Goal: Task Accomplishment & Management: Manage account settings

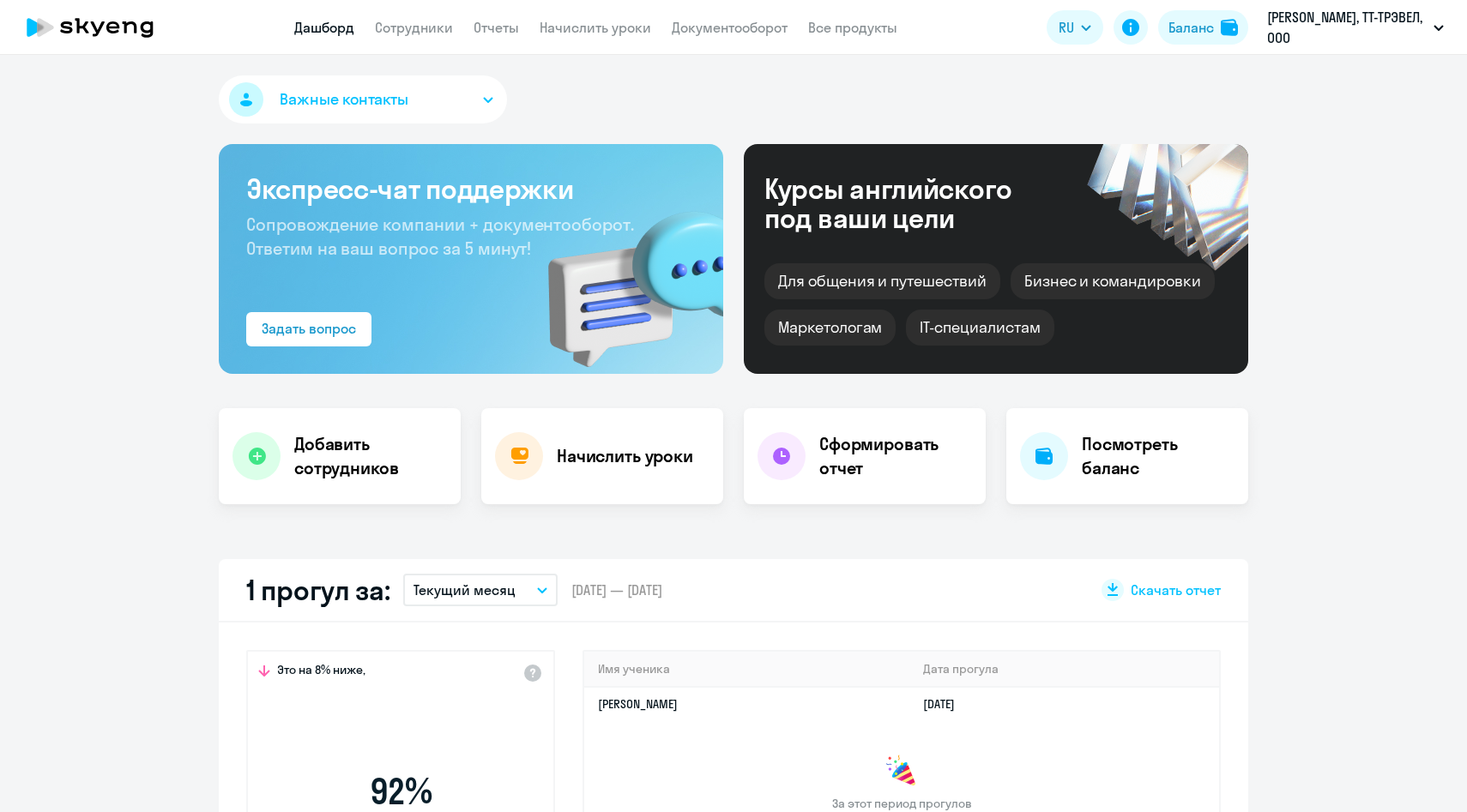
select select "30"
click at [407, 28] on link "Сотрудники" at bounding box center [413, 28] width 78 height 18
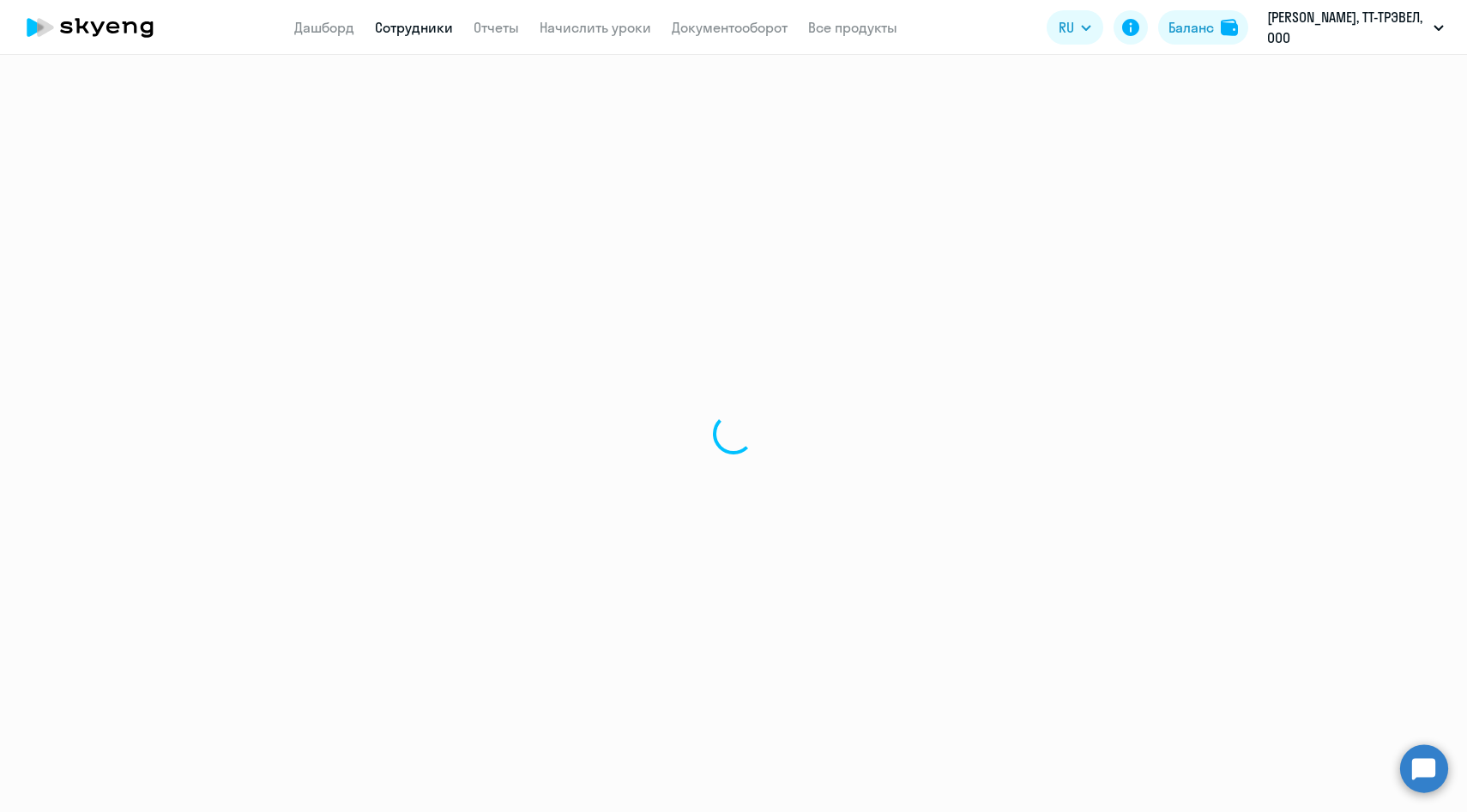
select select "30"
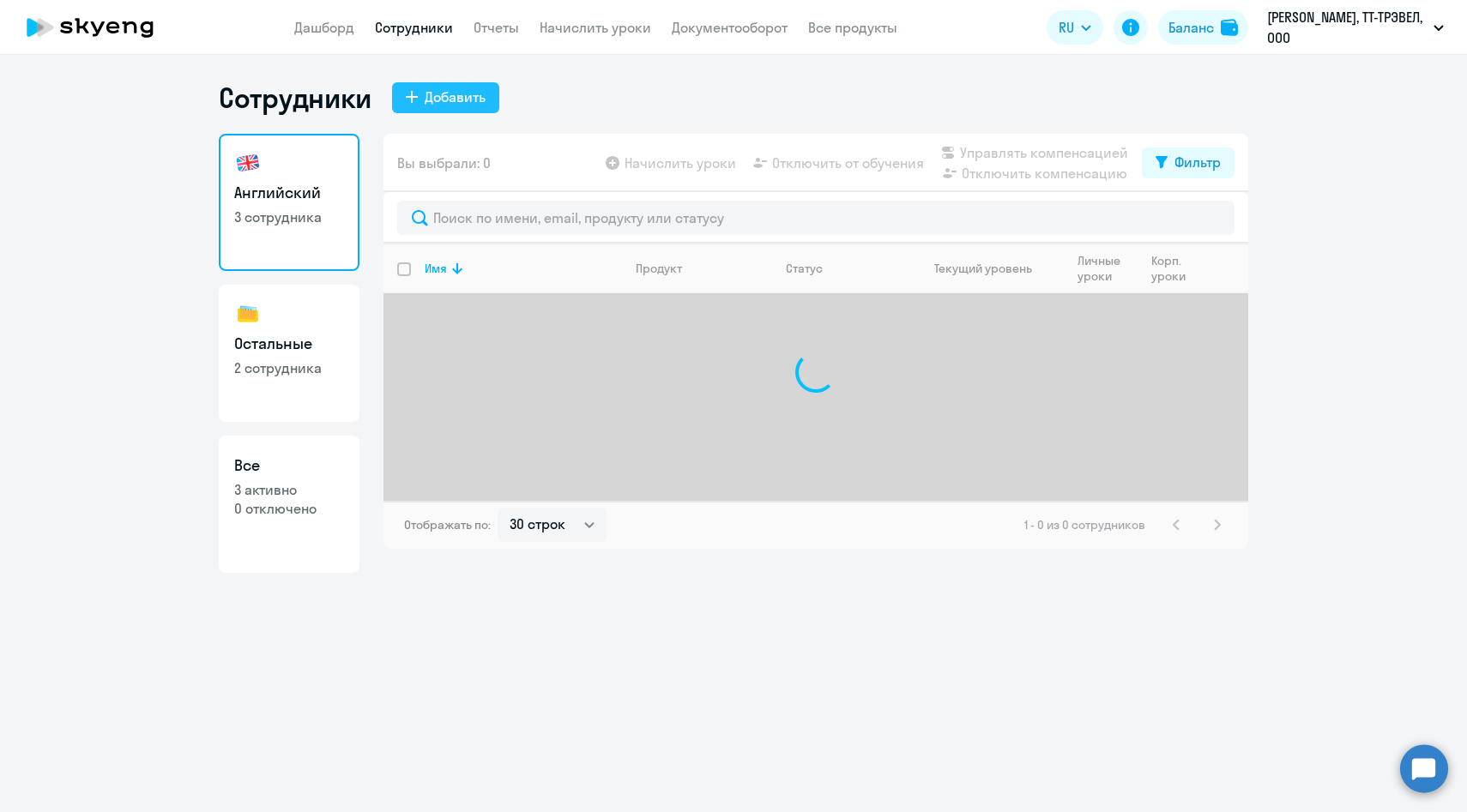
click at [445, 105] on div "Добавить" at bounding box center [455, 97] width 61 height 21
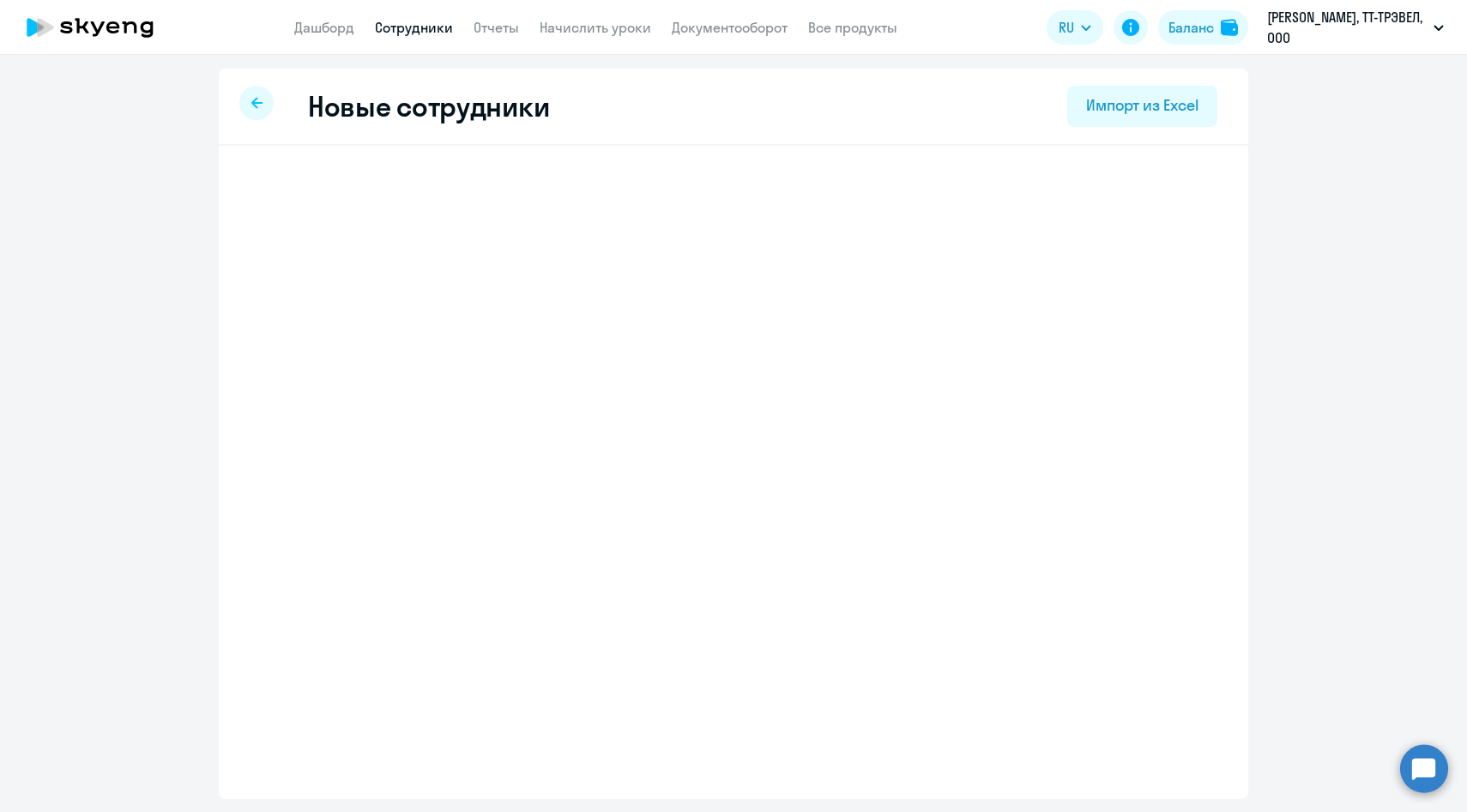
select select "english_adult_f2g_base"
select select "3"
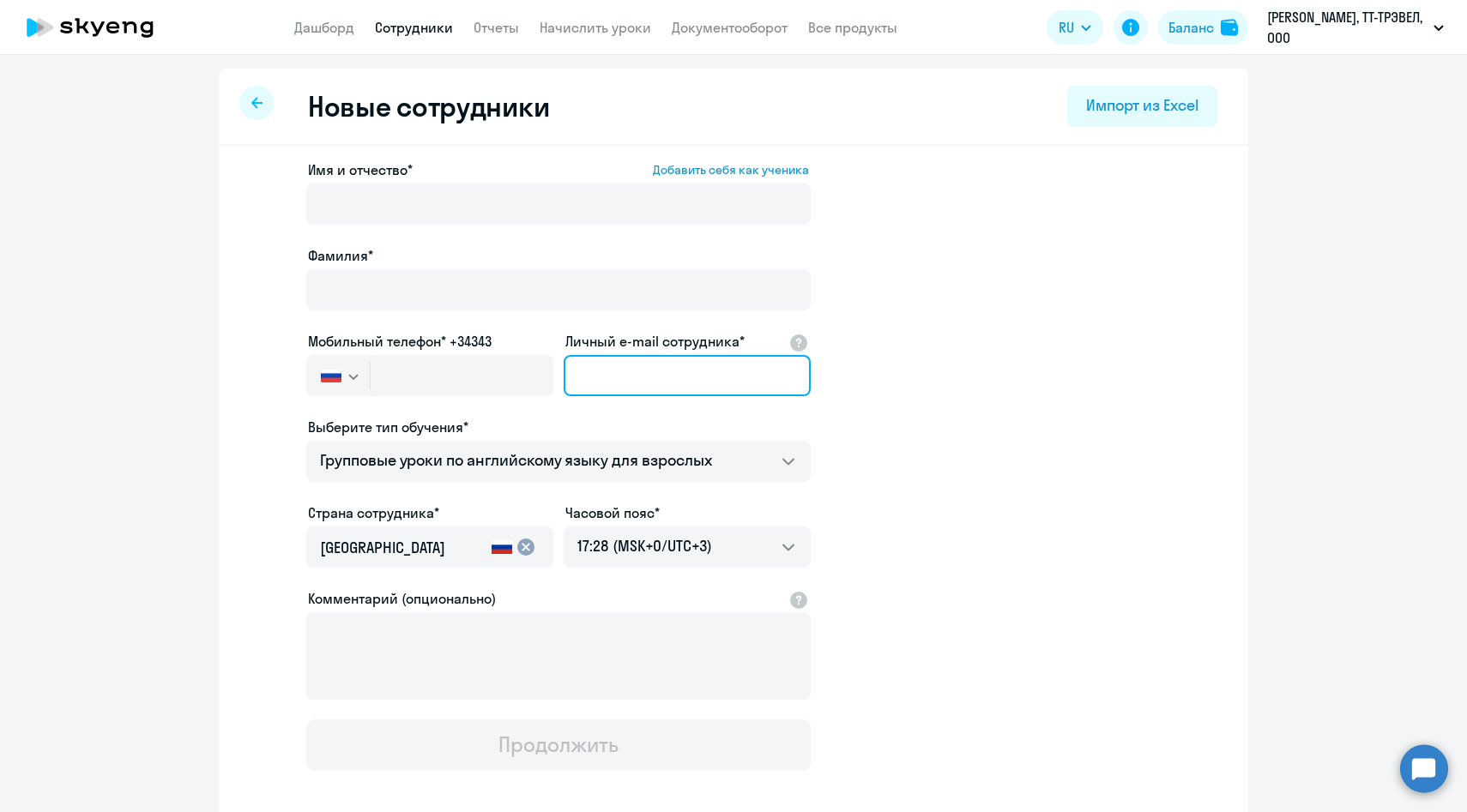
click at [630, 381] on input "Личный e-mail сотрудника*" at bounding box center [687, 375] width 247 height 41
paste input "[PERSON_NAME][EMAIL_ADDRESS][DOMAIN_NAME]"
type input "[PERSON_NAME][EMAIL_ADDRESS][DOMAIN_NAME]"
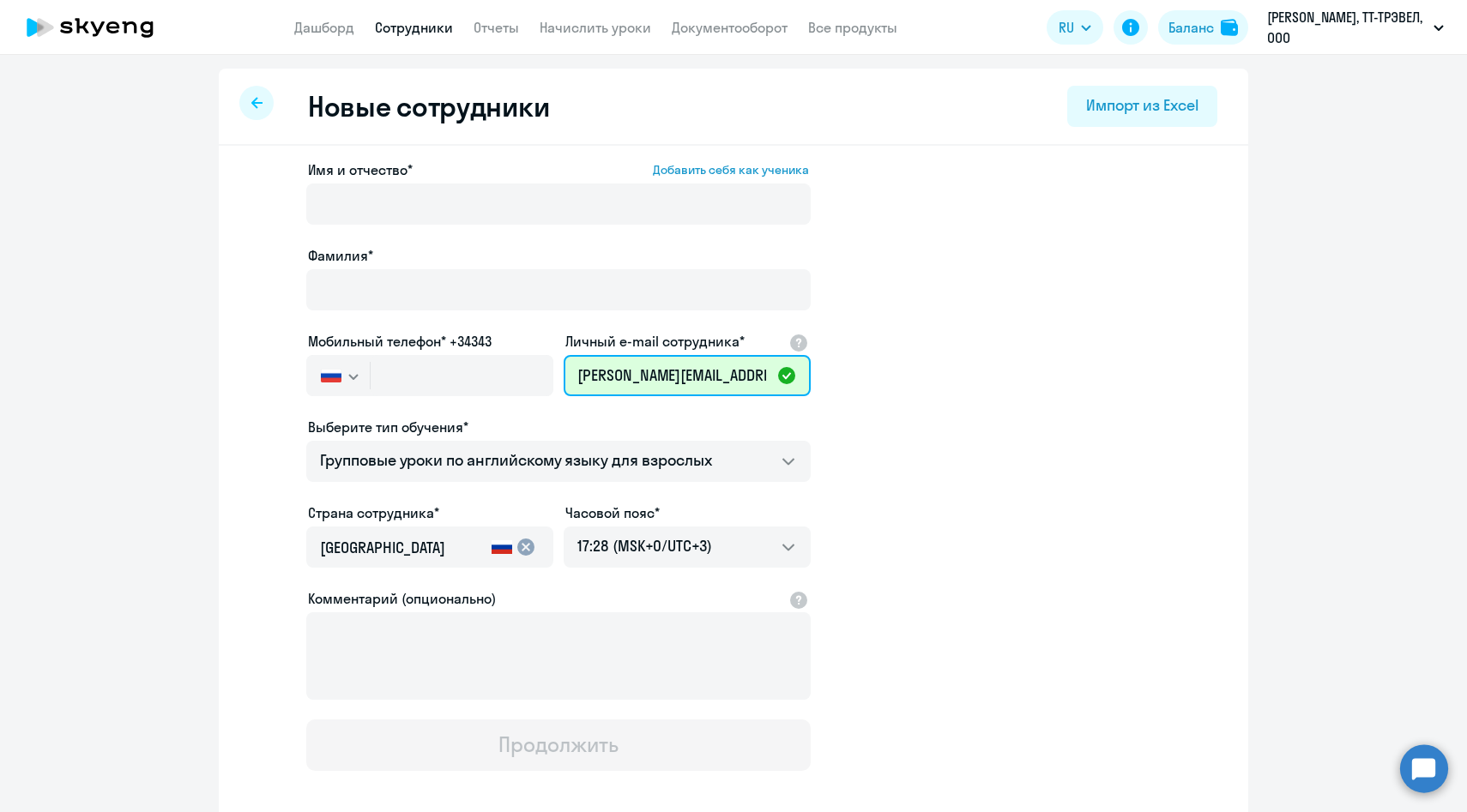
click at [663, 380] on input "[PERSON_NAME][EMAIL_ADDRESS][DOMAIN_NAME]" at bounding box center [687, 375] width 247 height 41
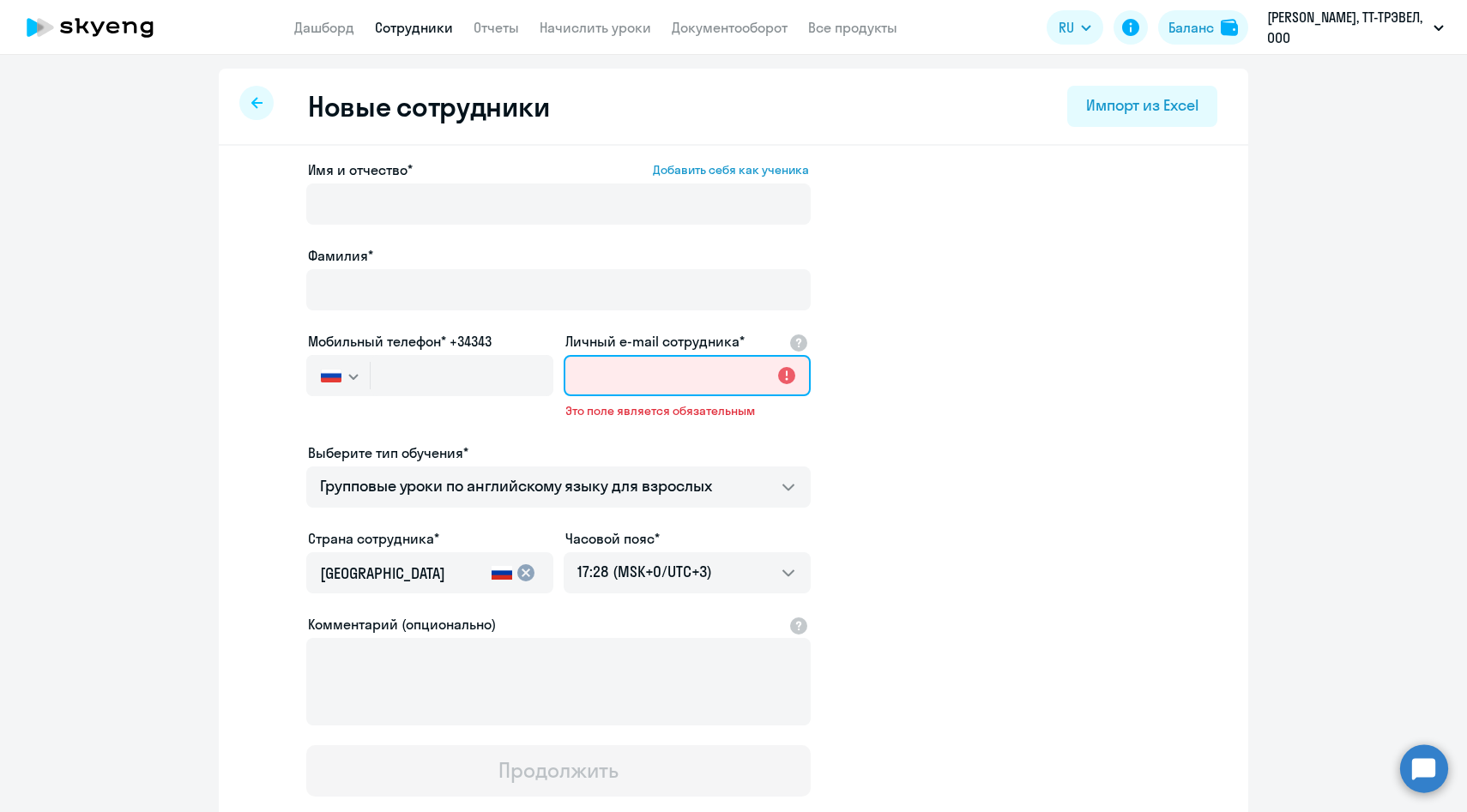
paste input "[PERSON_NAME][EMAIL_ADDRESS][DOMAIN_NAME]"
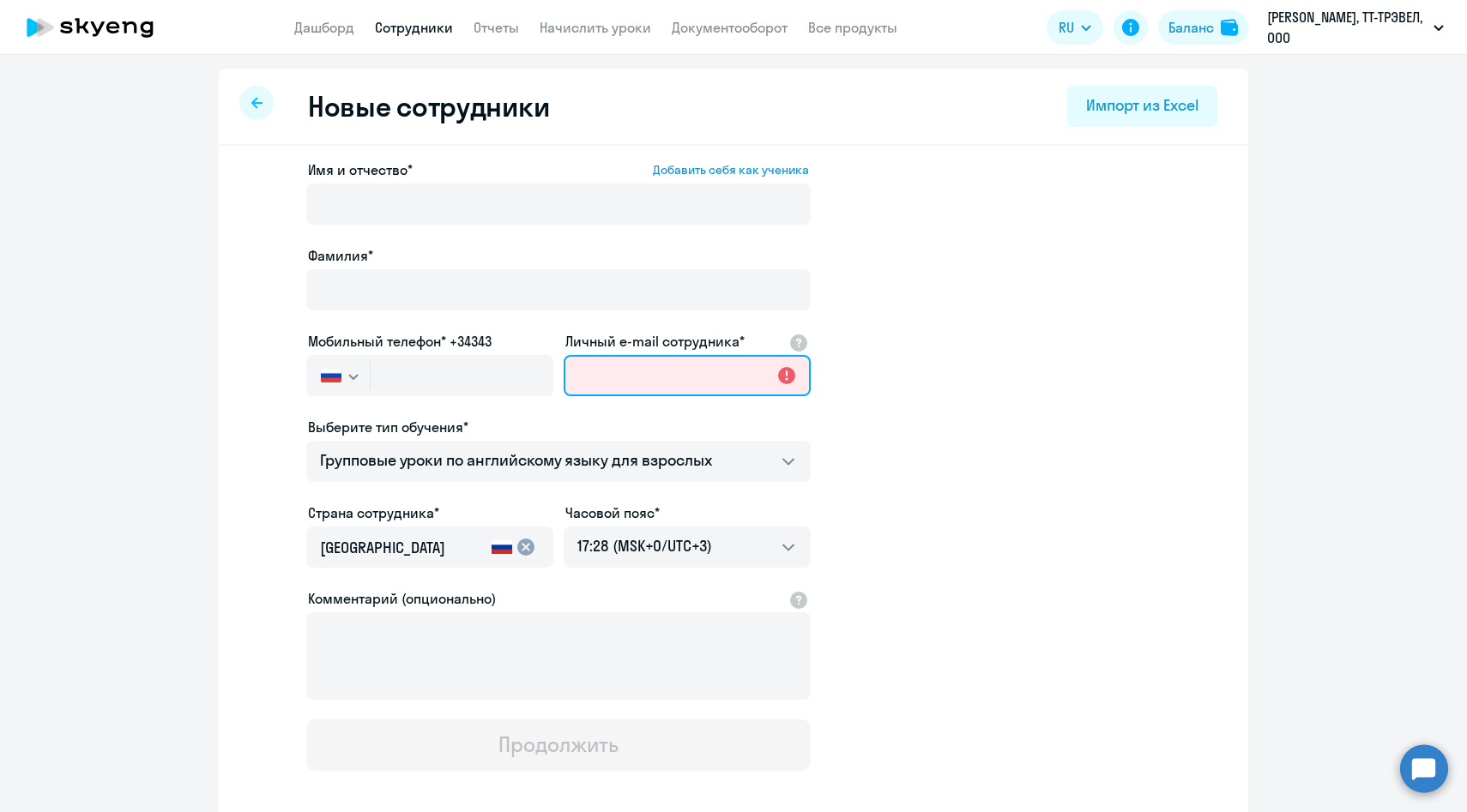
type input "[PERSON_NAME][EMAIL_ADDRESS][DOMAIN_NAME]"
drag, startPoint x: 656, startPoint y: 371, endPoint x: 469, endPoint y: 369, distance: 187.0
click at [469, 370] on div "Имя и отчество* Добавить себя как ученика Фамилия* Мобильный телефон* +34343 Ро…" at bounding box center [558, 465] width 504 height 612
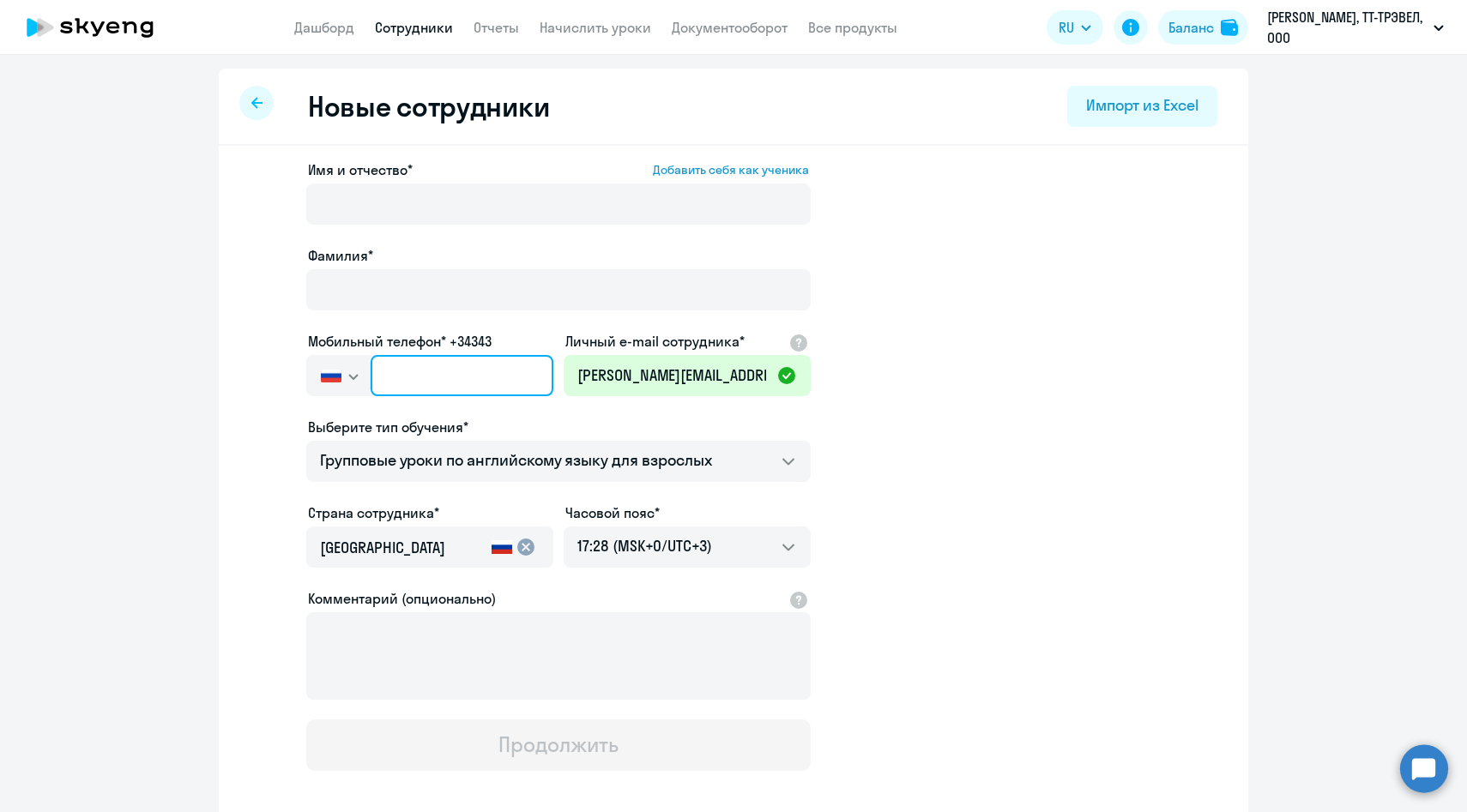
click at [418, 368] on input "text" at bounding box center [461, 375] width 183 height 41
paste input "+7 915 324-59-12"
type input "+7 915 324-59-12"
click at [389, 377] on input "+7 915 324-59-12" at bounding box center [461, 375] width 183 height 41
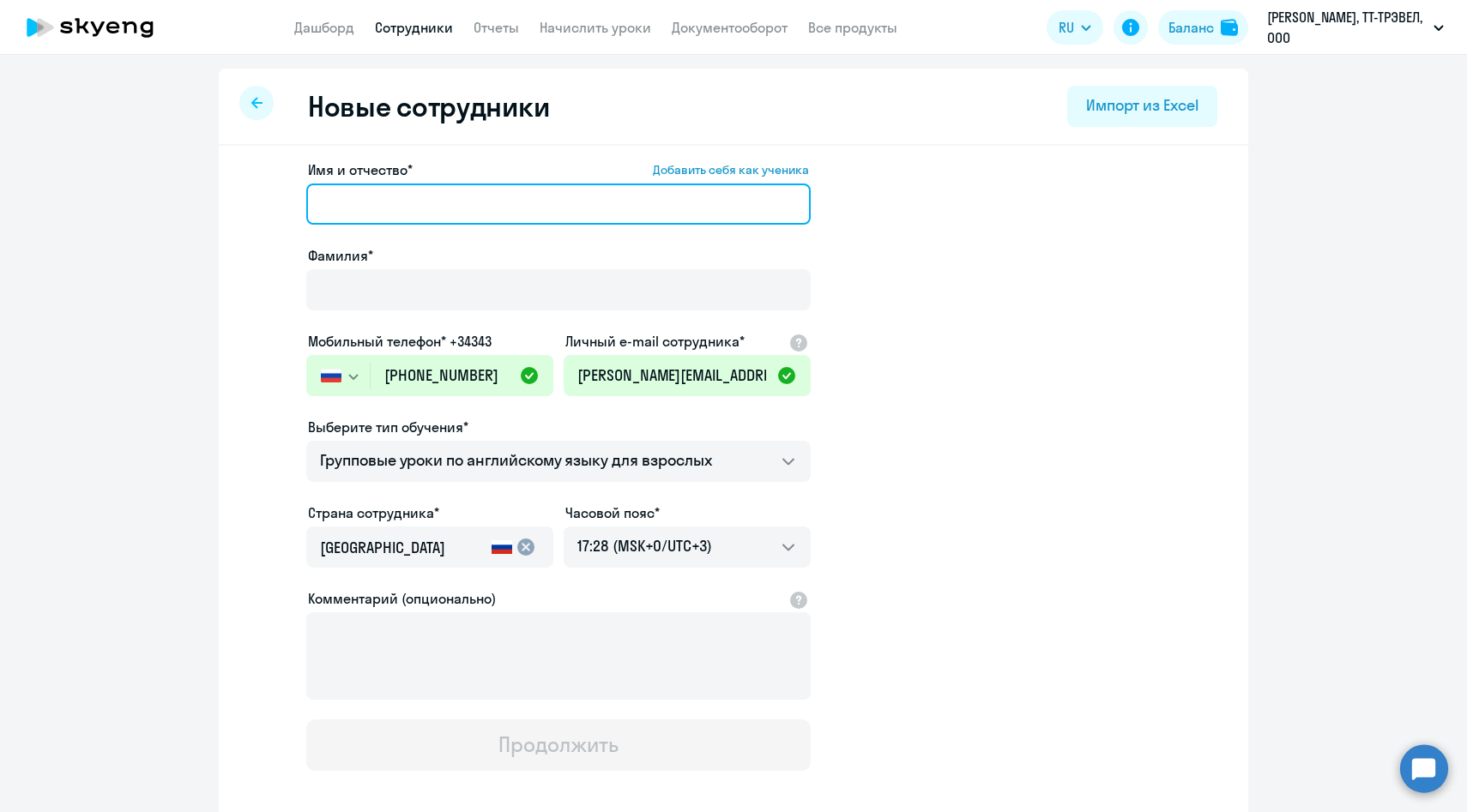
click at [447, 209] on input "Имя и отчество* Добавить себя как ученика" at bounding box center [558, 204] width 504 height 41
paste input "Анастасия Грицай"
drag, startPoint x: 399, startPoint y: 203, endPoint x: 561, endPoint y: 201, distance: 162.0
click at [561, 201] on input "Анастасия Грицай" at bounding box center [558, 204] width 504 height 41
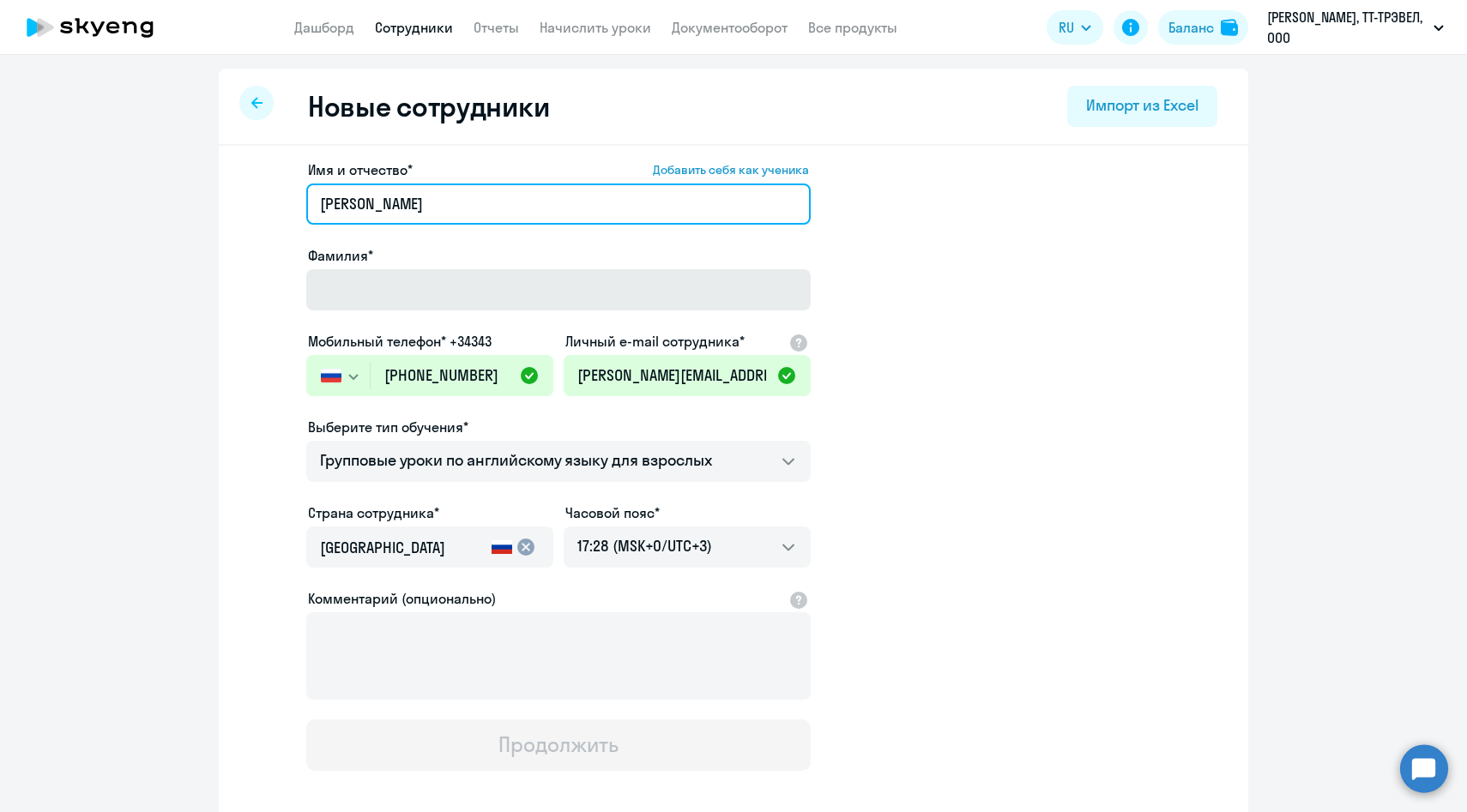
type input "Анастасия"
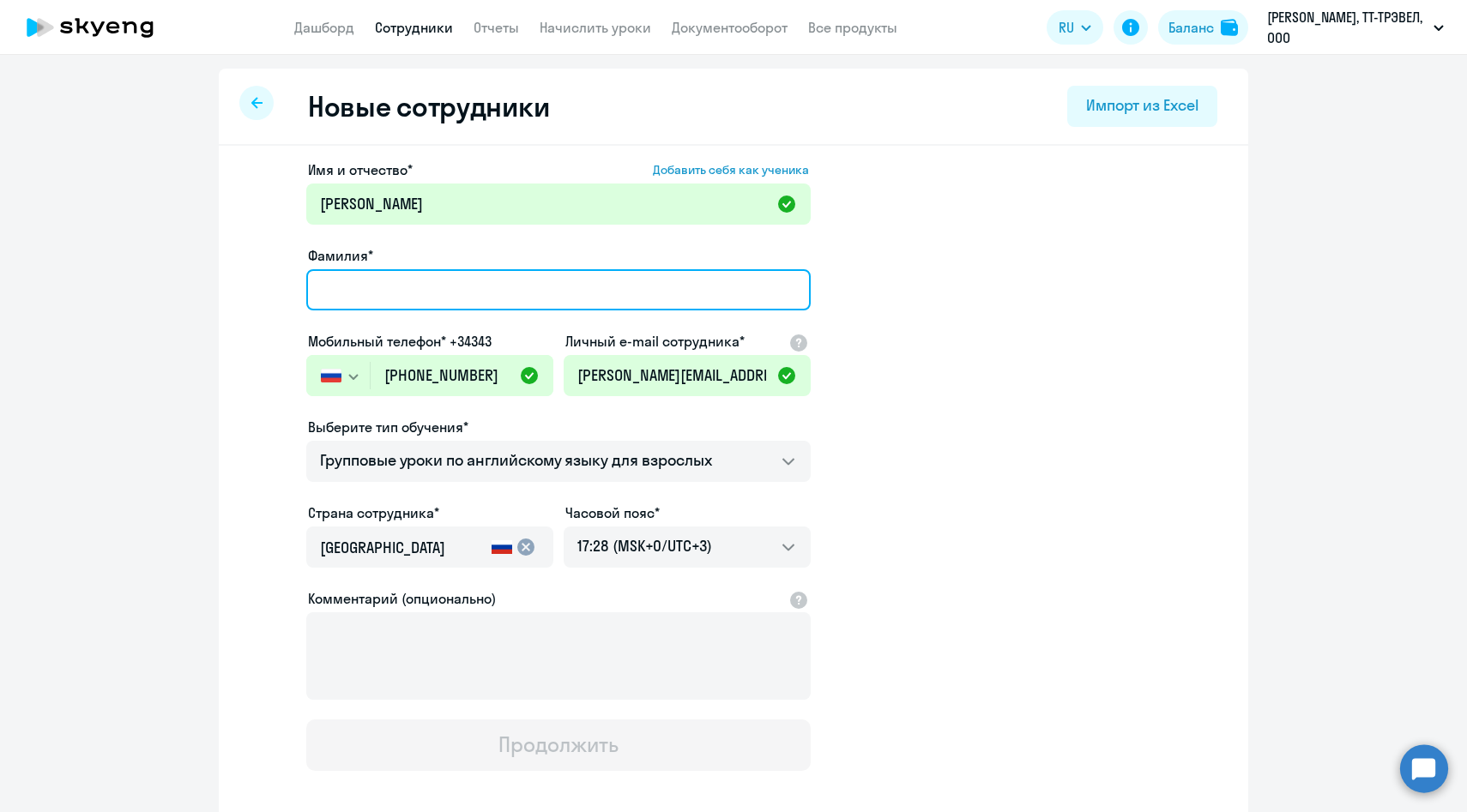
click at [333, 283] on input "Фамилия*" at bounding box center [558, 290] width 504 height 41
paste input "Грицай"
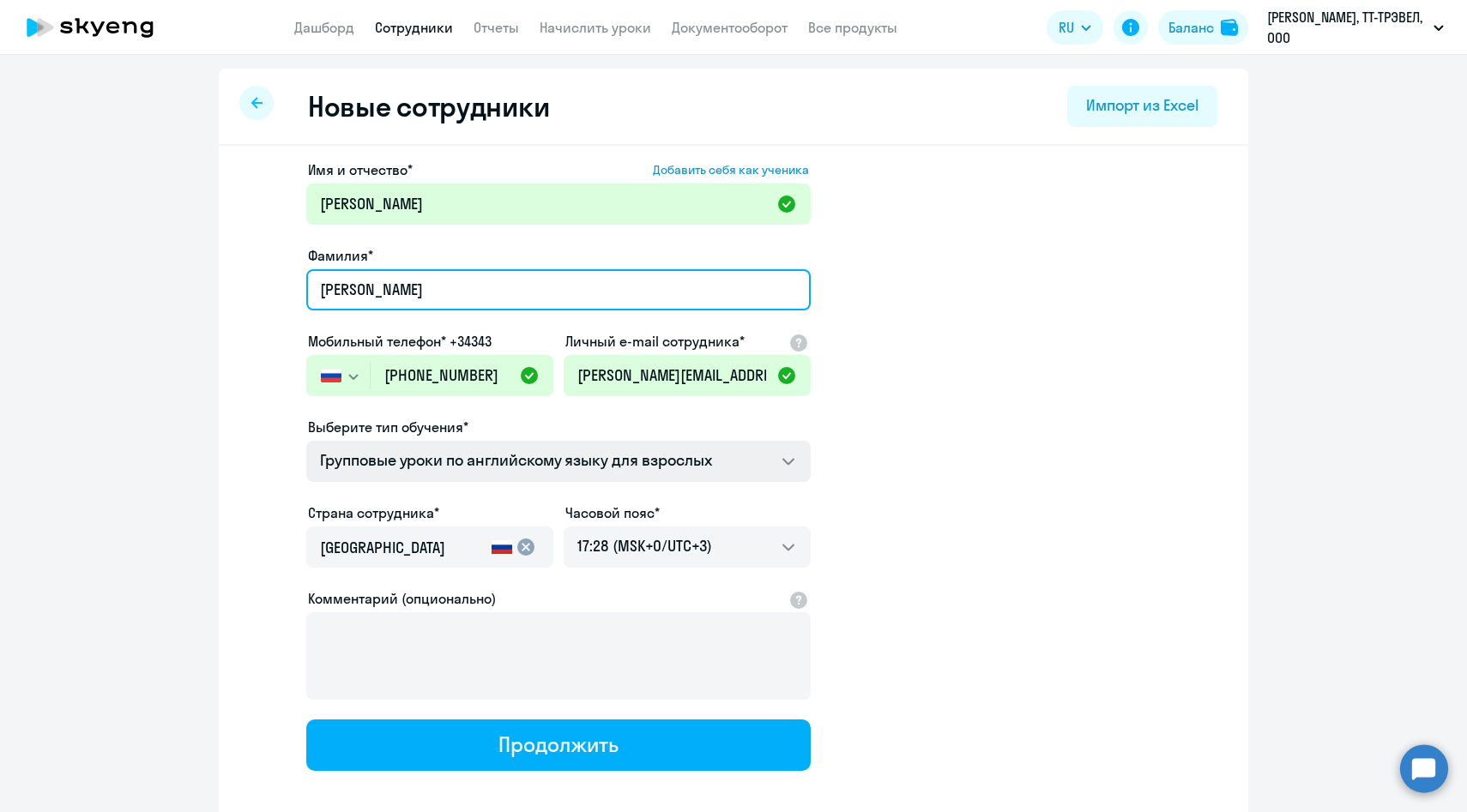
type input "Грицай"
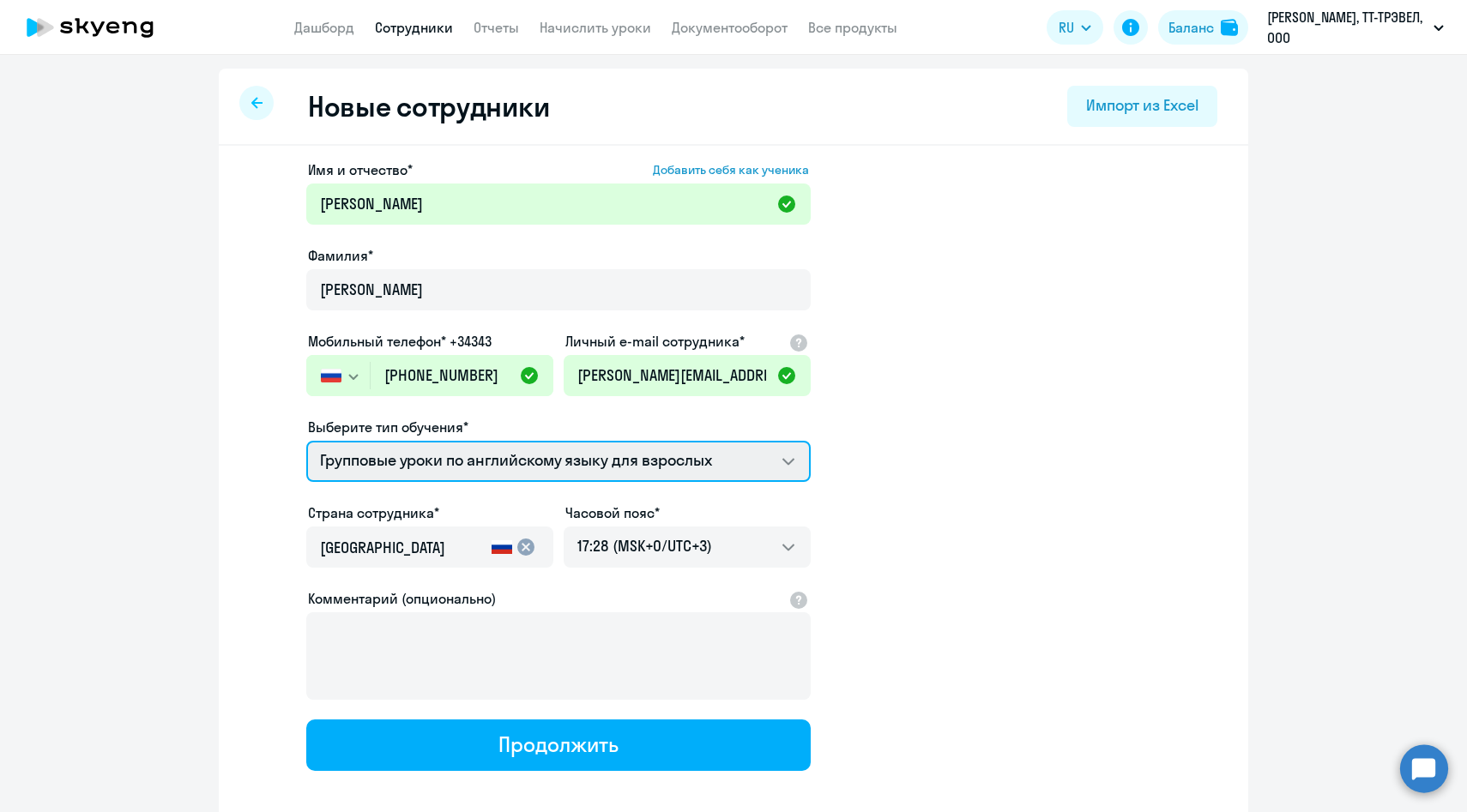
click at [450, 464] on select "Групповые уроки по английскому языку для взрослых Screening Test Премиум англий…" at bounding box center [558, 461] width 504 height 41
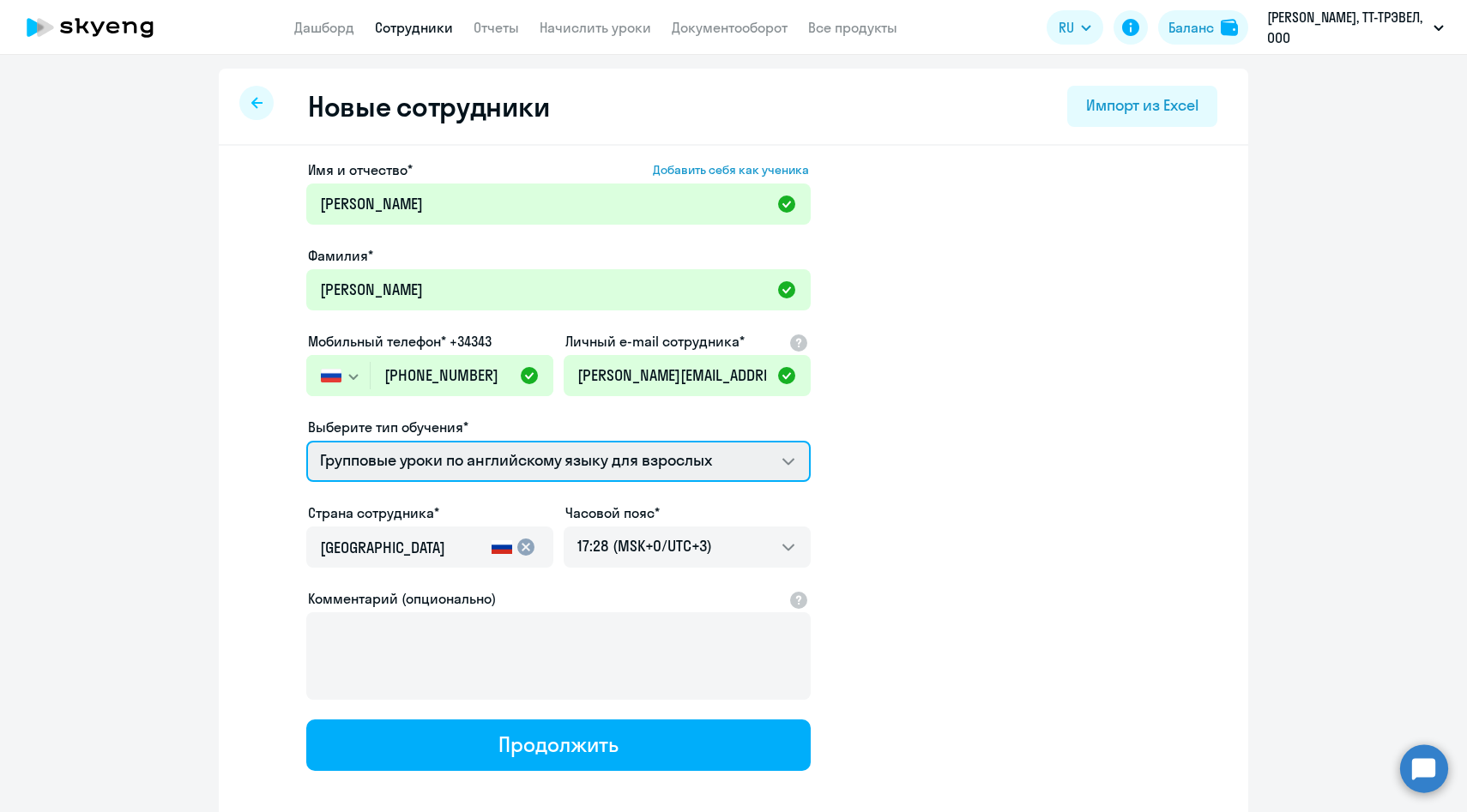
click at [306, 441] on select "Групповые уроки по английскому языку для взрослых Screening Test Премиум англий…" at bounding box center [558, 461] width 504 height 41
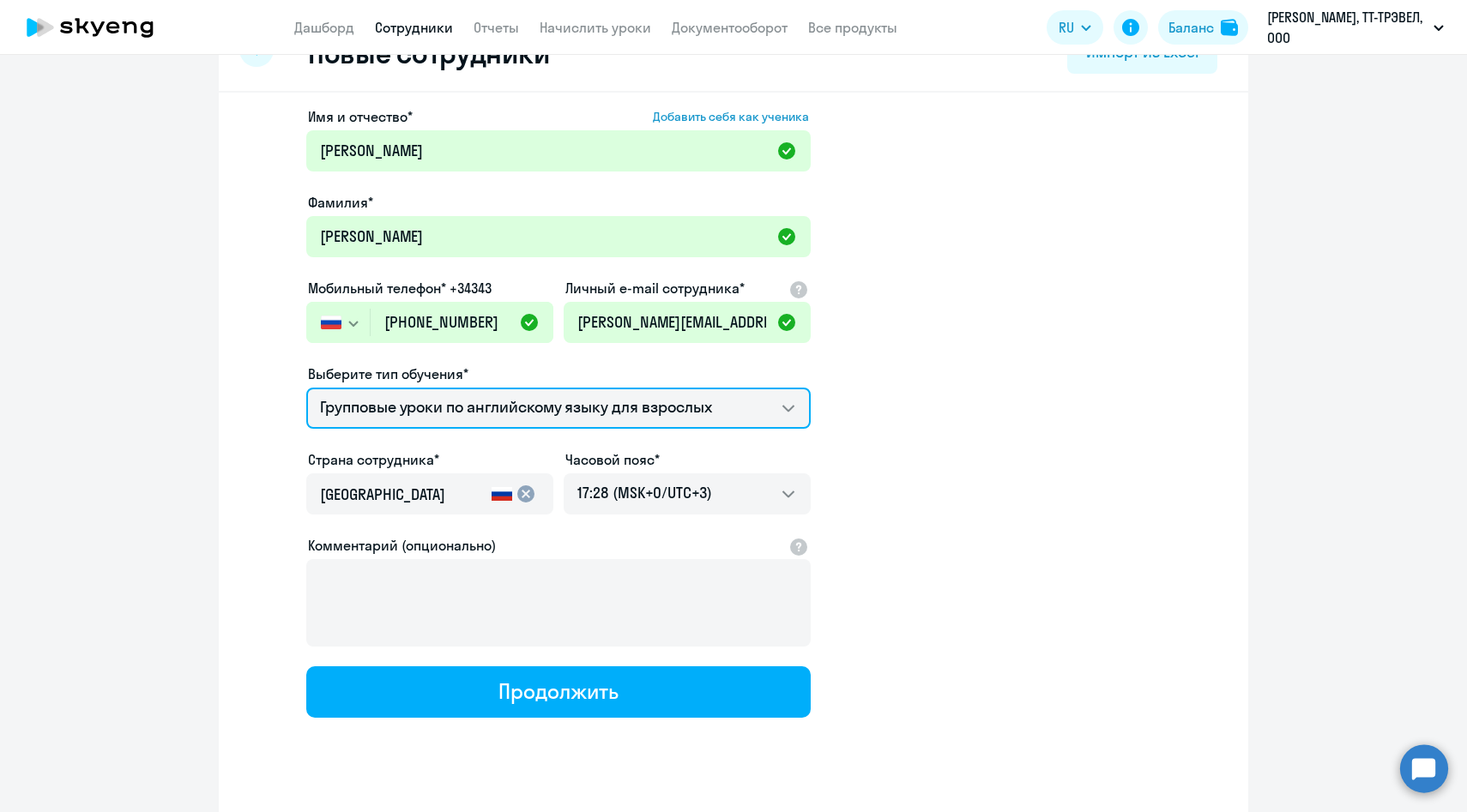
scroll to position [65, 0]
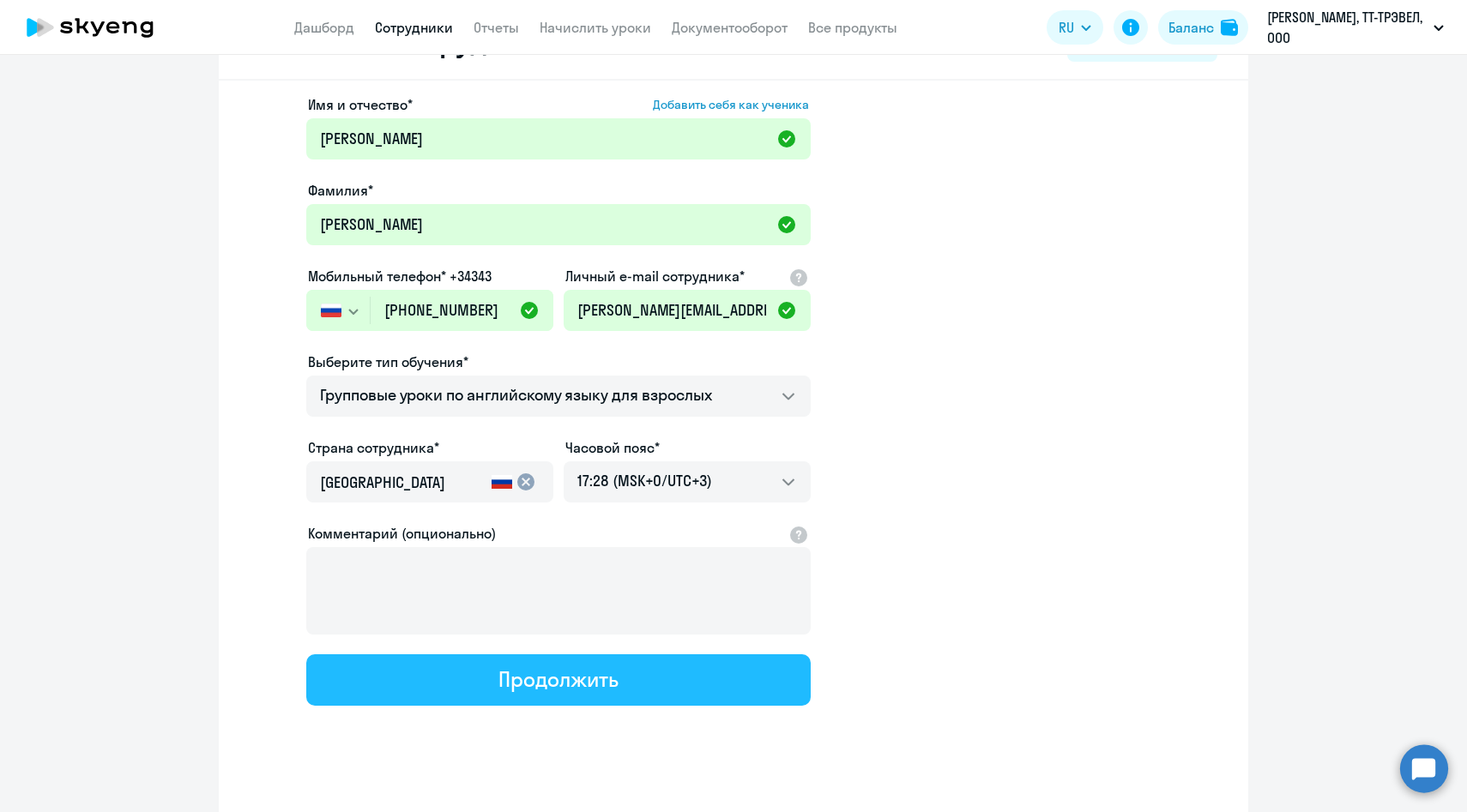
click at [497, 690] on button "Продолжить" at bounding box center [558, 680] width 504 height 52
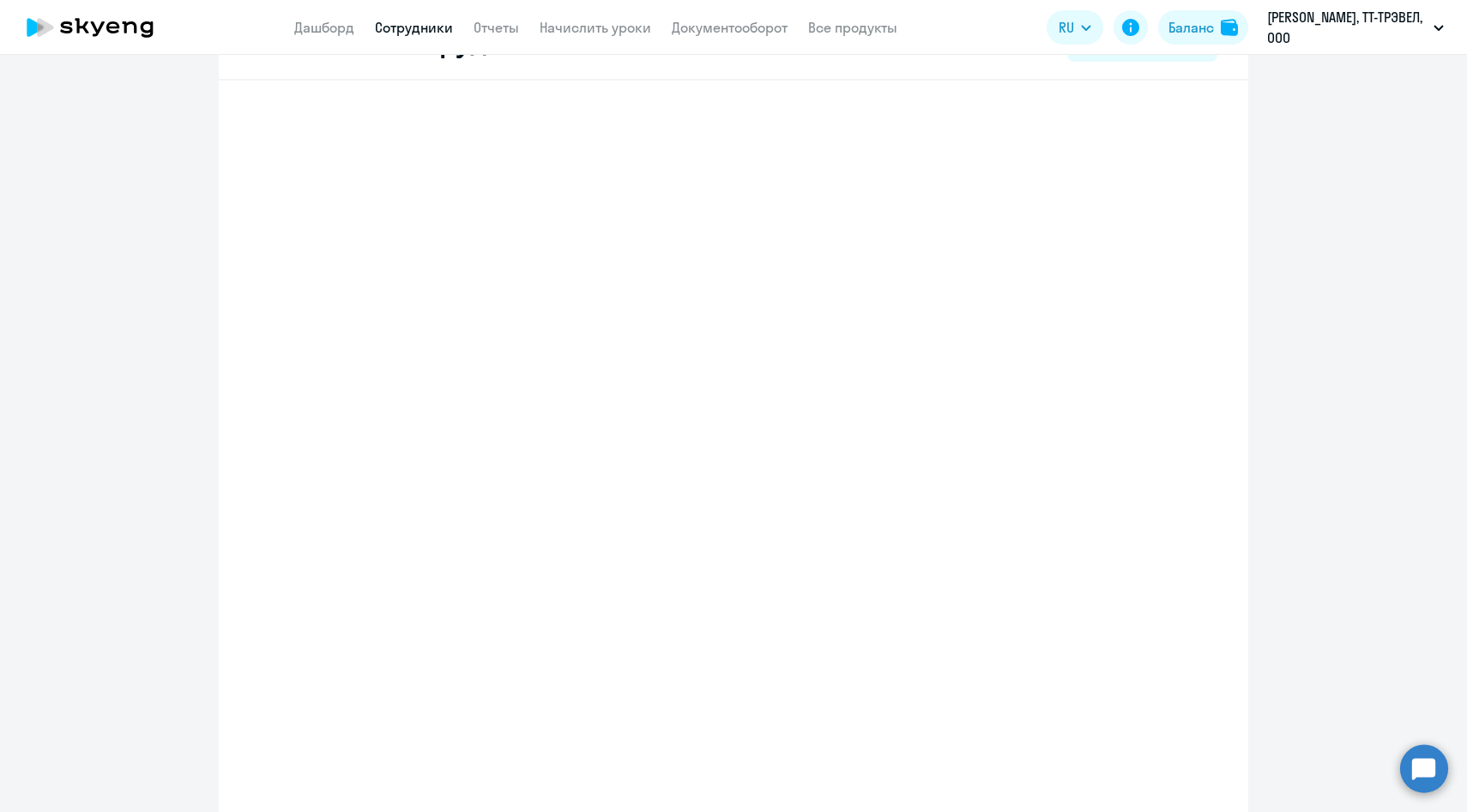
select select "english_adult_f2g_base"
select select "3"
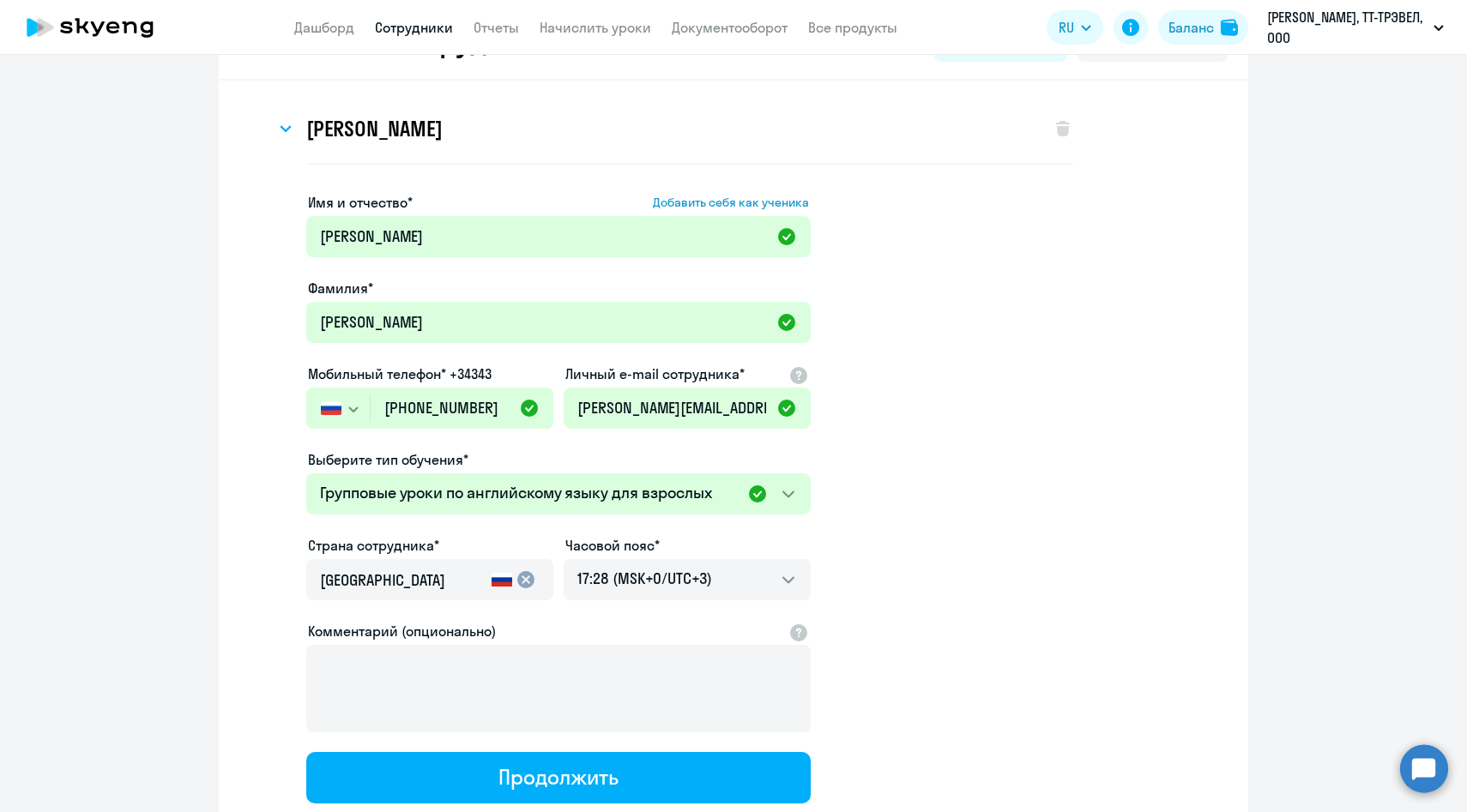
scroll to position [0, 0]
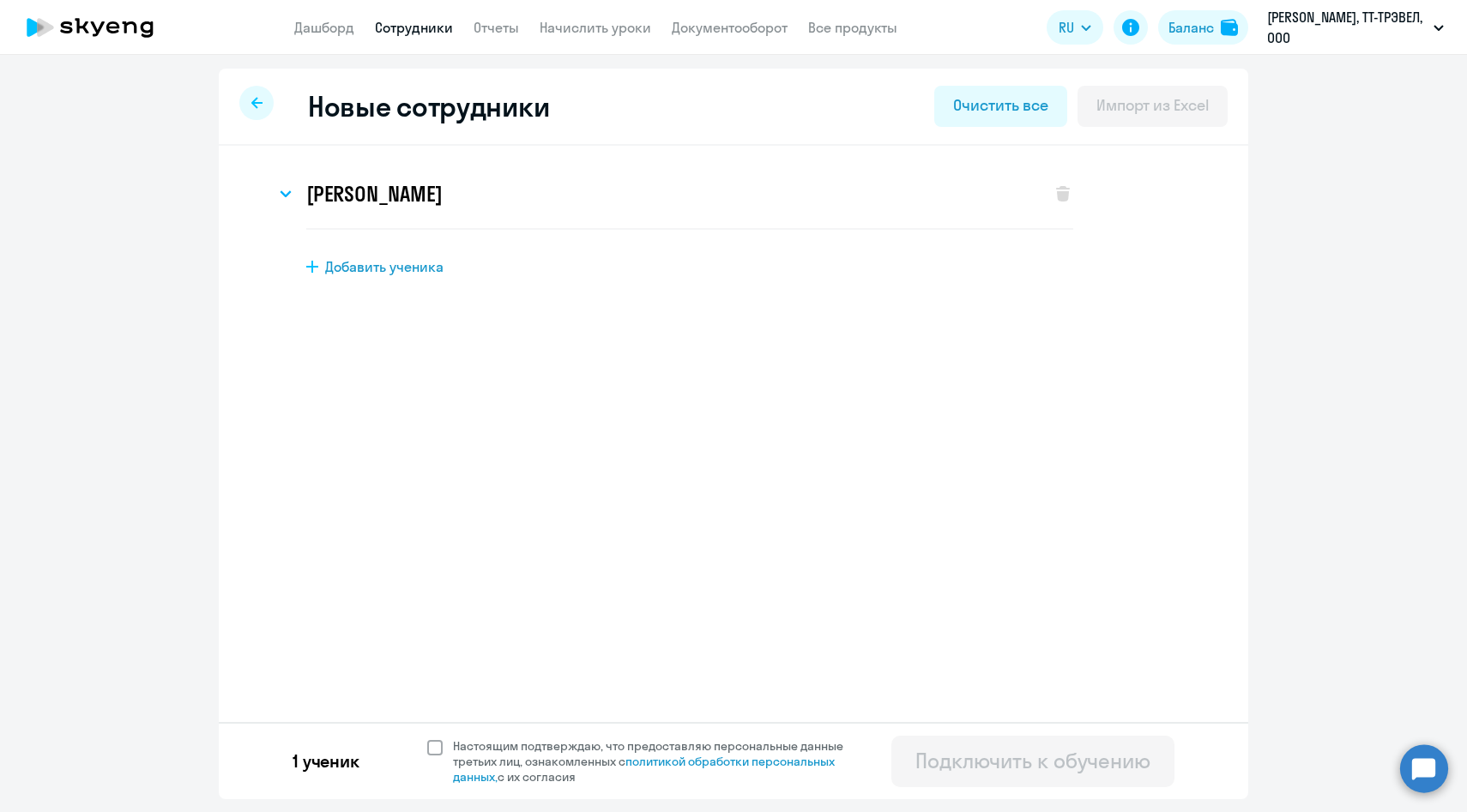
click at [487, 761] on span "Настоящим подтверждаю, что предоставляю персональные данные третьих лиц, ознако…" at bounding box center [657, 761] width 411 height 46
click at [427, 738] on input "Настоящим подтверждаю, что предоставляю персональные данные третьих лиц, ознако…" at bounding box center [426, 738] width 1 height 1
checkbox input "true"
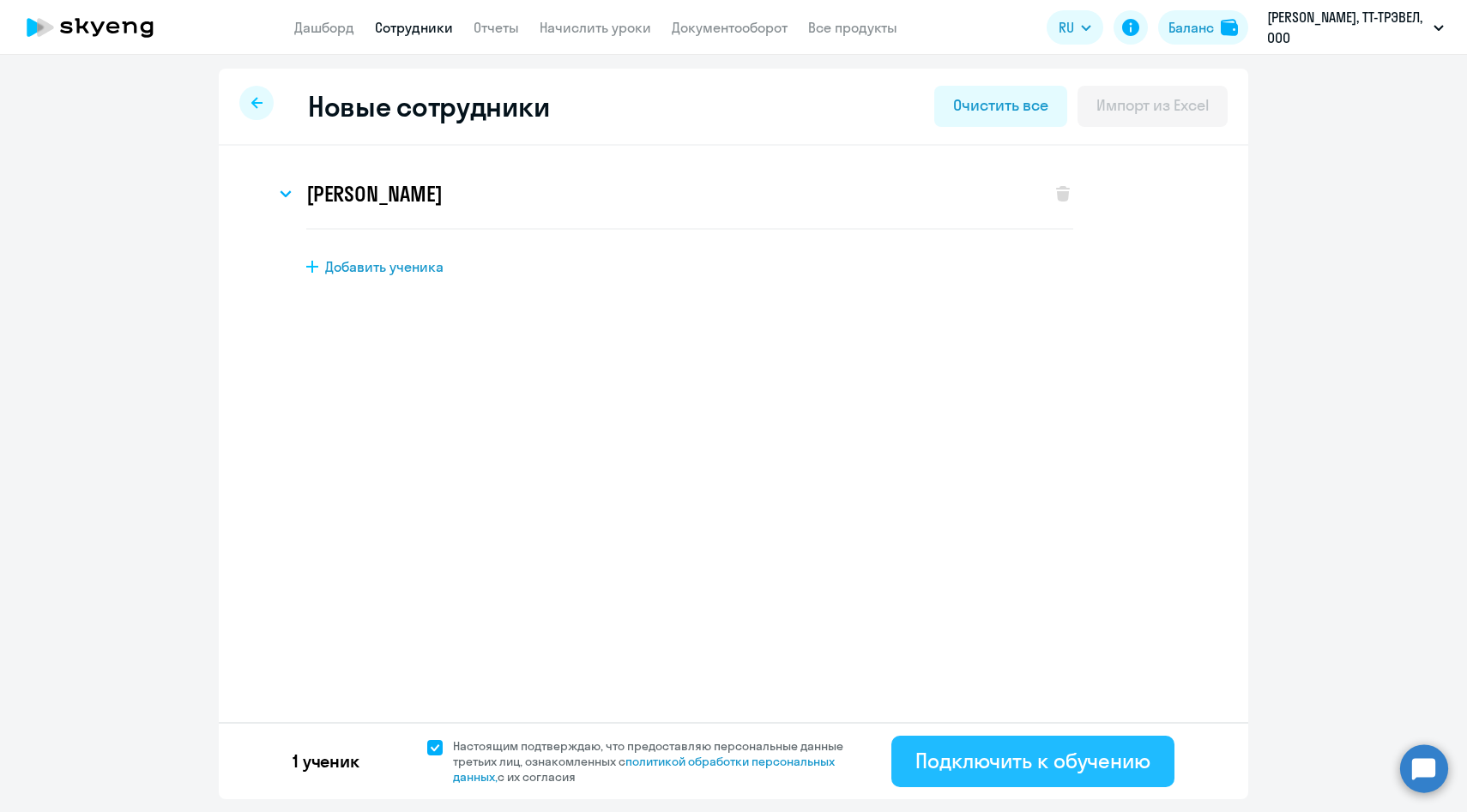
click at [997, 752] on div "Подключить к обучению" at bounding box center [1033, 760] width 235 height 27
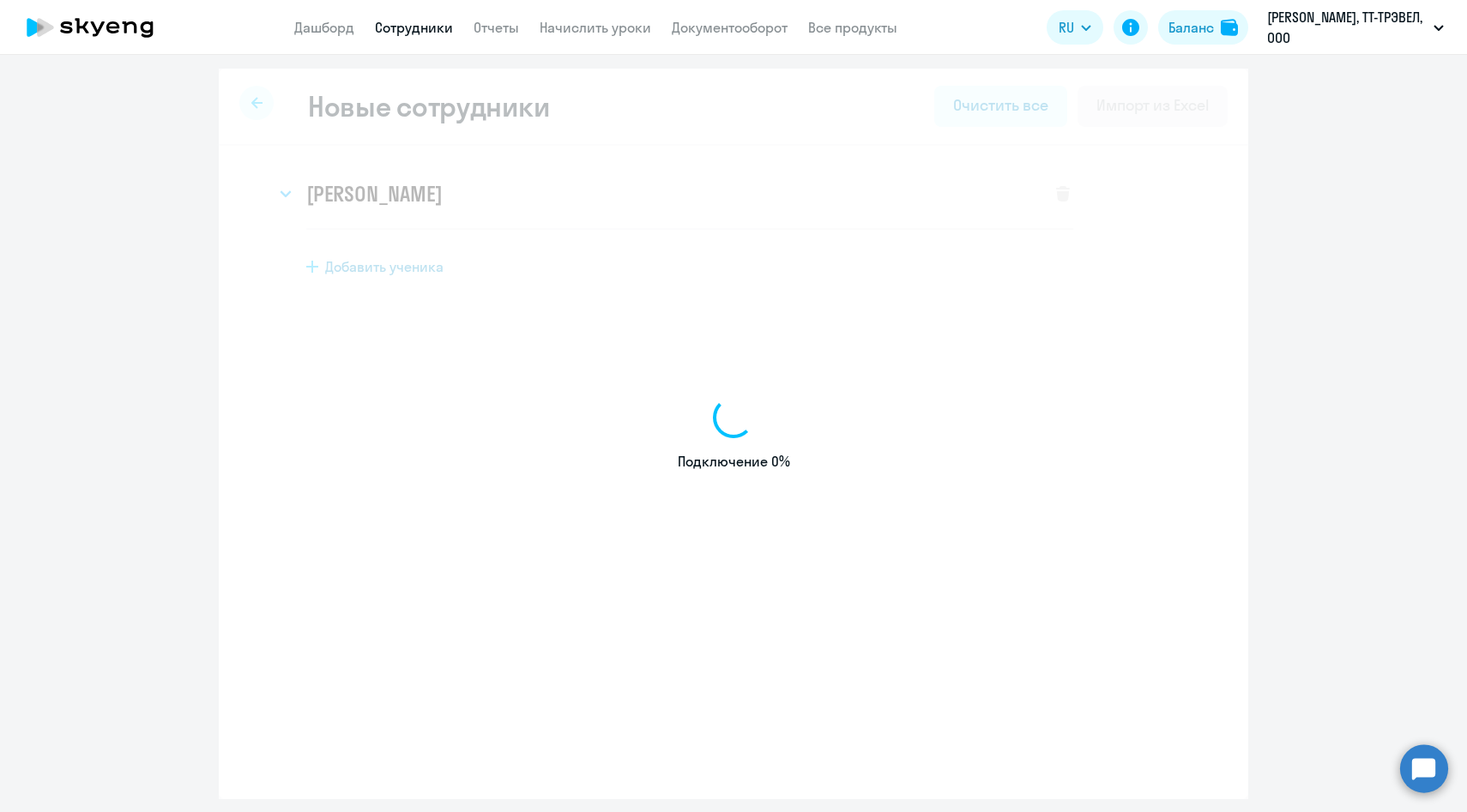
select select "english_adult_f2g_base"
select select "3"
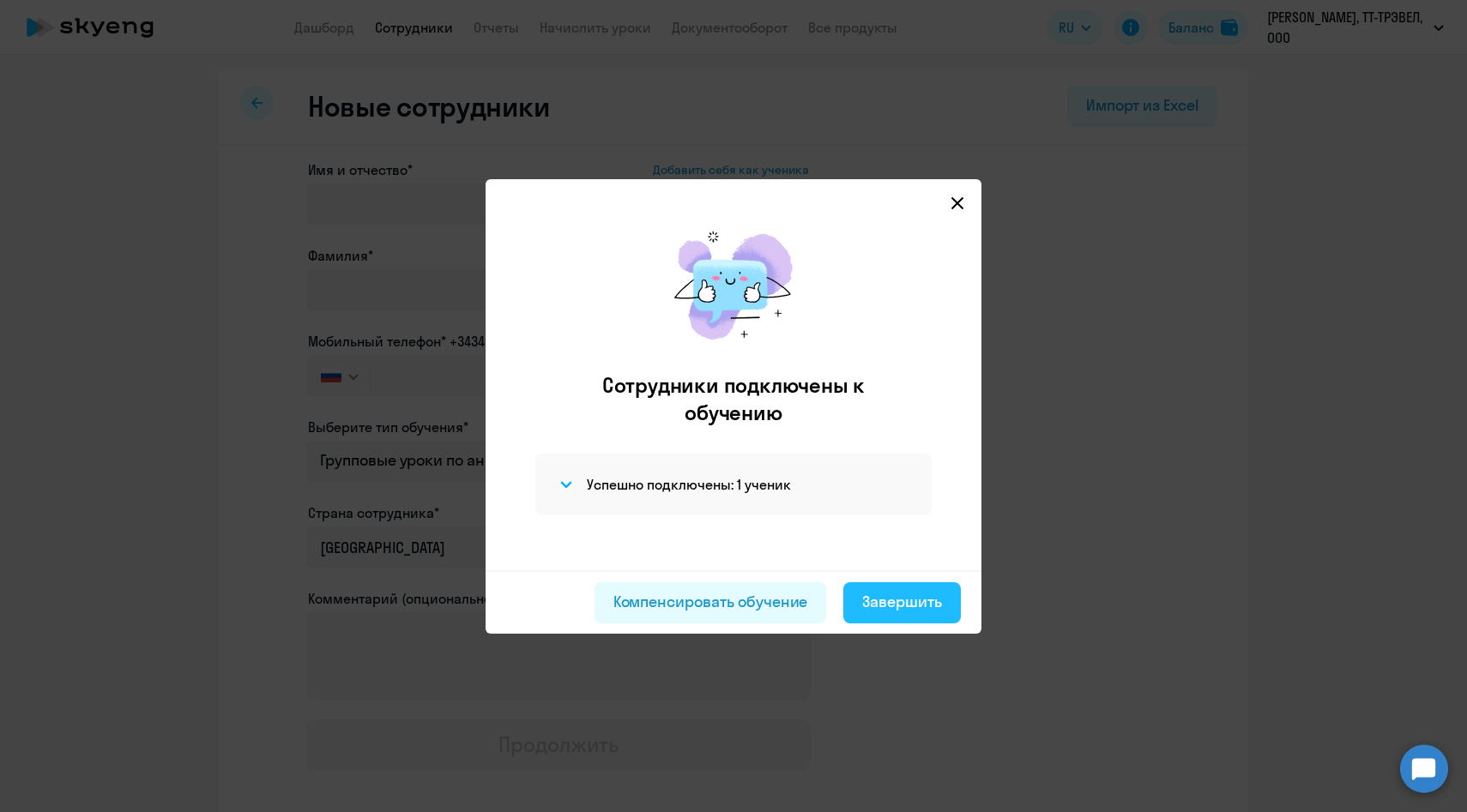
click at [888, 607] on div "Завершить" at bounding box center [902, 601] width 80 height 22
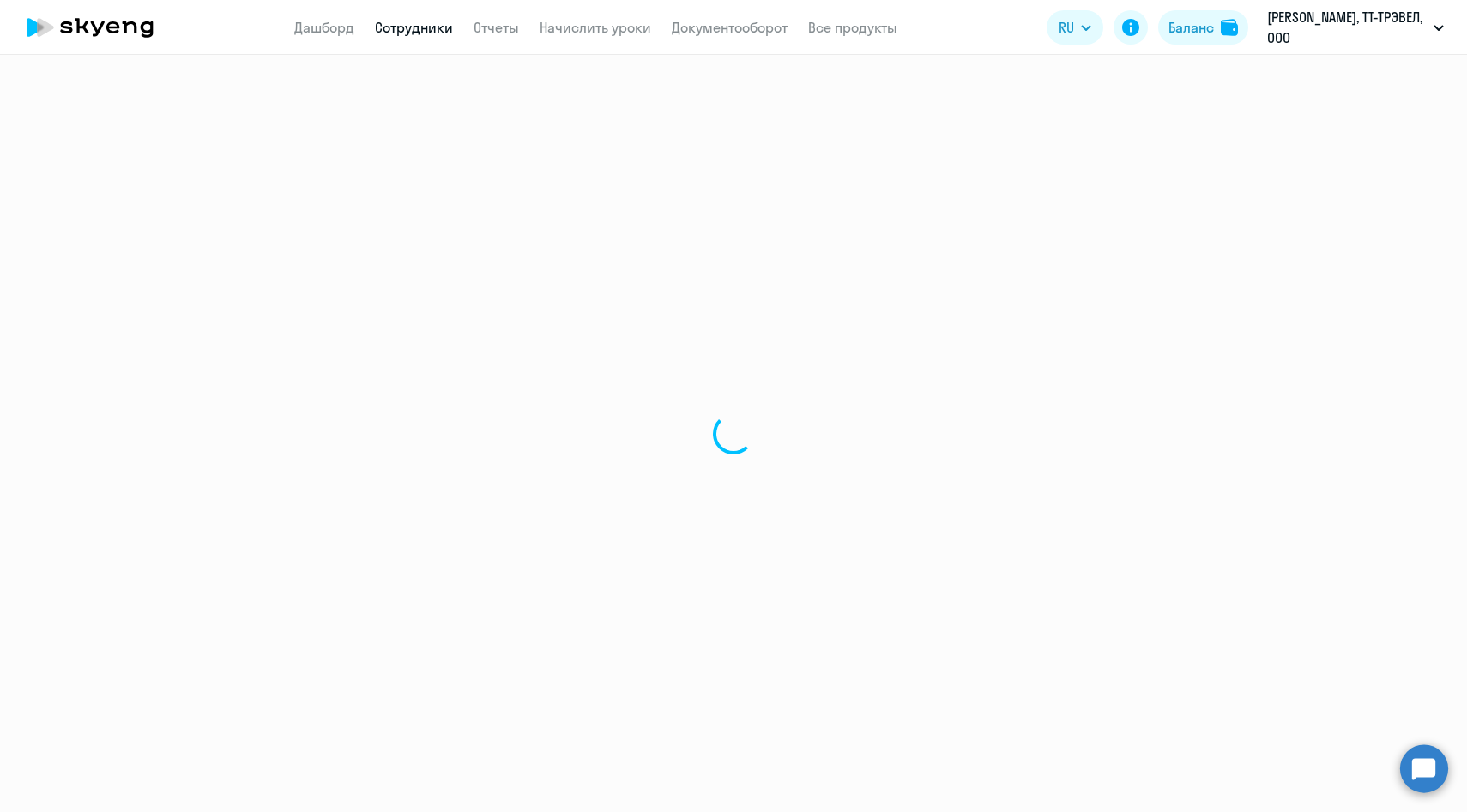
select select "30"
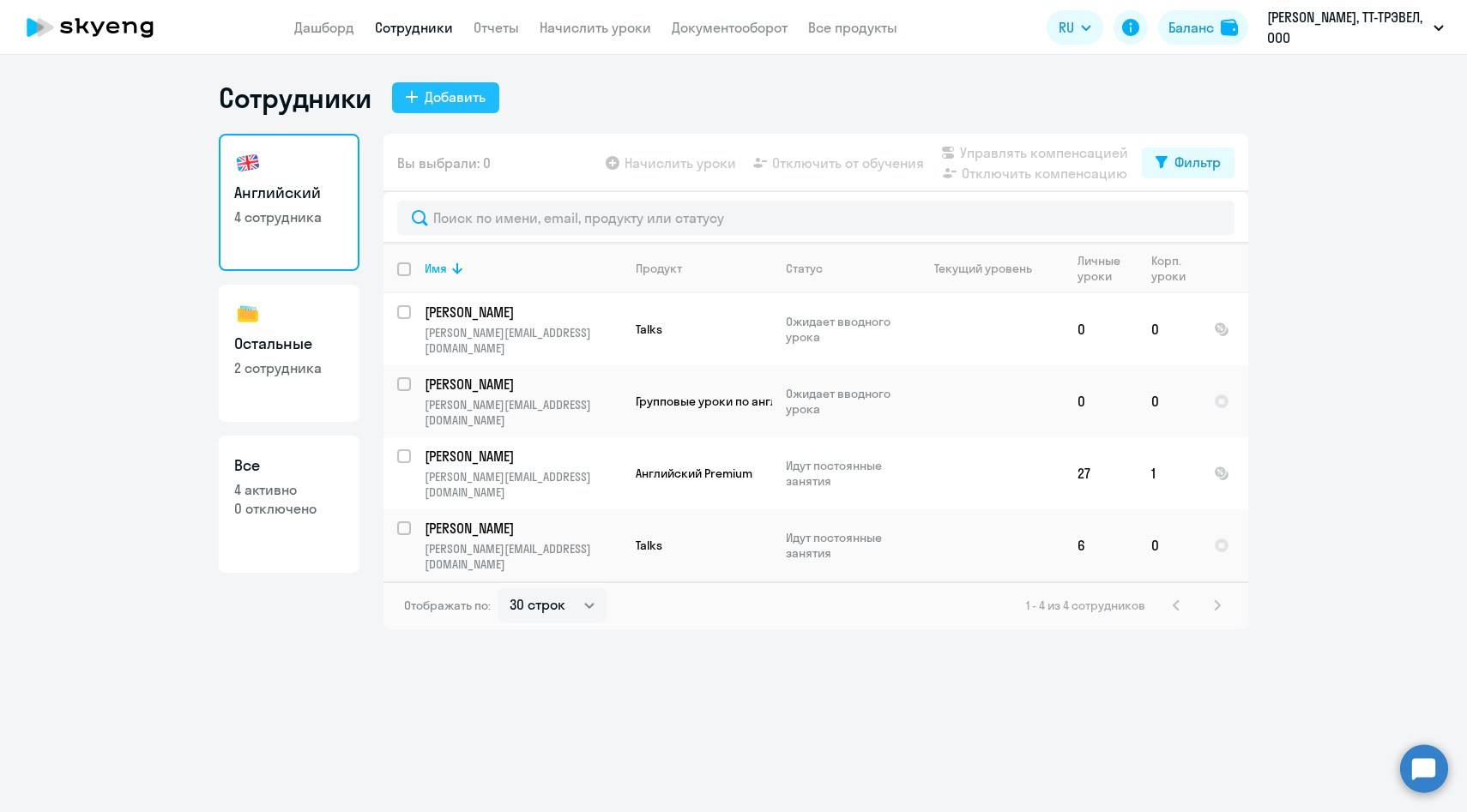
click at [472, 92] on div "Добавить" at bounding box center [455, 97] width 61 height 21
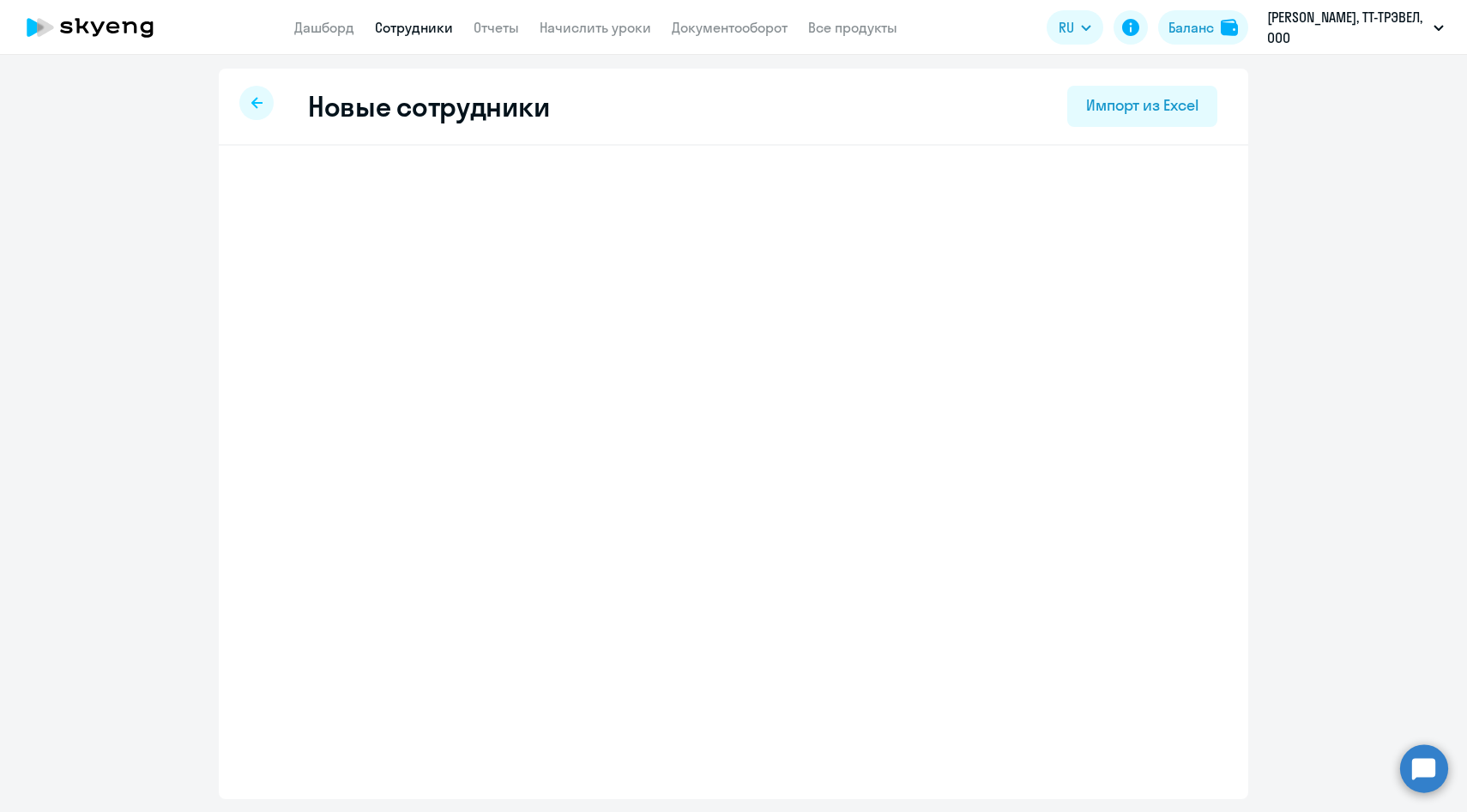
select select "english_adult_f2g_base"
select select "3"
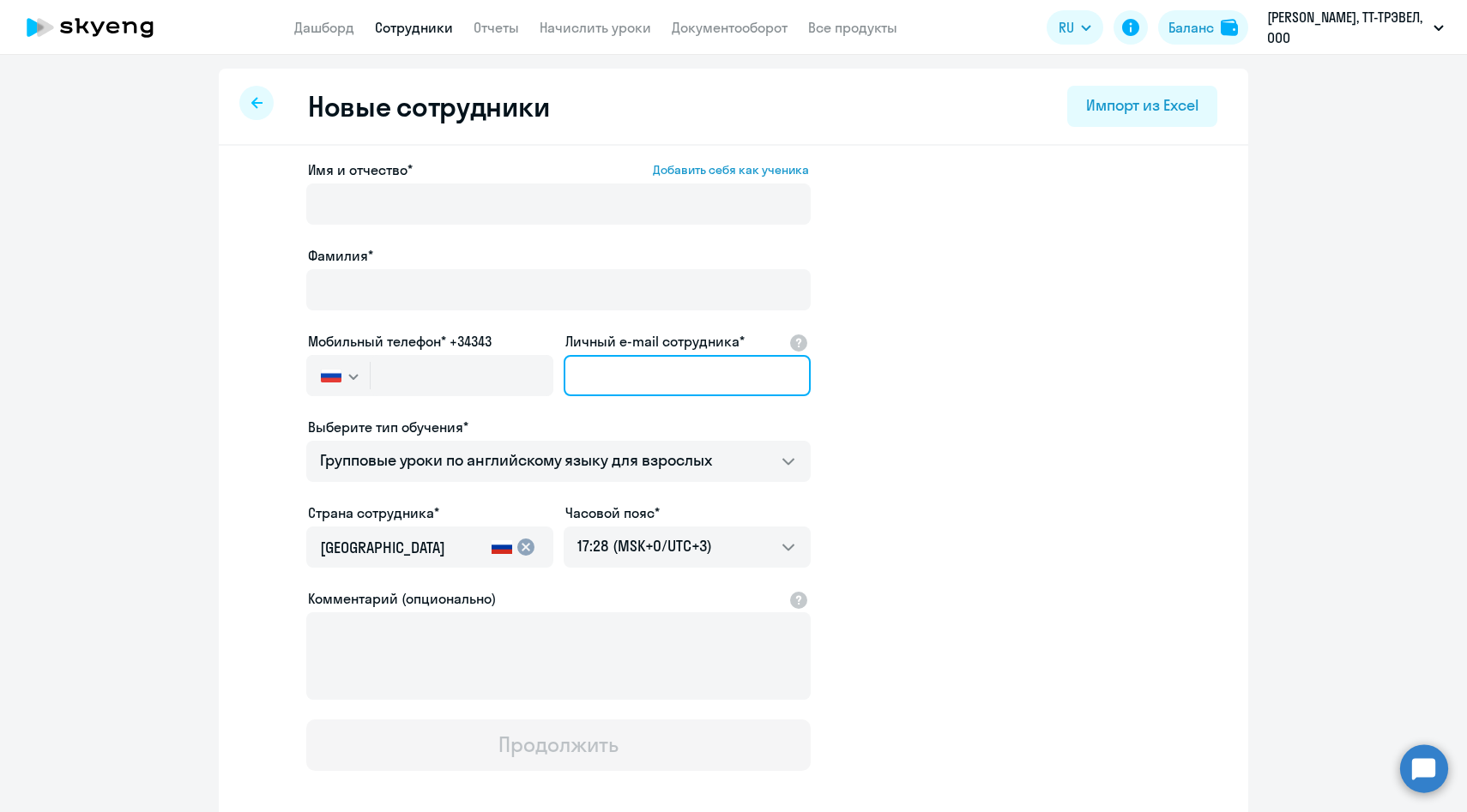
click at [637, 366] on input "Личный e-mail сотрудника*" at bounding box center [687, 375] width 247 height 41
paste input "darya.bakanova@multonpartners.com"
type input "darya.bakanova@multonpartners.com"
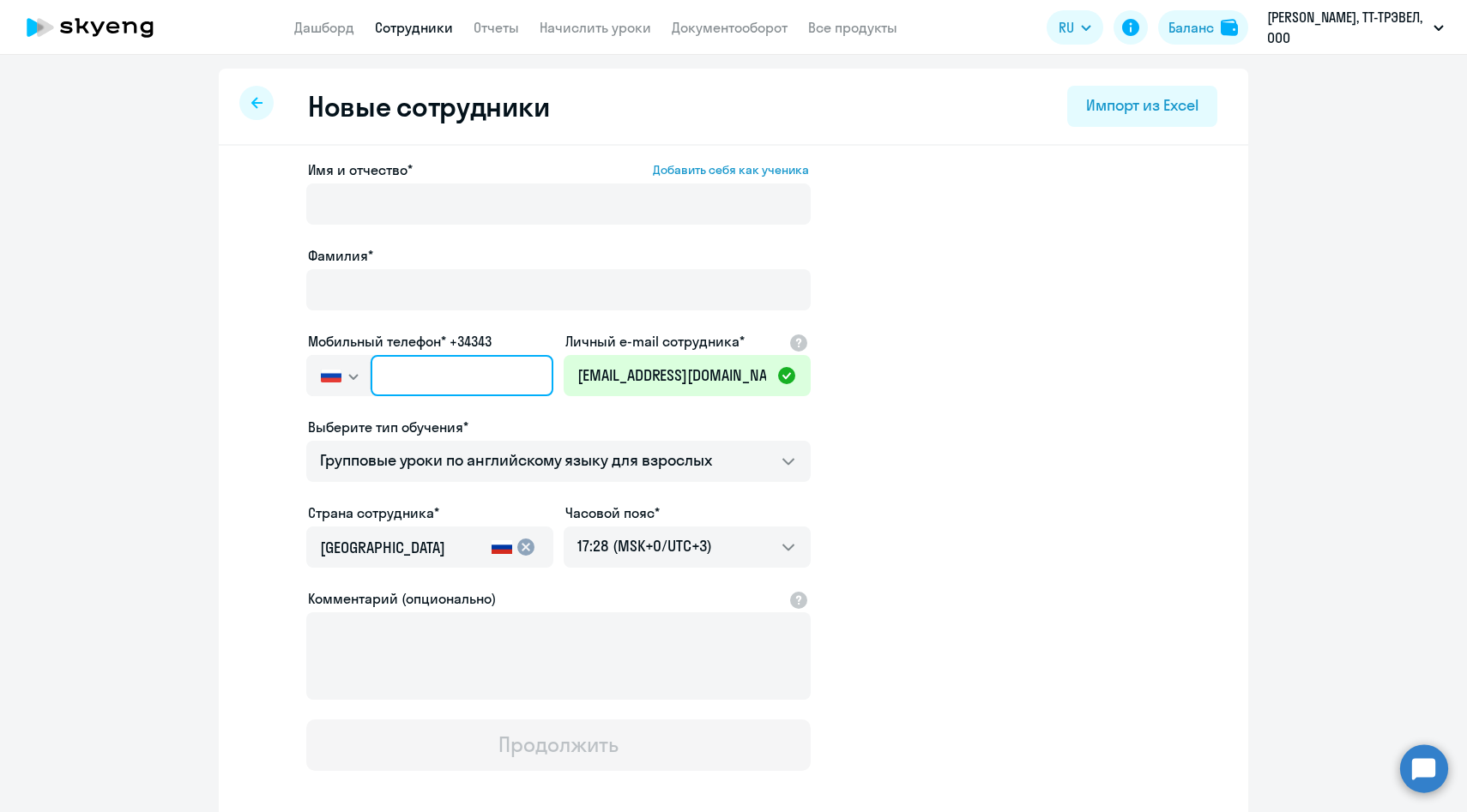
click at [495, 360] on input "text" at bounding box center [461, 375] width 183 height 41
paste input "+7 929 676-68-95"
type input "+7 929 676-68-95"
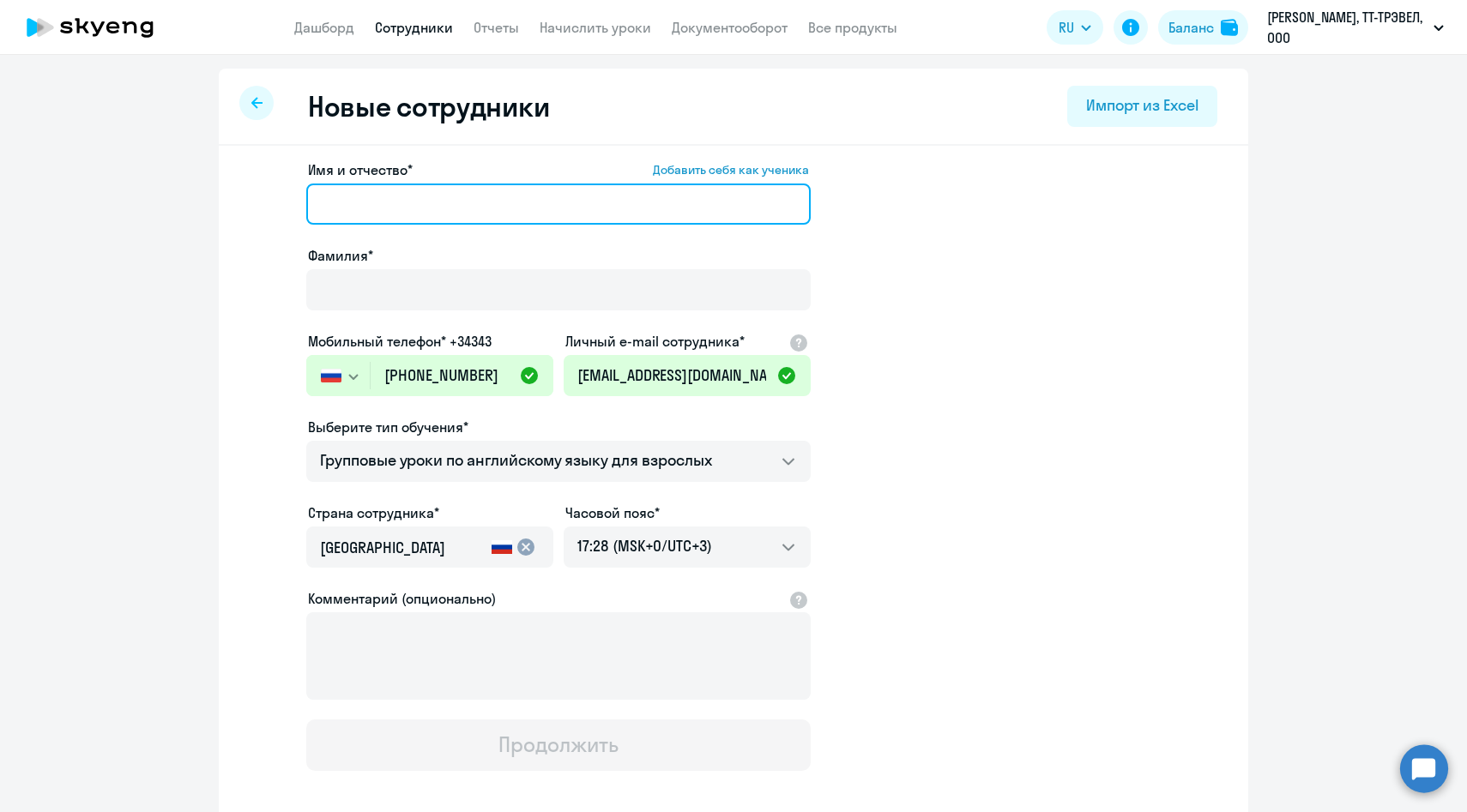
click at [432, 200] on input "Имя и отчество* Добавить себя как ученика" at bounding box center [558, 204] width 504 height 41
paste input "Дарья Баканова"
click at [410, 208] on input "Дарья Баканова" at bounding box center [558, 204] width 504 height 41
type input "Дарья"
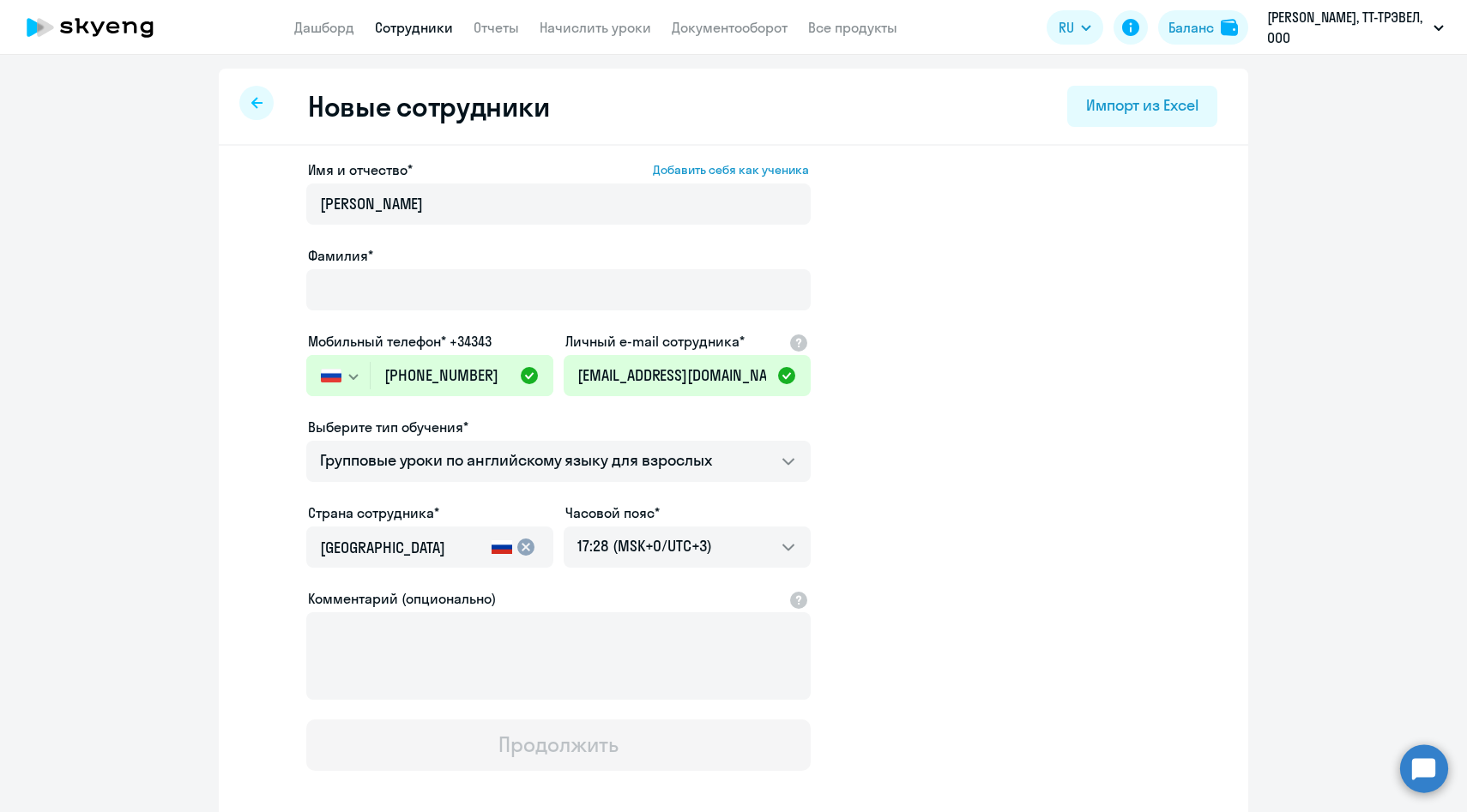
click at [364, 268] on div "Фамилия*" at bounding box center [558, 281] width 504 height 72
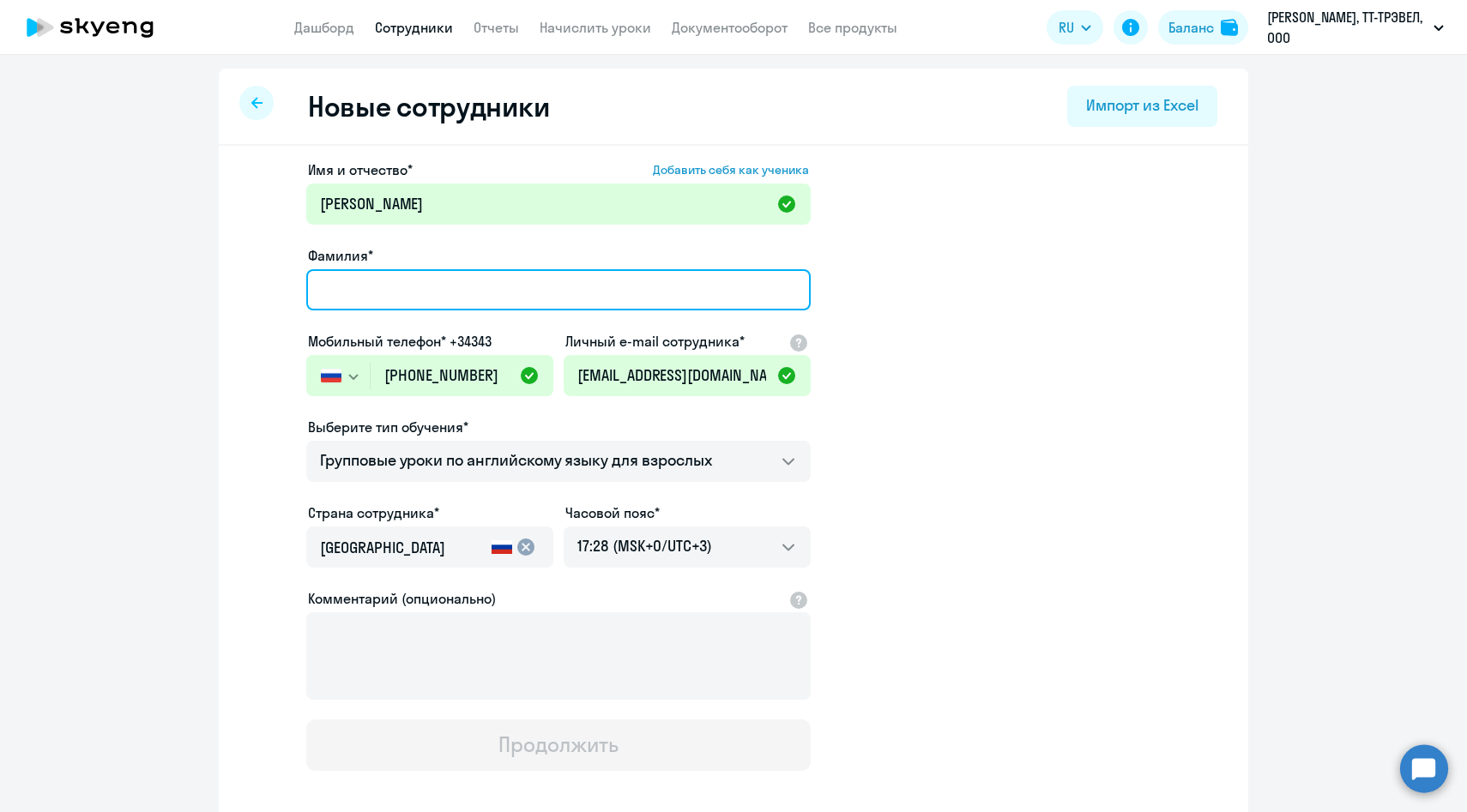
click at [399, 303] on input "Фамилия*" at bounding box center [558, 290] width 504 height 41
paste input "Баканова"
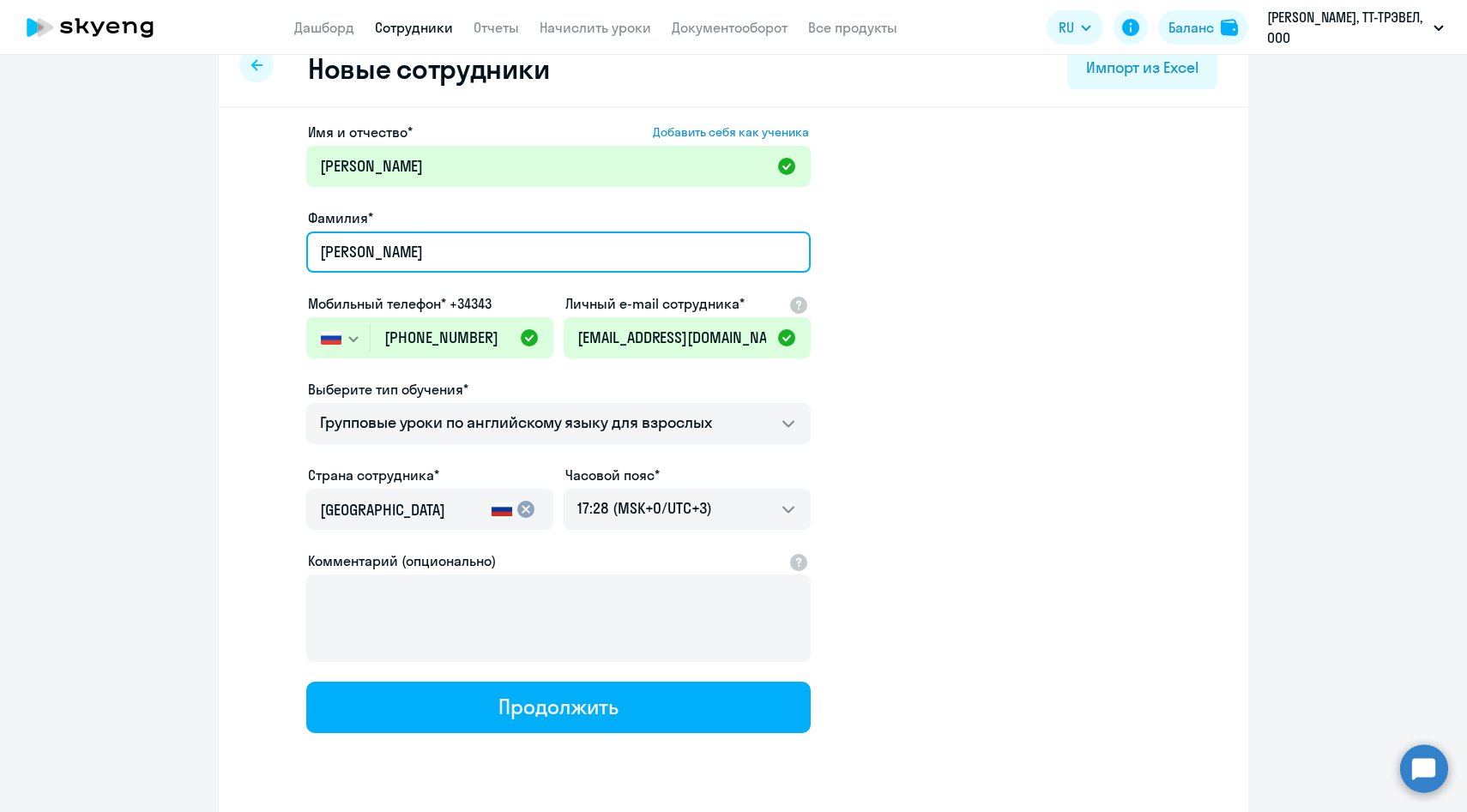
scroll to position [87, 0]
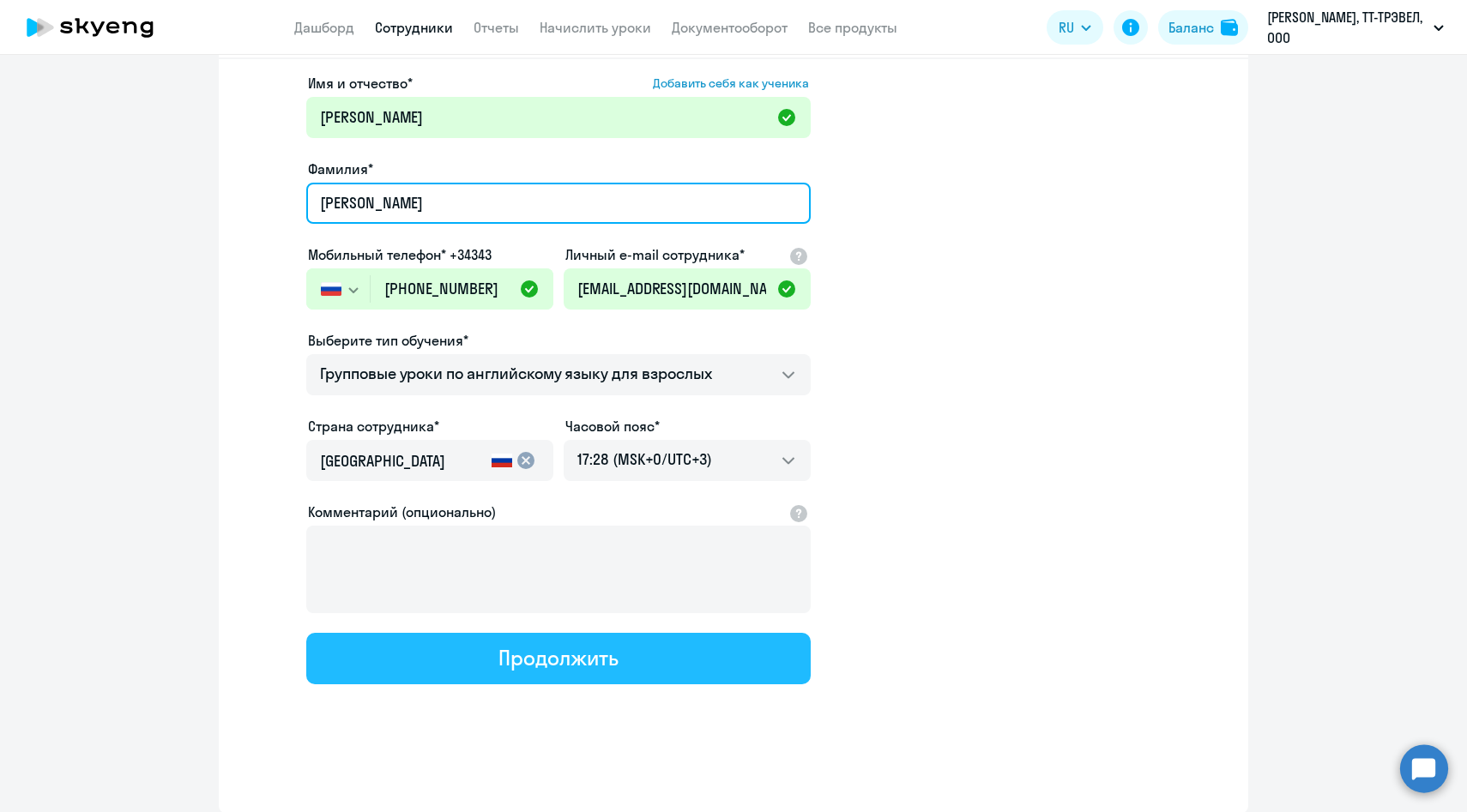
type input "Баканова"
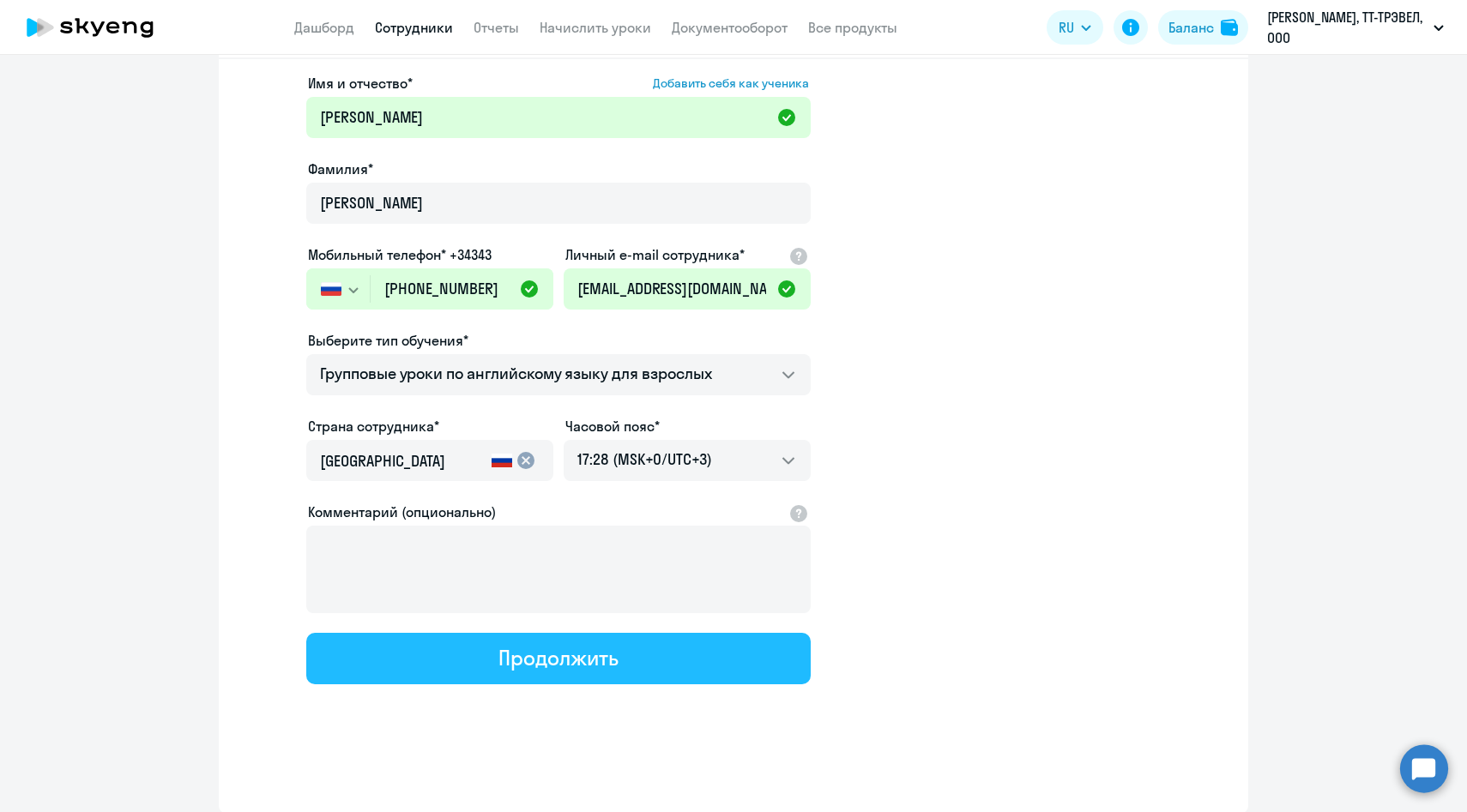
click at [473, 654] on button "Продолжить" at bounding box center [558, 658] width 504 height 52
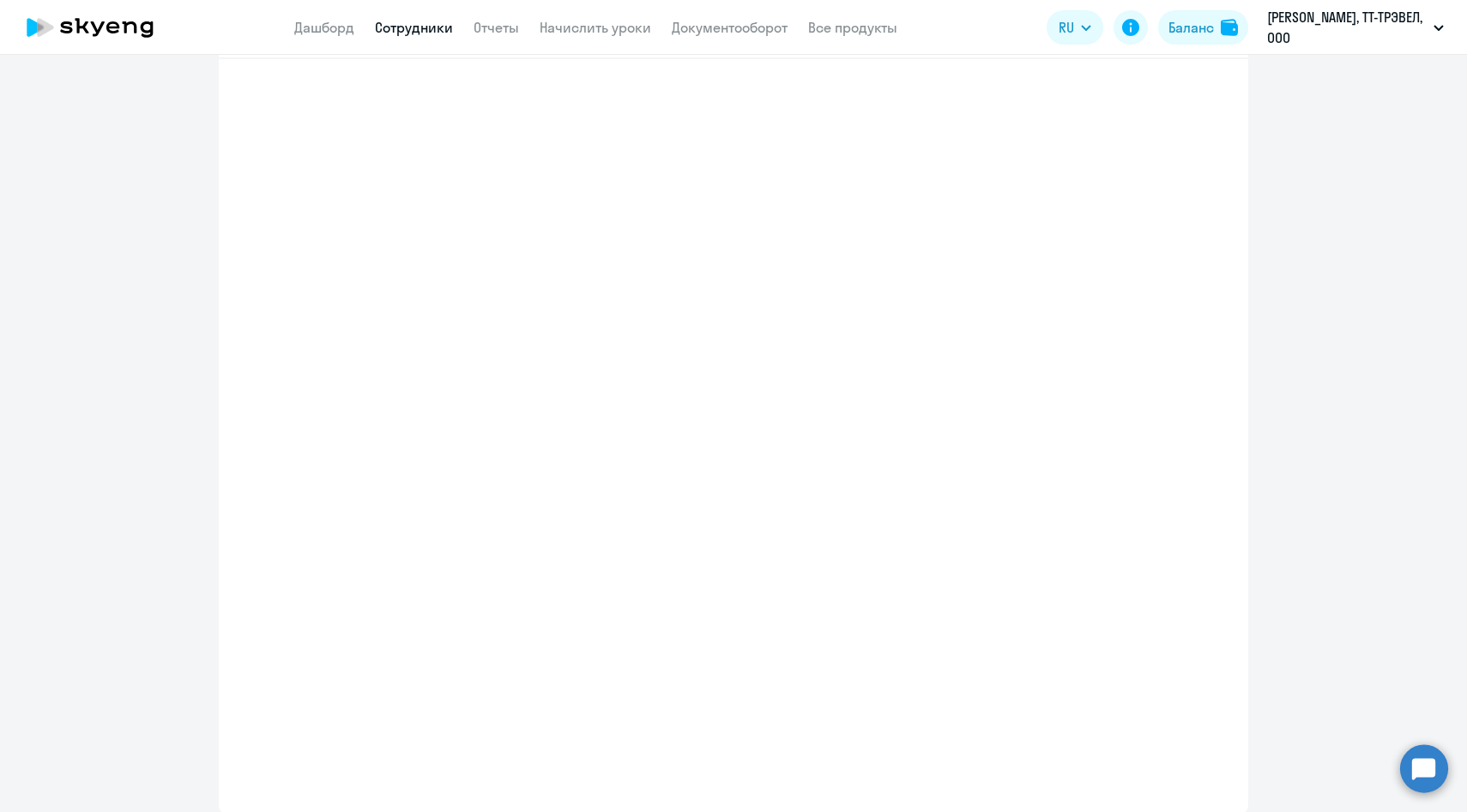
select select "english_adult_f2g_base"
select select "3"
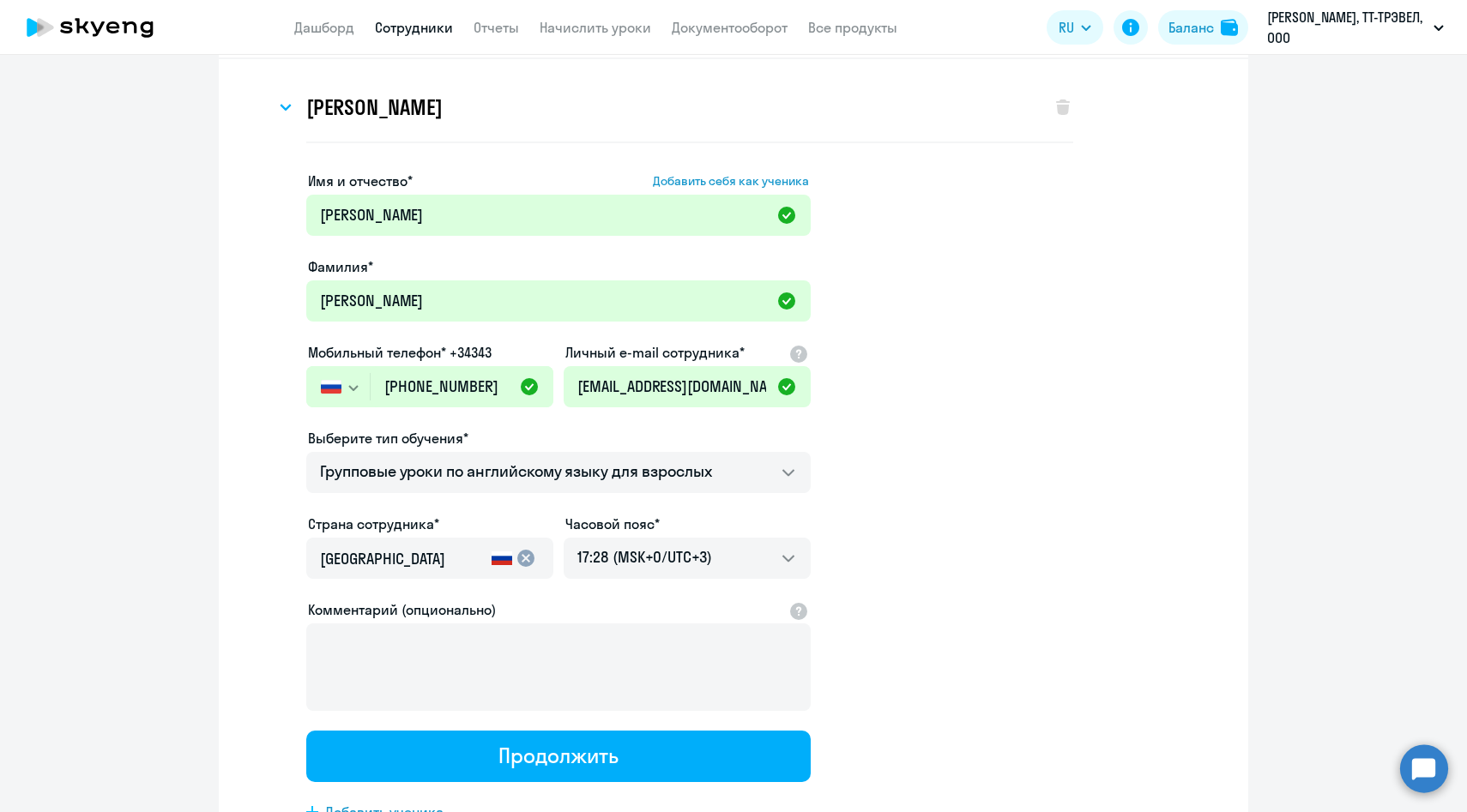
scroll to position [0, 0]
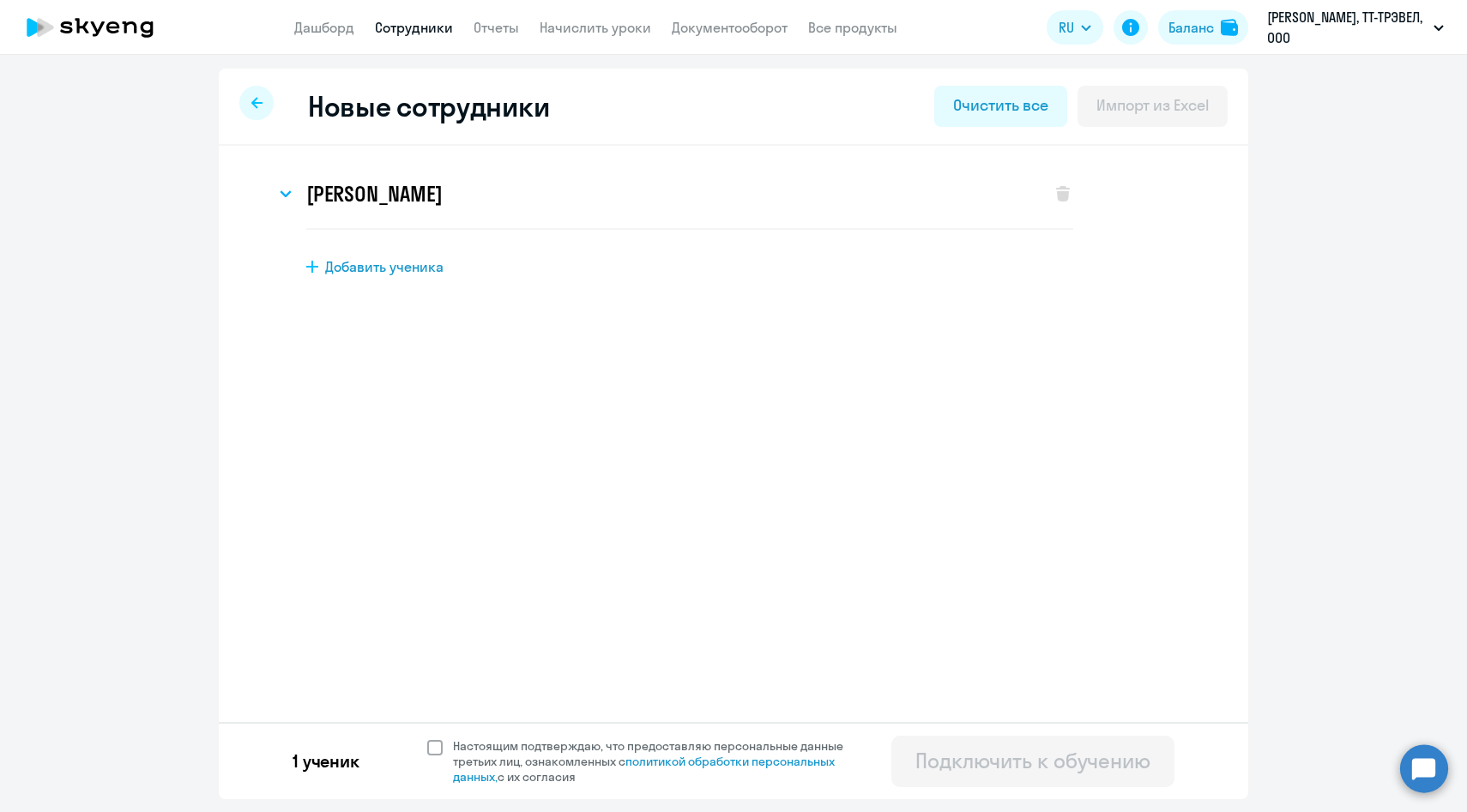
click at [509, 752] on span "Настоящим подтверждаю, что предоставляю персональные данные третьих лиц, ознако…" at bounding box center [657, 761] width 411 height 46
click at [427, 738] on input "Настоящим подтверждаю, что предоставляю персональные данные третьих лиц, ознако…" at bounding box center [426, 738] width 1 height 1
checkbox input "true"
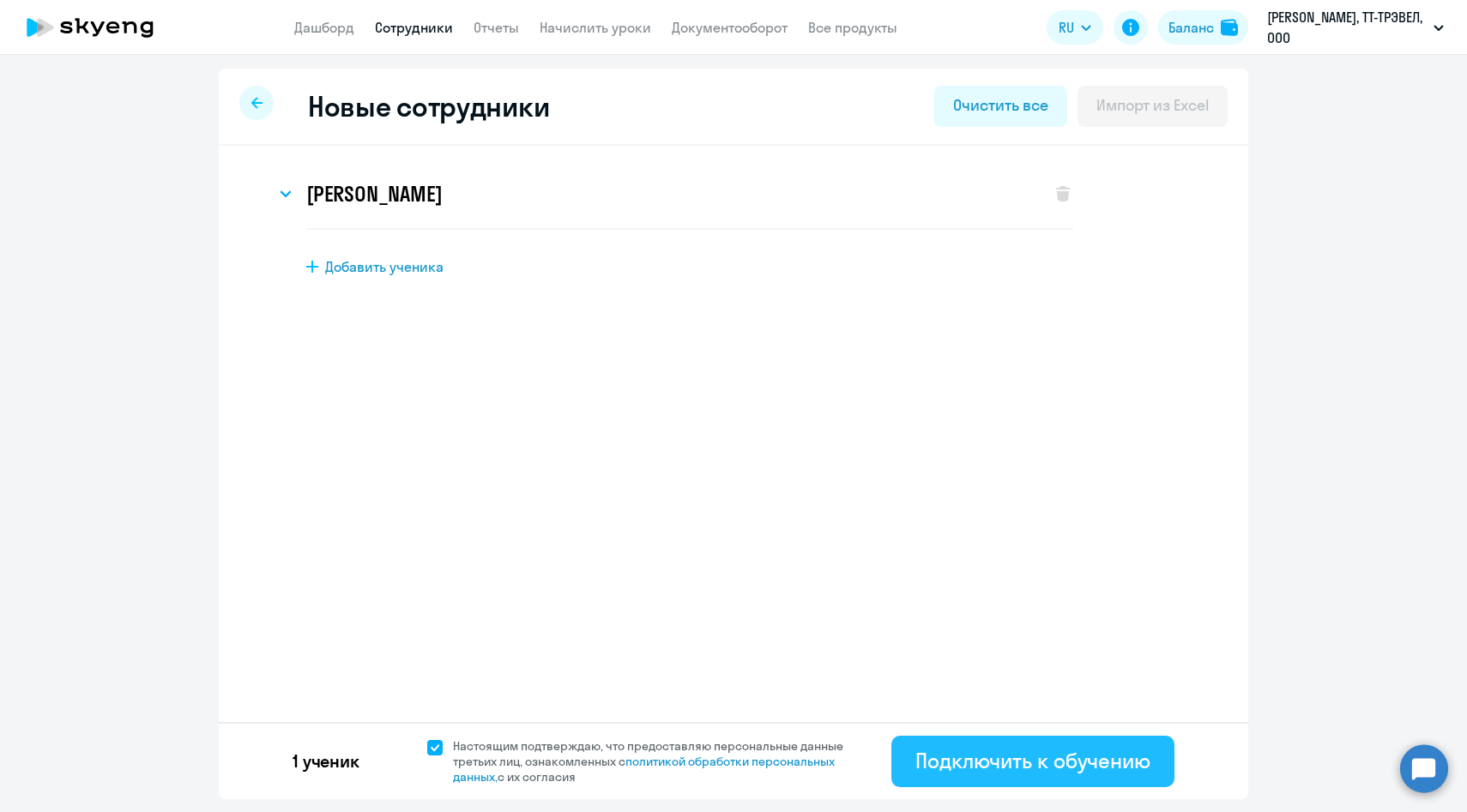
click at [965, 753] on div "Подключить к обучению" at bounding box center [1033, 760] width 235 height 27
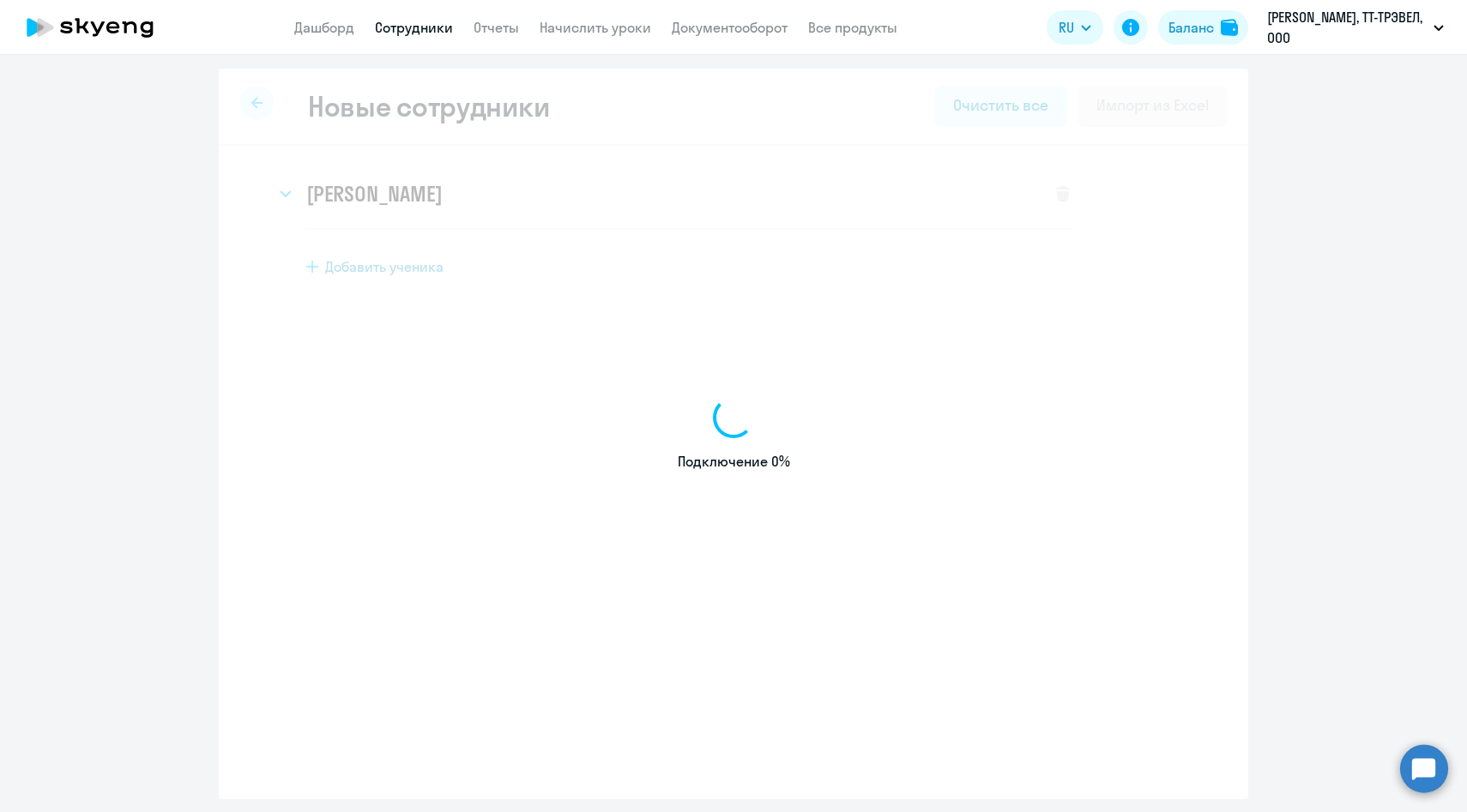
select select "english_adult_f2g_base"
select select "3"
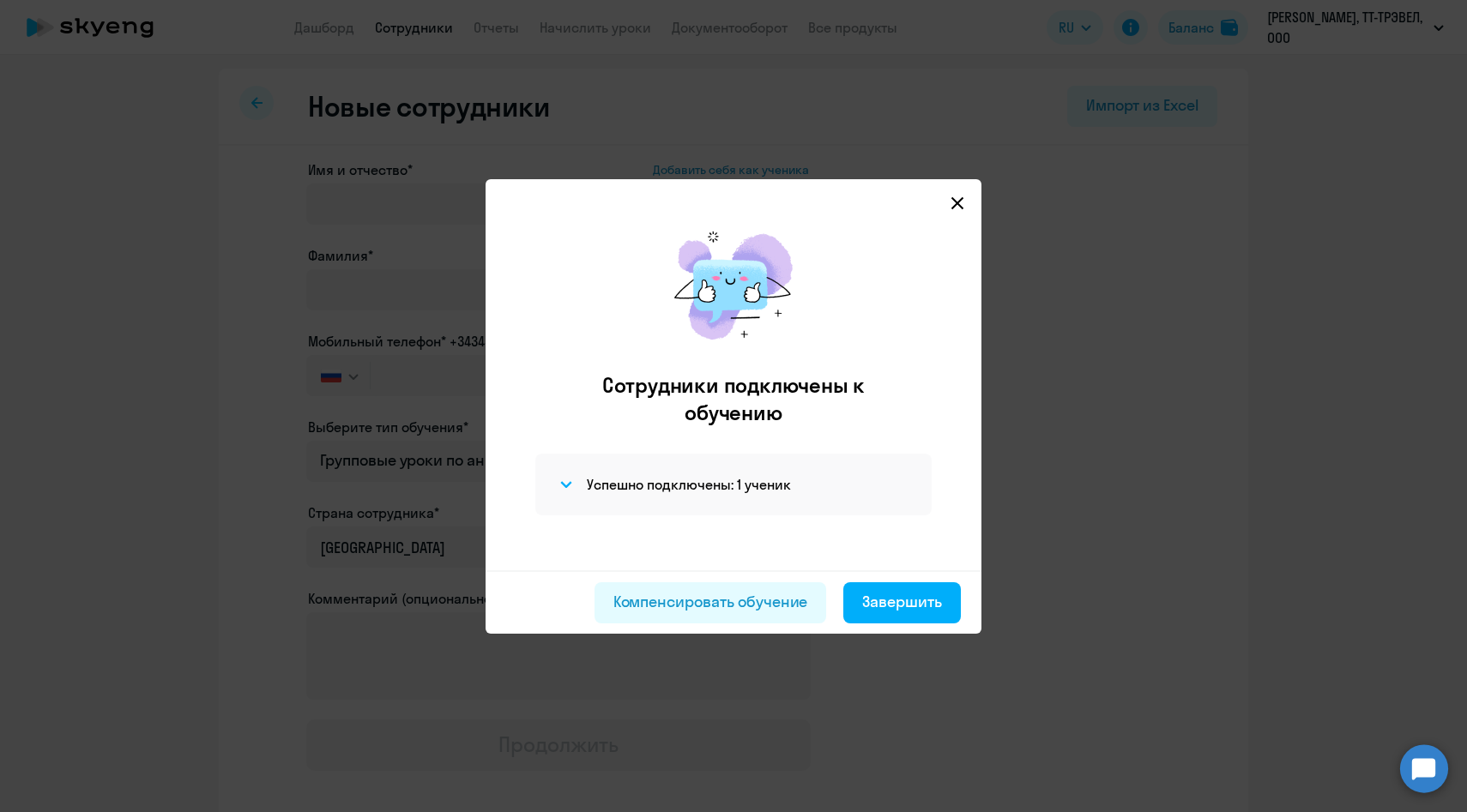
click at [958, 207] on icon at bounding box center [958, 203] width 14 height 14
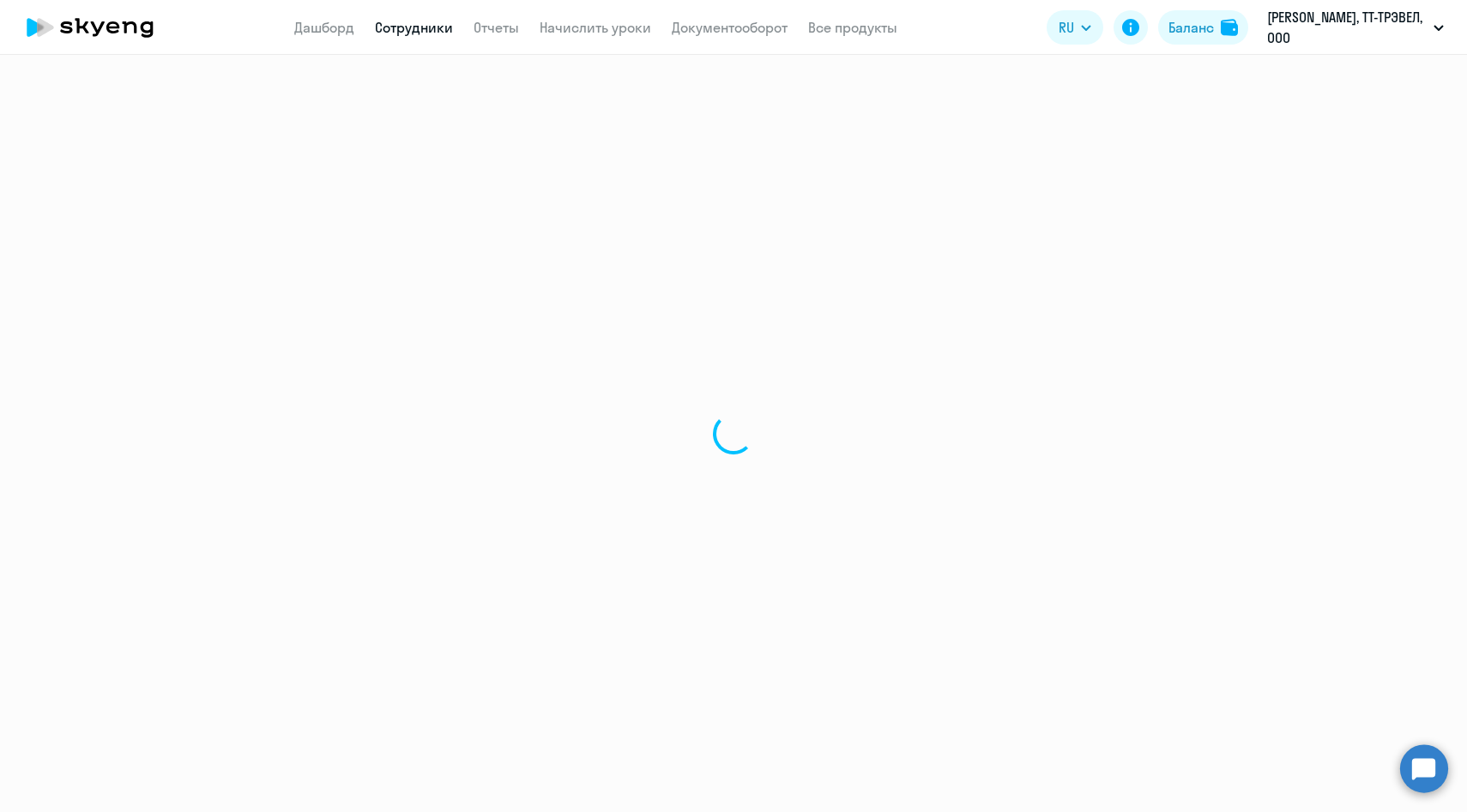
select select "30"
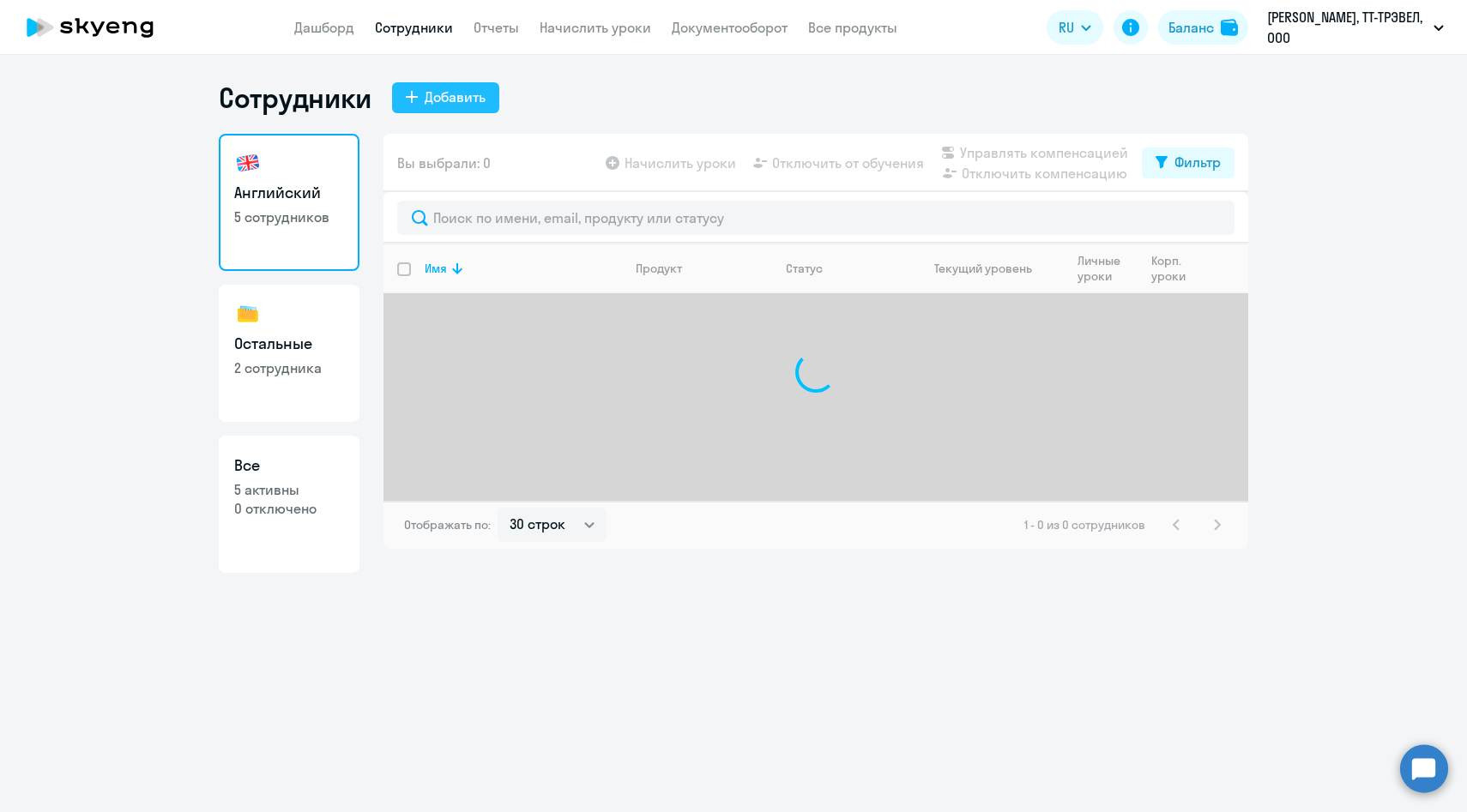
click at [431, 100] on div "Добавить" at bounding box center [455, 97] width 61 height 21
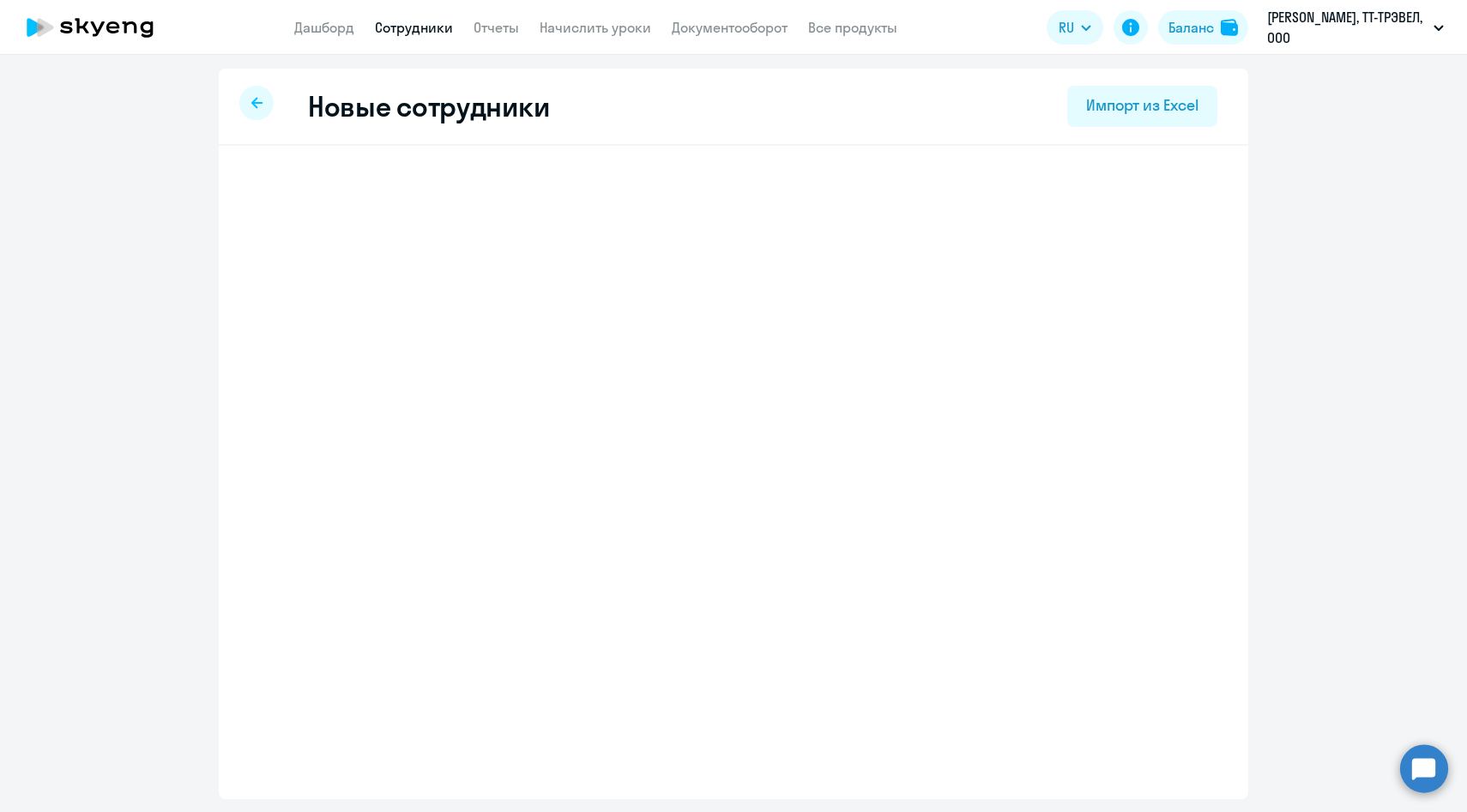
select select "english_adult_f2g_base"
select select "3"
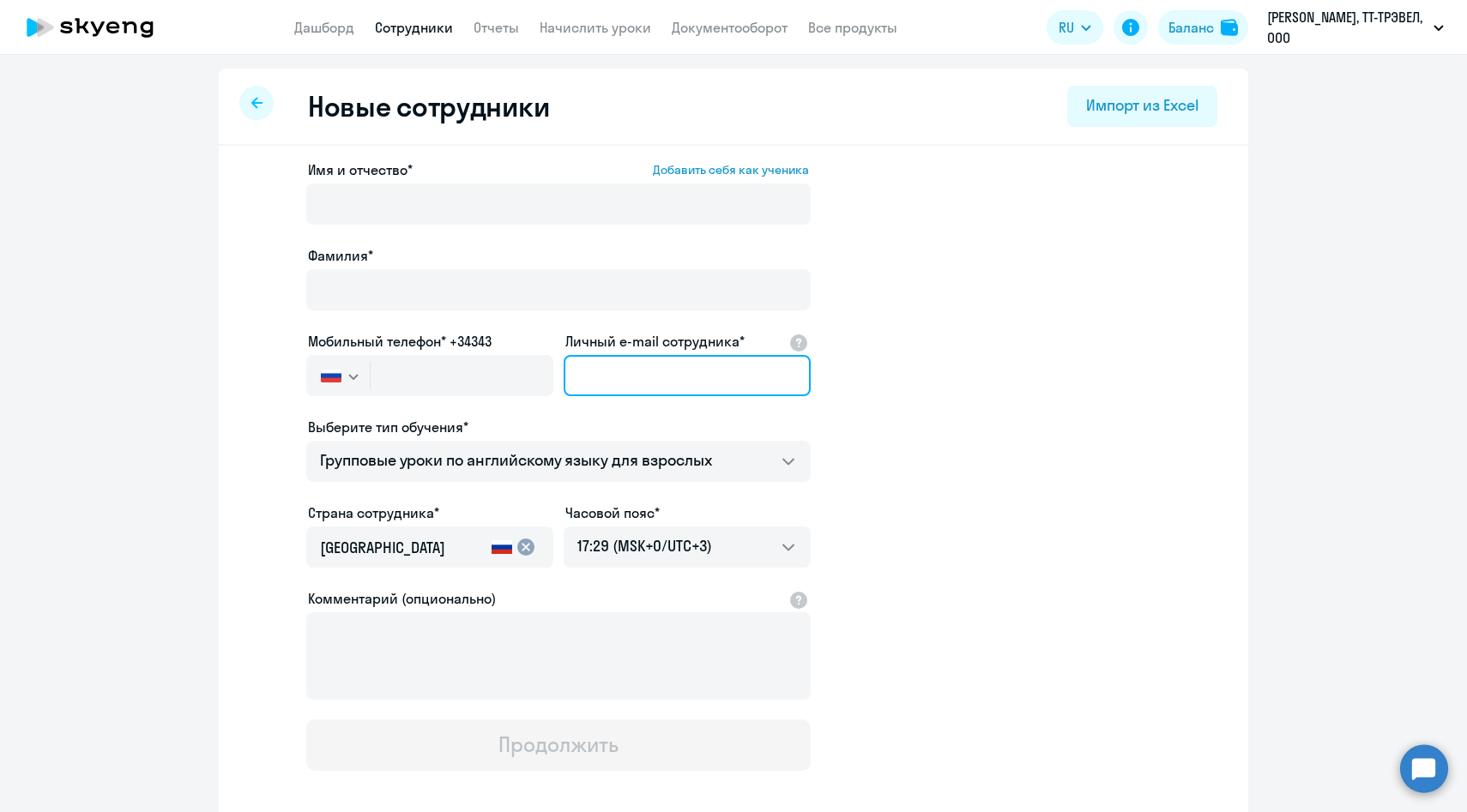
click at [622, 368] on input "Личный e-mail сотрудника*" at bounding box center [687, 375] width 247 height 41
paste input "[PERSON_NAME][EMAIL_ADDRESS][DOMAIN_NAME]"
type input "[PERSON_NAME][EMAIL_ADDRESS][DOMAIN_NAME]"
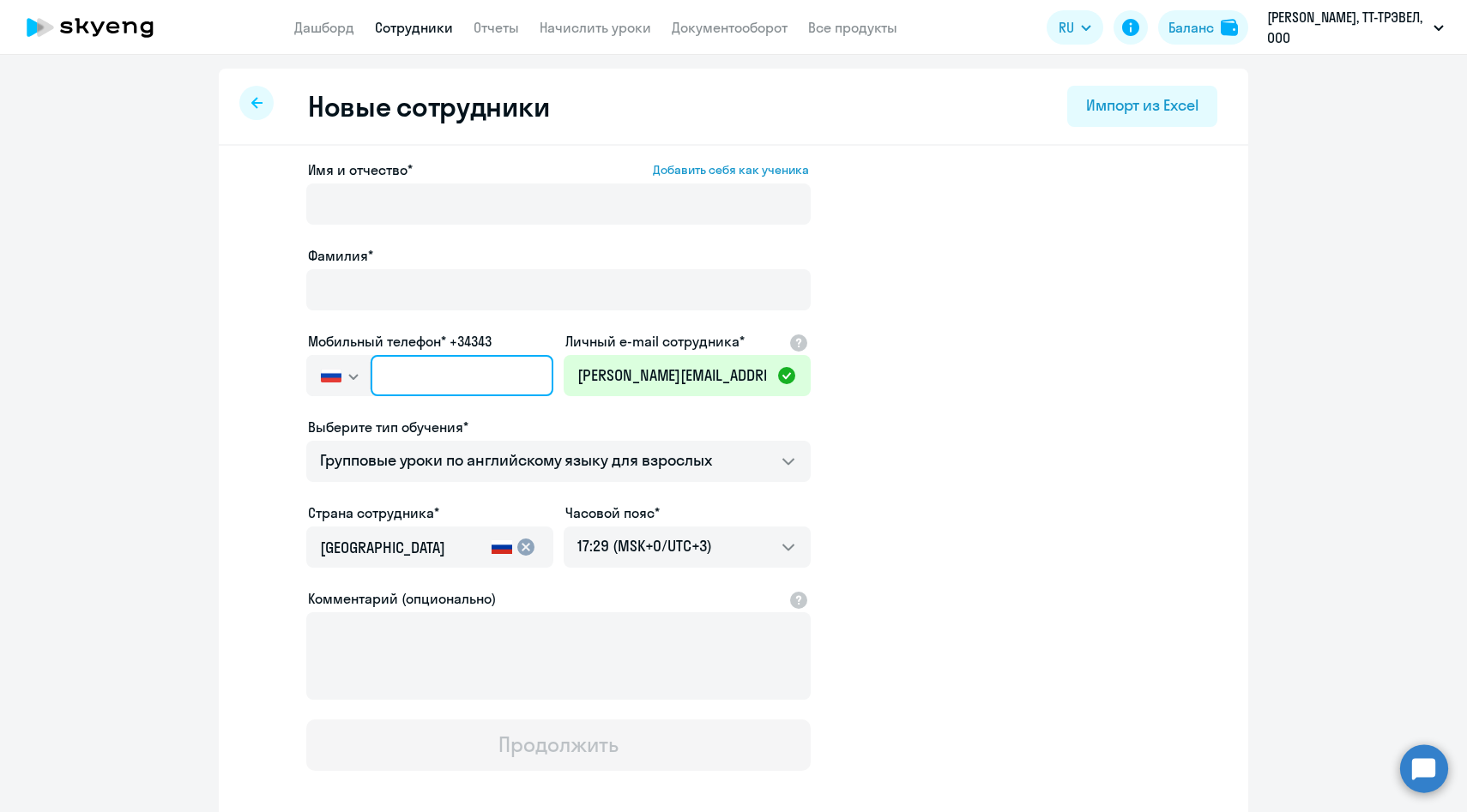
click at [462, 379] on input "text" at bounding box center [461, 375] width 183 height 41
paste input "+7 916 291-55-79"
type input "+7 916 291-55-79"
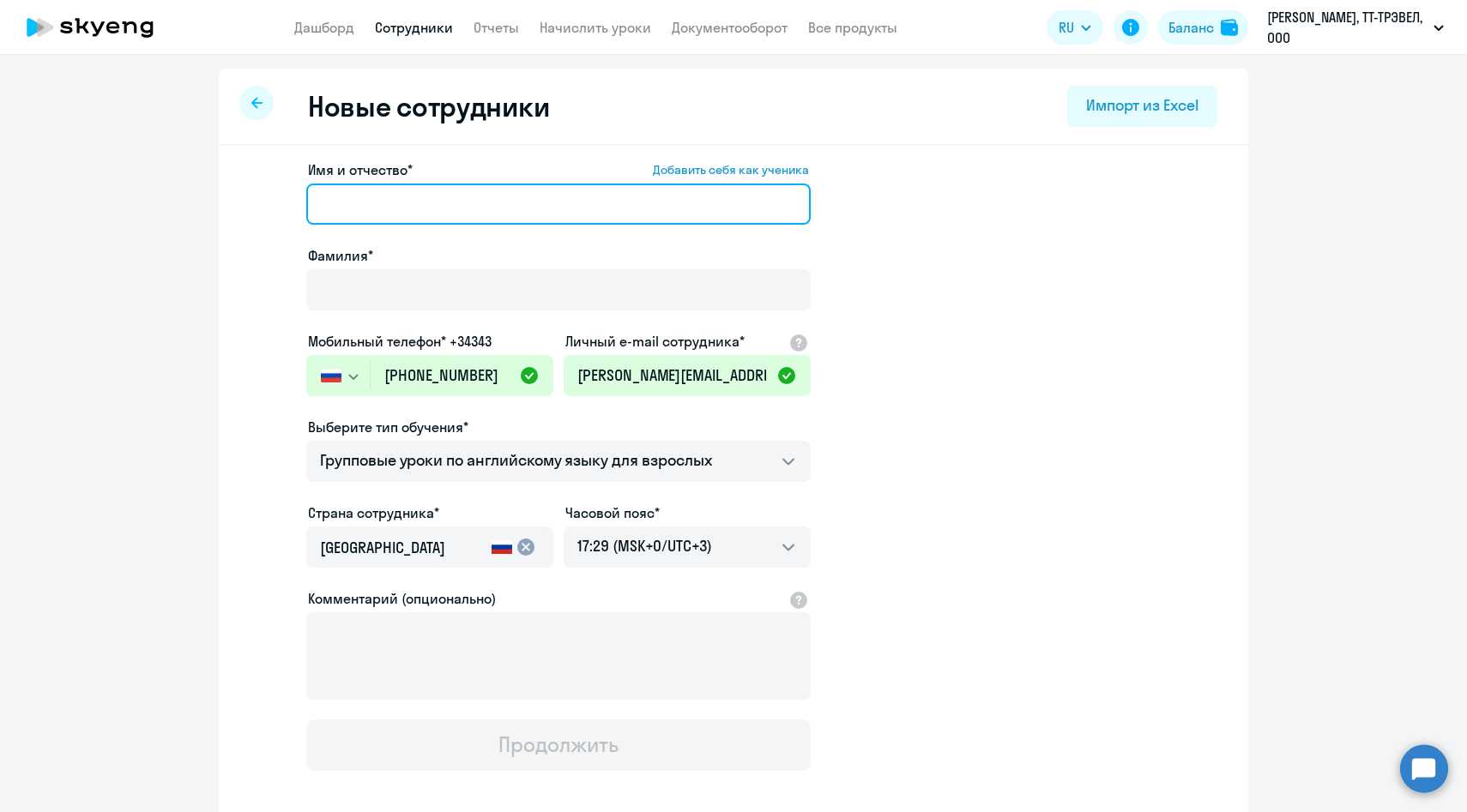
click at [440, 196] on input "Имя и отчество* Добавить себя как ученика" at bounding box center [558, 204] width 504 height 41
paste input "Яна Новинькова"
click at [417, 206] on input "Яна Новинькова" at bounding box center [558, 204] width 504 height 41
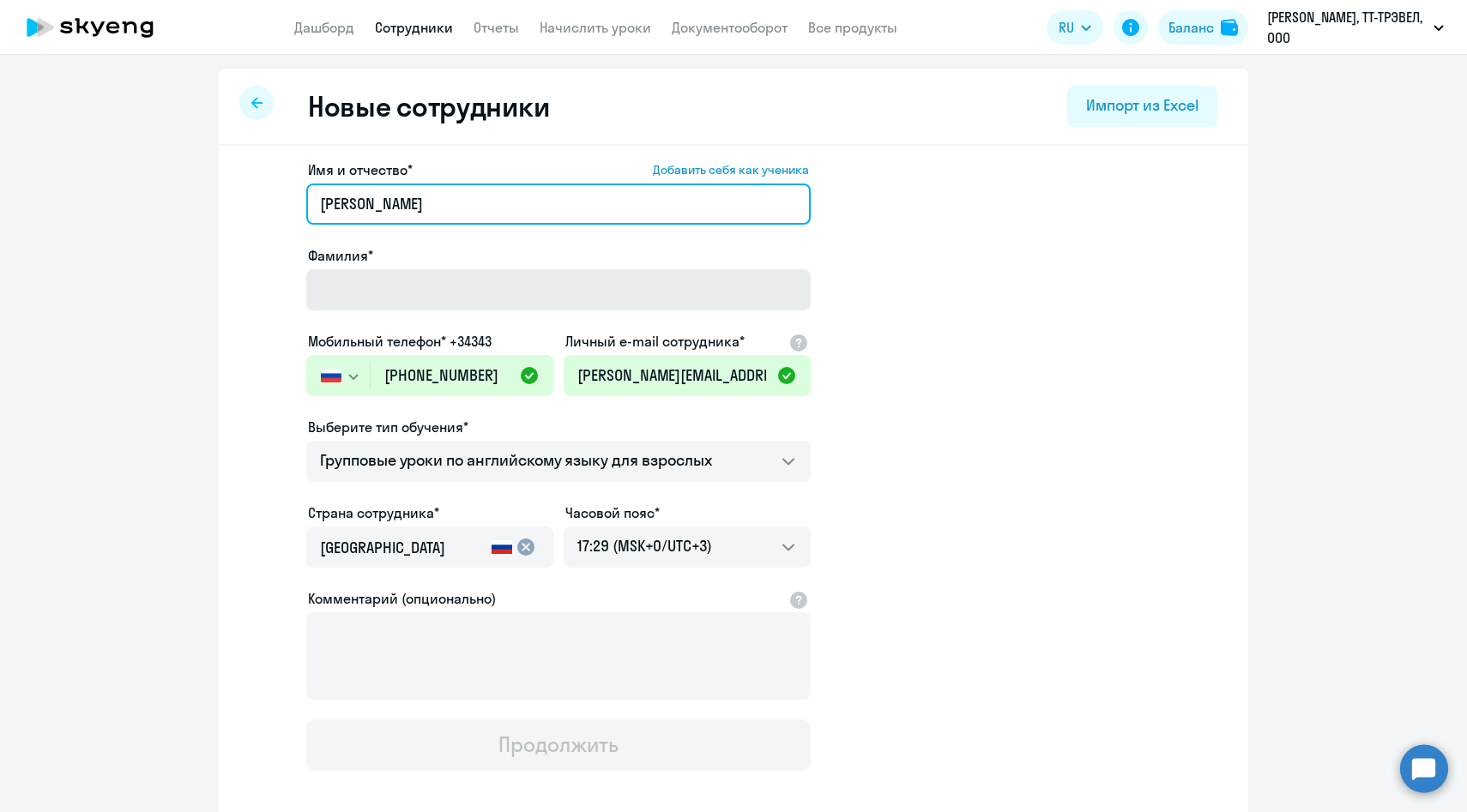
type input "Яна"
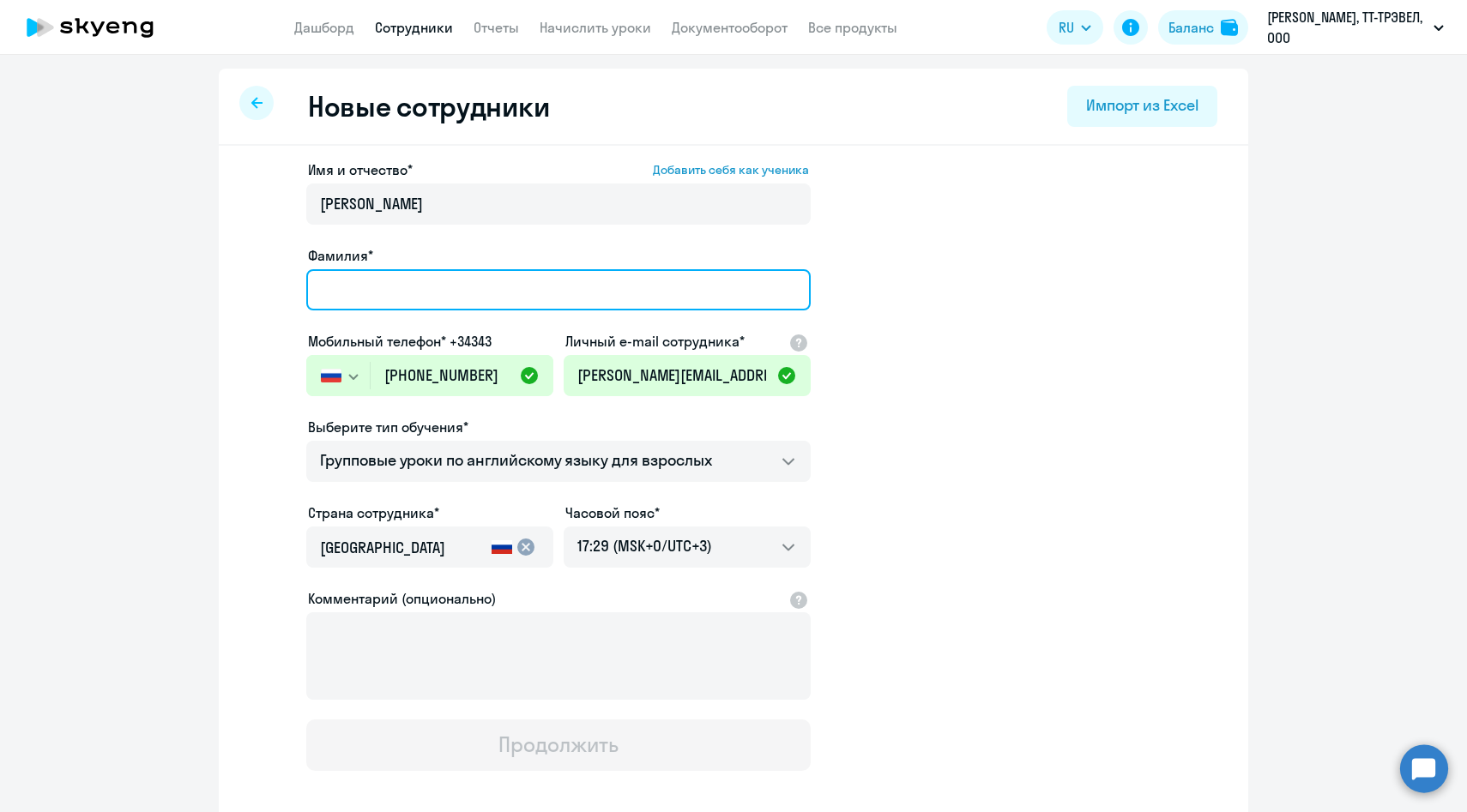
click at [386, 276] on input "Фамилия*" at bounding box center [558, 290] width 504 height 41
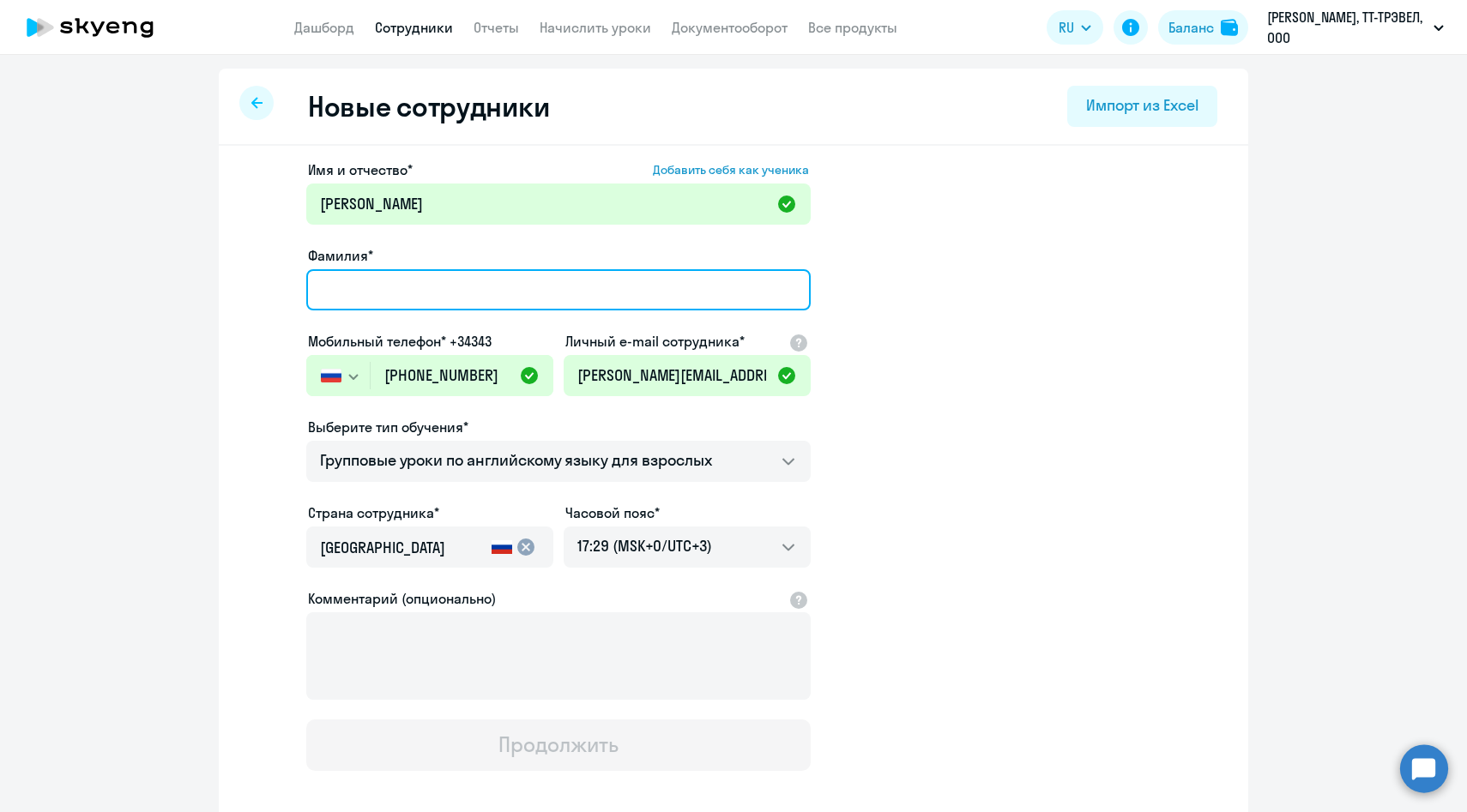
paste input "Новинькова"
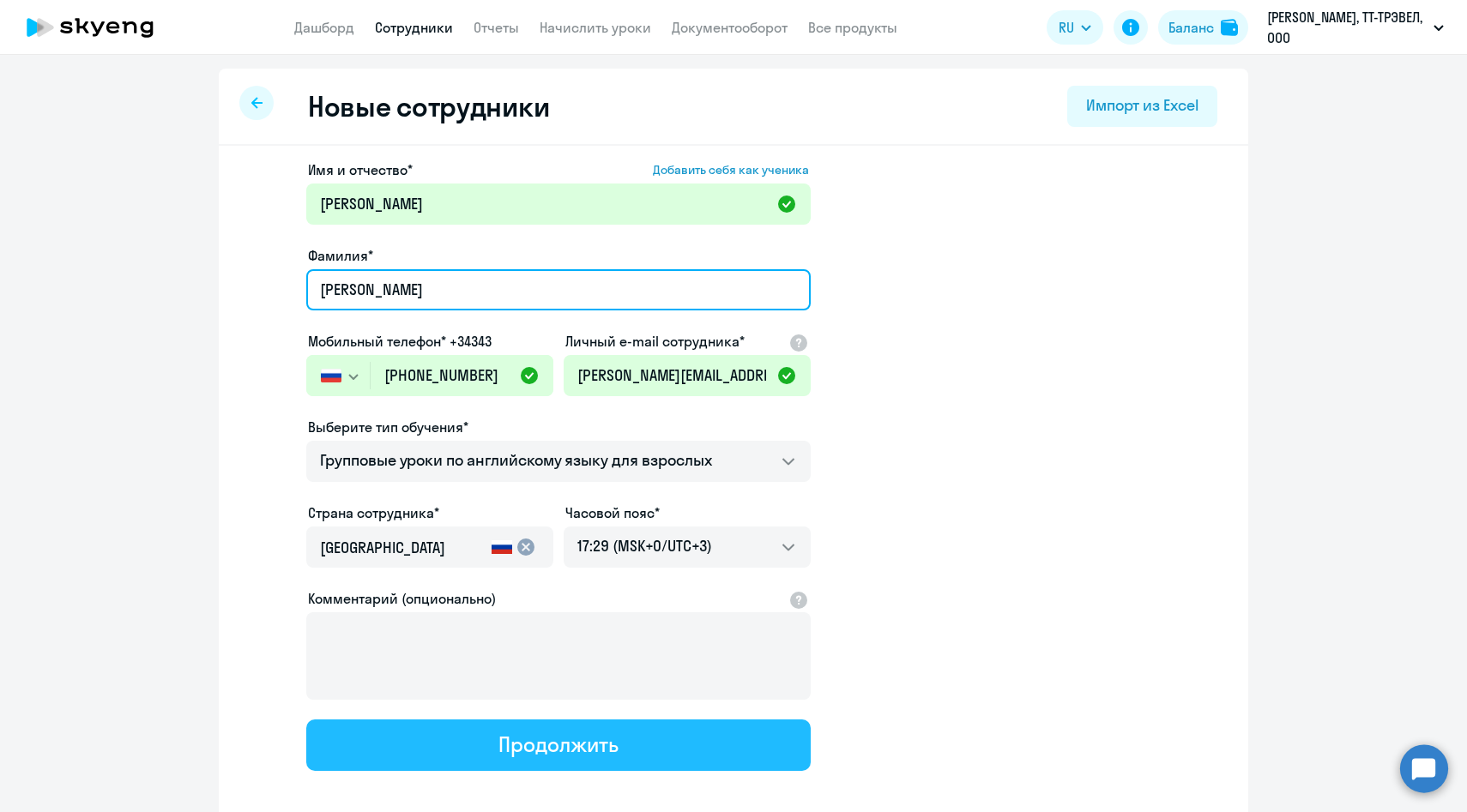
type input "Новинькова"
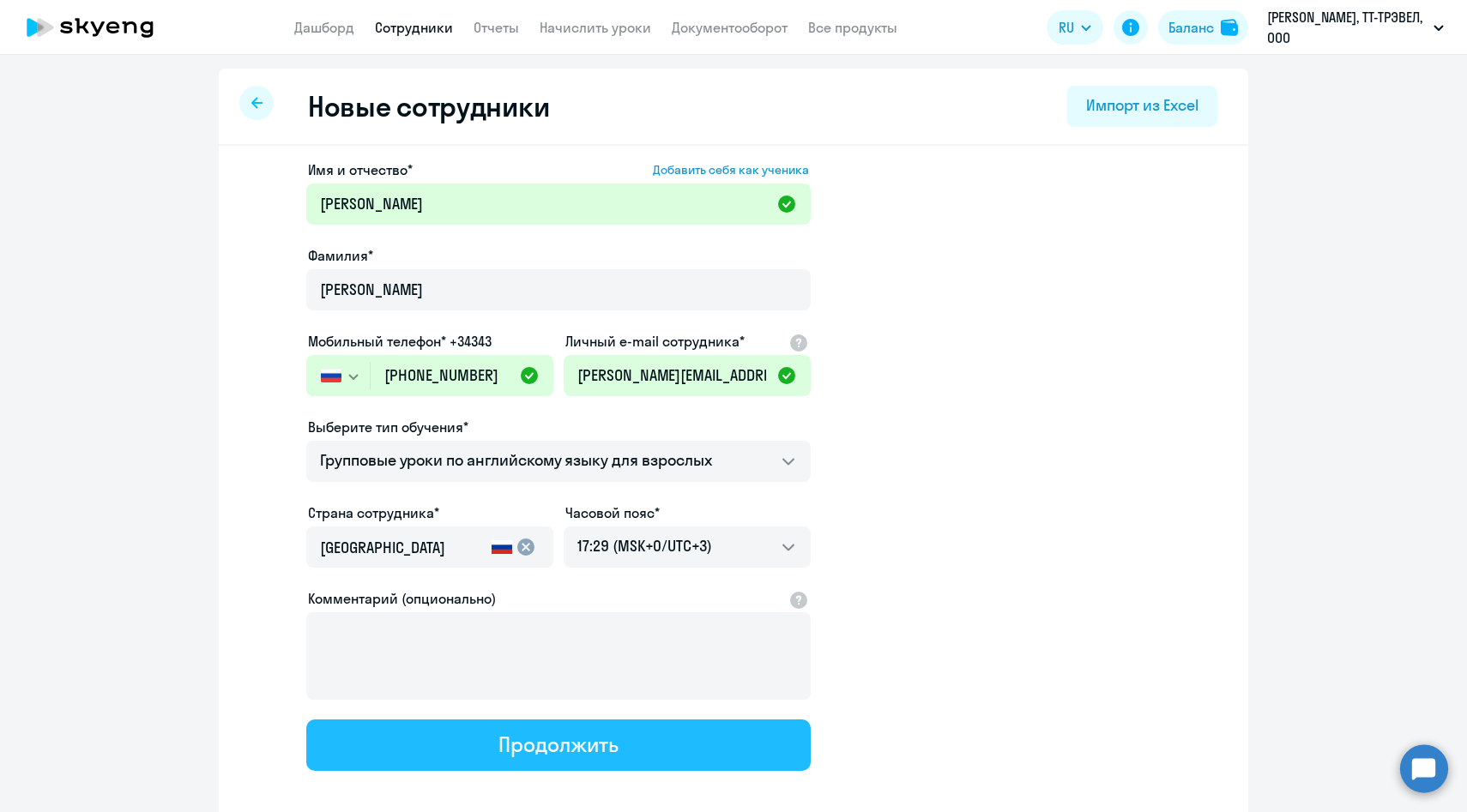
click at [472, 746] on button "Продолжить" at bounding box center [558, 745] width 504 height 52
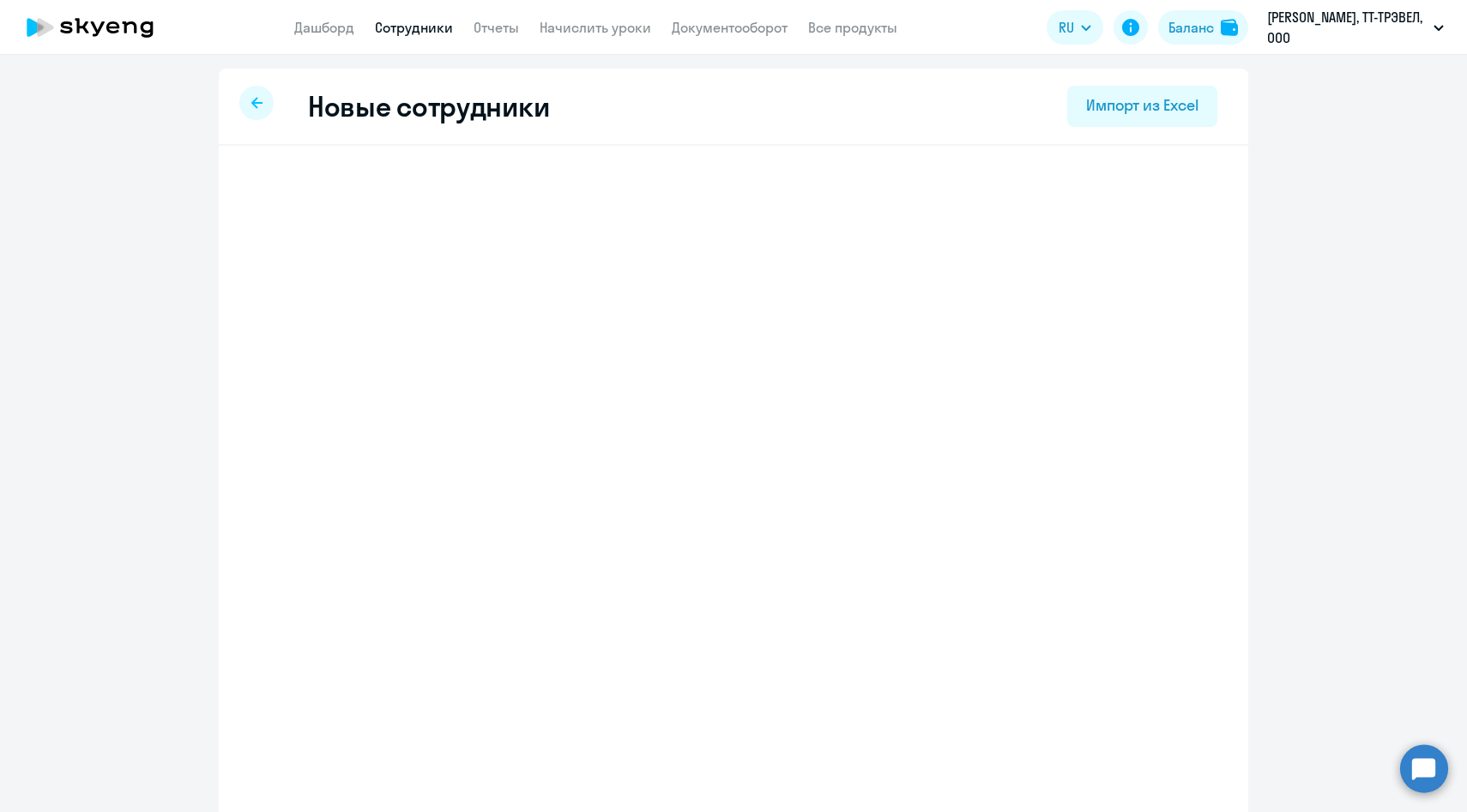
select select "english_adult_f2g_base"
select select "3"
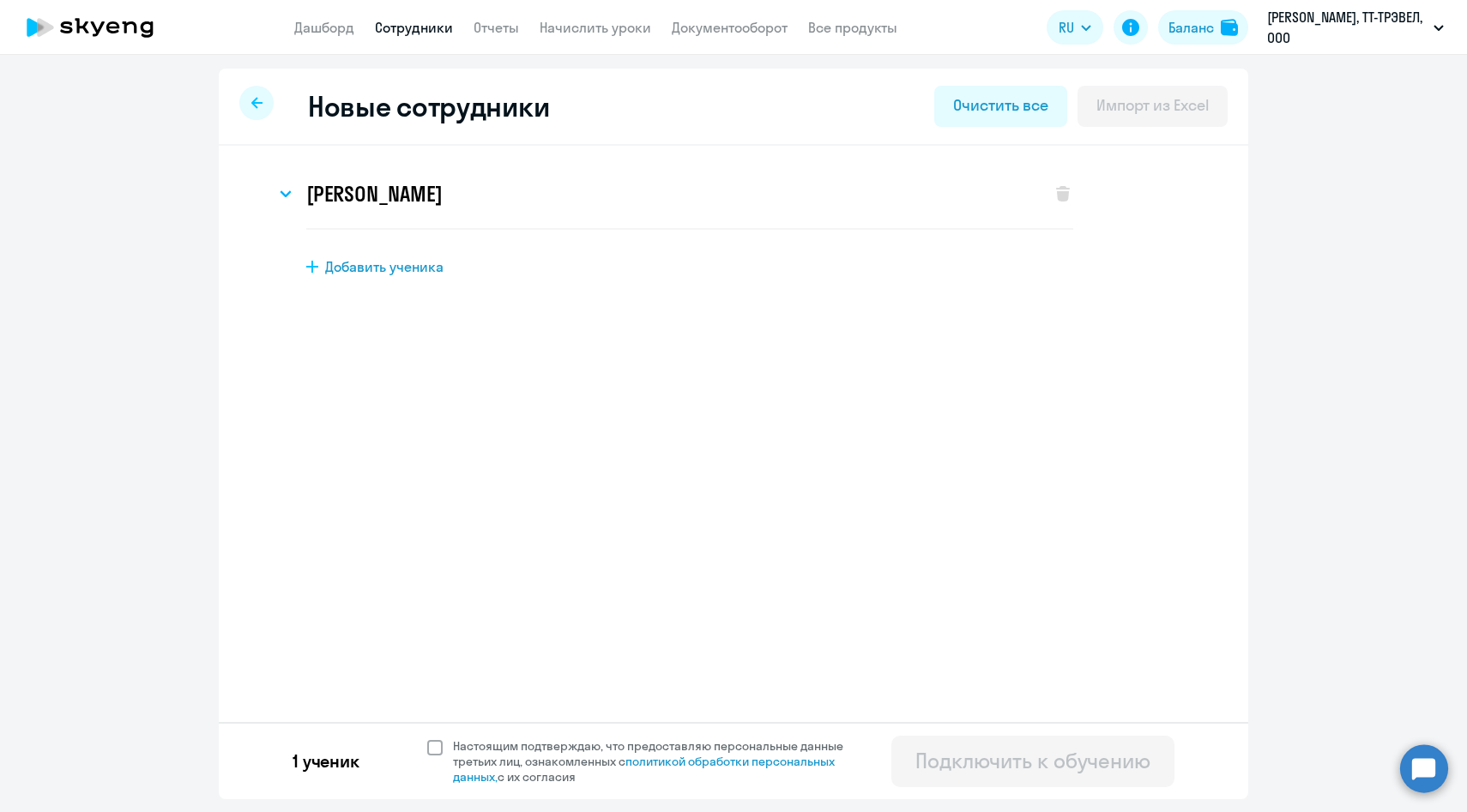
click at [503, 741] on span "Настоящим подтверждаю, что предоставляю персональные данные третьих лиц, ознако…" at bounding box center [657, 761] width 411 height 46
click at [427, 738] on input "Настоящим подтверждаю, что предоставляю персональные данные третьих лиц, ознако…" at bounding box center [426, 738] width 1 height 1
checkbox input "true"
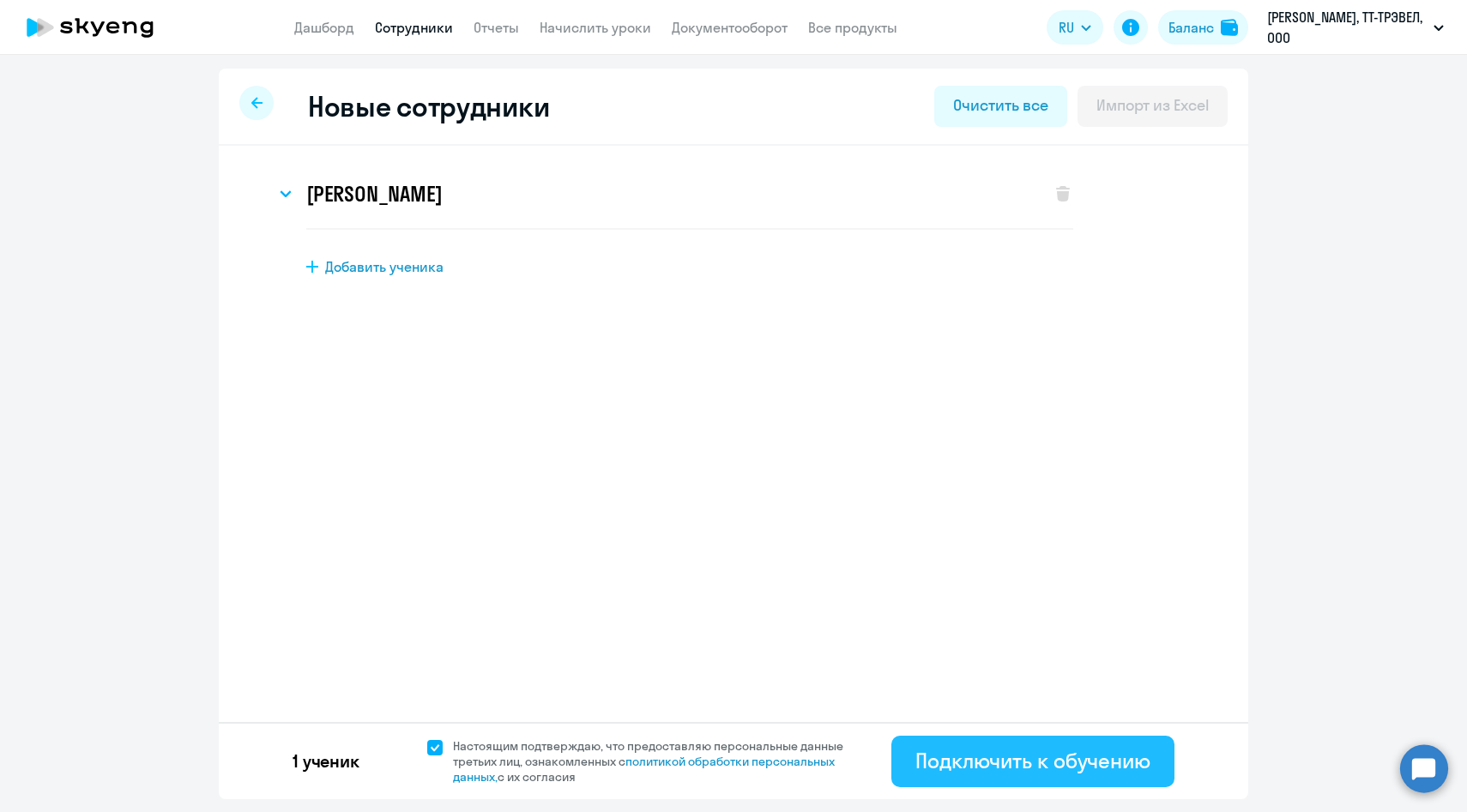
click at [929, 765] on div "Подключить к обучению" at bounding box center [1033, 760] width 235 height 27
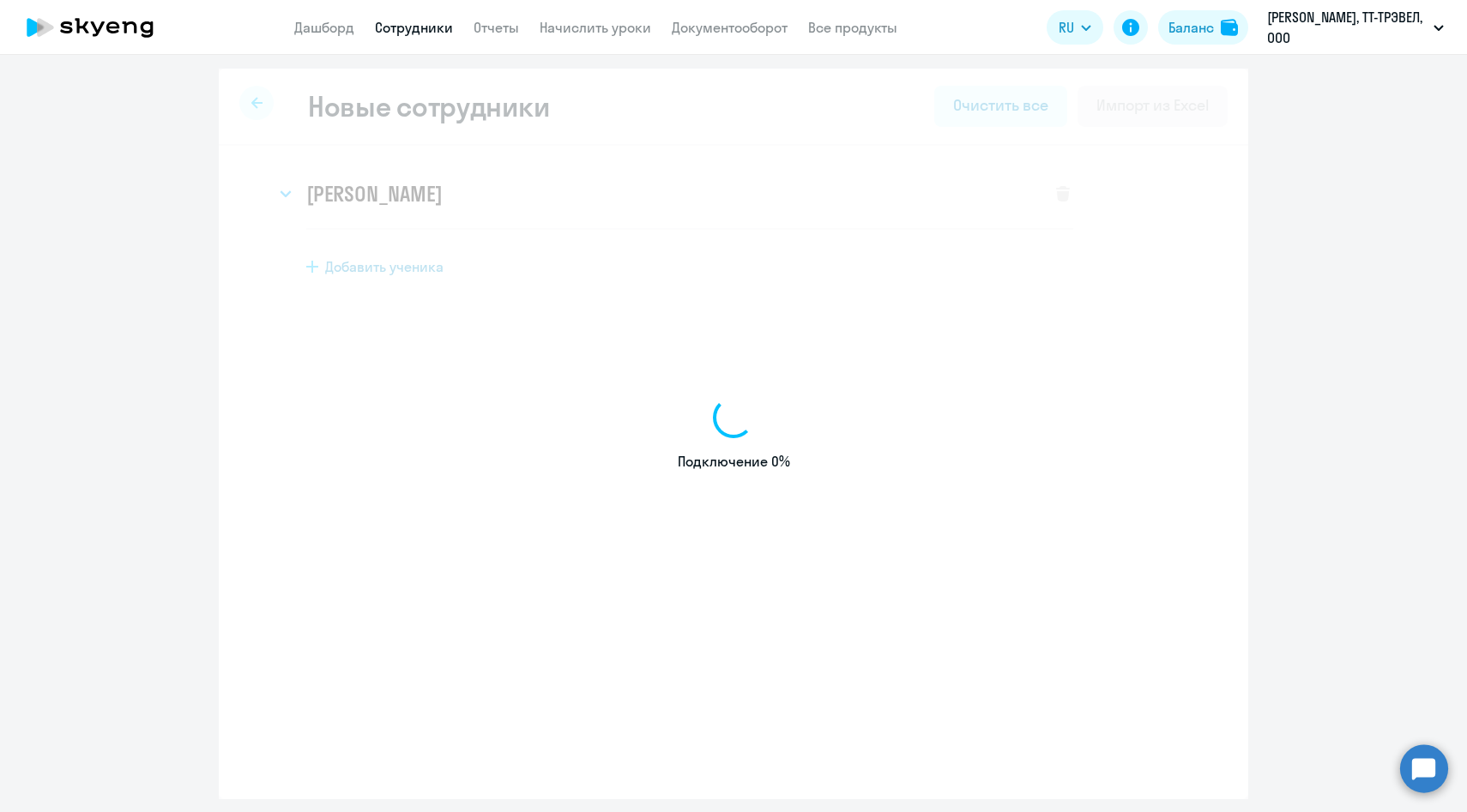
select select "english_adult_f2g_base"
select select "3"
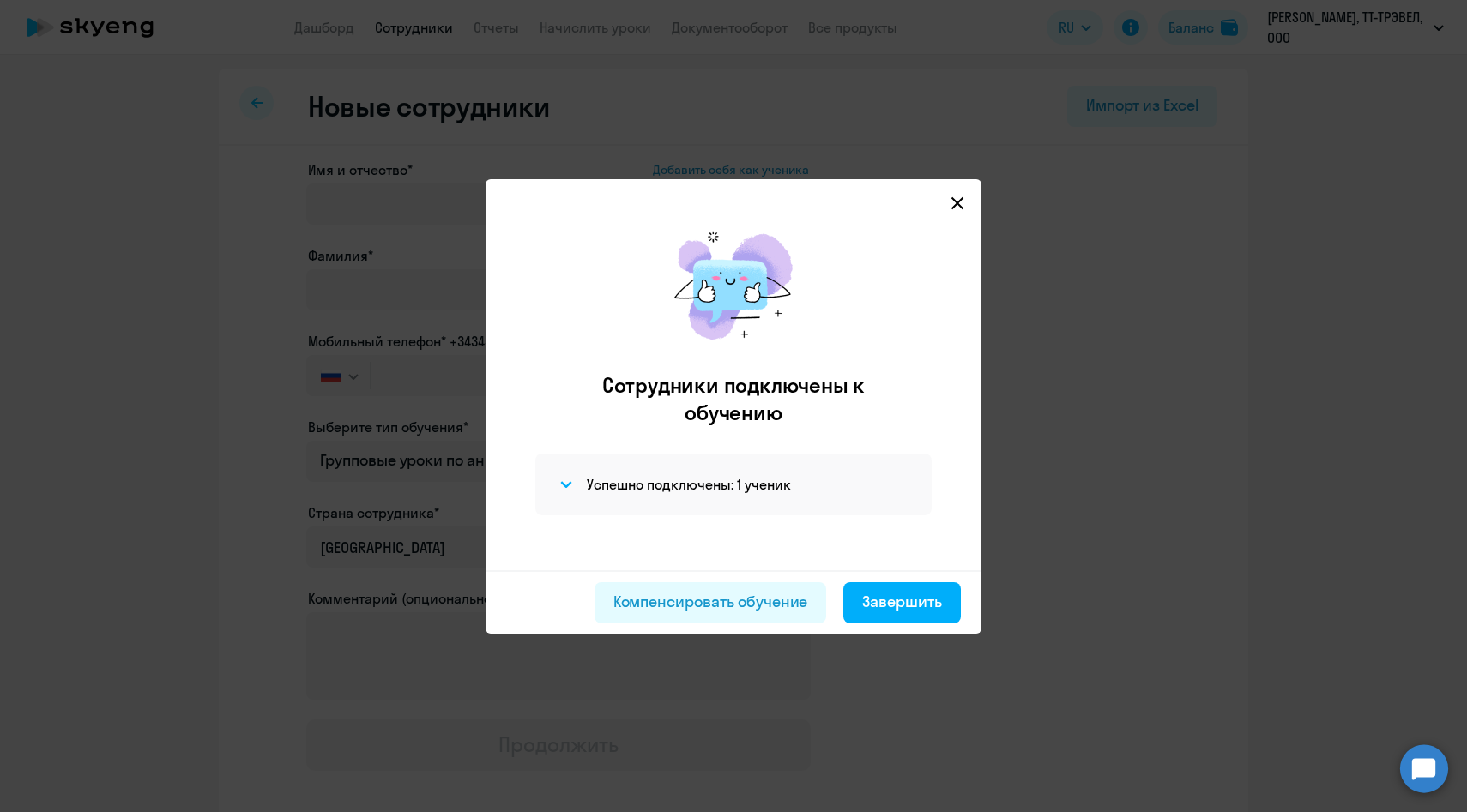
click at [959, 205] on icon at bounding box center [958, 202] width 12 height 12
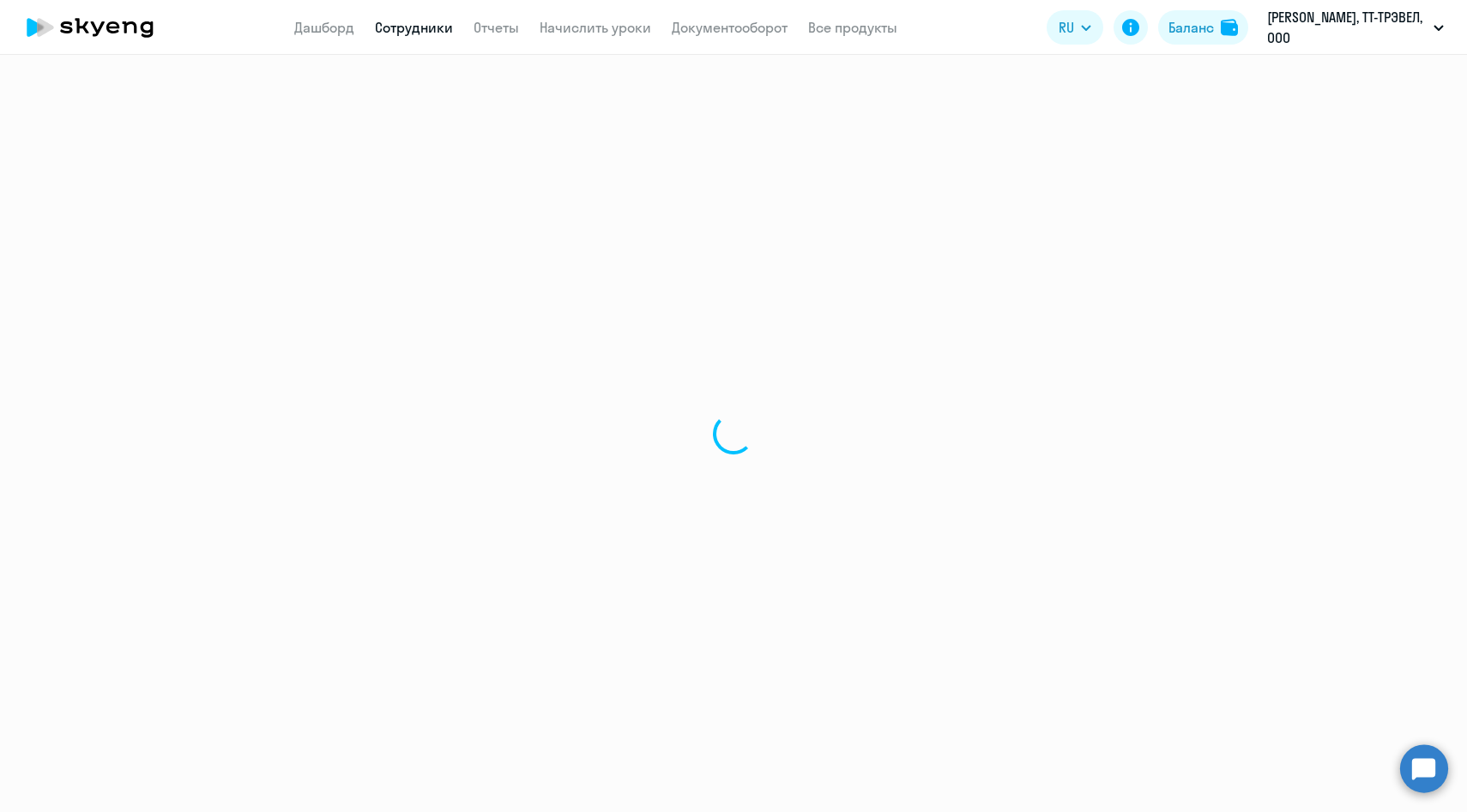
select select "30"
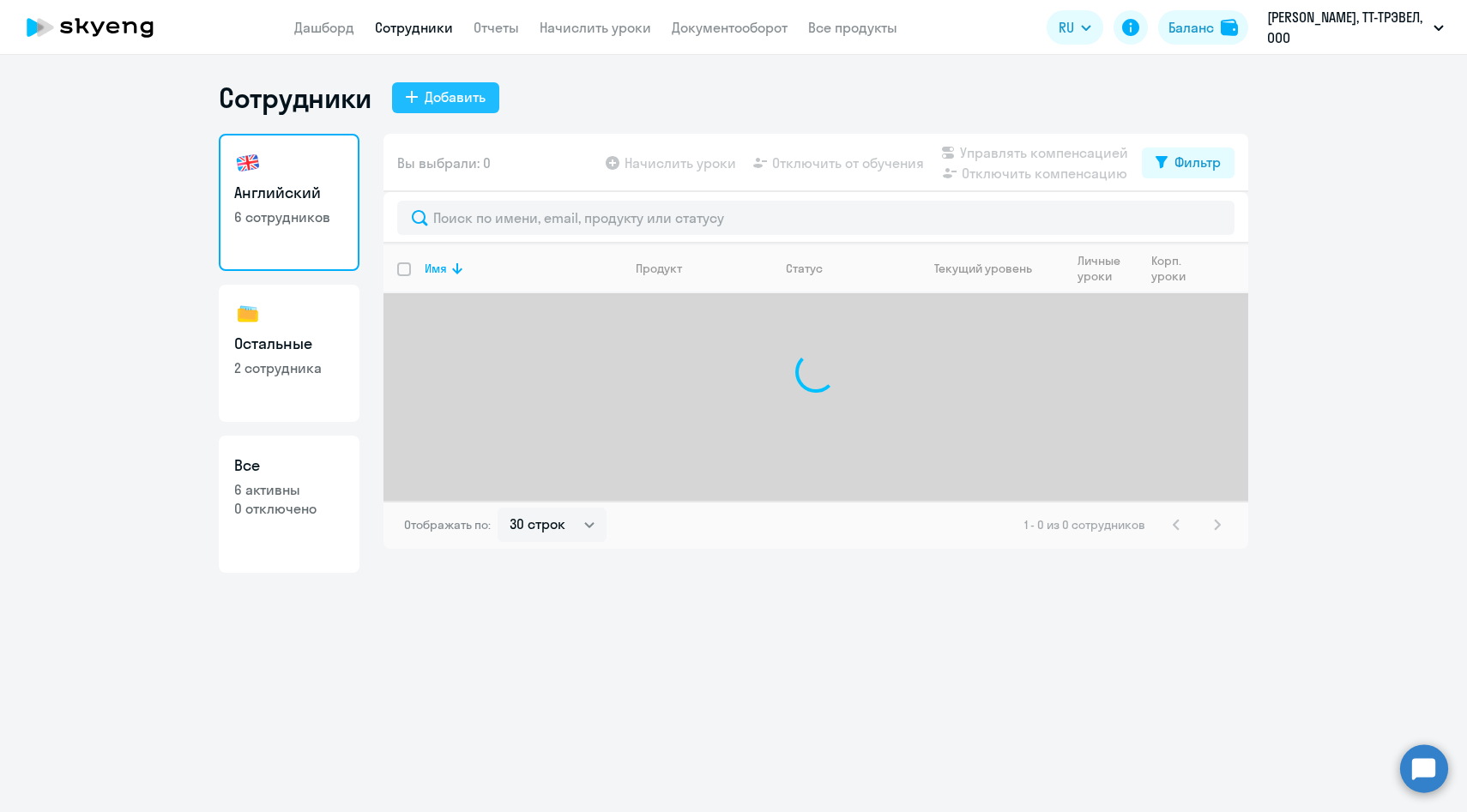
click at [431, 103] on div "Добавить" at bounding box center [455, 97] width 61 height 21
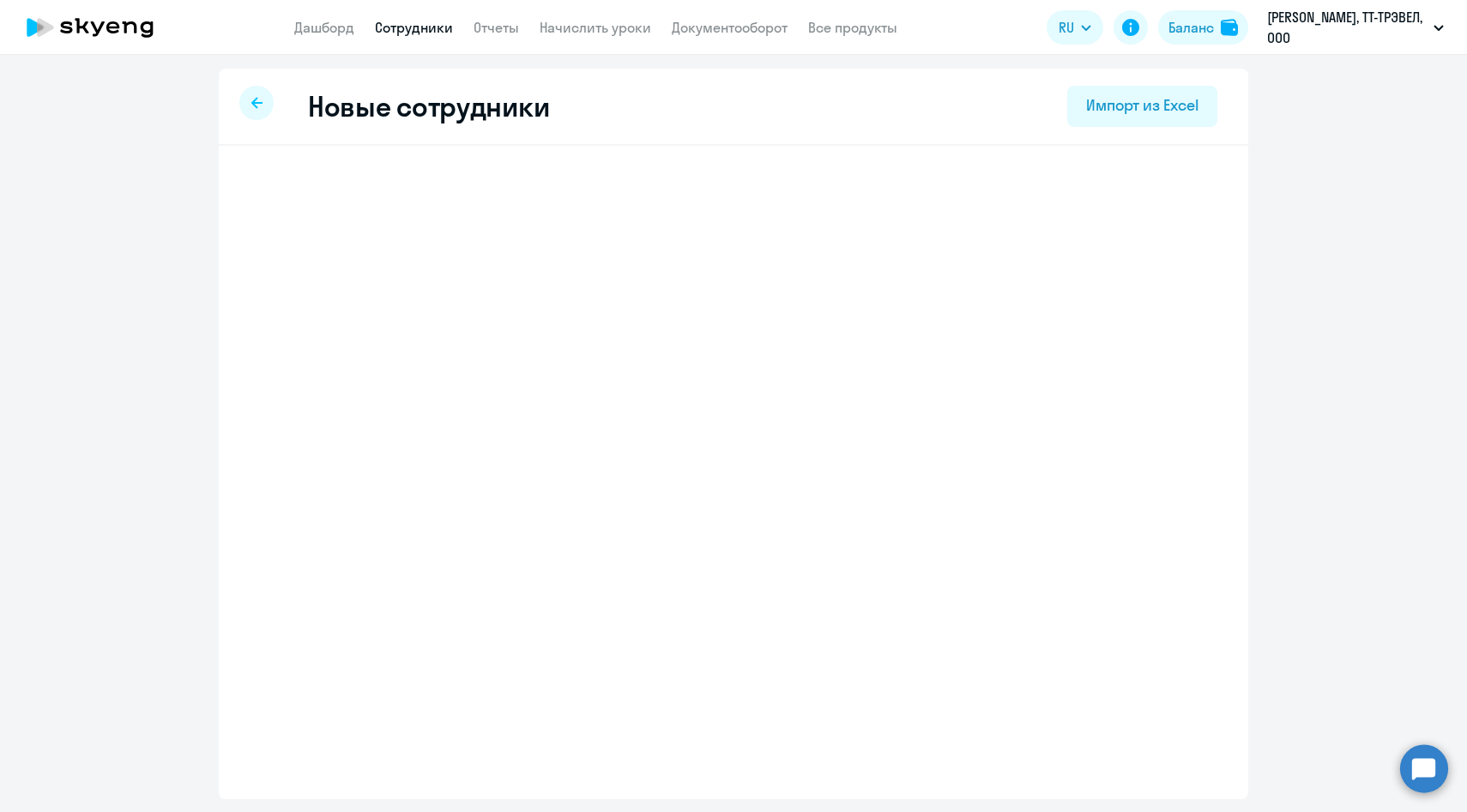
select select "english_adult_f2g_base"
select select "3"
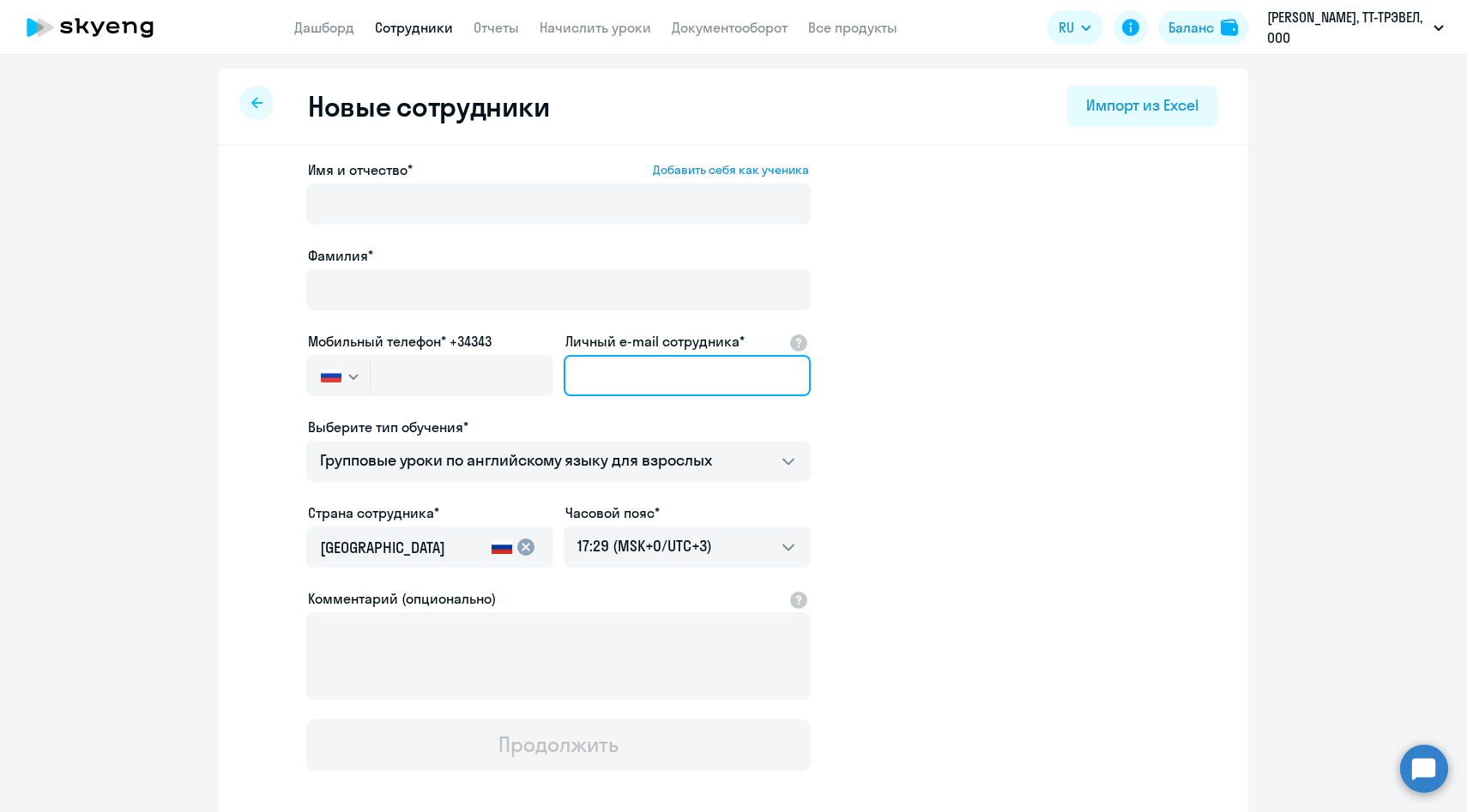
click at [667, 372] on input "Личный e-mail сотрудника*" at bounding box center [687, 375] width 247 height 41
paste input "[PERSON_NAME][EMAIL_ADDRESS][DOMAIN_NAME]"
type input "[PERSON_NAME][EMAIL_ADDRESS][DOMAIN_NAME]"
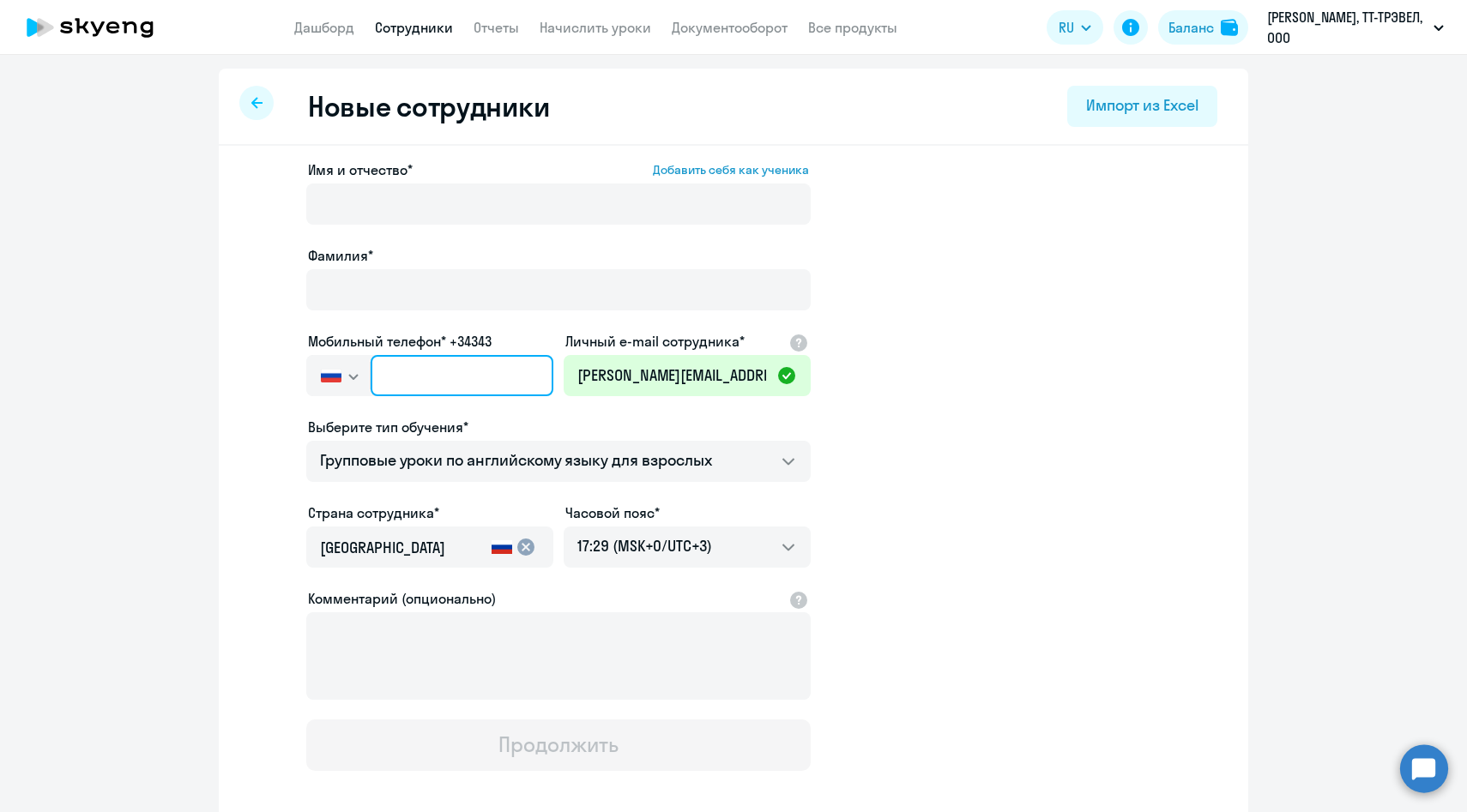
click at [485, 365] on input "text" at bounding box center [461, 375] width 183 height 41
paste input "+7 919 144-64-42"
type input "+7 919 144-64-42"
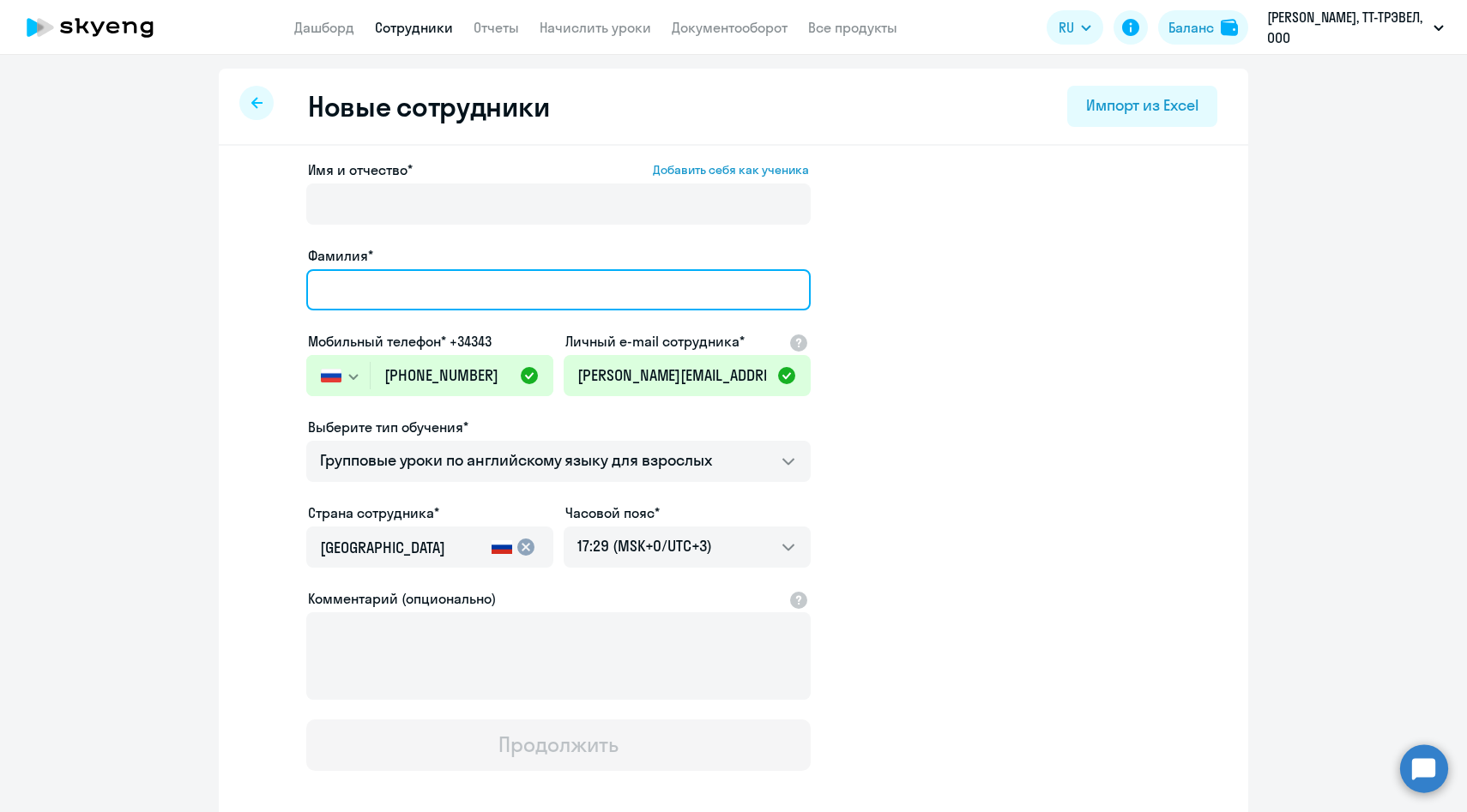
click at [414, 281] on input "Фамилия*" at bounding box center [558, 290] width 504 height 41
paste input "Элина Мухаметшина"
drag, startPoint x: 369, startPoint y: 287, endPoint x: 246, endPoint y: 286, distance: 123.0
click at [246, 286] on app-new-student-form "Имя и отчество* Добавить себя как ученика Фамилия* Элина Мухаметшина Мобильный …" at bounding box center [733, 465] width 974 height 612
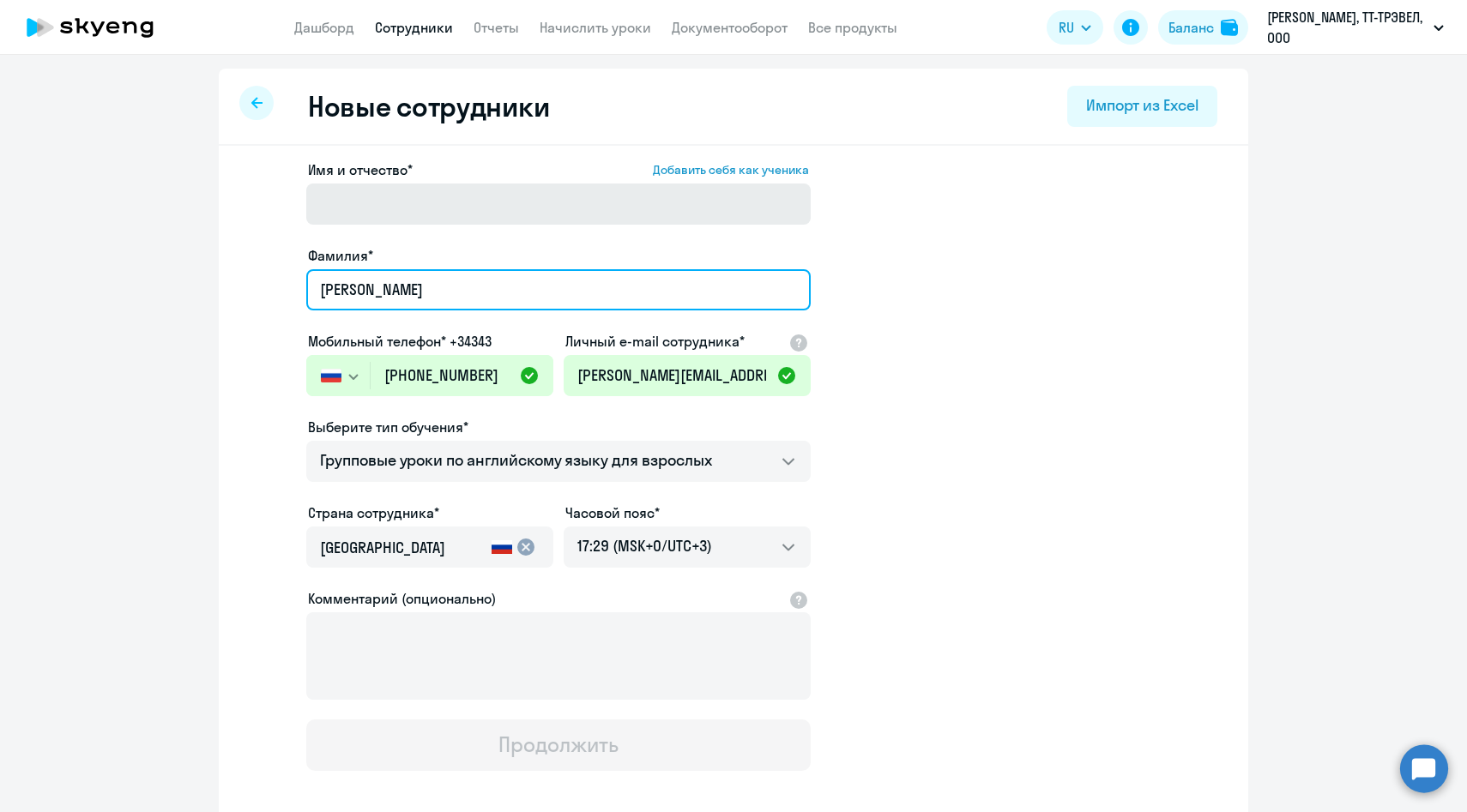
type input "Мухаметшина"
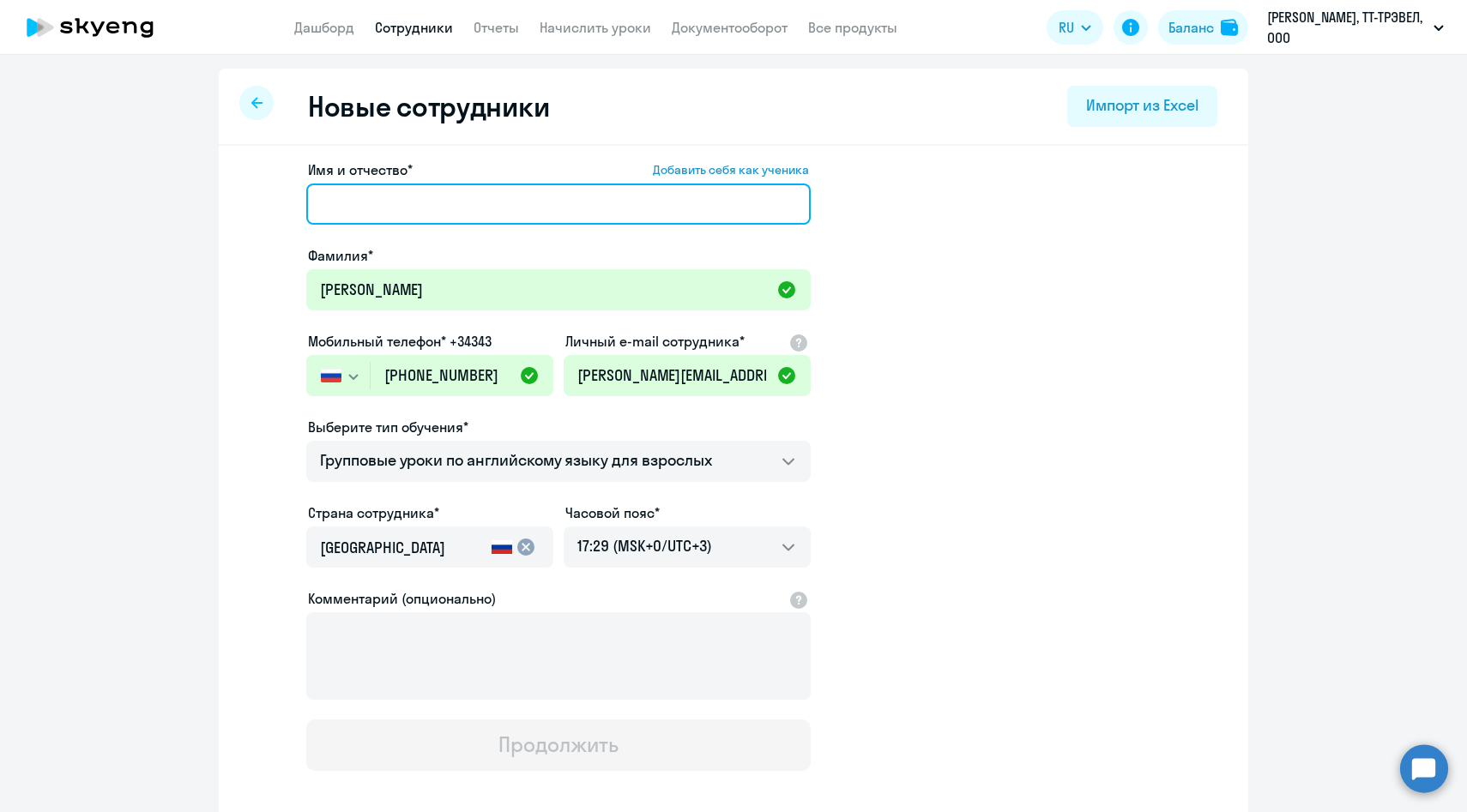
click at [402, 204] on input "Имя и отчество* Добавить себя как ученика" at bounding box center [558, 204] width 504 height 41
paste input "Элина"
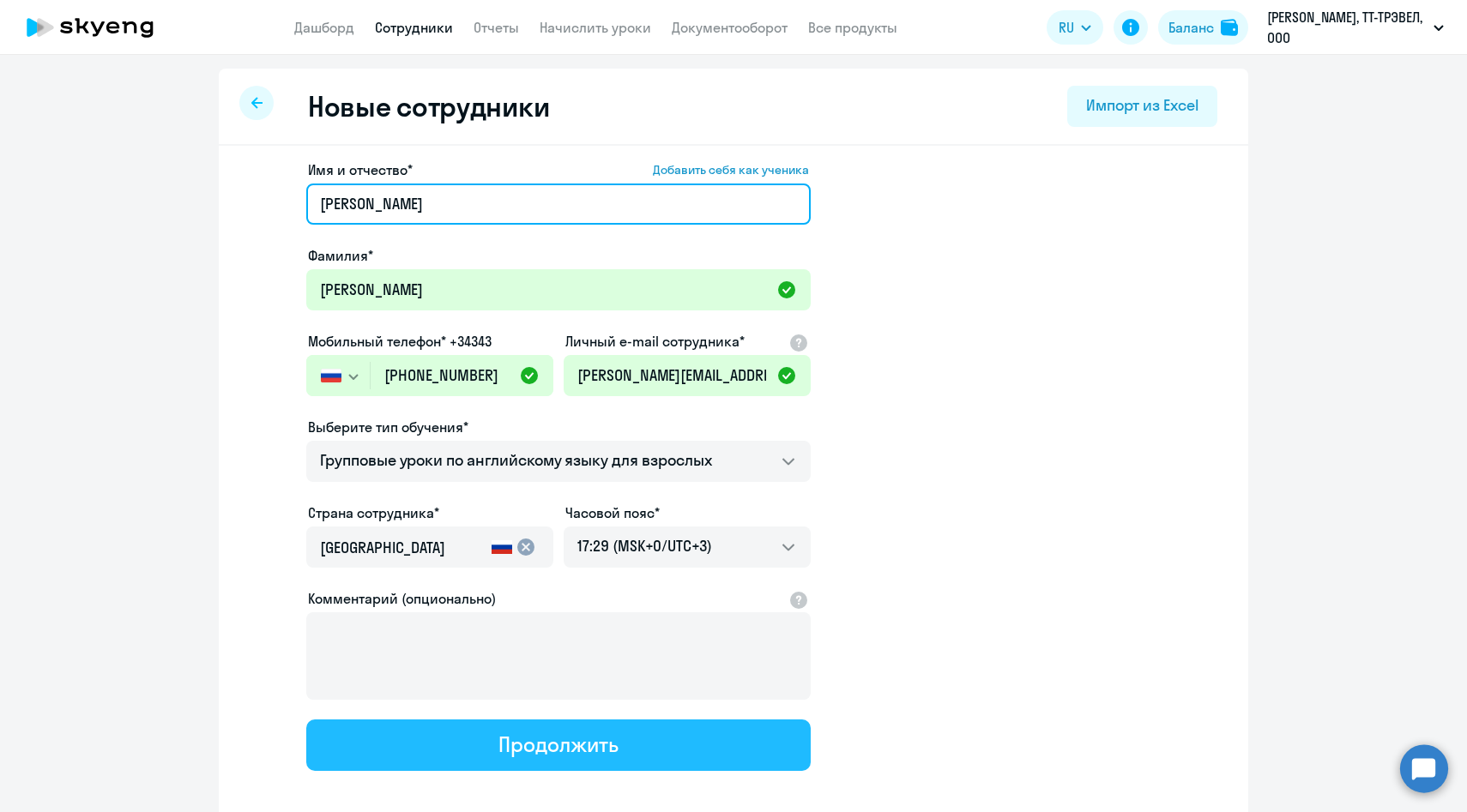
type input "Элина"
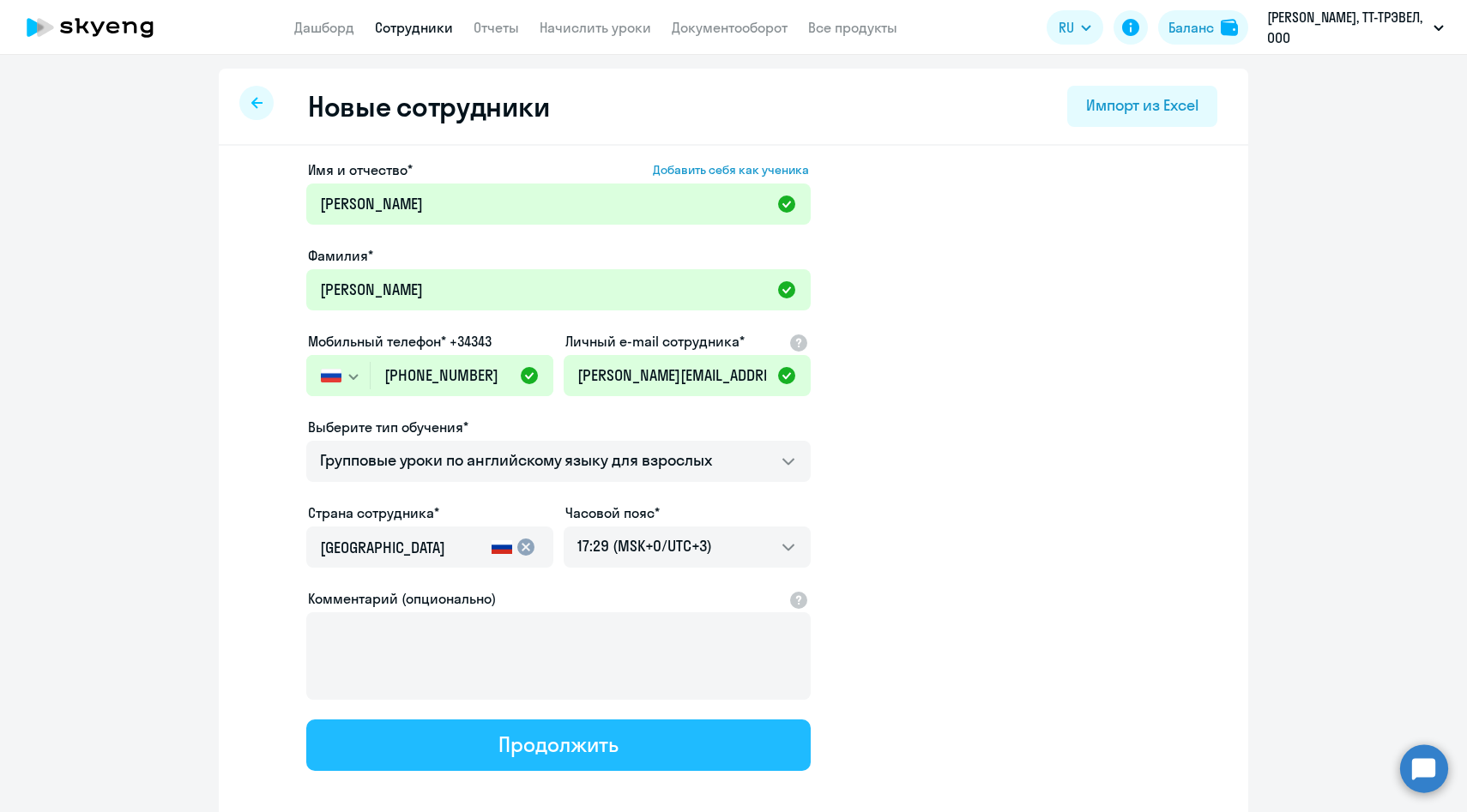
click at [485, 752] on button "Продолжить" at bounding box center [558, 745] width 504 height 52
select select "english_adult_f2g_base"
select select "3"
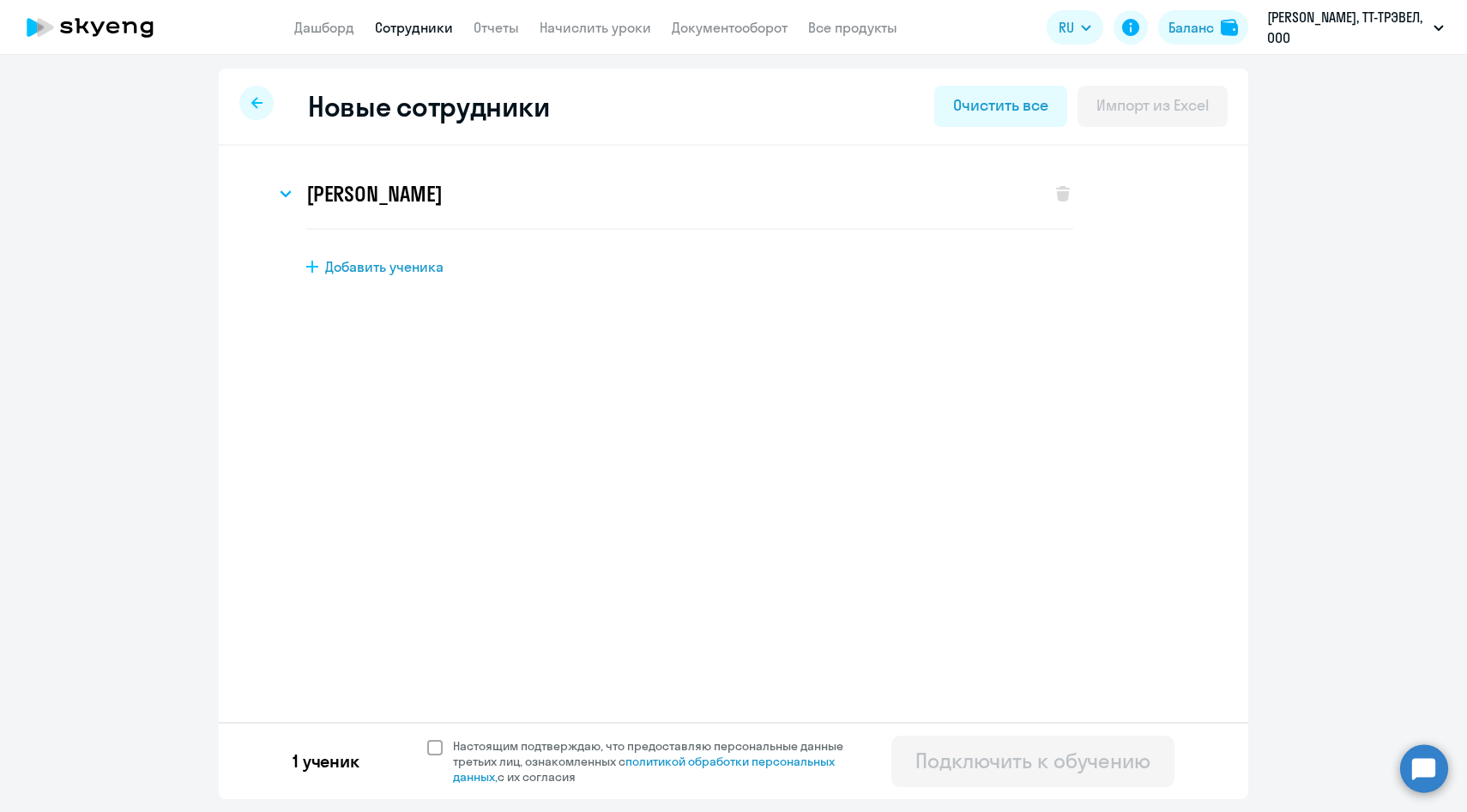
click at [490, 747] on span "Настоящим подтверждаю, что предоставляю персональные данные третьих лиц, ознако…" at bounding box center [657, 761] width 411 height 46
click at [427, 738] on input "Настоящим подтверждаю, что предоставляю персональные данные третьих лиц, ознако…" at bounding box center [426, 738] width 1 height 1
checkbox input "true"
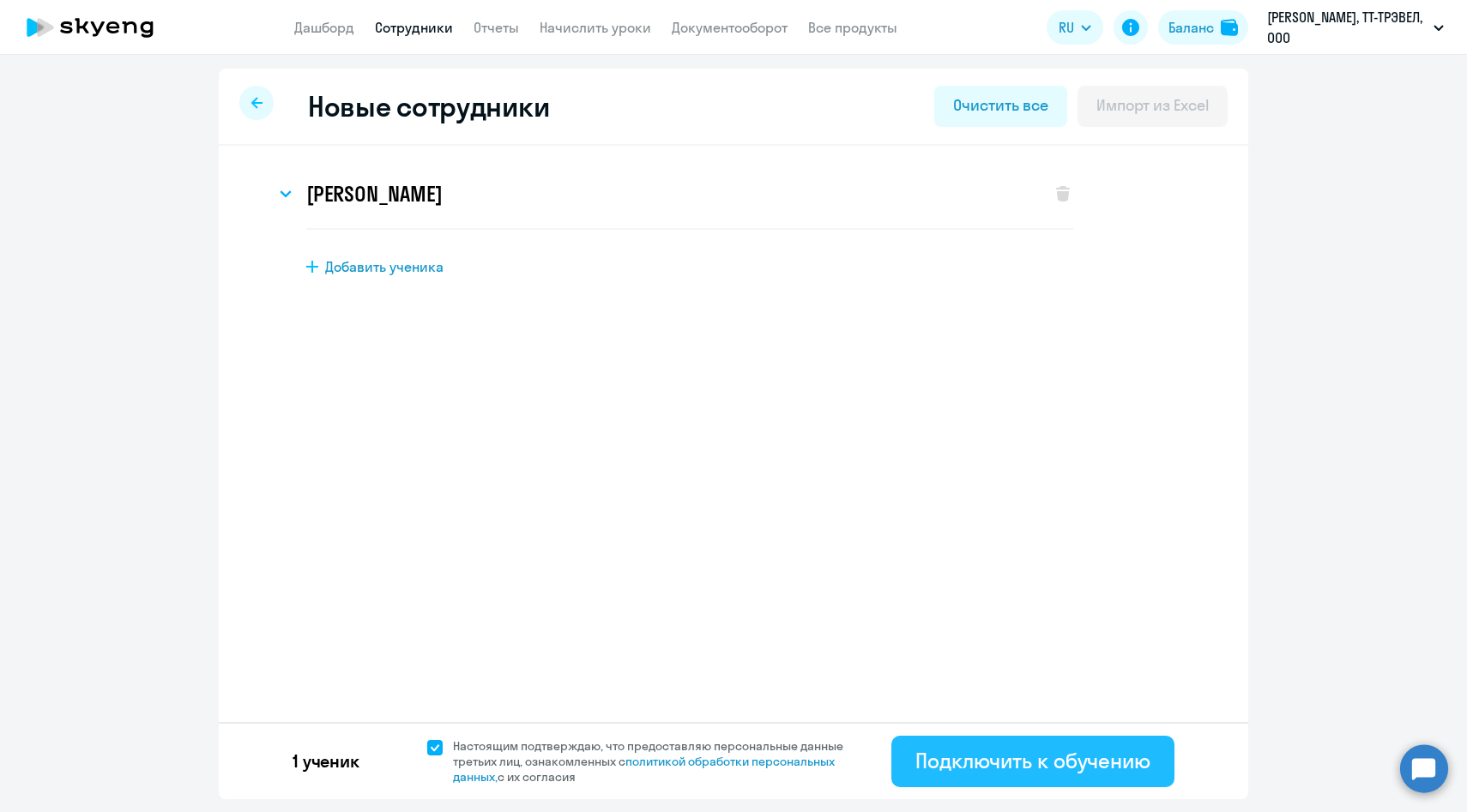
click at [958, 760] on div "Подключить к обучению" at bounding box center [1033, 760] width 235 height 27
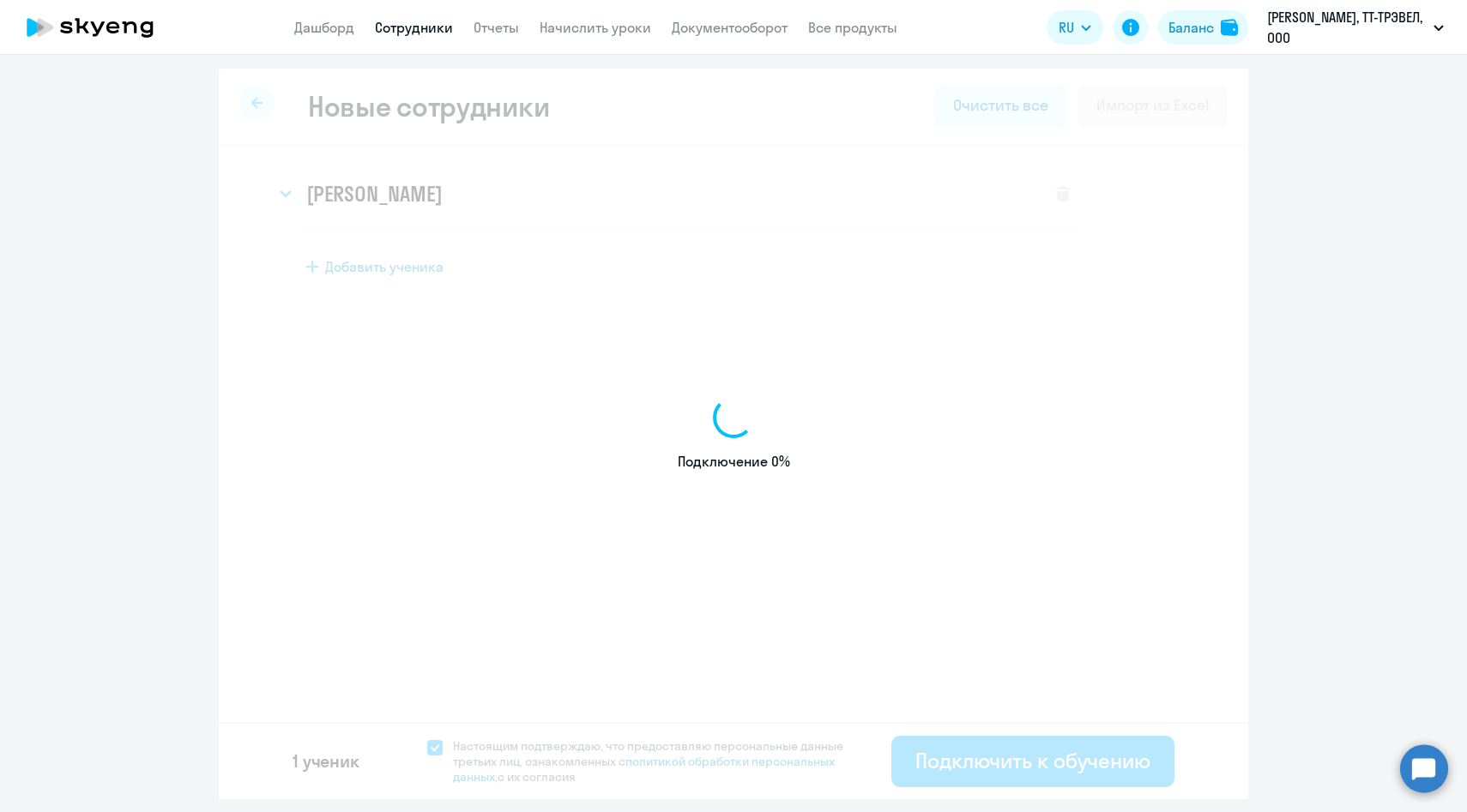
select select "english_adult_f2g_base"
select select "3"
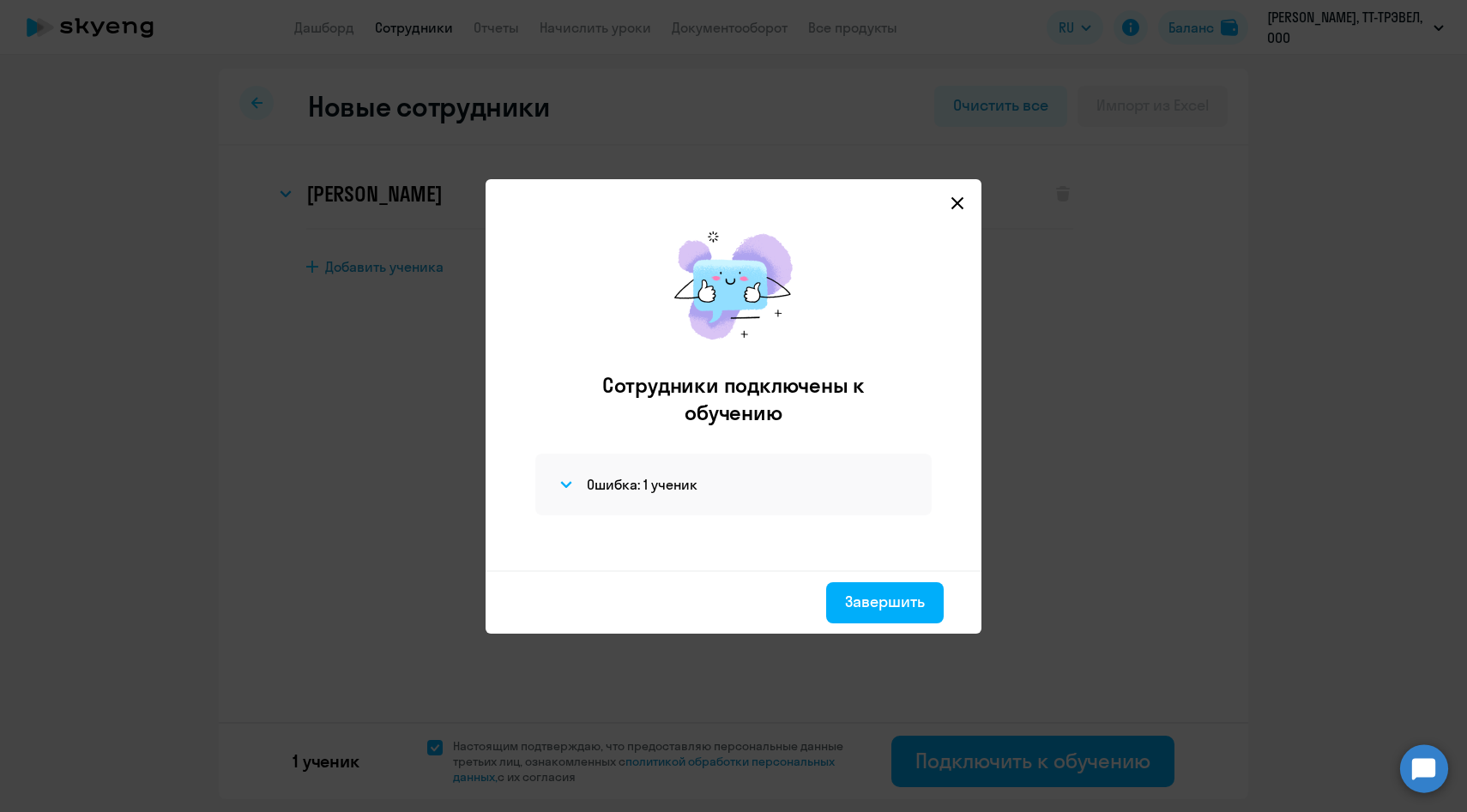
click at [961, 200] on icon at bounding box center [958, 202] width 12 height 12
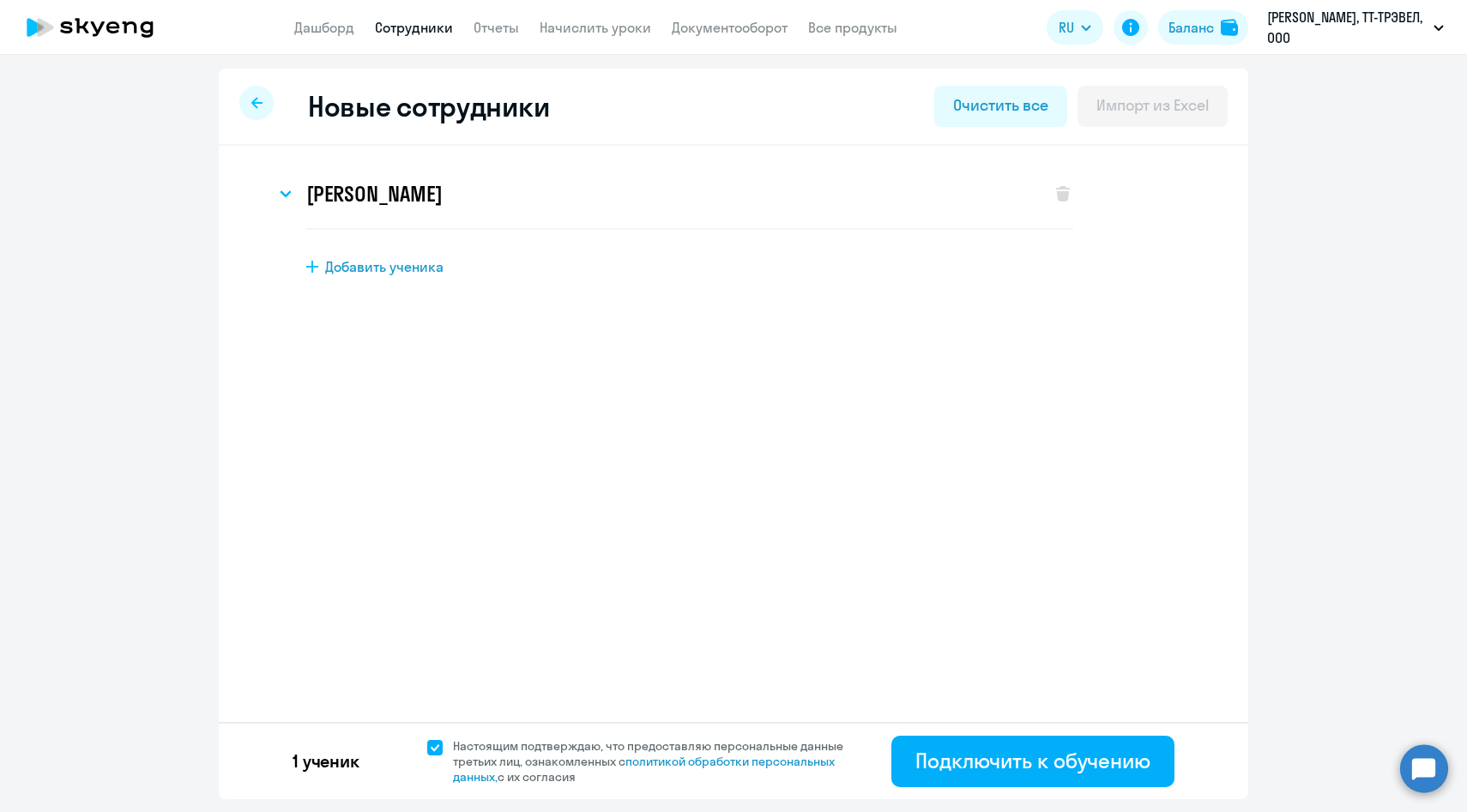
click at [416, 25] on link "Сотрудники" at bounding box center [413, 28] width 78 height 18
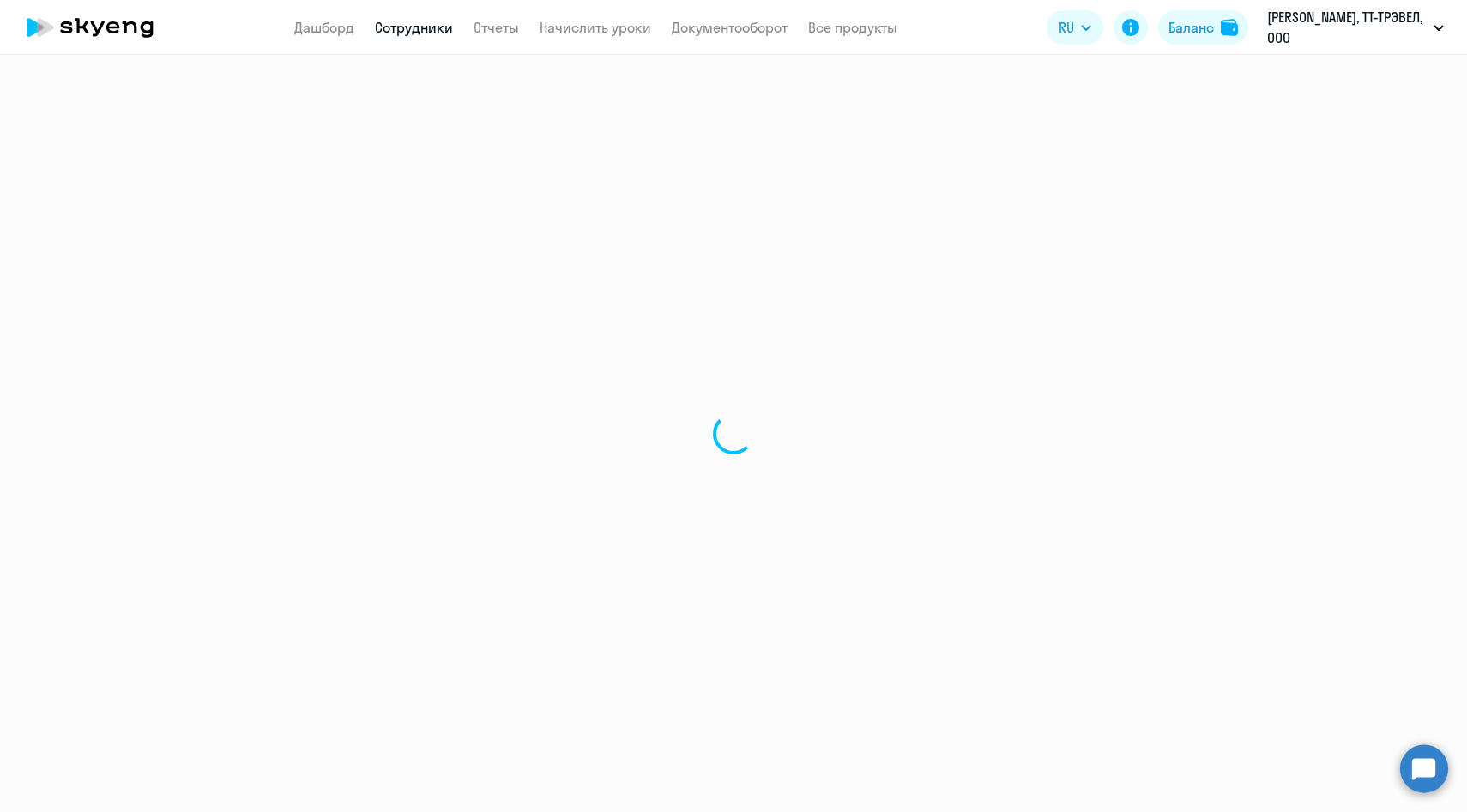
select select "30"
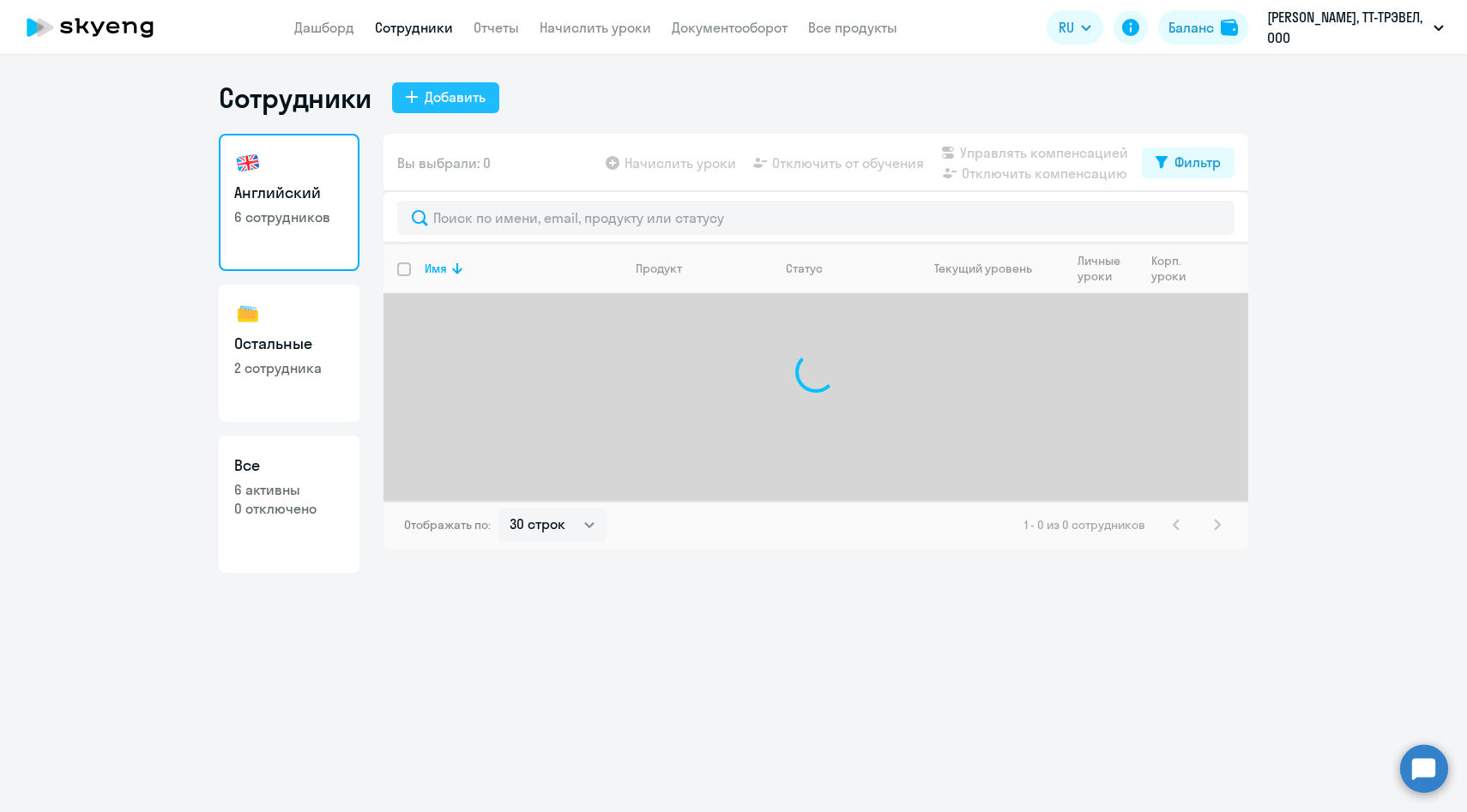
click at [445, 92] on div "Добавить" at bounding box center [455, 97] width 61 height 21
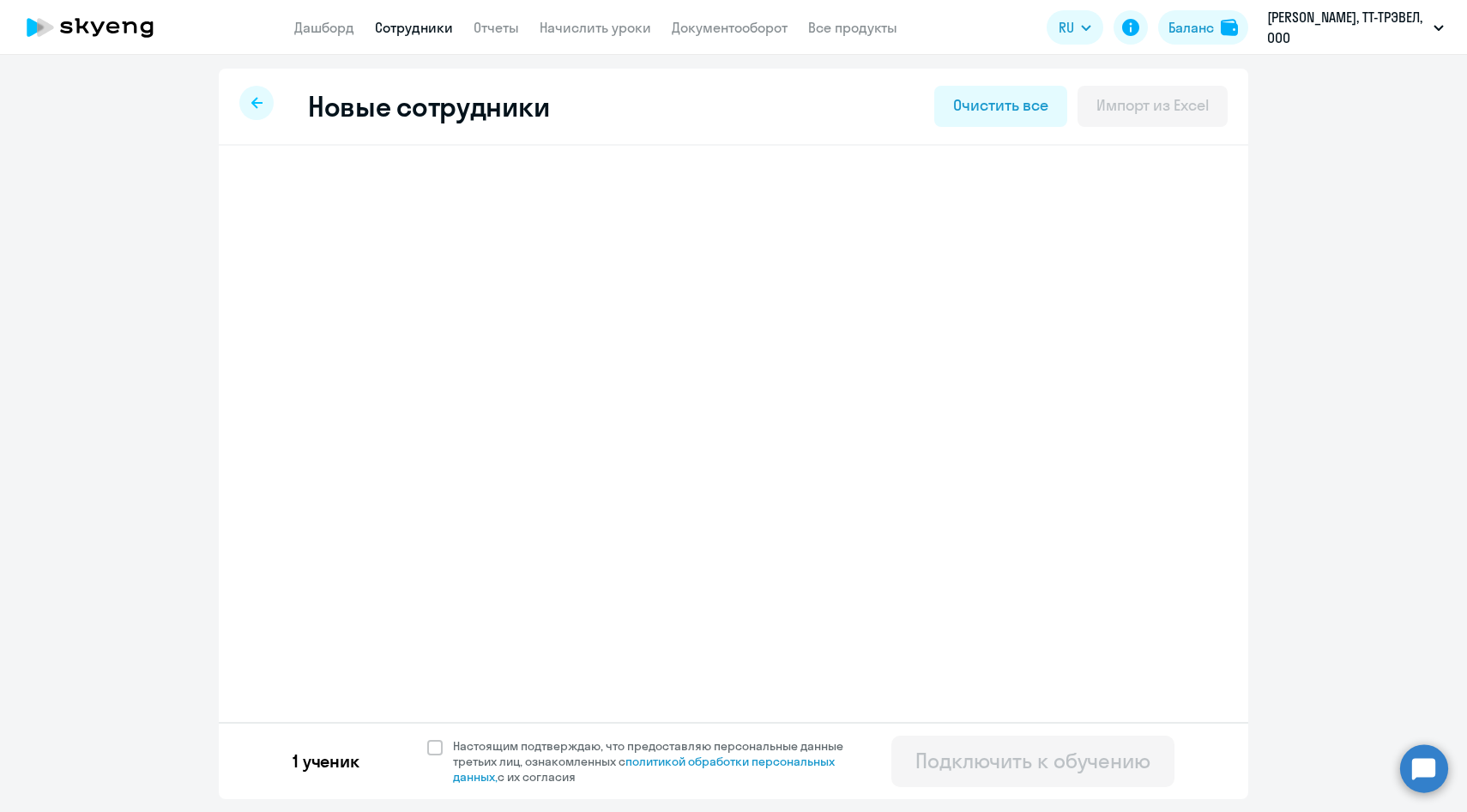
select select "english_adult_f2g_base"
select select "3"
click at [472, 748] on span "Настоящим подтверждаю, что предоставляю персональные данные третьих лиц, ознако…" at bounding box center [657, 761] width 411 height 46
click at [427, 738] on input "Настоящим подтверждаю, что предоставляю персональные данные третьих лиц, ознако…" at bounding box center [426, 738] width 1 height 1
checkbox input "true"
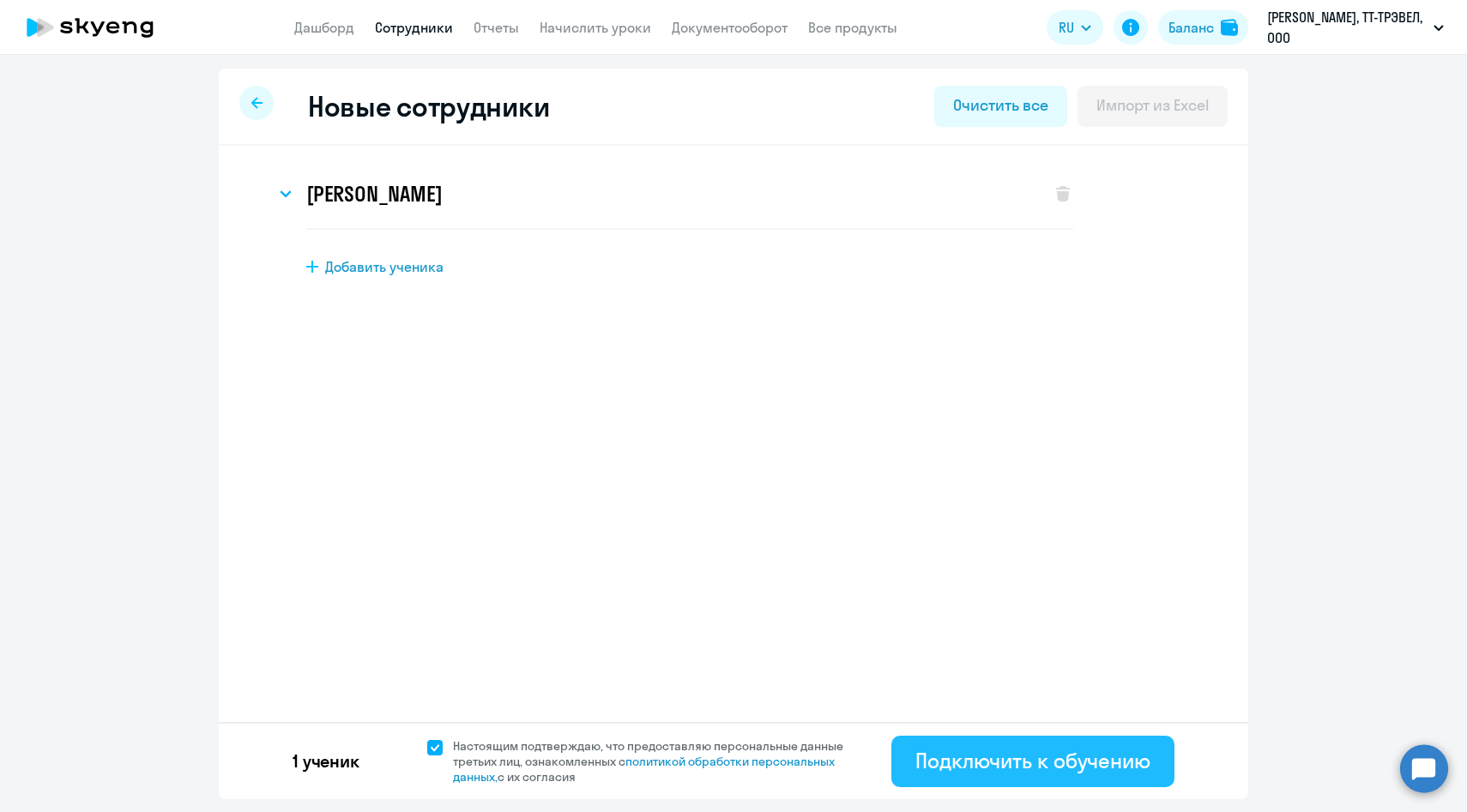
click at [902, 753] on button "Подключить к обучению" at bounding box center [1032, 761] width 283 height 52
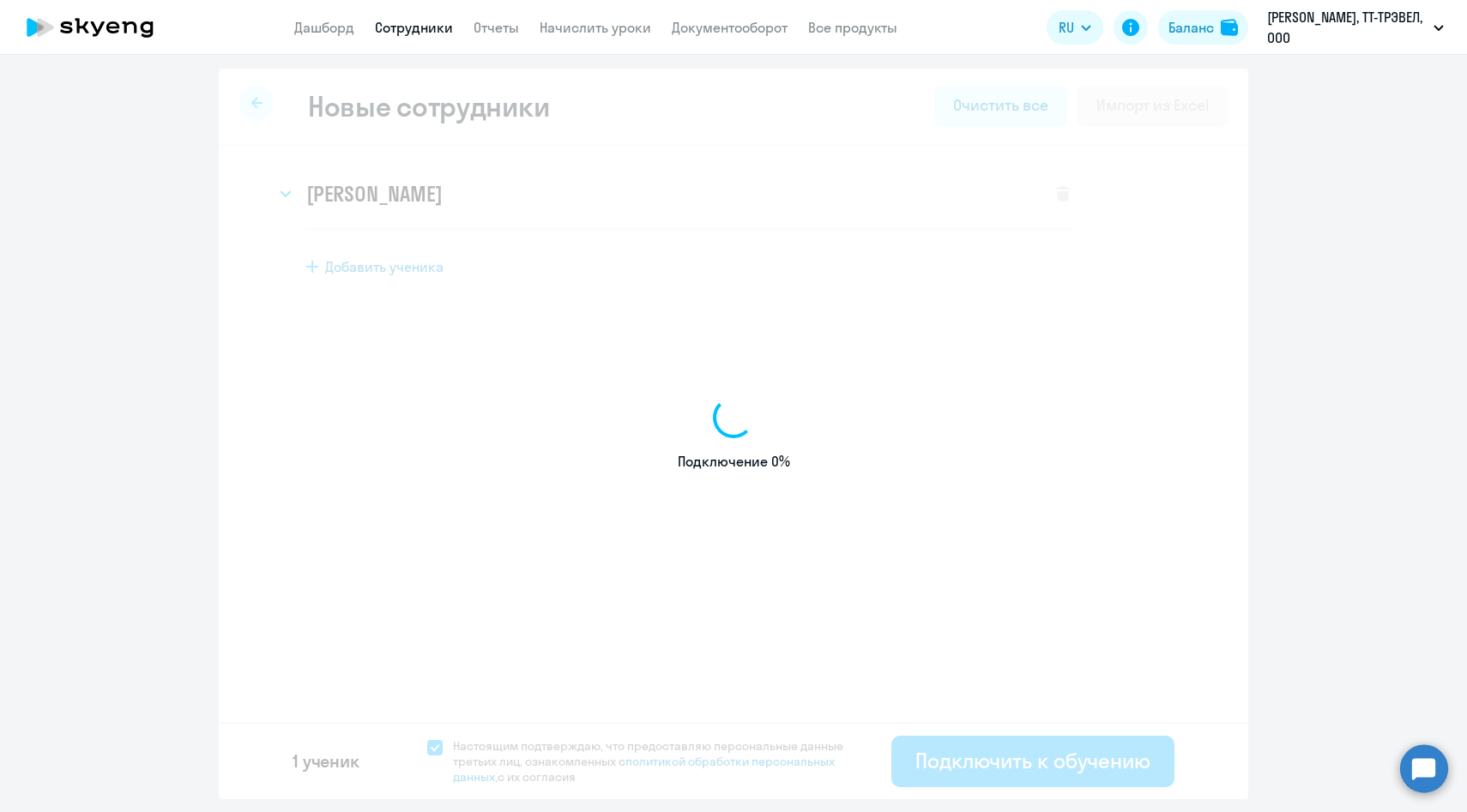
select select "english_adult_f2g_base"
select select "3"
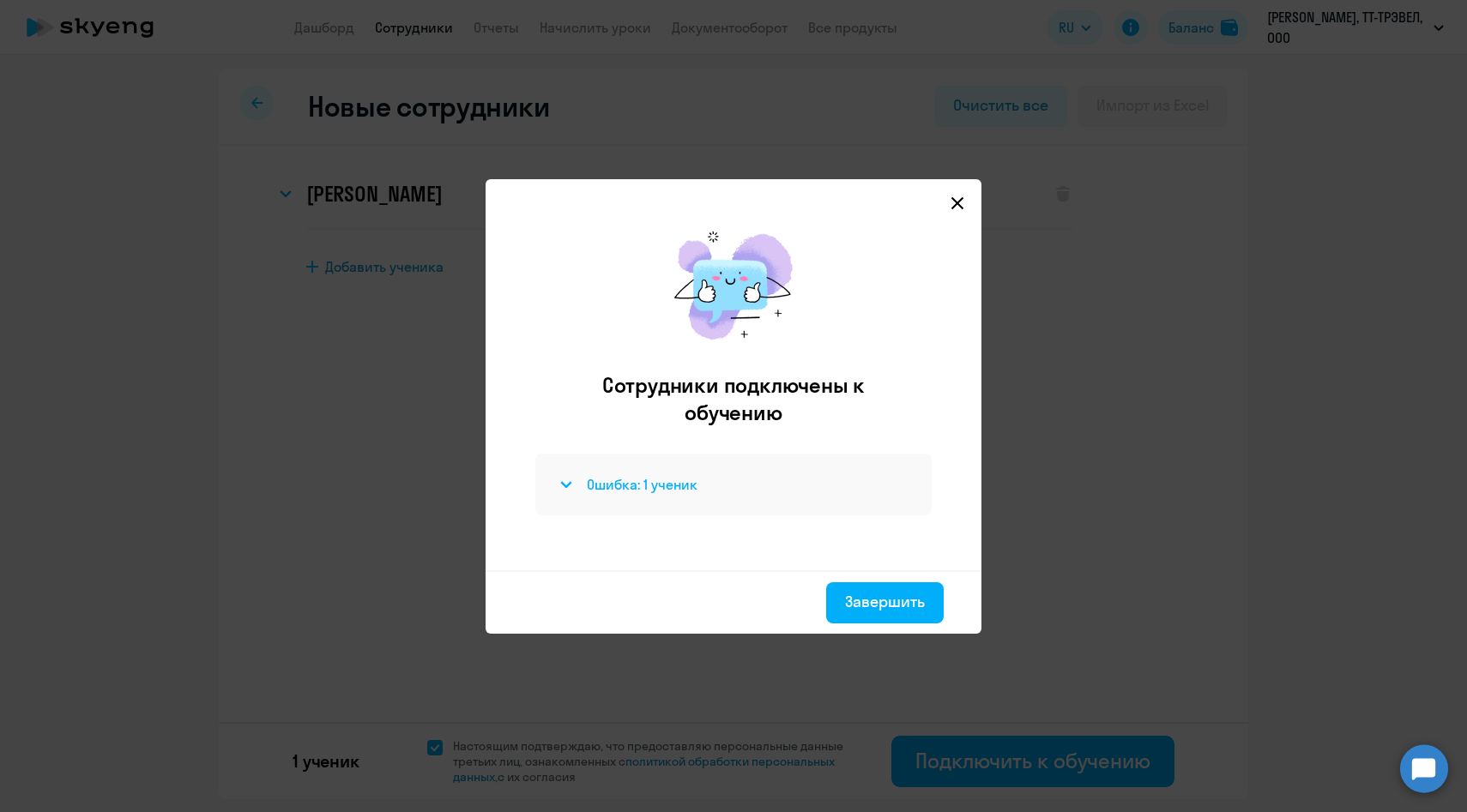
click at [621, 491] on h4 "Ошибка: 1 ученик" at bounding box center [642, 485] width 110 height 19
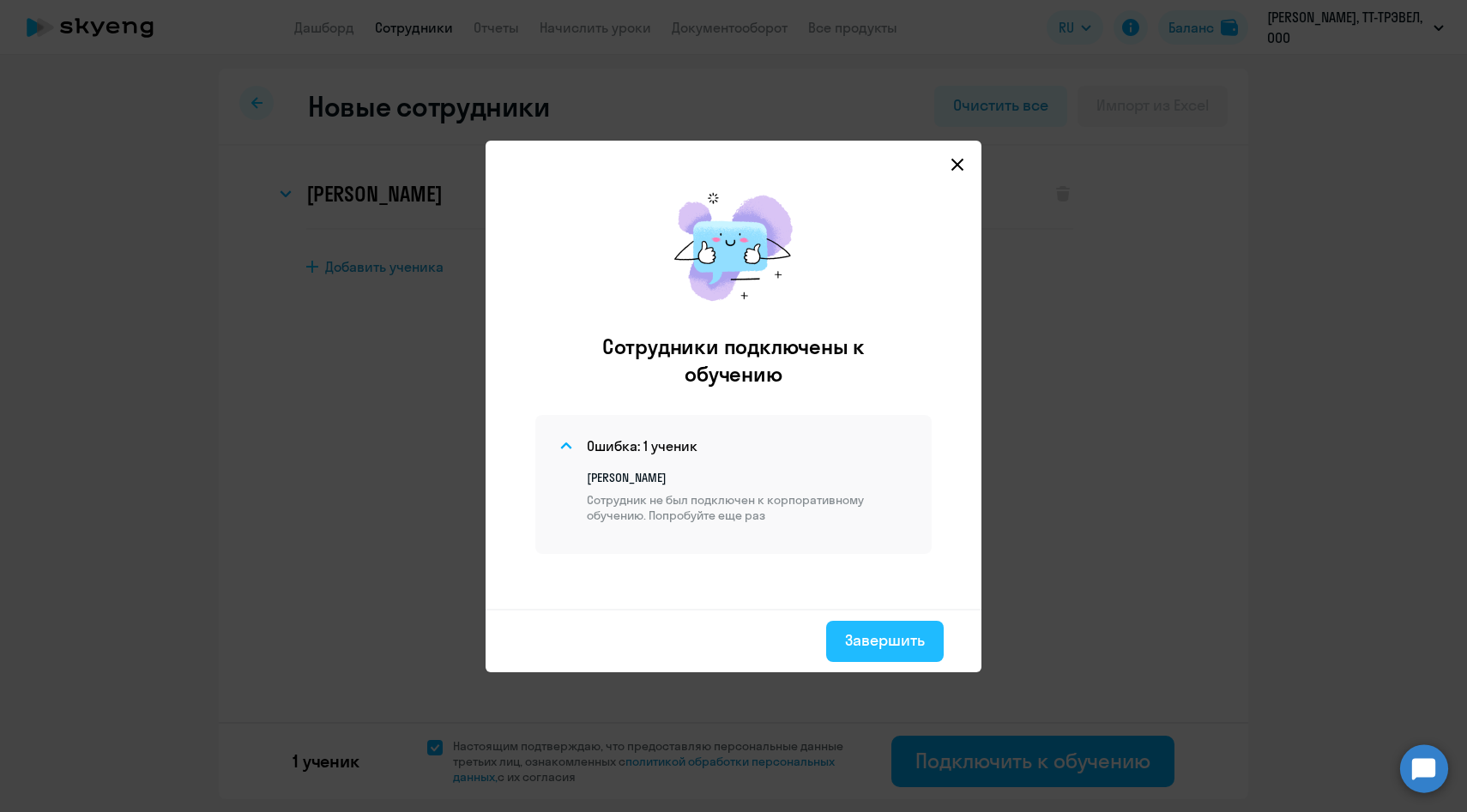
click at [853, 626] on button "Завершить" at bounding box center [885, 641] width 117 height 41
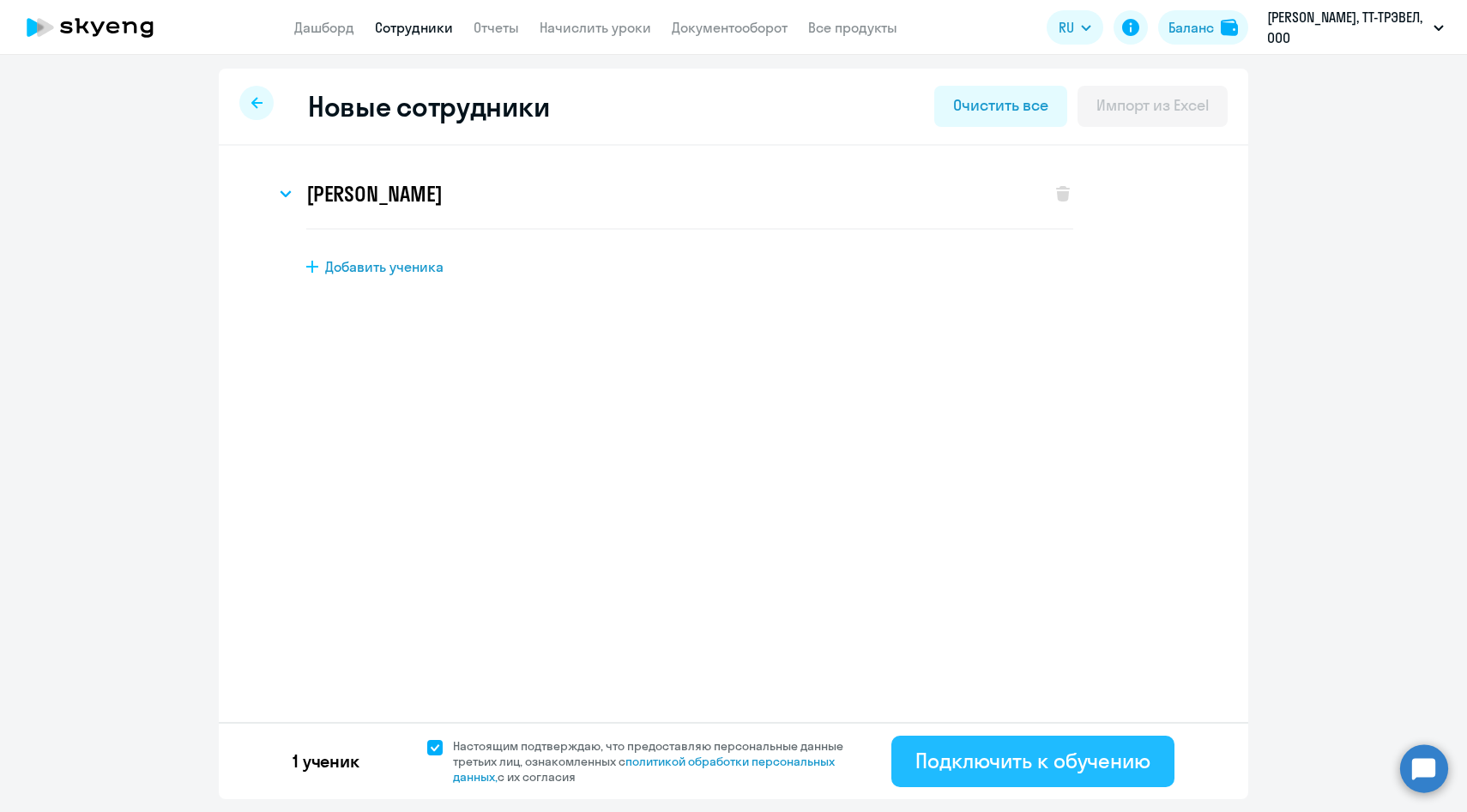
click at [972, 753] on div "Подключить к обучению" at bounding box center [1033, 760] width 235 height 27
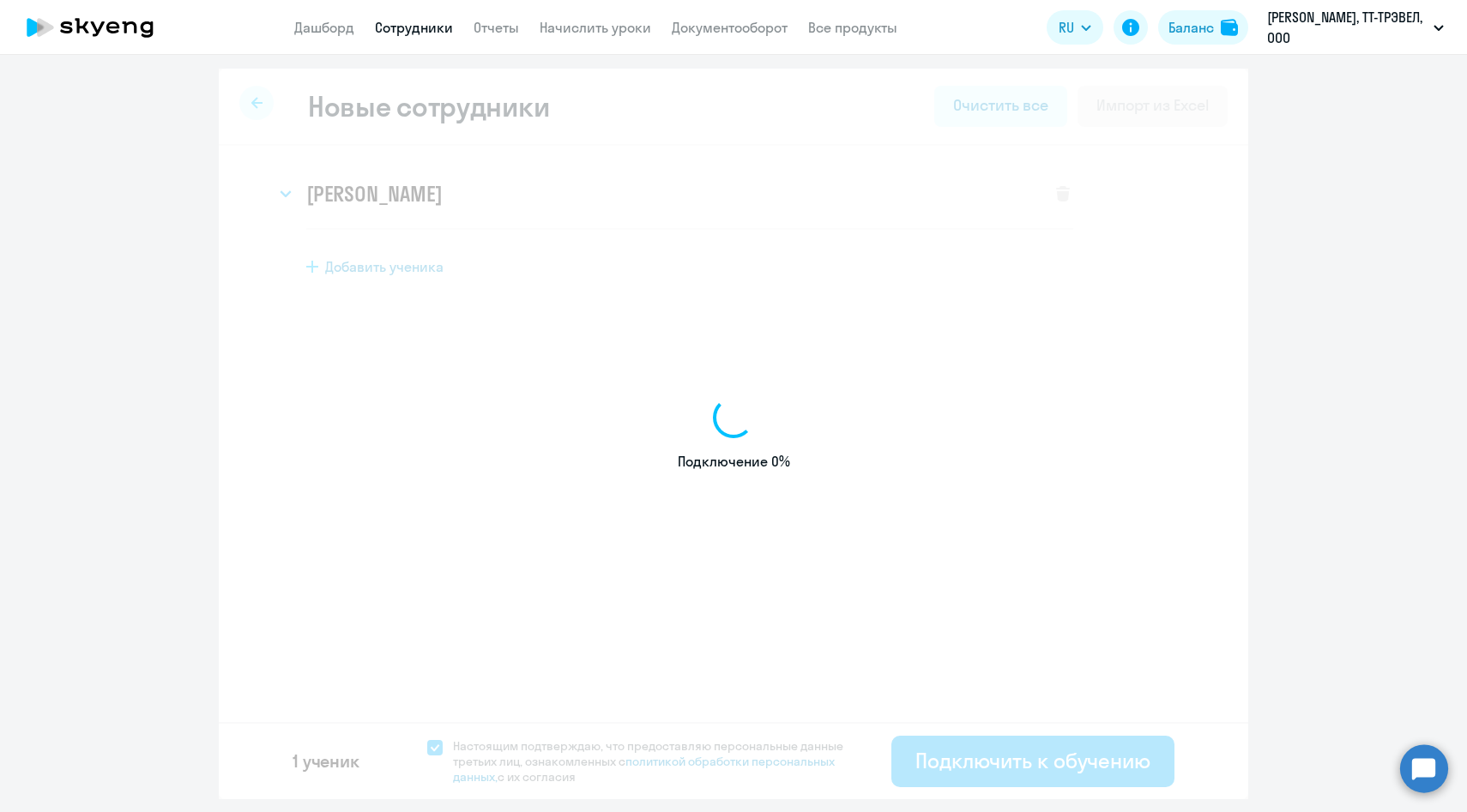
select select "english_adult_f2g_base"
select select "3"
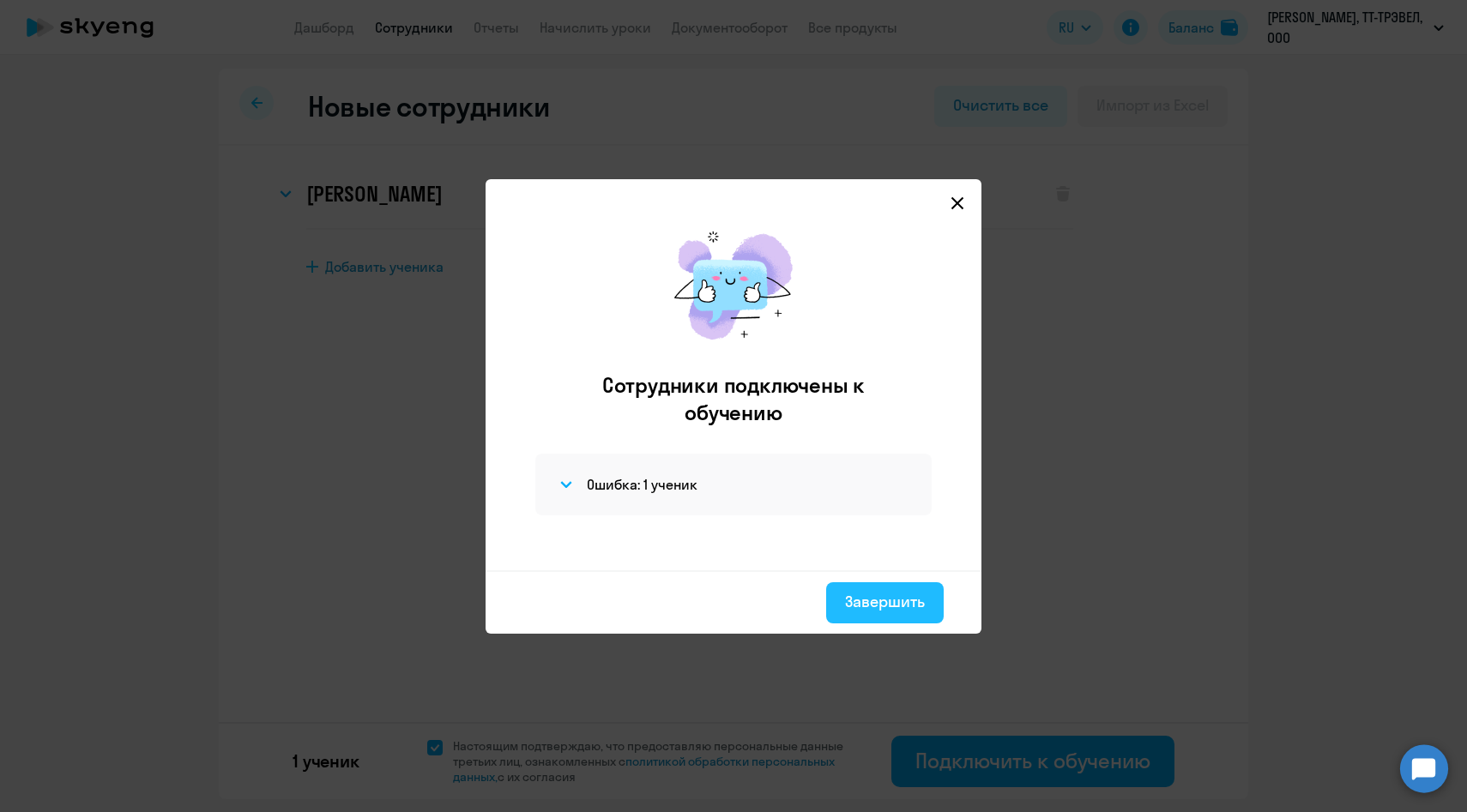
click at [880, 600] on div "Завершить" at bounding box center [884, 601] width 80 height 22
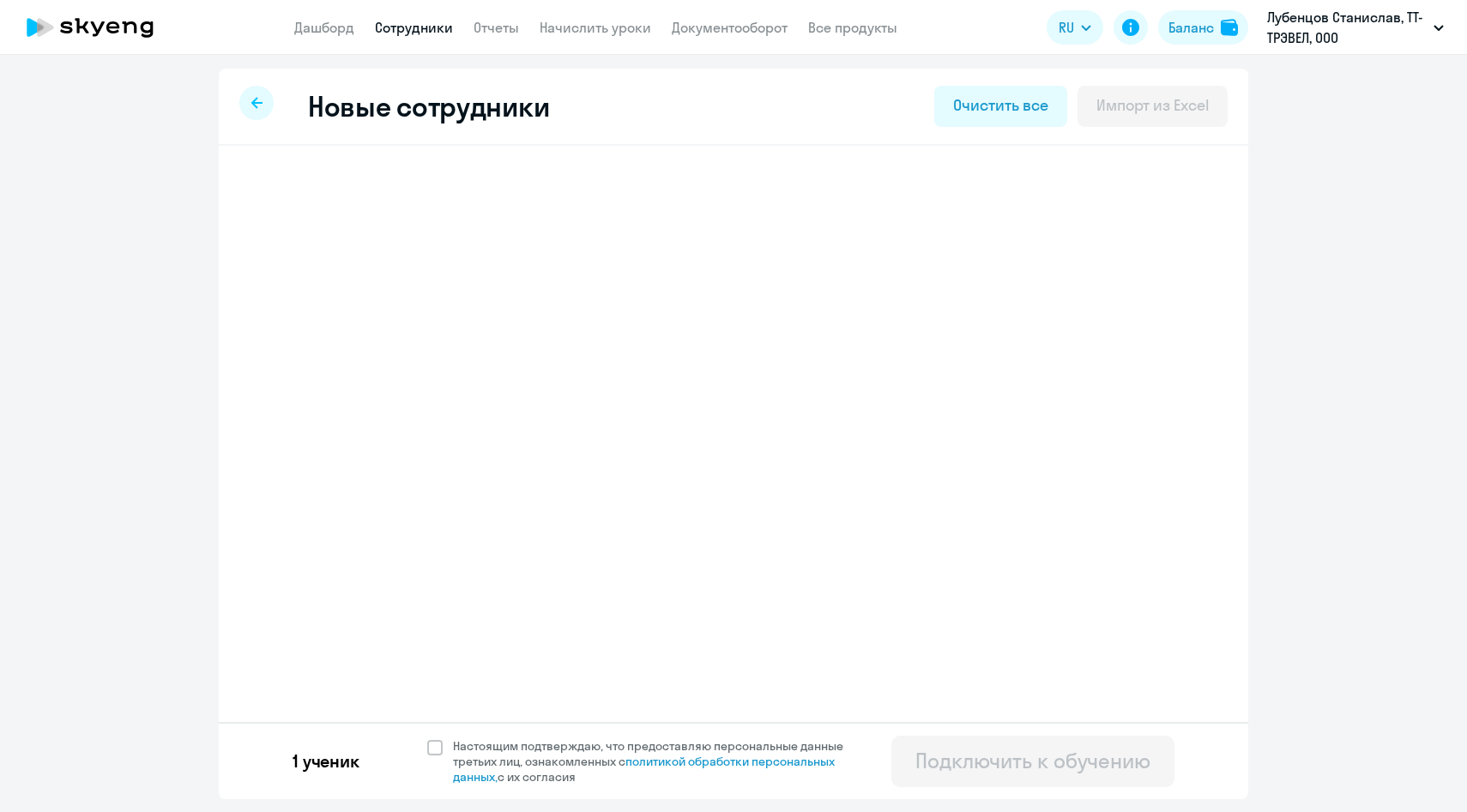
select select "english_adult_f2g_base"
select select "3"
click at [253, 109] on div at bounding box center [256, 102] width 34 height 34
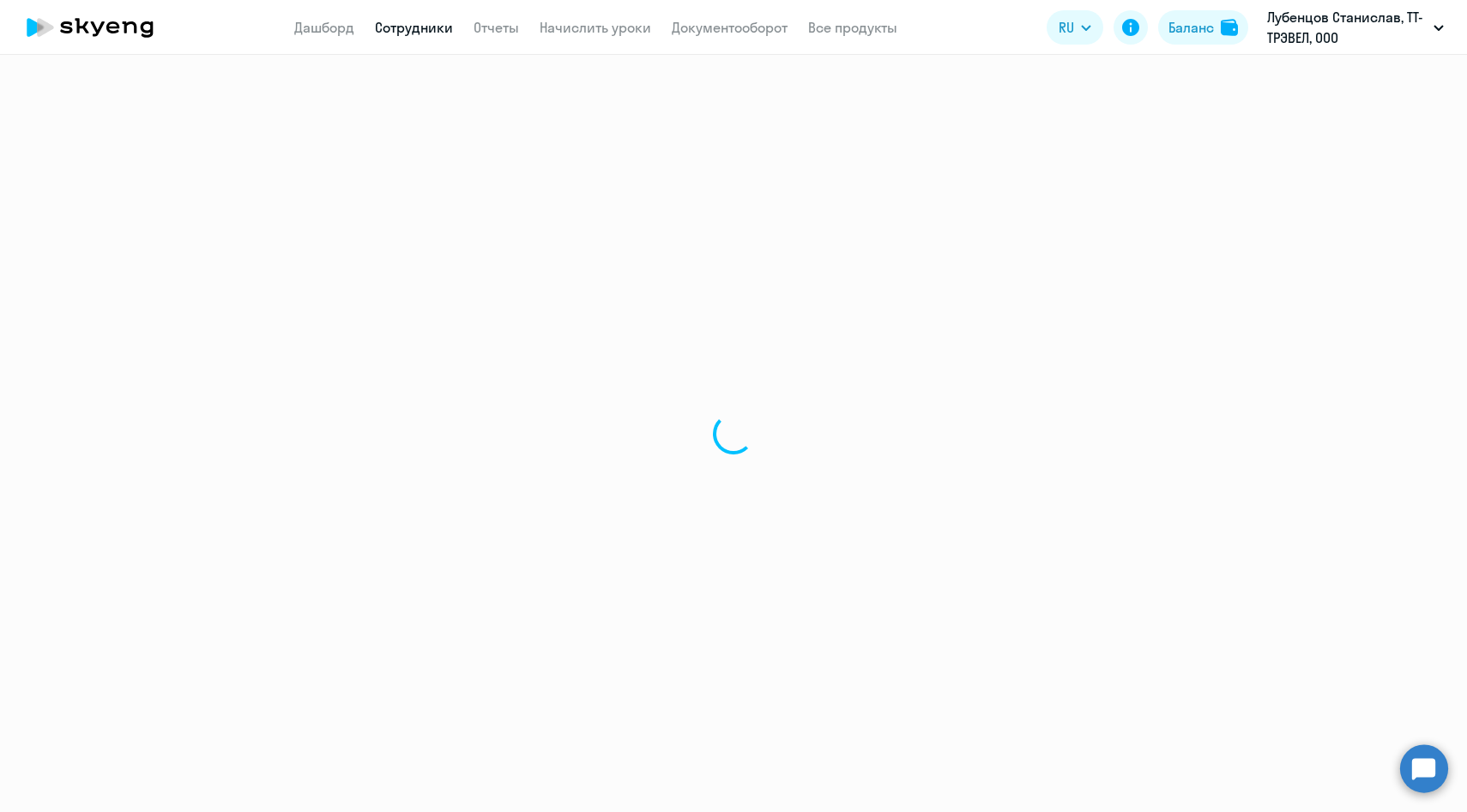
select select "30"
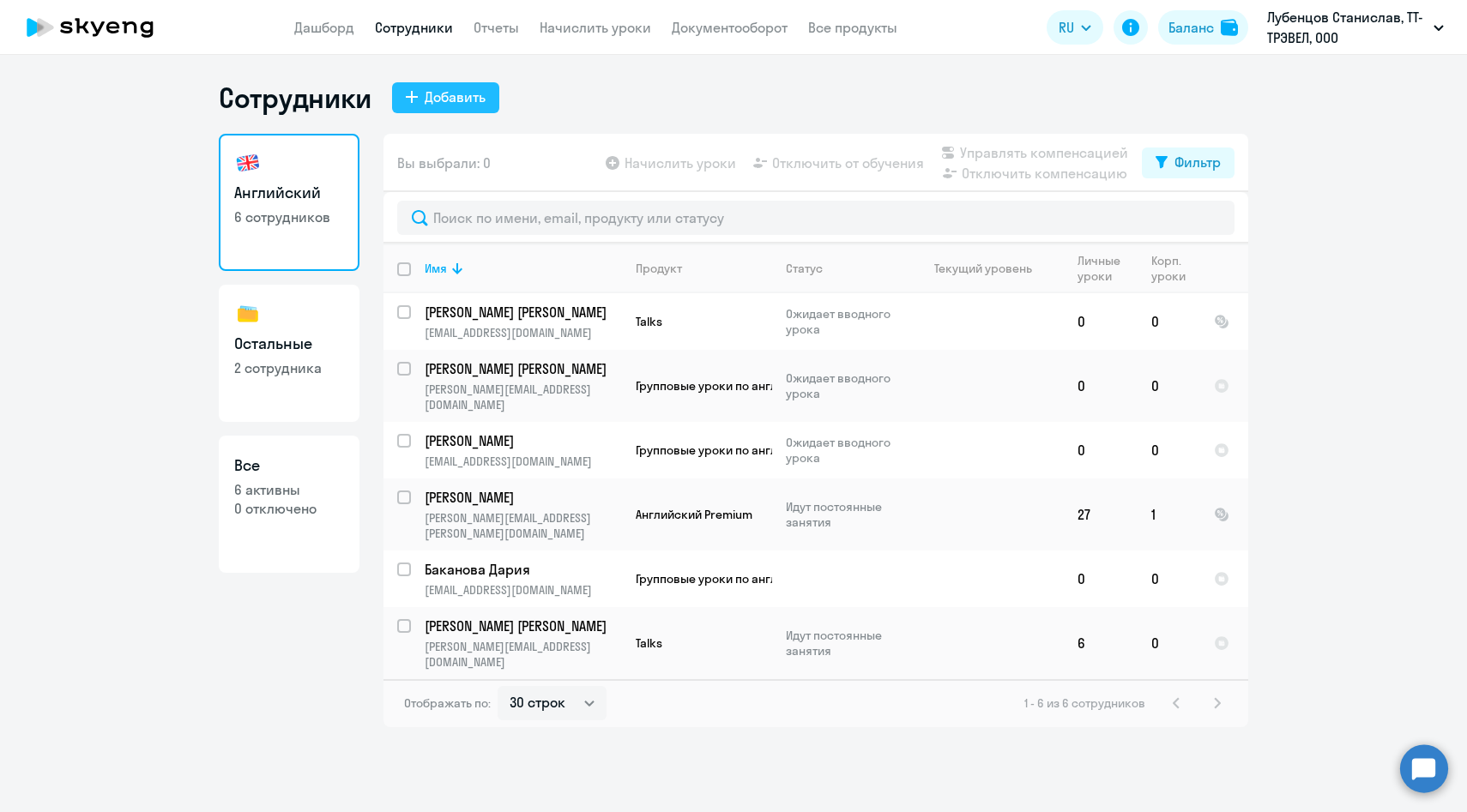
click at [444, 100] on div "Добавить" at bounding box center [455, 97] width 61 height 21
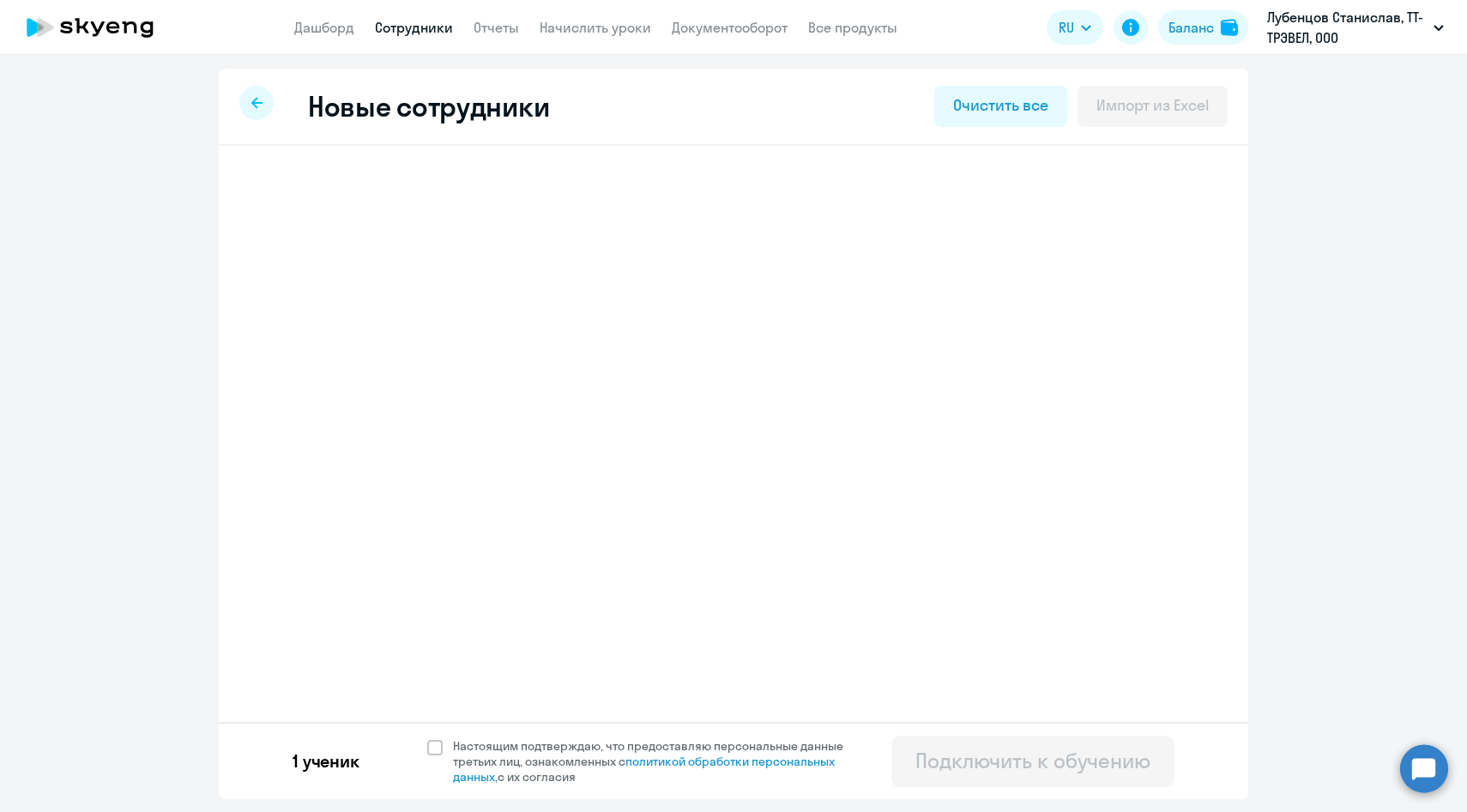
select select "english_adult_f2g_base"
select select "3"
click at [488, 753] on span "Настоящим подтверждаю, что предоставляю персональные данные третьих лиц, ознако…" at bounding box center [657, 761] width 411 height 46
click at [427, 738] on input "Настоящим подтверждаю, что предоставляю персональные данные третьих лиц, ознако…" at bounding box center [426, 738] width 1 height 1
checkbox input "true"
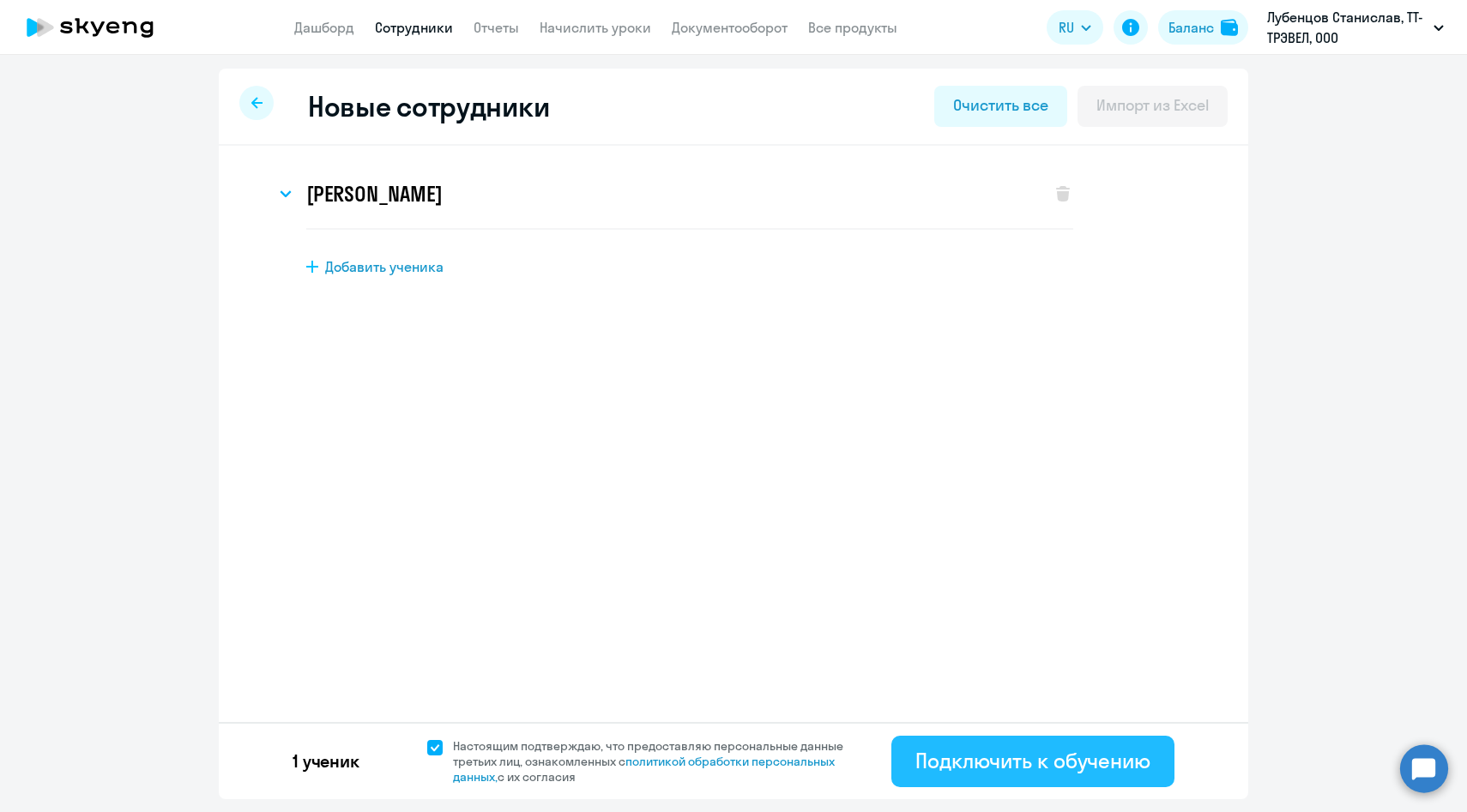
click at [983, 760] on div "Подключить к обучению" at bounding box center [1033, 760] width 235 height 27
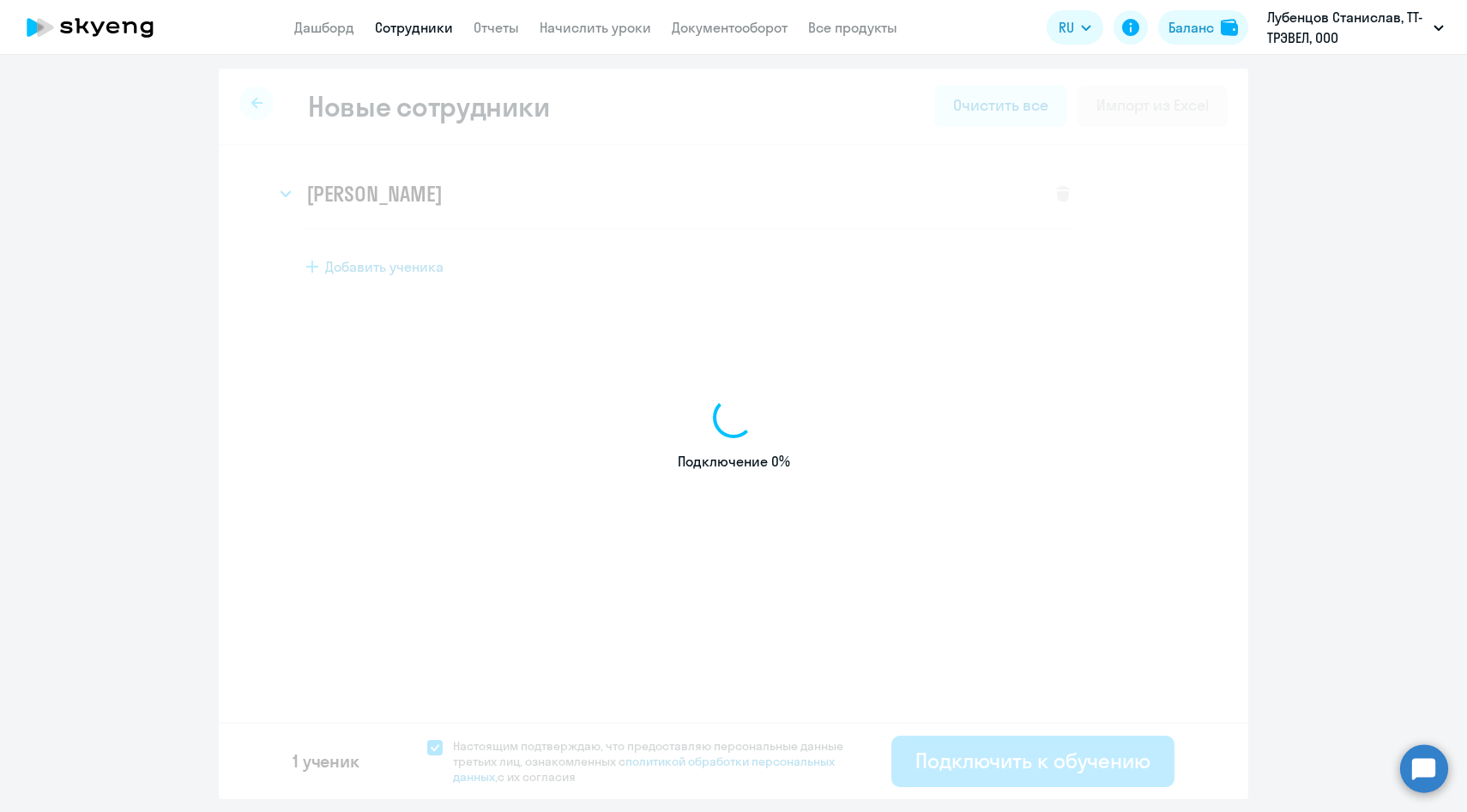
select select "english_adult_f2g_base"
select select "3"
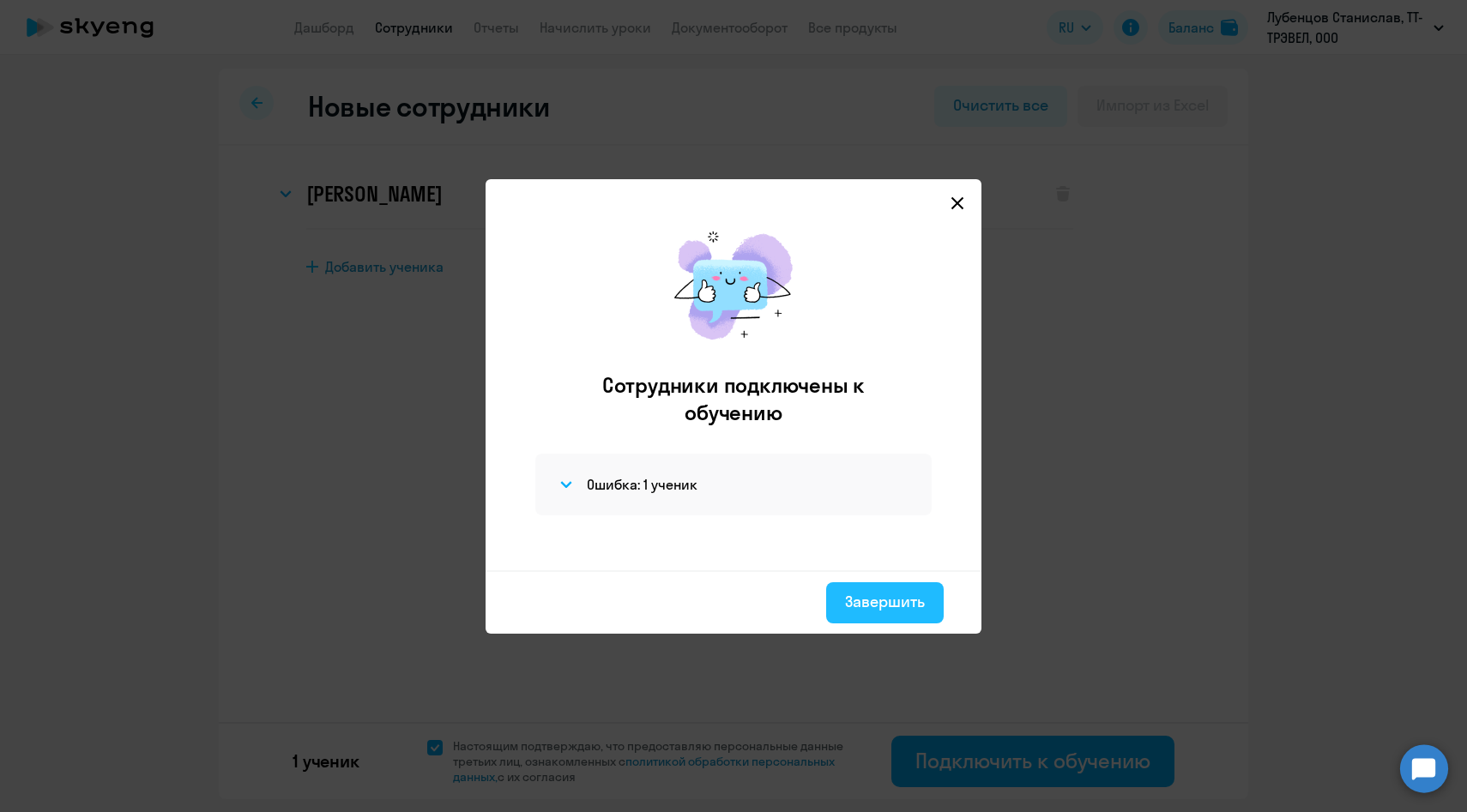
click at [911, 613] on button "Завершить" at bounding box center [885, 602] width 117 height 41
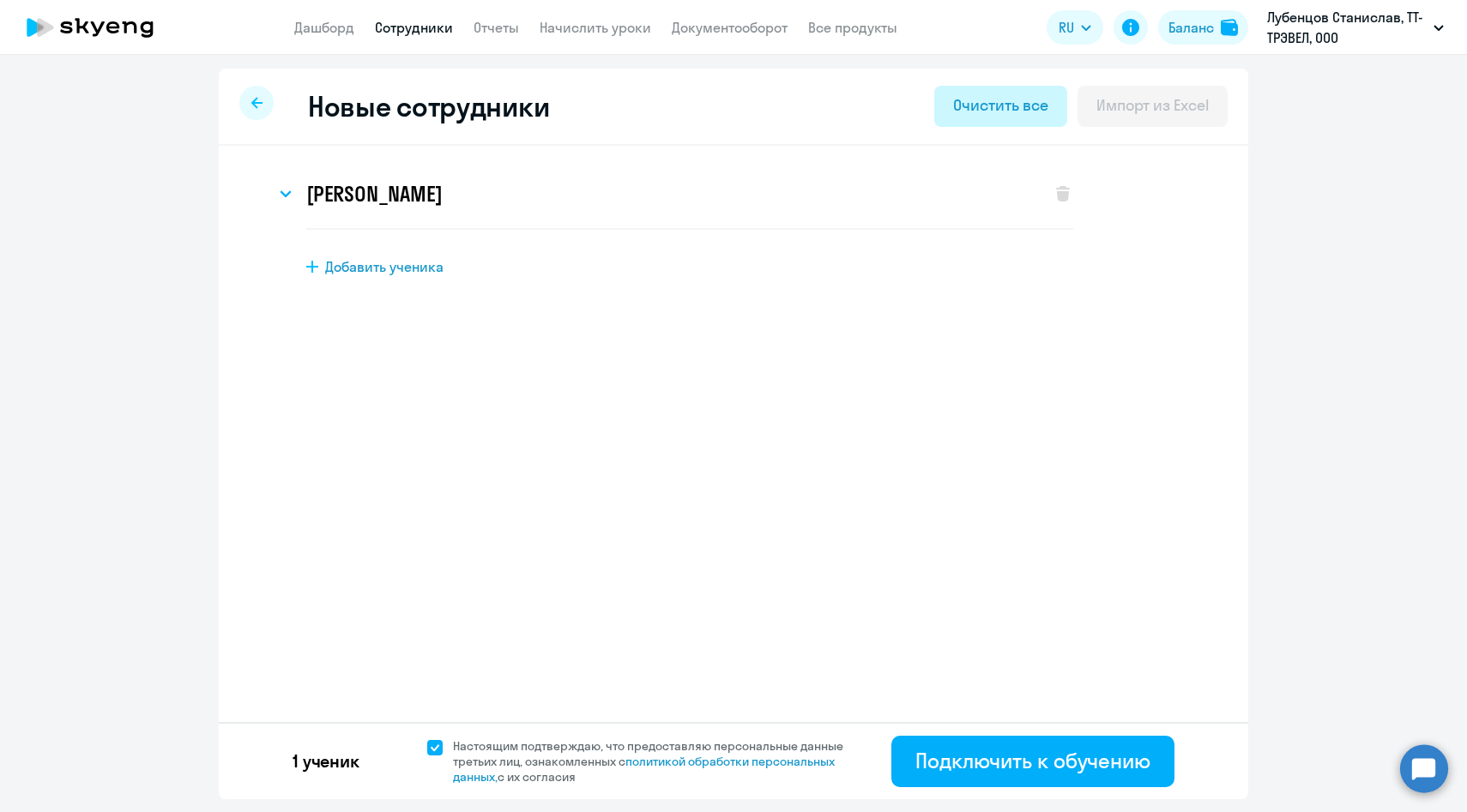
click at [993, 99] on div "Очистить все" at bounding box center [1000, 105] width 95 height 22
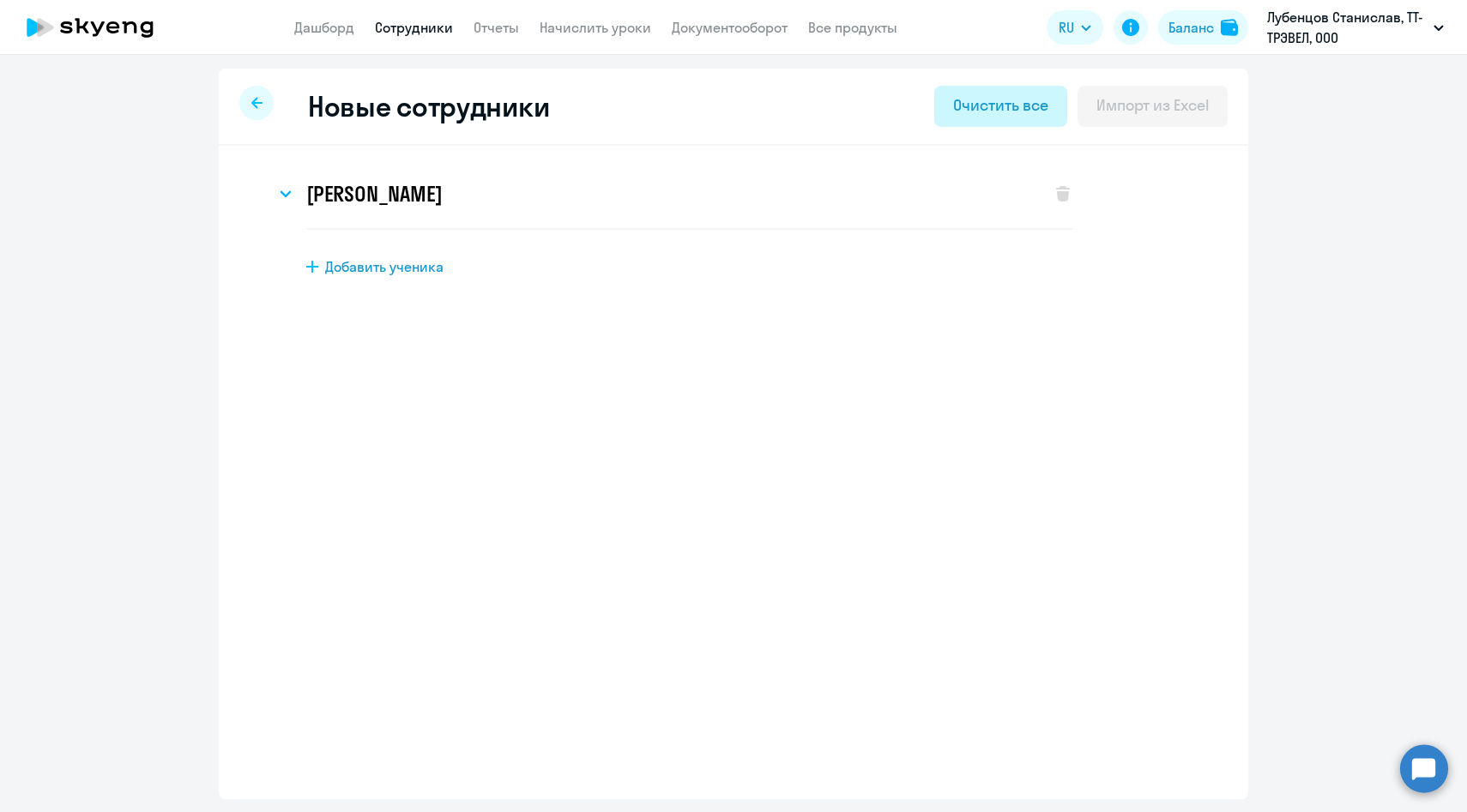
select select "english_adult_f2g_base"
select select "3"
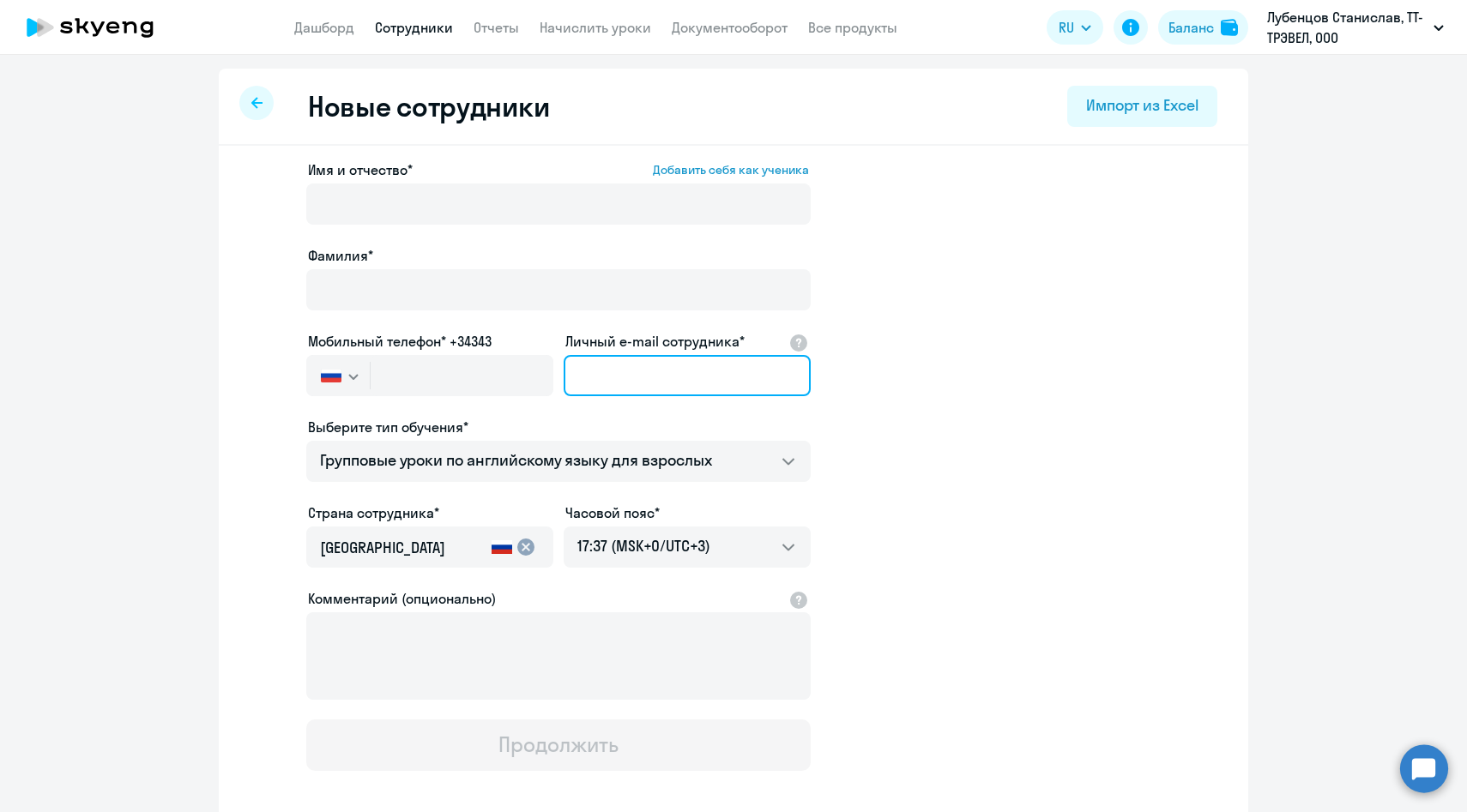
click at [620, 373] on input "Личный e-mail сотрудника*" at bounding box center [687, 375] width 247 height 41
paste input "[PERSON_NAME][EMAIL_ADDRESS][DOMAIN_NAME]"
type input "[PERSON_NAME][EMAIL_ADDRESS][DOMAIN_NAME]"
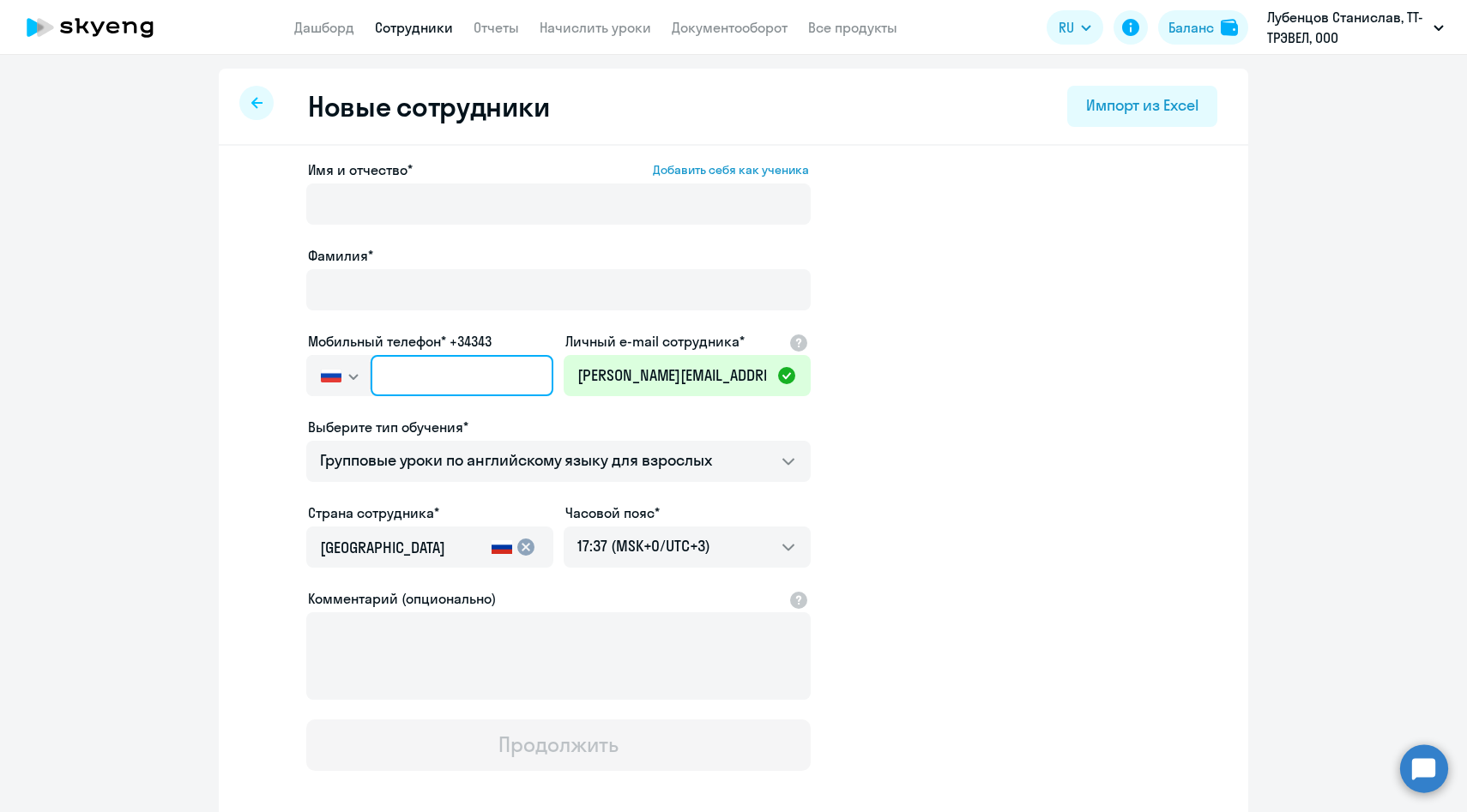
click at [446, 394] on input "text" at bounding box center [461, 375] width 183 height 41
paste input "+7 919 144-64-42"
type input "+7 919 144-64-42"
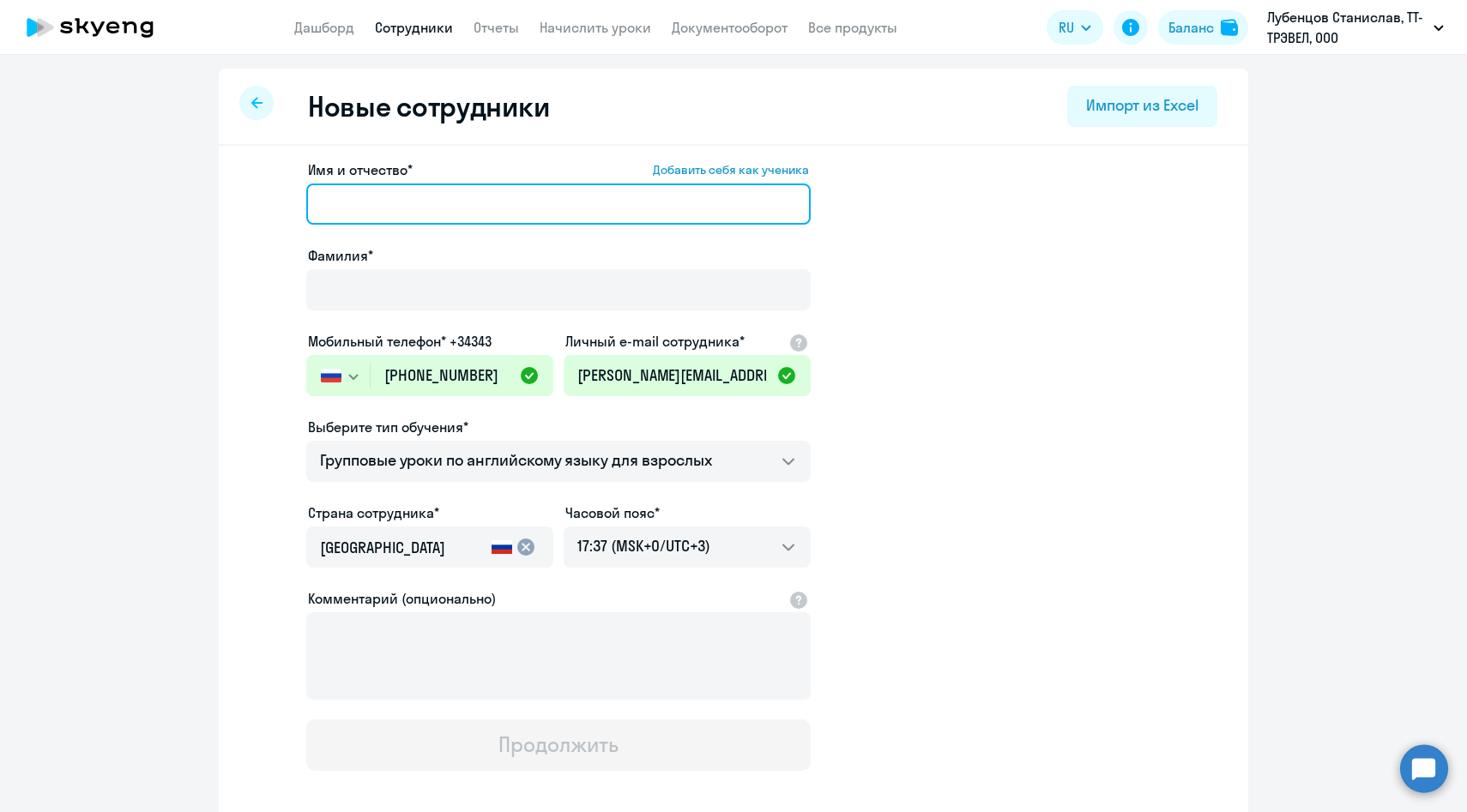
click at [413, 216] on input "Имя и отчество* Добавить себя как ученика" at bounding box center [558, 204] width 504 height 41
paste input "Элина Мухаметшина"
click at [422, 210] on input "Элина Мухаметшина" at bounding box center [558, 204] width 504 height 41
type input "Элина"
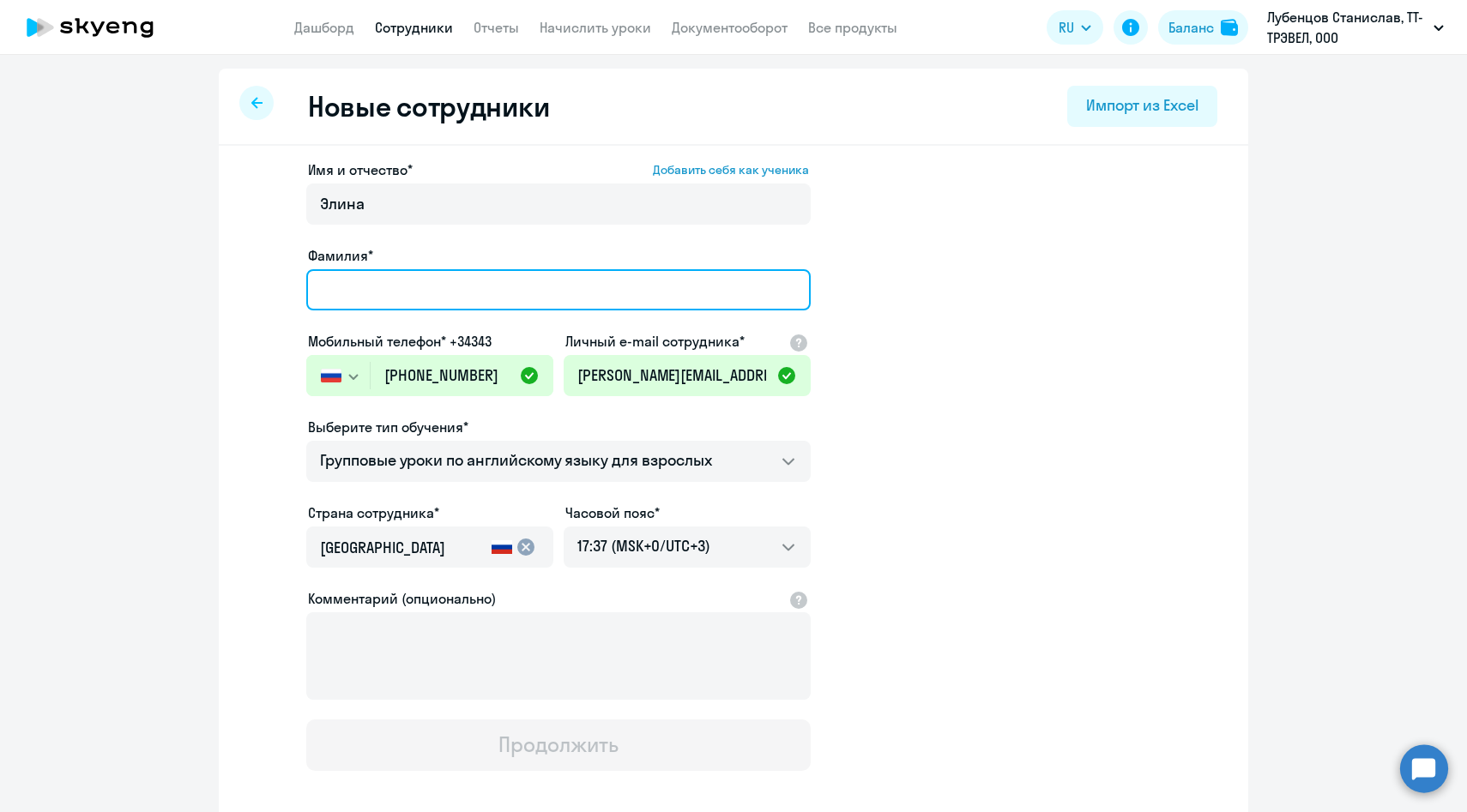
click at [385, 285] on input "Фамилия*" at bounding box center [558, 290] width 504 height 41
paste input "Мухаметшина"
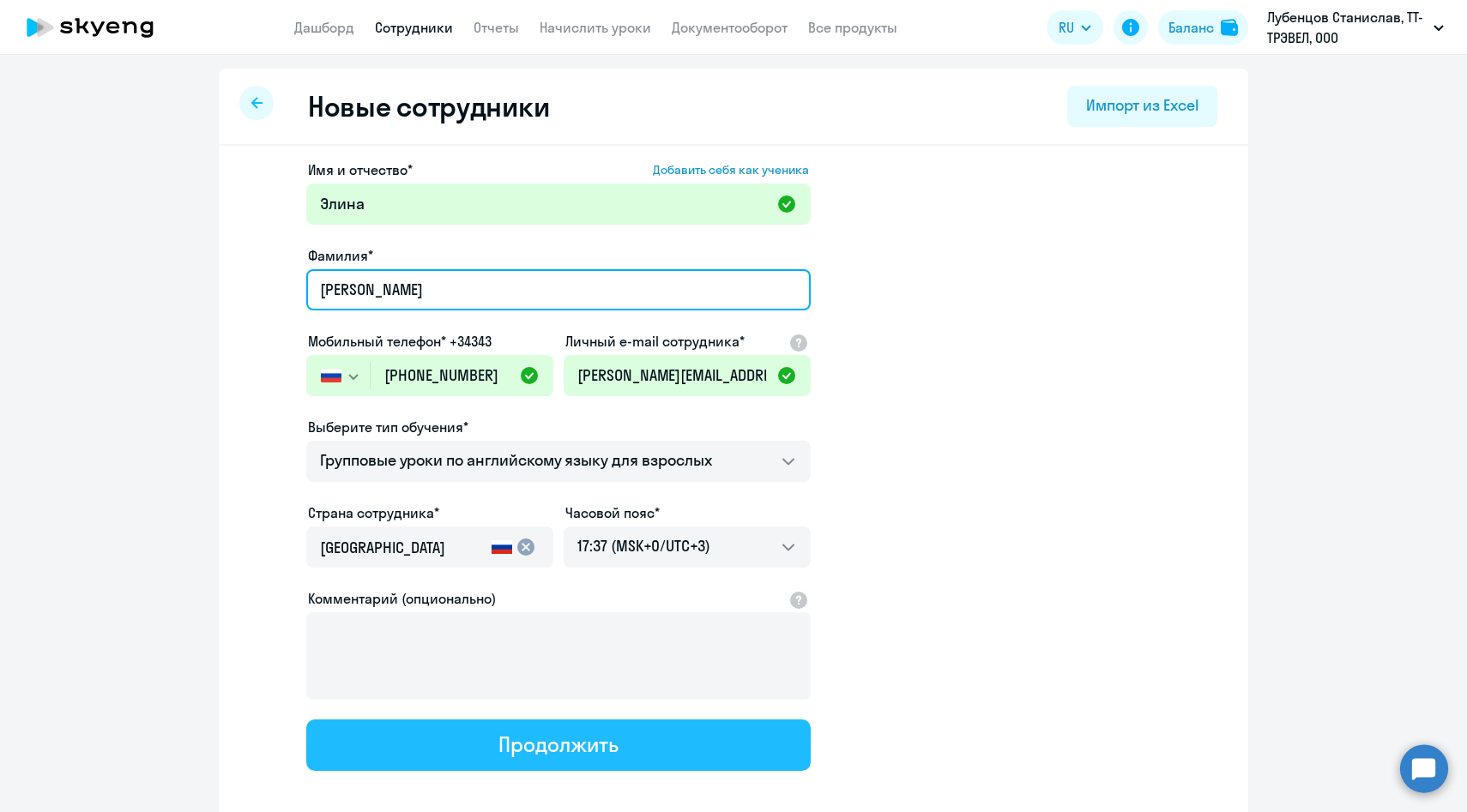
type input "Мухаметшина"
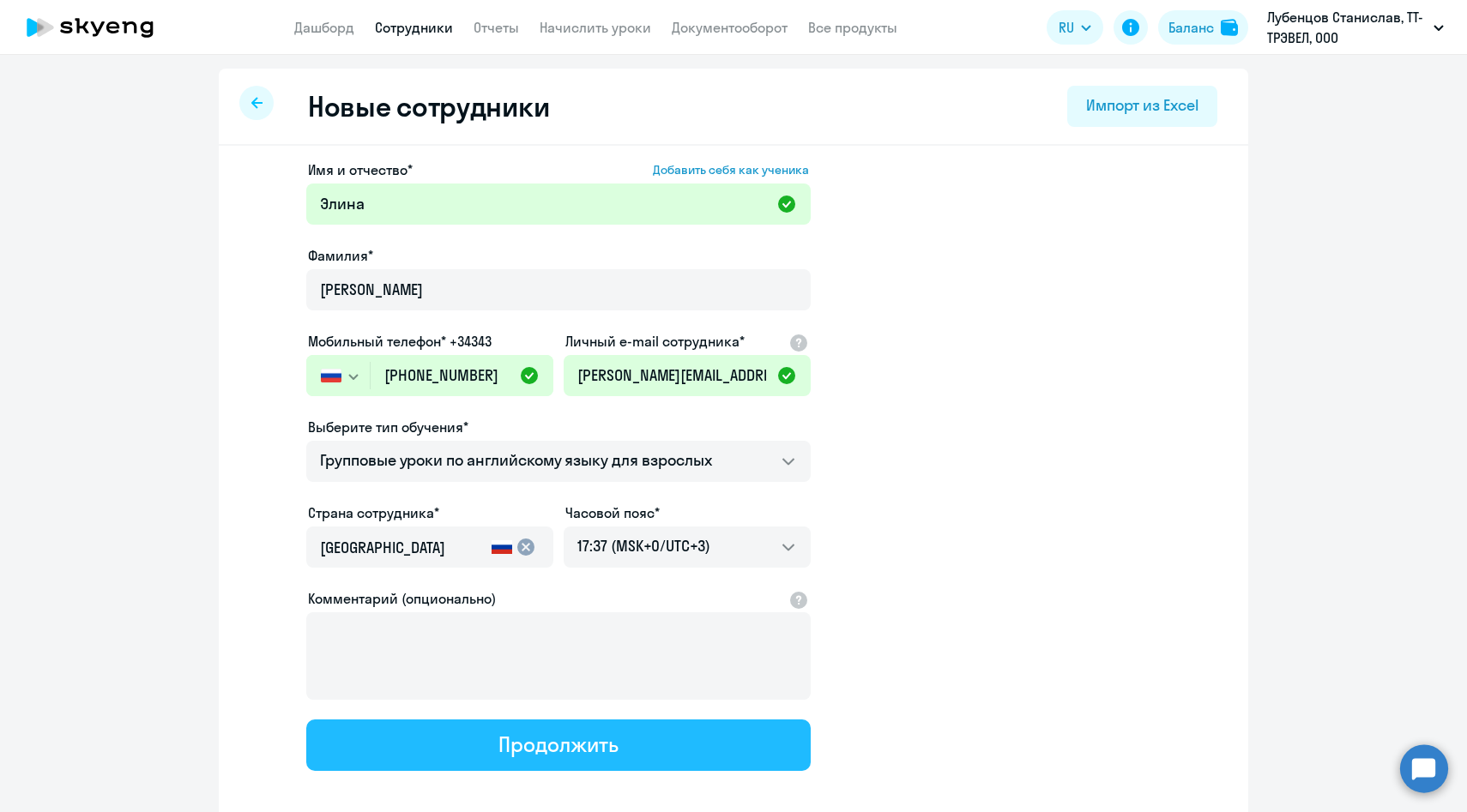
click at [494, 752] on button "Продолжить" at bounding box center [558, 745] width 504 height 52
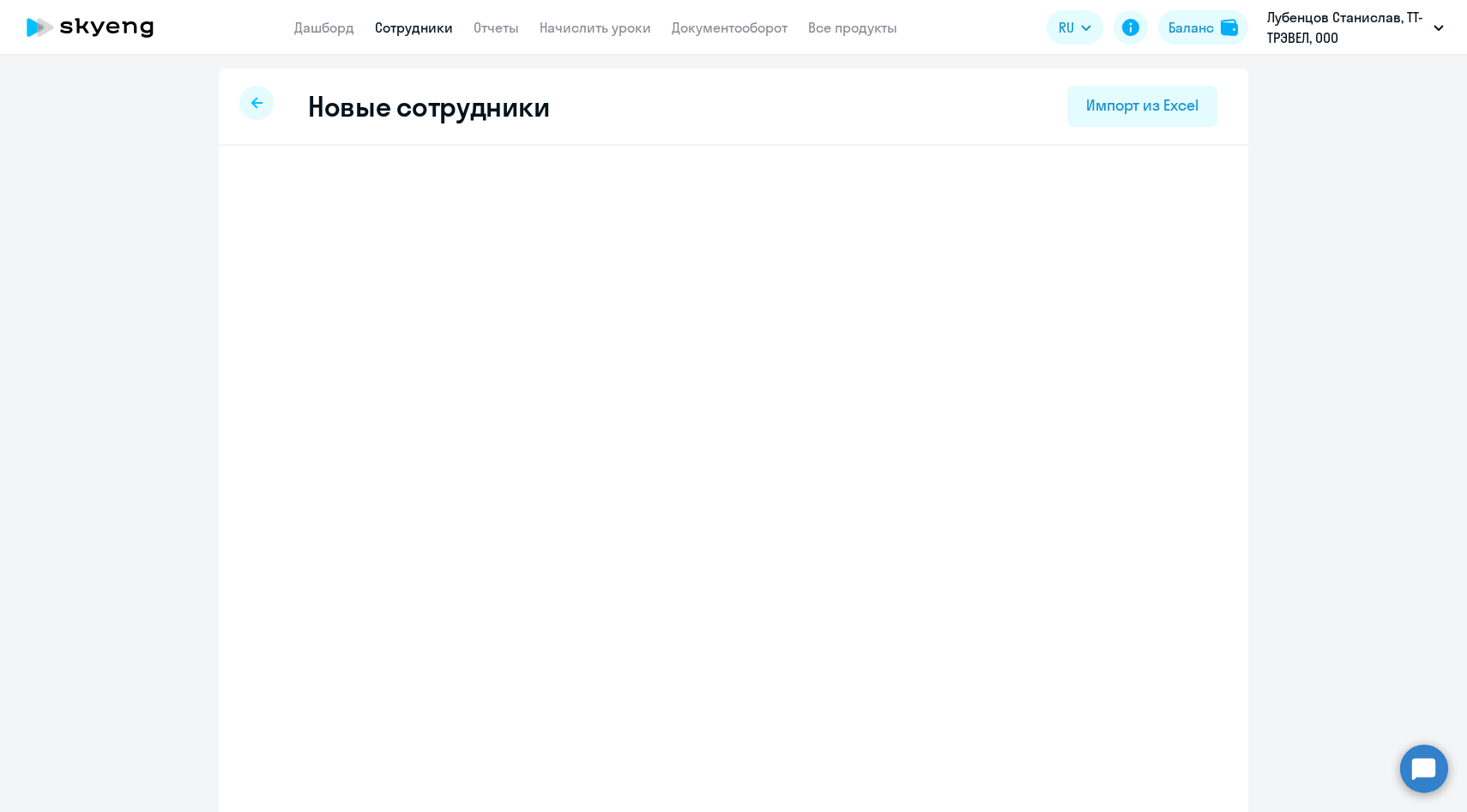
select select "english_adult_f2g_base"
select select "3"
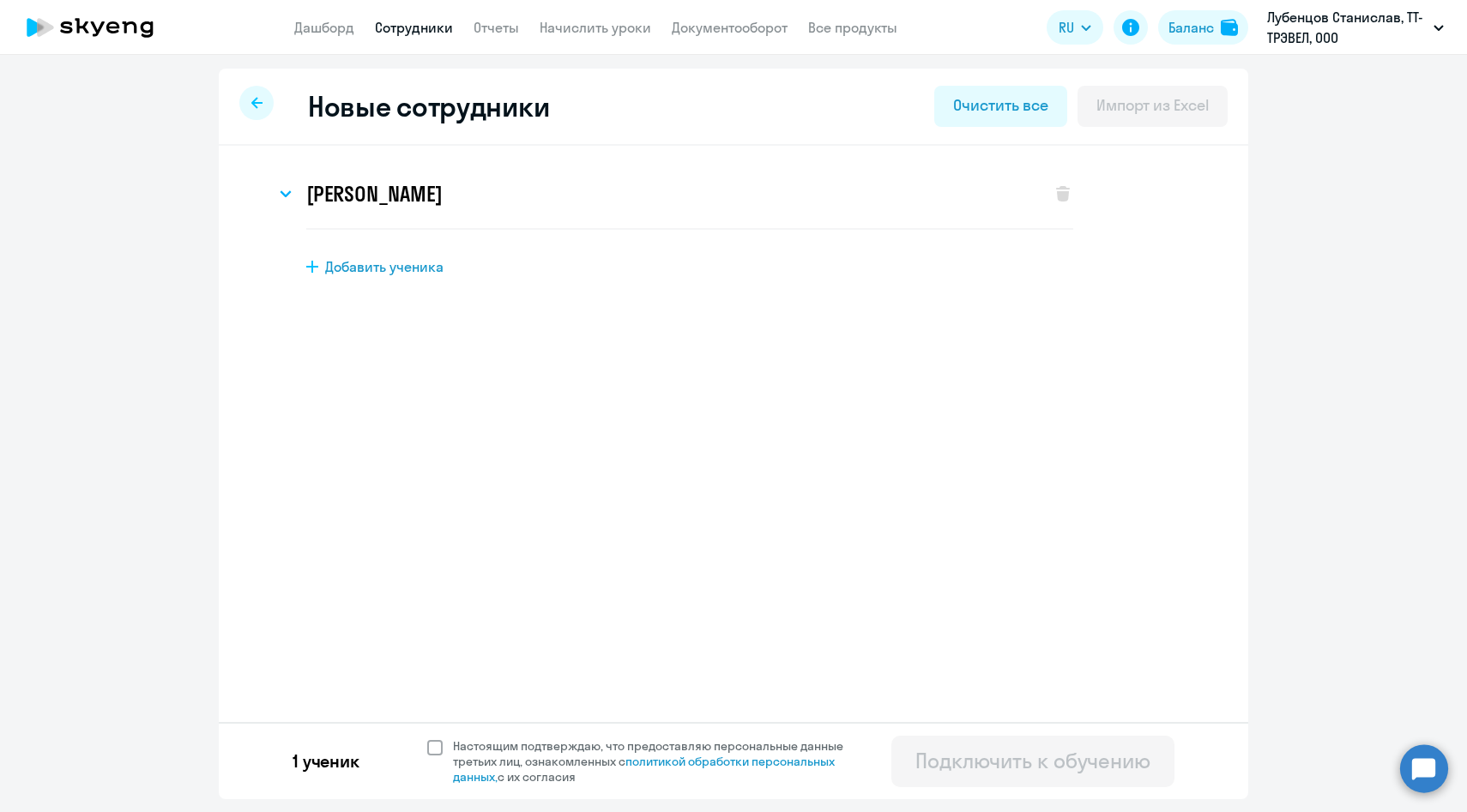
click at [467, 745] on span "Настоящим подтверждаю, что предоставляю персональные данные третьих лиц, ознако…" at bounding box center [657, 761] width 411 height 46
click at [427, 738] on input "Настоящим подтверждаю, что предоставляю персональные данные третьих лиц, ознако…" at bounding box center [426, 738] width 1 height 1
checkbox input "true"
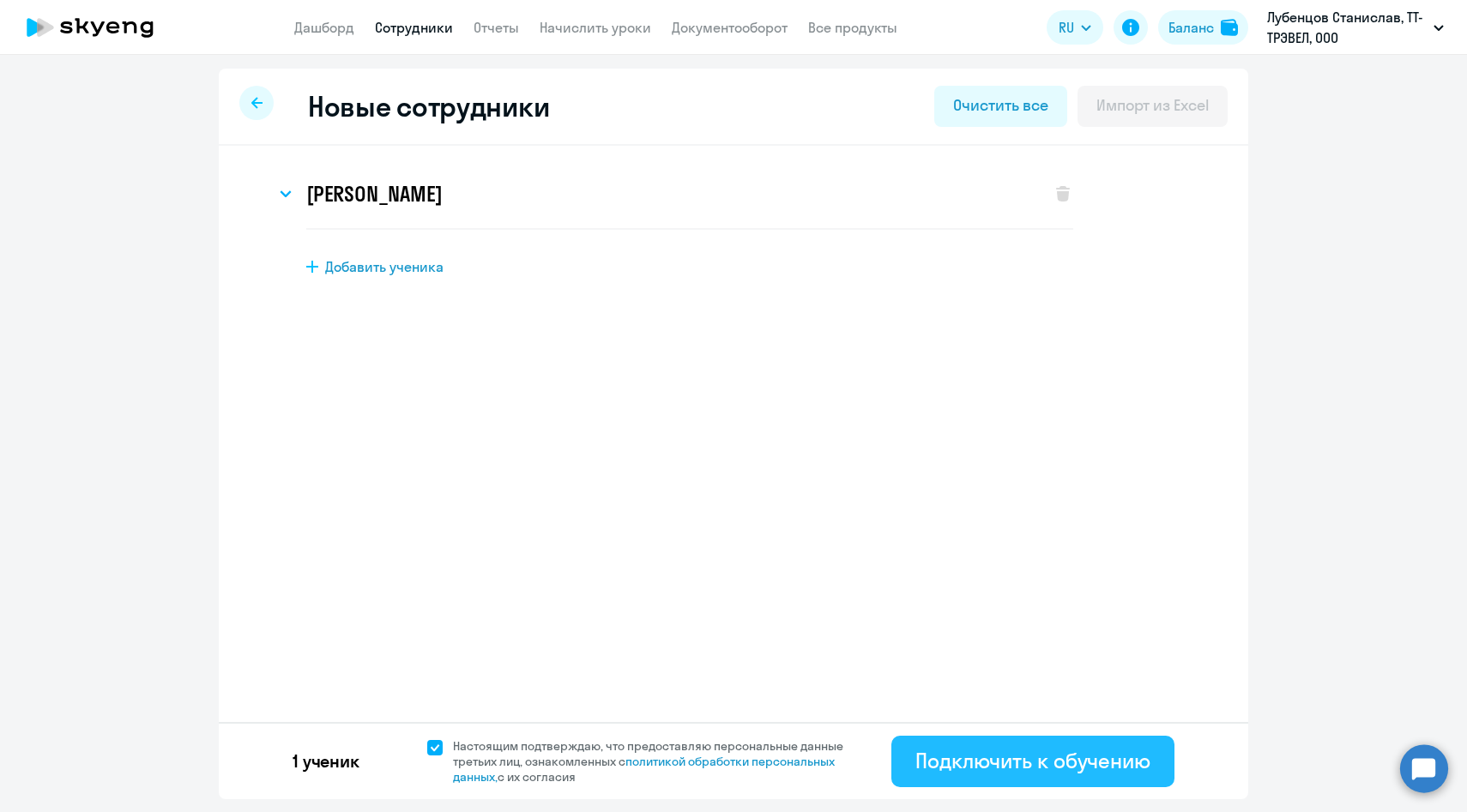
click at [975, 755] on div "Подключить к обучению" at bounding box center [1033, 760] width 235 height 27
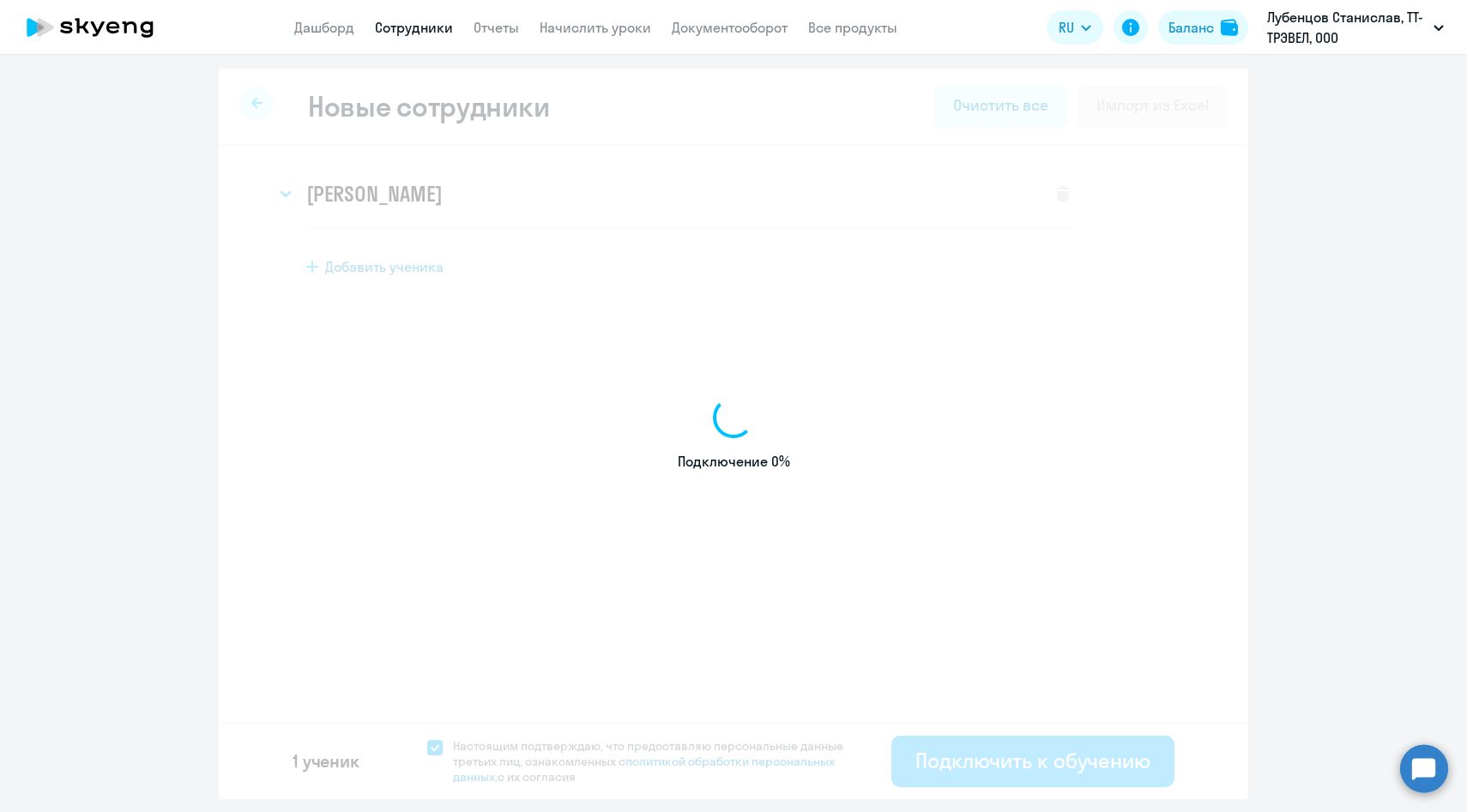
select select "english_adult_f2g_base"
select select "3"
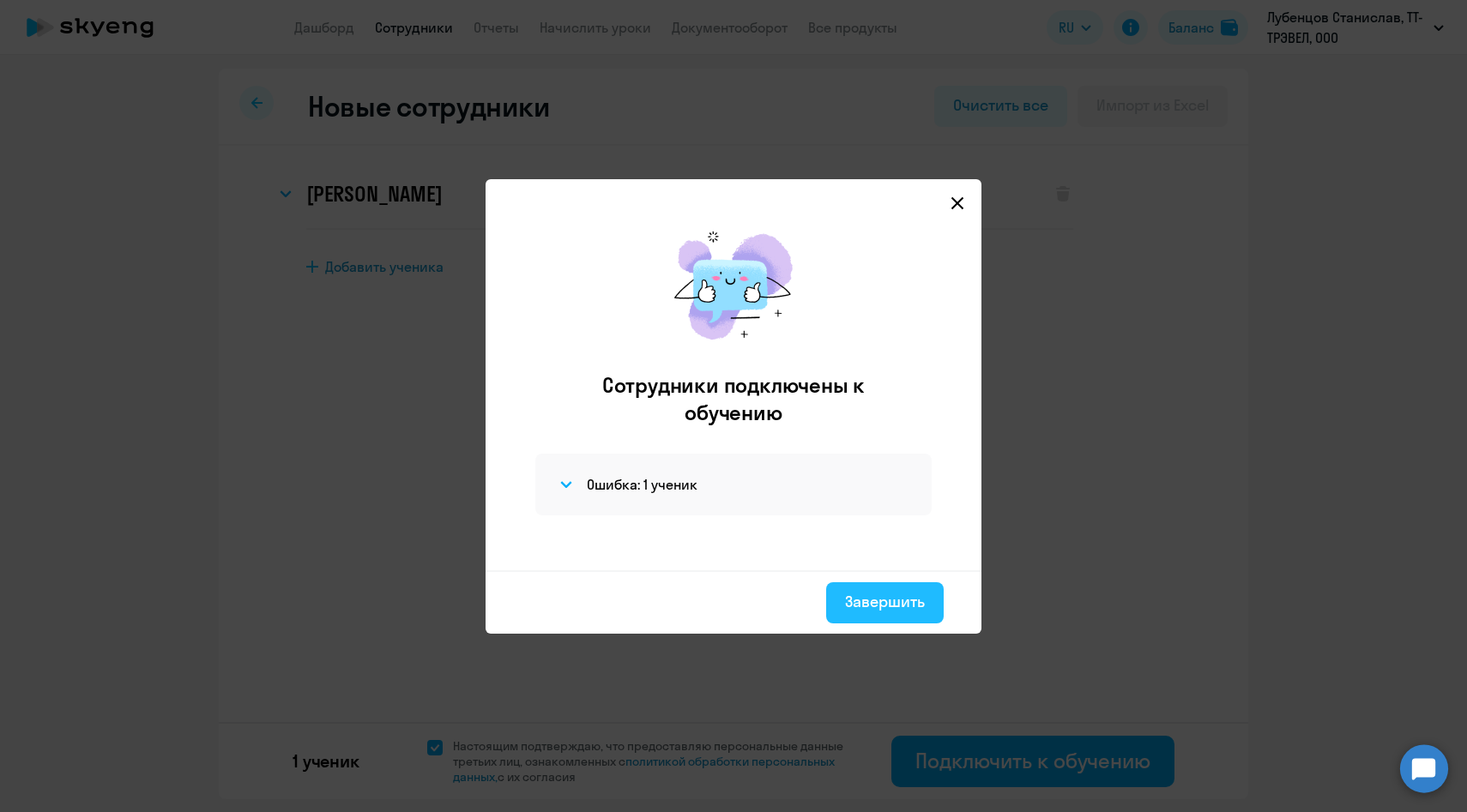
click at [857, 599] on div "Завершить" at bounding box center [884, 601] width 80 height 22
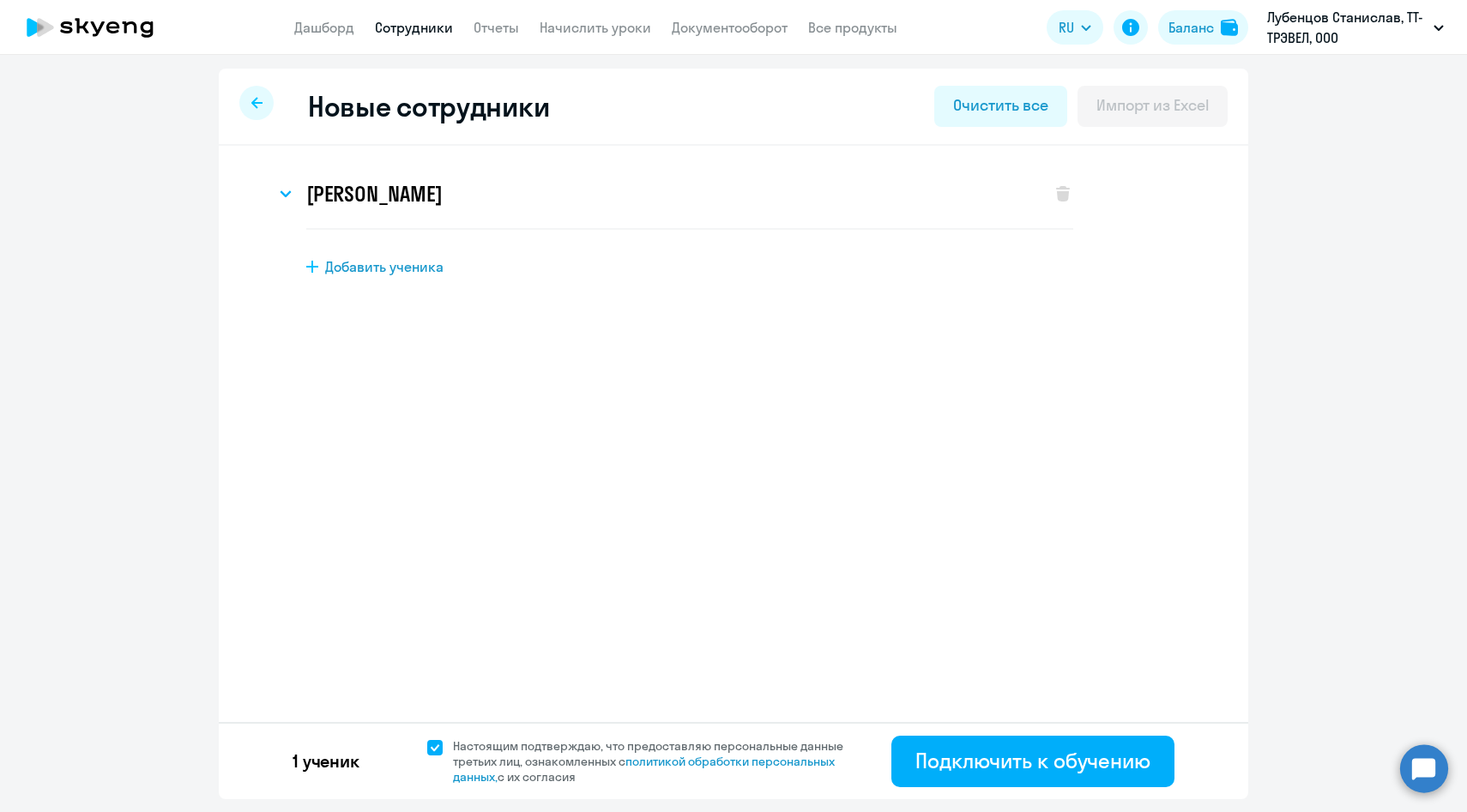
click at [407, 30] on link "Сотрудники" at bounding box center [413, 28] width 78 height 18
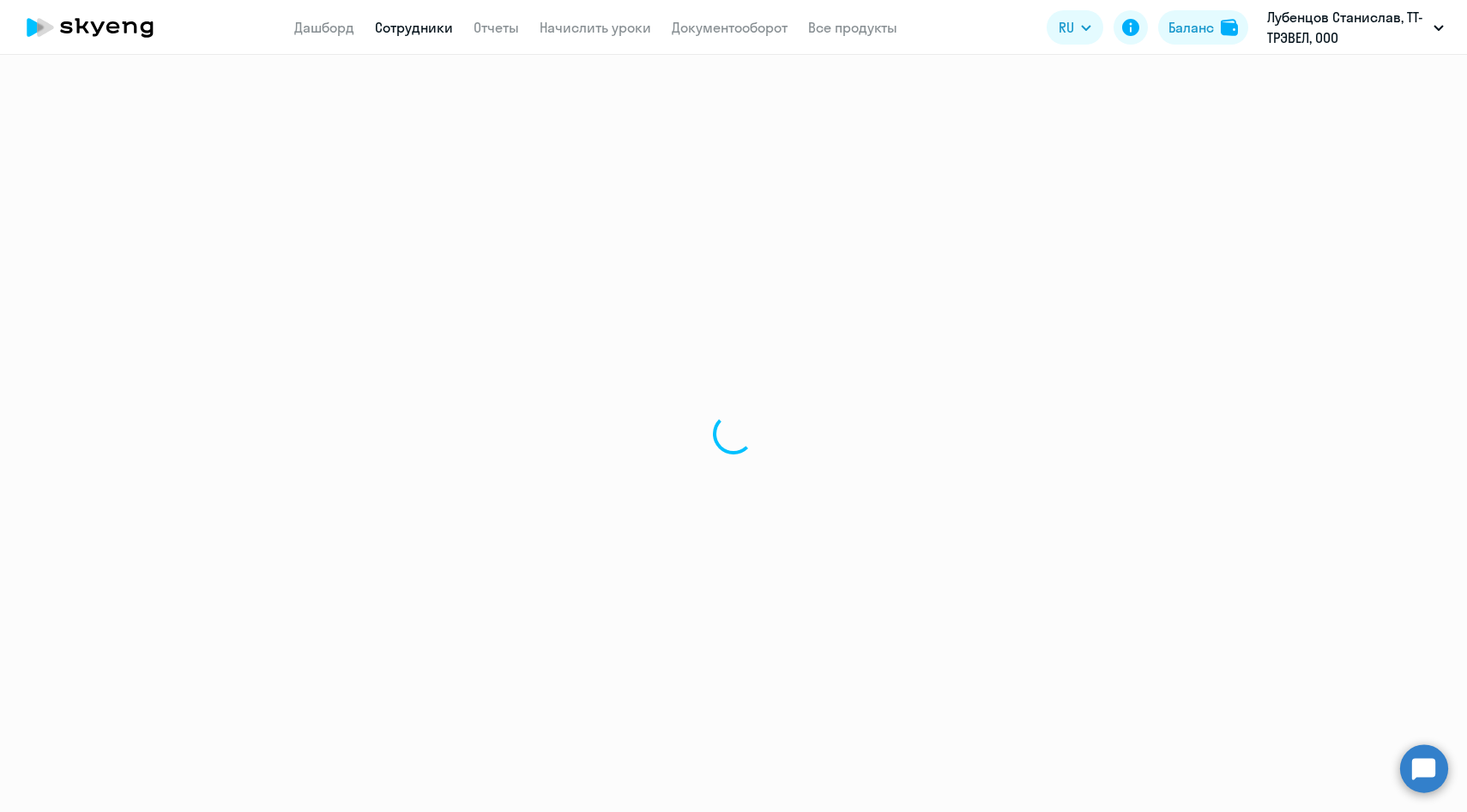
select select "30"
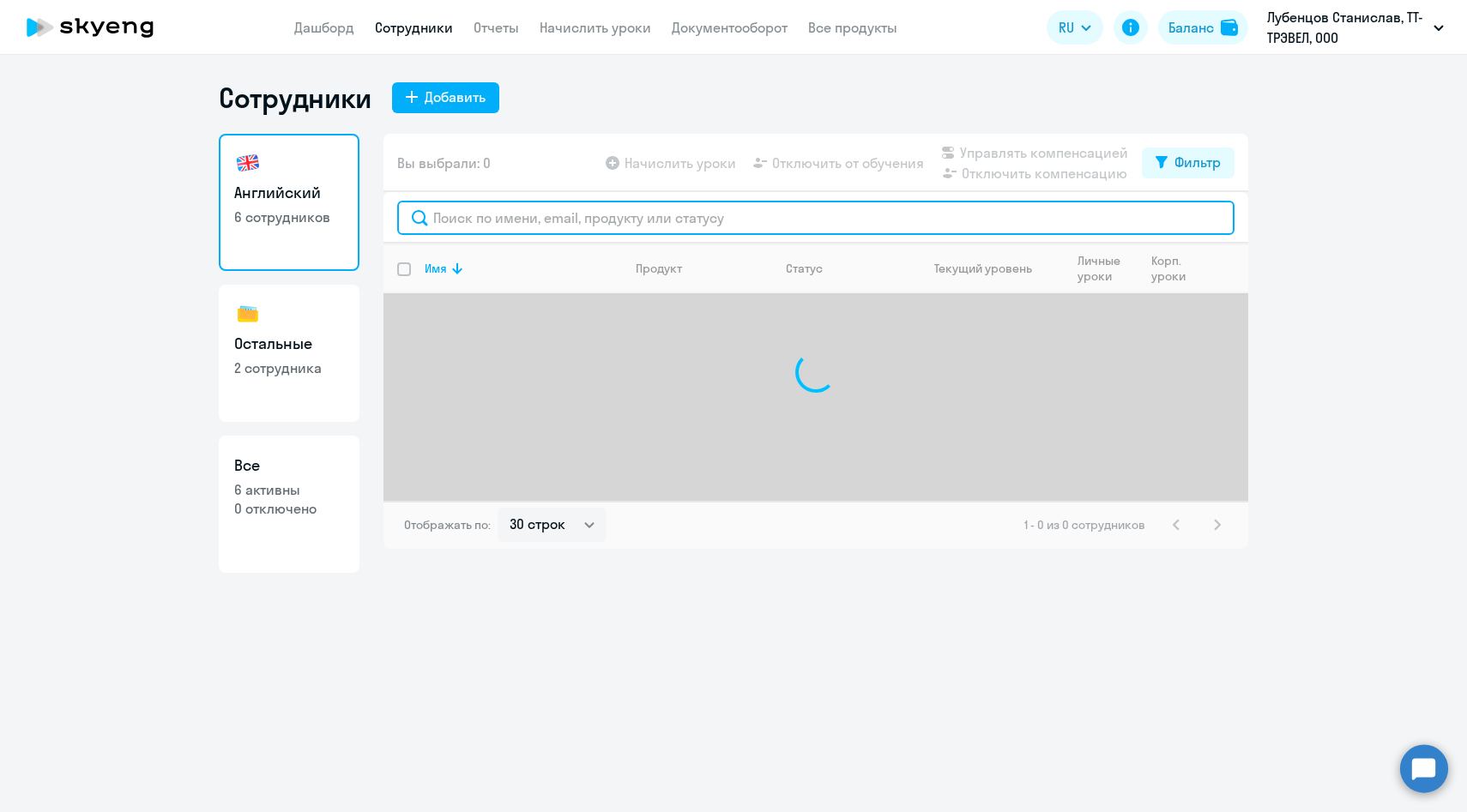
click at [542, 218] on input "text" at bounding box center [816, 217] width 838 height 34
paste input "Мухаметшина"
type input "Мухаметшина"
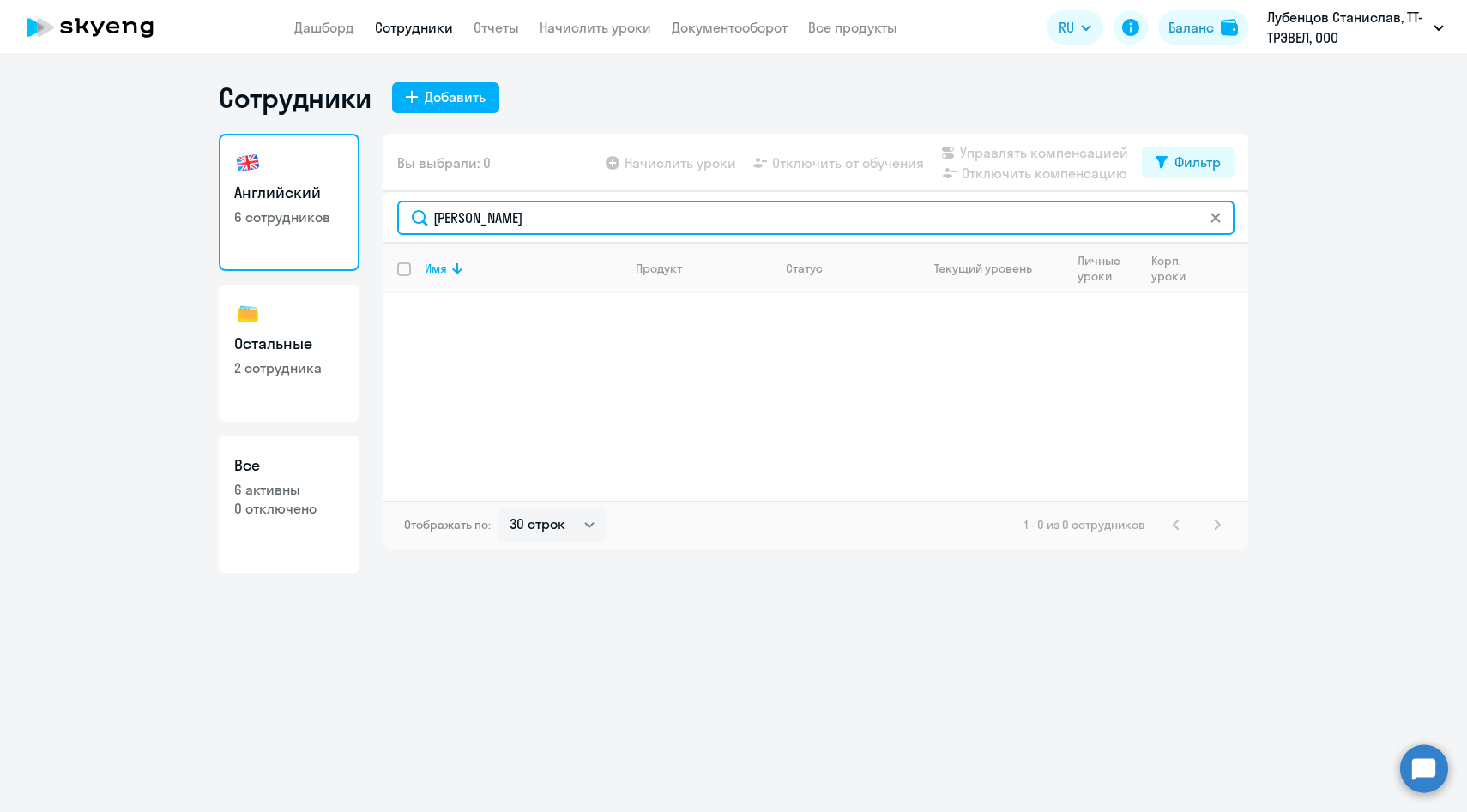
click at [496, 211] on input "Мухаметшина" at bounding box center [816, 217] width 838 height 34
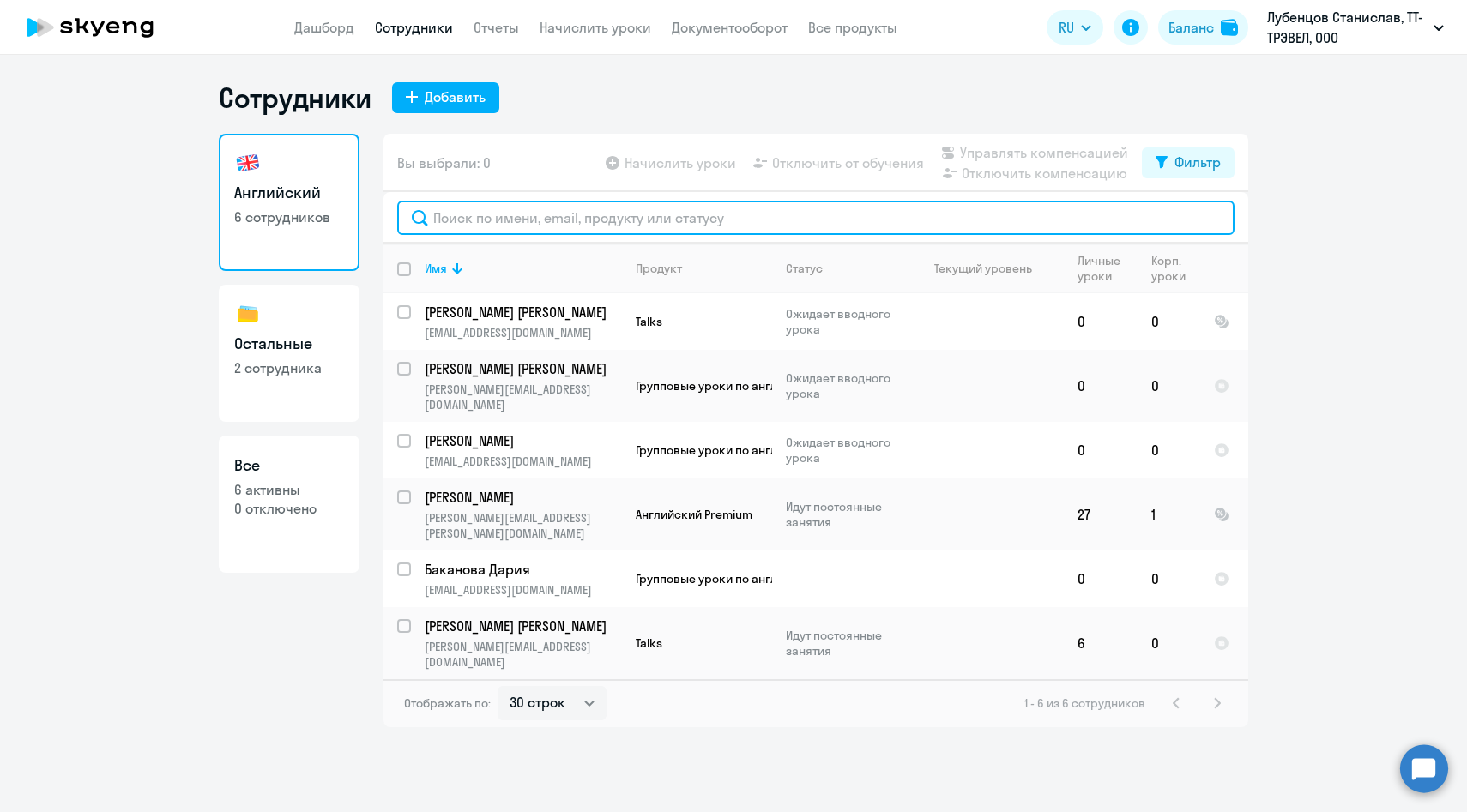
paste input "[PERSON_NAME][EMAIL_ADDRESS][DOMAIN_NAME]"
type input "[PERSON_NAME][EMAIL_ADDRESS][DOMAIN_NAME]"
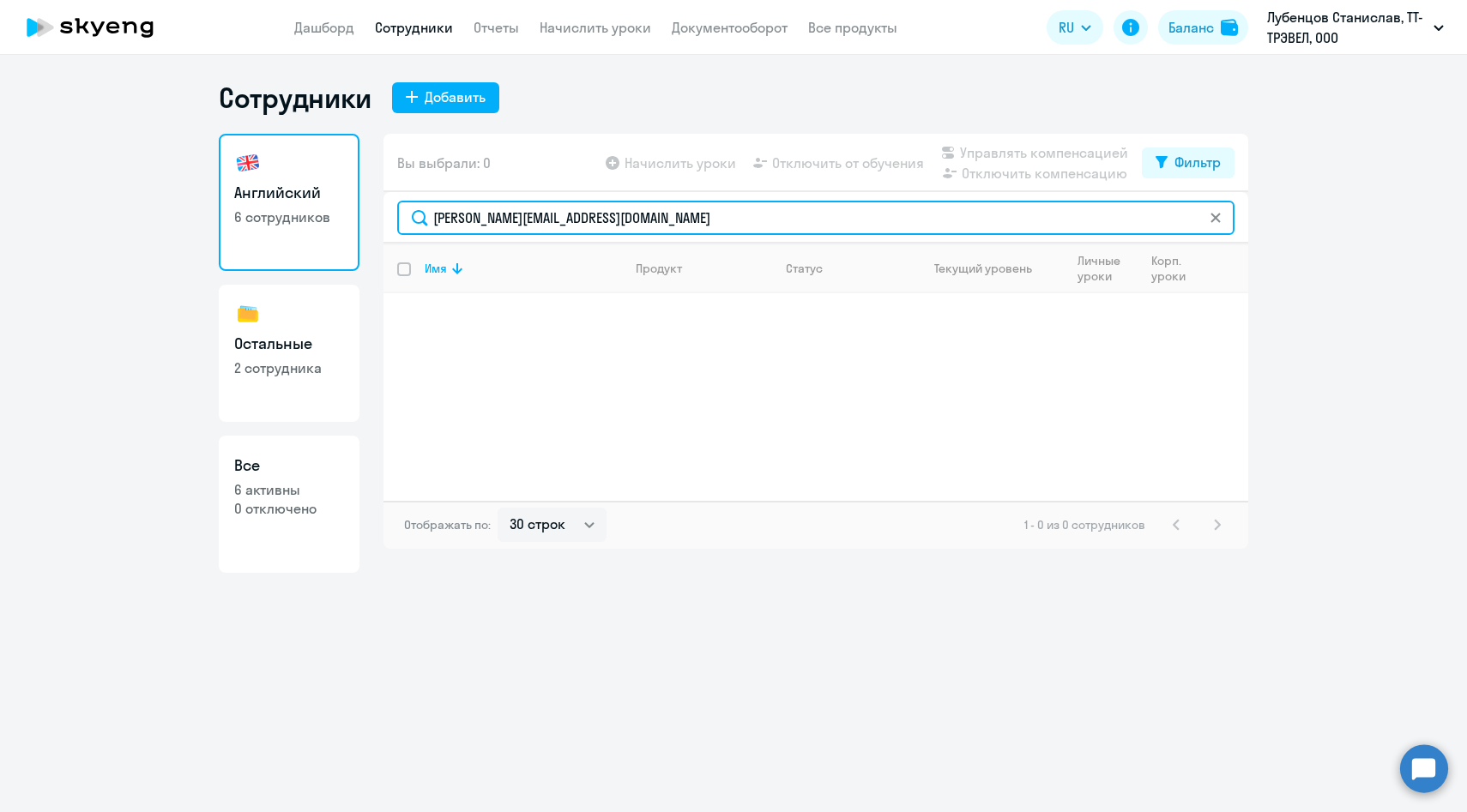
drag, startPoint x: 722, startPoint y: 218, endPoint x: 378, endPoint y: 211, distance: 344.1
click at [381, 211] on div "Английский 6 сотрудников Остальные 2 сотрудника Все 6 активны 0 отключено Вы вы…" at bounding box center [734, 354] width 1029 height 439
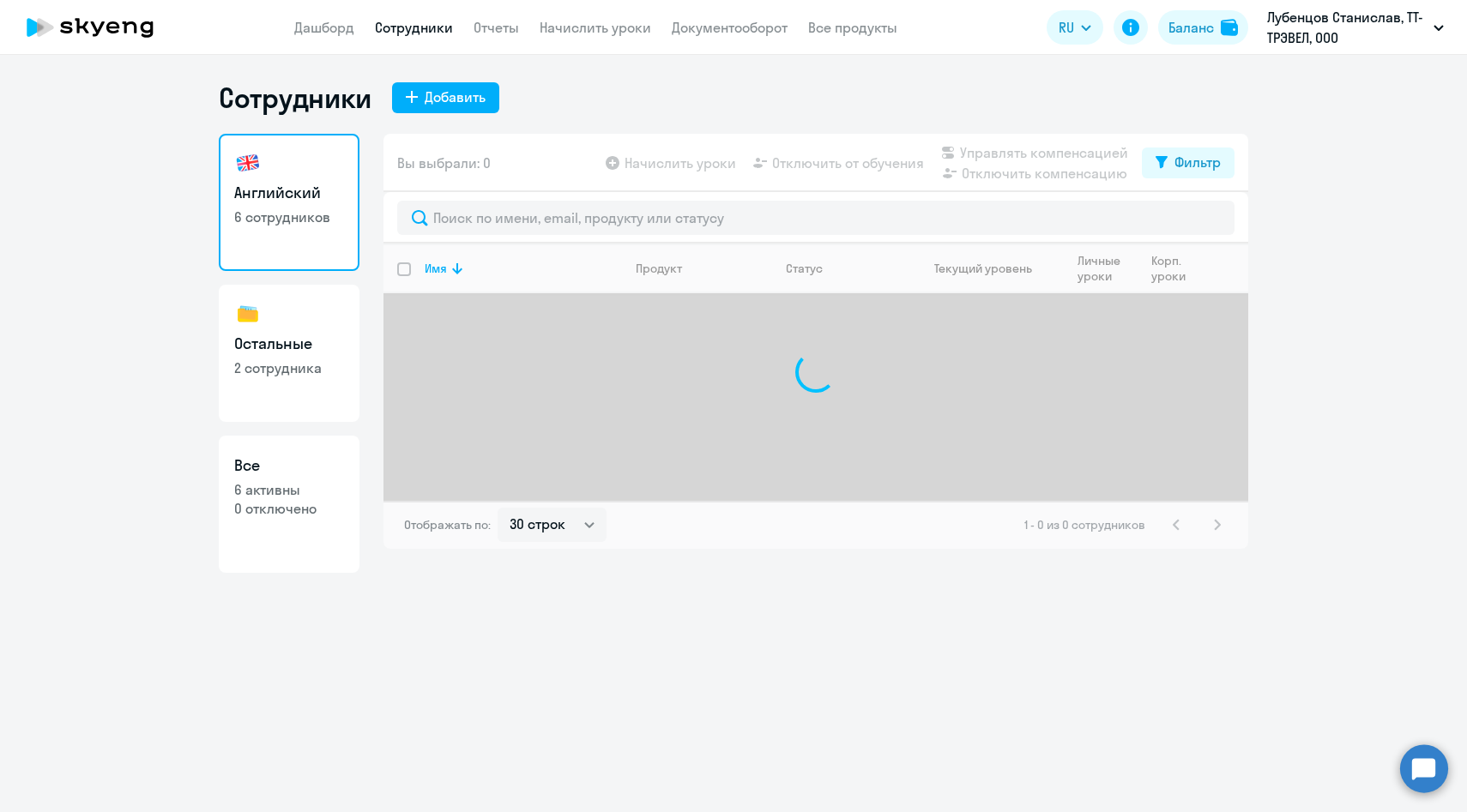
click at [279, 365] on p "2 сотрудника" at bounding box center [289, 368] width 109 height 19
select select "30"
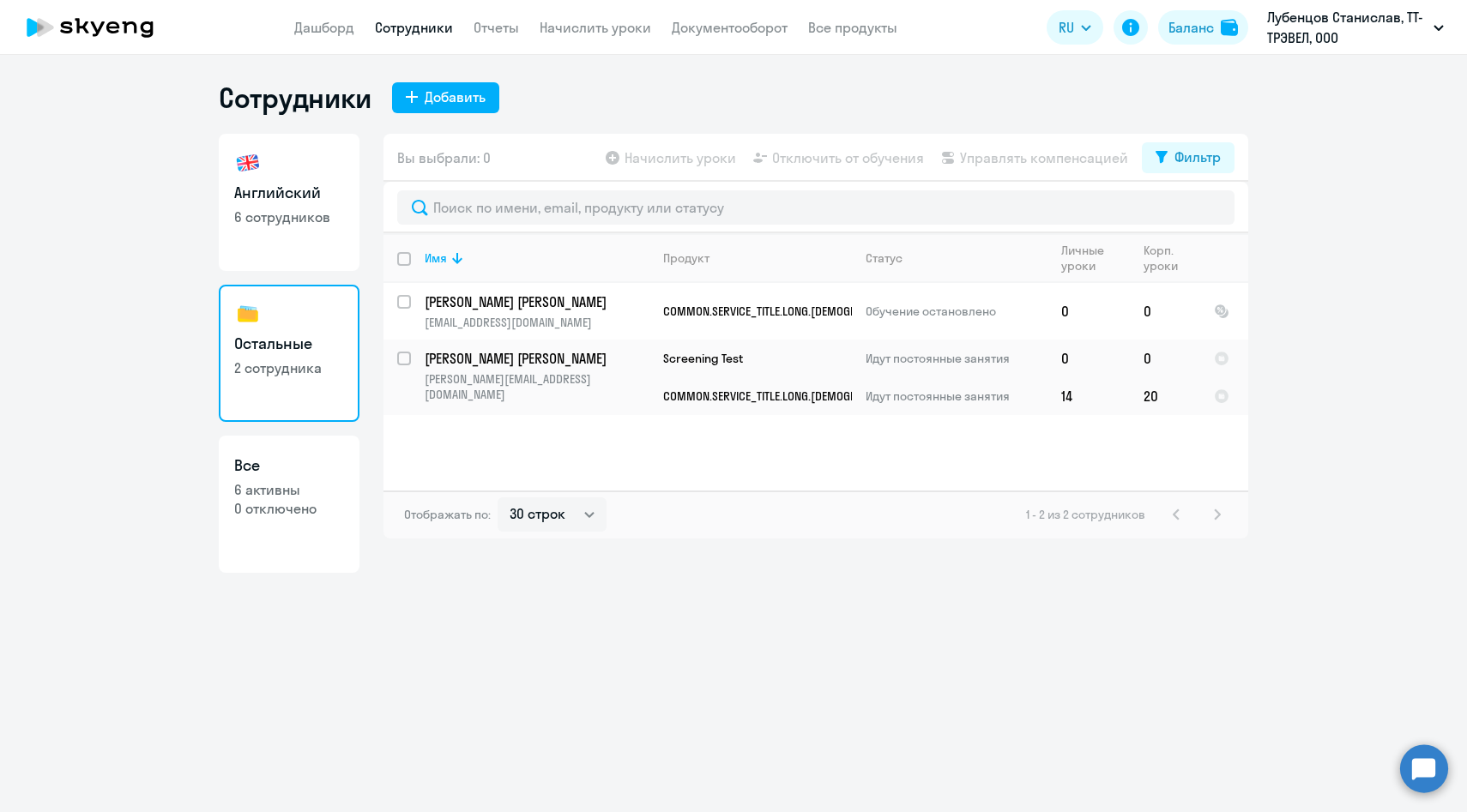
click at [324, 199] on h3 "Английский" at bounding box center [289, 192] width 109 height 22
select select "30"
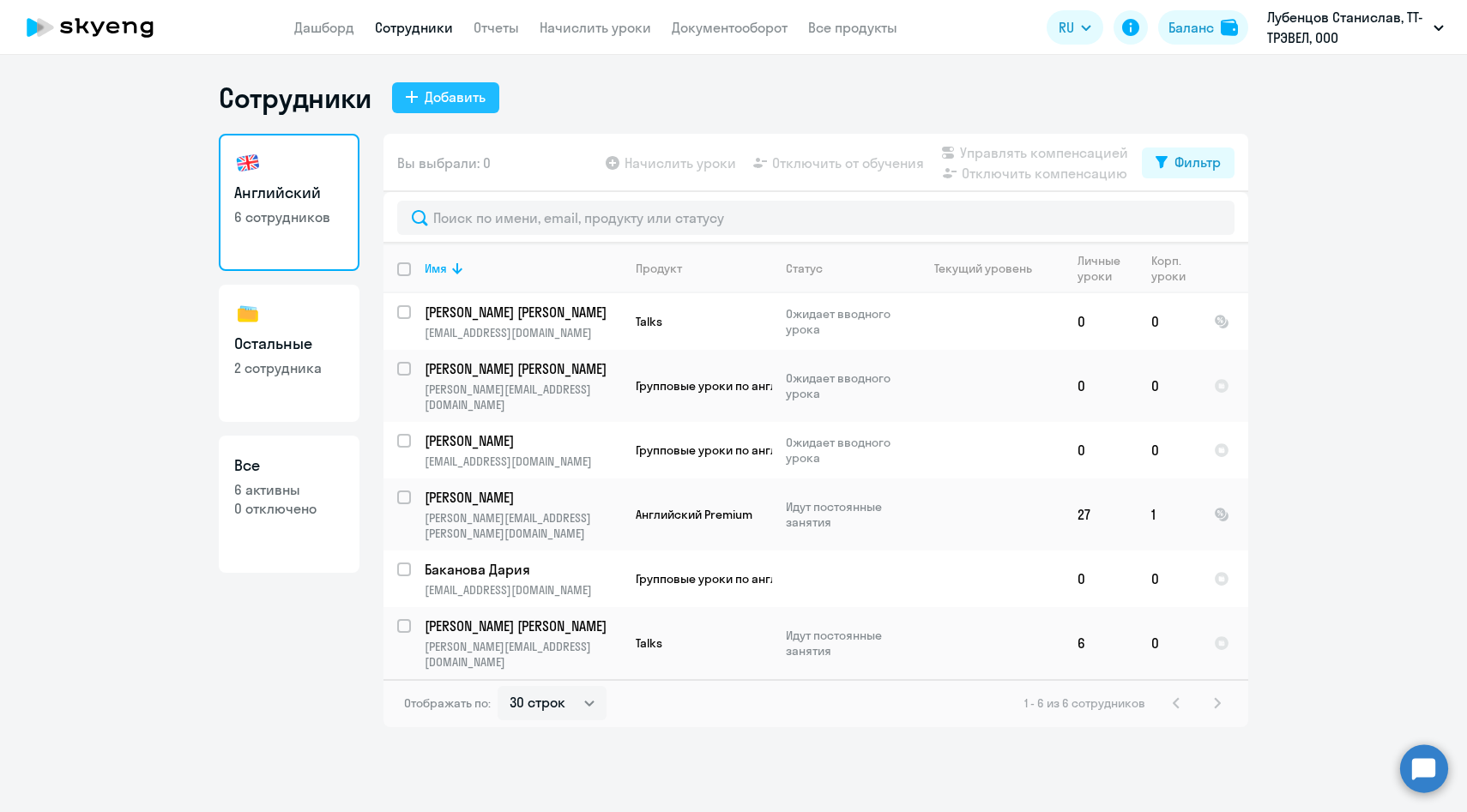
click at [467, 94] on div "Добавить" at bounding box center [455, 97] width 61 height 21
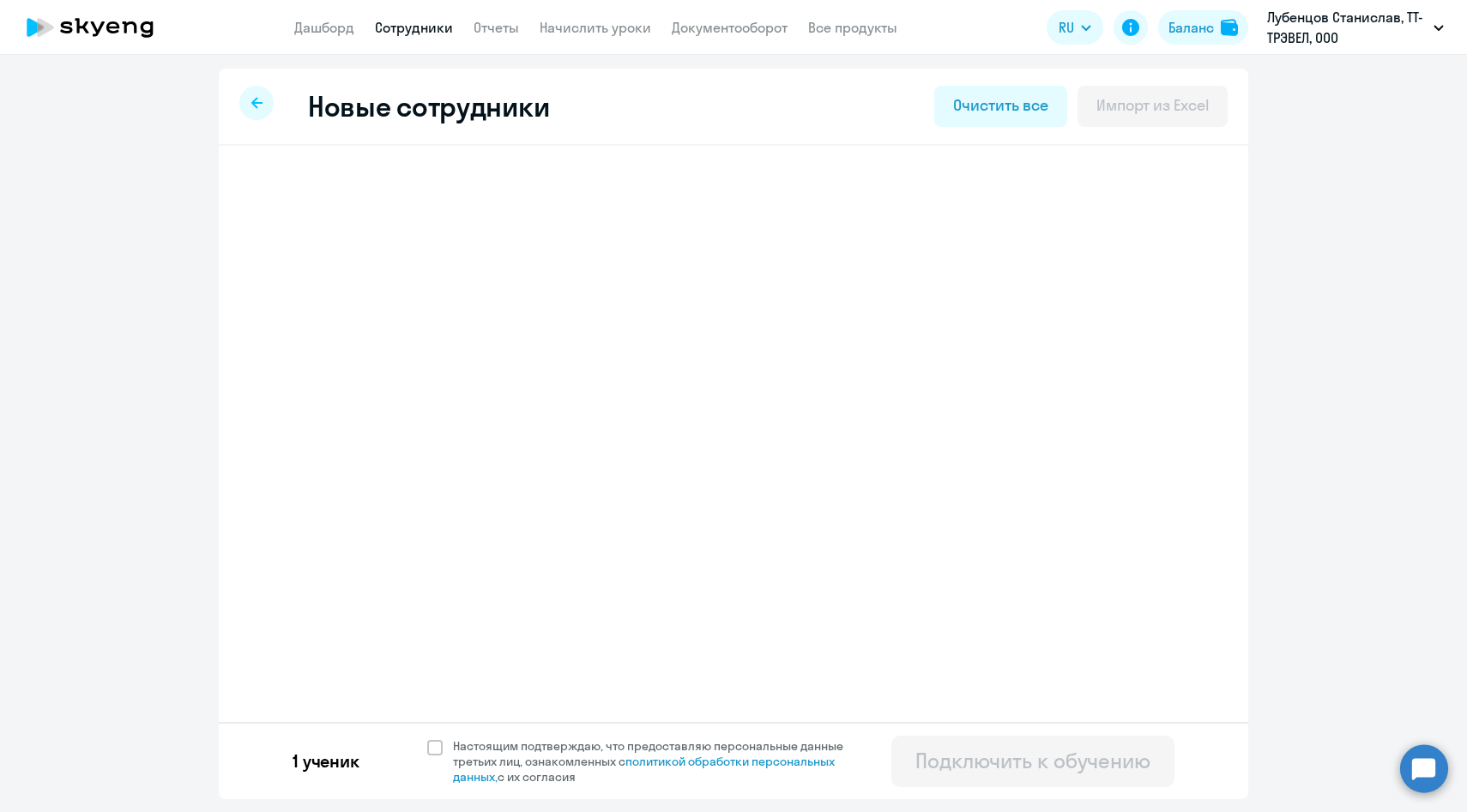
select select "english_adult_f2g_base"
select select "3"
click at [442, 193] on h3 "Элина Мухаметшина" at bounding box center [374, 193] width 136 height 27
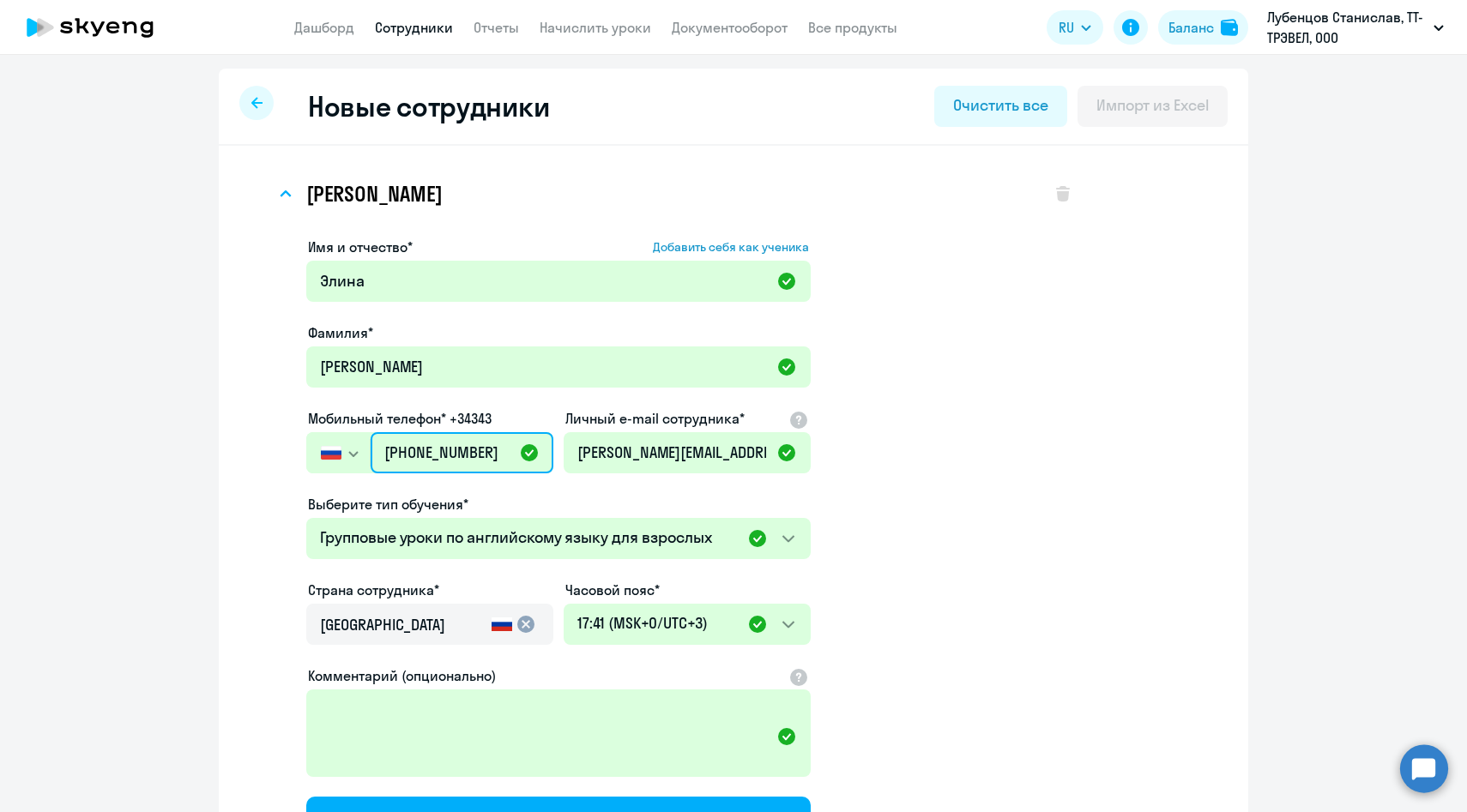
click at [497, 453] on input "+7 919 144-64-42" at bounding box center [461, 452] width 183 height 41
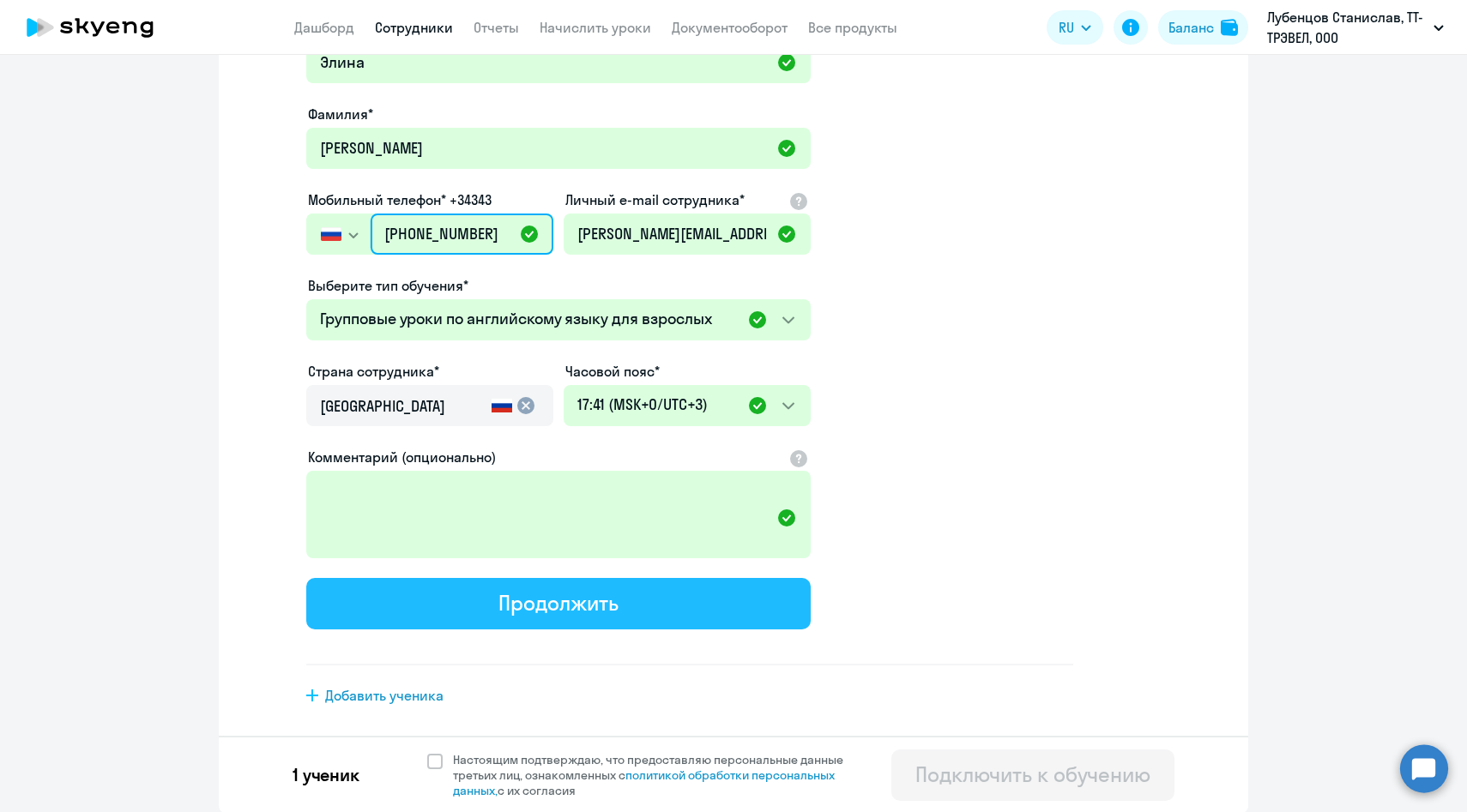
type input "+7 919 144-64-43"
click at [511, 612] on div "Продолжить" at bounding box center [558, 602] width 119 height 27
select select "english_adult_f2g_base"
select select "3"
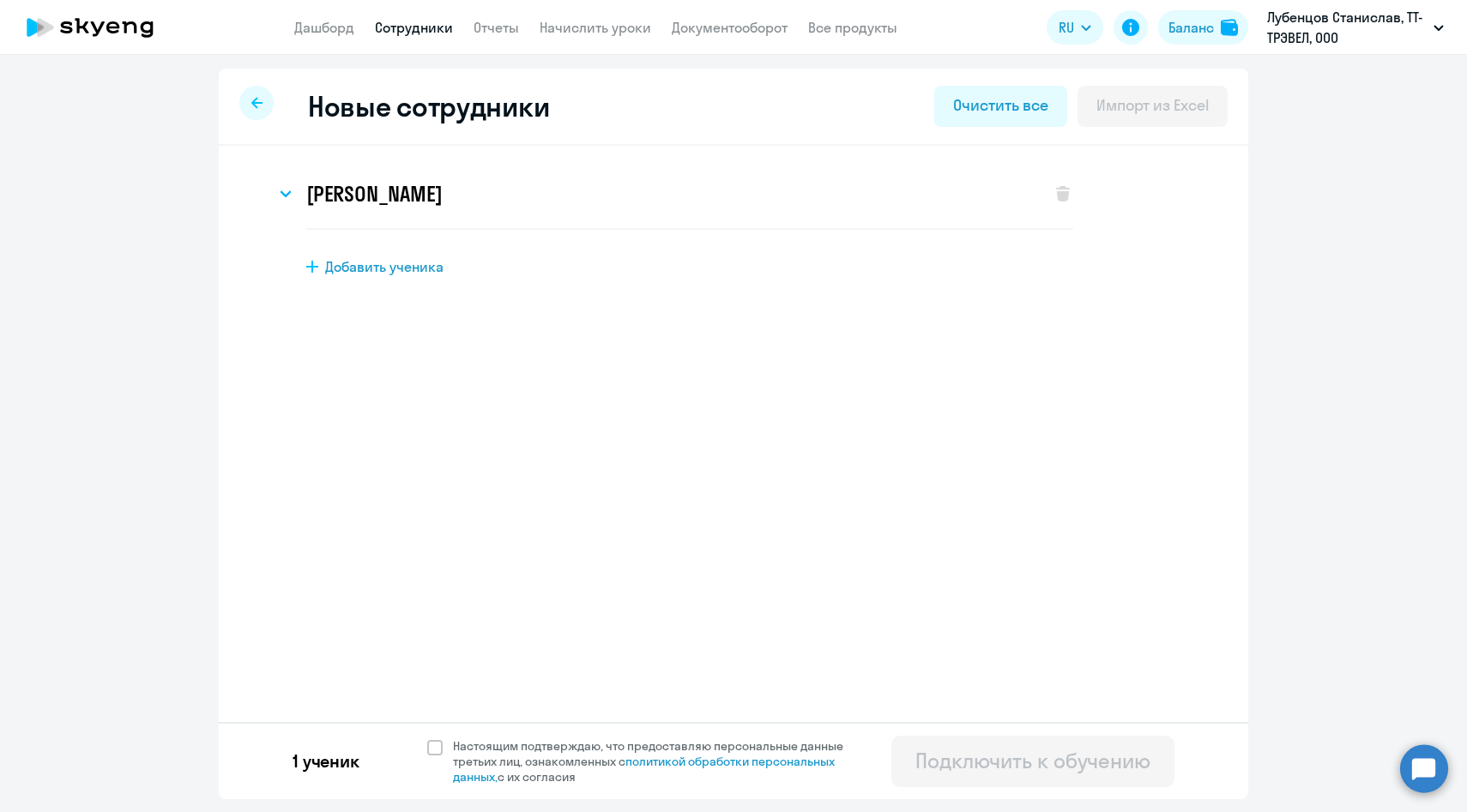
scroll to position [0, 0]
click at [475, 761] on span "Настоящим подтверждаю, что предоставляю персональные данные третьих лиц, ознако…" at bounding box center [657, 761] width 411 height 46
click at [427, 738] on input "Настоящим подтверждаю, что предоставляю персональные данные третьих лиц, ознако…" at bounding box center [426, 738] width 1 height 1
checkbox input "true"
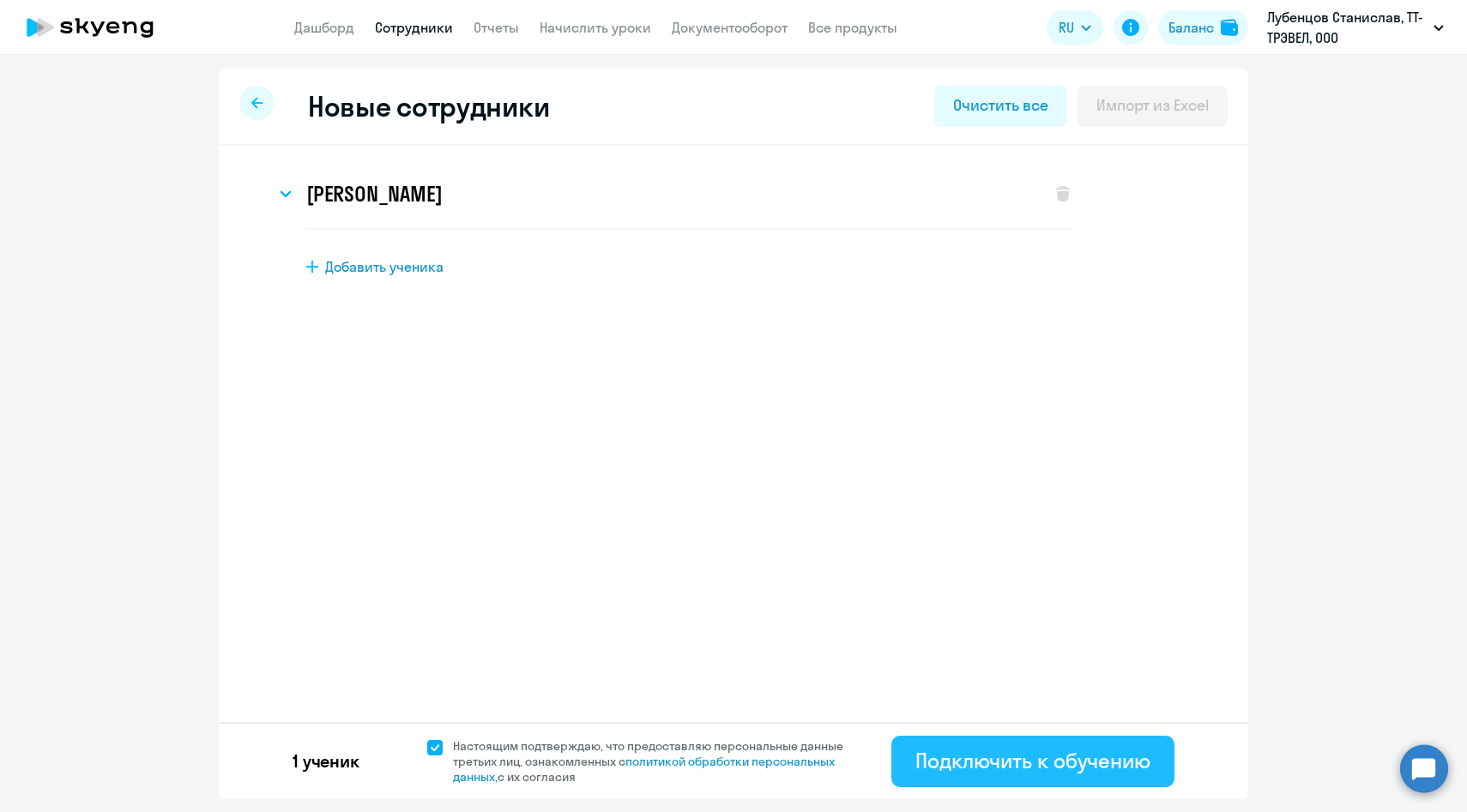
click at [991, 759] on div "Подключить к обучению" at bounding box center [1033, 760] width 235 height 27
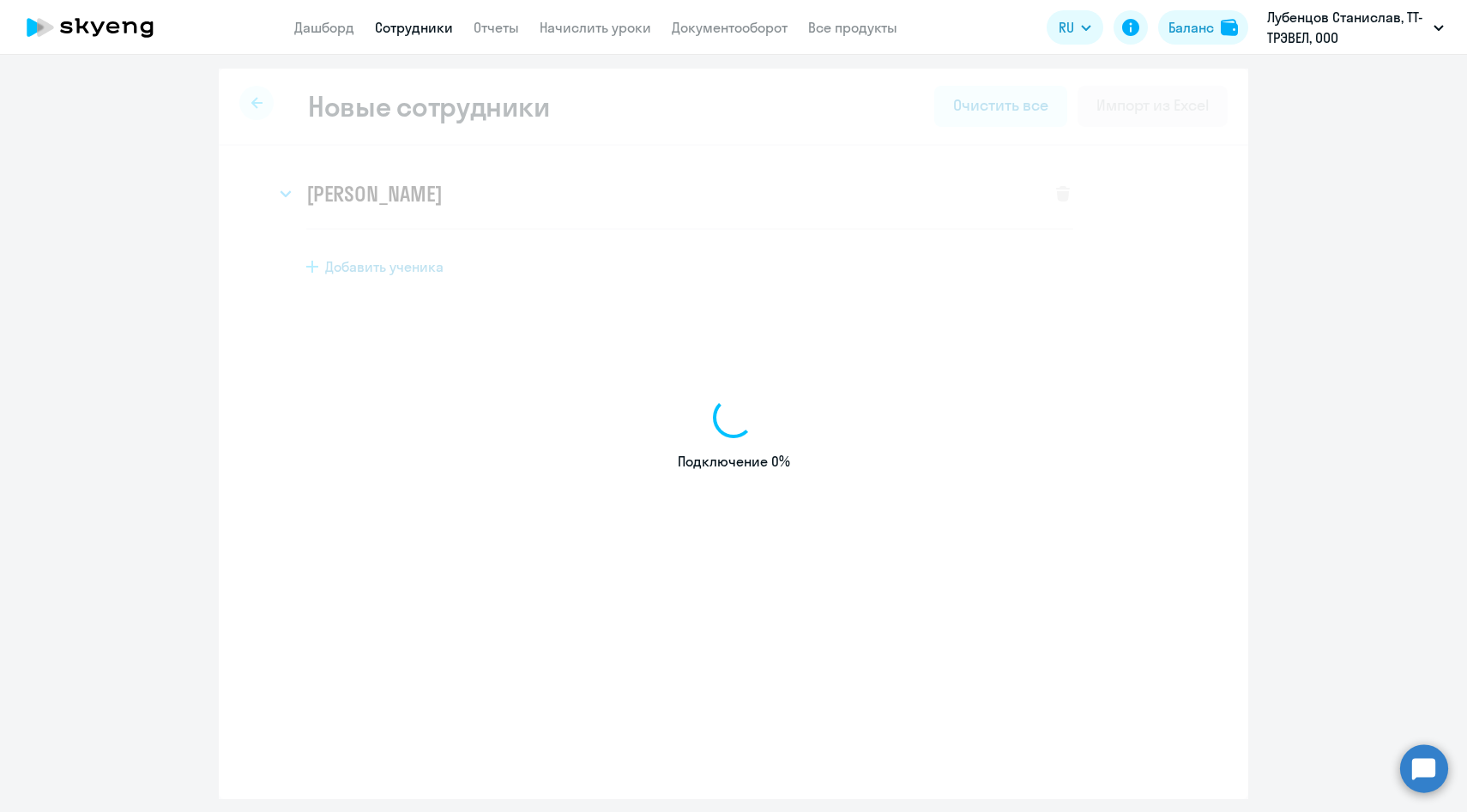
select select "english_adult_f2g_base"
select select "3"
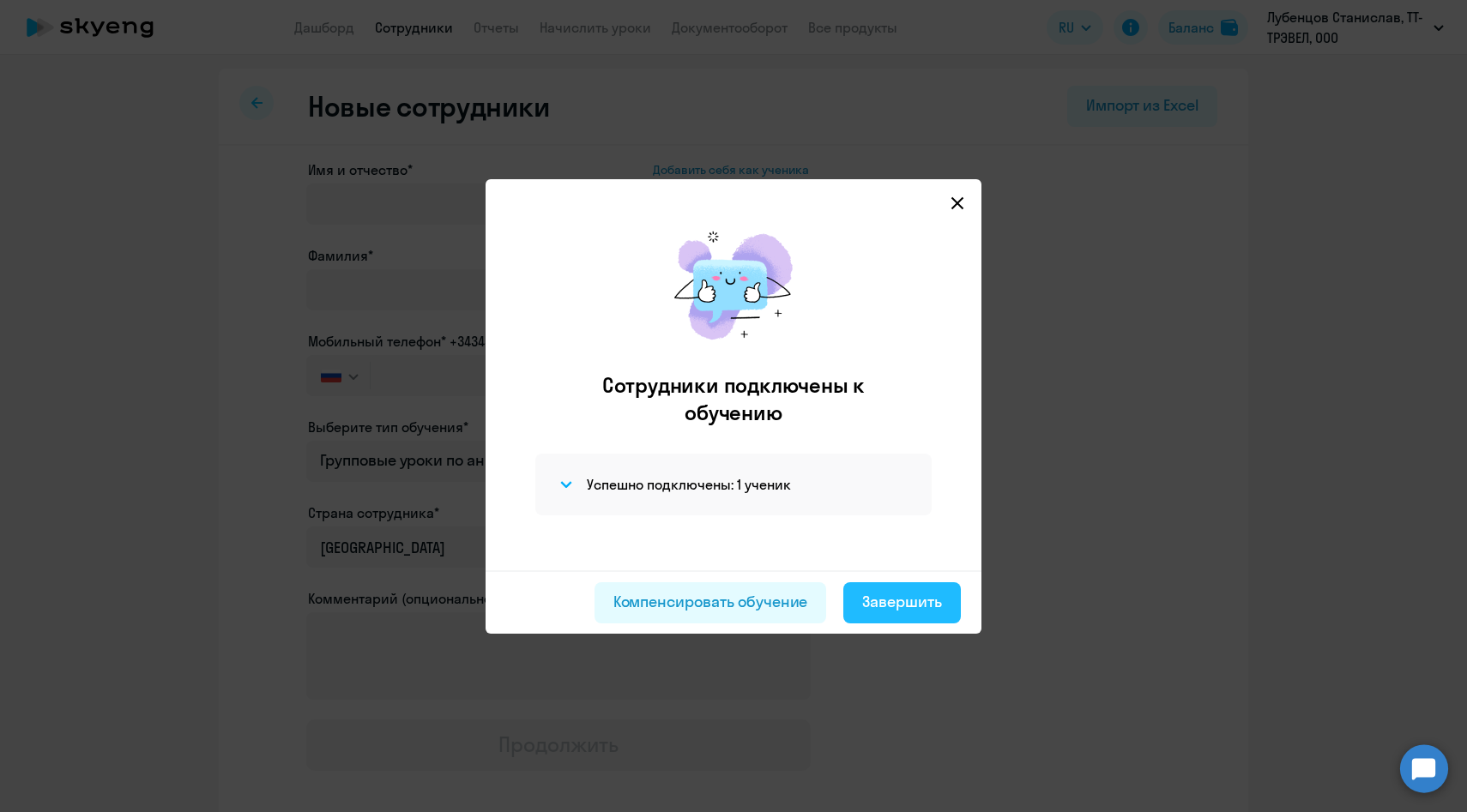
click at [874, 600] on div "Завершить" at bounding box center [902, 601] width 80 height 22
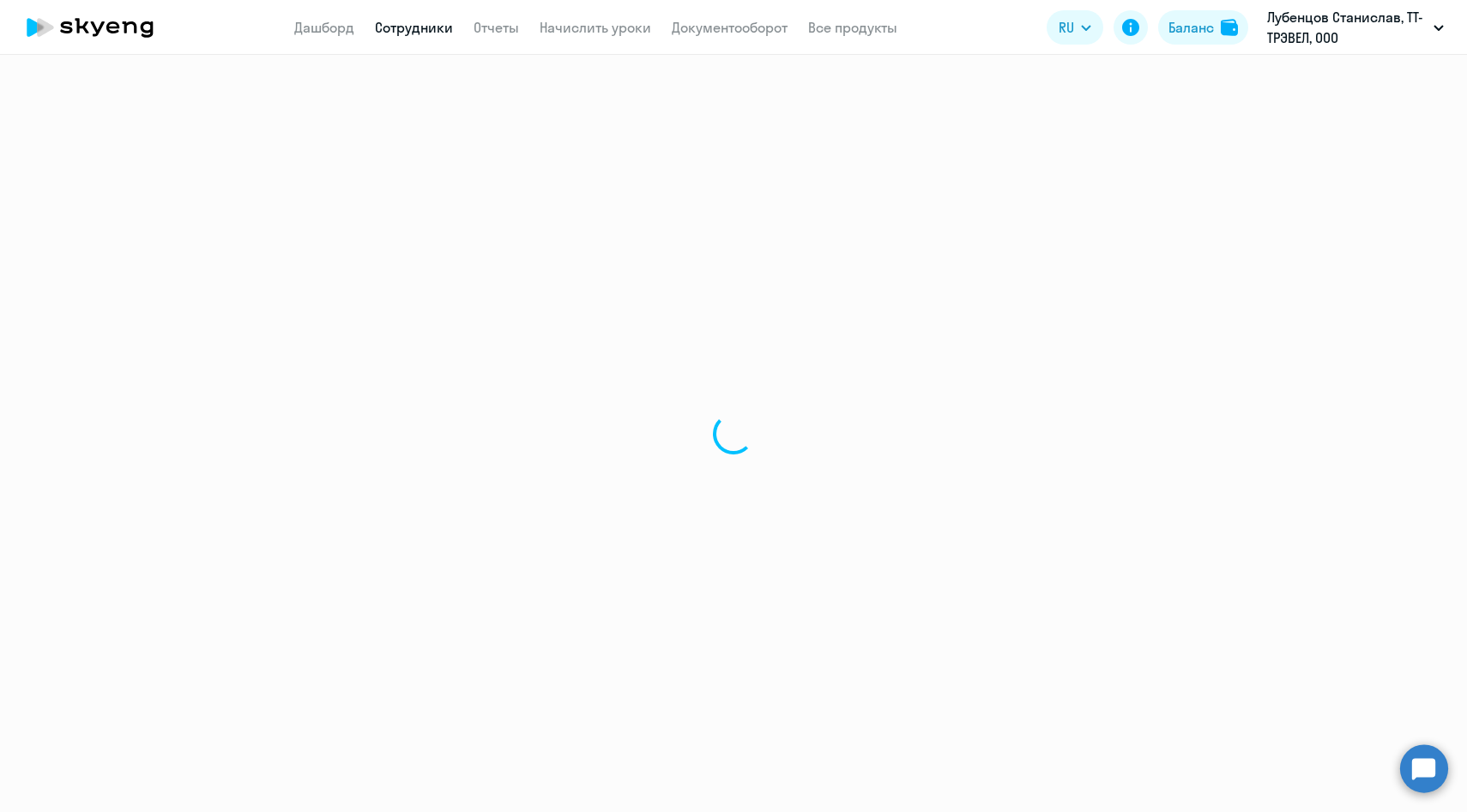
select select "30"
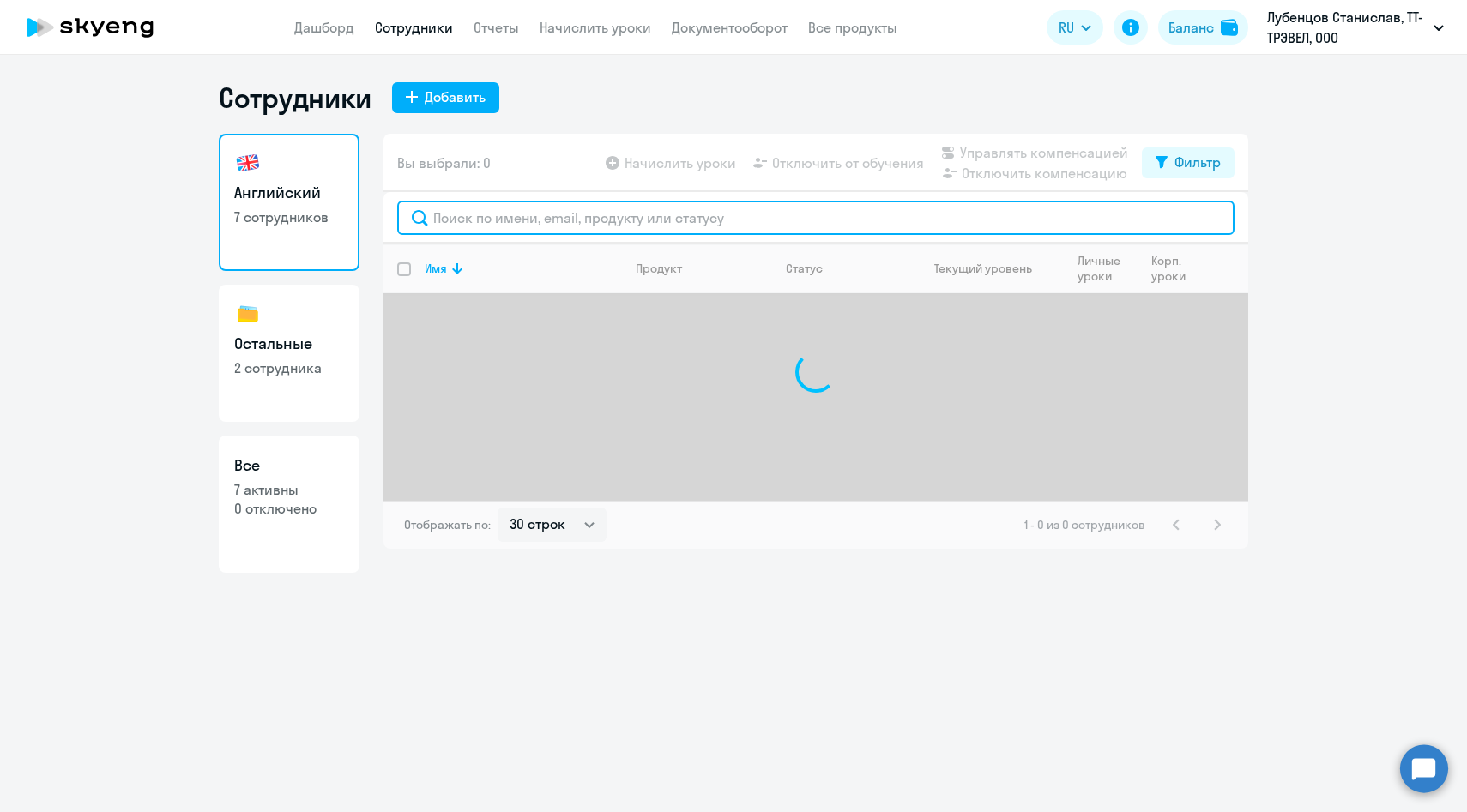
click at [469, 225] on input "text" at bounding box center [816, 217] width 838 height 34
paste input "[PERSON_NAME][EMAIL_ADDRESS][DOMAIN_NAME]"
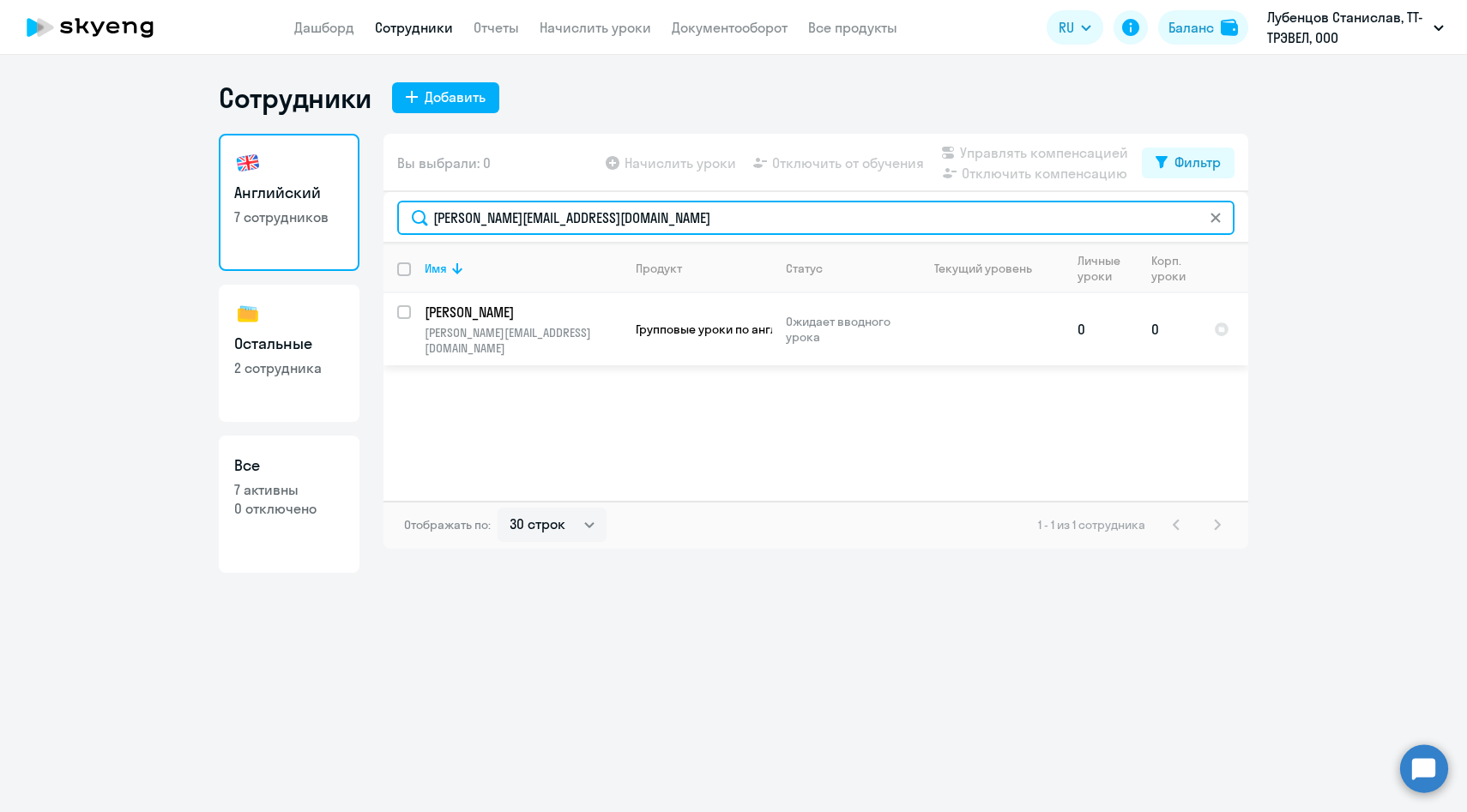
type input "[PERSON_NAME][EMAIL_ADDRESS][DOMAIN_NAME]"
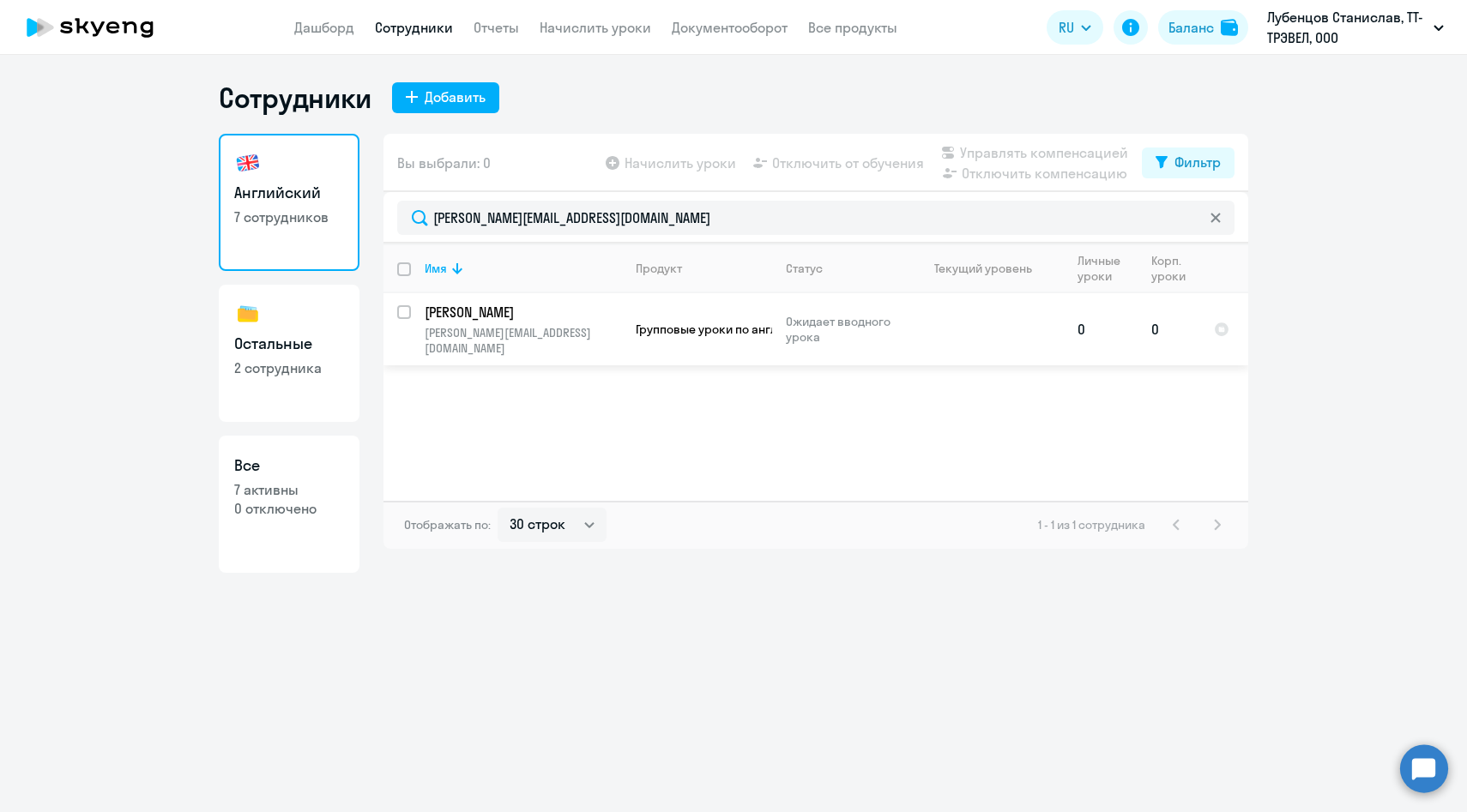
click at [513, 333] on p "[PERSON_NAME][EMAIL_ADDRESS][DOMAIN_NAME]" at bounding box center [523, 340] width 196 height 31
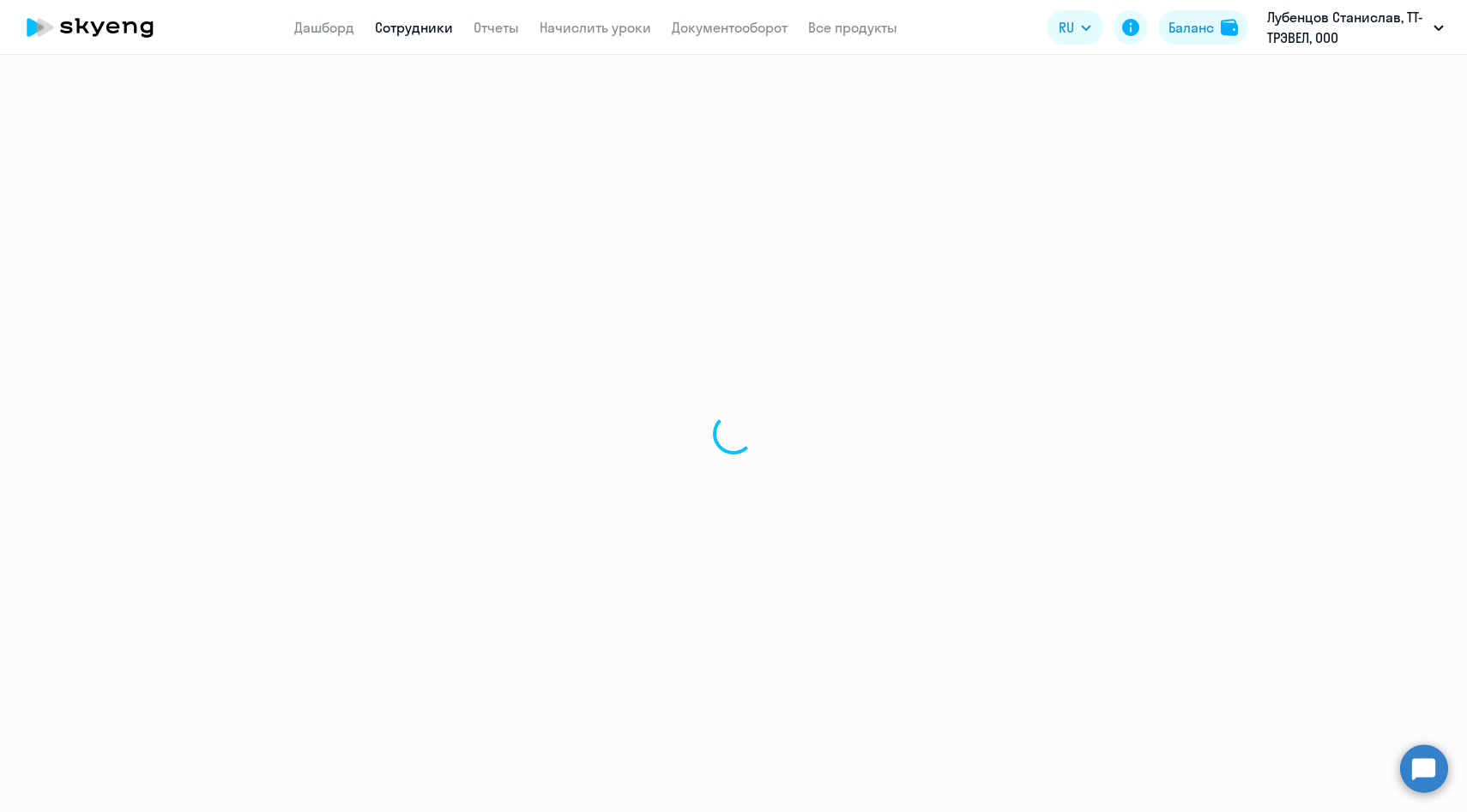
select select "english"
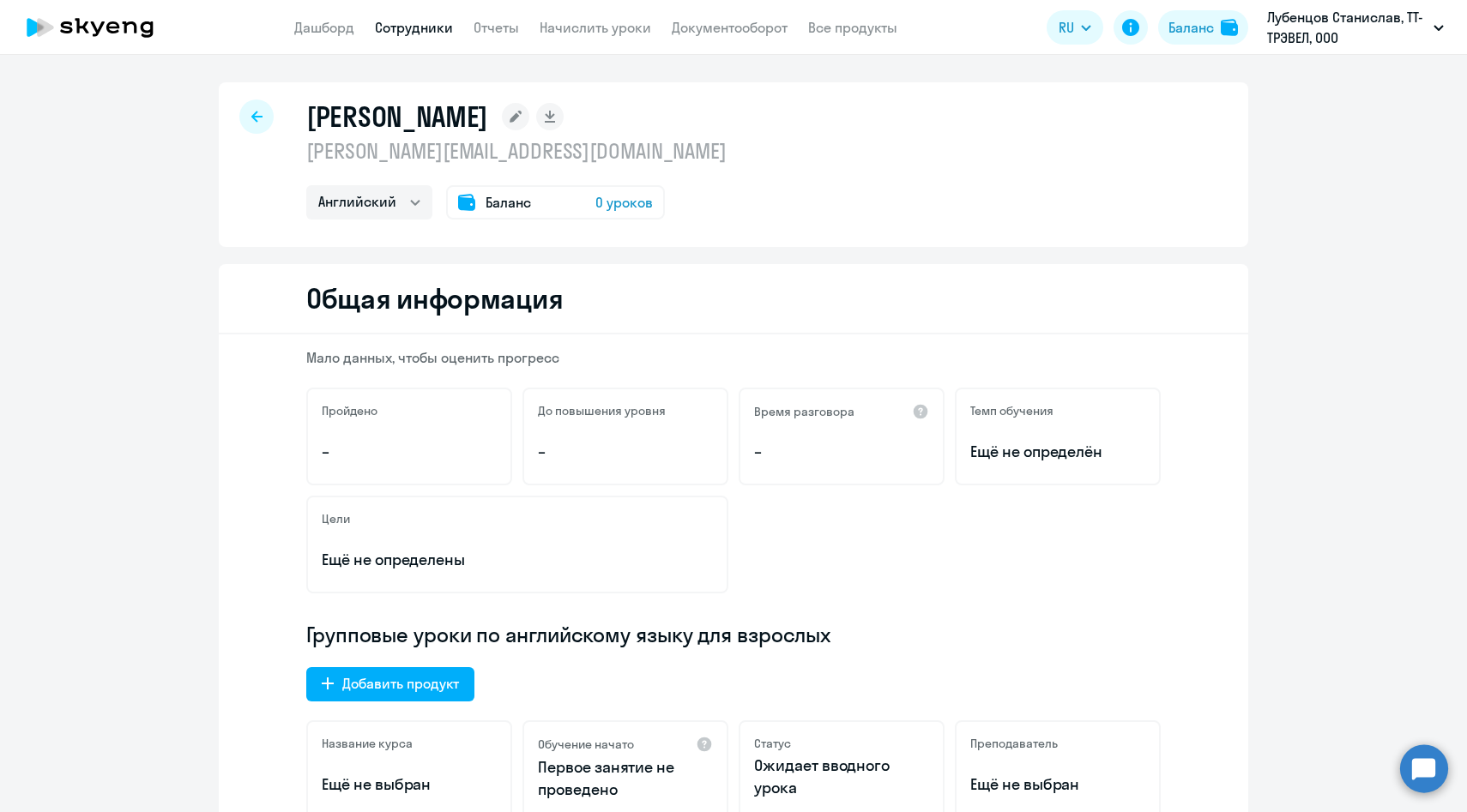
click at [263, 115] on div at bounding box center [256, 116] width 34 height 34
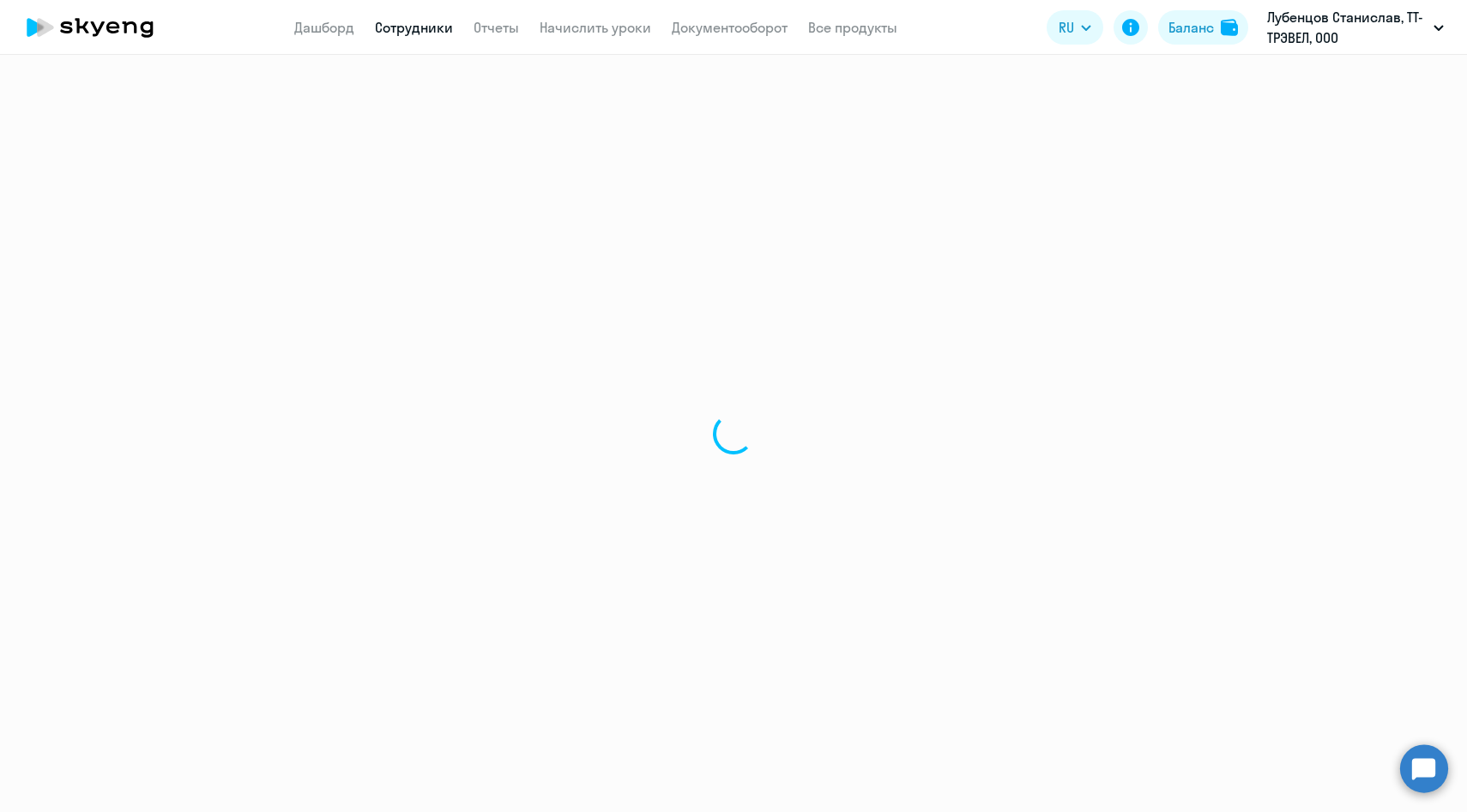
select select "30"
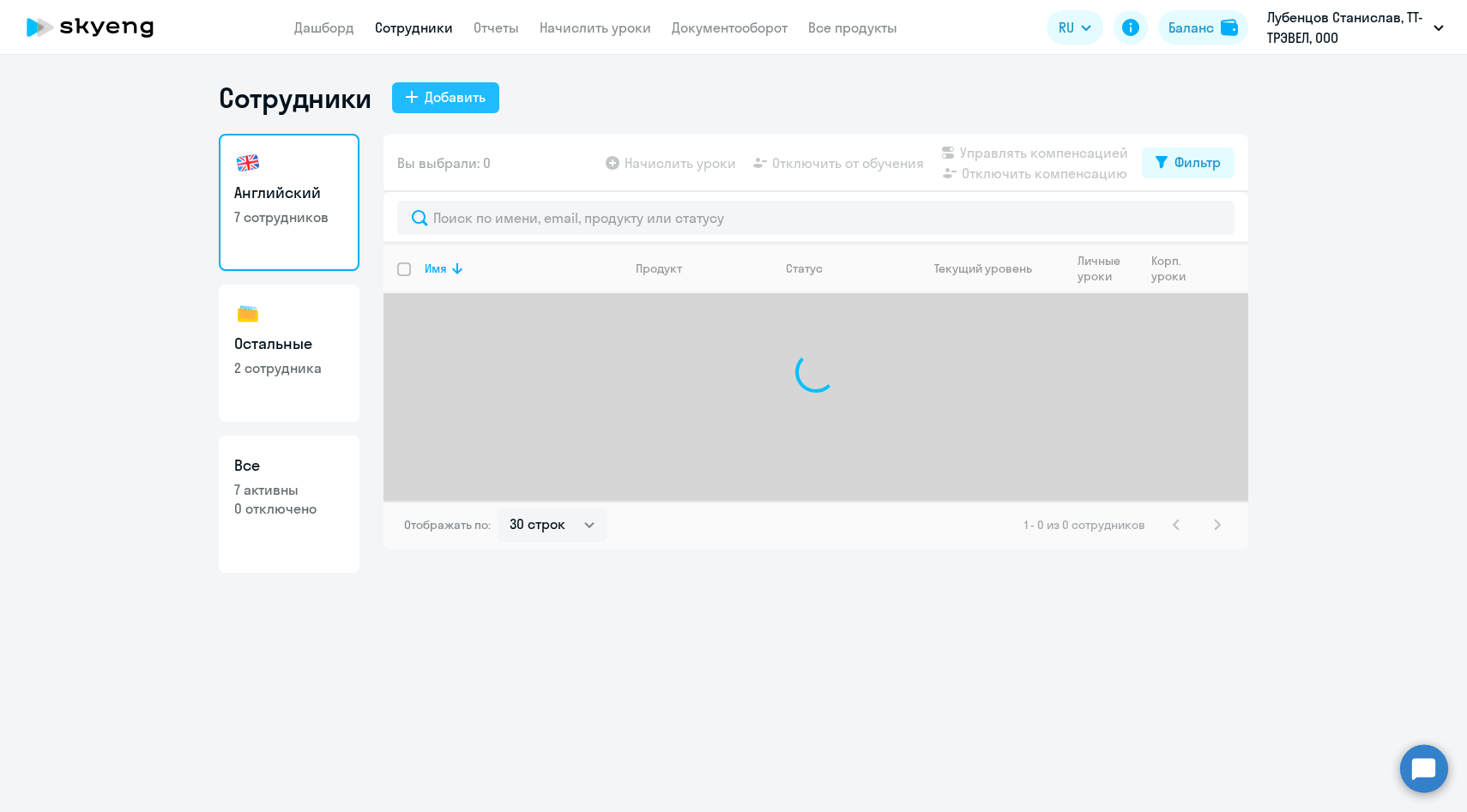
click at [471, 94] on div "Добавить" at bounding box center [455, 97] width 61 height 21
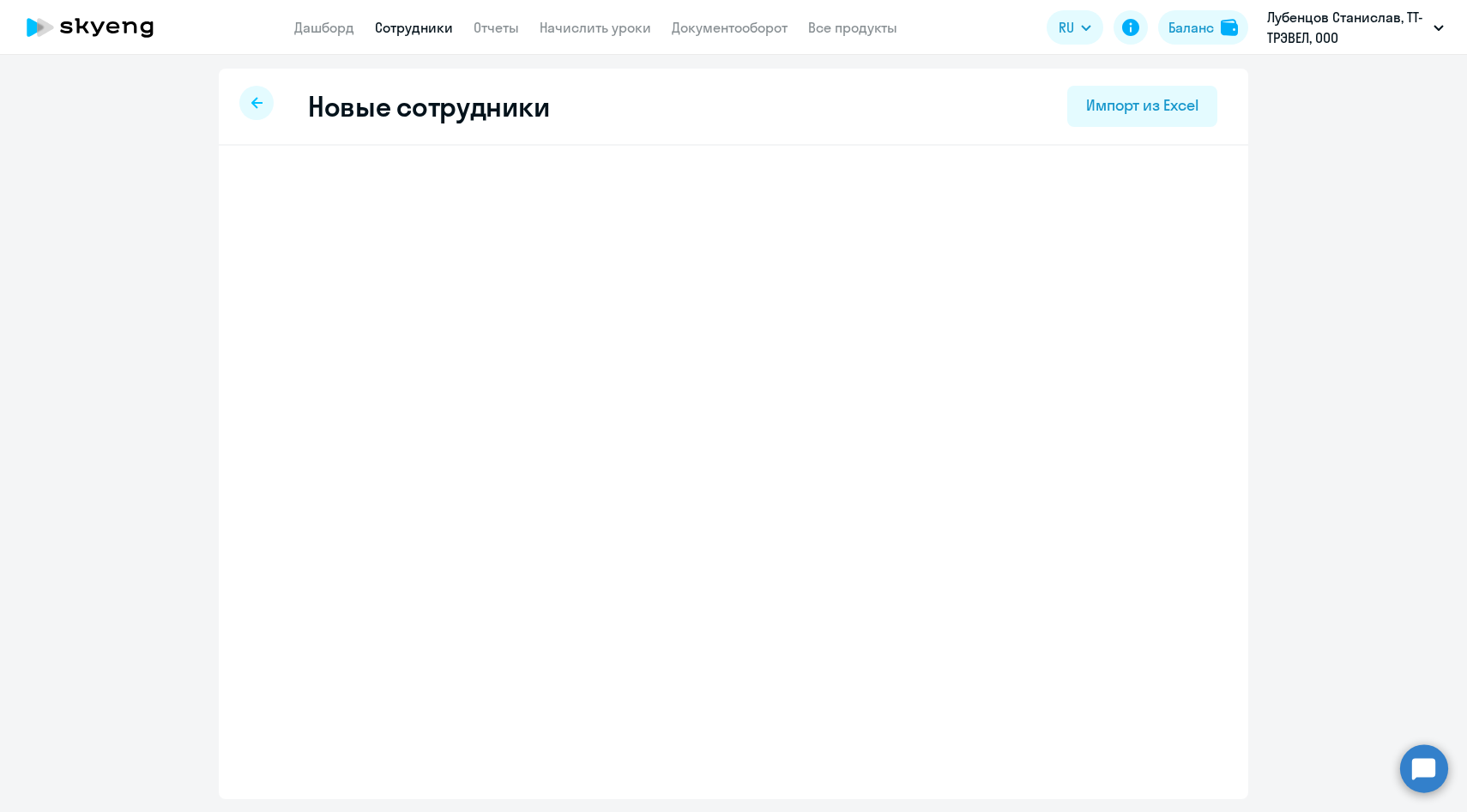
select select "english_adult_f2g_base"
select select "3"
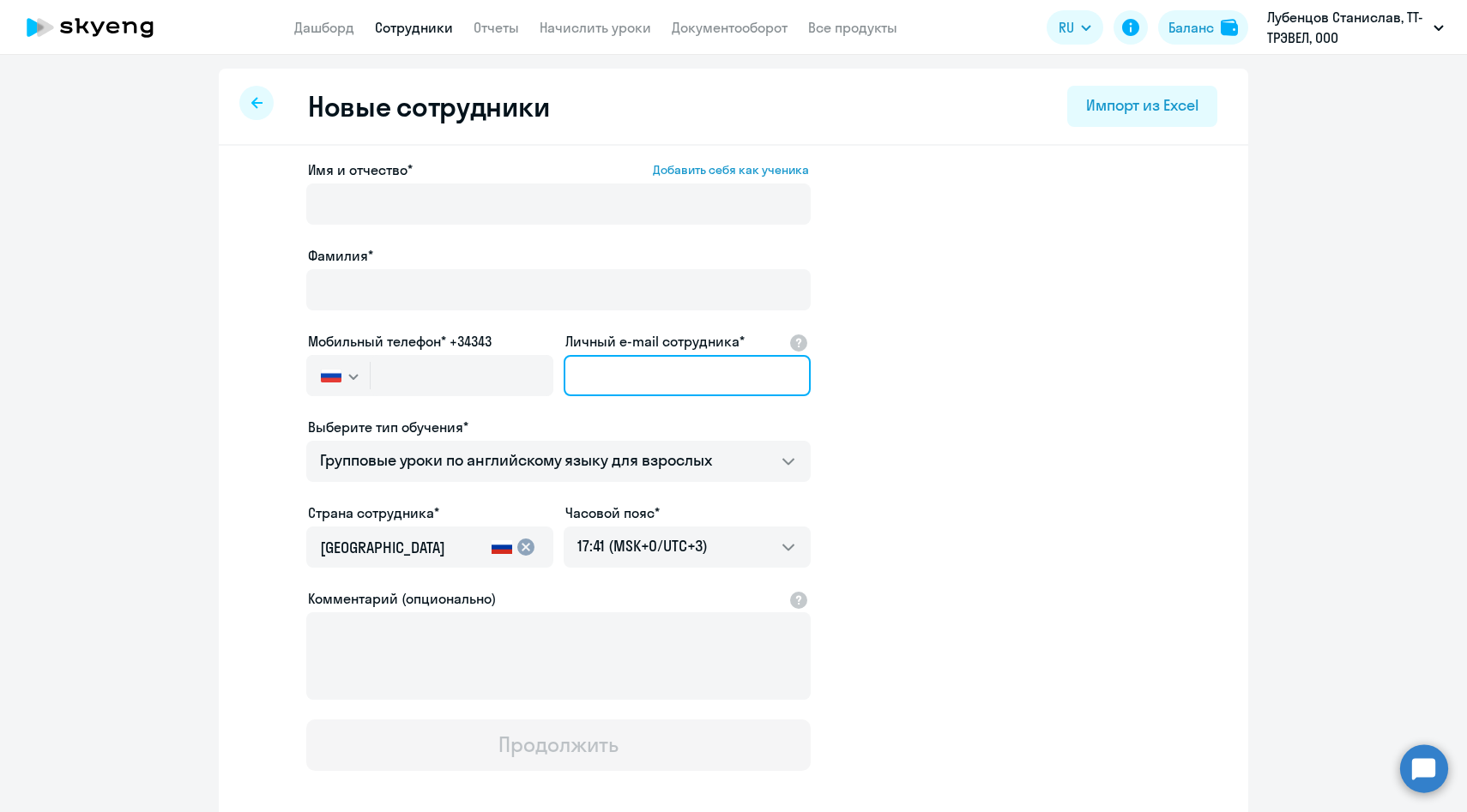
click at [619, 373] on input "Личный e-mail сотрудника*" at bounding box center [687, 375] width 247 height 41
paste input "[EMAIL_ADDRESS][DOMAIN_NAME]"
type input "[EMAIL_ADDRESS][DOMAIN_NAME]"
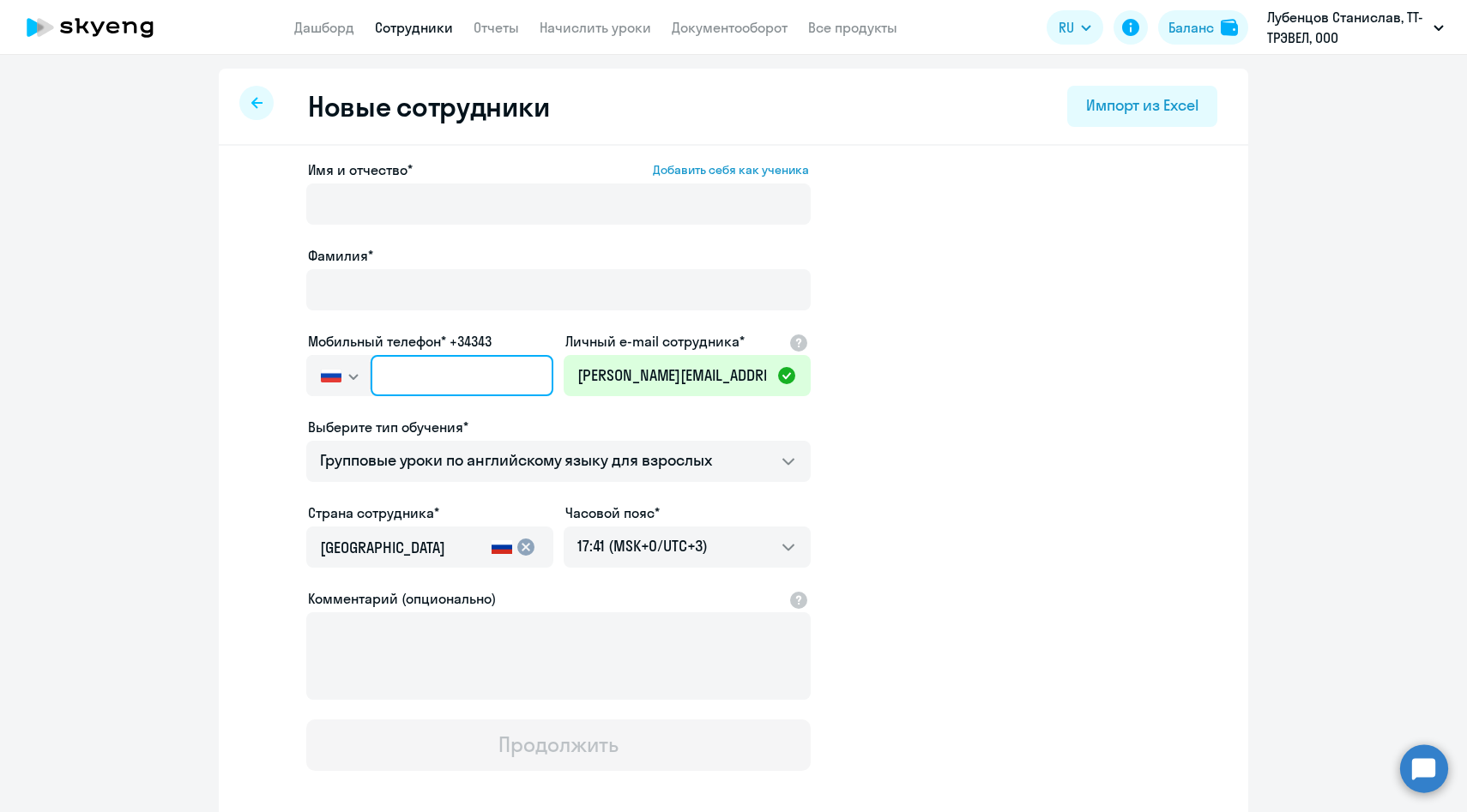
click at [434, 382] on input "text" at bounding box center [461, 375] width 183 height 41
paste input "+7 918 586-68-16"
type input "+7 918 586-68-16"
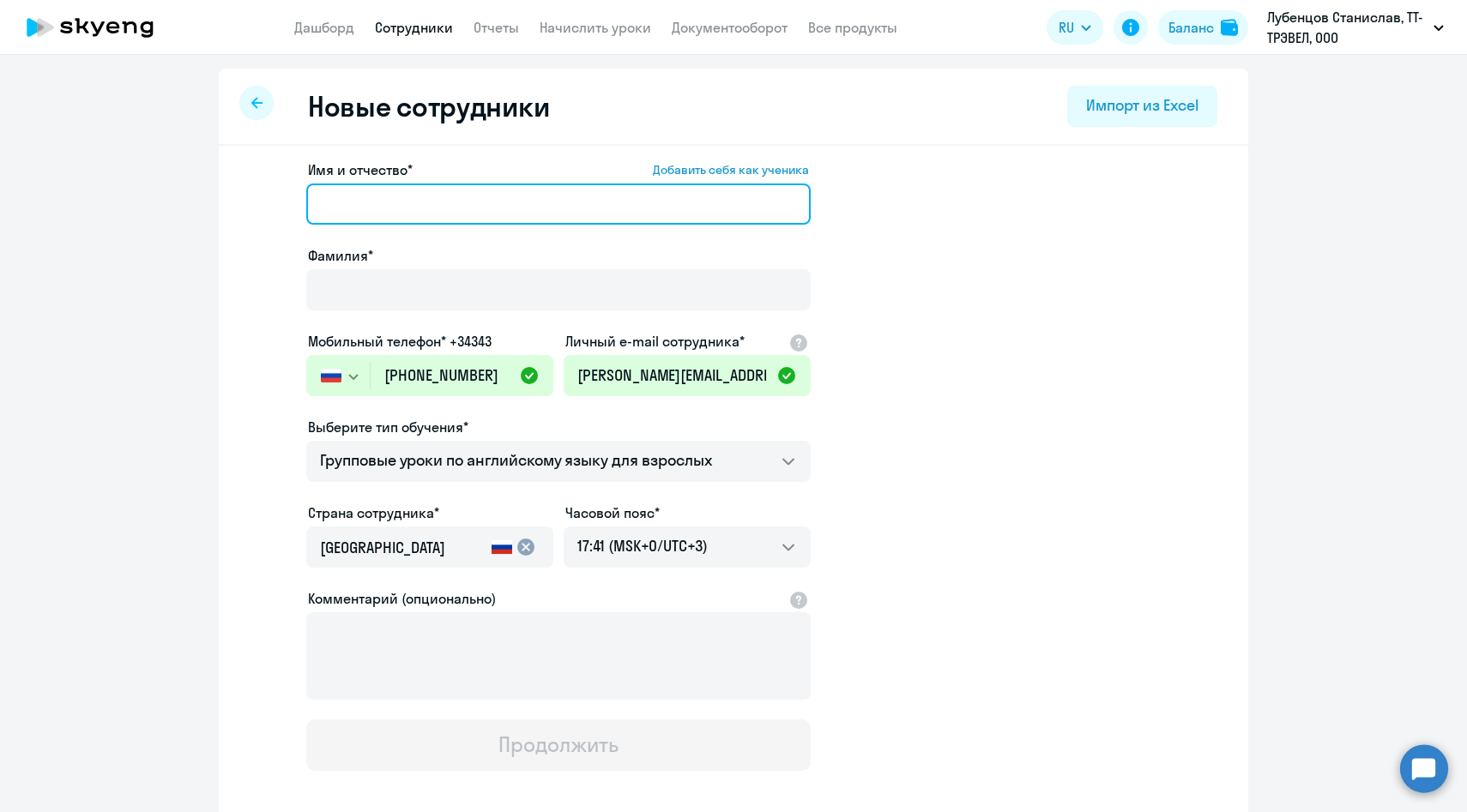
click at [409, 195] on input "Имя и отчество* Добавить себя как ученика" at bounding box center [558, 204] width 504 height 41
paste input "Полина Чурикова"
click at [405, 214] on input "Полина Чурикова" at bounding box center [558, 204] width 504 height 41
type input "Полина"
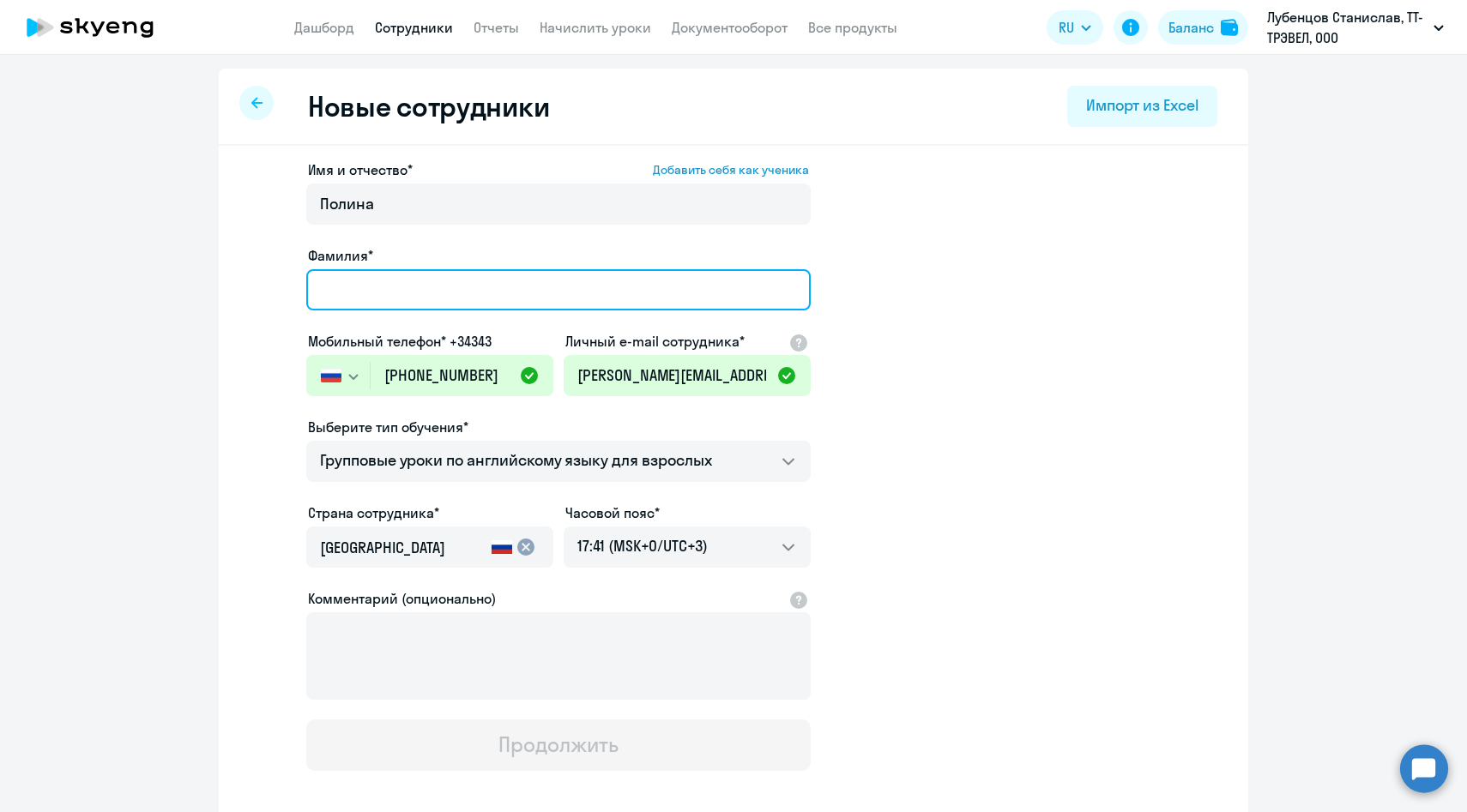
click at [382, 276] on input "Фамилия*" at bounding box center [558, 290] width 504 height 41
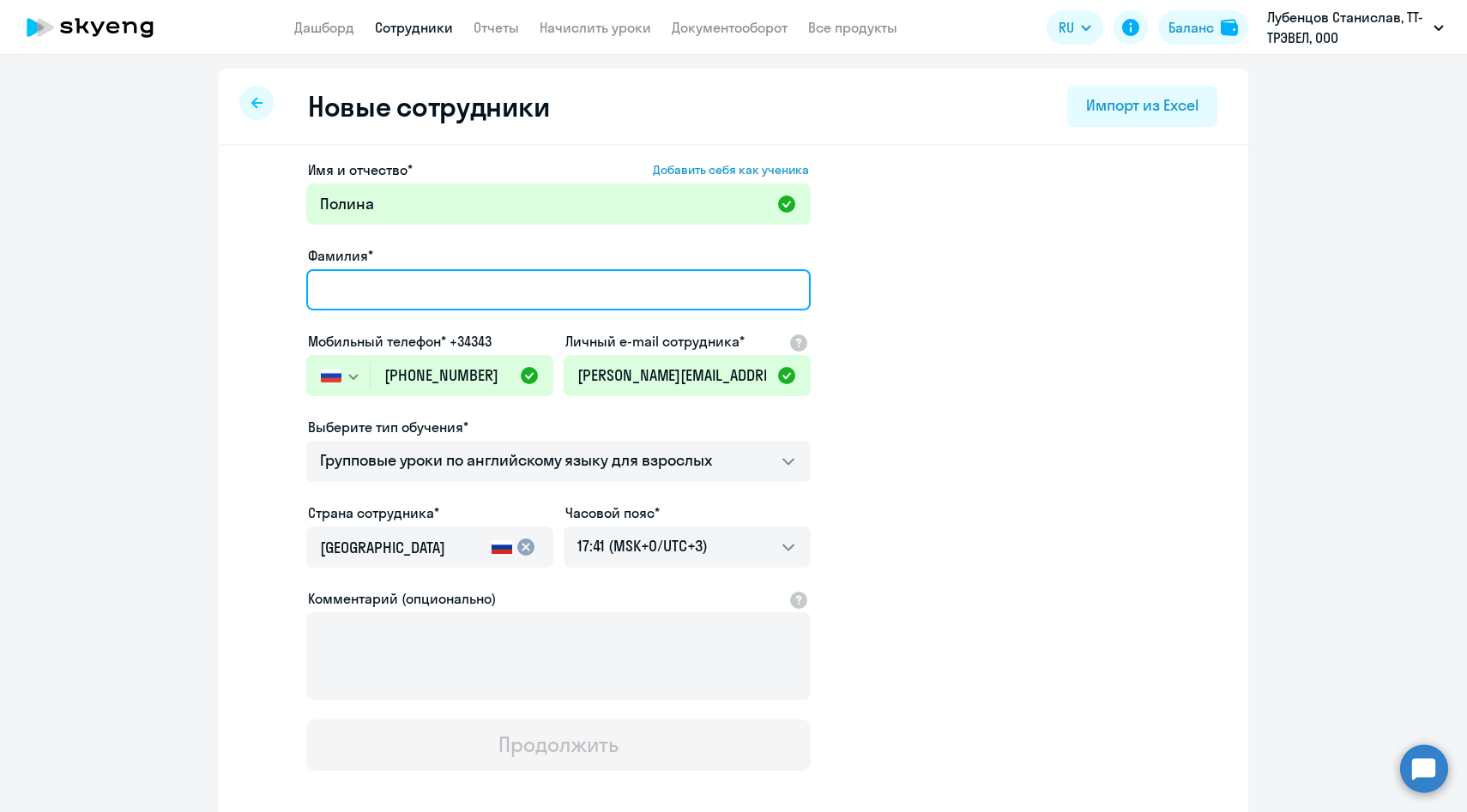
paste input "Чурикова"
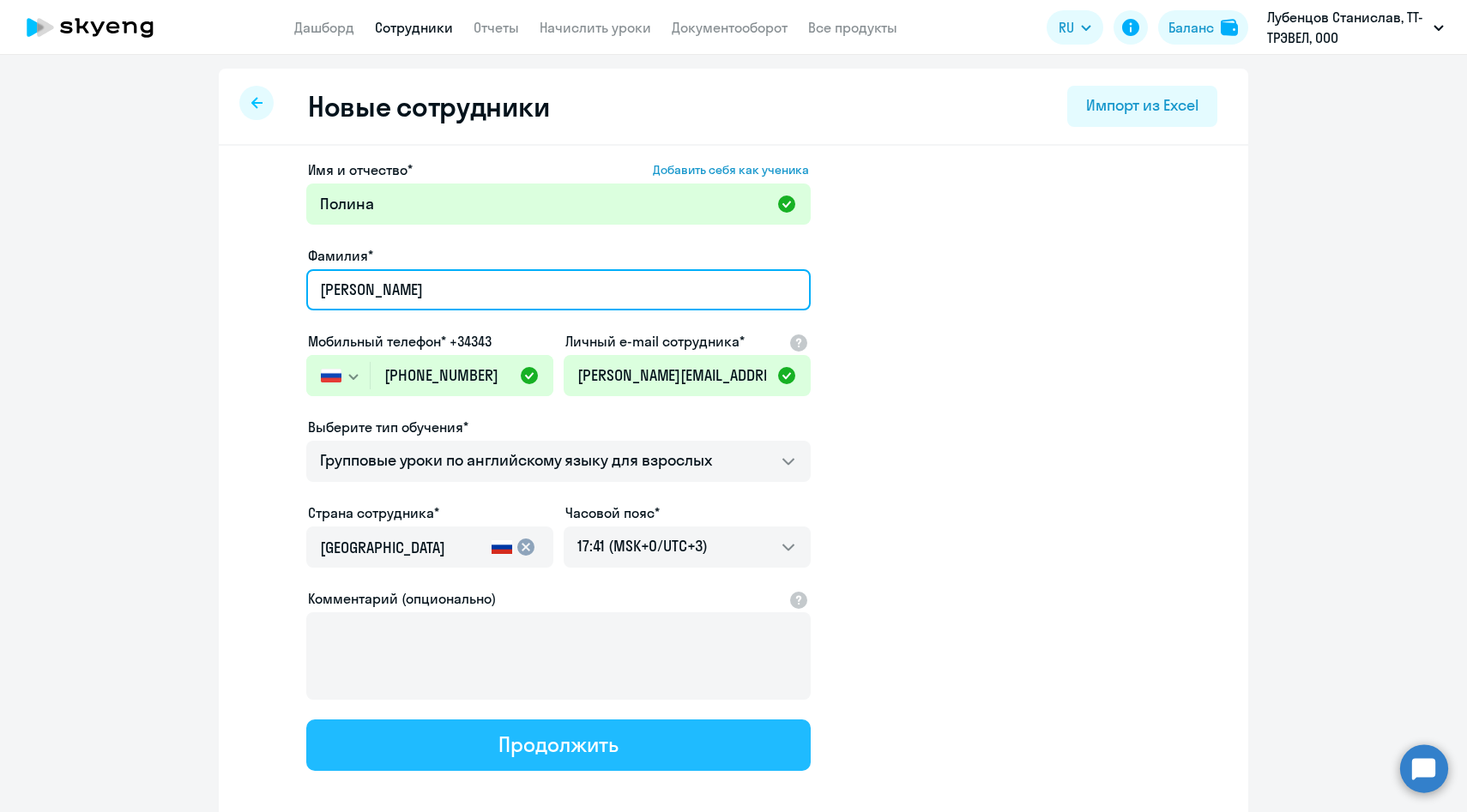
type input "Чурикова"
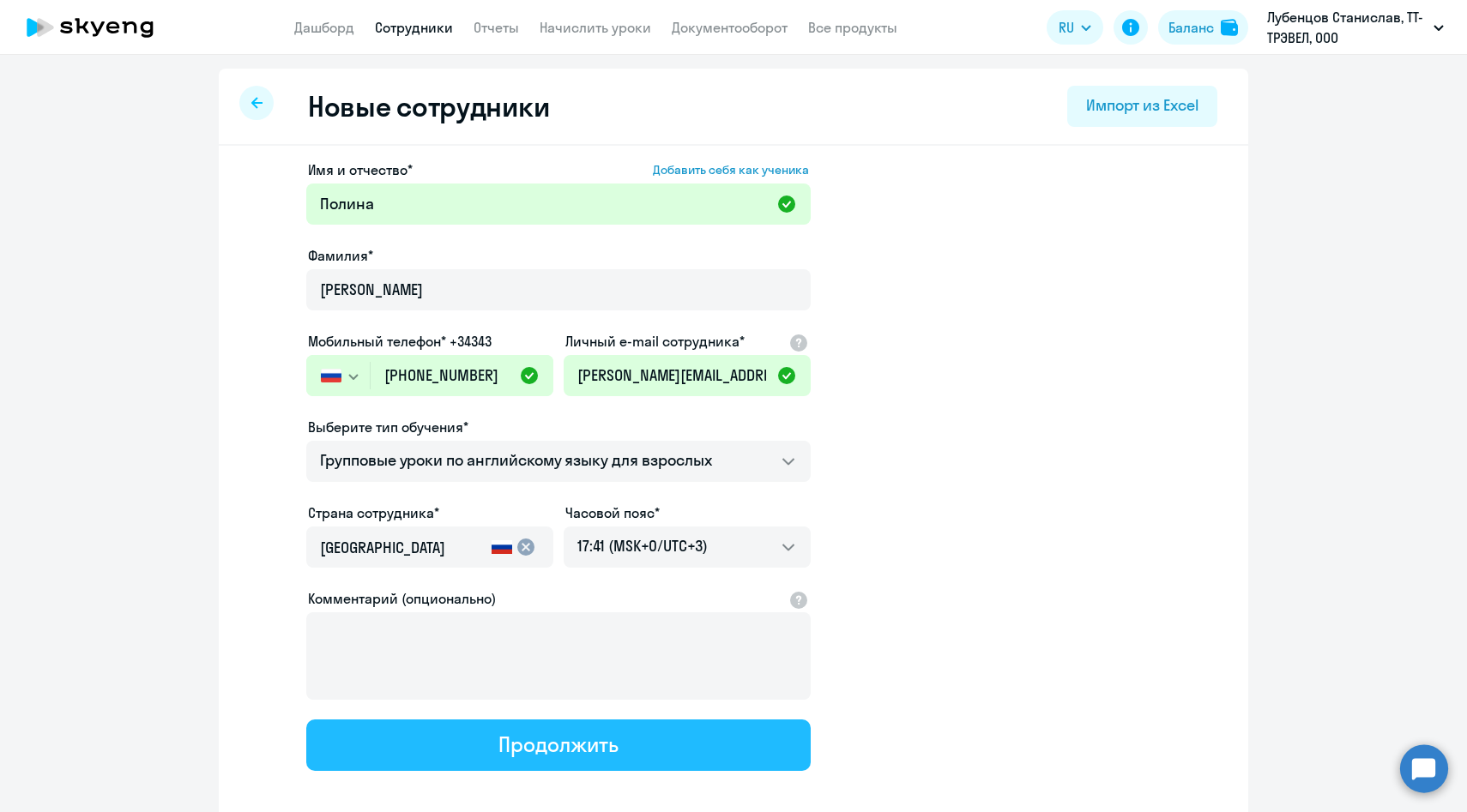
click at [494, 752] on button "Продолжить" at bounding box center [558, 745] width 504 height 52
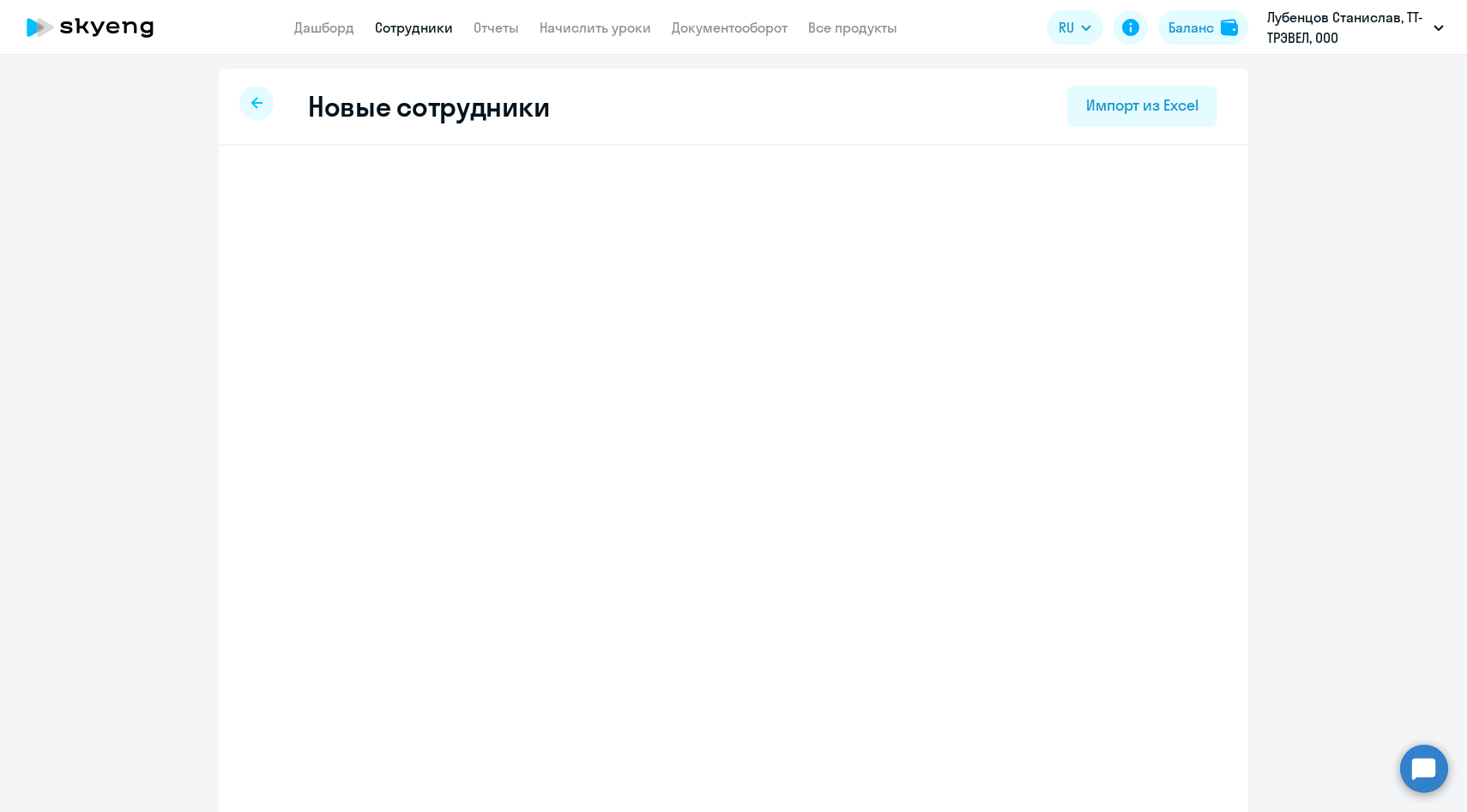
select select "english_adult_f2g_base"
select select "3"
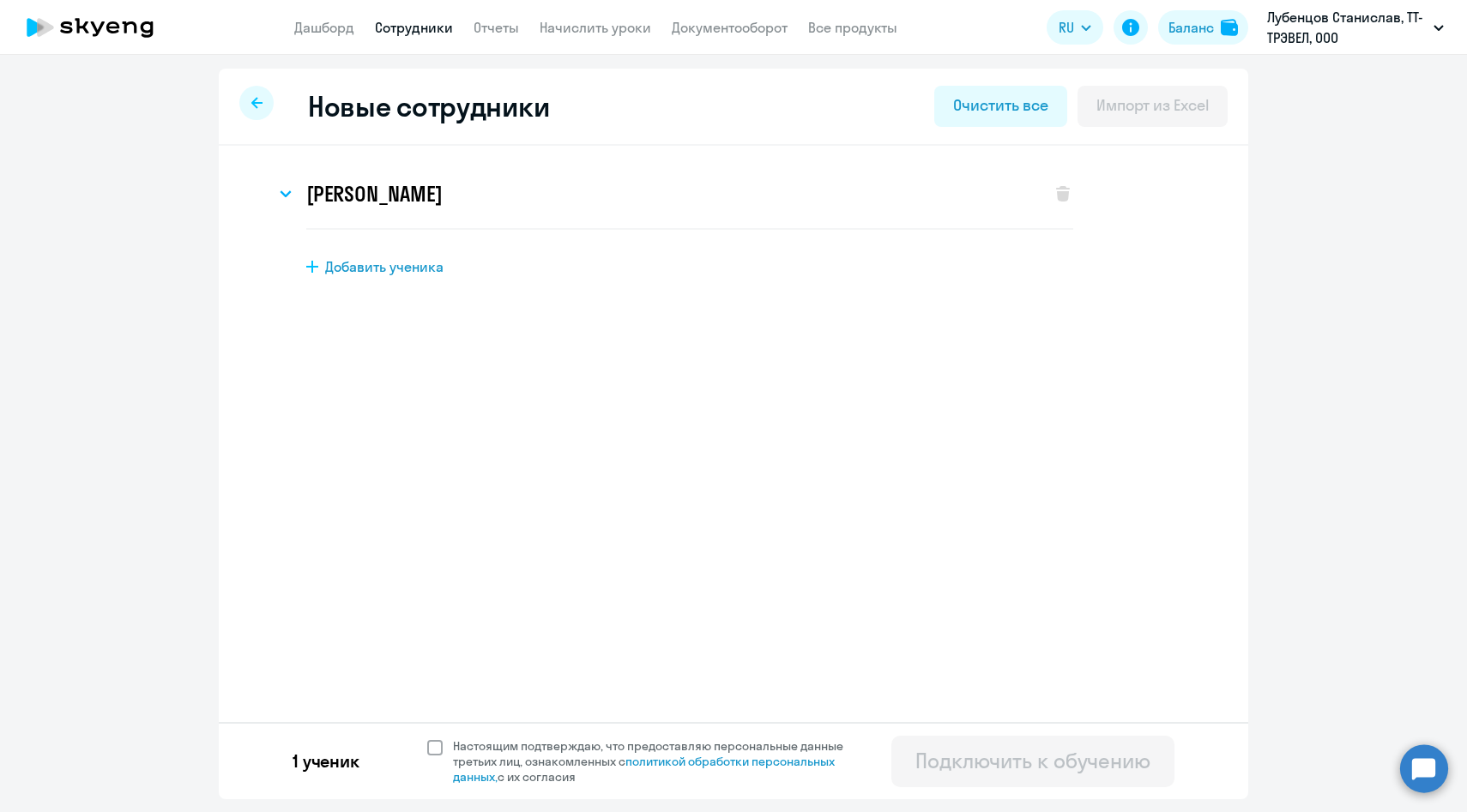
click at [516, 752] on span "Настоящим подтверждаю, что предоставляю персональные данные третьих лиц, ознако…" at bounding box center [657, 761] width 411 height 46
click at [427, 738] on input "Настоящим подтверждаю, что предоставляю персональные данные третьих лиц, ознако…" at bounding box center [426, 738] width 1 height 1
checkbox input "true"
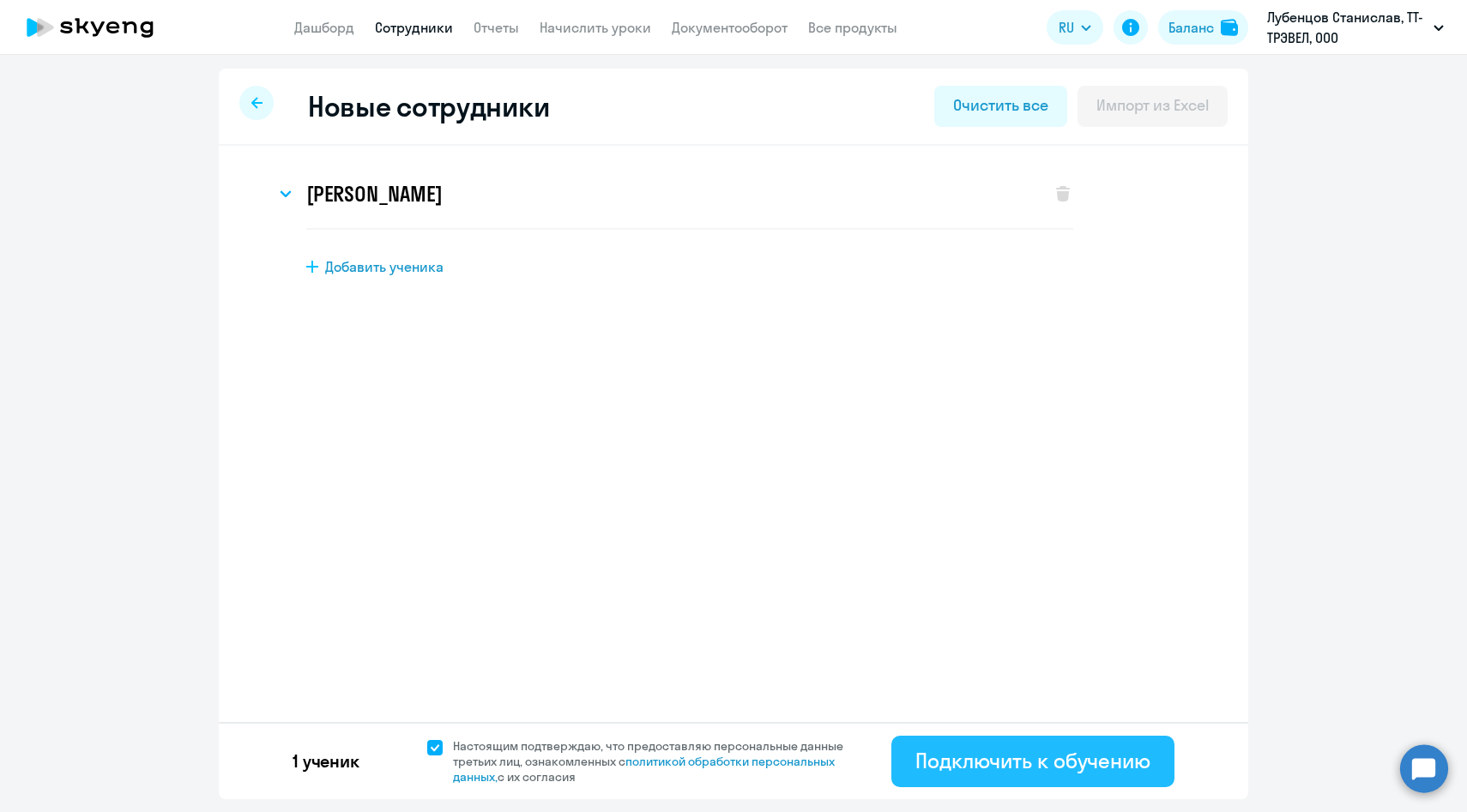
click at [1000, 749] on div "Подключить к обучению" at bounding box center [1033, 760] width 235 height 27
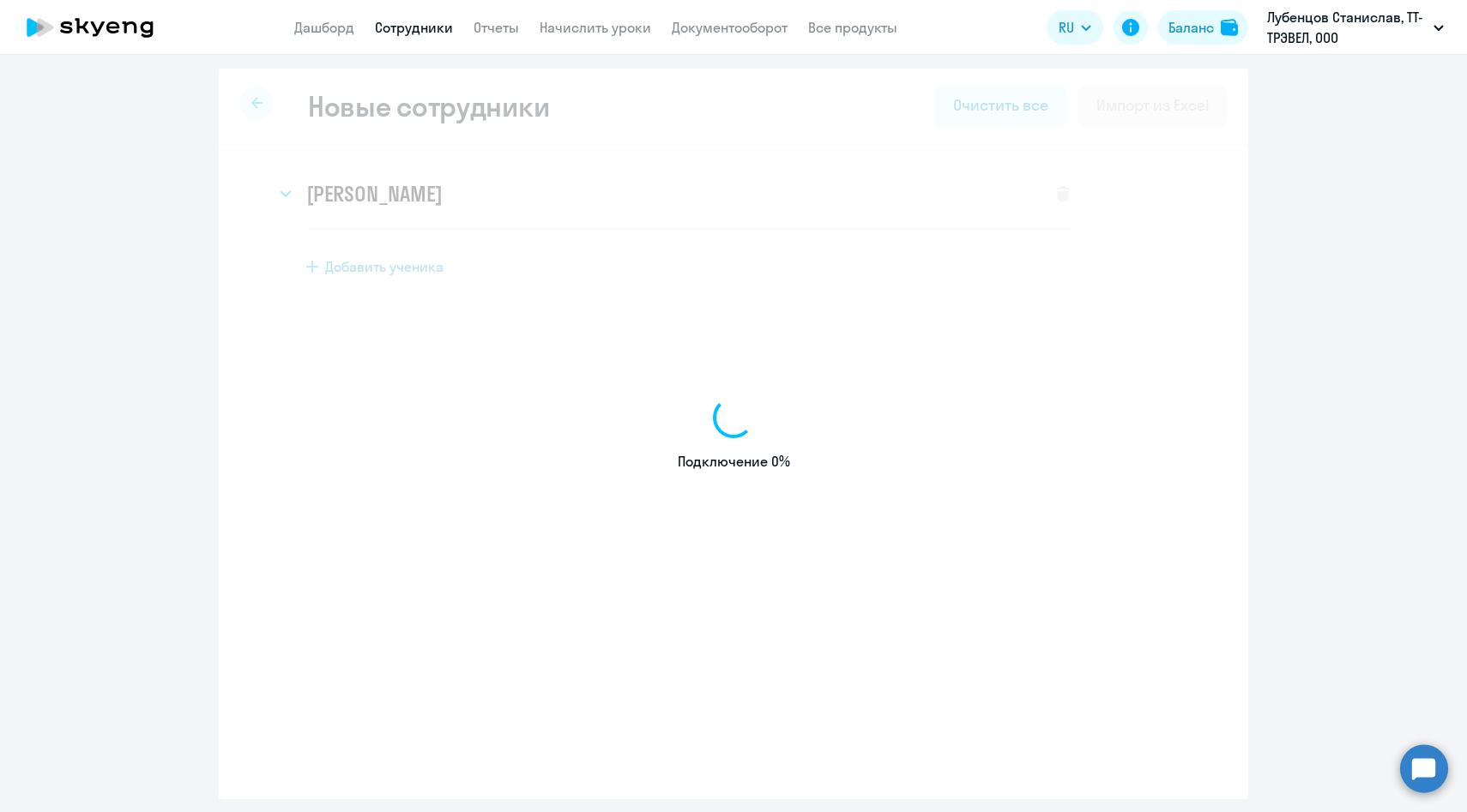
select select "english_adult_f2g_base"
select select "3"
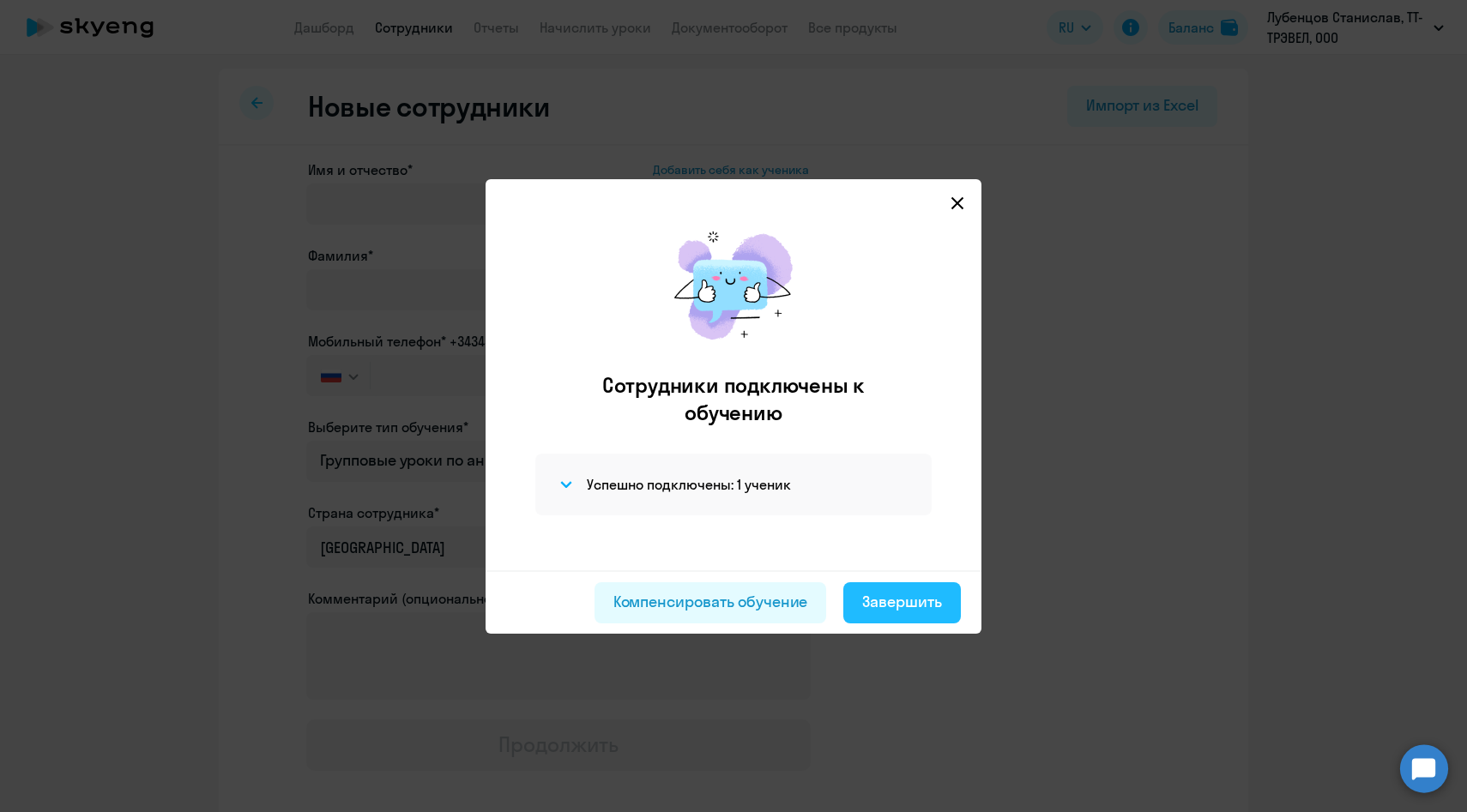
click at [900, 607] on div "Завершить" at bounding box center [902, 601] width 80 height 22
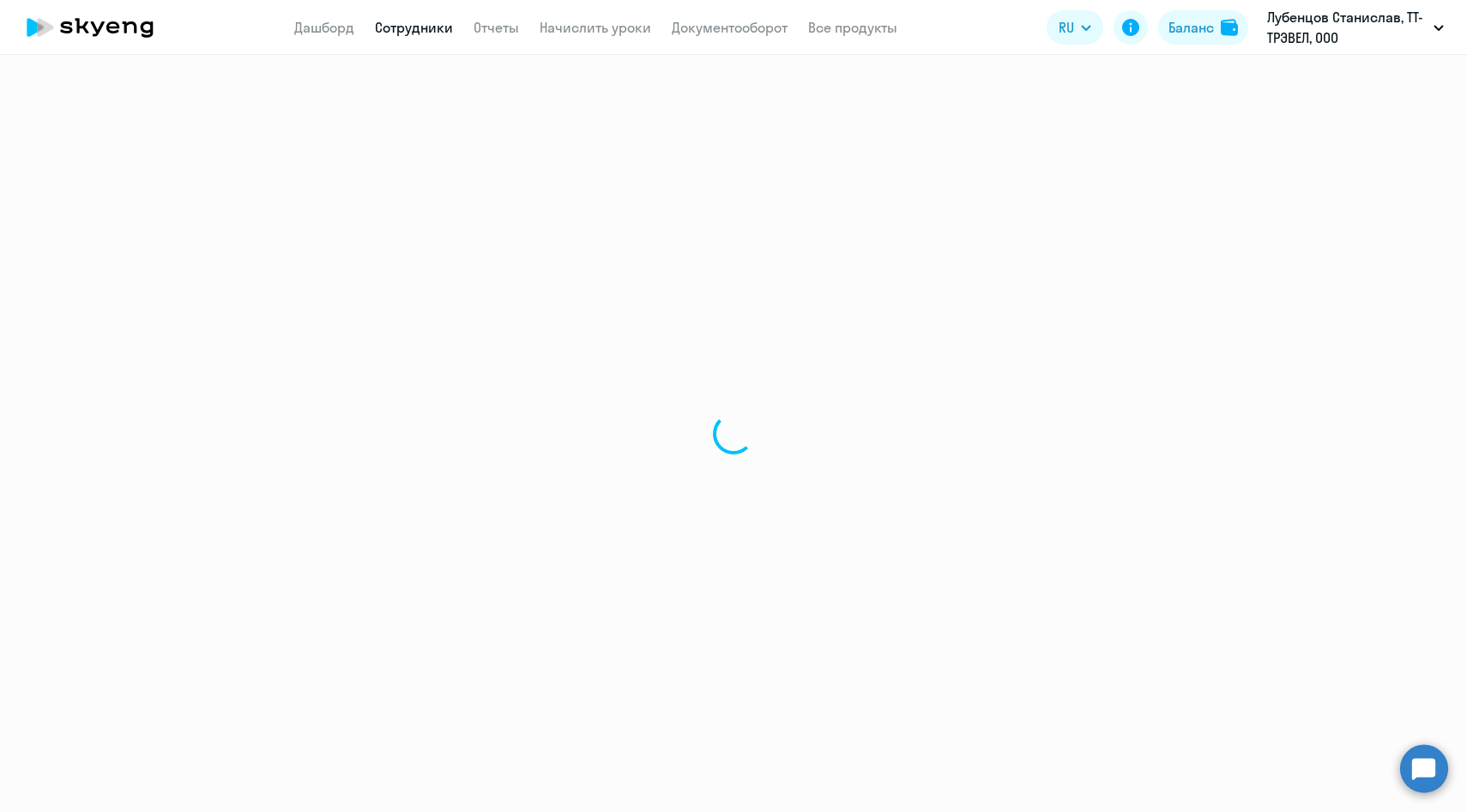
select select "30"
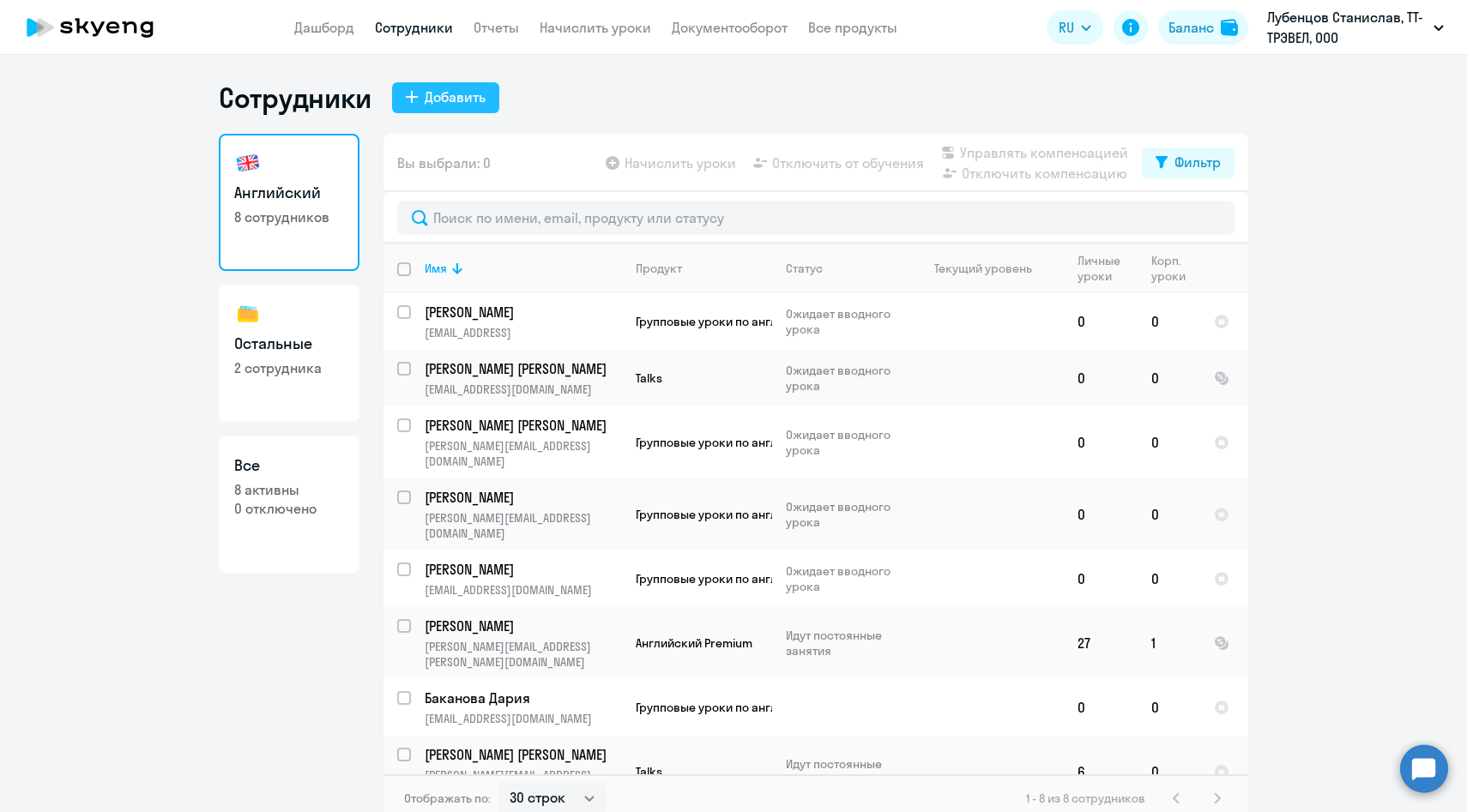
click at [446, 89] on div "Добавить" at bounding box center [455, 97] width 61 height 21
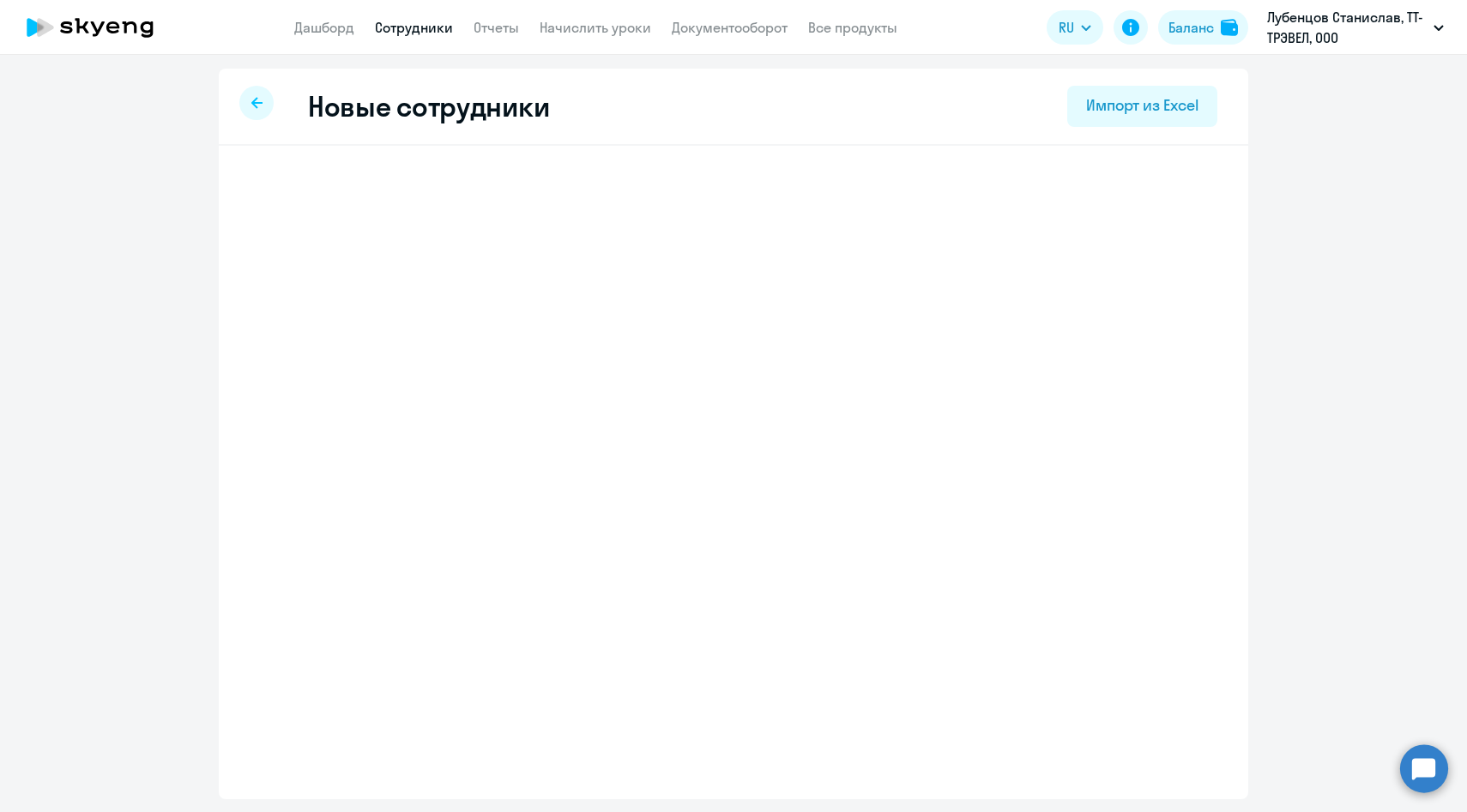
select select "english_adult_f2g_base"
select select "3"
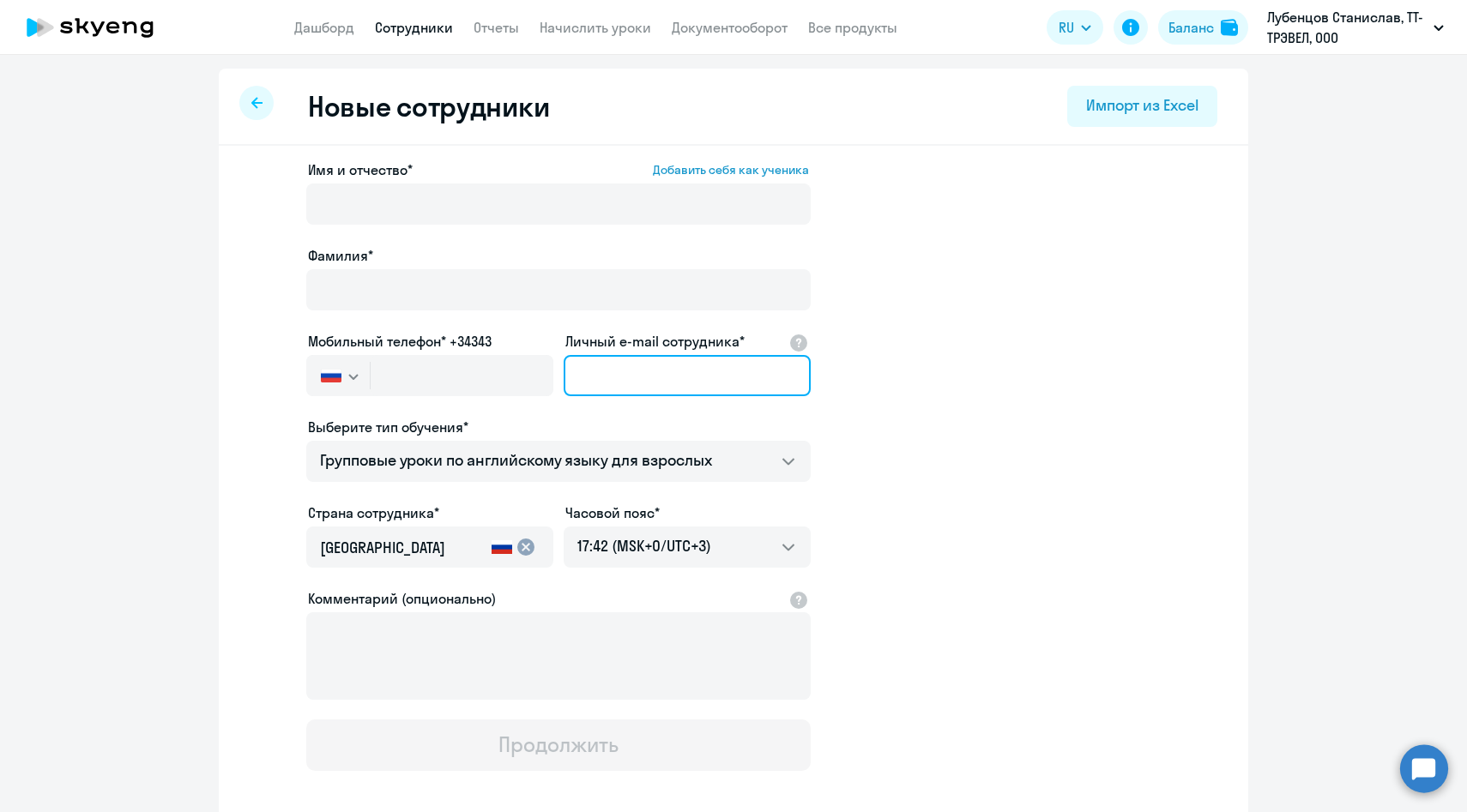
click at [622, 369] on input "Личный e-mail сотрудника*" at bounding box center [687, 375] width 247 height 41
paste input "[PERSON_NAME][EMAIL_ADDRESS][DOMAIN_NAME]"
type input "[PERSON_NAME][EMAIL_ADDRESS][DOMAIN_NAME]"
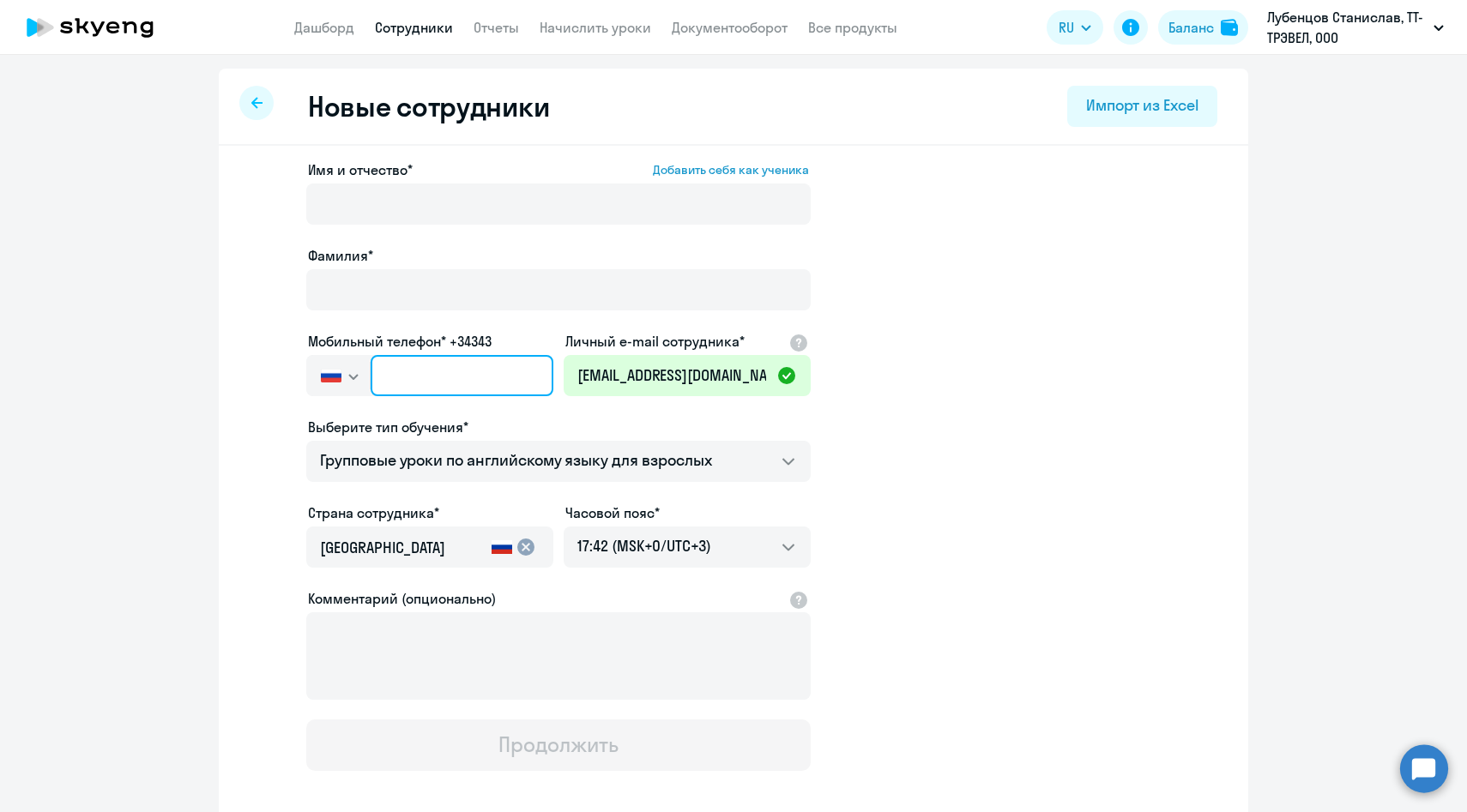
click at [493, 370] on input "text" at bounding box center [461, 375] width 183 height 41
paste input "+7 985 249-87-55"
type input "+7 985 249-87-55"
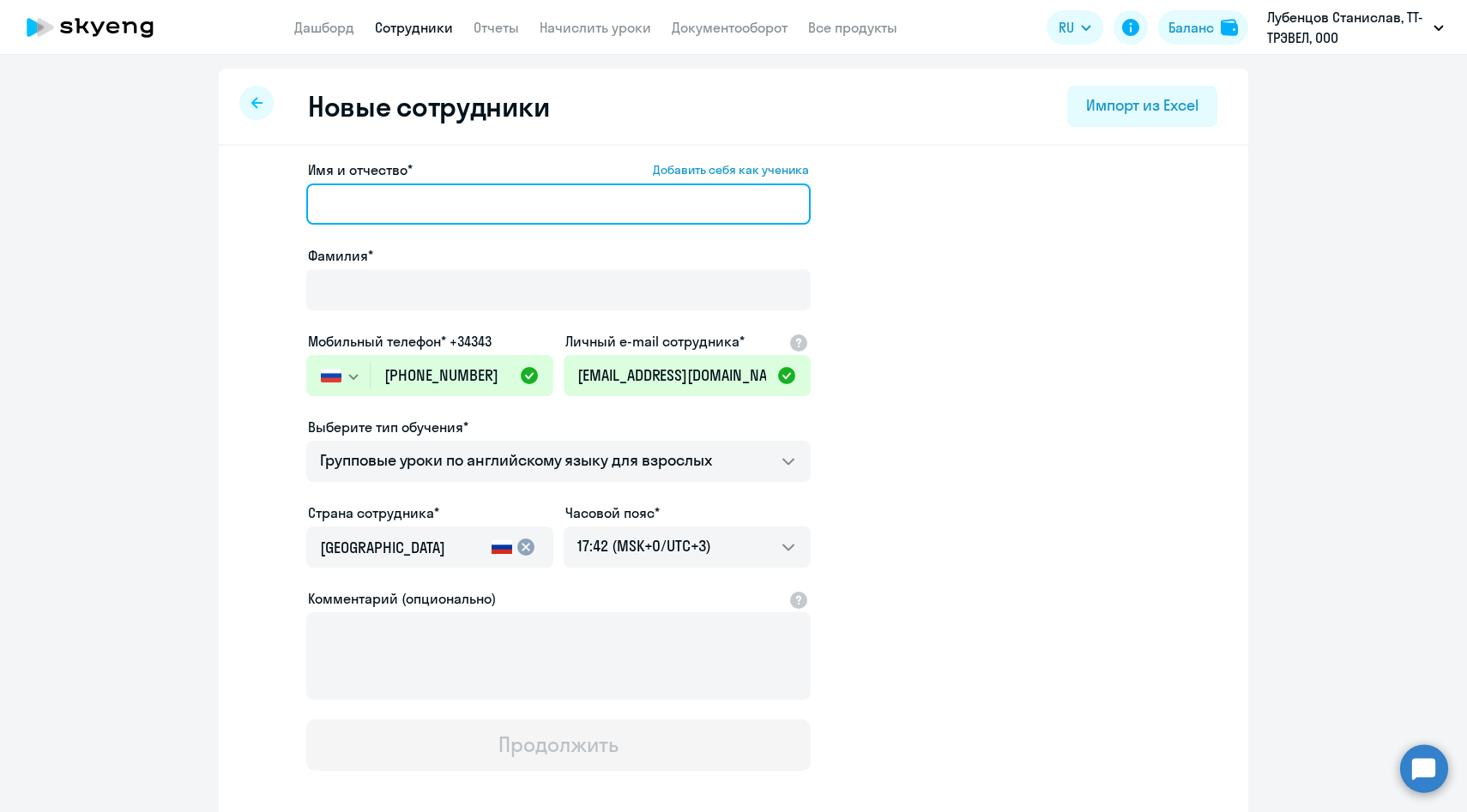
click at [465, 191] on input "Имя и отчество* Добавить себя как ученика" at bounding box center [558, 204] width 504 height 41
paste input "Анастасия Мукасеева"
click at [427, 206] on input "Анастасия Мукасеева" at bounding box center [558, 204] width 504 height 41
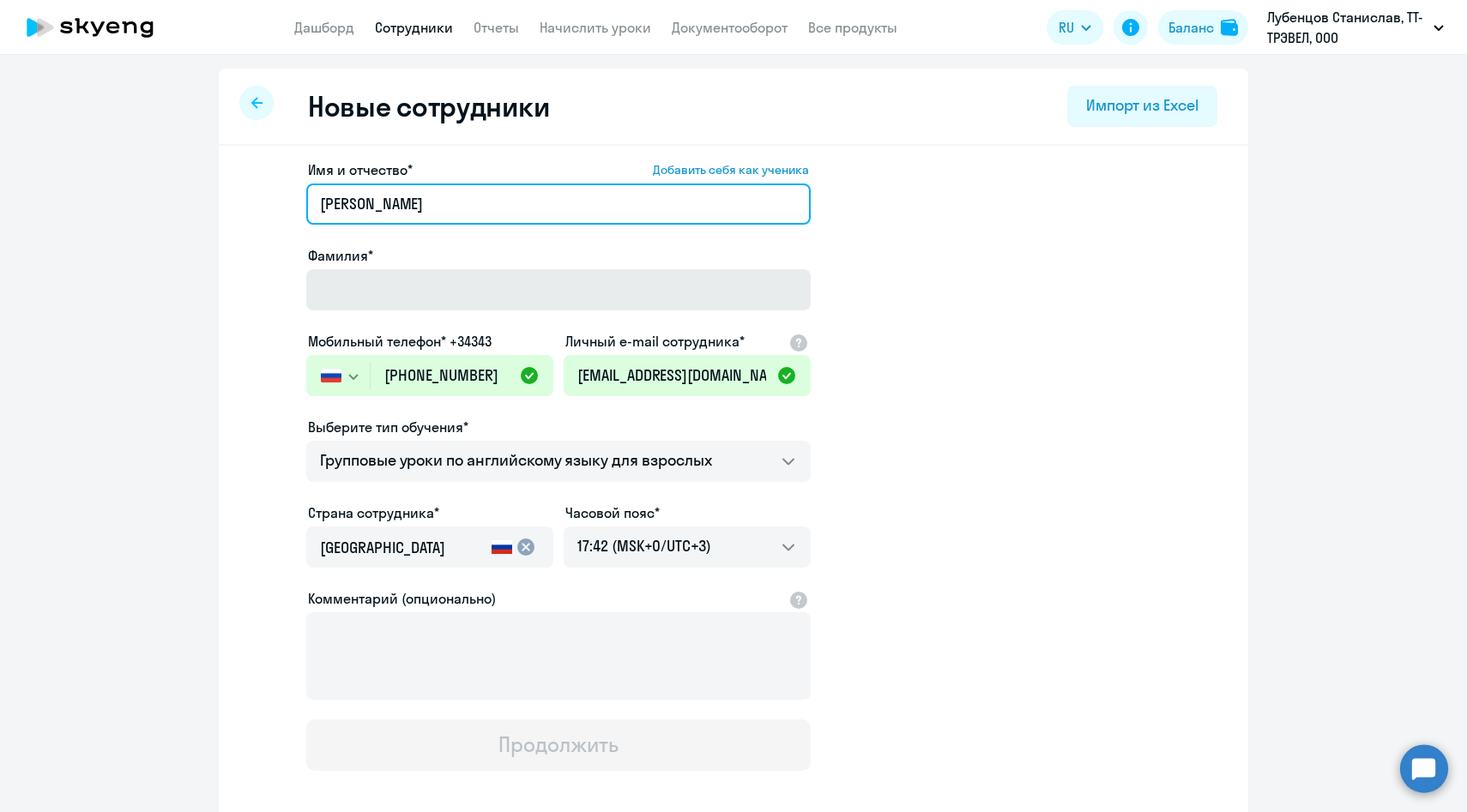
type input "Анастасия"
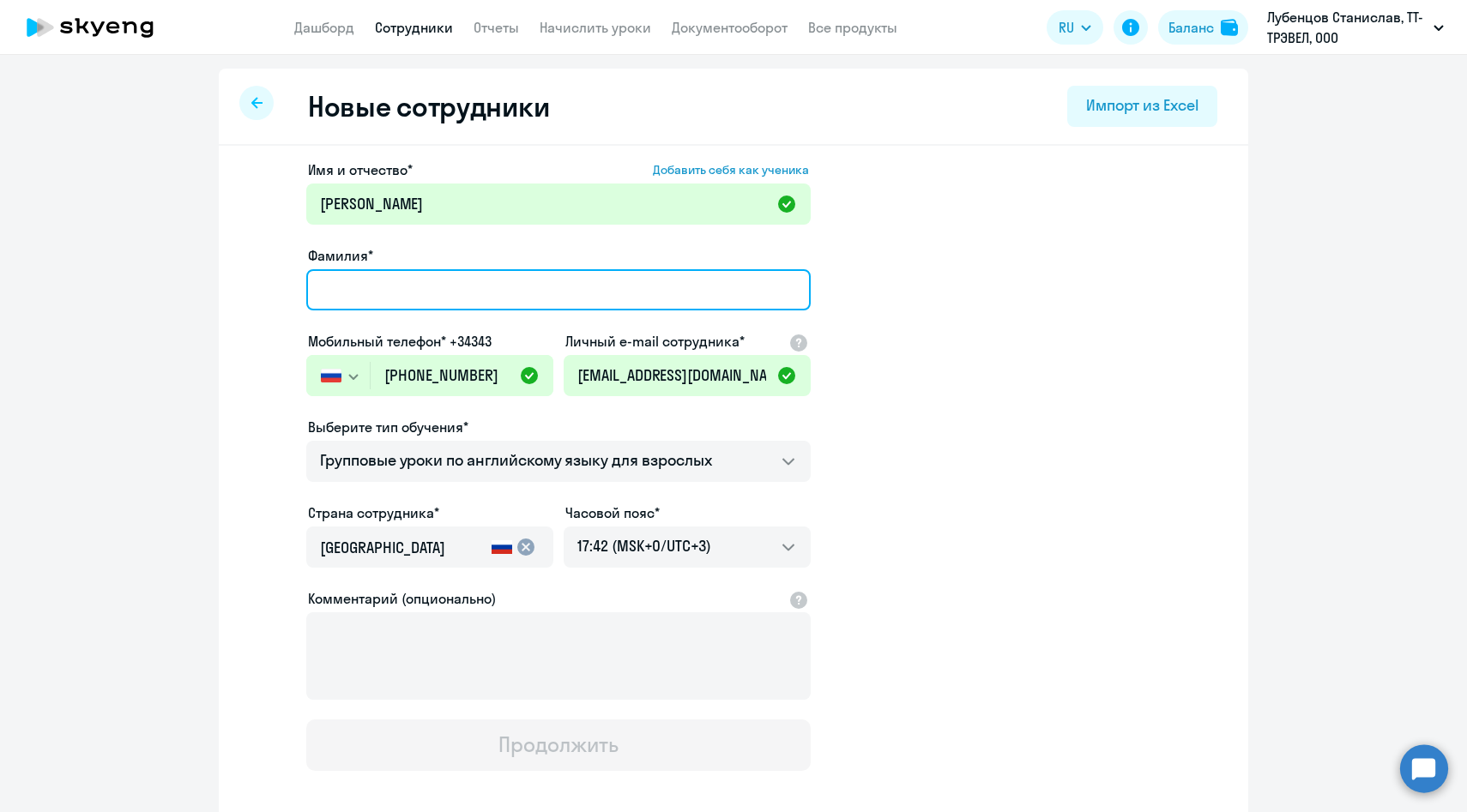
click at [361, 297] on input "Фамилия*" at bounding box center [558, 290] width 504 height 41
paste input "Мукасеева"
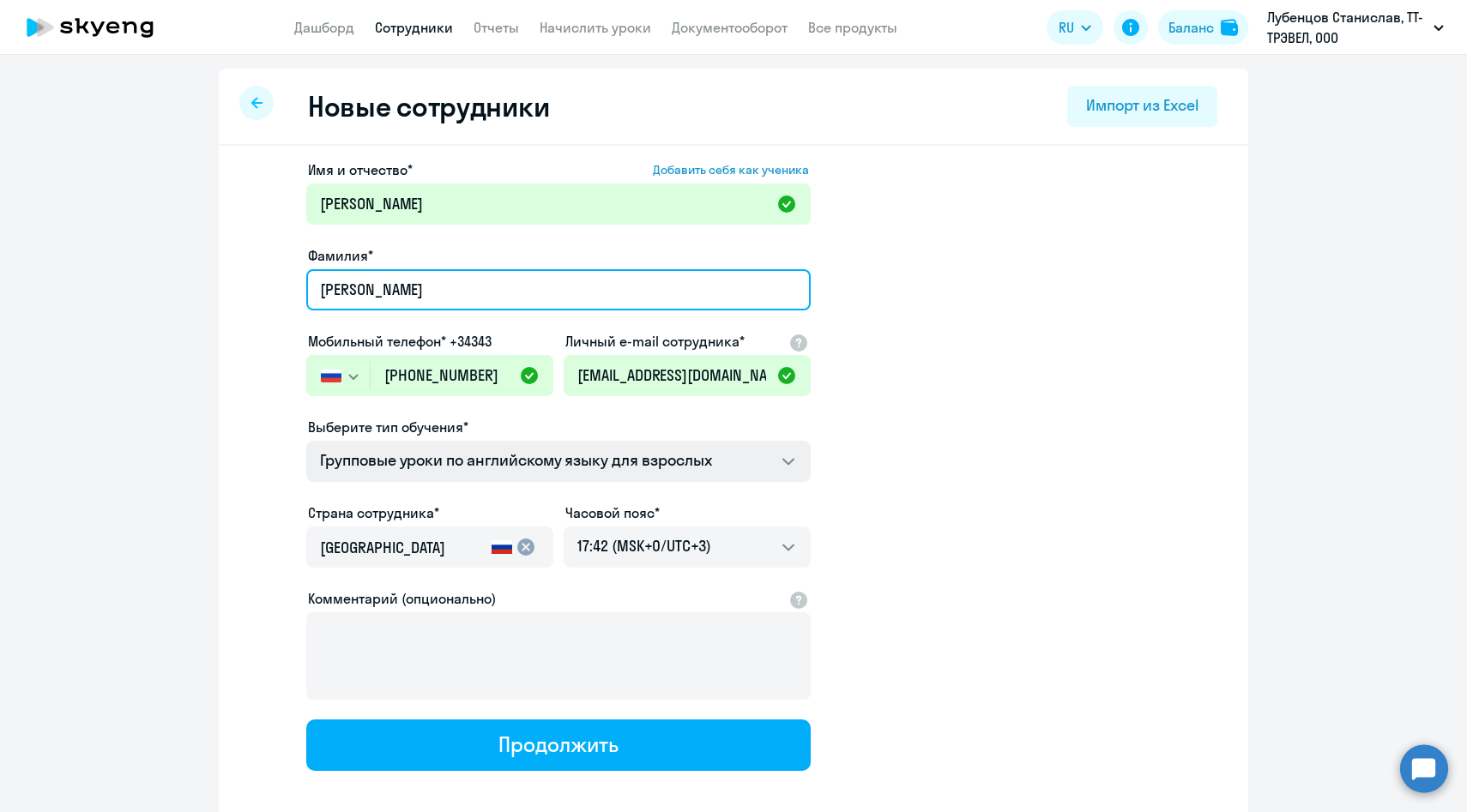
scroll to position [87, 0]
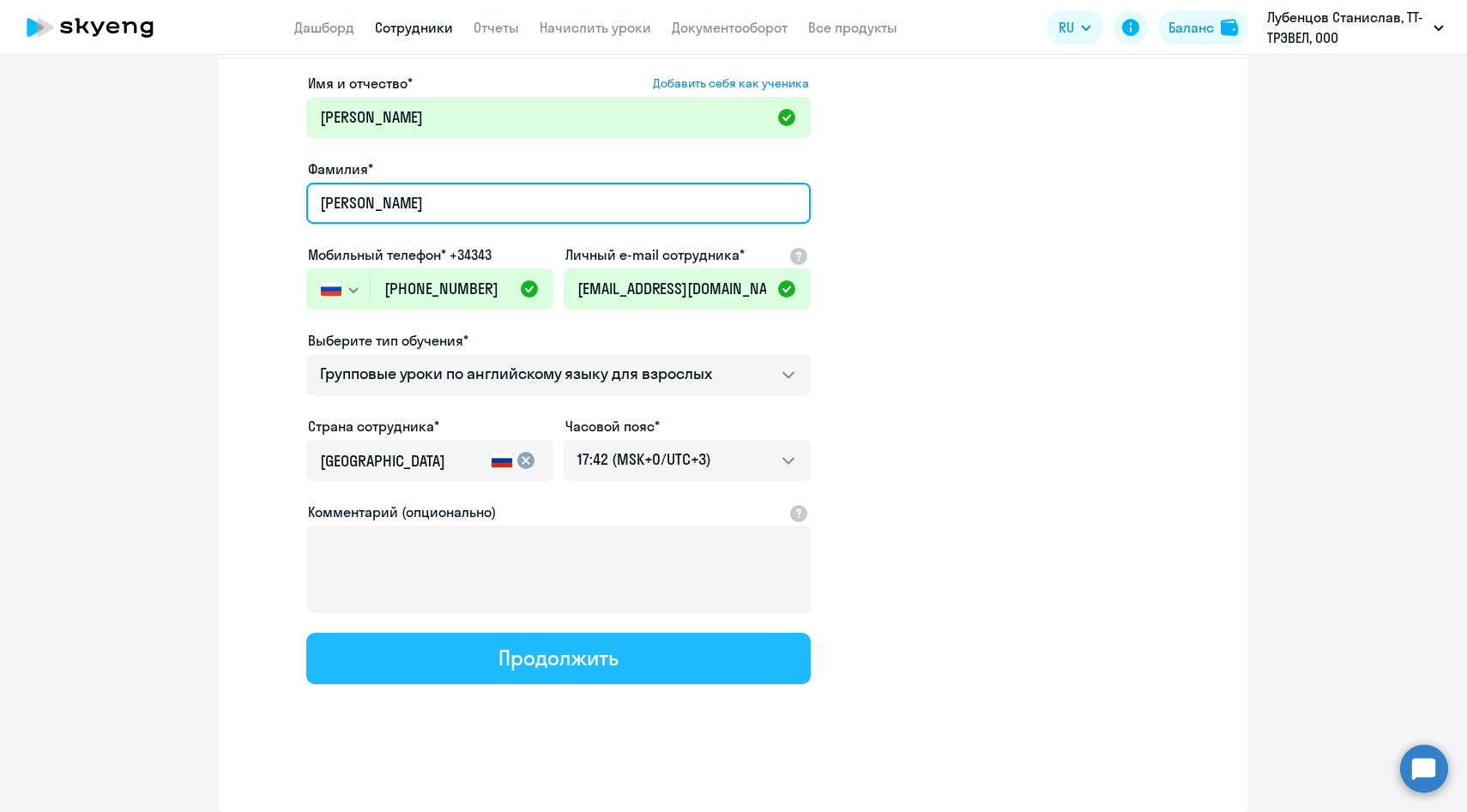
type input "Мукасеева"
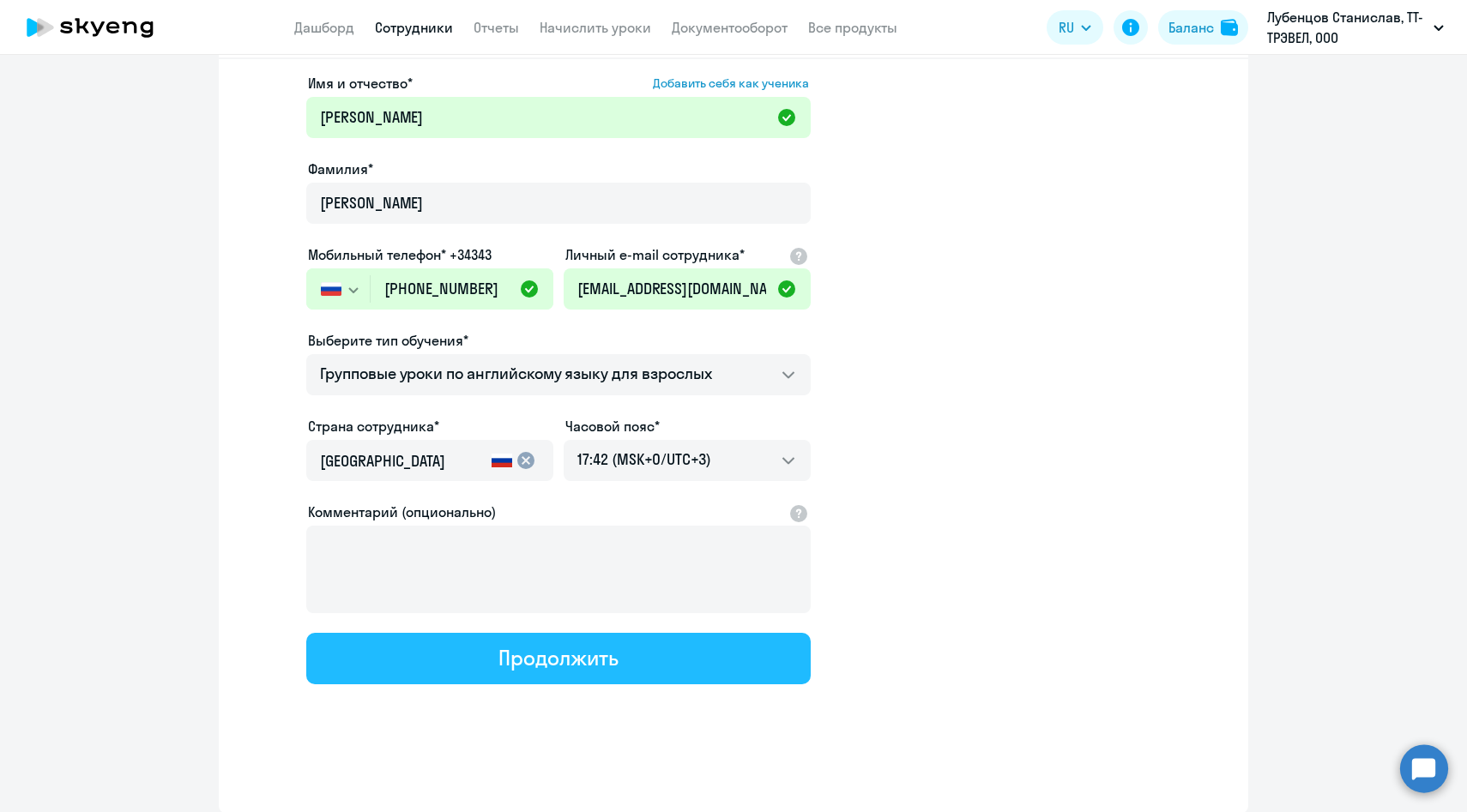
click at [467, 660] on button "Продолжить" at bounding box center [558, 658] width 504 height 52
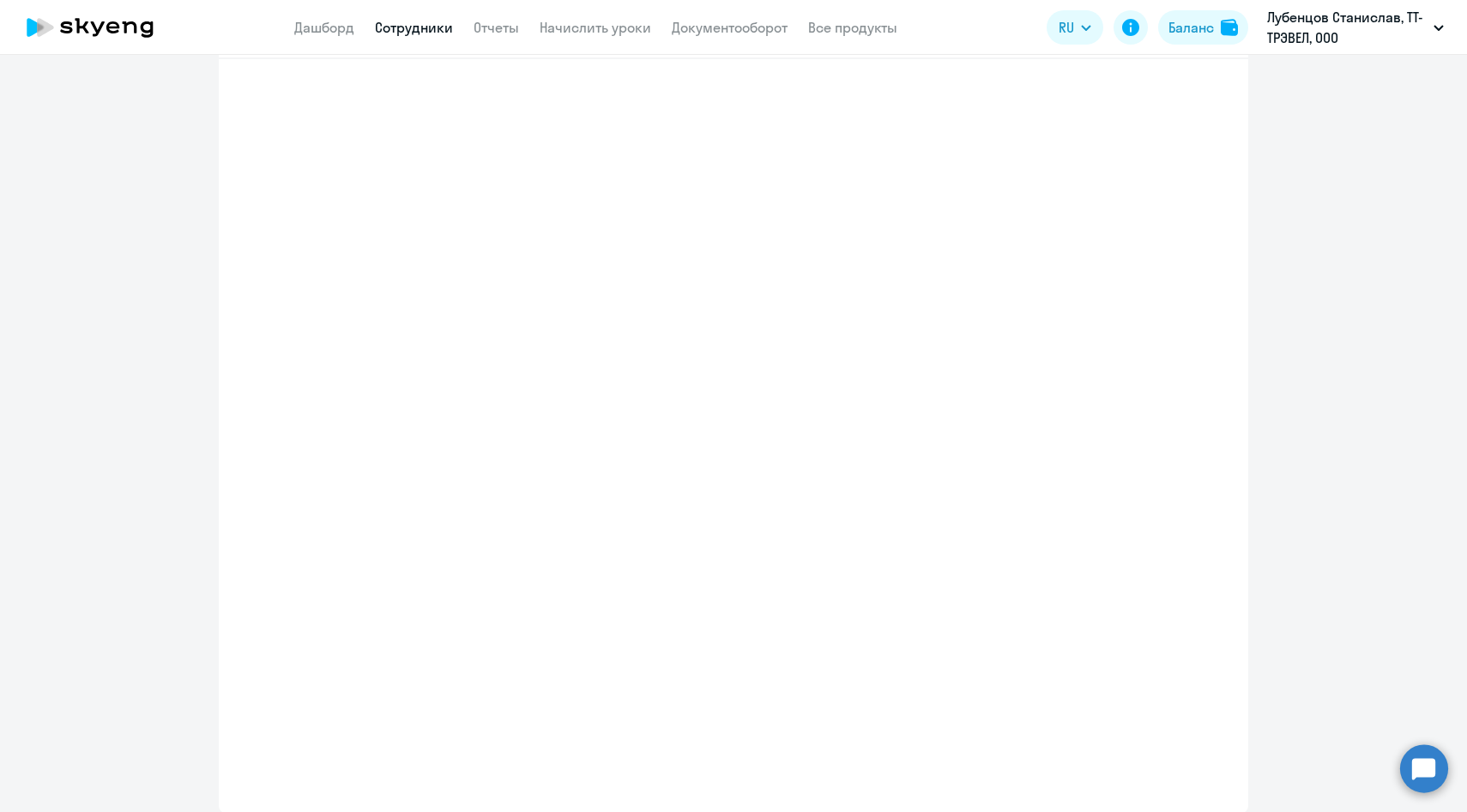
select select "english_adult_f2g_base"
select select "3"
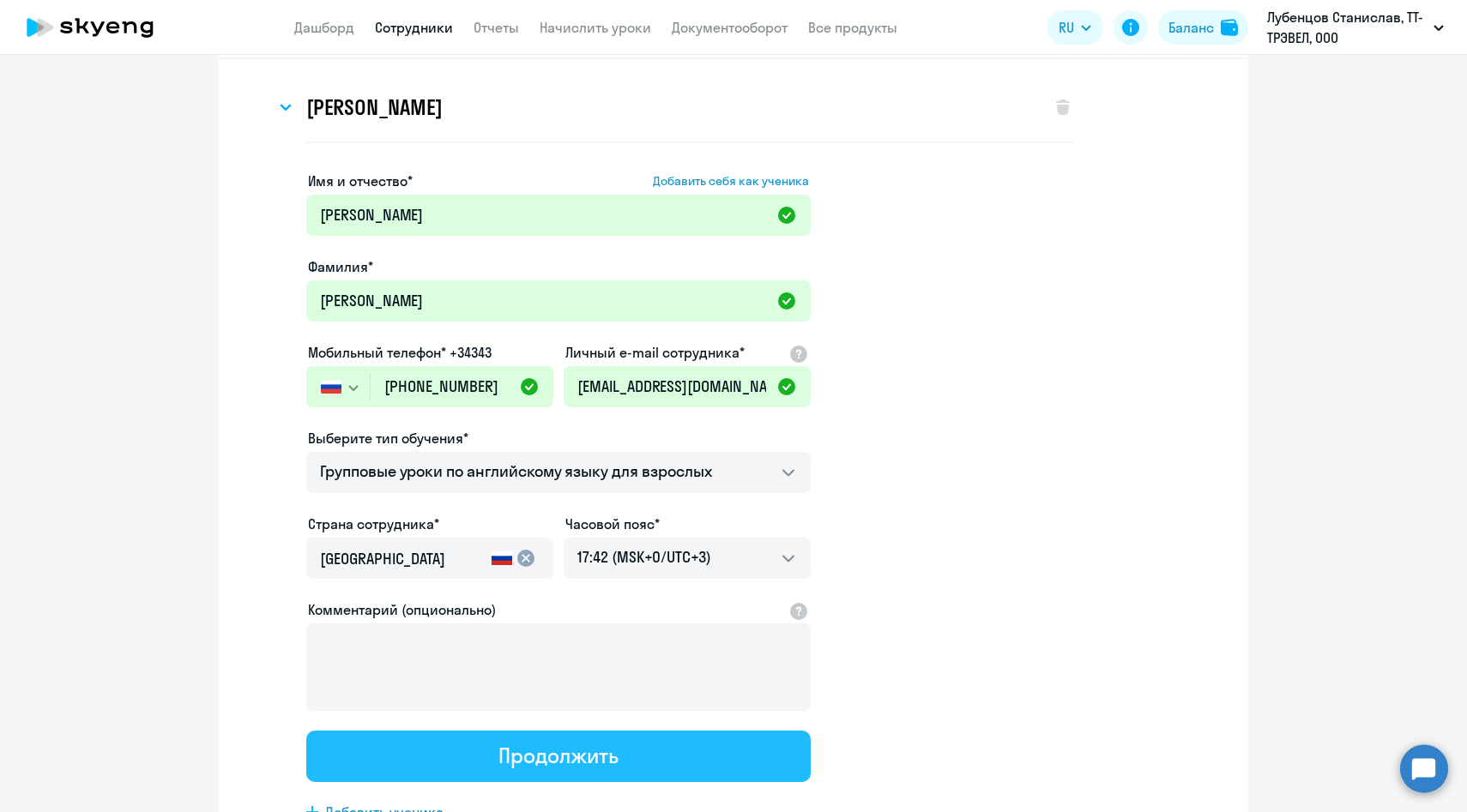
scroll to position [0, 0]
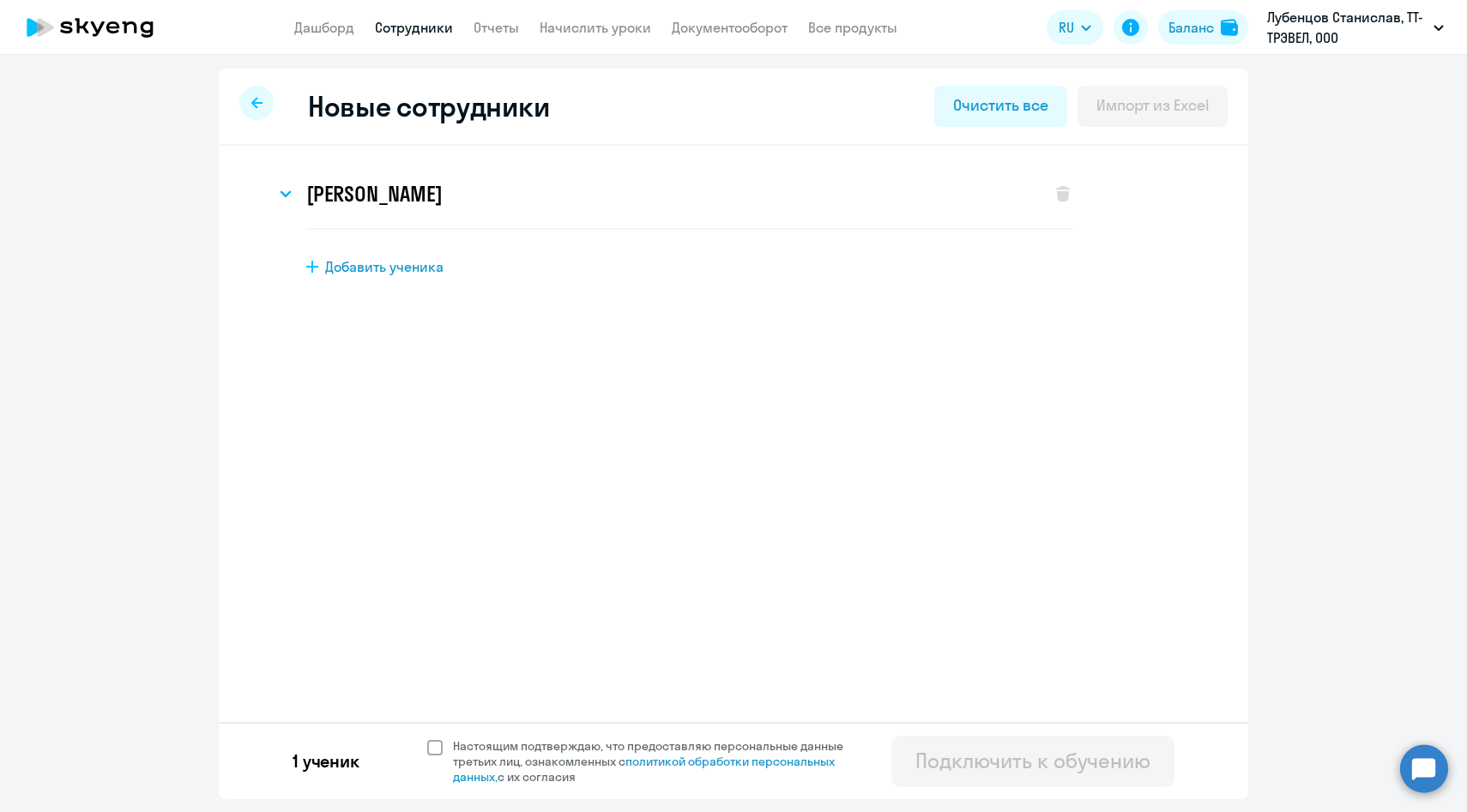
click at [459, 739] on span "Настоящим подтверждаю, что предоставляю персональные данные третьих лиц, ознако…" at bounding box center [657, 761] width 411 height 46
click at [427, 738] on input "Настоящим подтверждаю, что предоставляю персональные данные третьих лиц, ознако…" at bounding box center [426, 738] width 1 height 1
checkbox input "true"
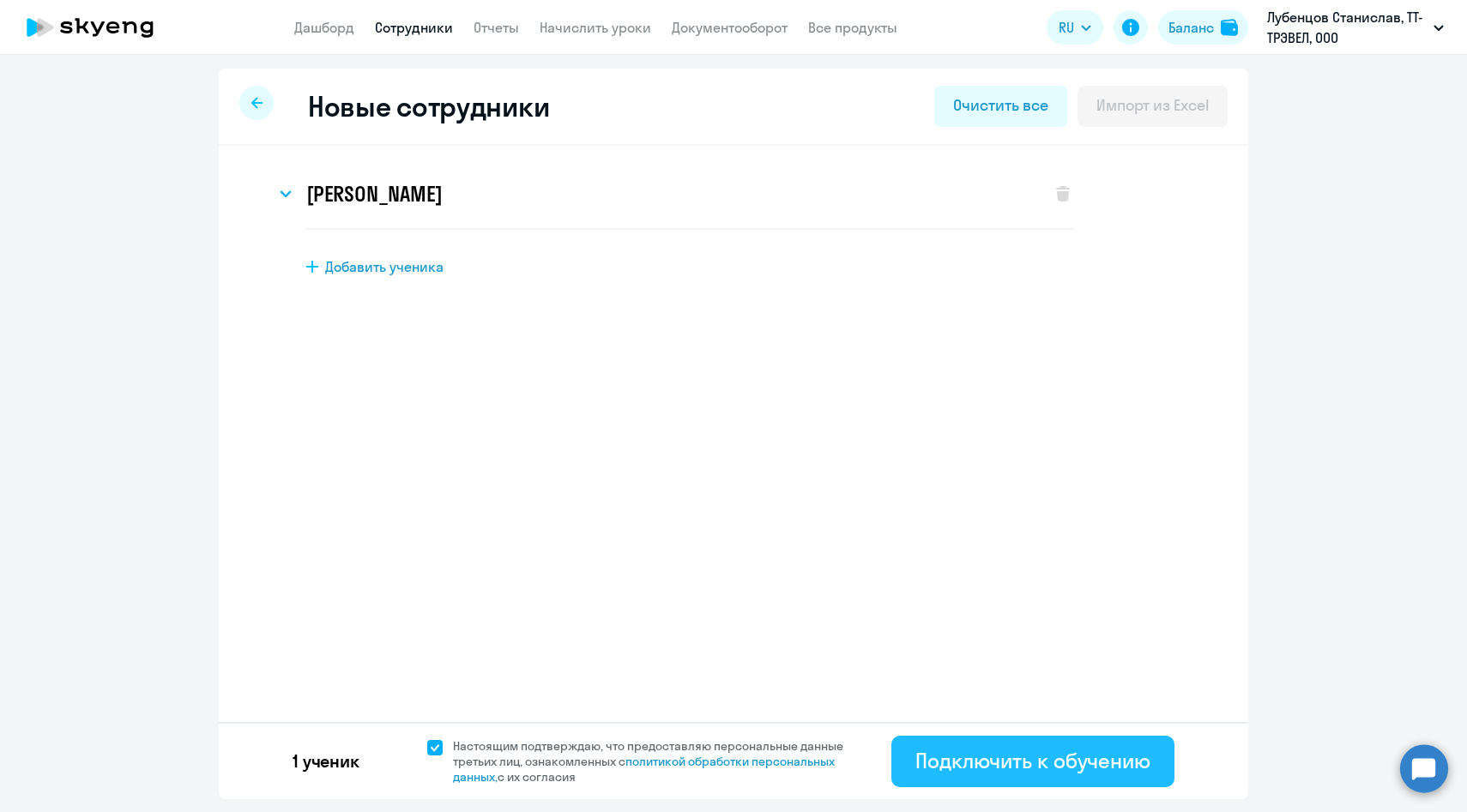
click at [951, 746] on button "Подключить к обучению" at bounding box center [1032, 761] width 283 height 52
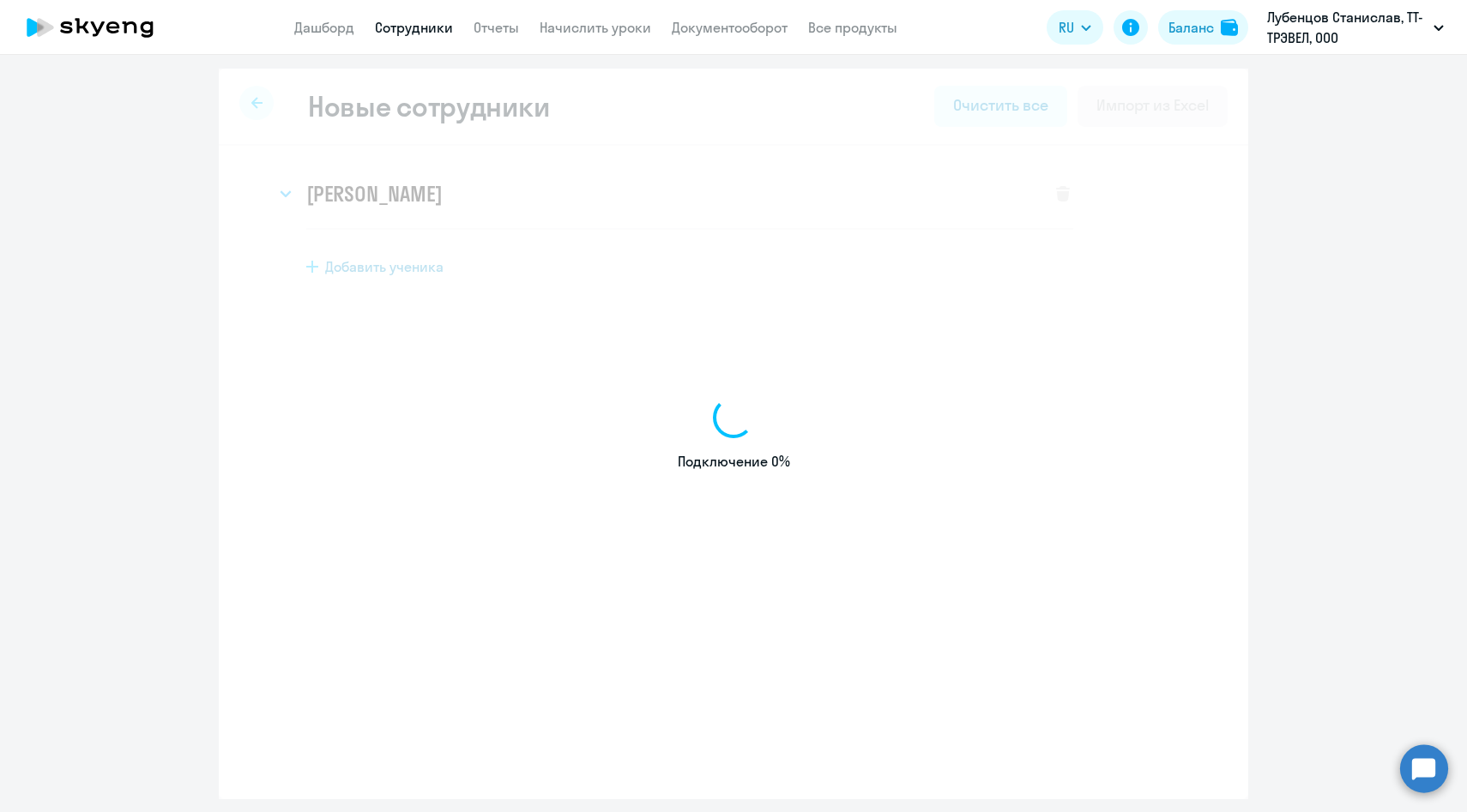
select select "english_adult_f2g_base"
select select "3"
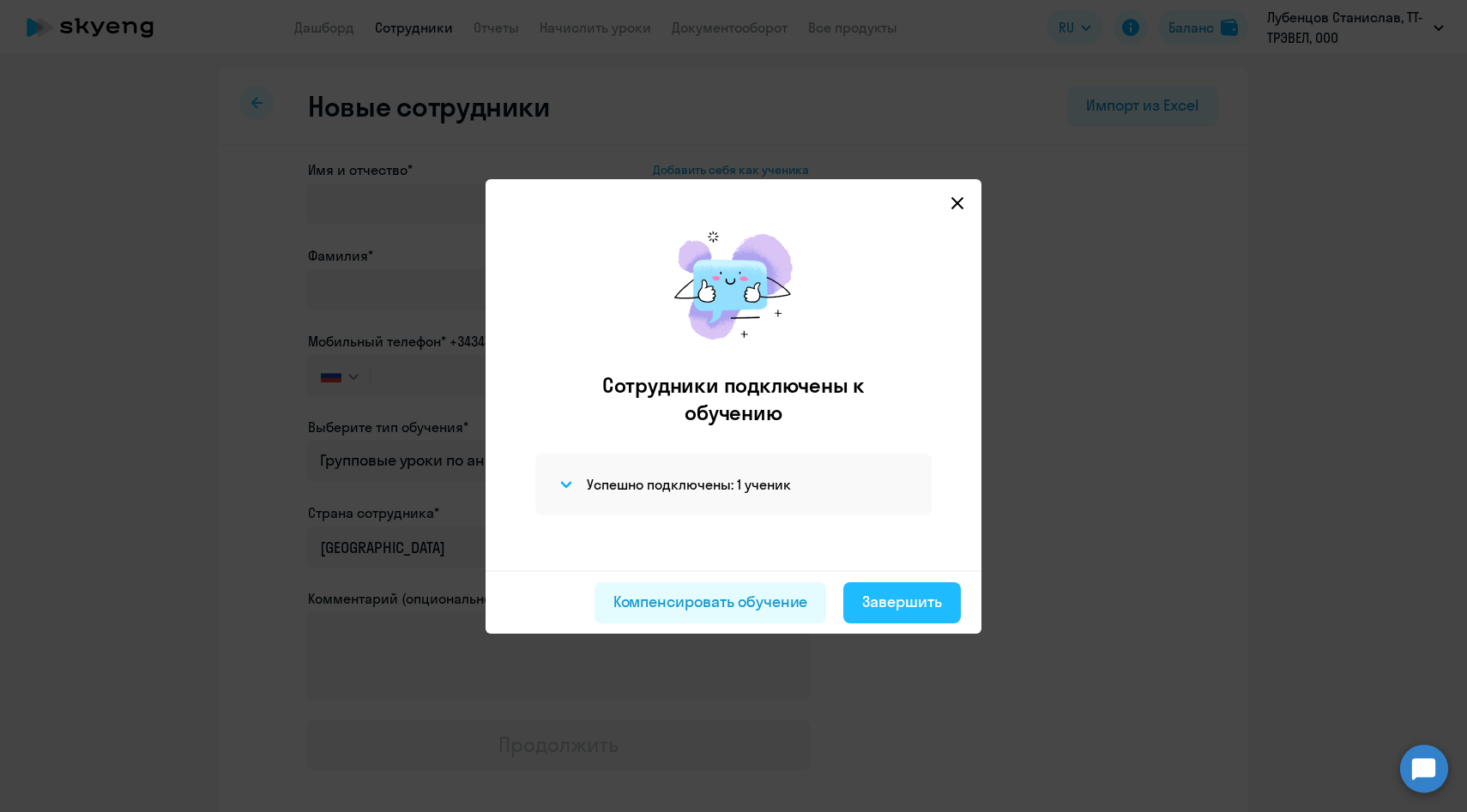
click at [909, 621] on button "Завершить" at bounding box center [902, 602] width 117 height 41
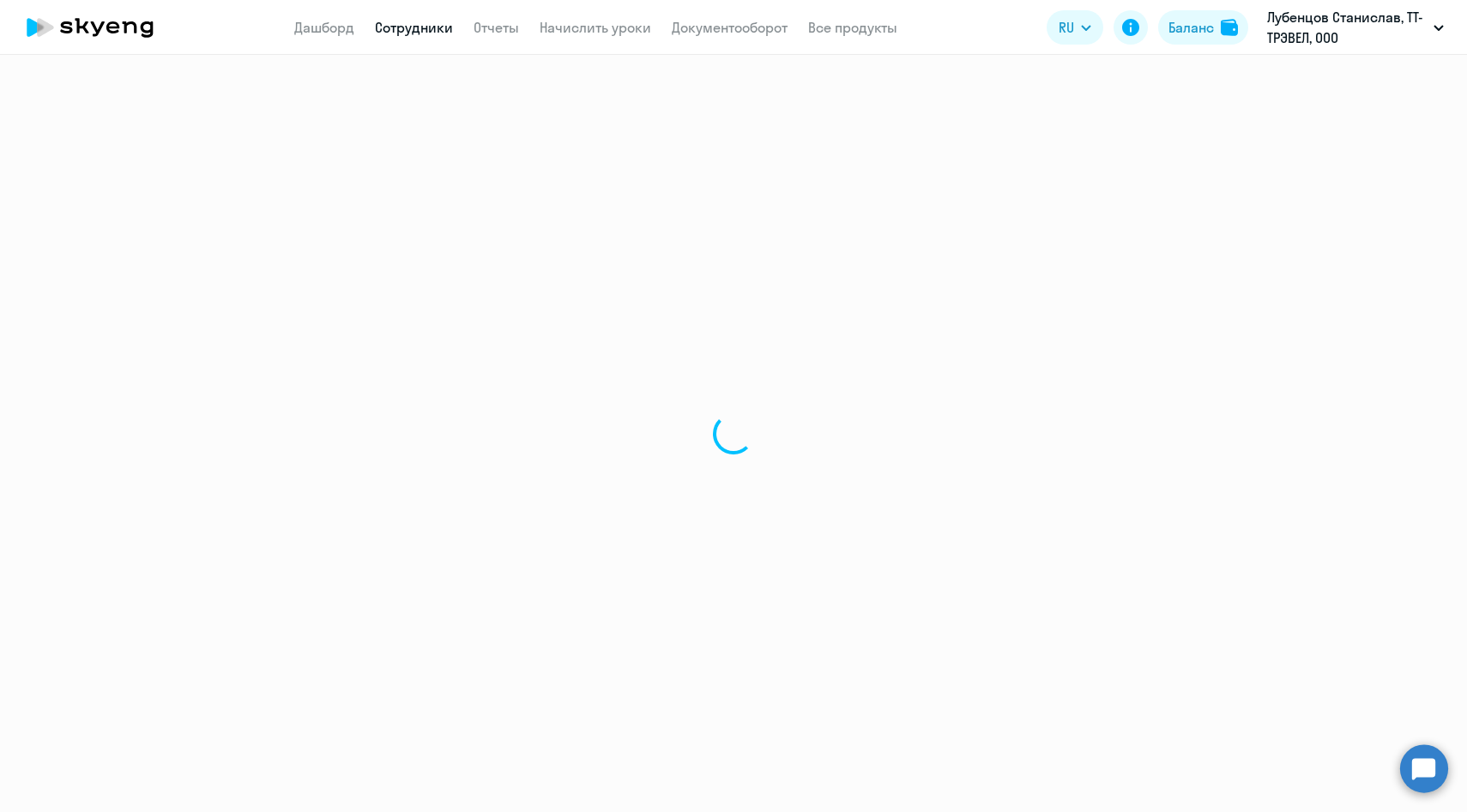
select select "30"
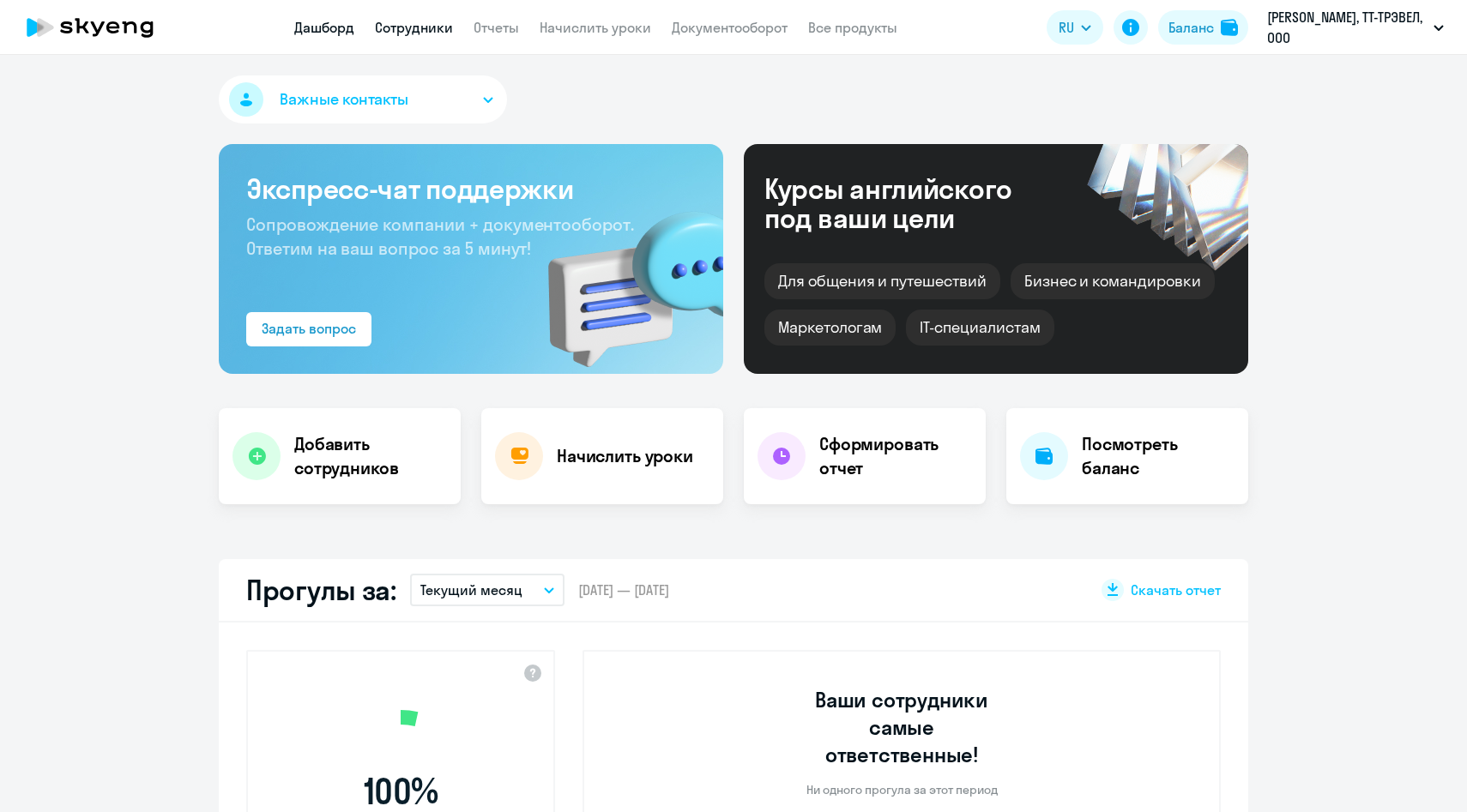
click at [433, 30] on link "Сотрудники" at bounding box center [413, 28] width 78 height 18
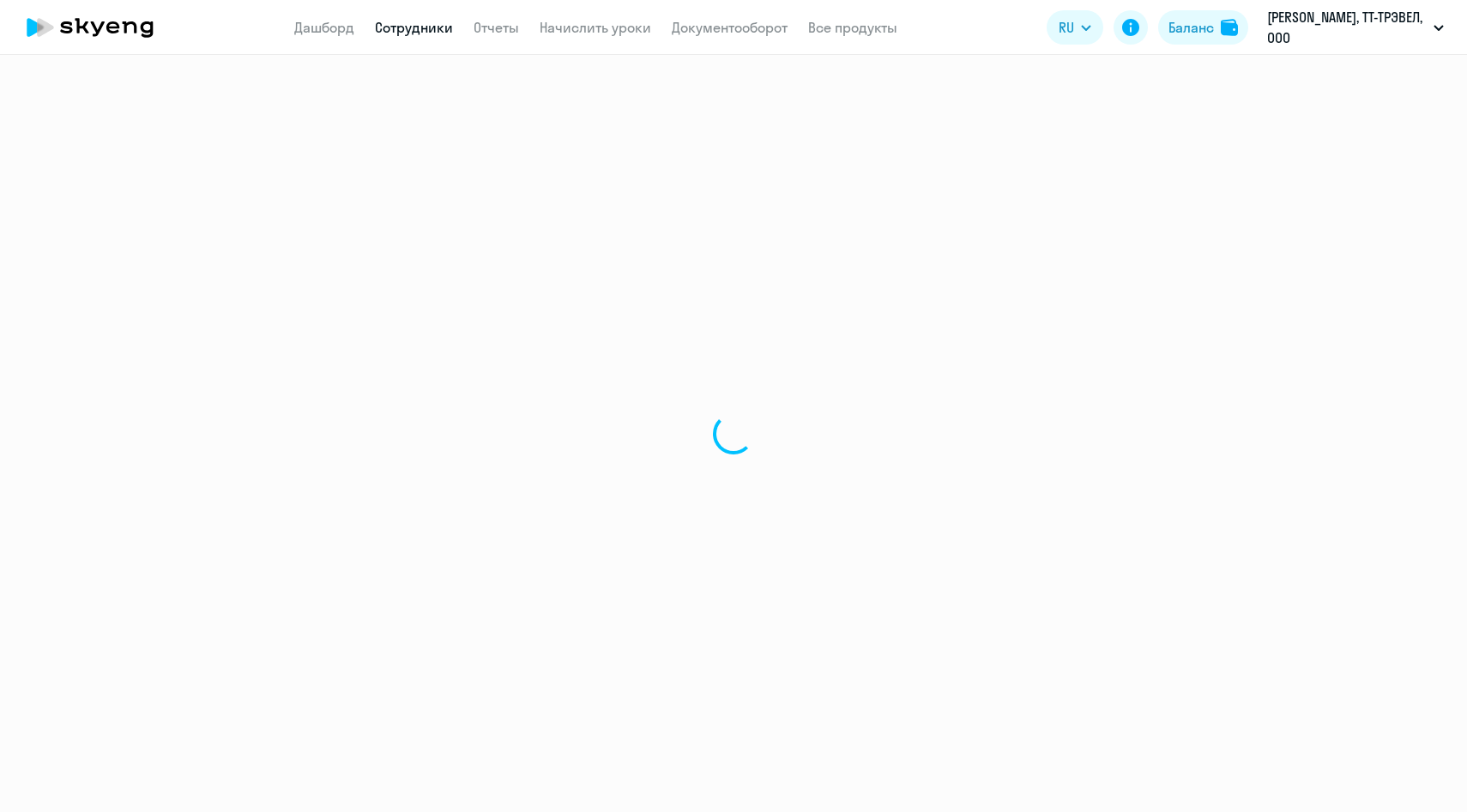
select select "30"
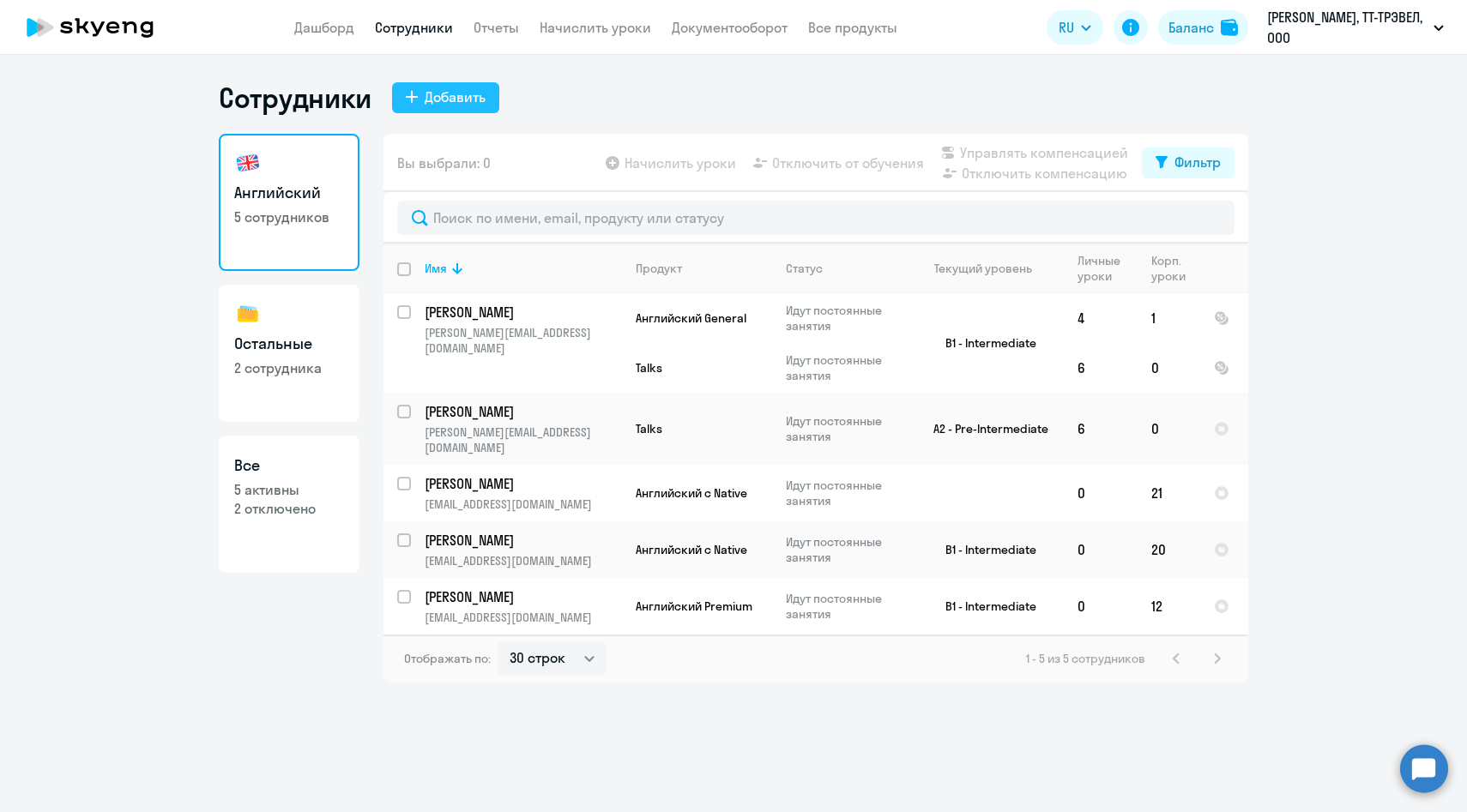
click at [456, 84] on button "Добавить" at bounding box center [446, 97] width 108 height 31
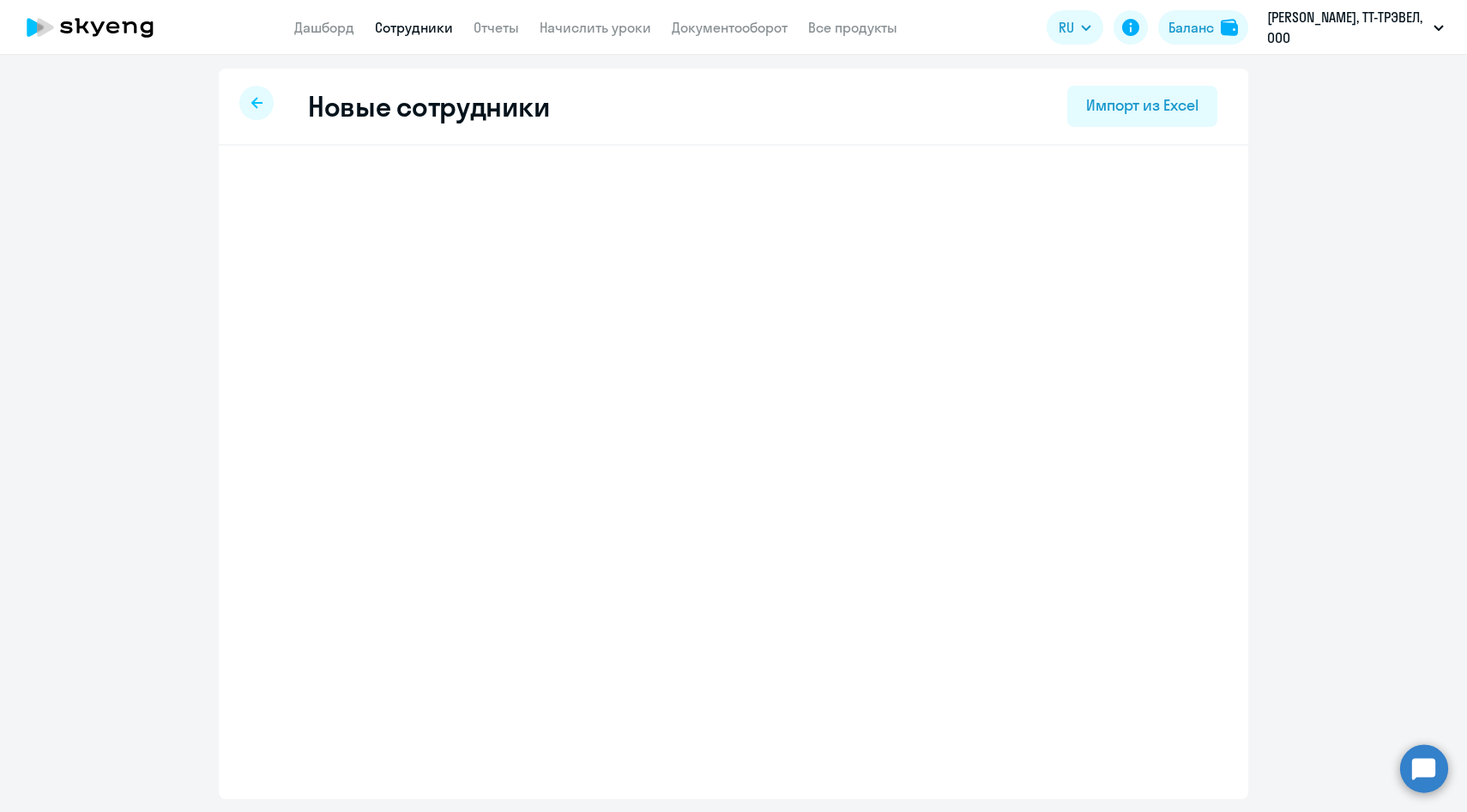
select select "english_adult_not_native_speaker"
select select "3"
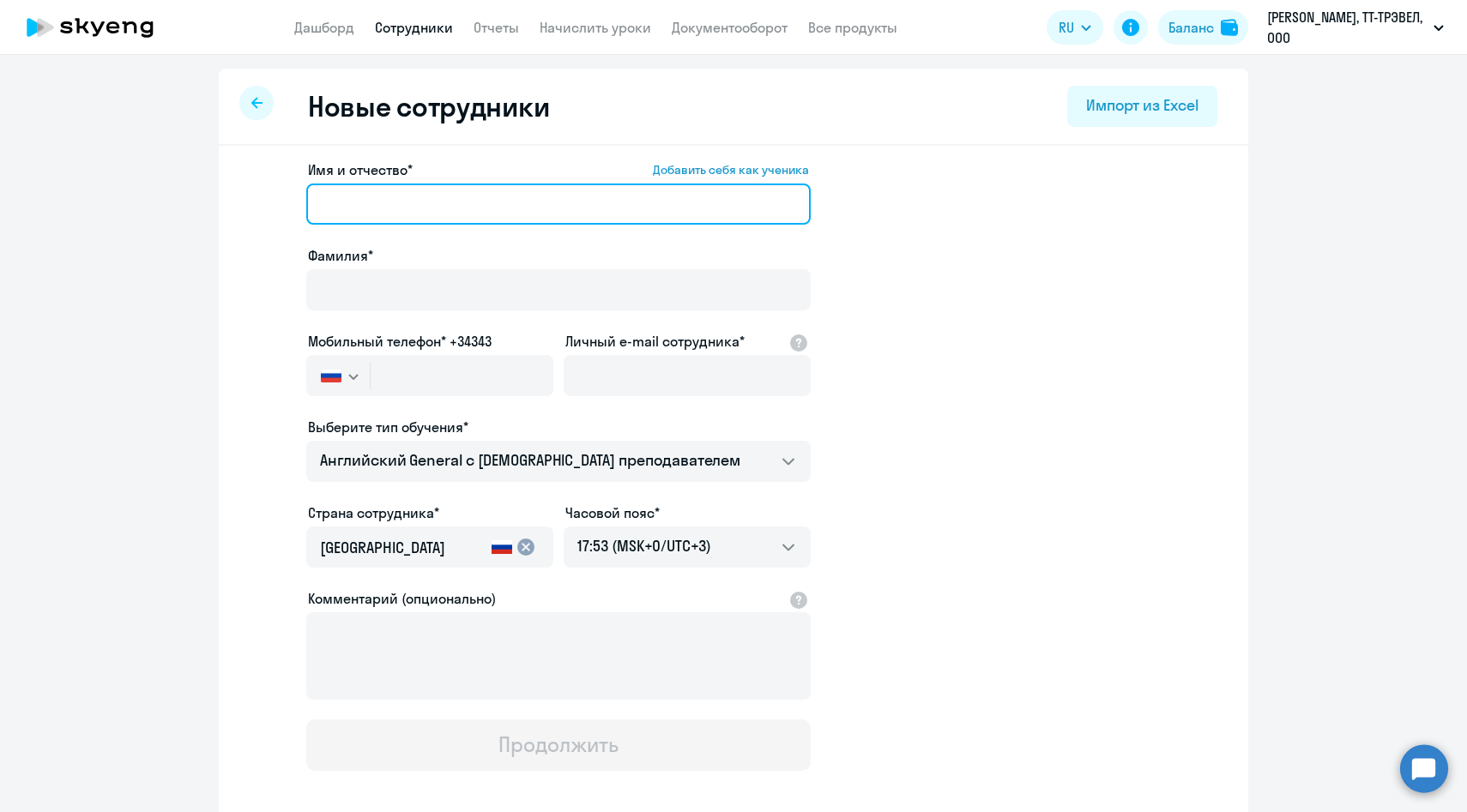
click at [488, 202] on input "Имя и отчество* Добавить себя как ученика" at bounding box center [558, 204] width 504 height 41
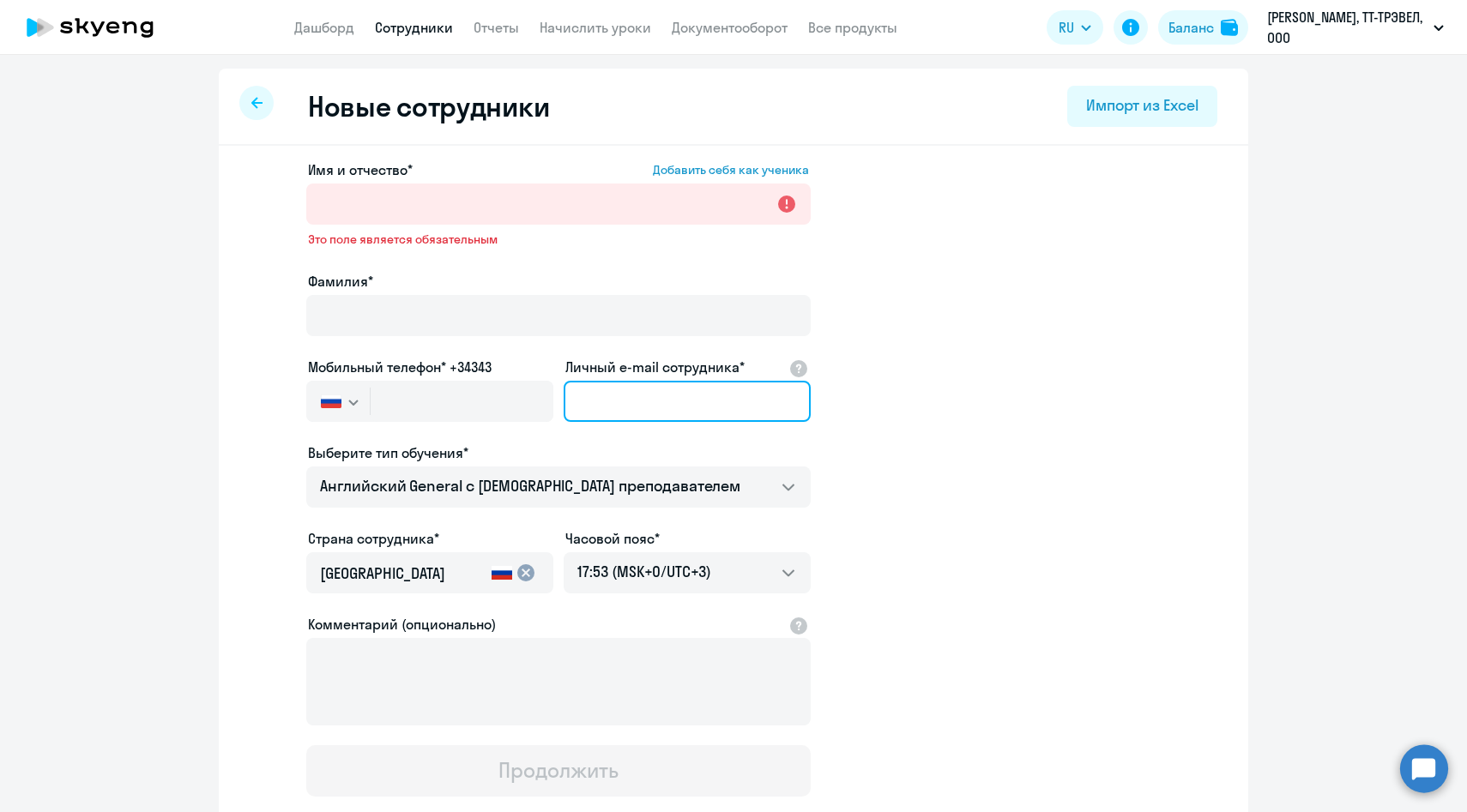
click at [605, 402] on input "Личный e-mail сотрудника*" at bounding box center [687, 401] width 247 height 41
paste input "sofya.nesudimova@multonpartners.com"
type input "sofya.nesudimova@multonpartners.com"
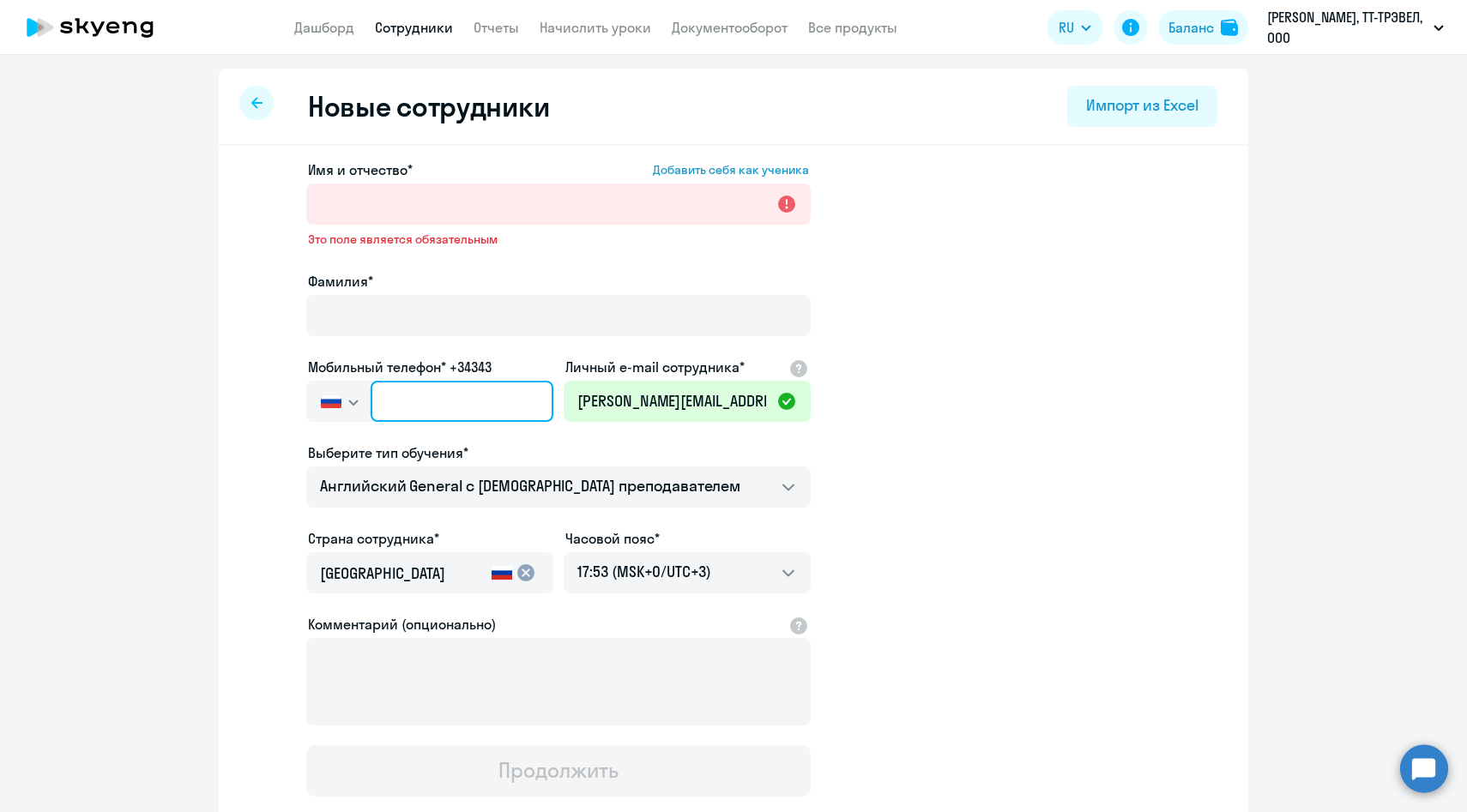
click at [462, 410] on input "text" at bounding box center [461, 401] width 183 height 41
paste input "+7 906 794-02-71"
type input "+7 906 794-02-71"
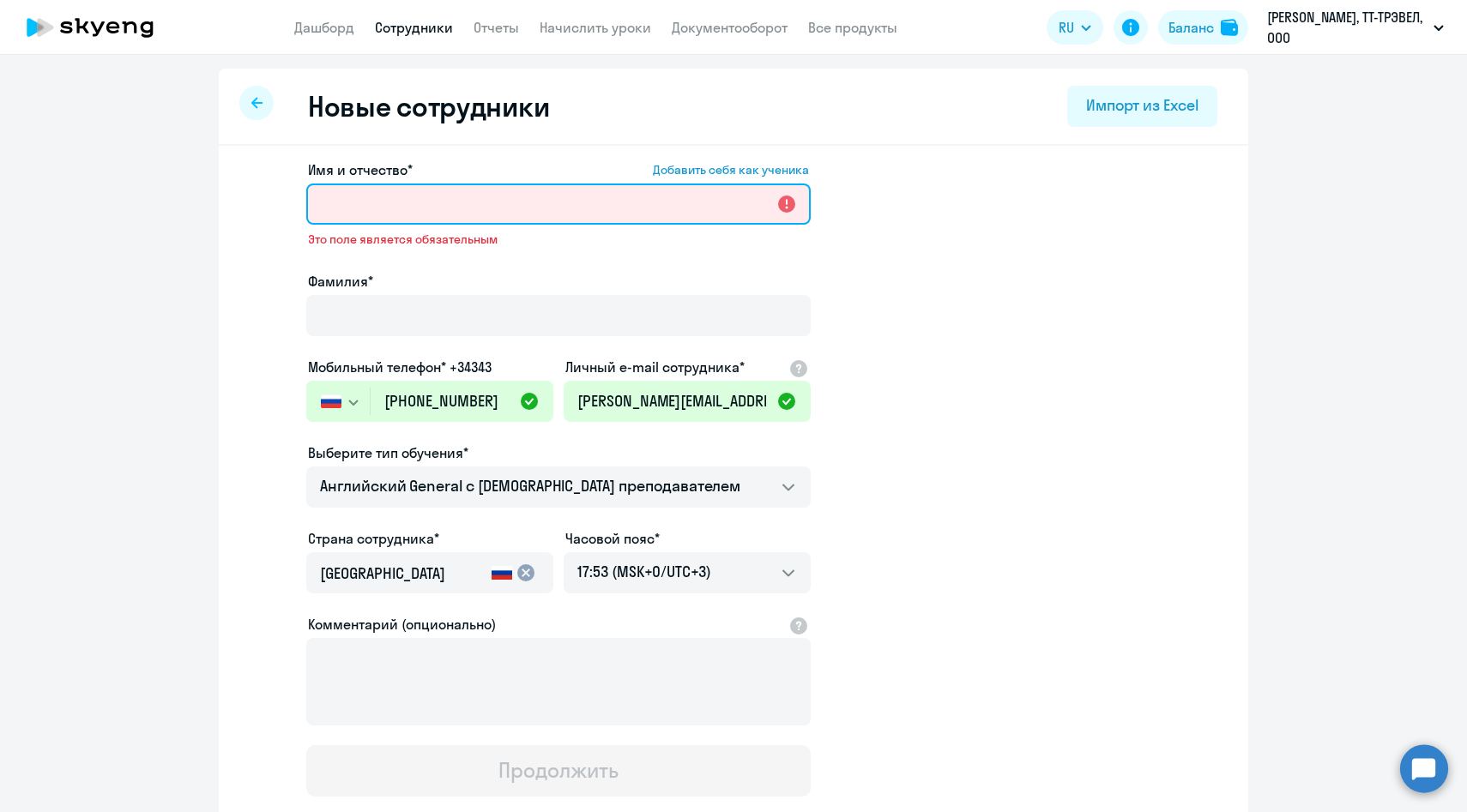
click at [513, 209] on input "Имя и отчество* Добавить себя как ученика" at bounding box center [558, 204] width 504 height 41
paste input "Софья Несудимова"
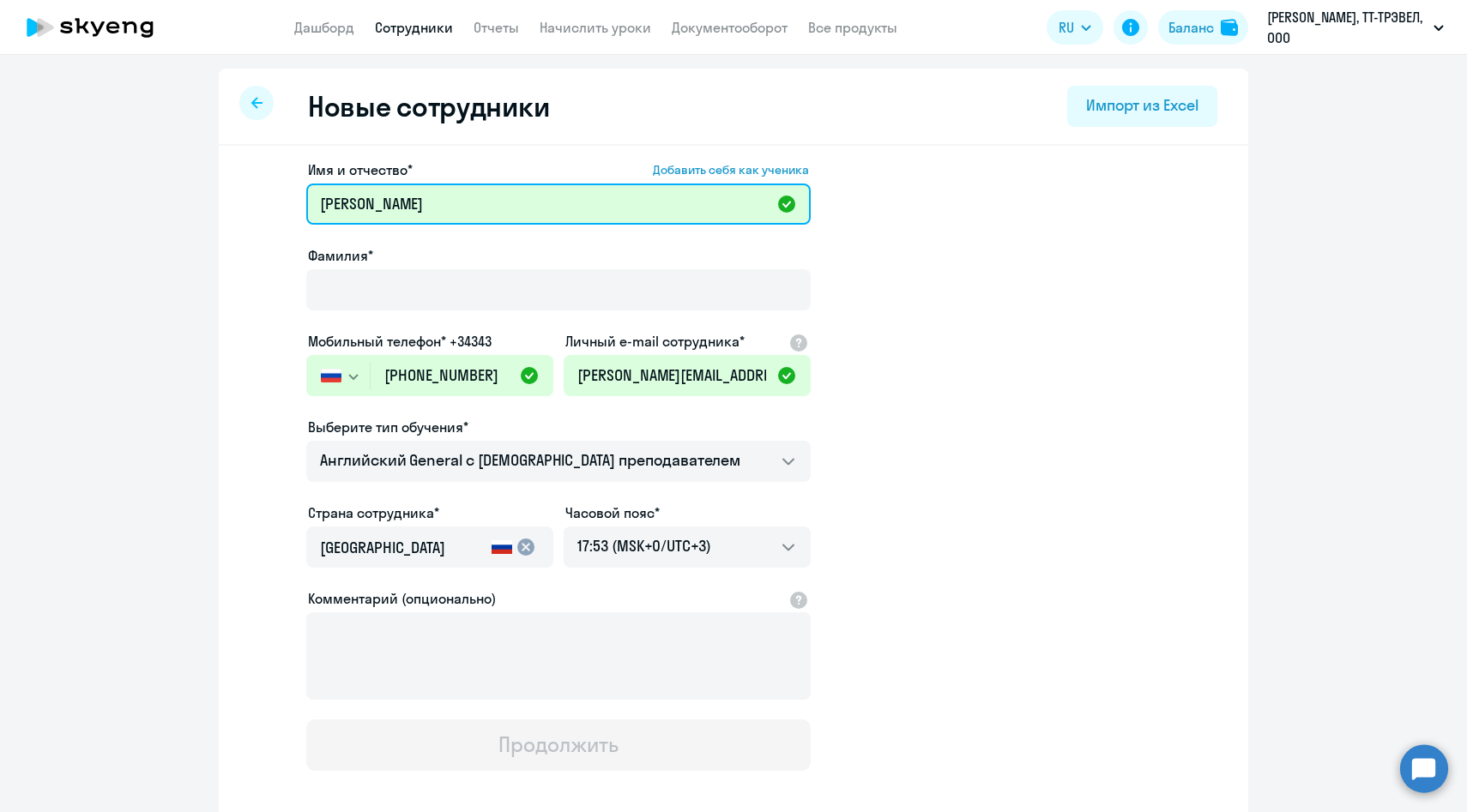
click at [433, 213] on input "Софья Несудимова" at bounding box center [558, 204] width 504 height 41
type input "Софья"
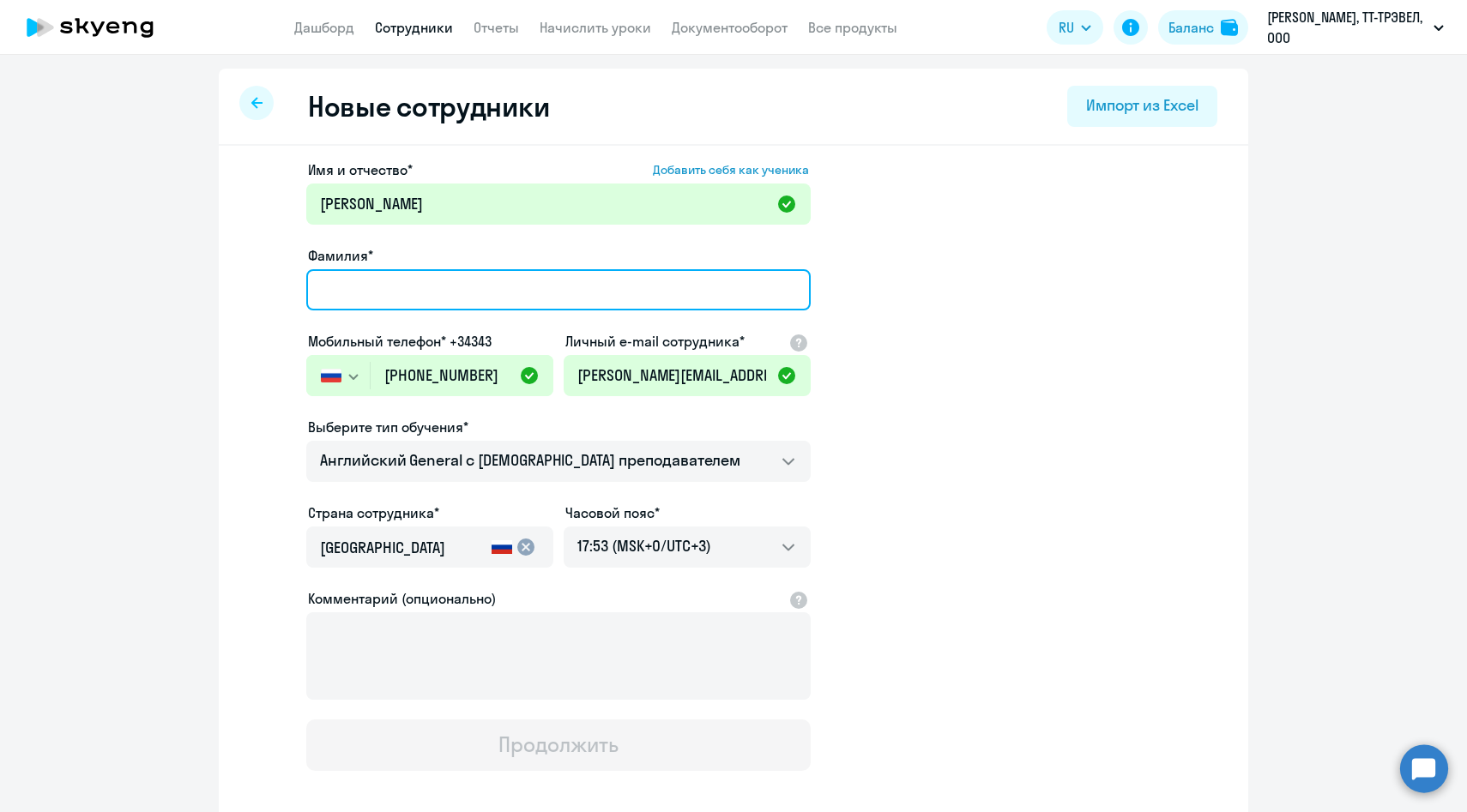
click at [411, 284] on input "Фамилия*" at bounding box center [558, 290] width 504 height 41
paste input "Несудимова"
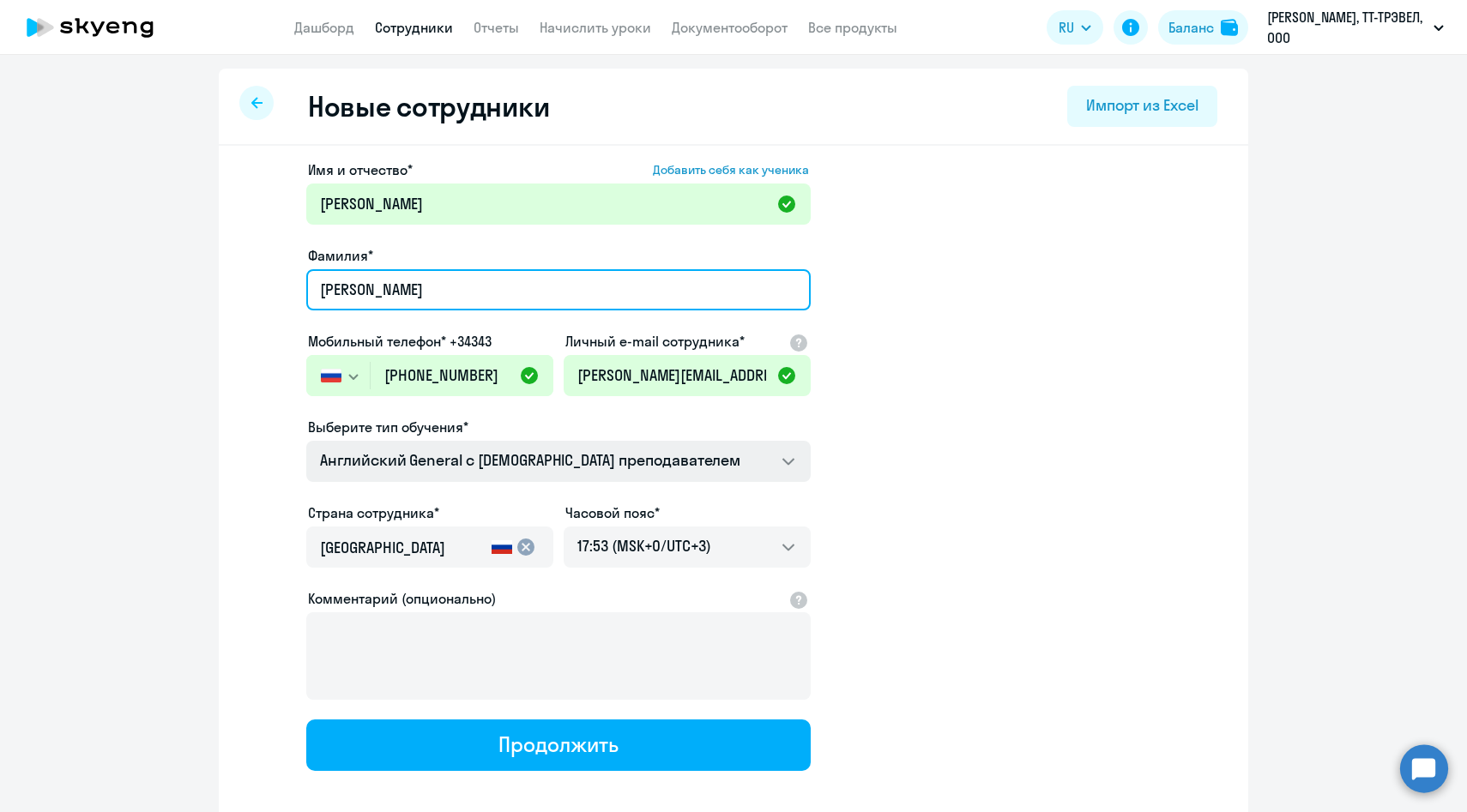
type input "Несудимова"
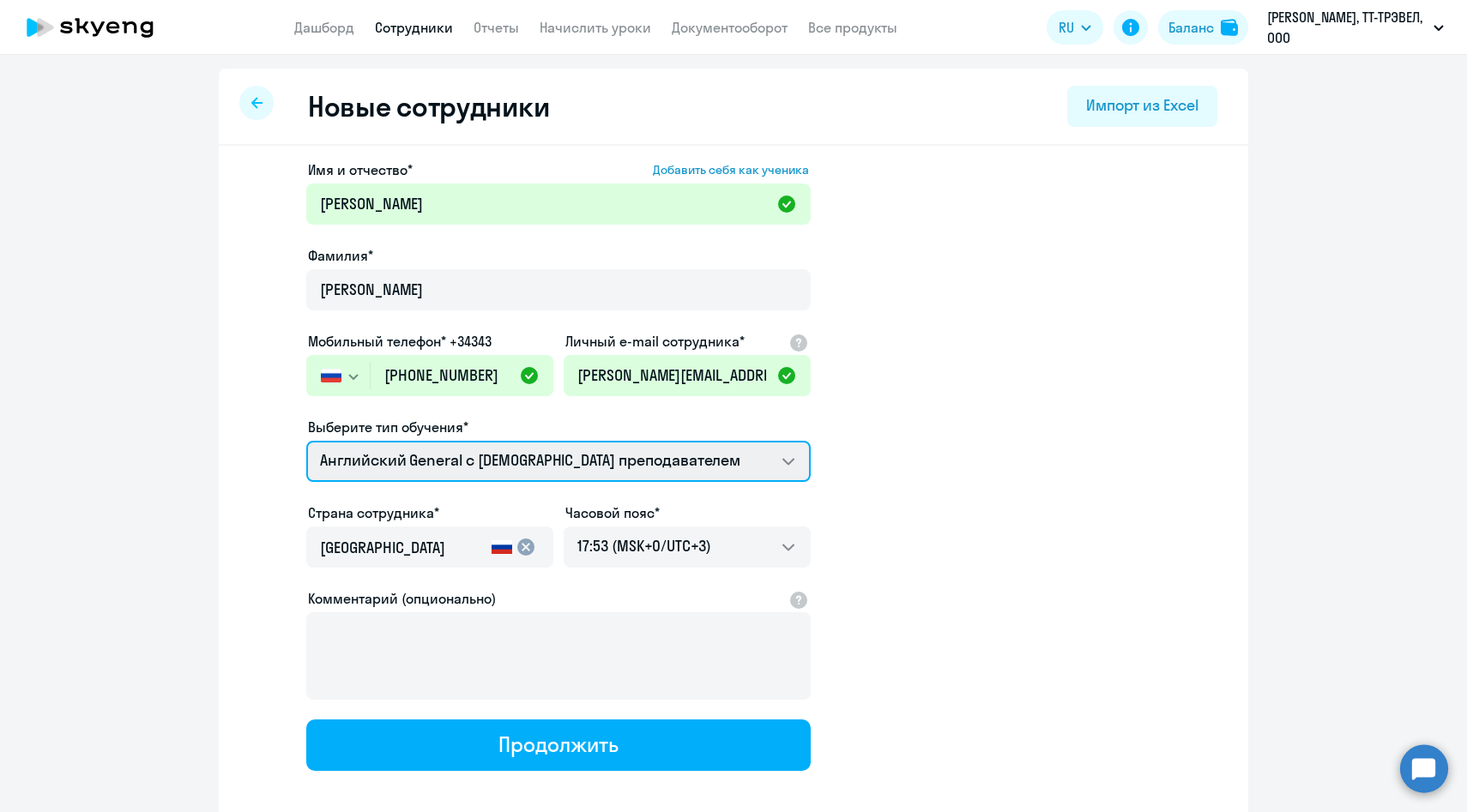
click at [488, 474] on select "Групповые уроки по английскому языку для взрослых Премиум английский с русского…" at bounding box center [558, 461] width 504 height 41
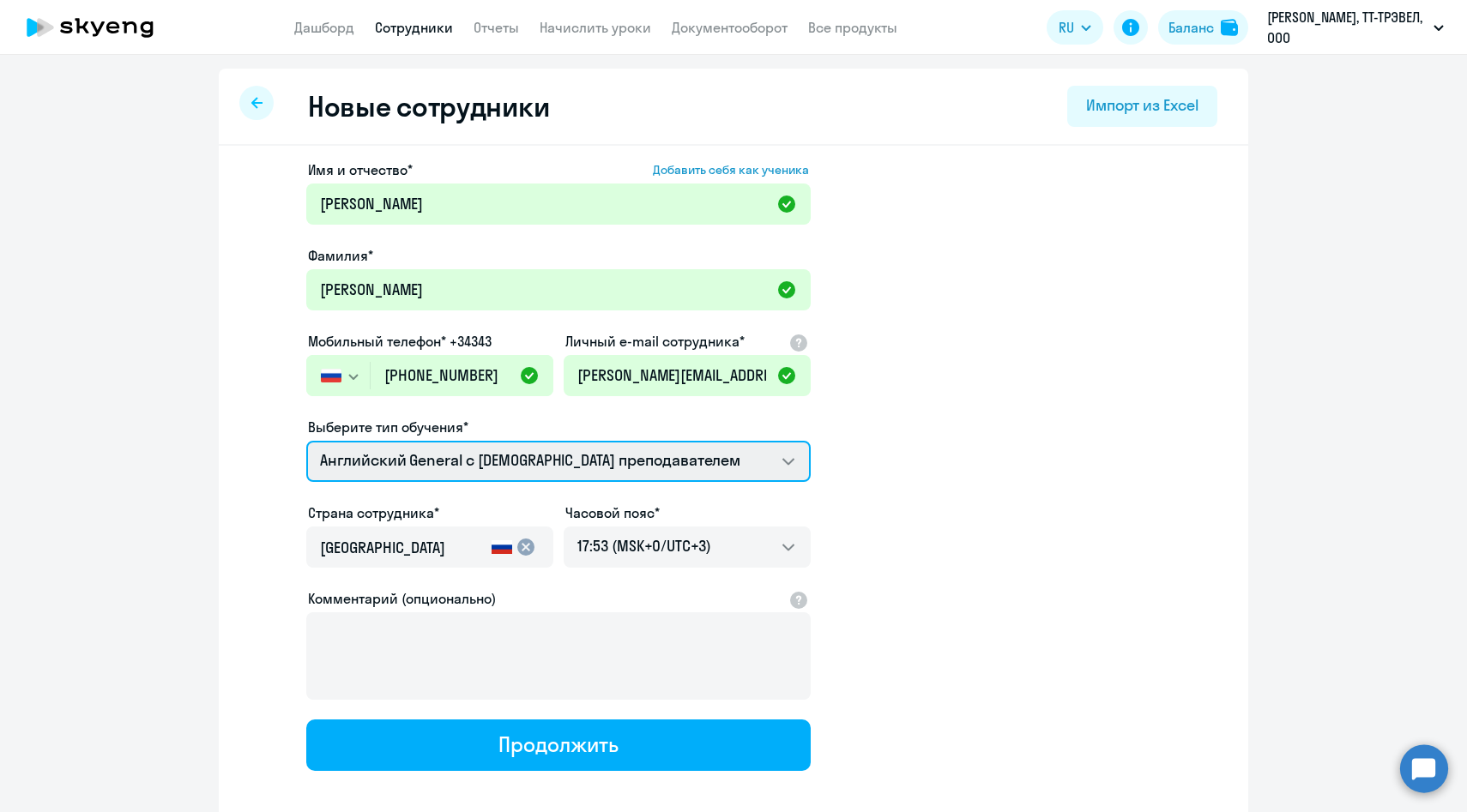
select select "english_adult_f2g_base"
click at [306, 441] on select "Групповые уроки по английскому языку для взрослых Премиум английский с русского…" at bounding box center [558, 461] width 504 height 41
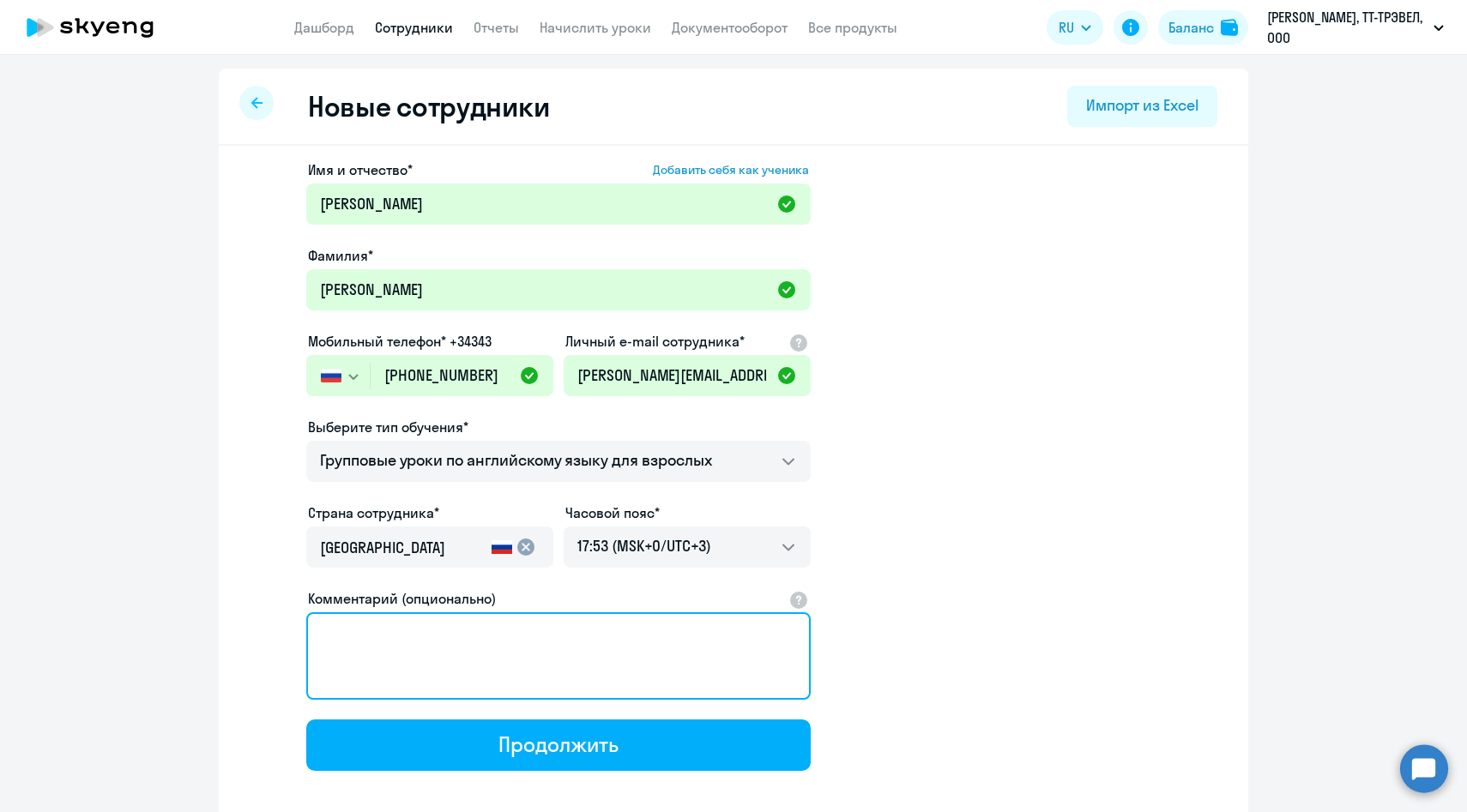
click at [498, 660] on textarea "Комментарий (опционально)" at bounding box center [558, 656] width 504 height 88
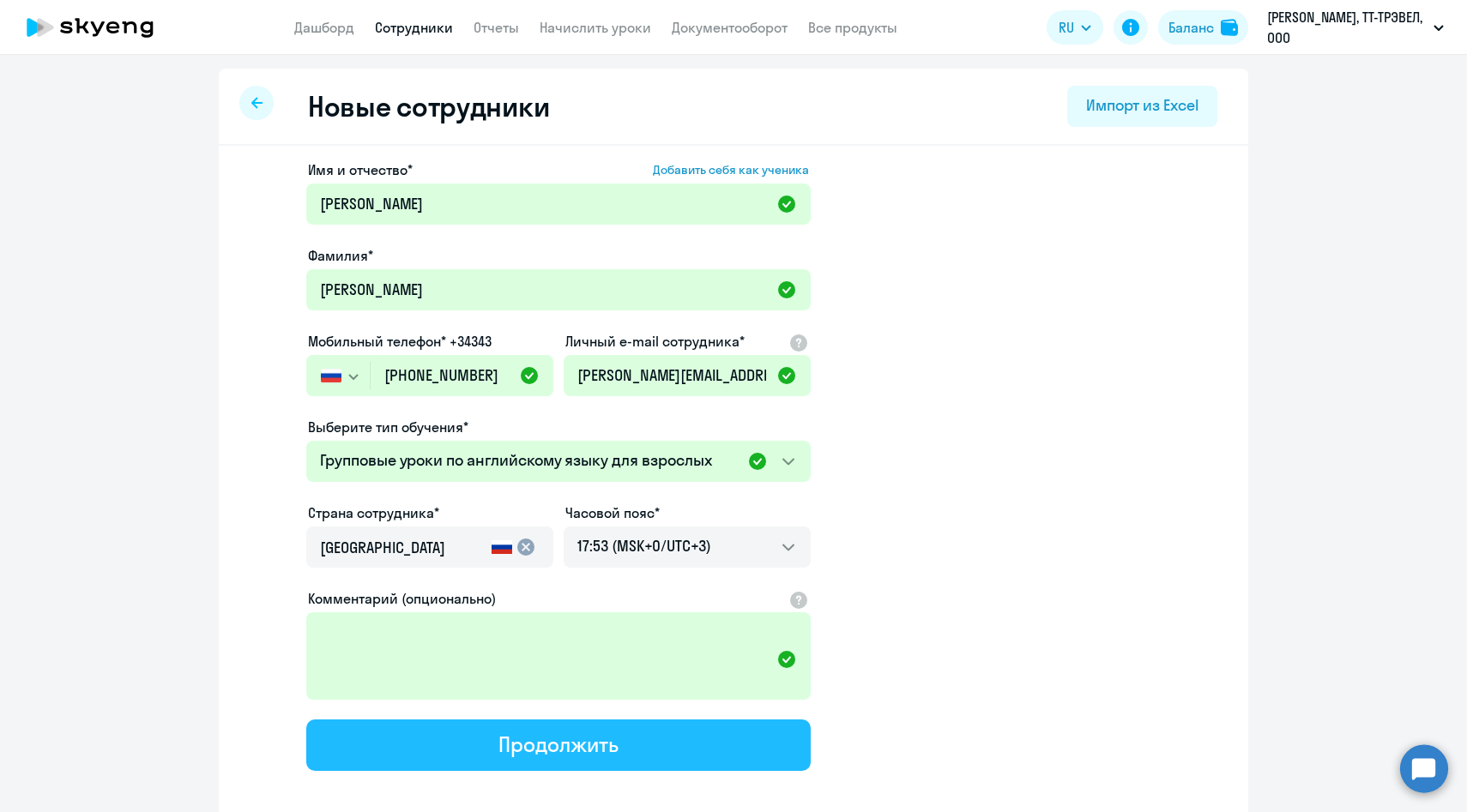
click at [498, 752] on div "Продолжить" at bounding box center [558, 744] width 119 height 27
select select "english_adult_f2g_base"
select select "3"
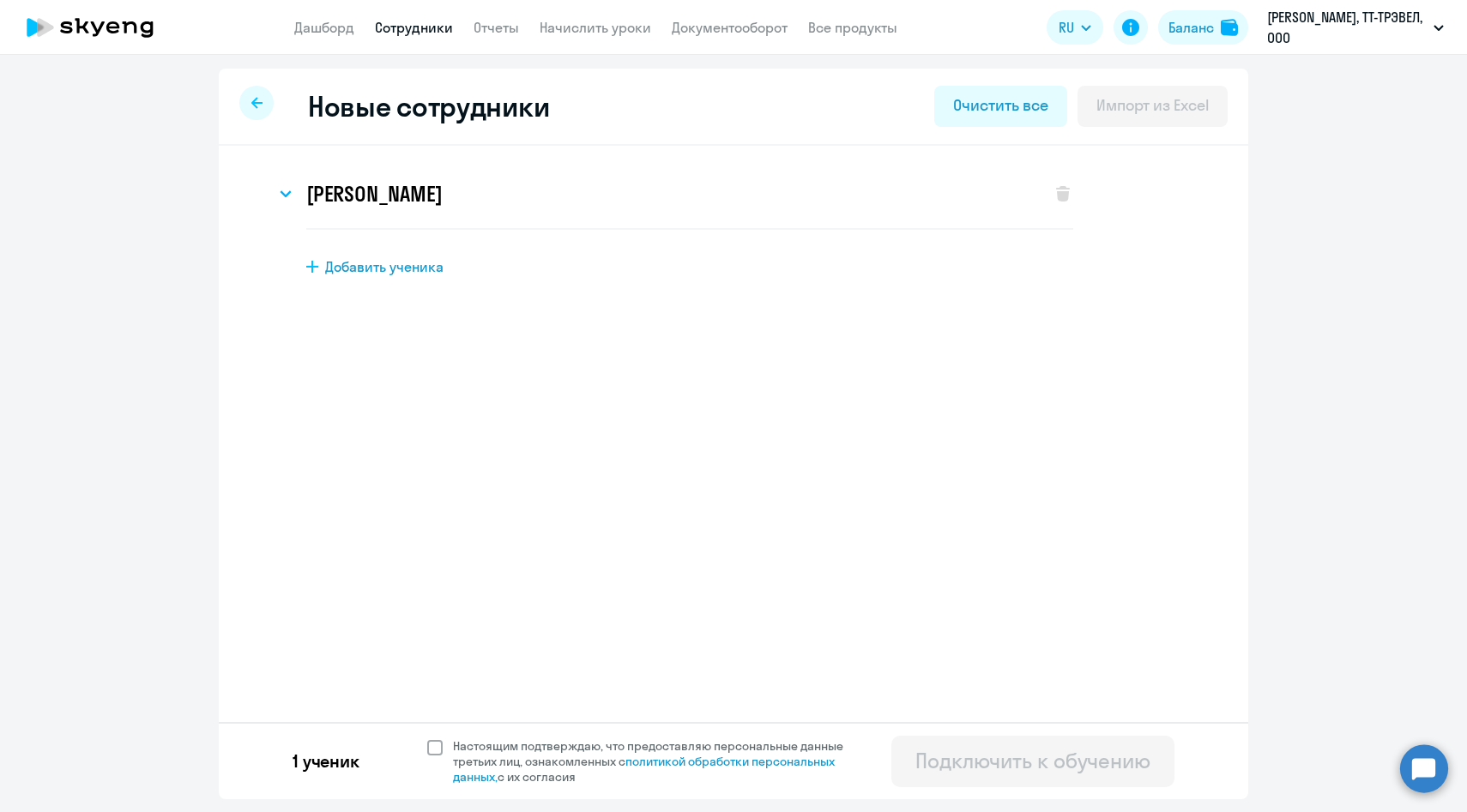
click at [478, 755] on span "Настоящим подтверждаю, что предоставляю персональные данные третьих лиц, ознако…" at bounding box center [657, 761] width 411 height 46
click at [427, 738] on input "Настоящим подтверждаю, что предоставляю персональные данные третьих лиц, ознако…" at bounding box center [426, 738] width 1 height 1
checkbox input "true"
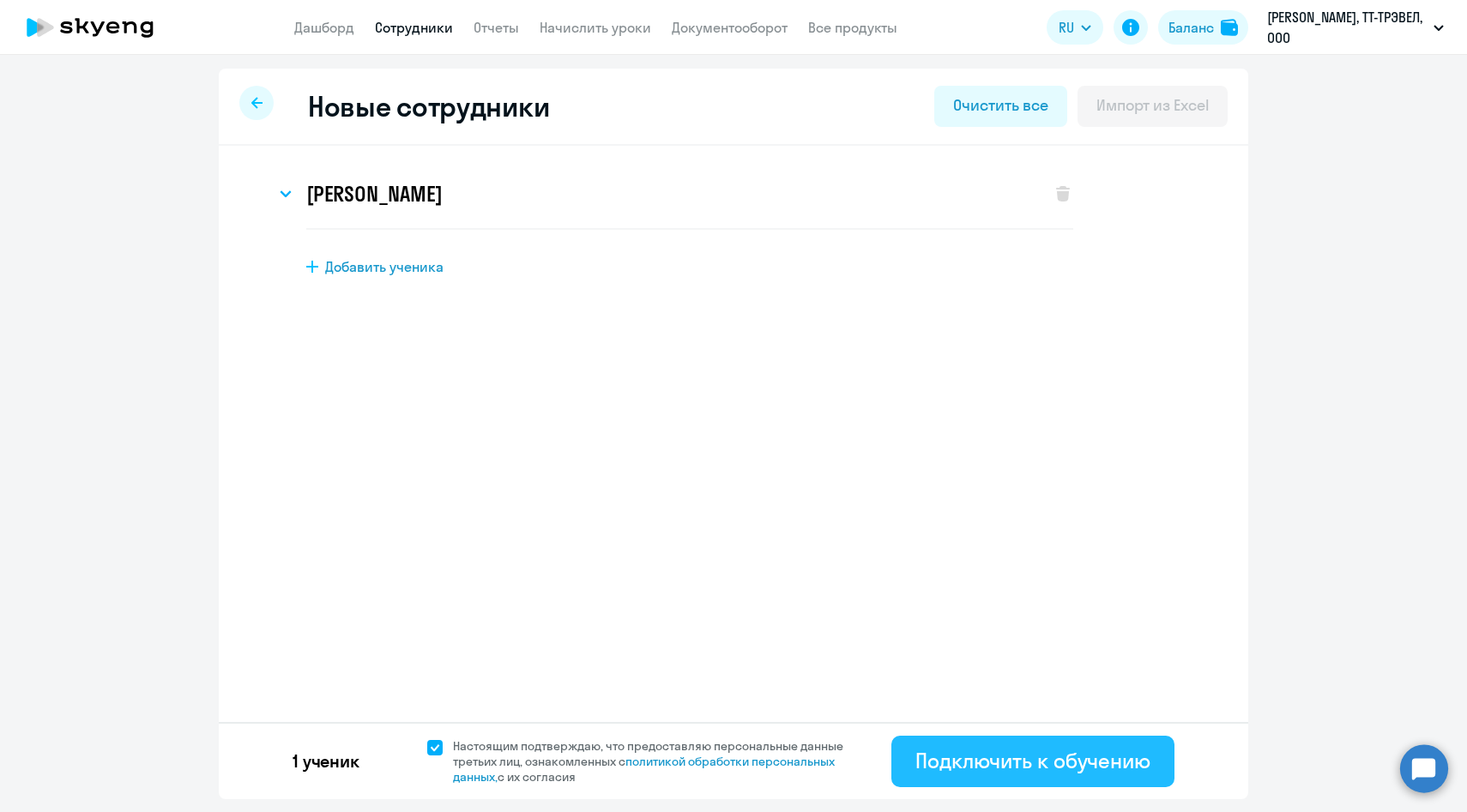
click at [996, 764] on div "Подключить к обучению" at bounding box center [1033, 760] width 235 height 27
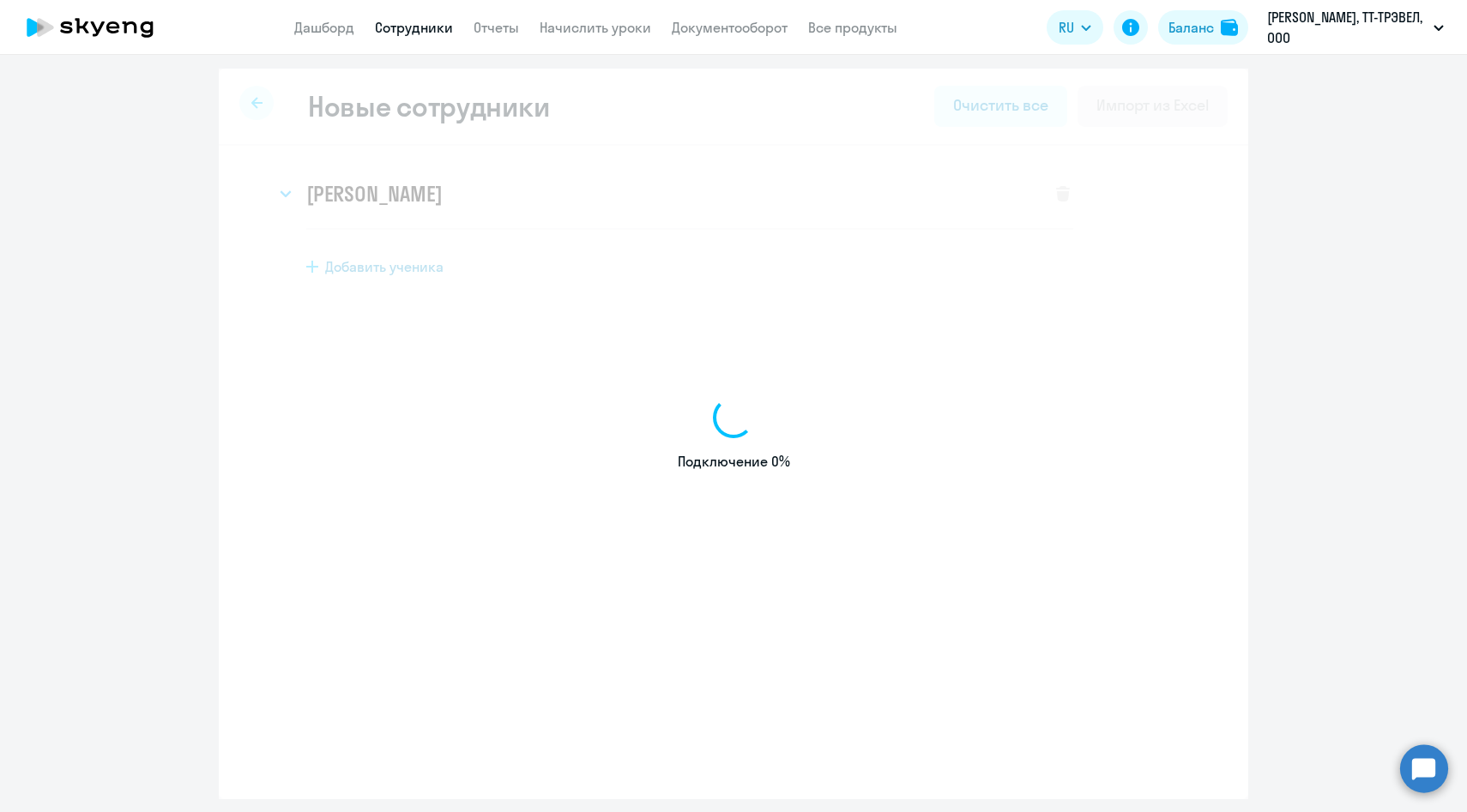
select select "english_adult_not_native_speaker"
select select "3"
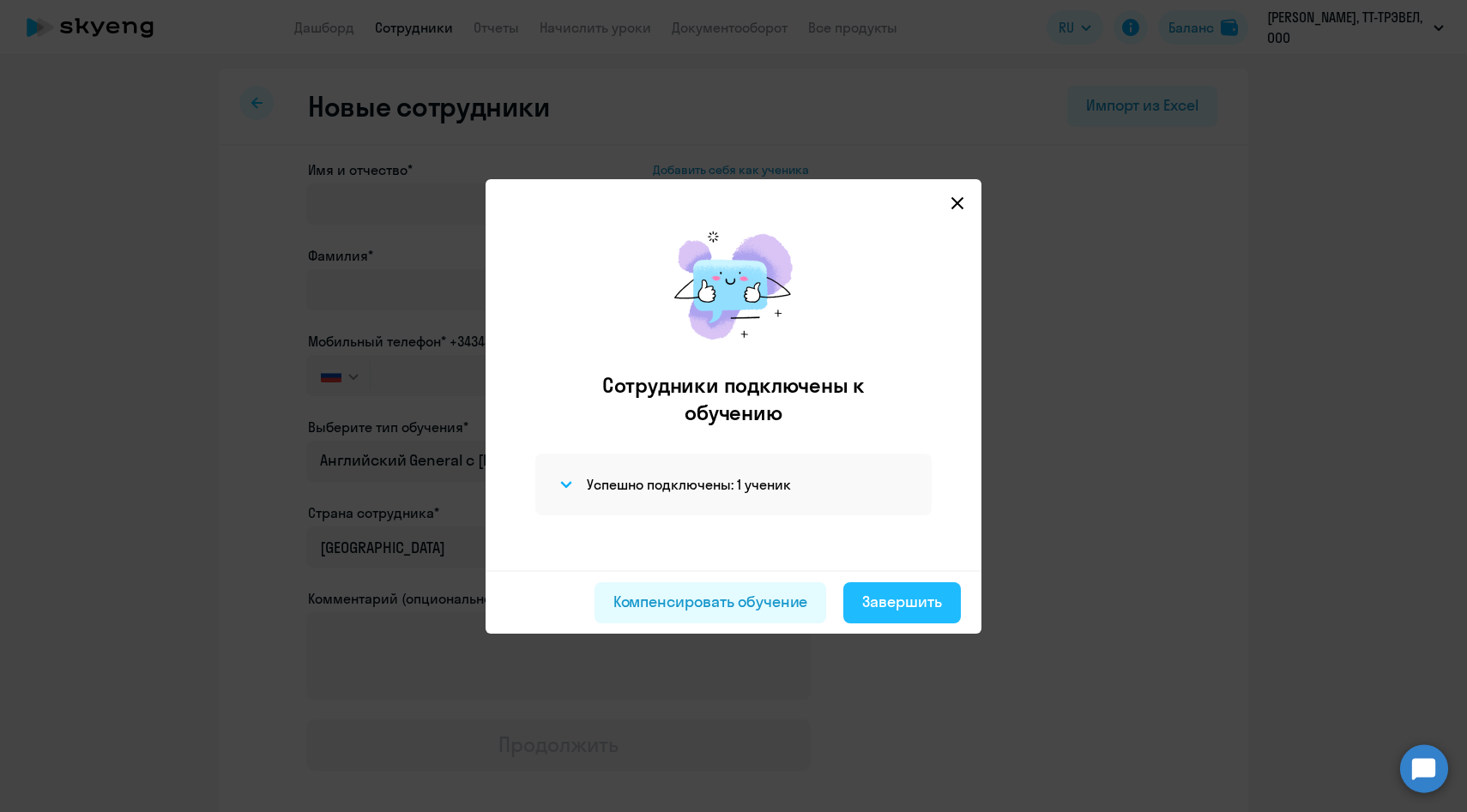
click at [867, 605] on div "Завершить" at bounding box center [902, 601] width 80 height 22
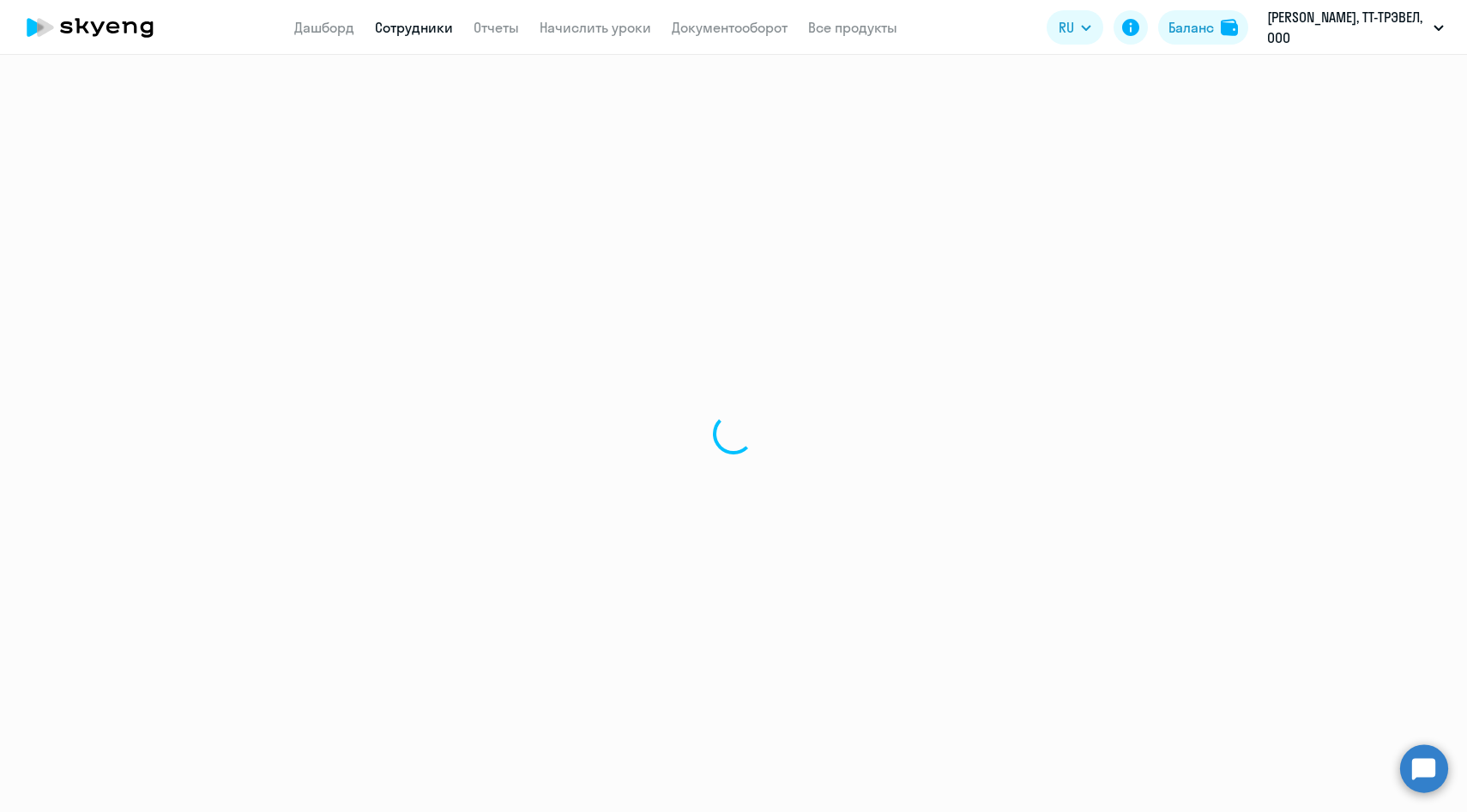
select select "30"
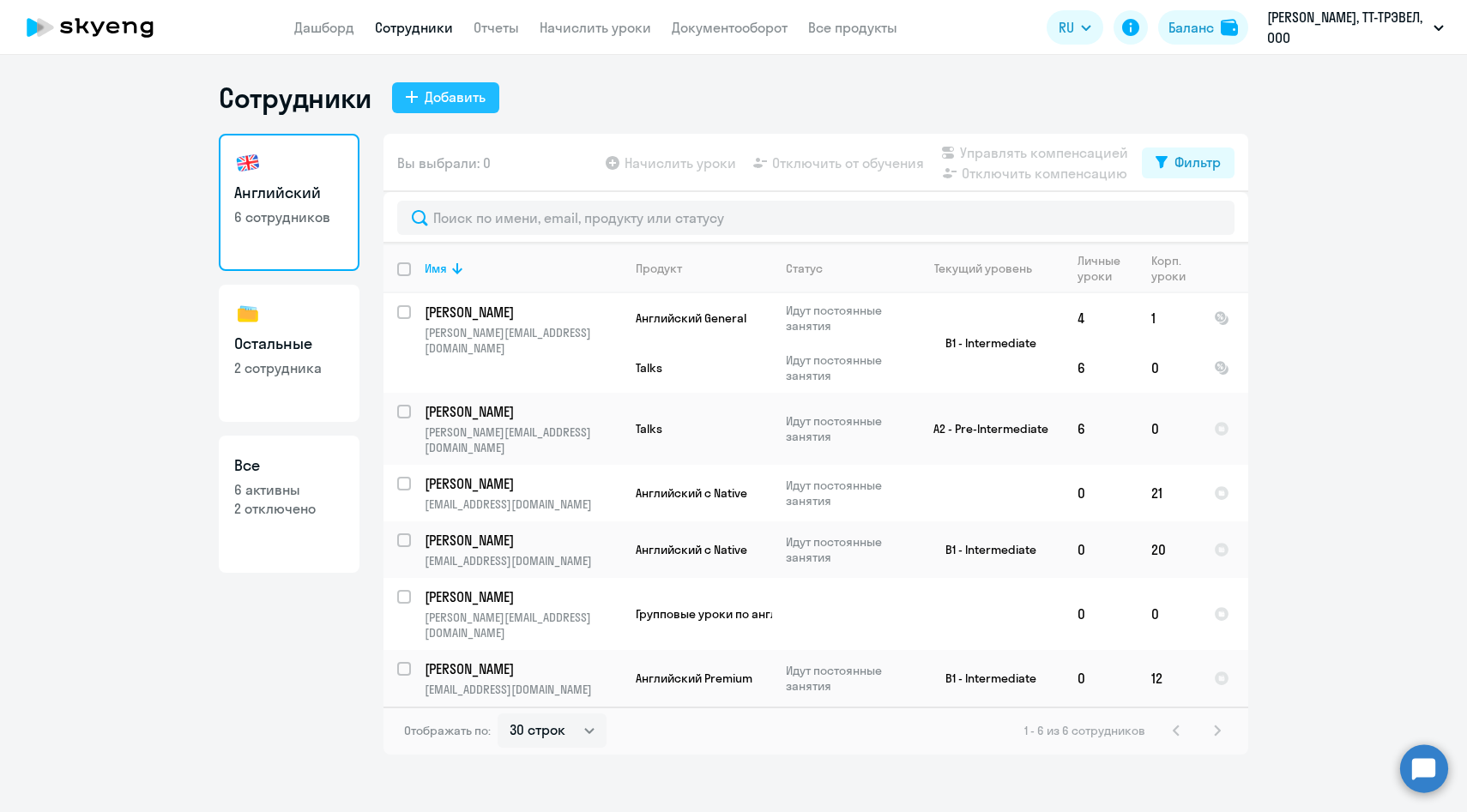
click at [432, 107] on div "Добавить" at bounding box center [455, 97] width 61 height 21
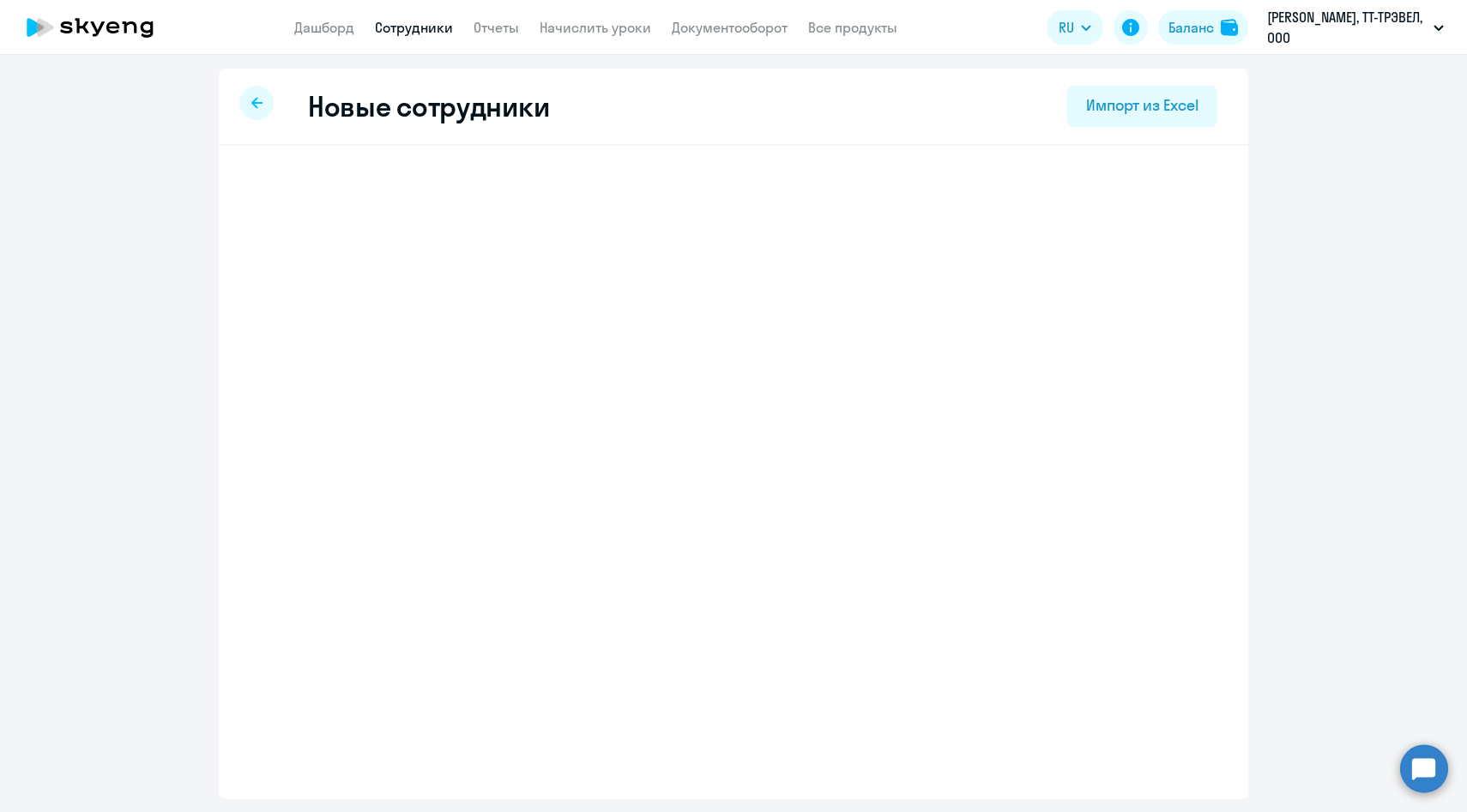
select select "english_adult_not_native_speaker"
select select "3"
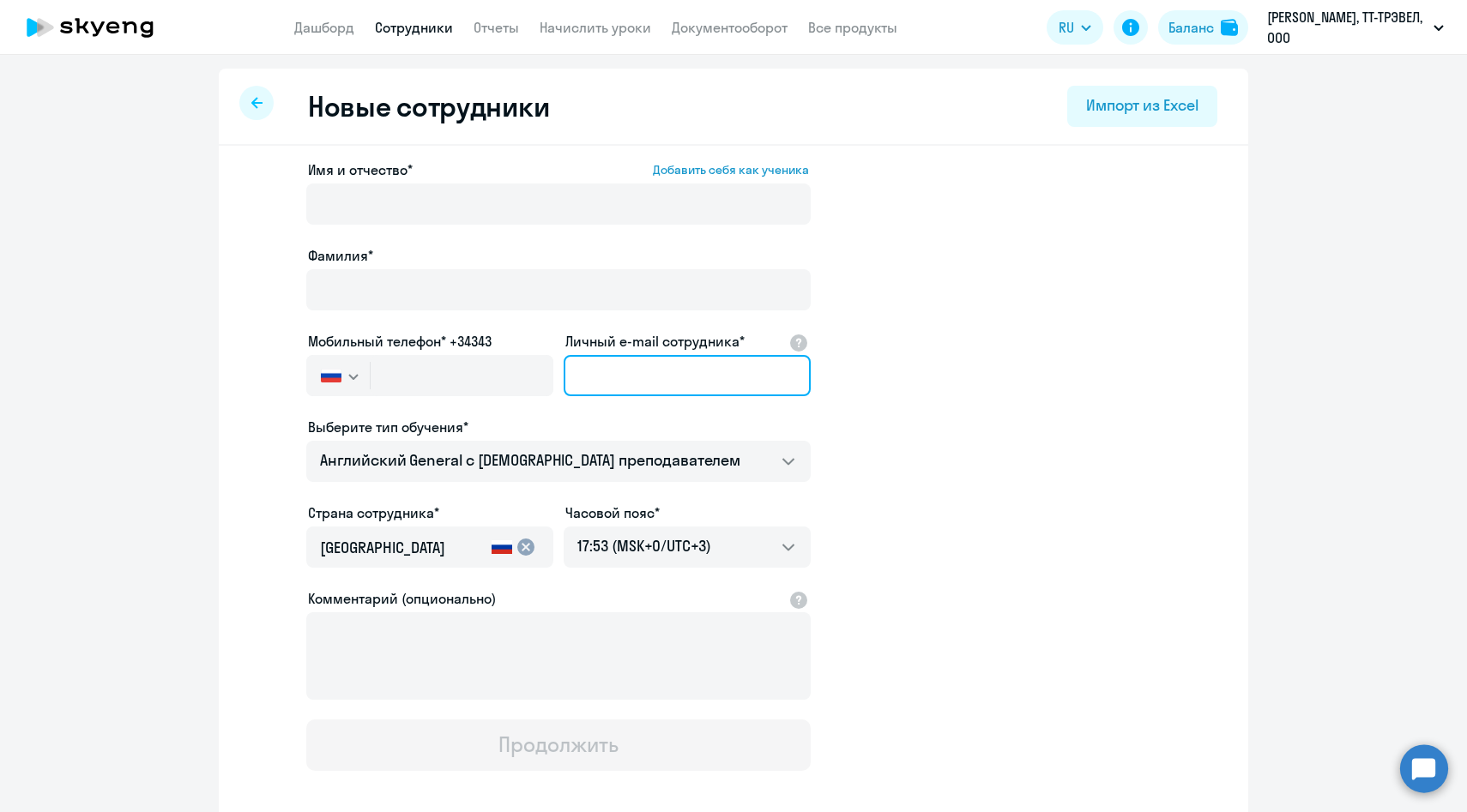
click at [645, 361] on input "Личный e-mail сотрудника*" at bounding box center [687, 375] width 247 height 41
paste input "irina.potapenko@multonpartners.com"
type input "irina.potapenko@multonpartners.com"
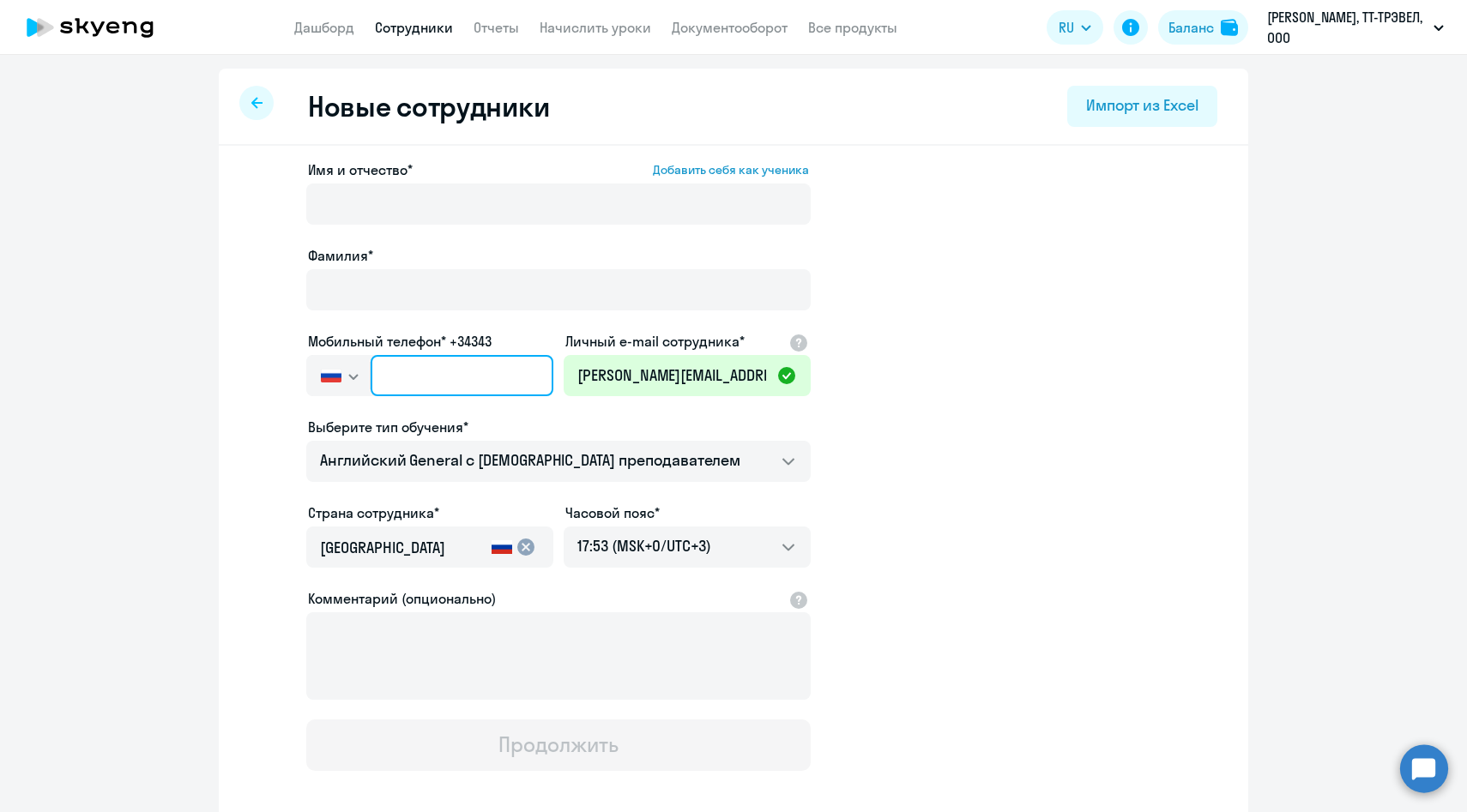
click at [439, 385] on input "text" at bounding box center [461, 375] width 183 height 41
paste input "+7 999 792-91-52"
type input "+7 999 792-91-52"
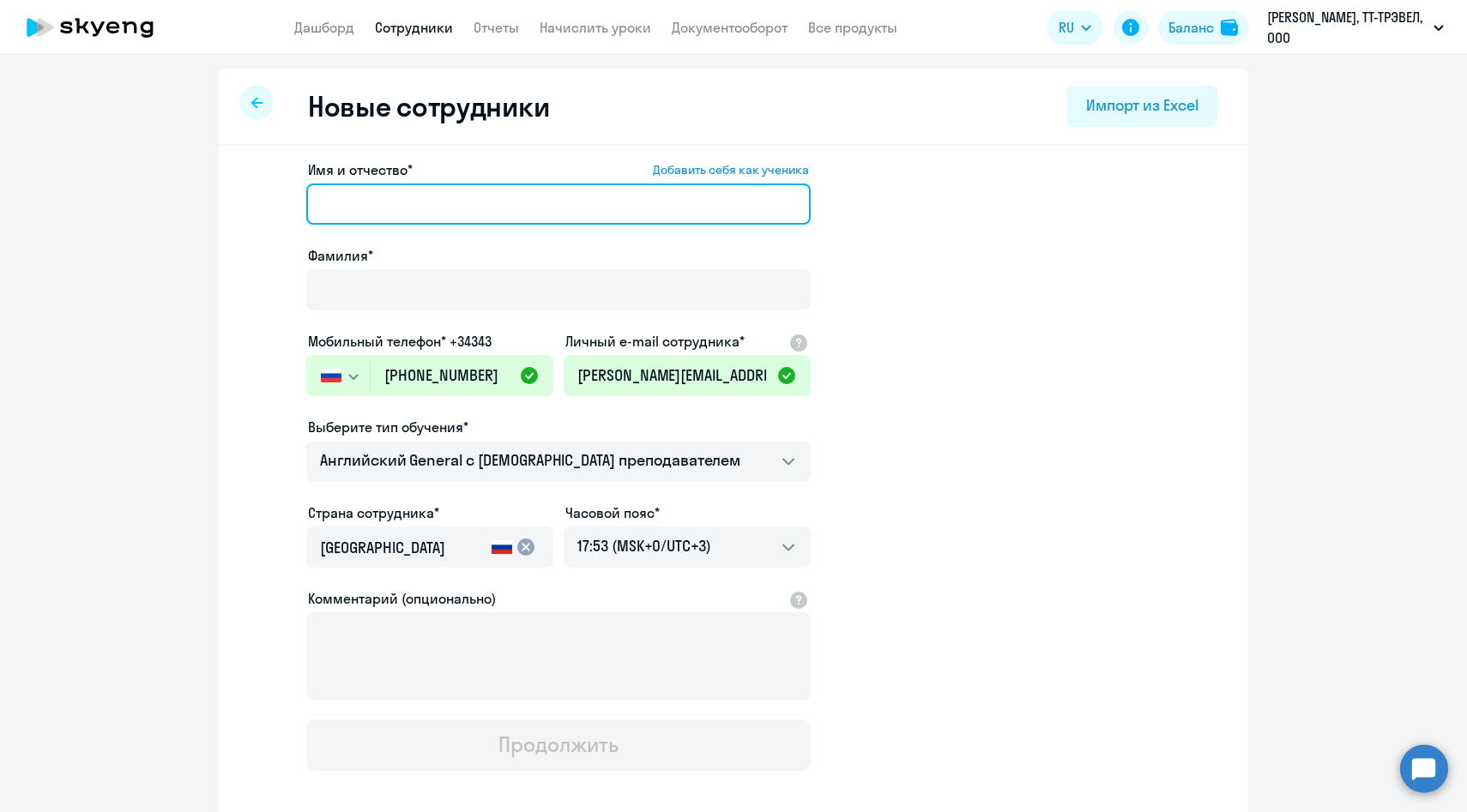
click at [445, 214] on input "Имя и отчество* Добавить себя как ученика" at bounding box center [558, 204] width 504 height 41
paste input "Ирина Потапенко"
click at [416, 206] on input "Ирина Потапенко" at bounding box center [558, 204] width 504 height 41
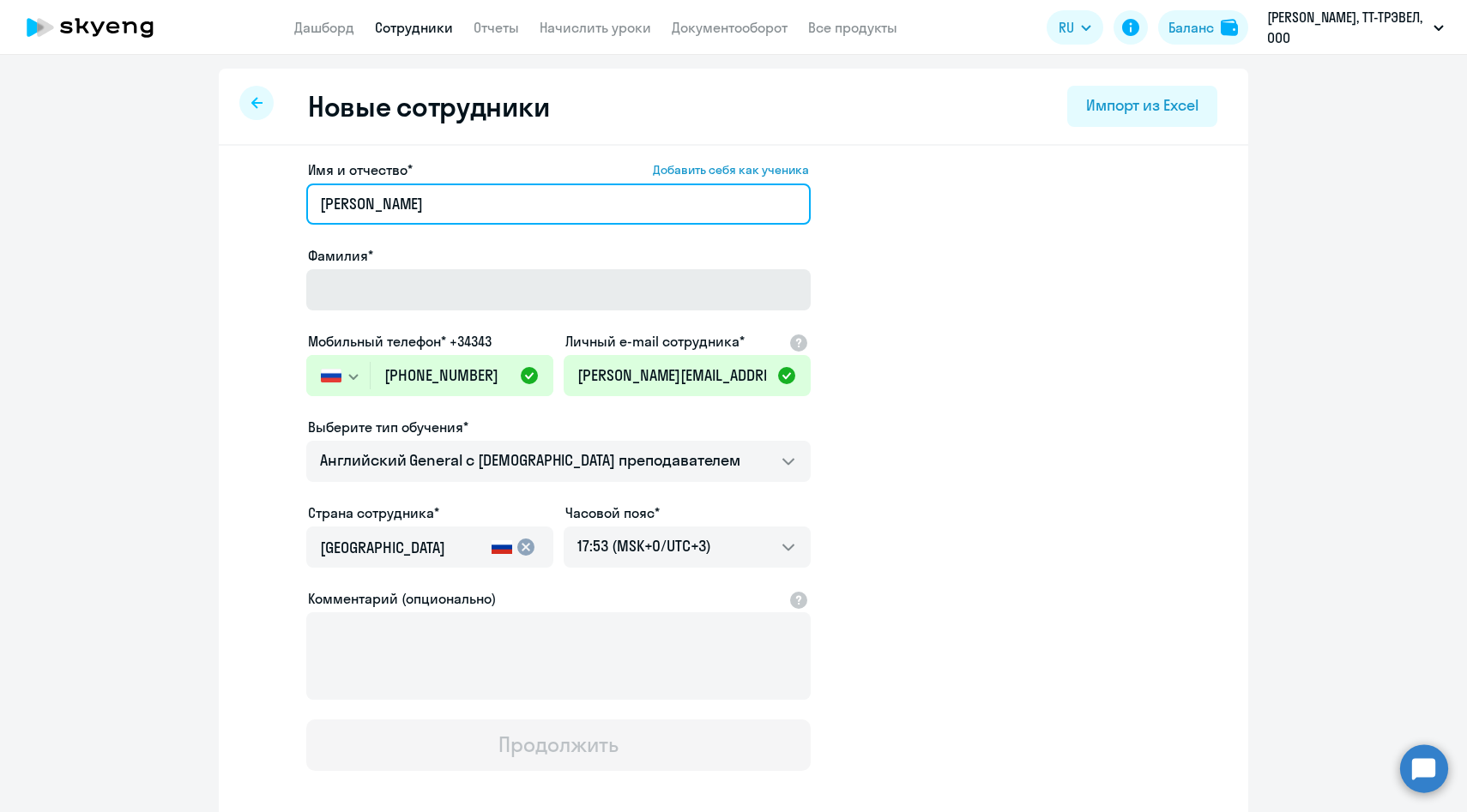
type input "[PERSON_NAME]"
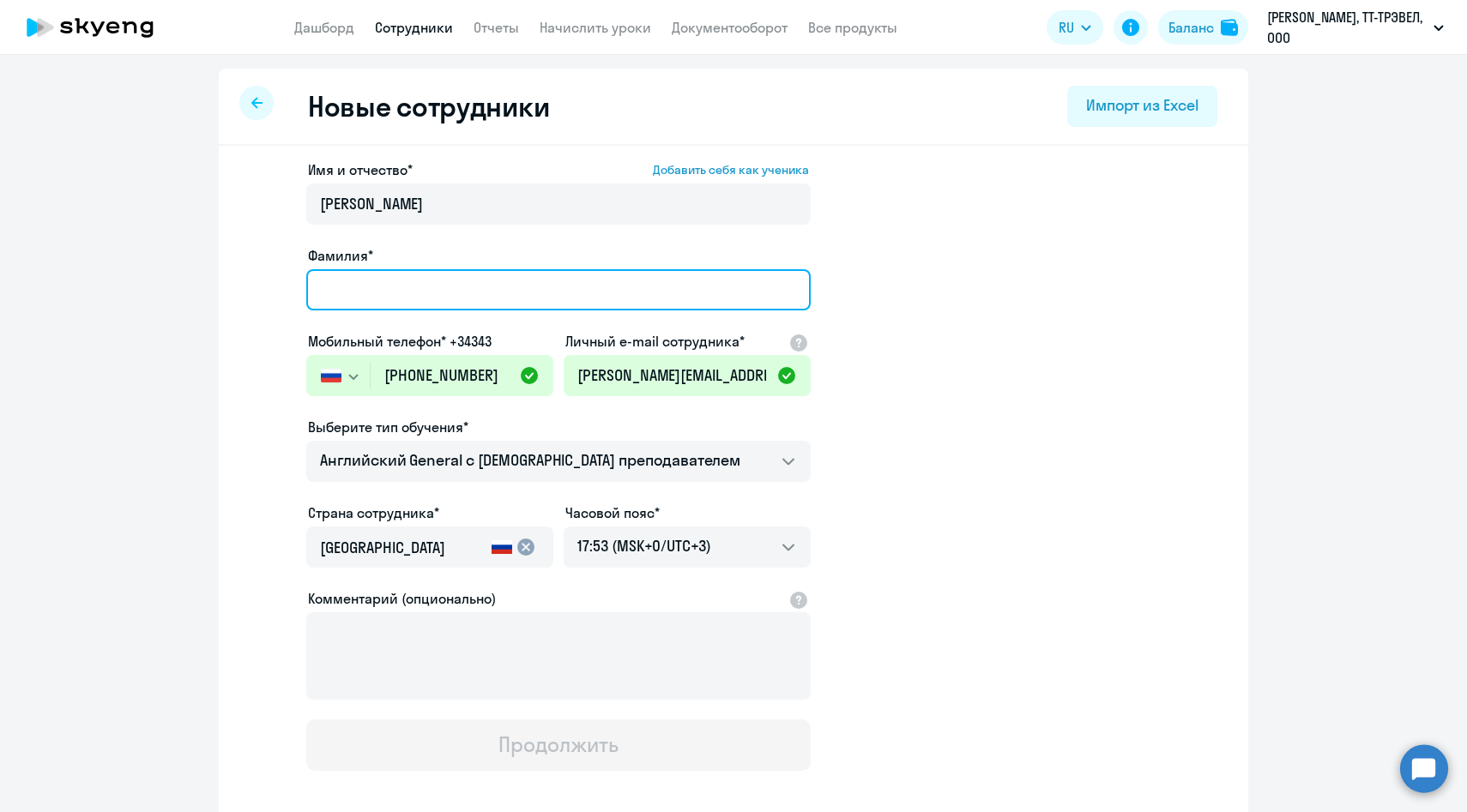
click at [375, 281] on input "Фамилия*" at bounding box center [558, 290] width 504 height 41
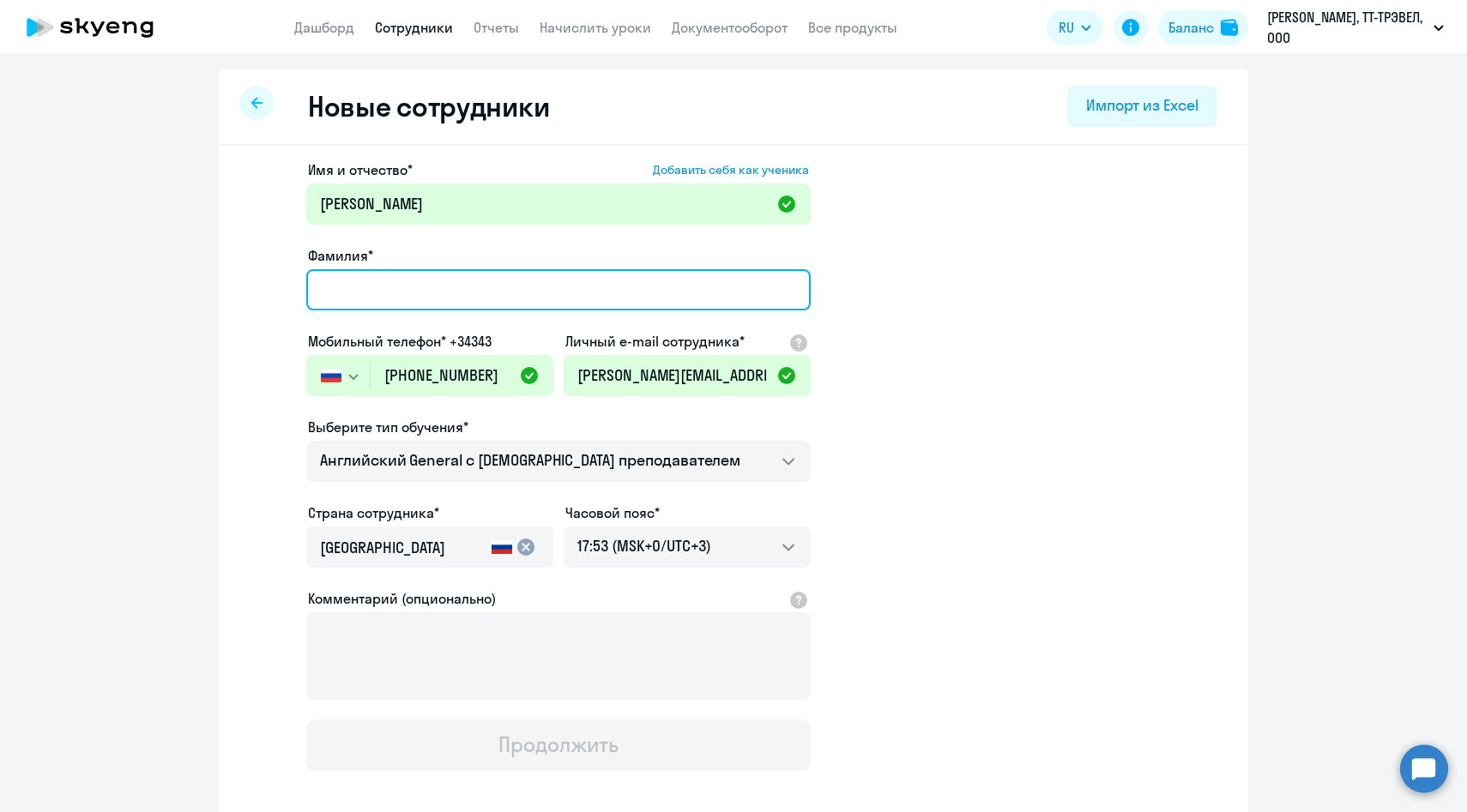
paste input "Потапенко"
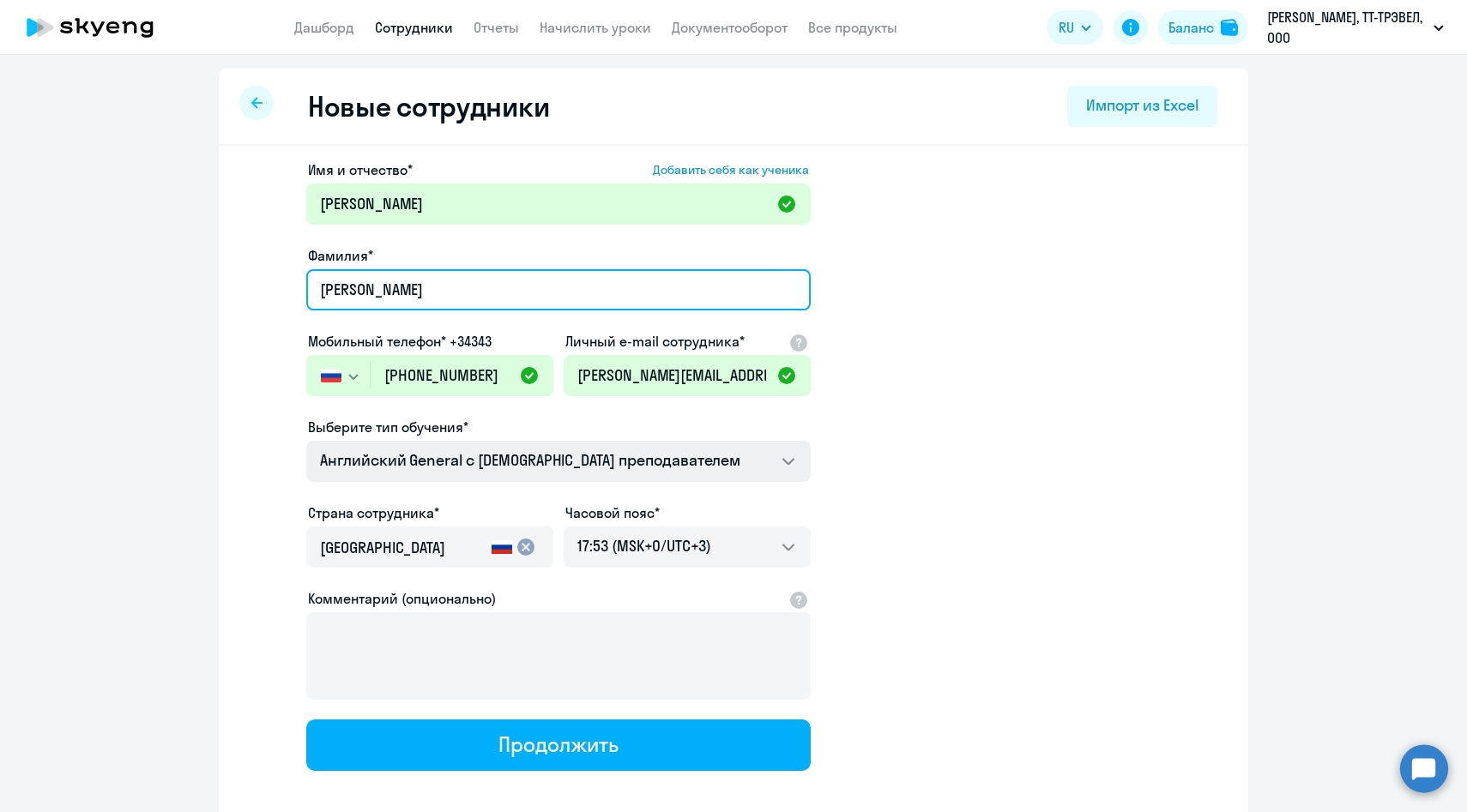
type input "Потапенко"
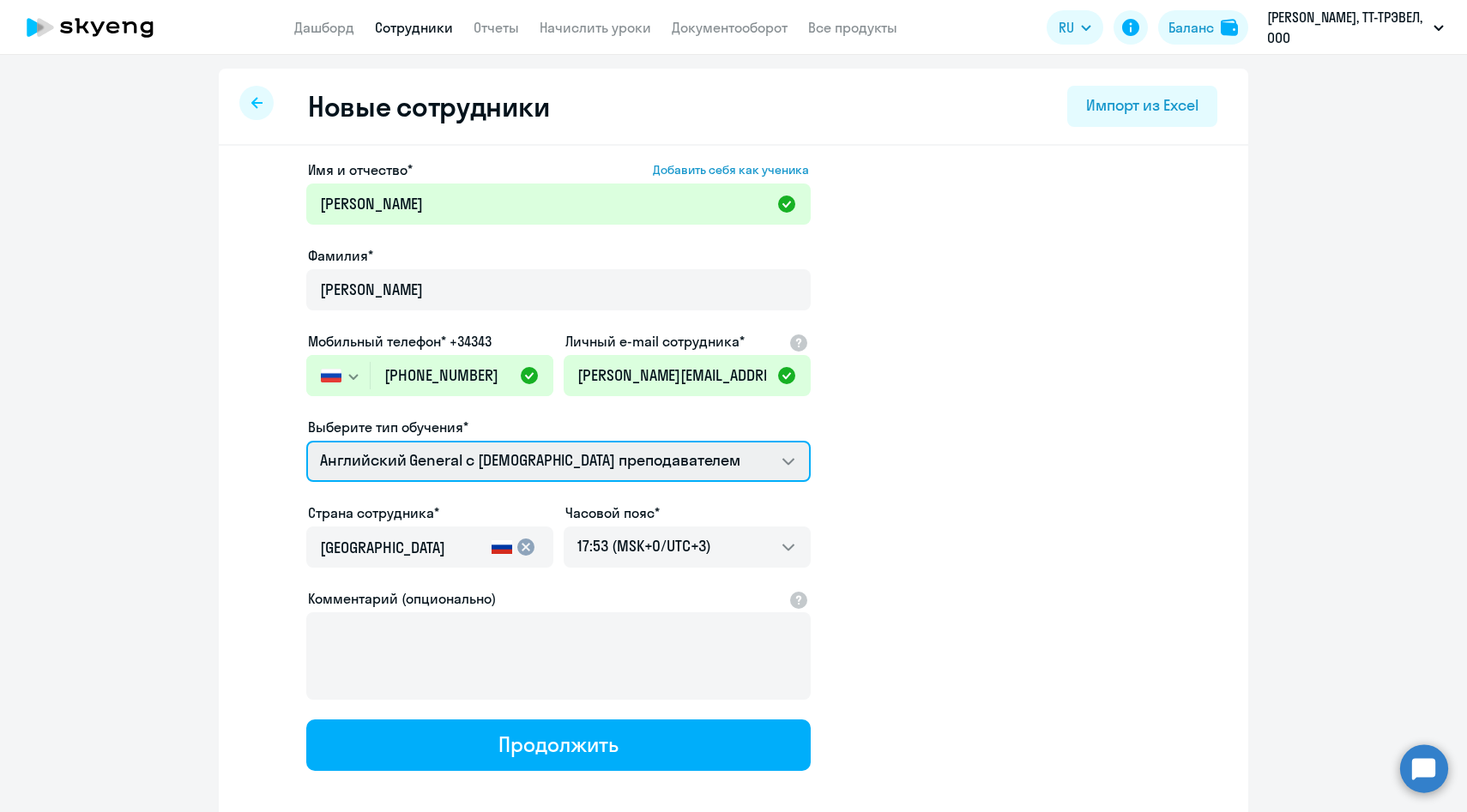
click at [450, 477] on select "Групповые уроки по английскому языку для взрослых Премиум английский с русского…" at bounding box center [558, 461] width 504 height 41
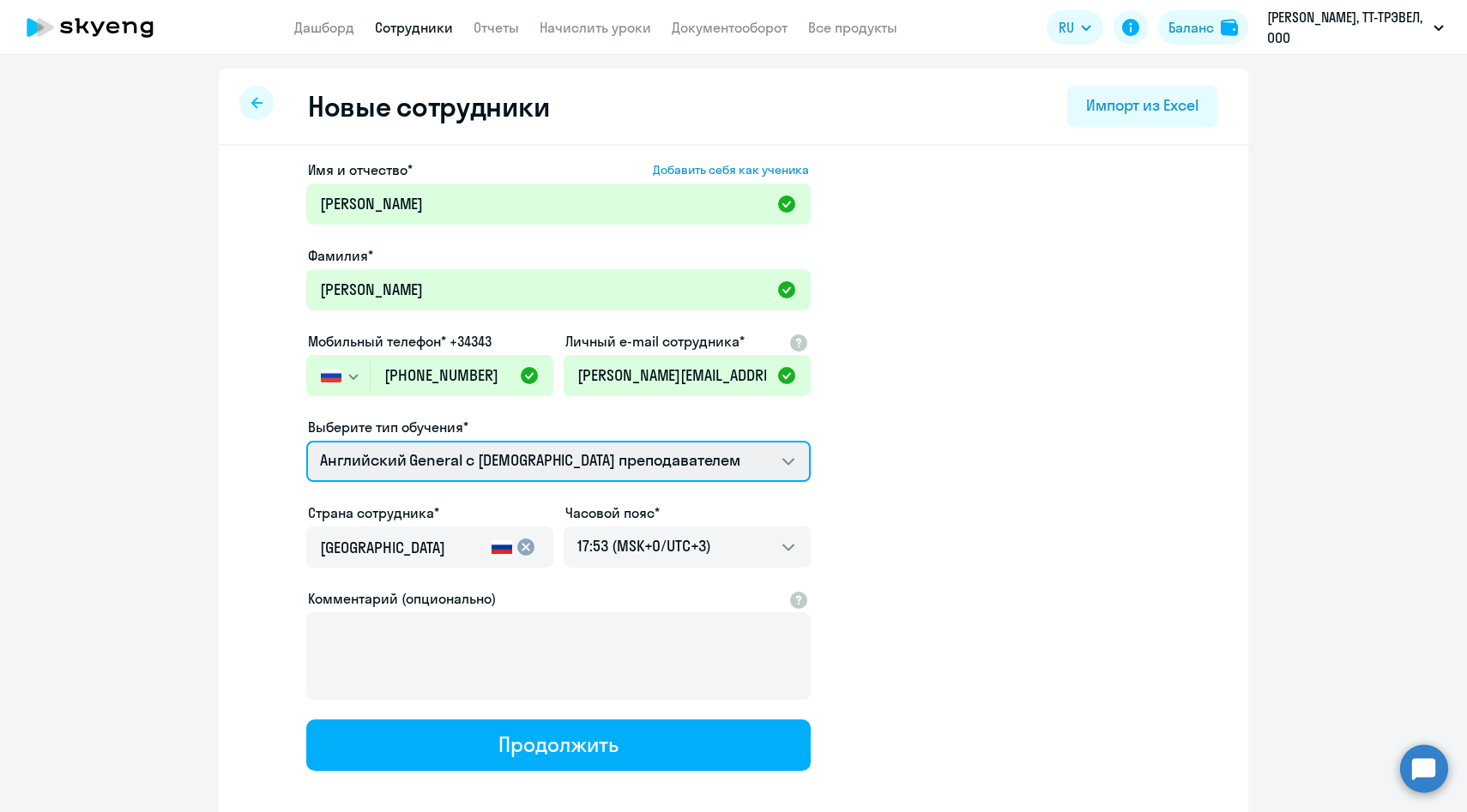
select select "english_adult_f2g_base"
click at [306, 441] on select "Групповые уроки по английскому языку для взрослых Премиум английский с русского…" at bounding box center [558, 461] width 504 height 41
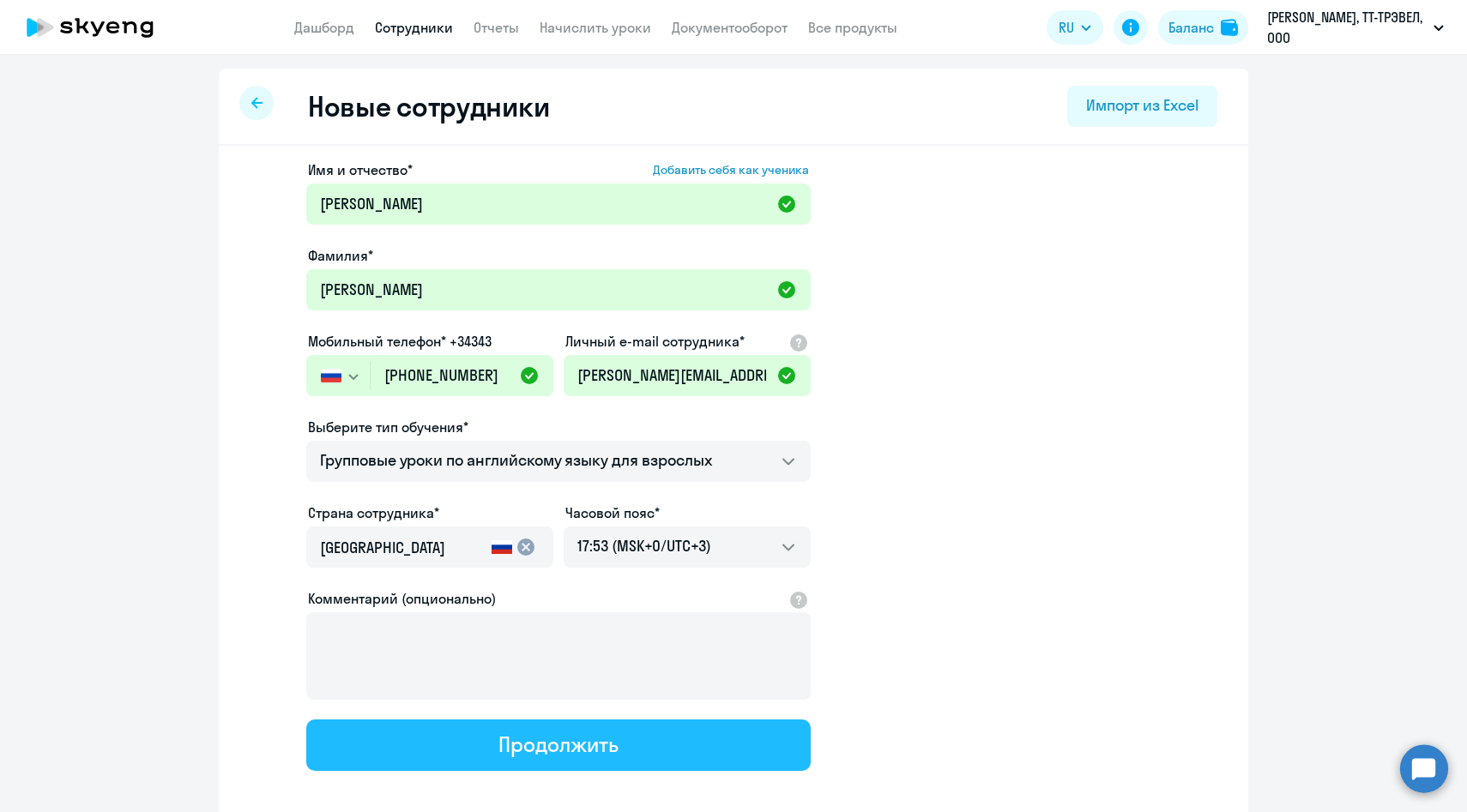
click at [495, 754] on button "Продолжить" at bounding box center [558, 745] width 504 height 52
select select "english_adult_f2g_base"
select select "3"
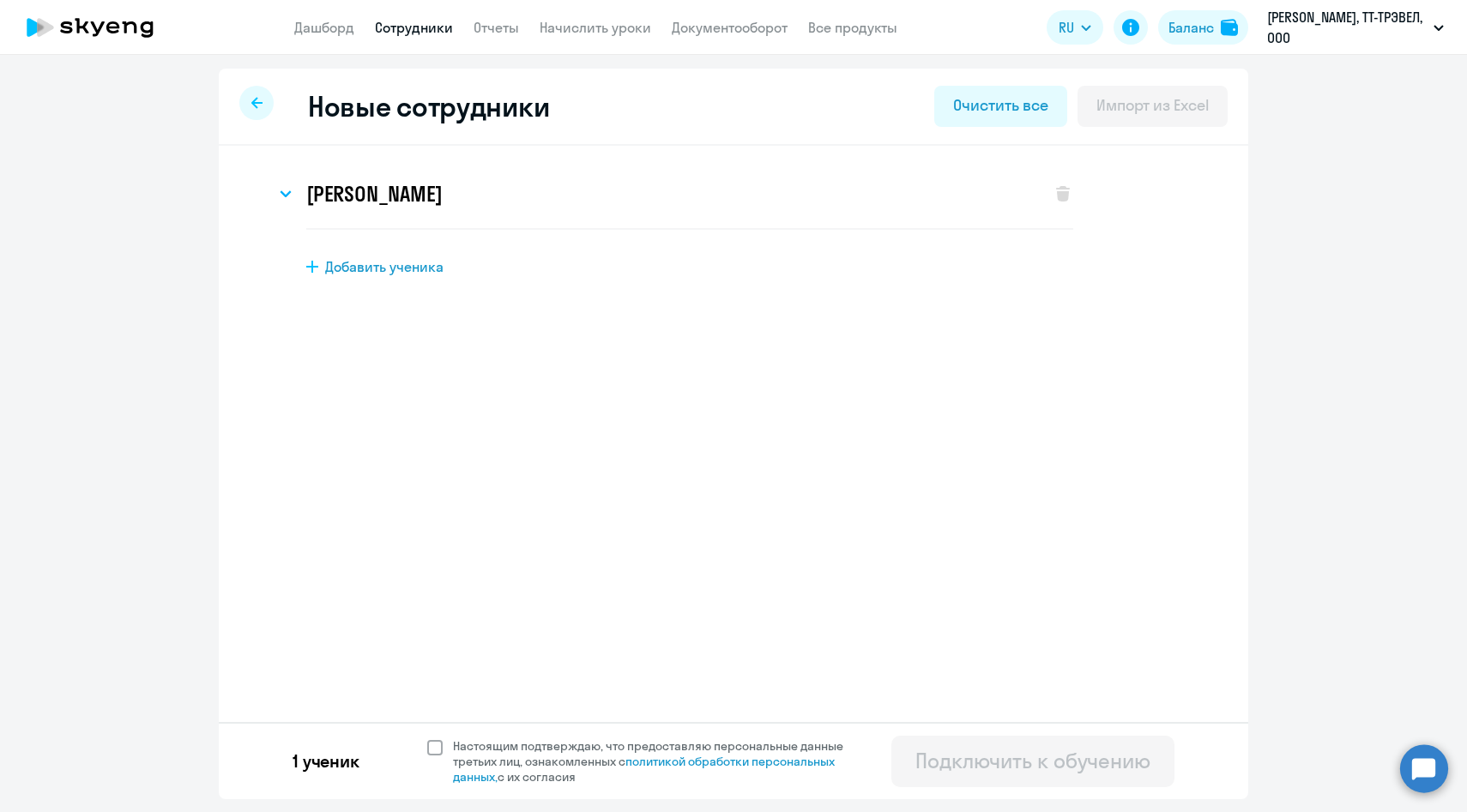
click at [523, 762] on span "Настоящим подтверждаю, что предоставляю персональные данные третьих лиц, ознако…" at bounding box center [657, 761] width 411 height 46
click at [427, 738] on input "Настоящим подтверждаю, что предоставляю персональные данные третьих лиц, ознако…" at bounding box center [426, 738] width 1 height 1
checkbox input "true"
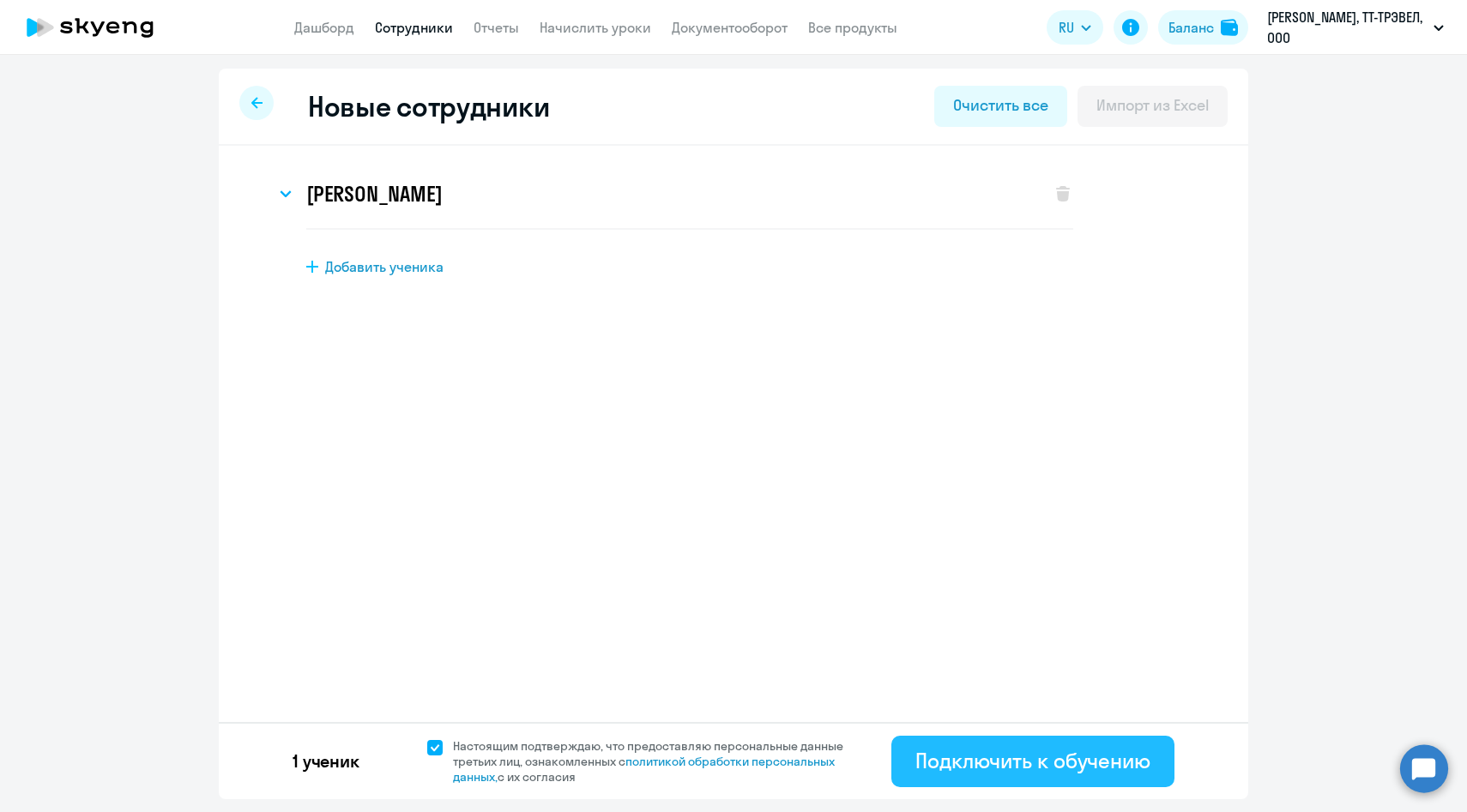
click at [979, 767] on div "Подключить к обучению" at bounding box center [1033, 760] width 235 height 27
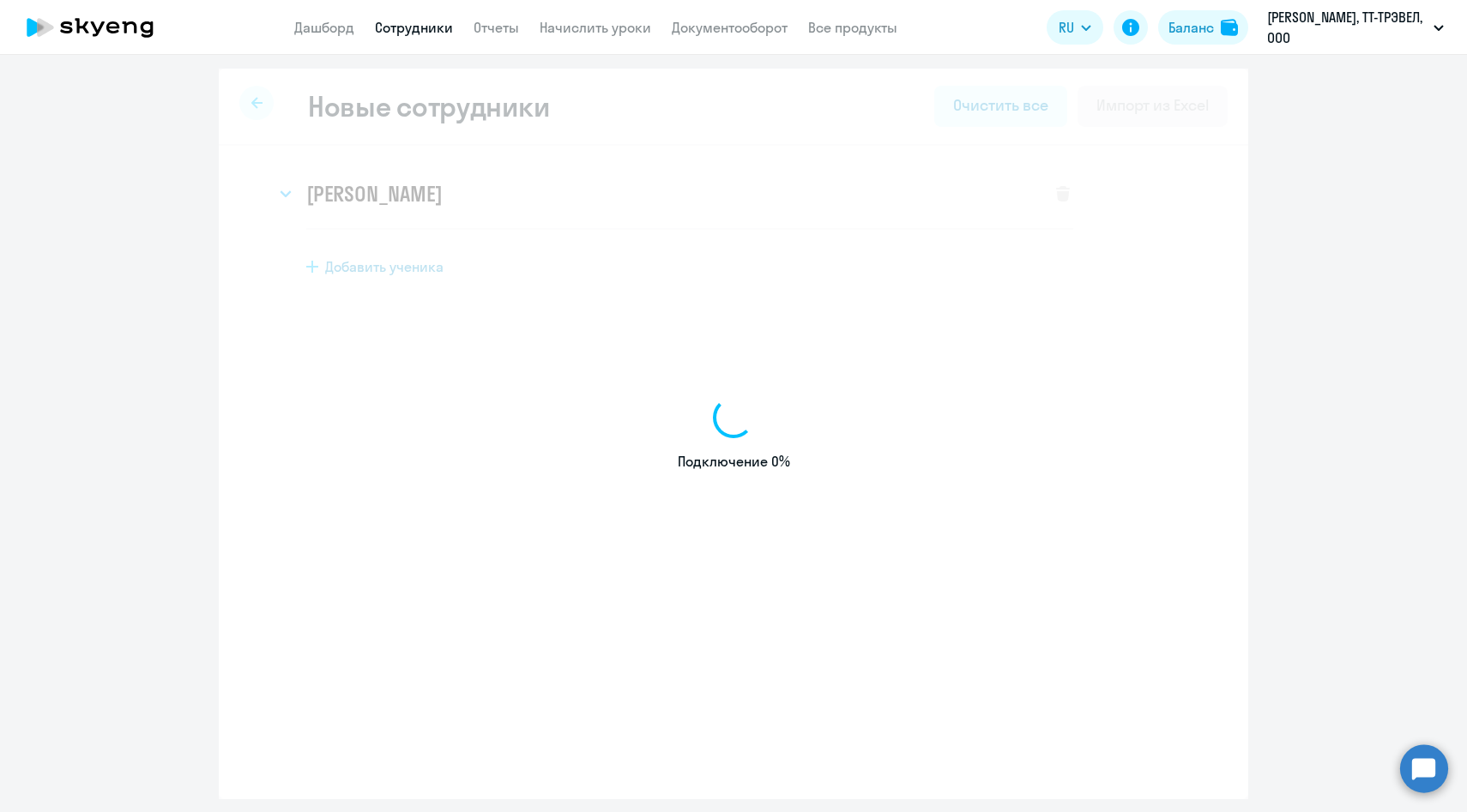
select select "english_adult_not_native_speaker"
select select "3"
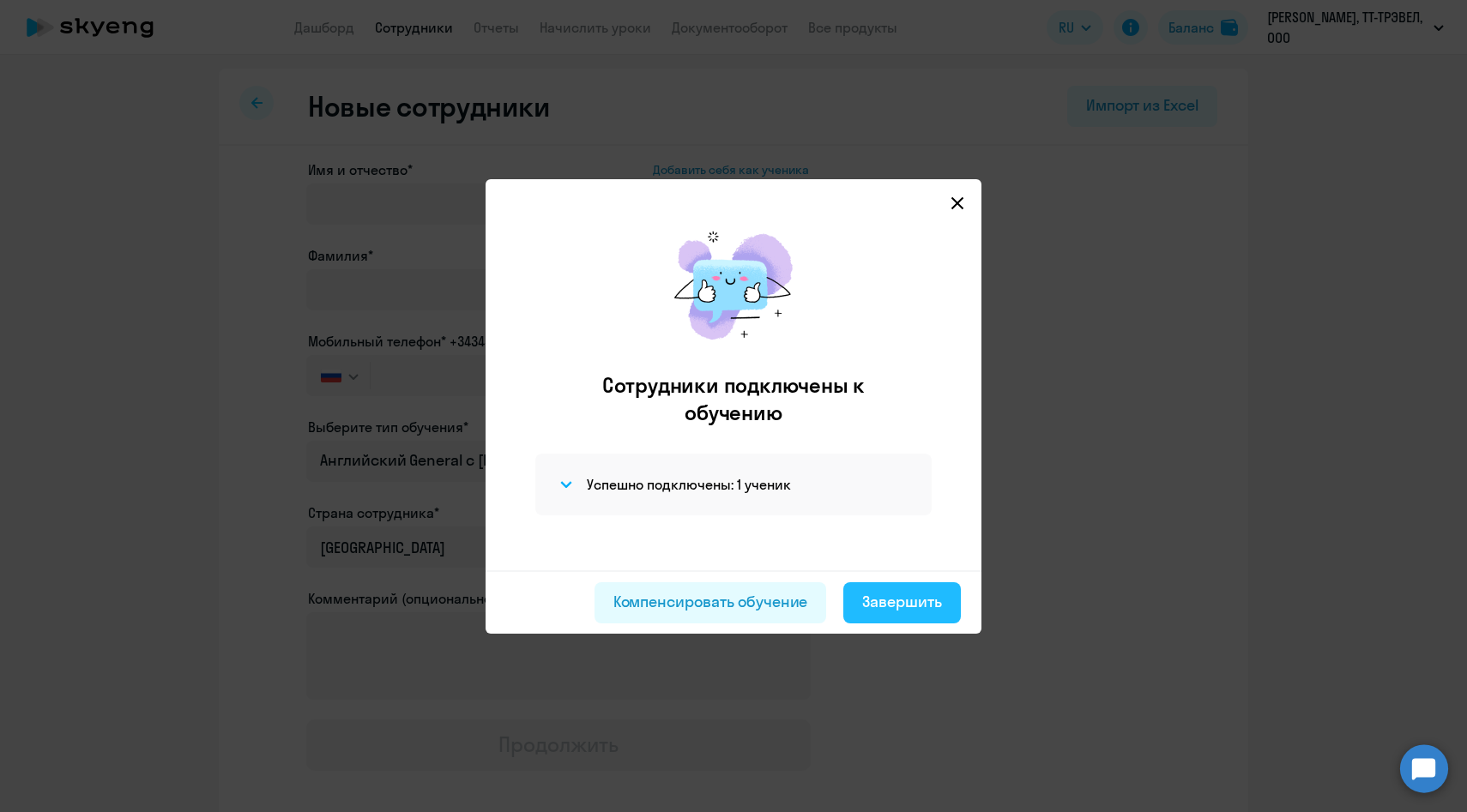
click at [929, 601] on div "Завершить" at bounding box center [902, 601] width 80 height 22
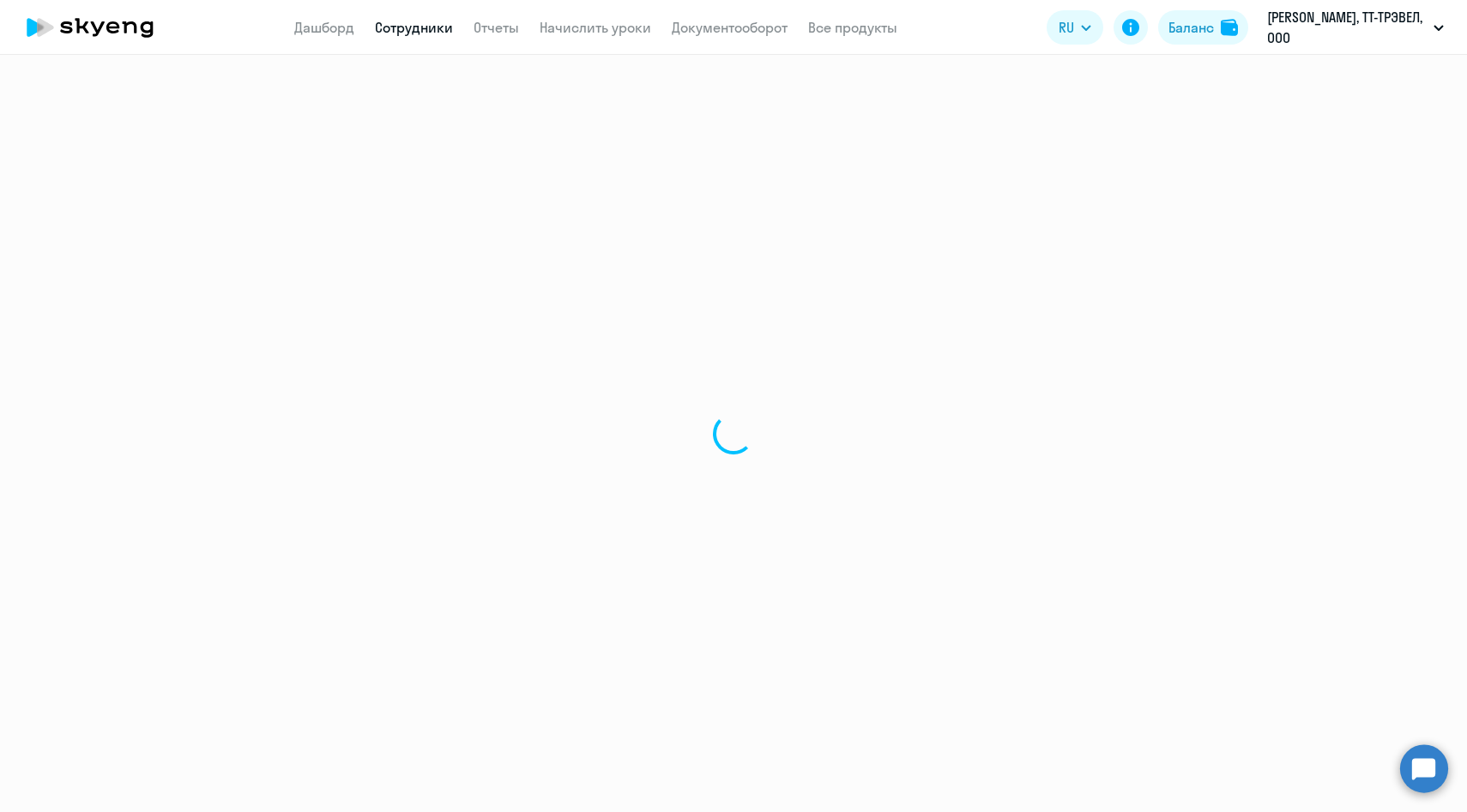
select select "30"
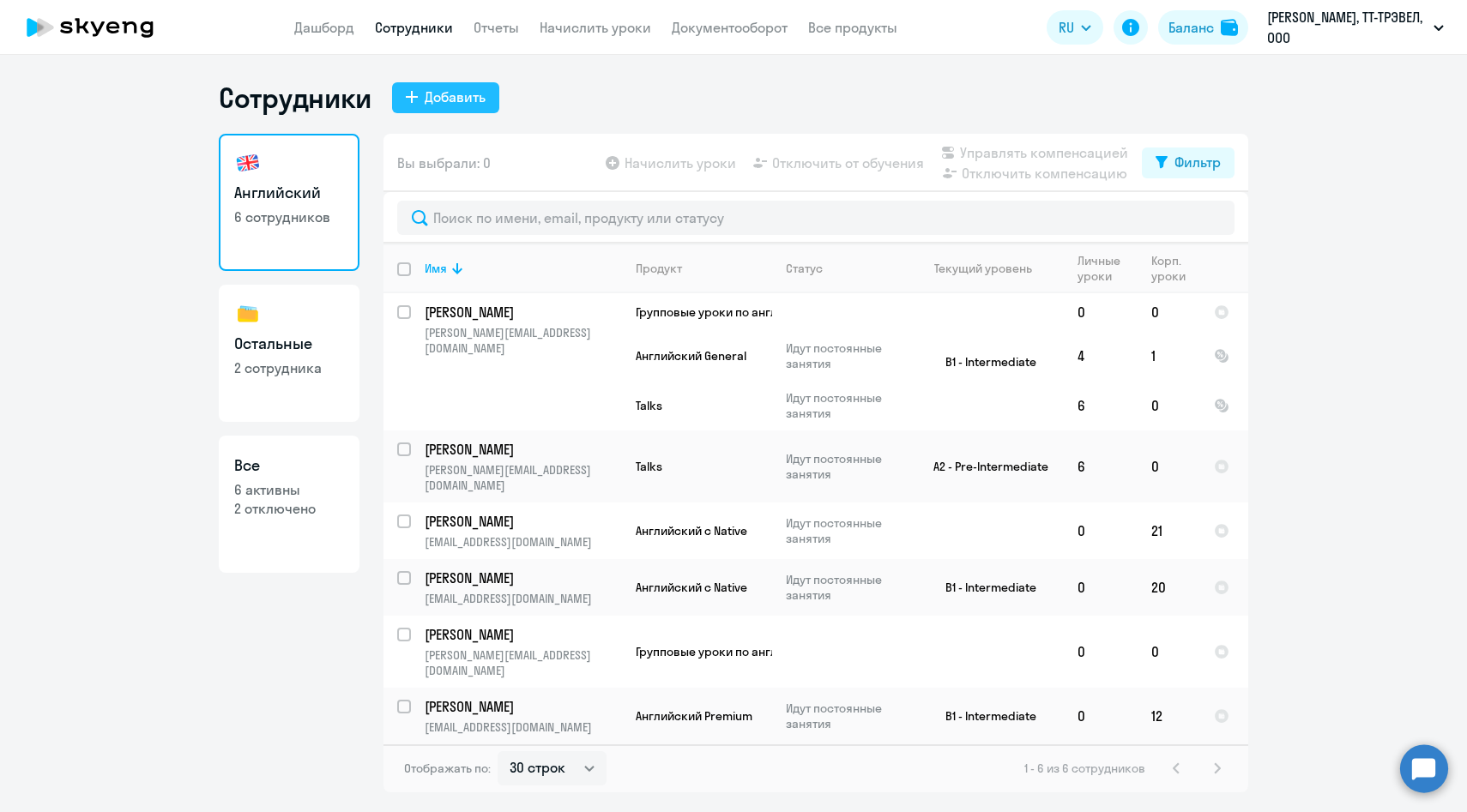
click at [455, 91] on div "Добавить" at bounding box center [455, 97] width 61 height 21
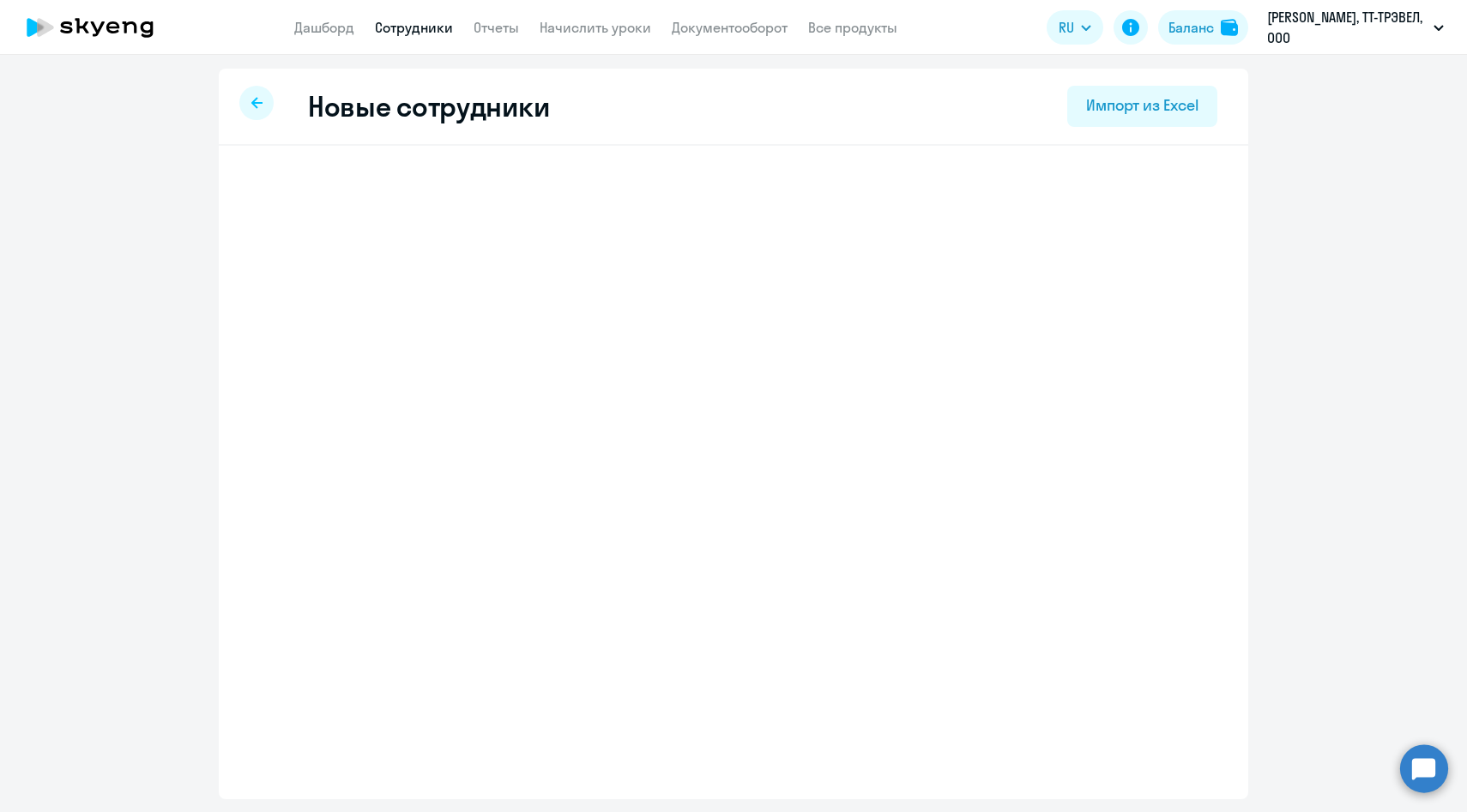
select select "english_adult_not_native_speaker"
select select "3"
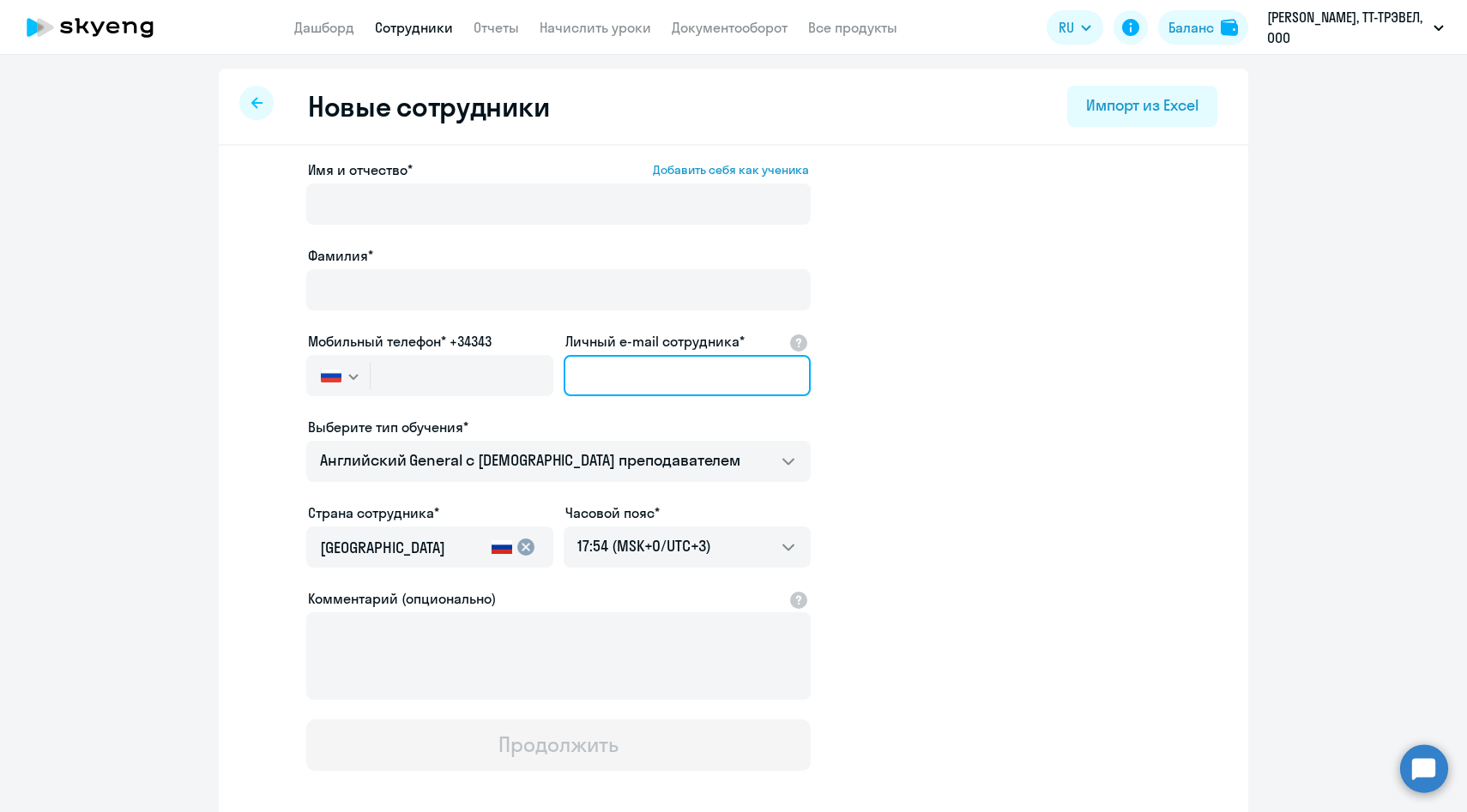
click at [630, 372] on input "Личный e-mail сотрудника*" at bounding box center [687, 375] width 247 height 41
paste input "yuliya.ivanova@multonpartners.com"
type input "yuliya.ivanova@multonpartners.com"
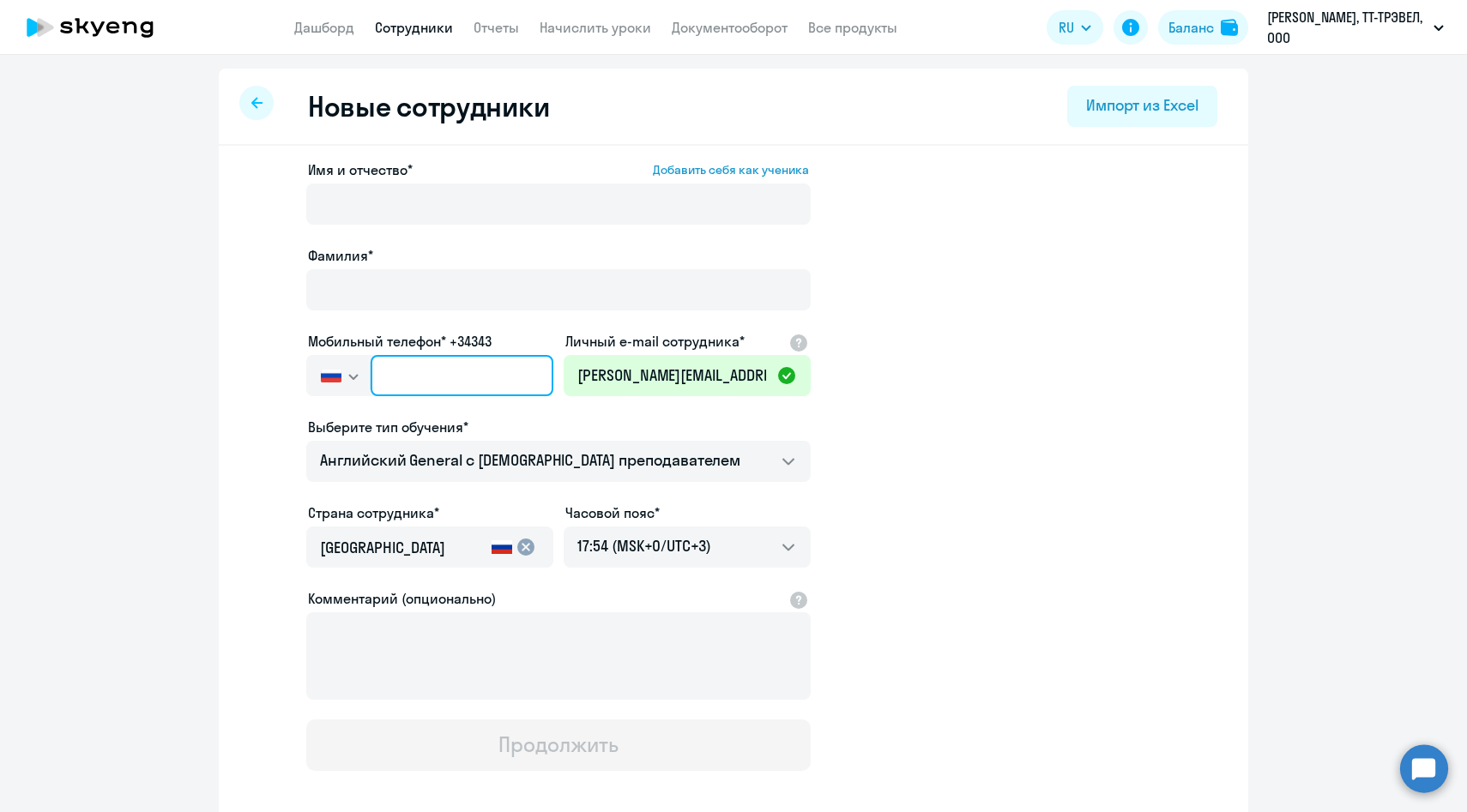
click at [509, 371] on input "text" at bounding box center [461, 375] width 183 height 41
paste input "+7 910 414-80-11"
type input "+7 910 414-80-11"
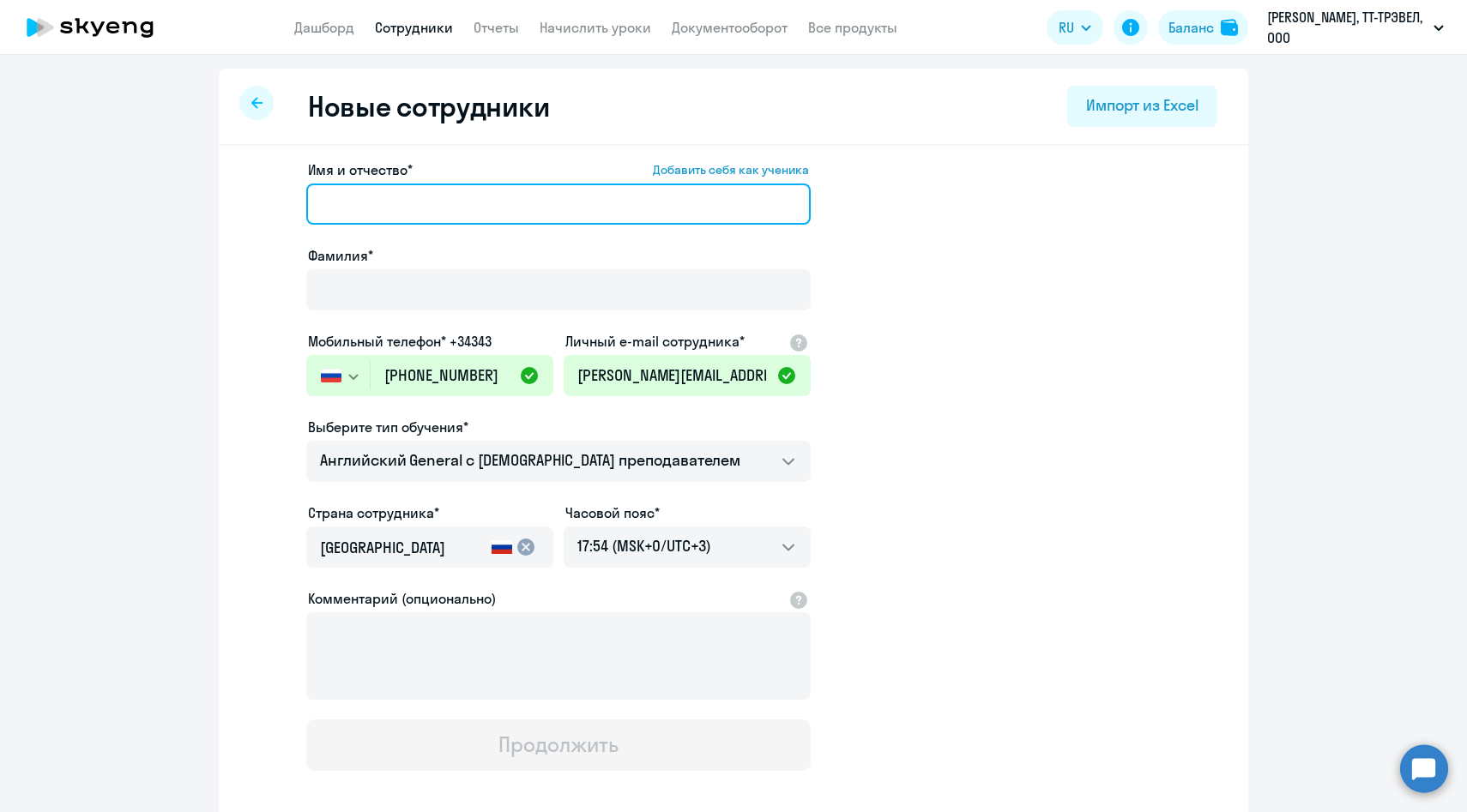
click at [480, 189] on input "Имя и отчество* Добавить себя как ученика" at bounding box center [558, 204] width 504 height 41
paste input "Юлия Иванова"
click at [412, 207] on input "Юлия Иванова" at bounding box center [558, 204] width 504 height 41
type input "Юлия"
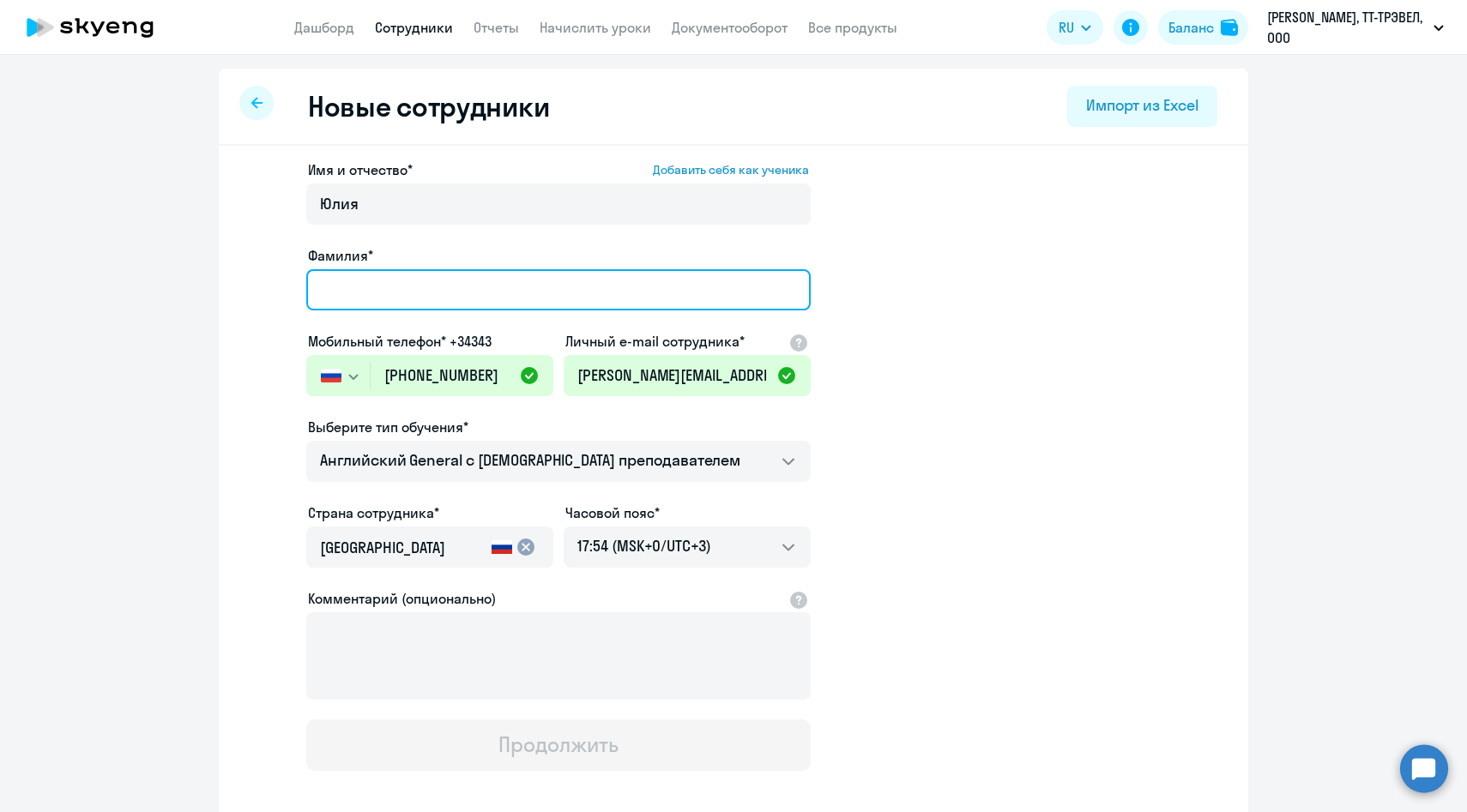
click at [365, 279] on input "Фамилия*" at bounding box center [558, 290] width 504 height 41
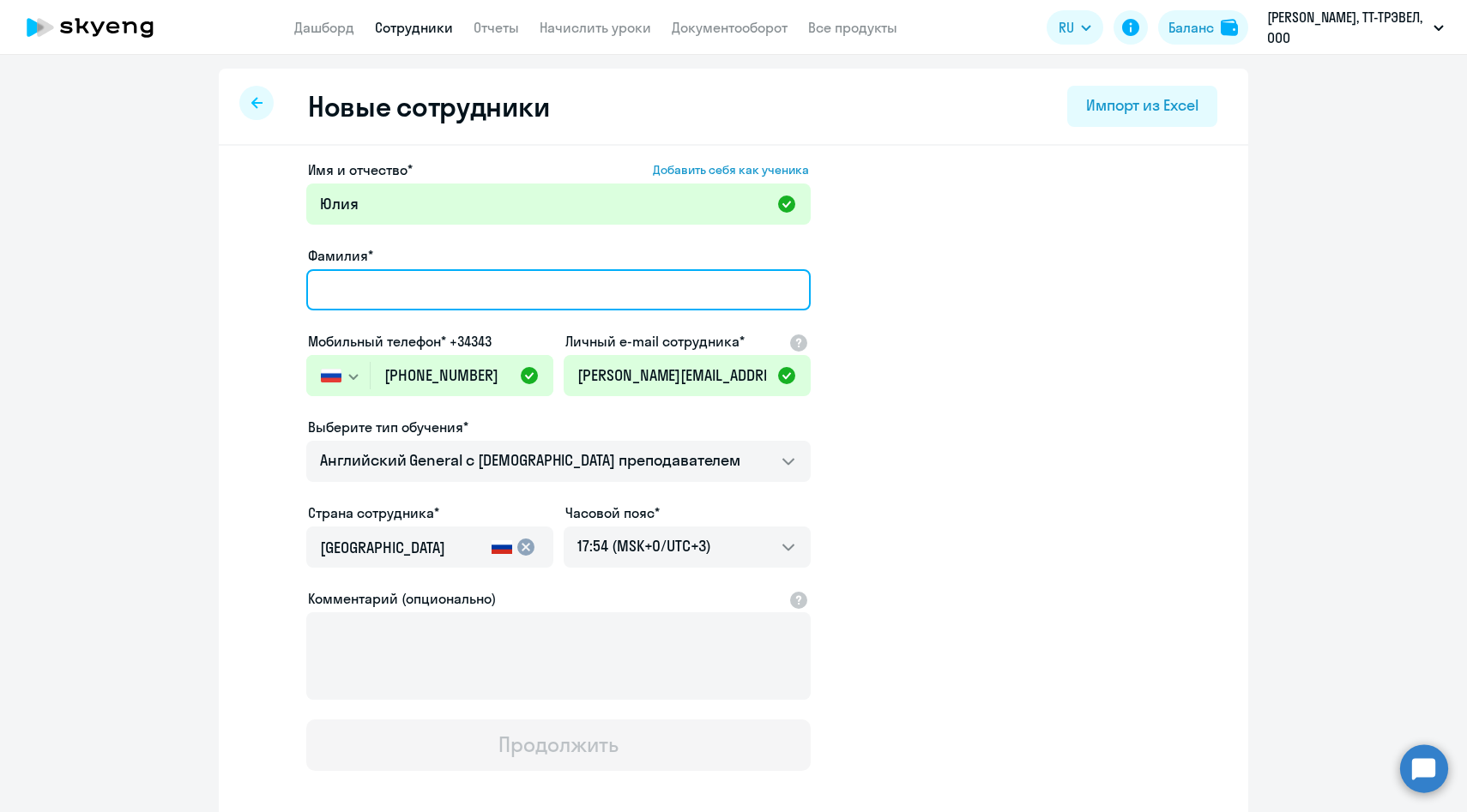
paste input "Иванова"
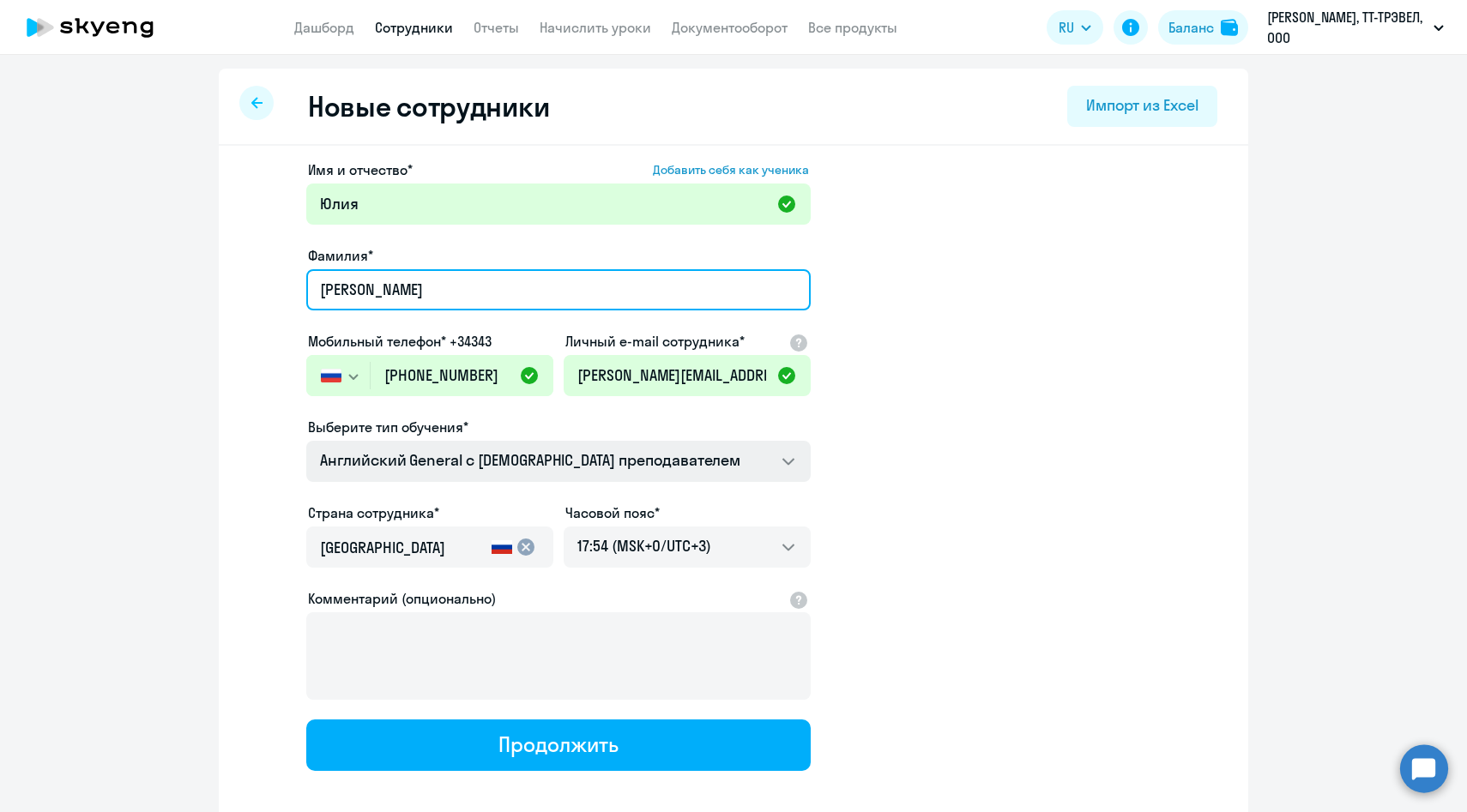
type input "Иванова"
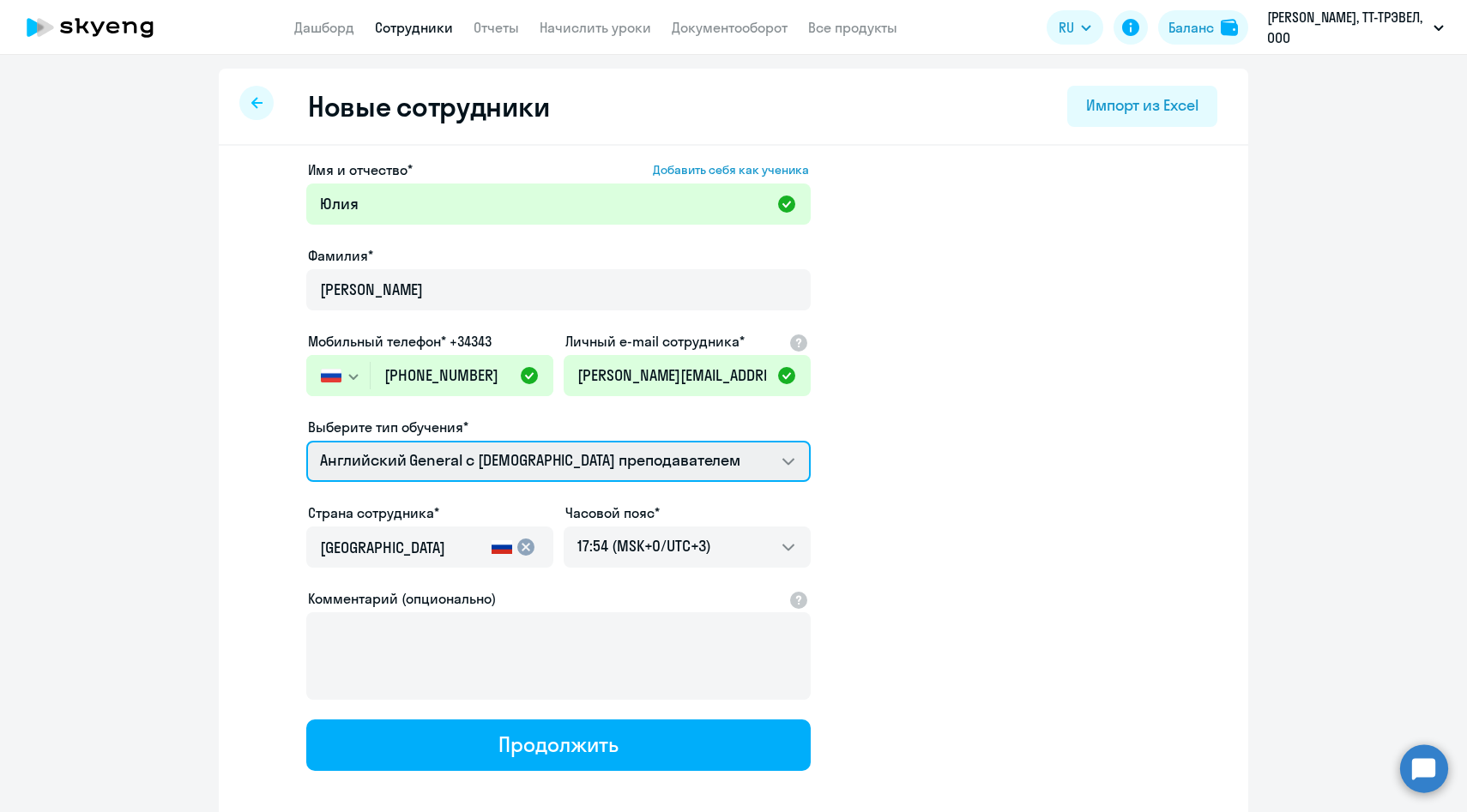
click at [418, 472] on select "Групповые уроки по английскому языку для взрослых Премиум английский с русского…" at bounding box center [558, 461] width 504 height 41
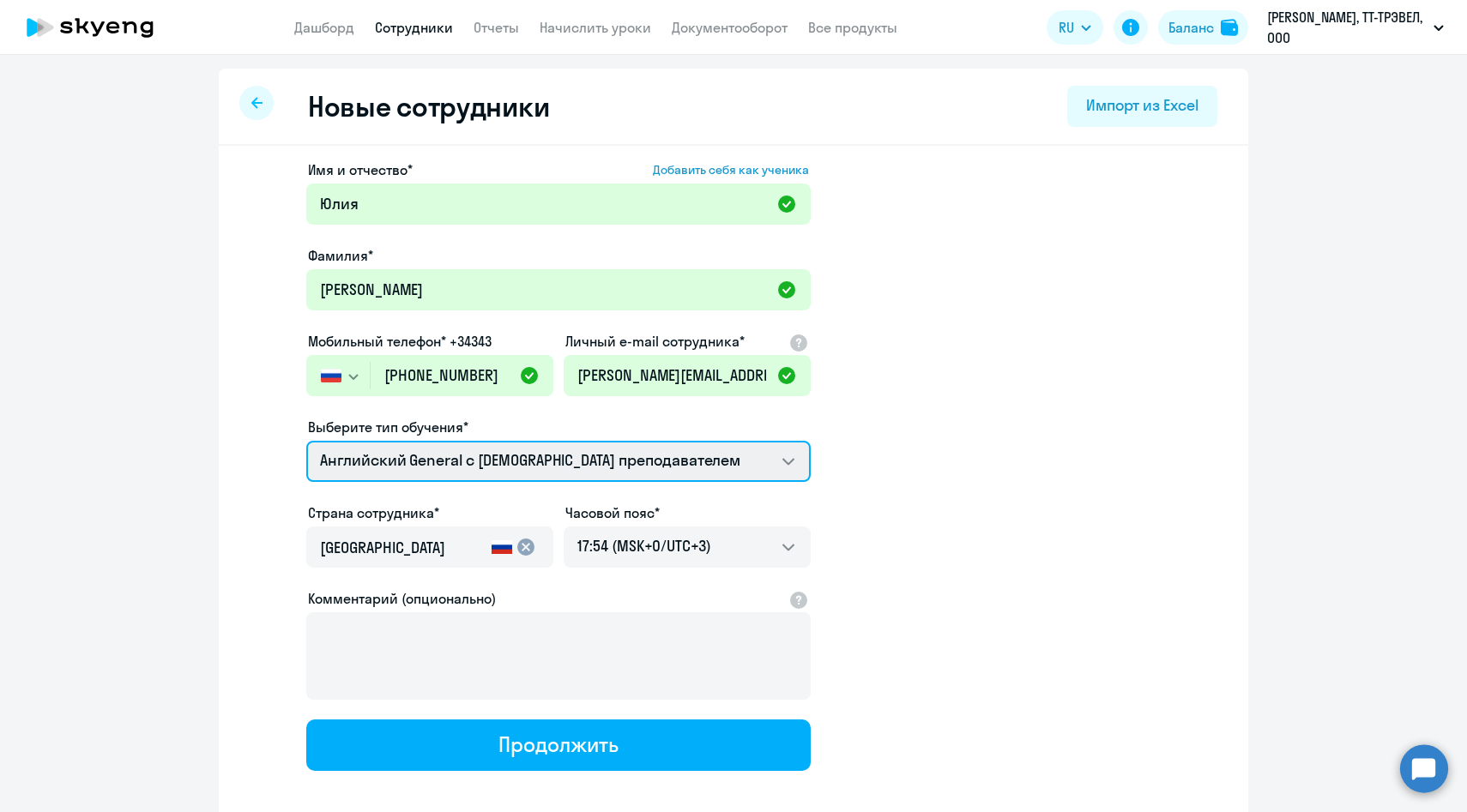
select select "english_adult_f2g_base"
click at [306, 441] on select "Групповые уроки по английскому языку для взрослых Премиум английский с русского…" at bounding box center [558, 461] width 504 height 41
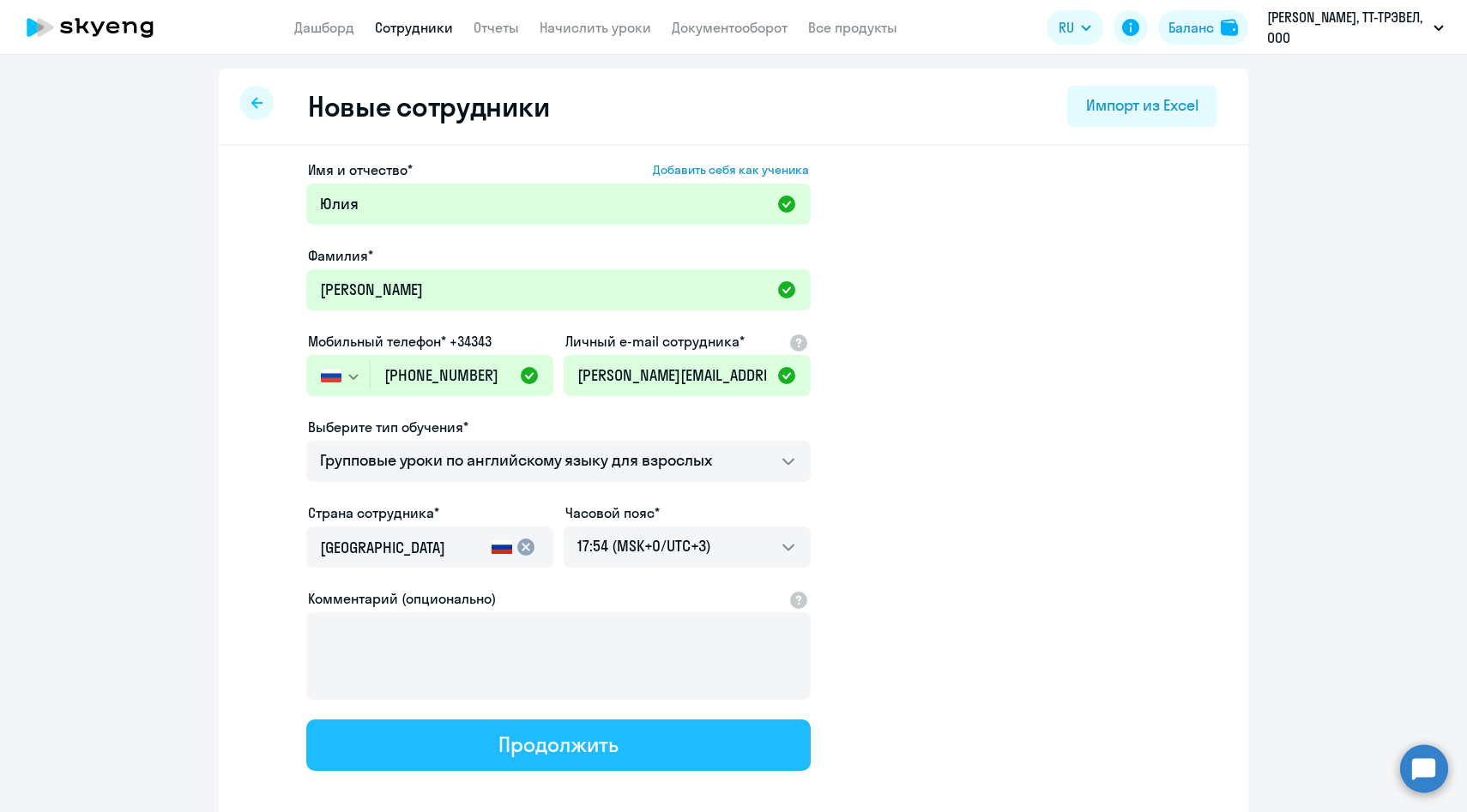
click at [506, 750] on div "Продолжить" at bounding box center [558, 744] width 119 height 27
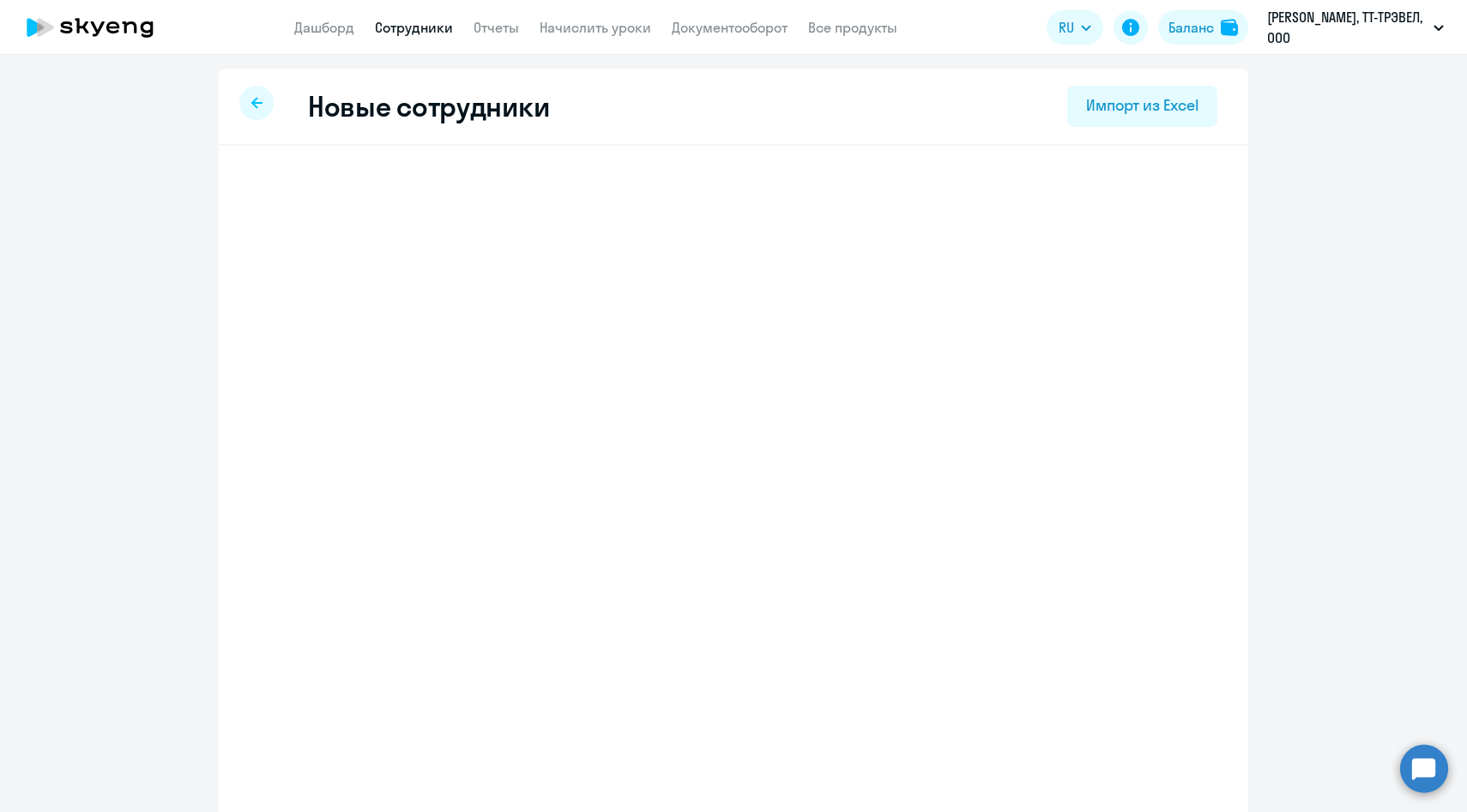
select select "english_adult_f2g_base"
select select "3"
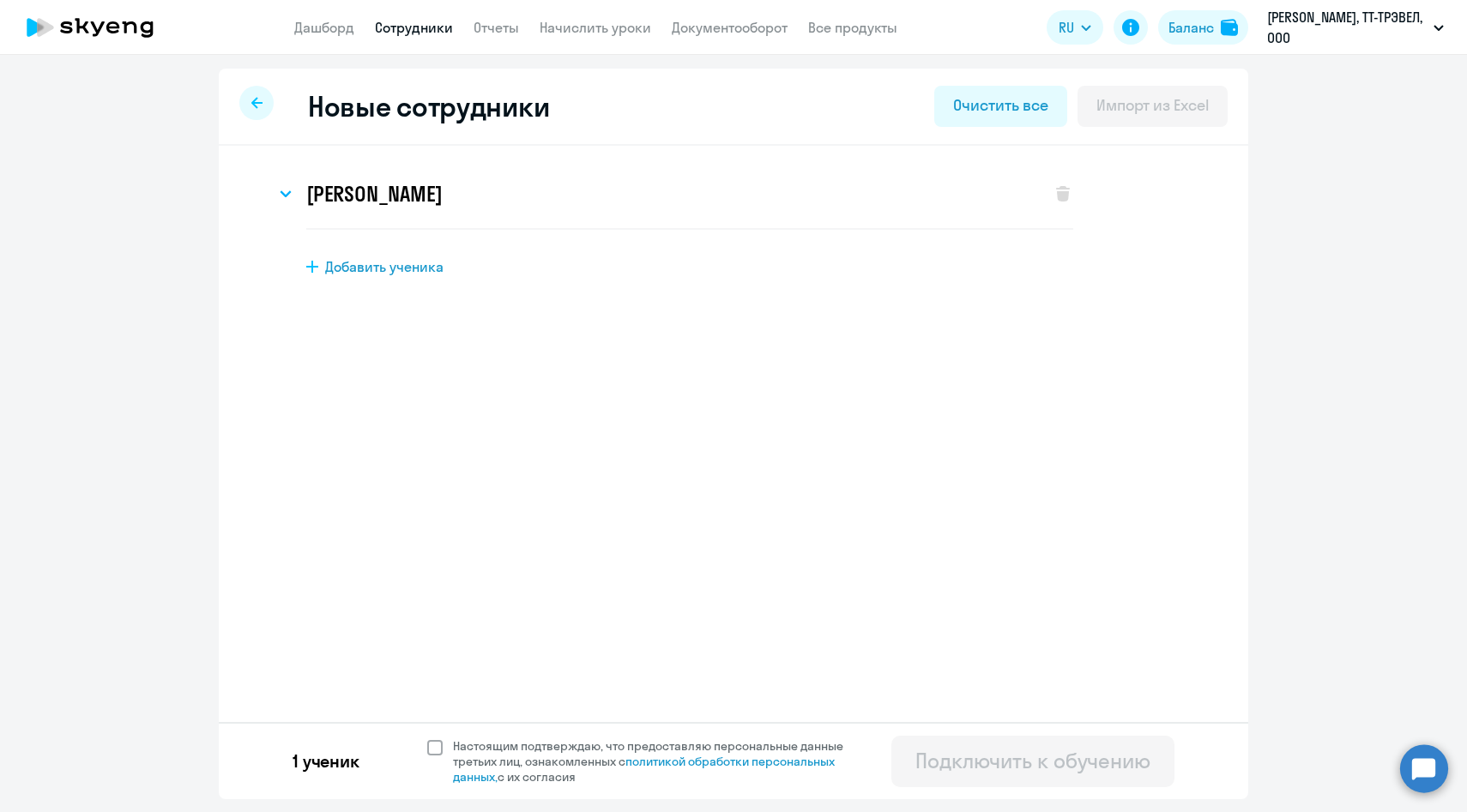
click at [487, 747] on span "Настоящим подтверждаю, что предоставляю персональные данные третьих лиц, ознако…" at bounding box center [657, 761] width 411 height 46
click at [427, 738] on input "Настоящим подтверждаю, что предоставляю персональные данные третьих лиц, ознако…" at bounding box center [426, 738] width 1 height 1
checkbox input "true"
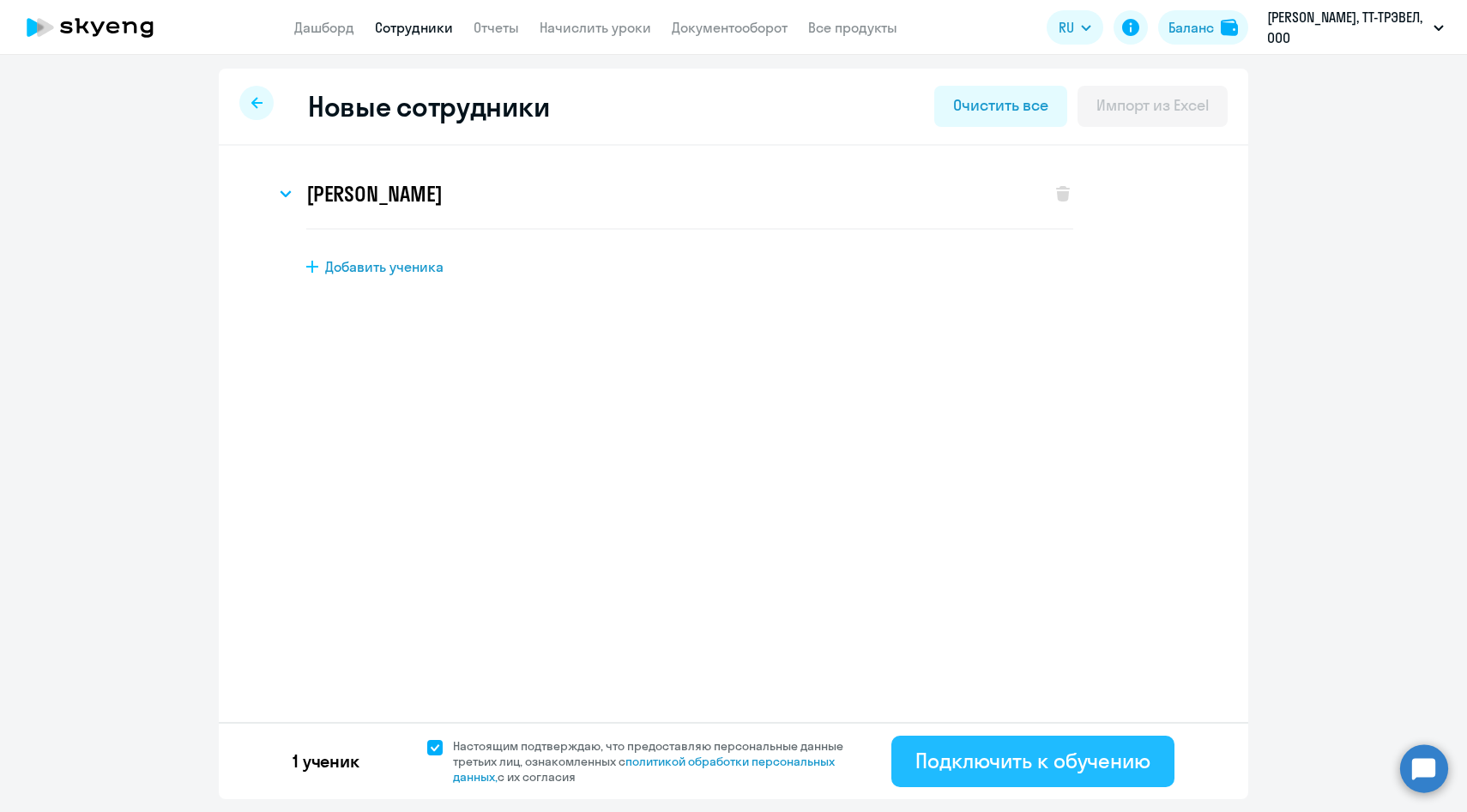
click at [999, 759] on div "Подключить к обучению" at bounding box center [1033, 760] width 235 height 27
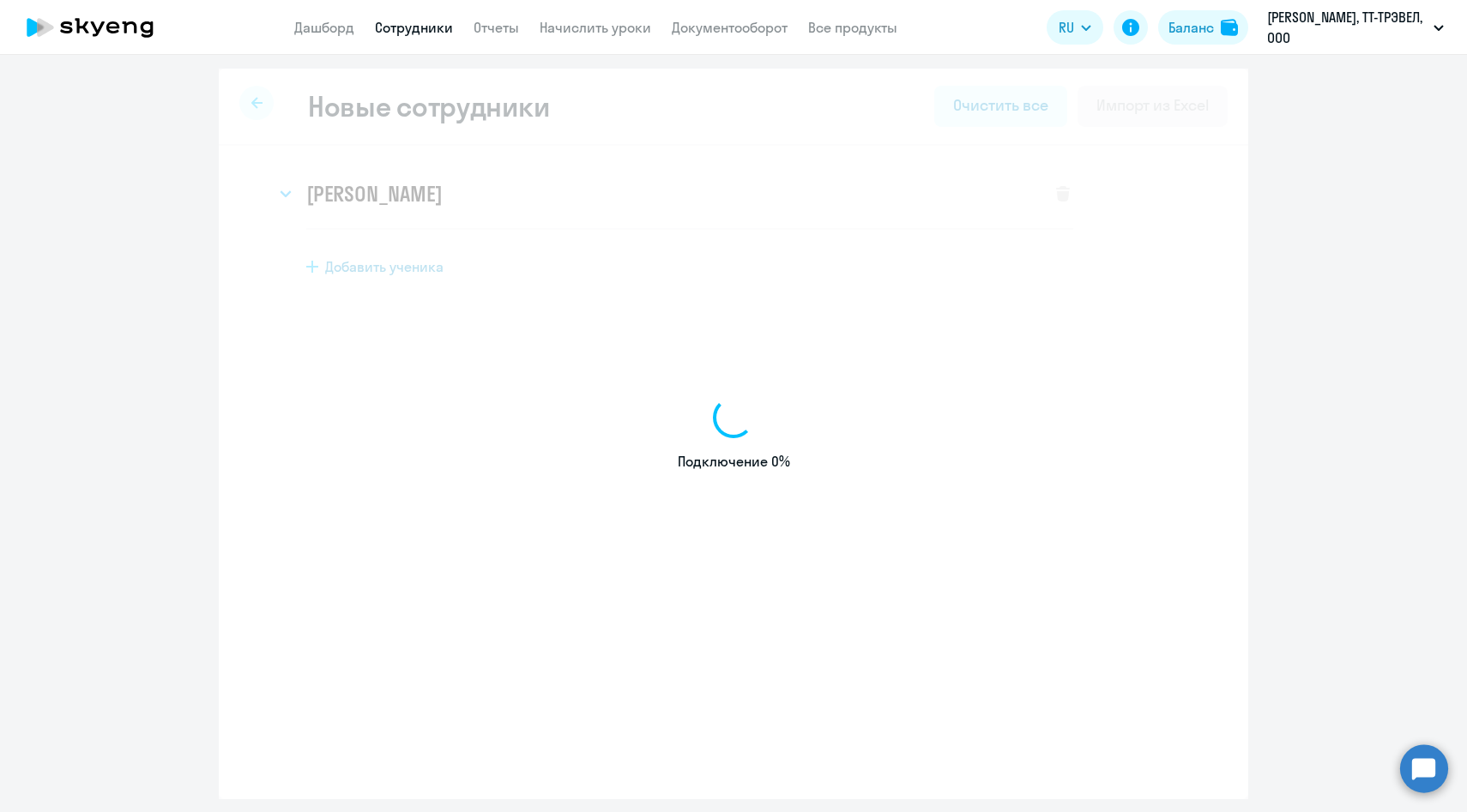
select select "english_adult_not_native_speaker"
select select "3"
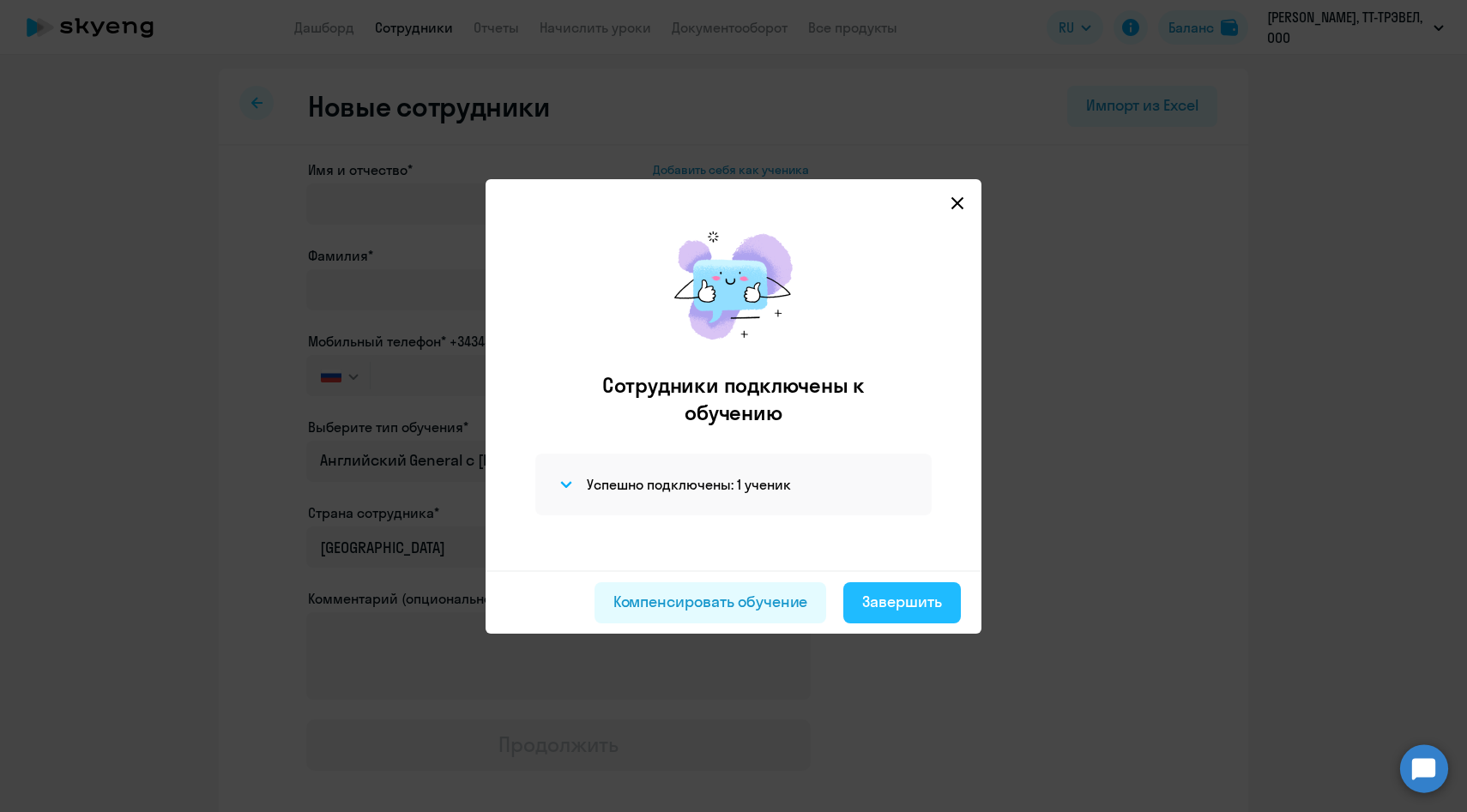
click at [884, 595] on div "Завершить" at bounding box center [902, 601] width 80 height 22
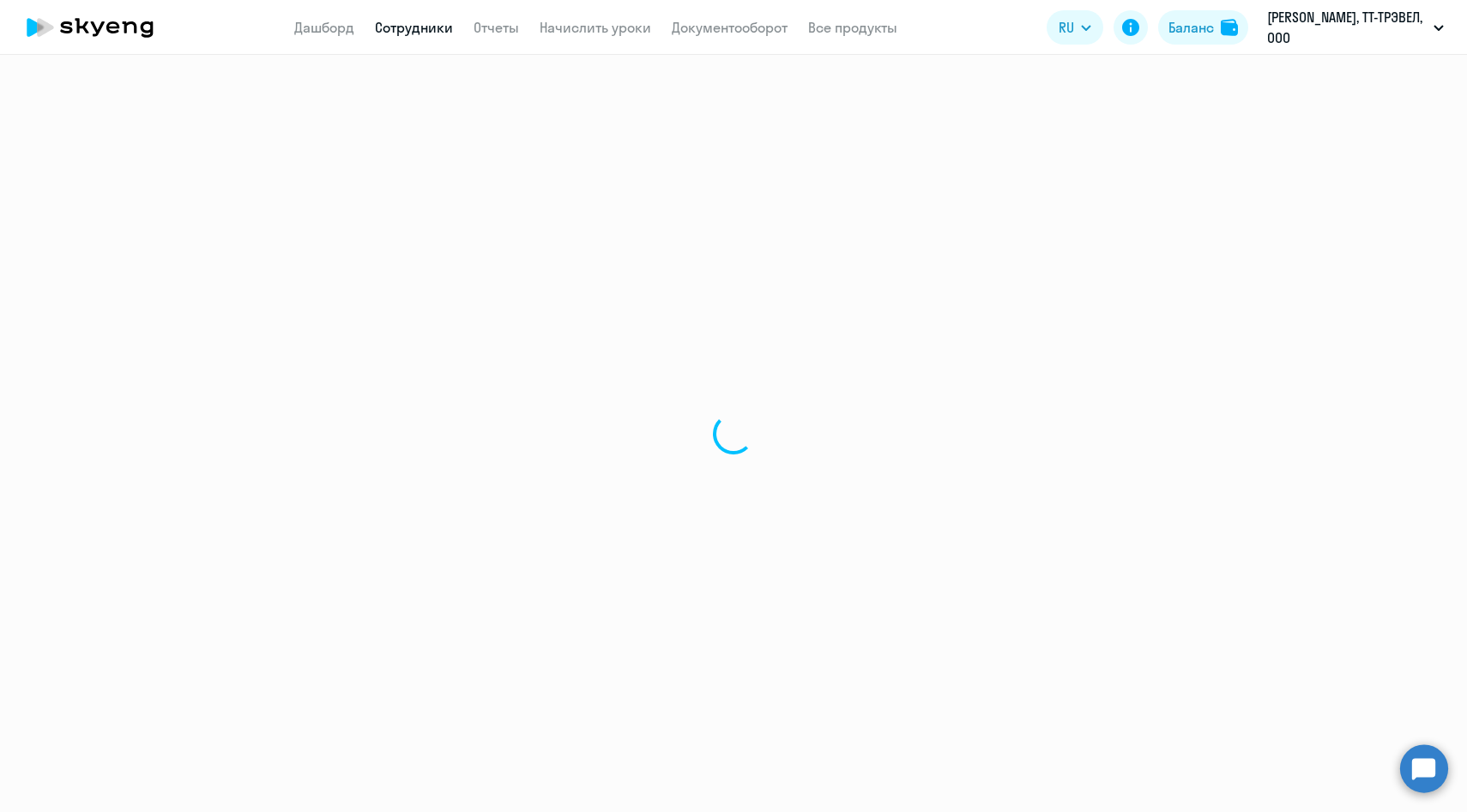
select select "30"
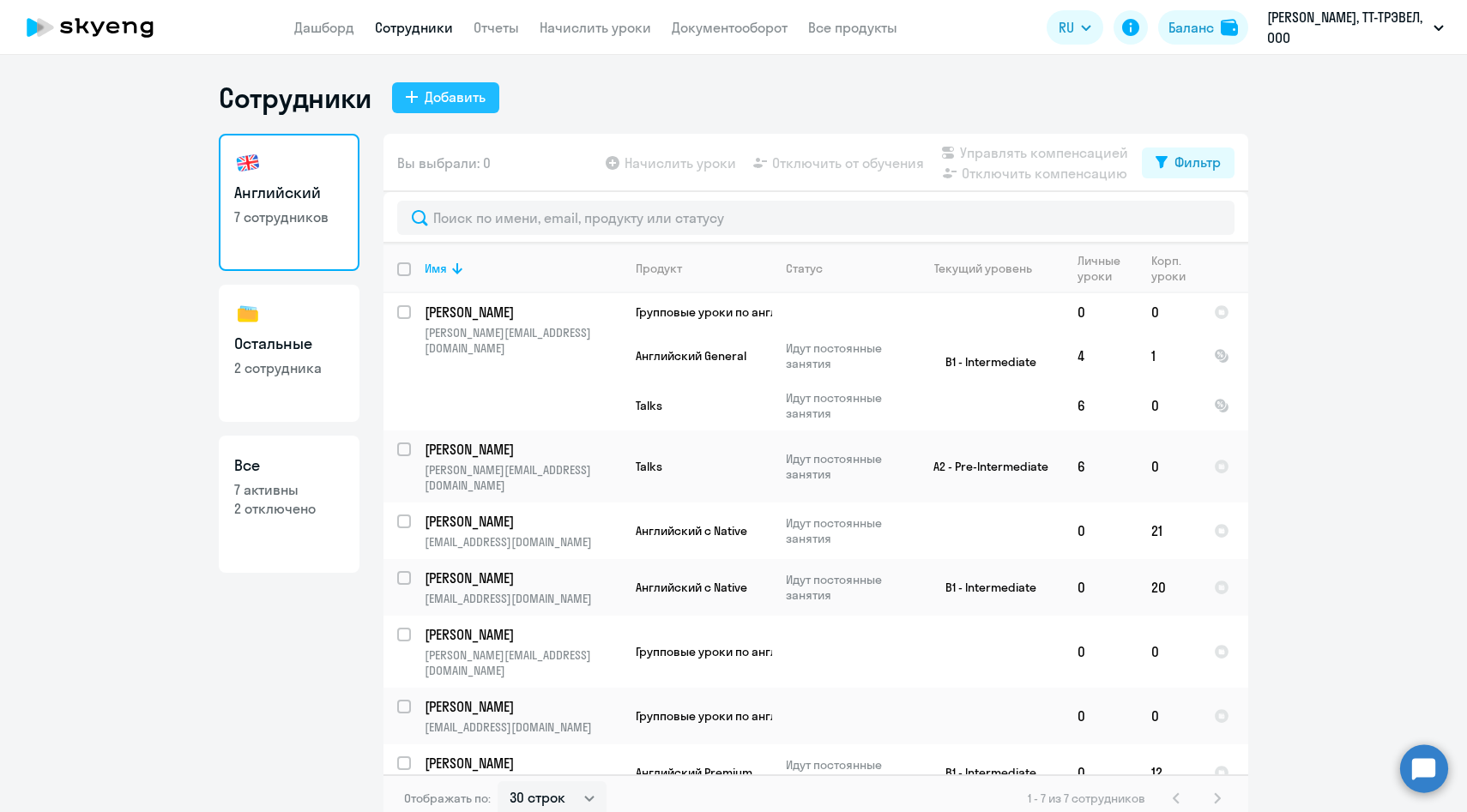
click at [451, 94] on div "Добавить" at bounding box center [455, 97] width 61 height 21
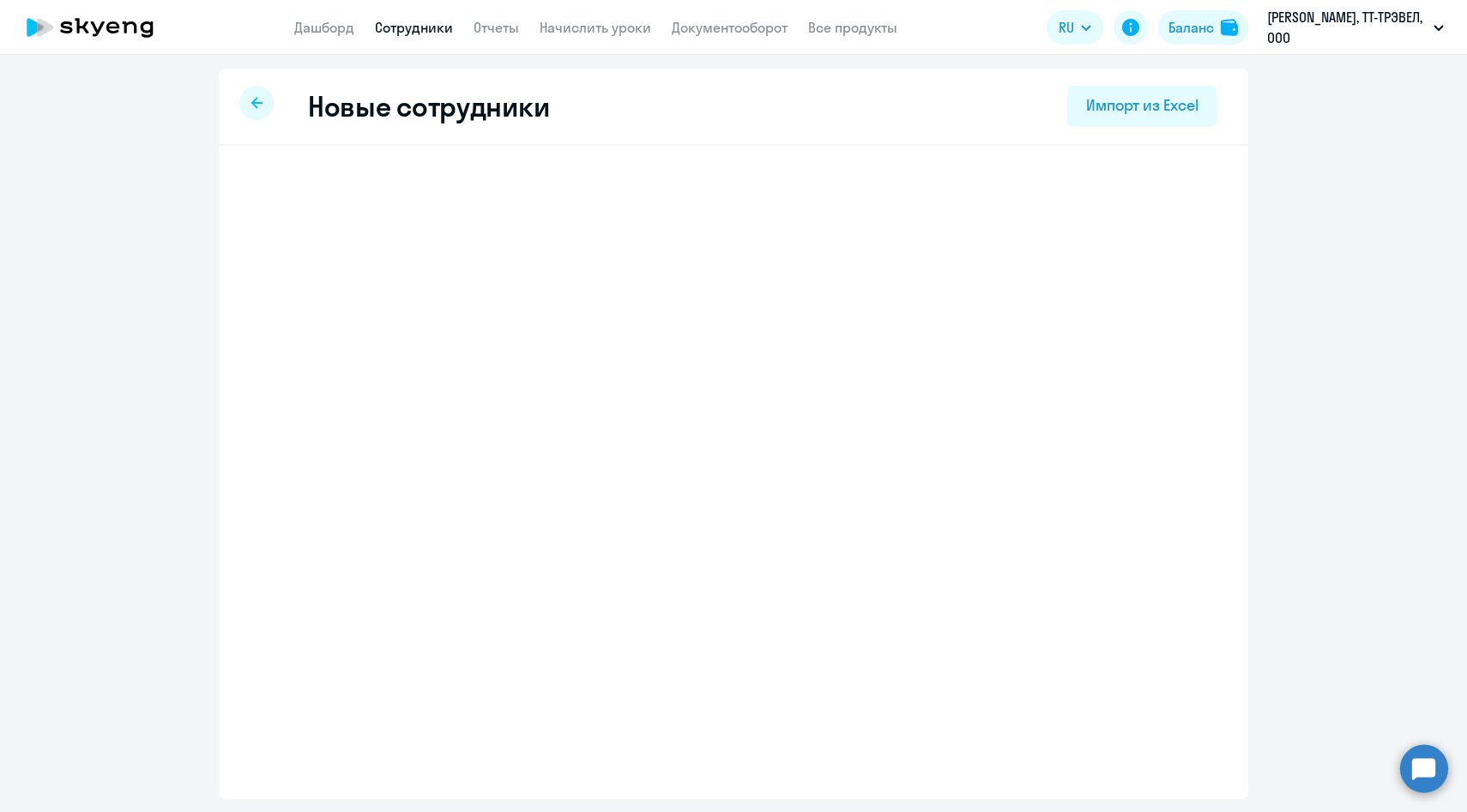
select select "english_adult_not_native_speaker"
select select "3"
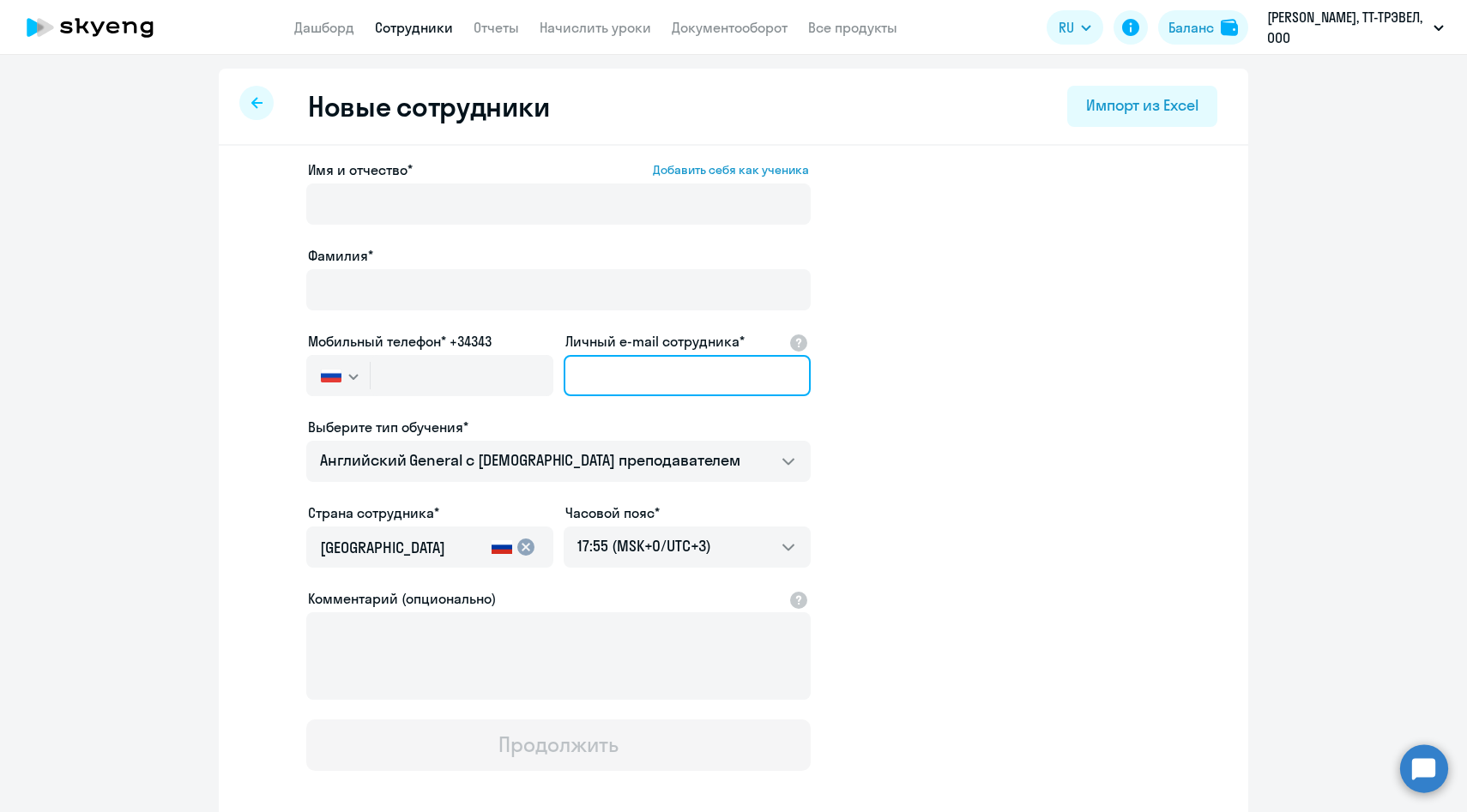
click at [663, 372] on input "Личный e-mail сотрудника*" at bounding box center [687, 375] width 247 height 41
paste input "anastasiya.fomenkova@multonpartners.com"
type input "anastasiya.fomenkova@multonpartners.com"
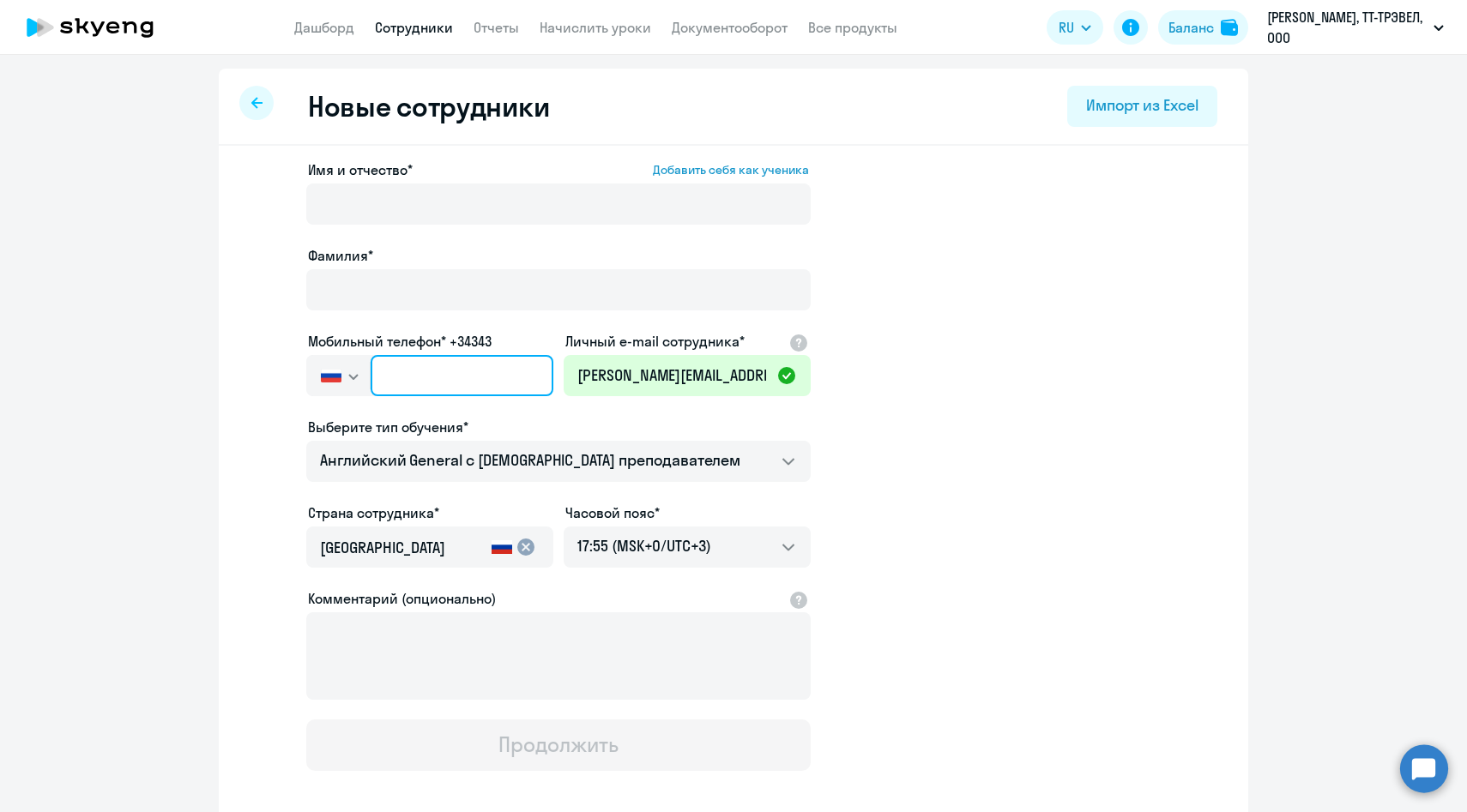
click at [476, 371] on input "text" at bounding box center [461, 375] width 183 height 41
paste input "+7 917 551-57-96"
type input "+7 917 551-57-96"
click at [369, 180] on div "Имя и отчество* Добавить себя как ученика" at bounding box center [558, 195] width 504 height 72
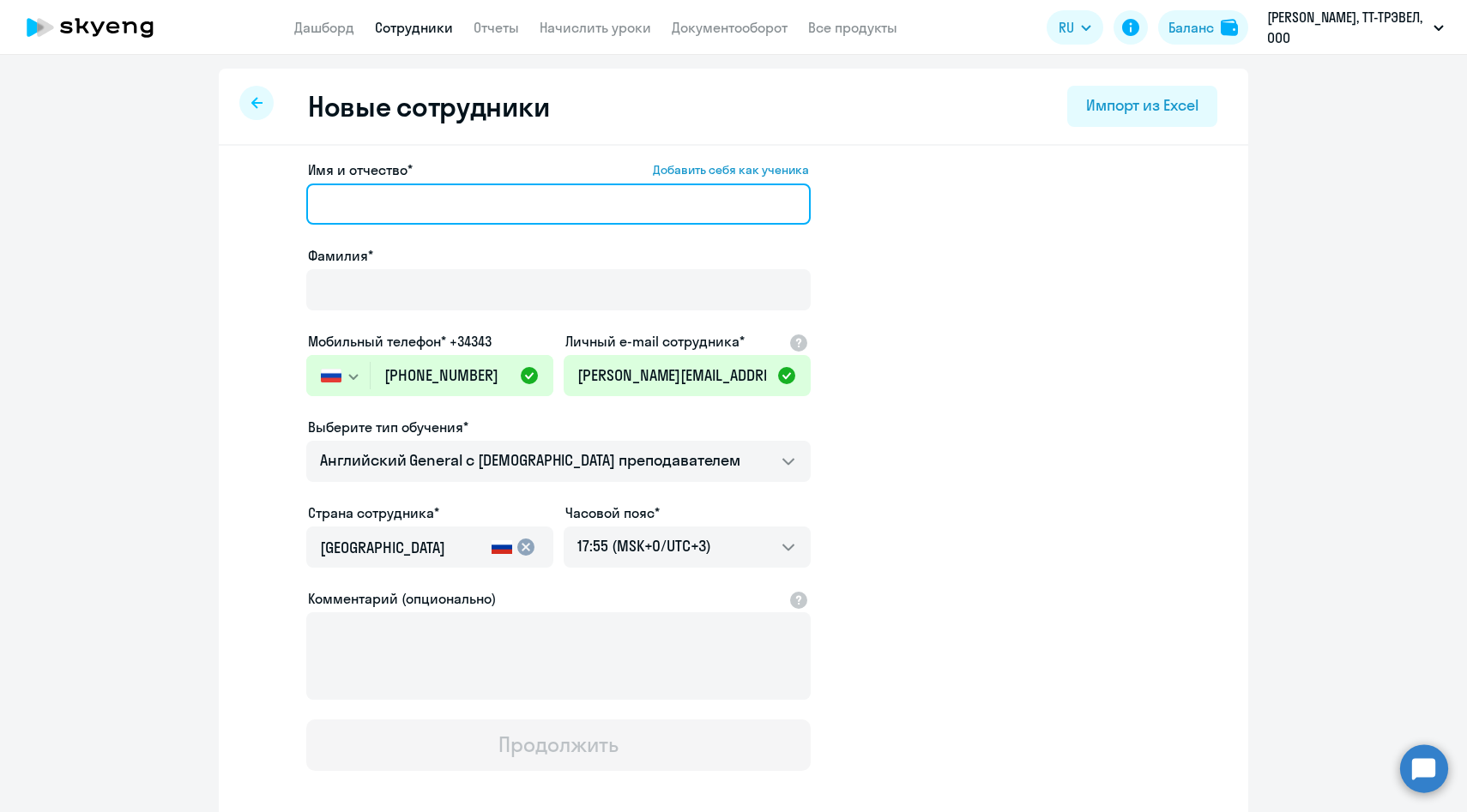
click at [369, 205] on input "Имя и отчество* Добавить себя как ученика" at bounding box center [558, 204] width 504 height 41
paste input "Анастасия Фоменкова"
drag, startPoint x: 400, startPoint y: 206, endPoint x: 588, endPoint y: 206, distance: 188.0
click at [588, 206] on input "Анастасия Фоменкова" at bounding box center [558, 204] width 504 height 41
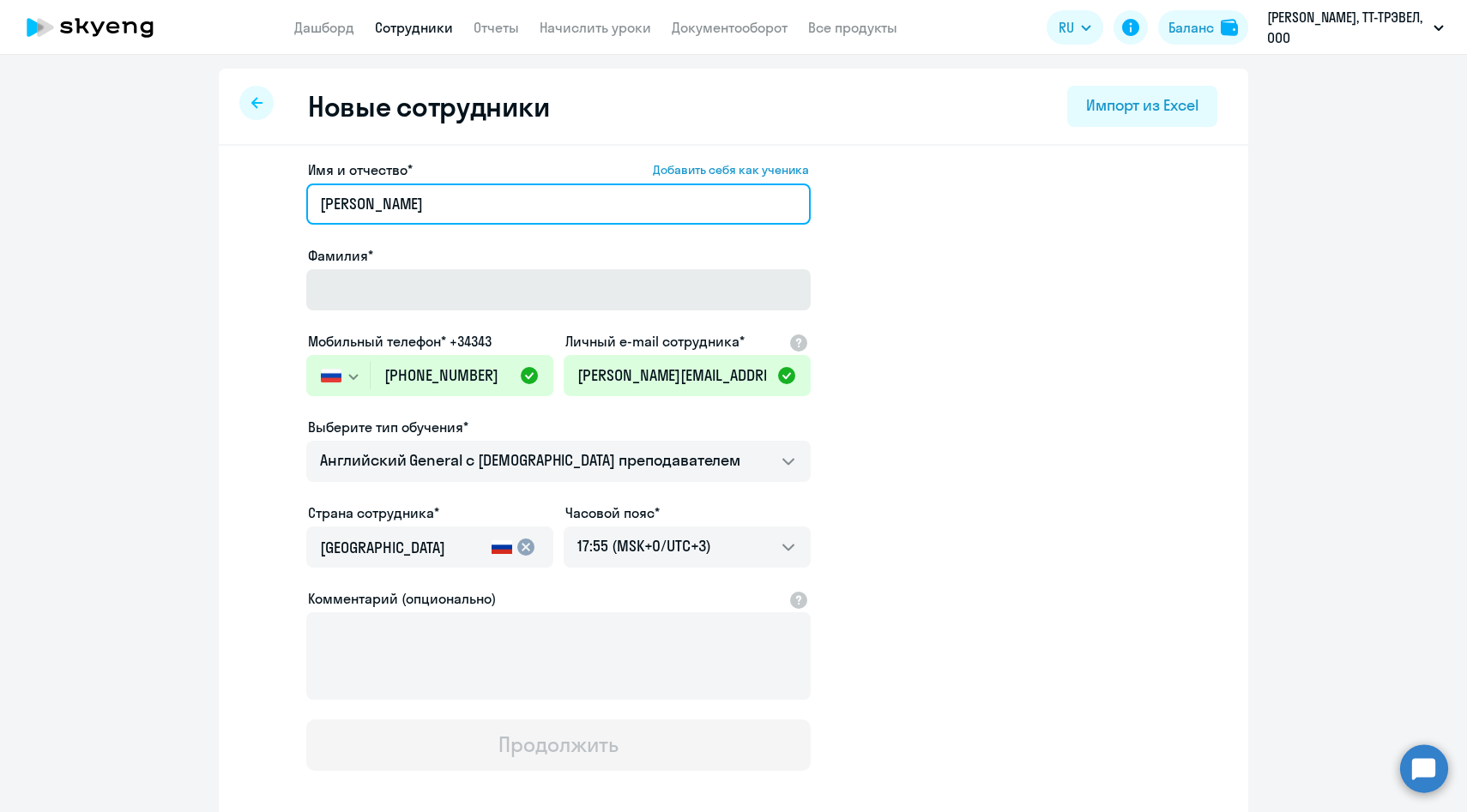
type input "Анастасия"
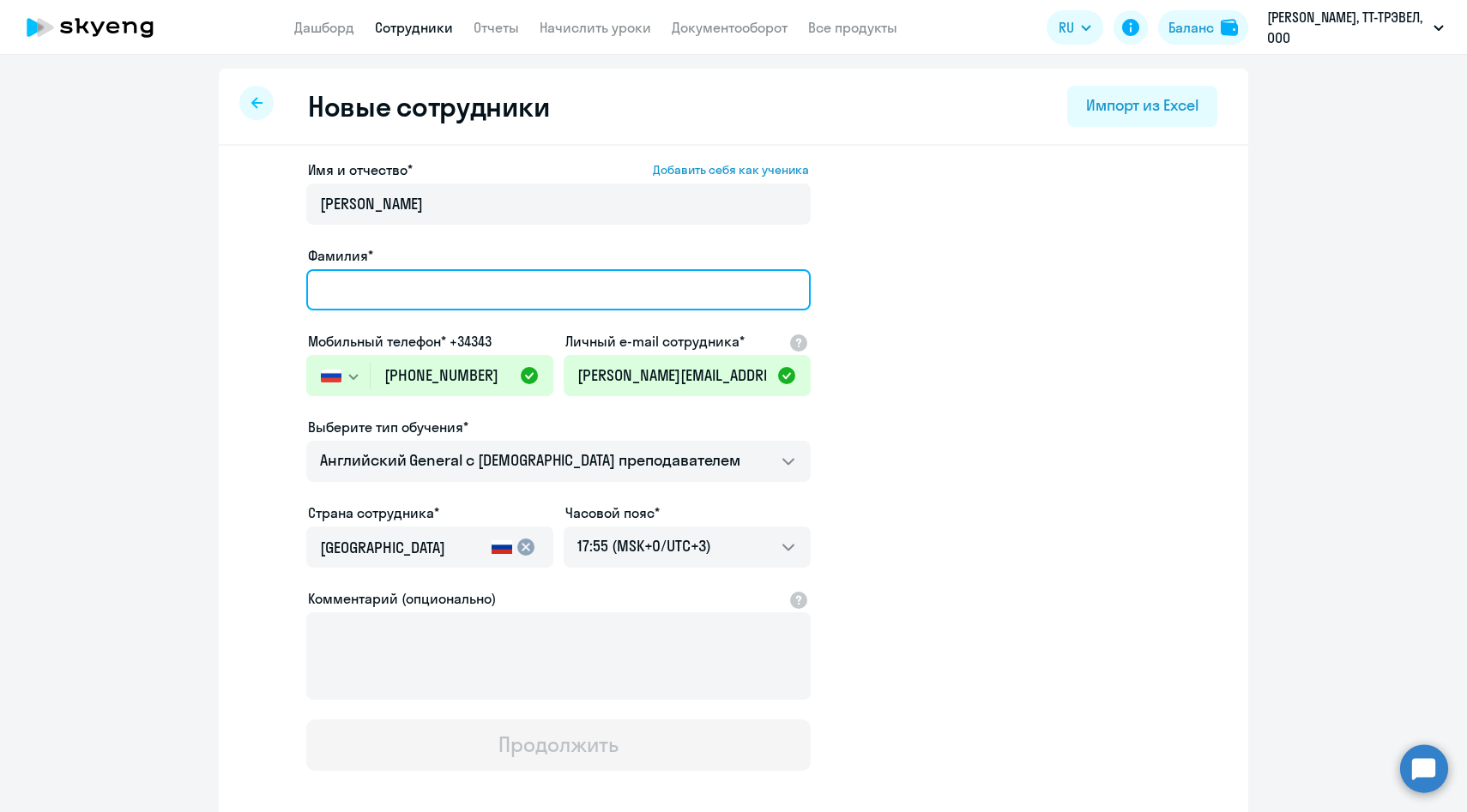
click at [333, 298] on input "Фамилия*" at bounding box center [558, 290] width 504 height 41
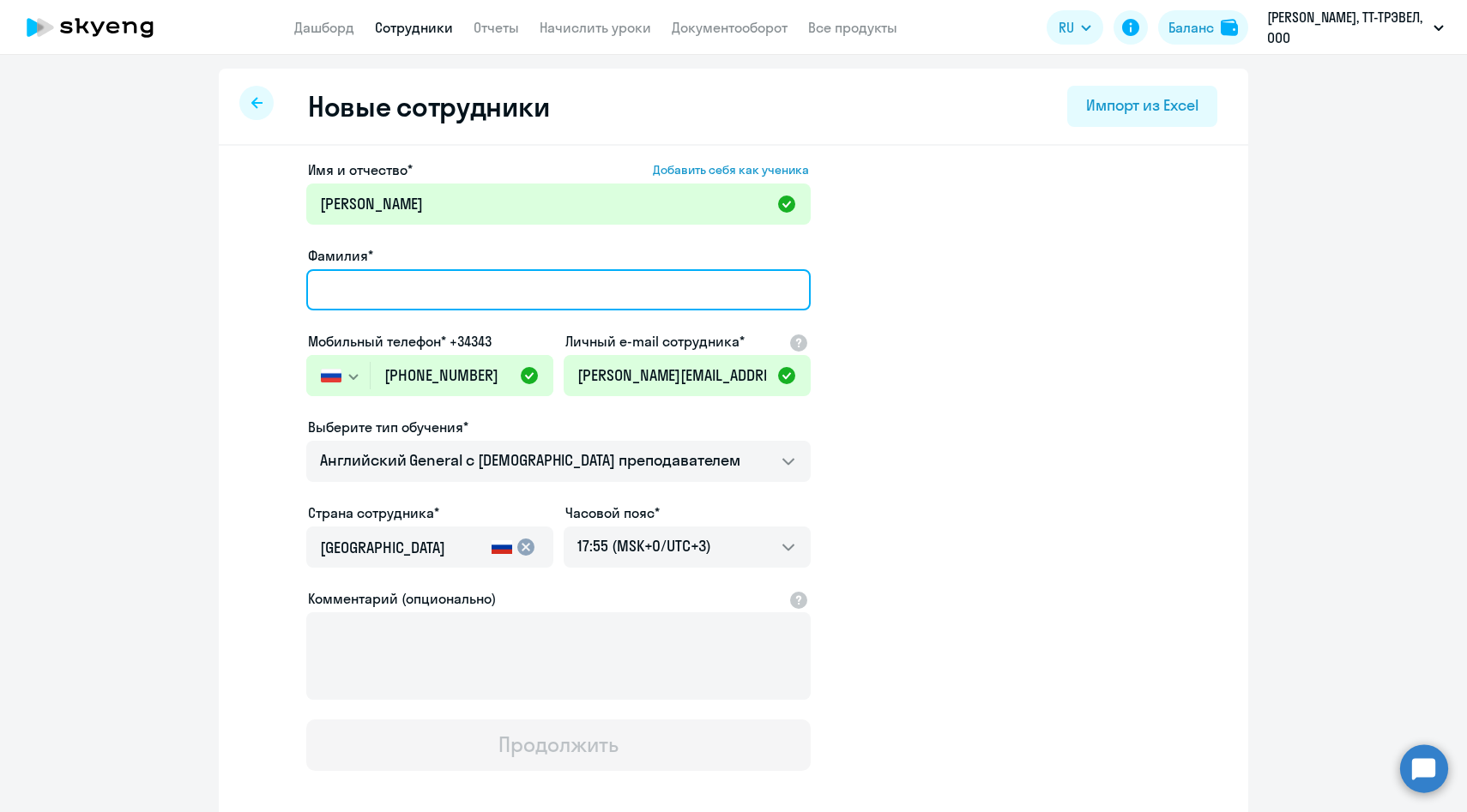
paste input "Фоменкова"
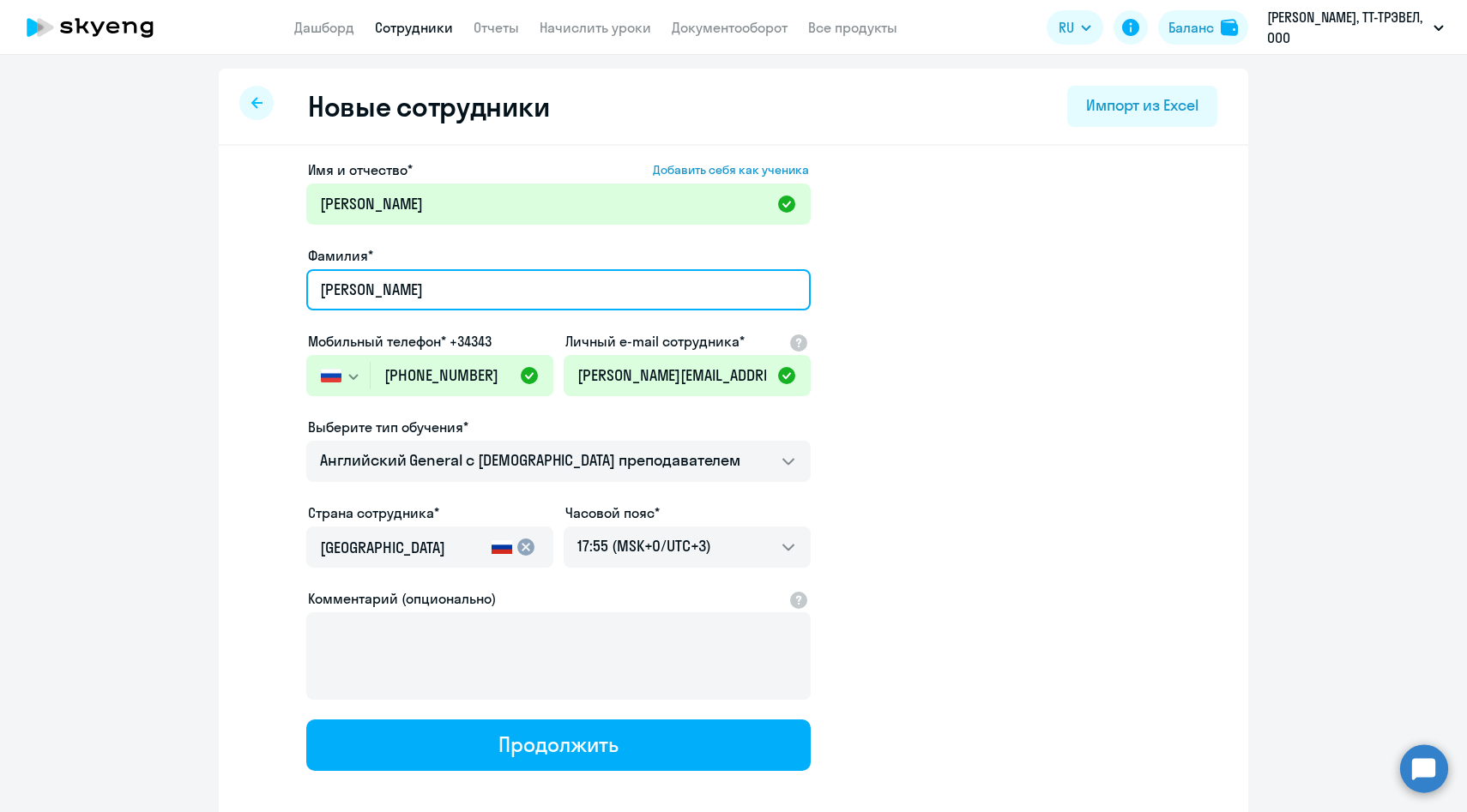
type input "Фоменкова"
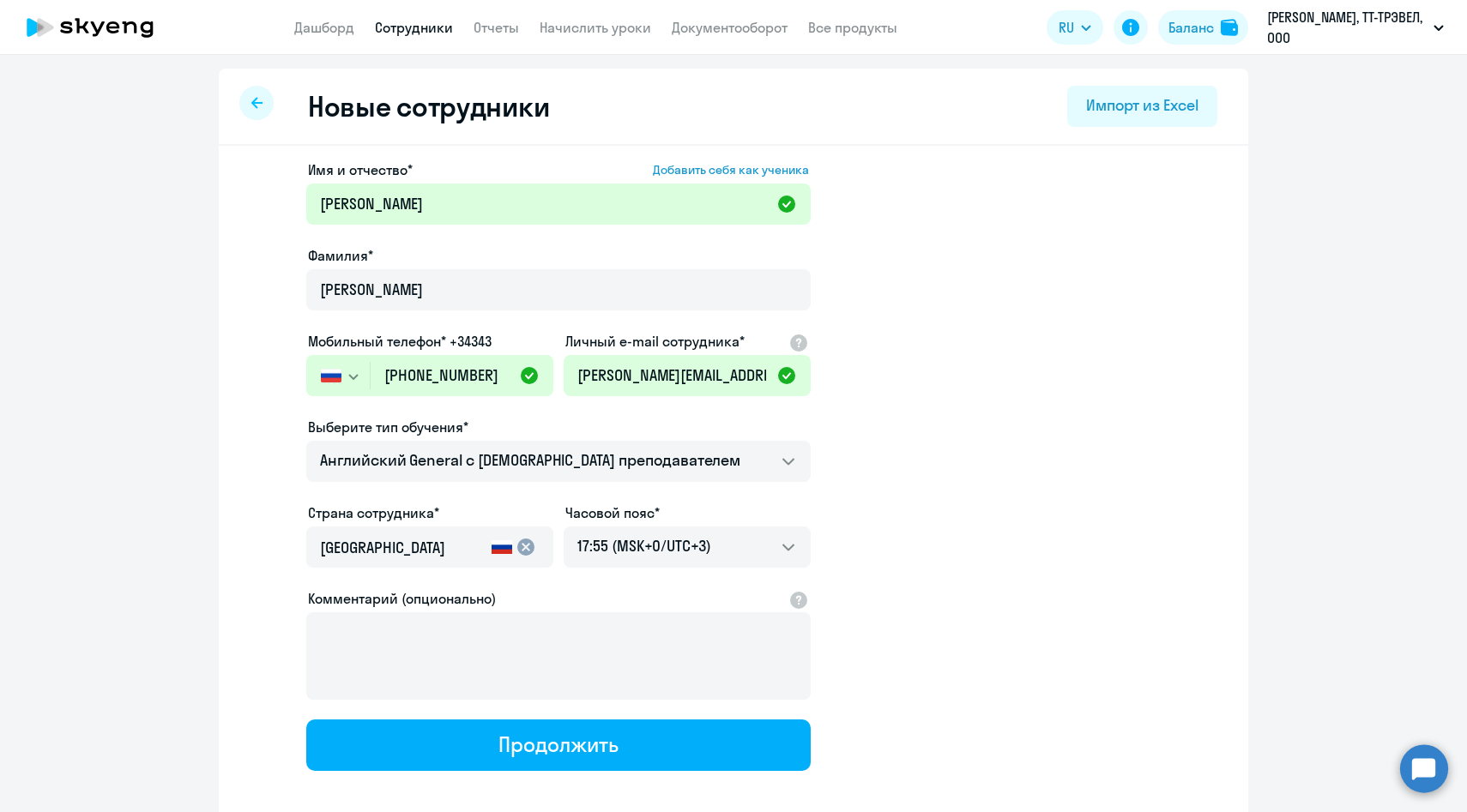
click at [526, 482] on div at bounding box center [558, 486] width 504 height 7
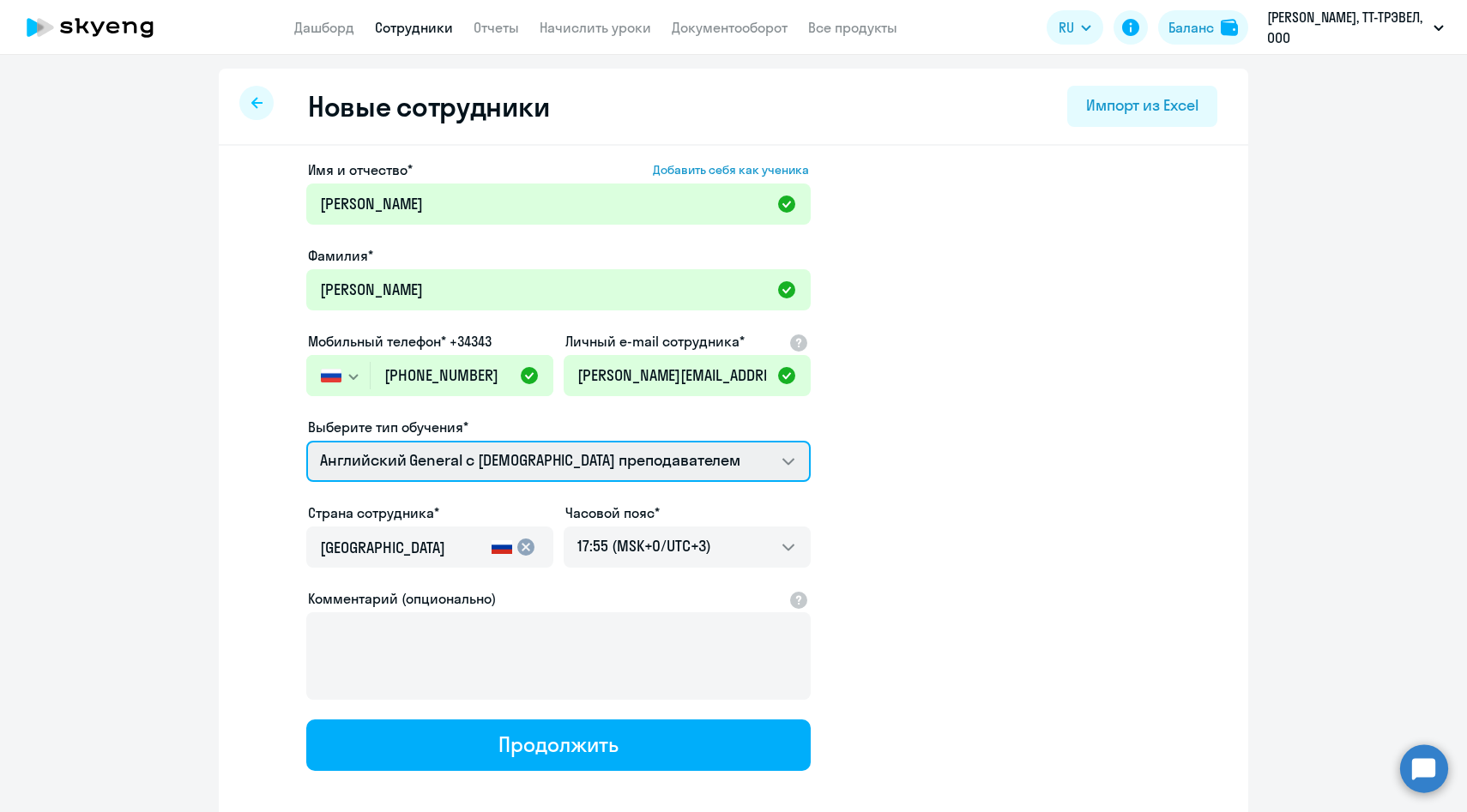
click at [513, 469] on select "Групповые уроки по английскому языку для взрослых Премиум английский с русского…" at bounding box center [558, 461] width 504 height 41
select select "english_adult_f2g_base"
click at [306, 441] on select "Групповые уроки по английскому языку для взрослых Премиум английский с русского…" at bounding box center [558, 461] width 504 height 41
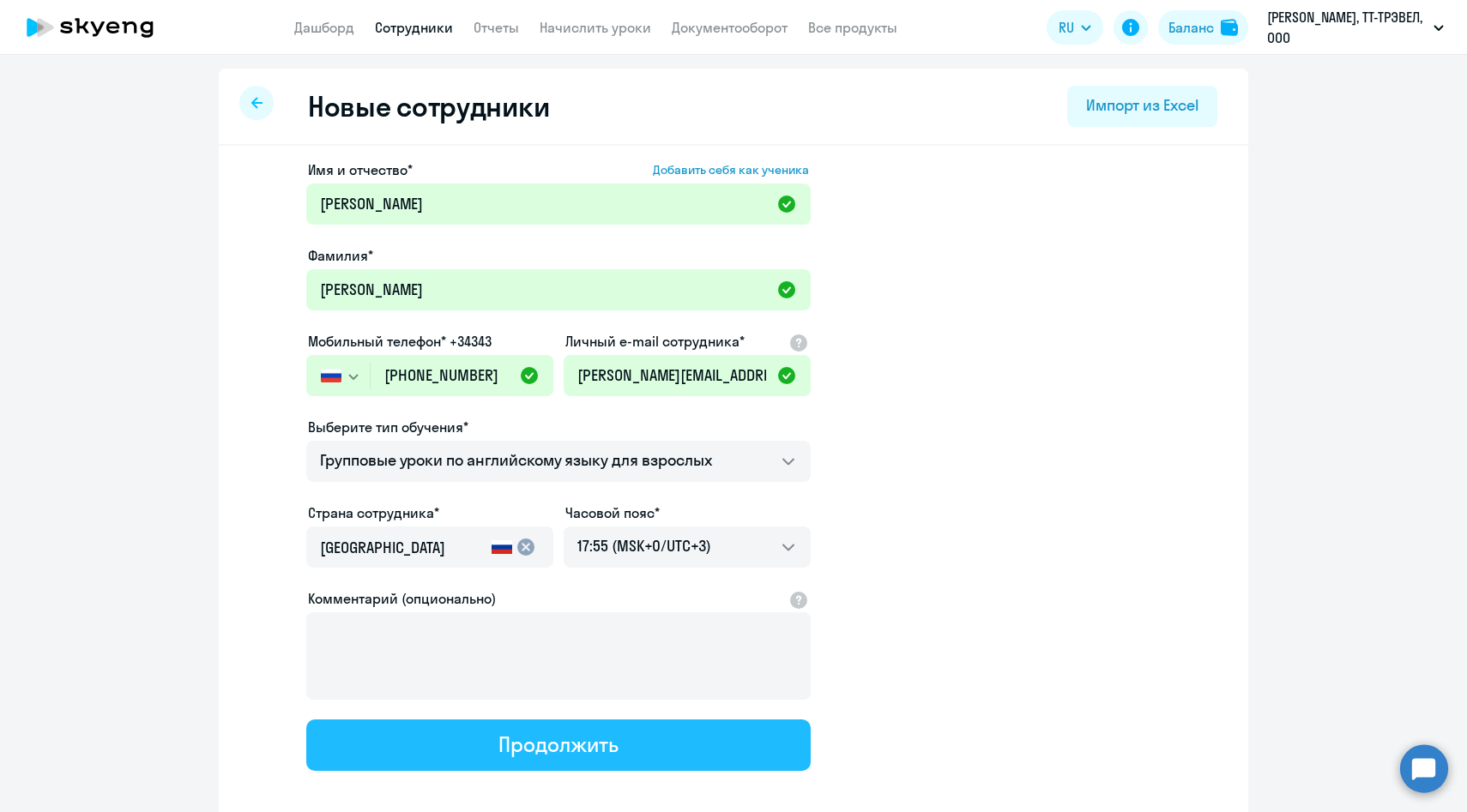
click at [532, 755] on div "Продолжить" at bounding box center [558, 744] width 119 height 27
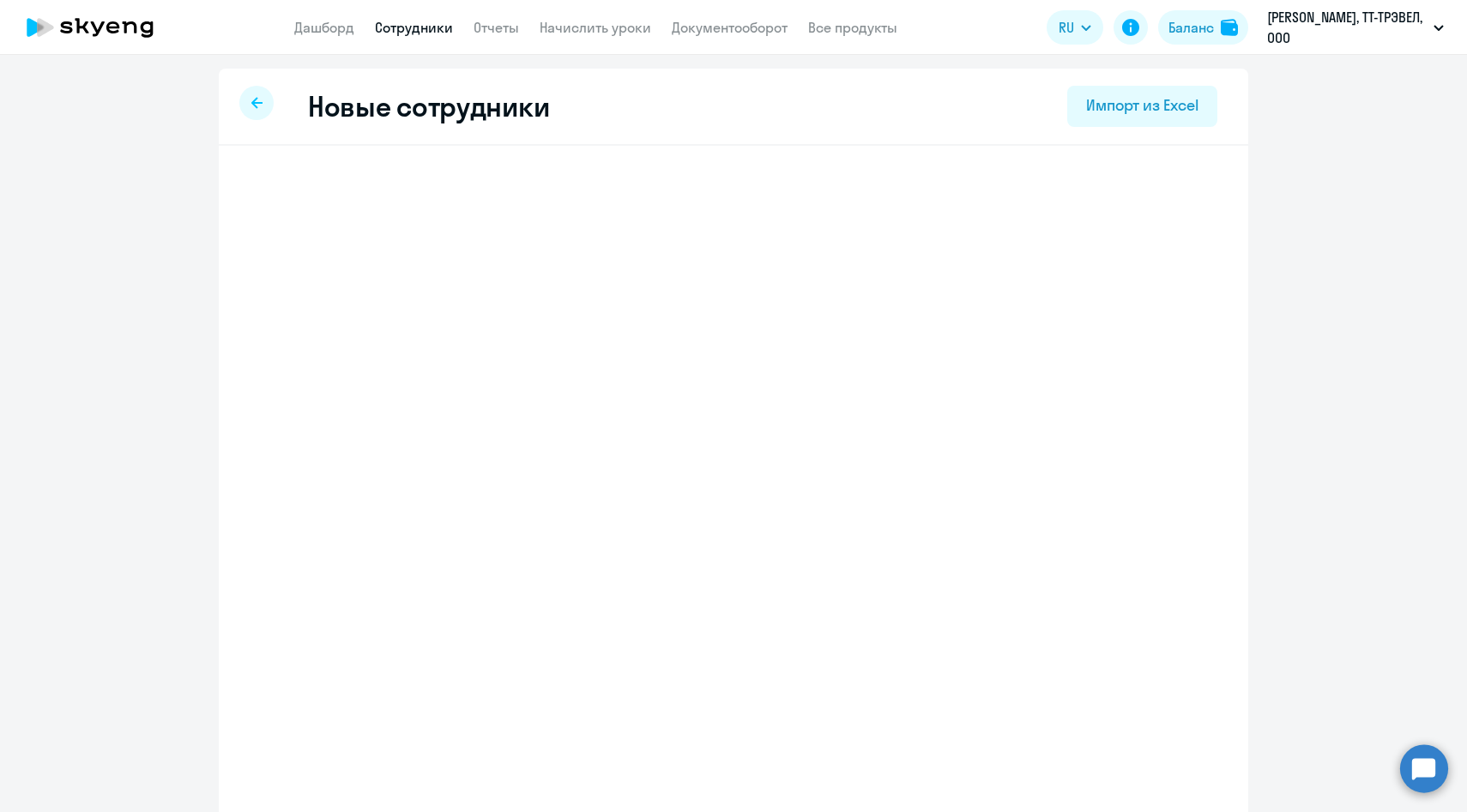
select select "english_adult_f2g_base"
select select "3"
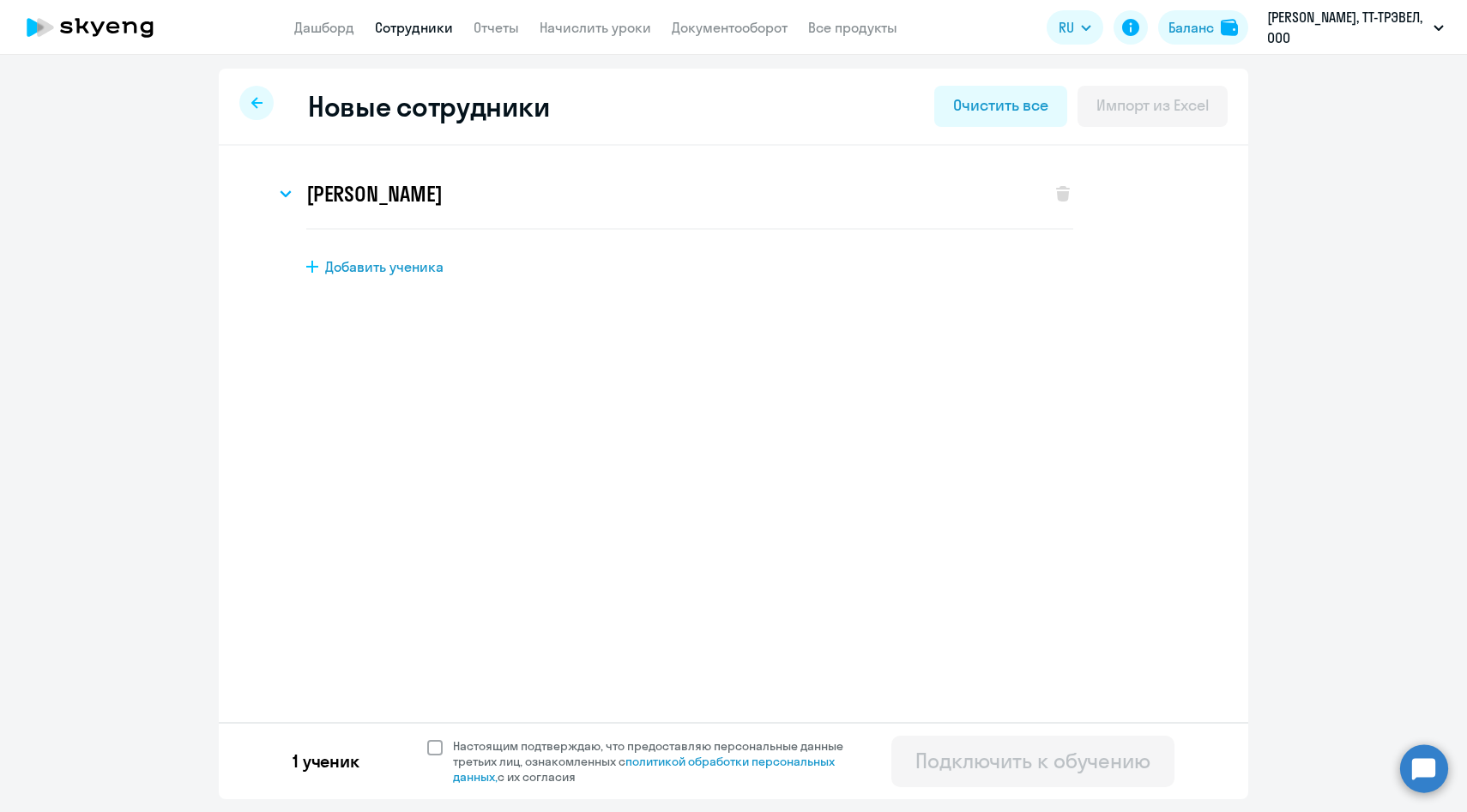
click at [511, 752] on span "Настоящим подтверждаю, что предоставляю персональные данные третьих лиц, ознако…" at bounding box center [657, 761] width 411 height 46
click at [427, 738] on input "Настоящим подтверждаю, что предоставляю персональные данные третьих лиц, ознако…" at bounding box center [426, 738] width 1 height 1
checkbox input "true"
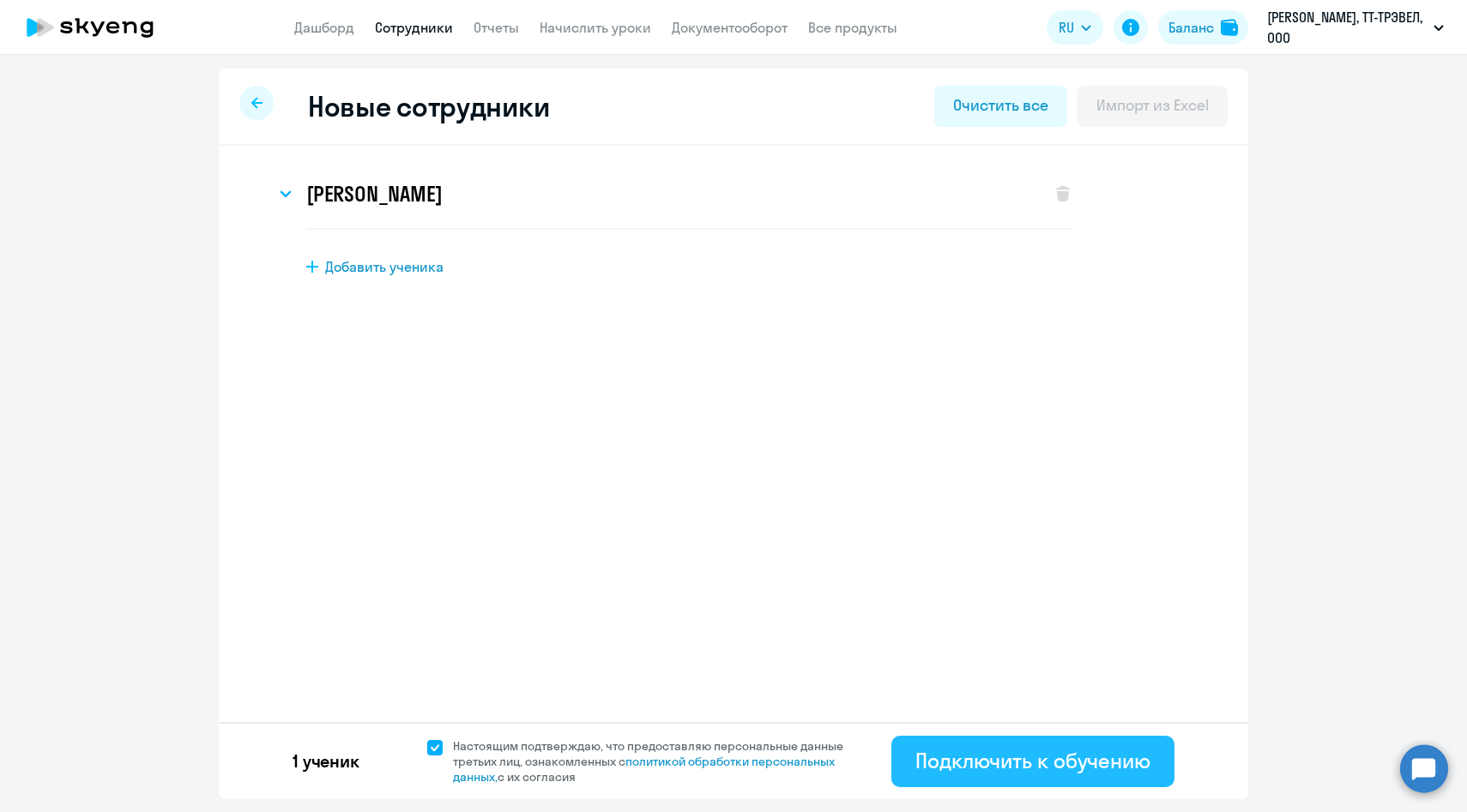
click at [967, 764] on div "Подключить к обучению" at bounding box center [1033, 760] width 235 height 27
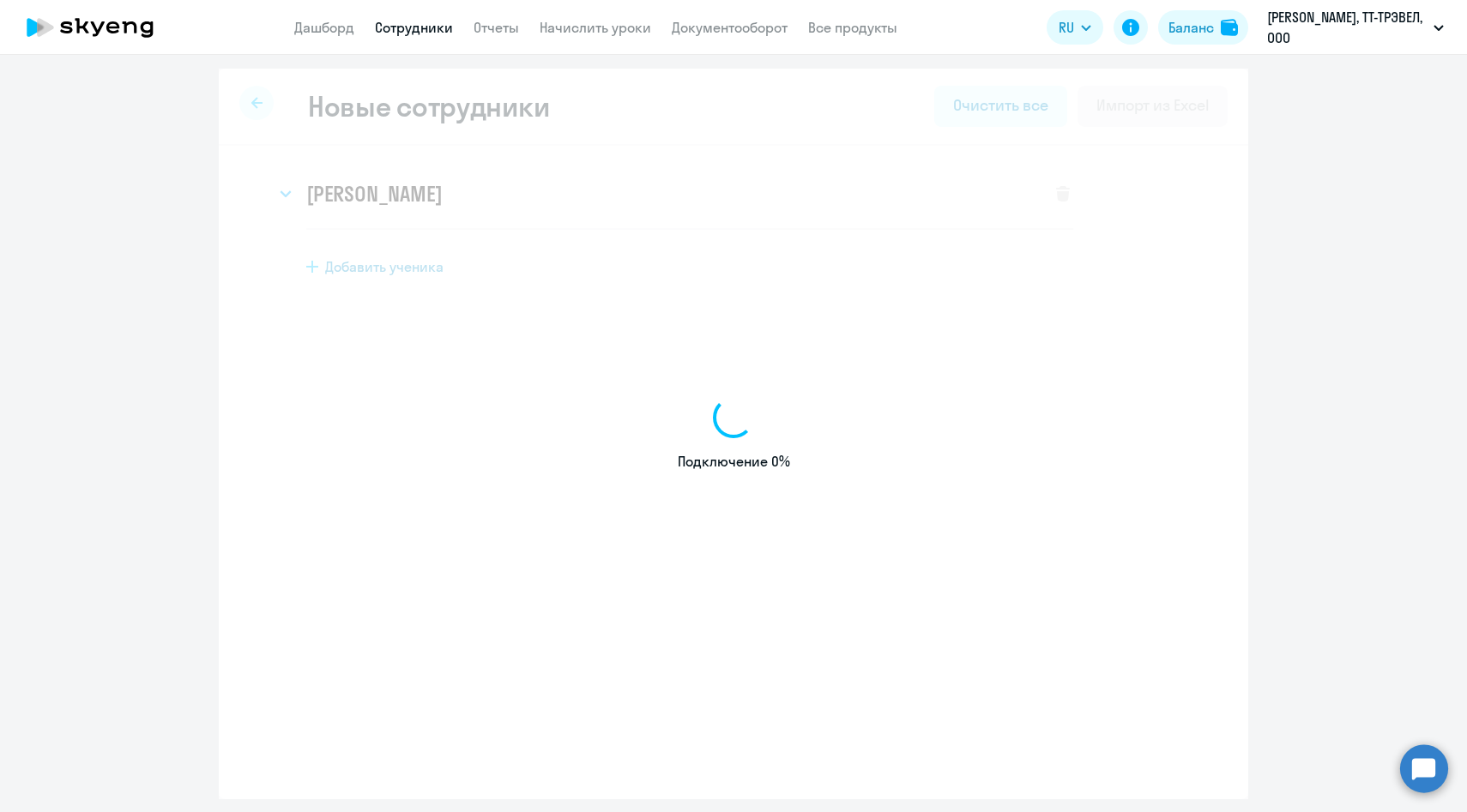
select select "english_adult_not_native_speaker"
select select "3"
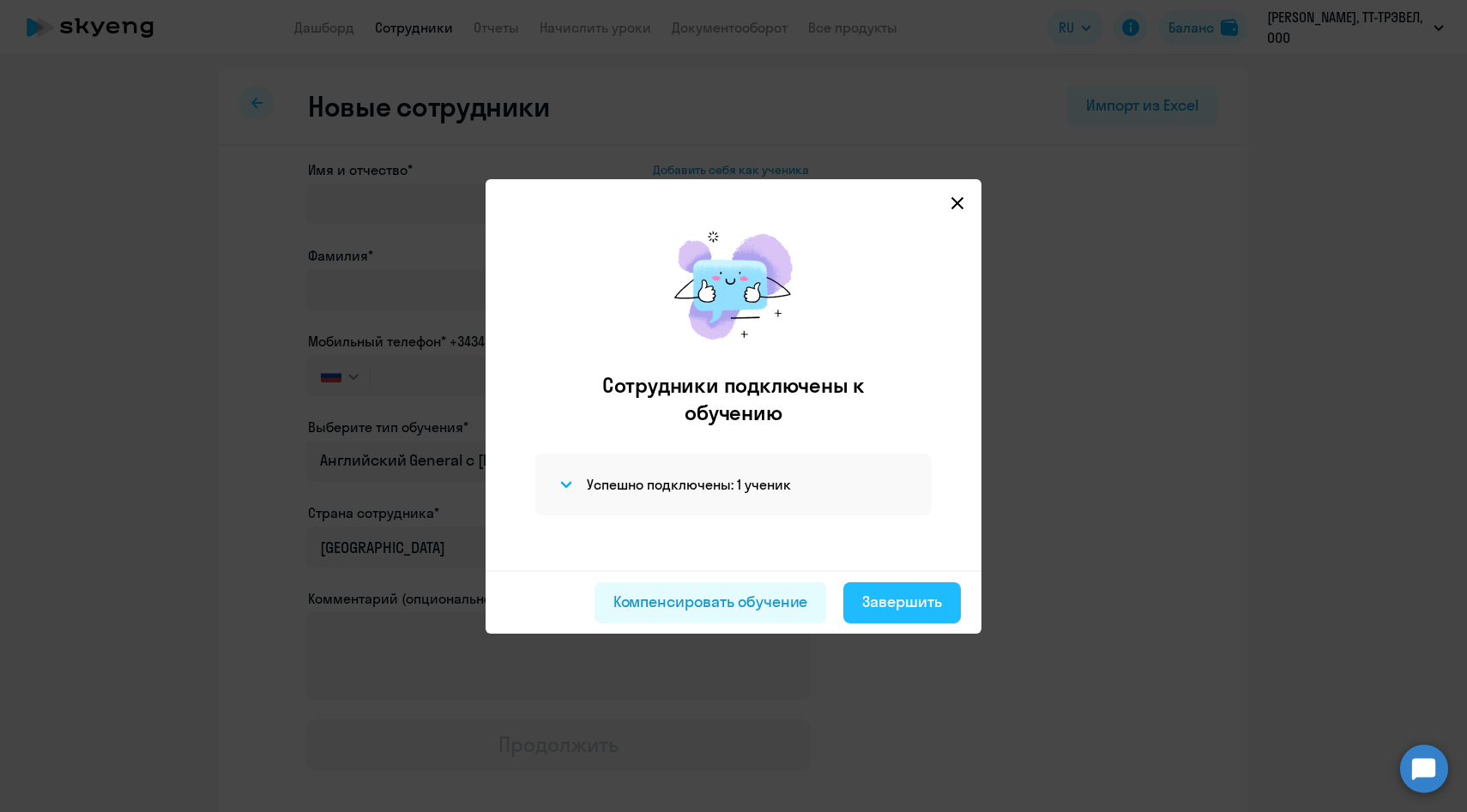
click at [874, 597] on div "Завершить" at bounding box center [902, 601] width 80 height 22
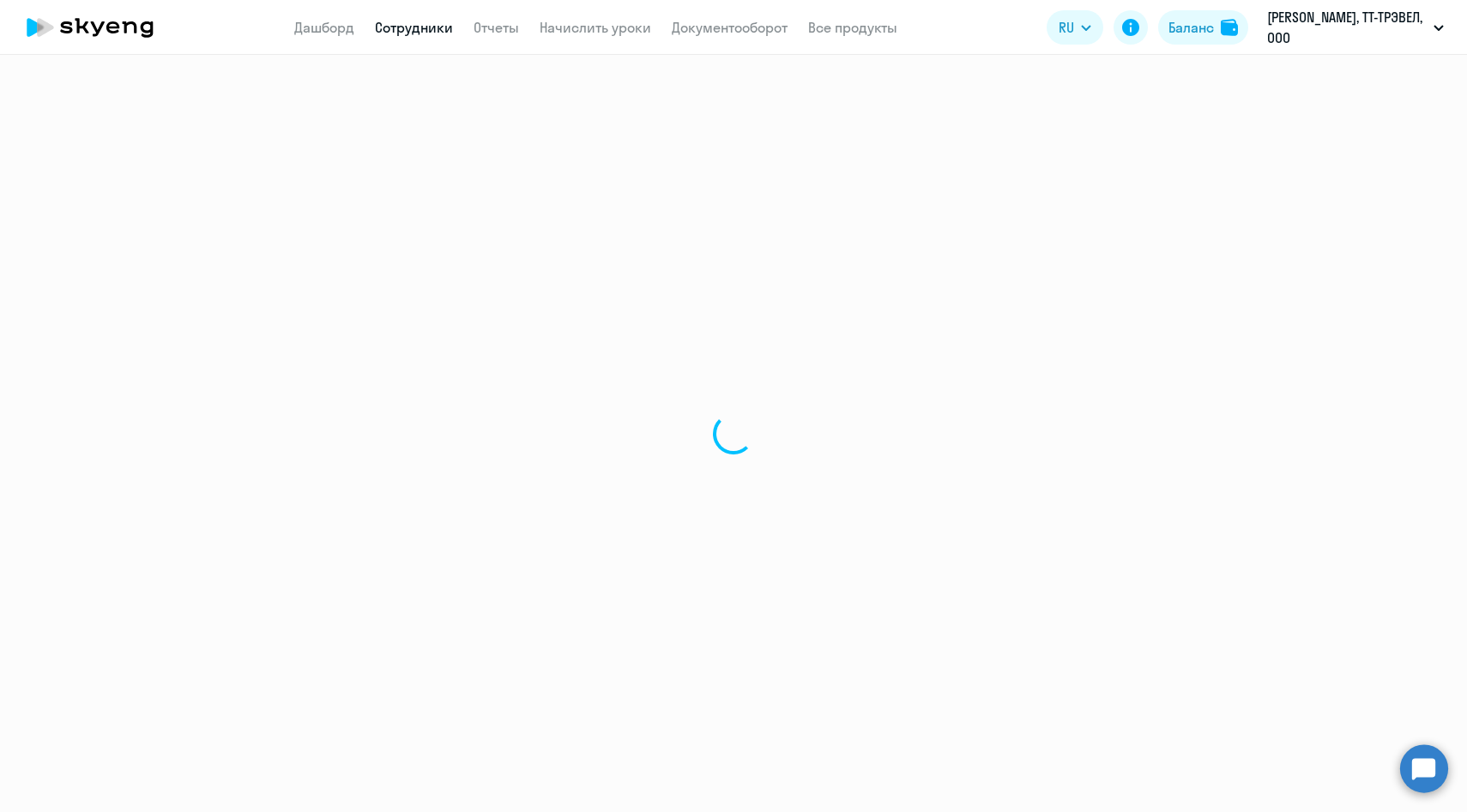
select select "30"
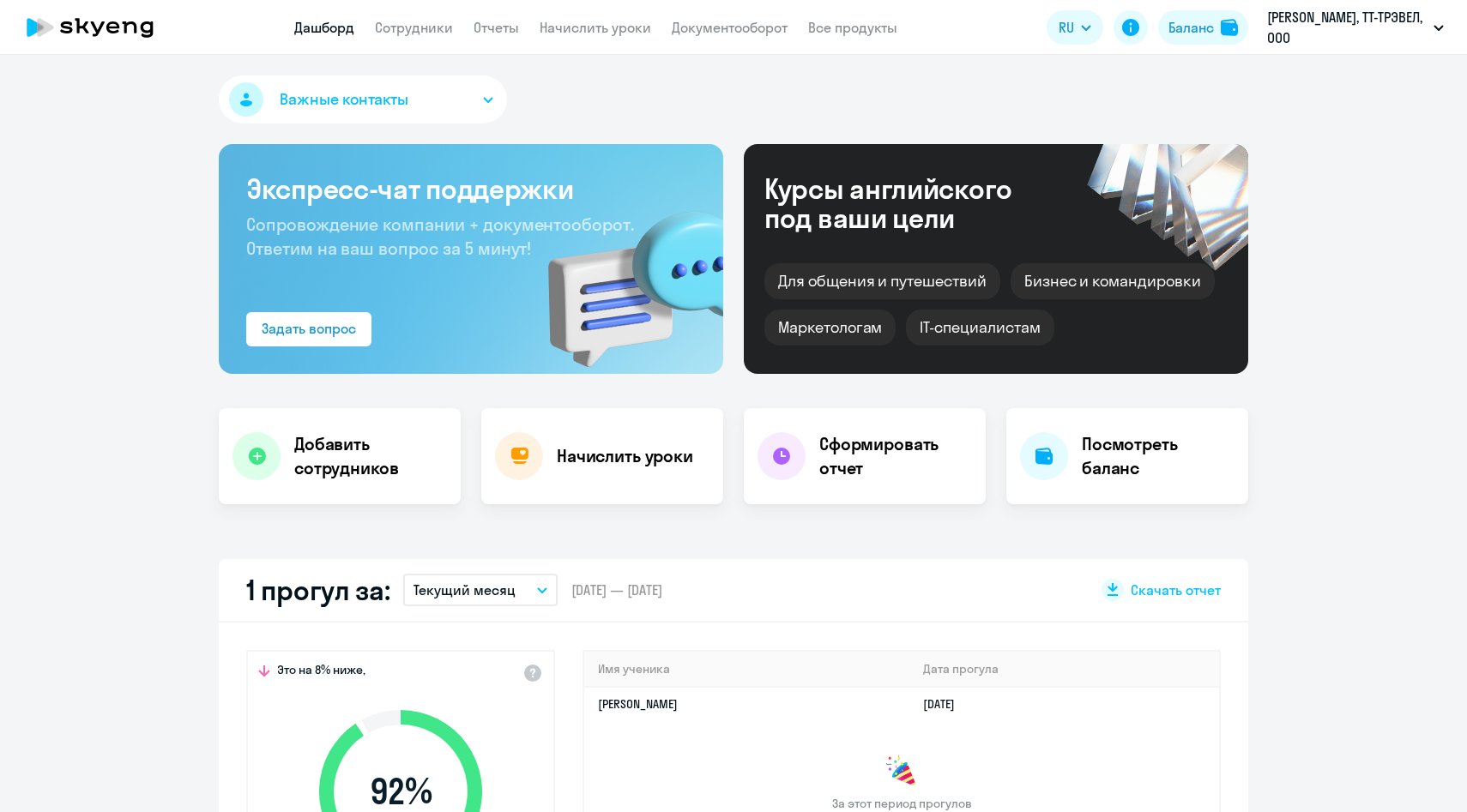
select select "30"
click at [424, 41] on app-header "Дашборд Сотрудники Отчеты Начислить уроки Документооборот Все продукты Дашборд …" at bounding box center [734, 27] width 1467 height 55
click at [421, 30] on link "Сотрудники" at bounding box center [413, 28] width 78 height 18
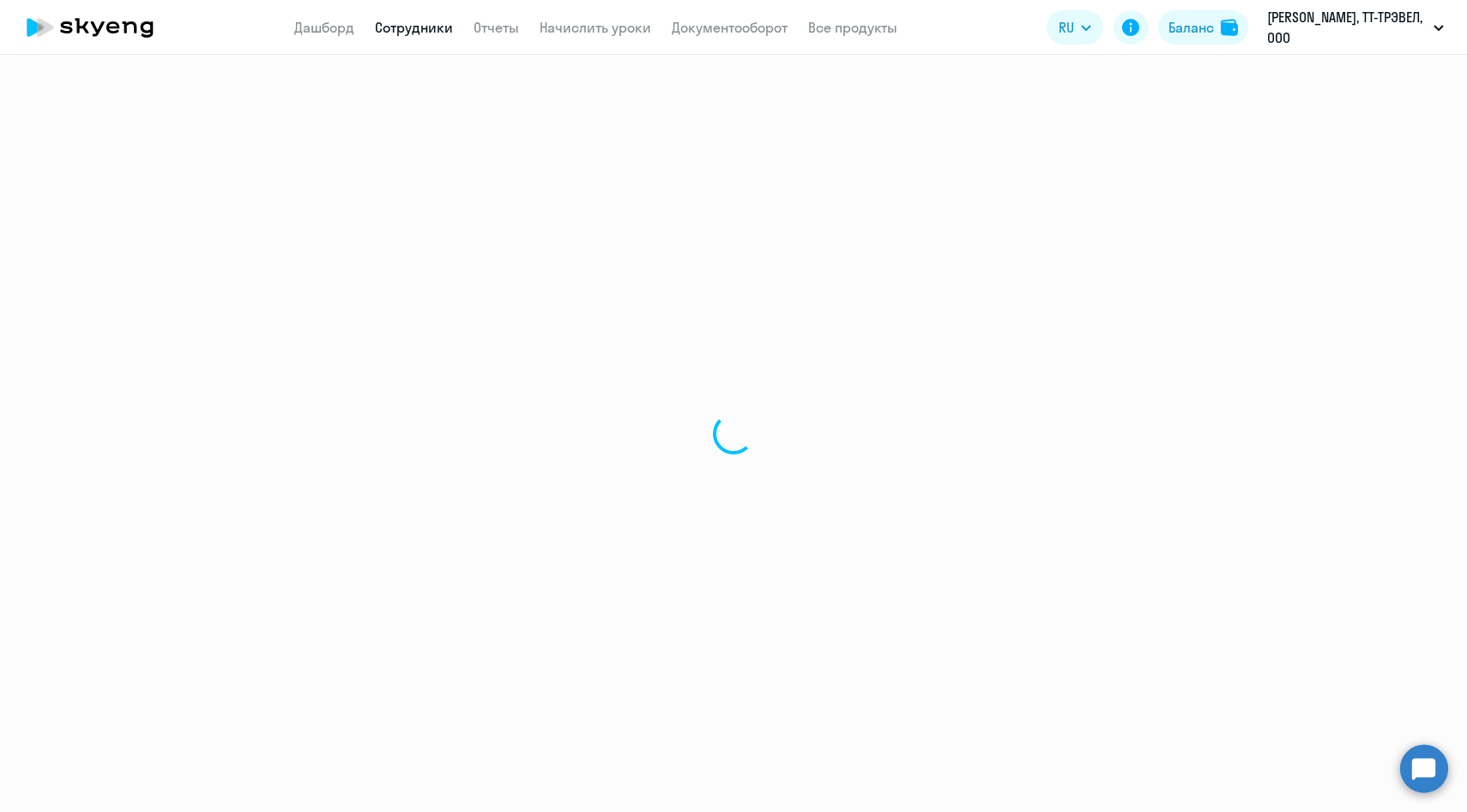
select select "30"
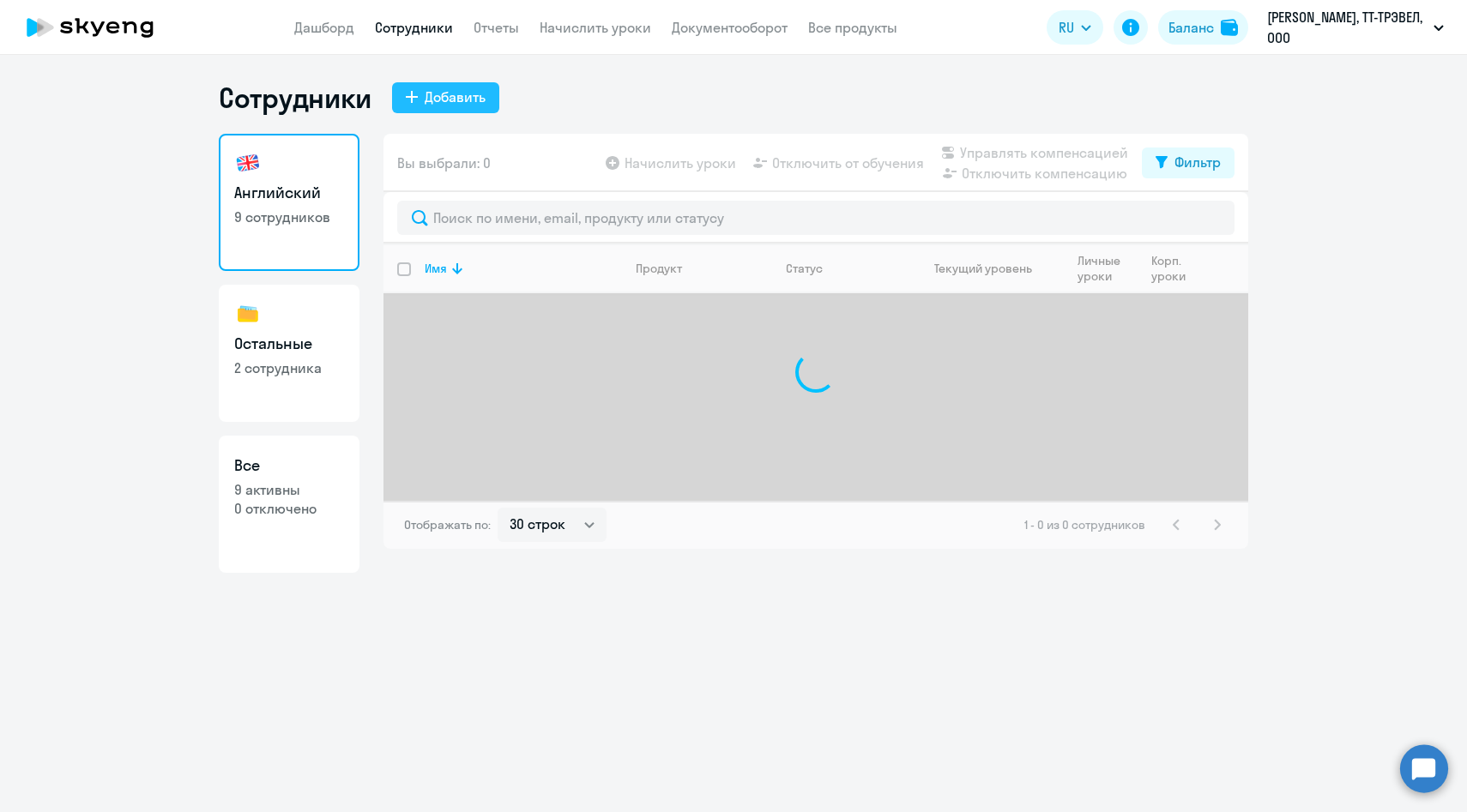
click at [457, 96] on div "Добавить" at bounding box center [455, 97] width 61 height 21
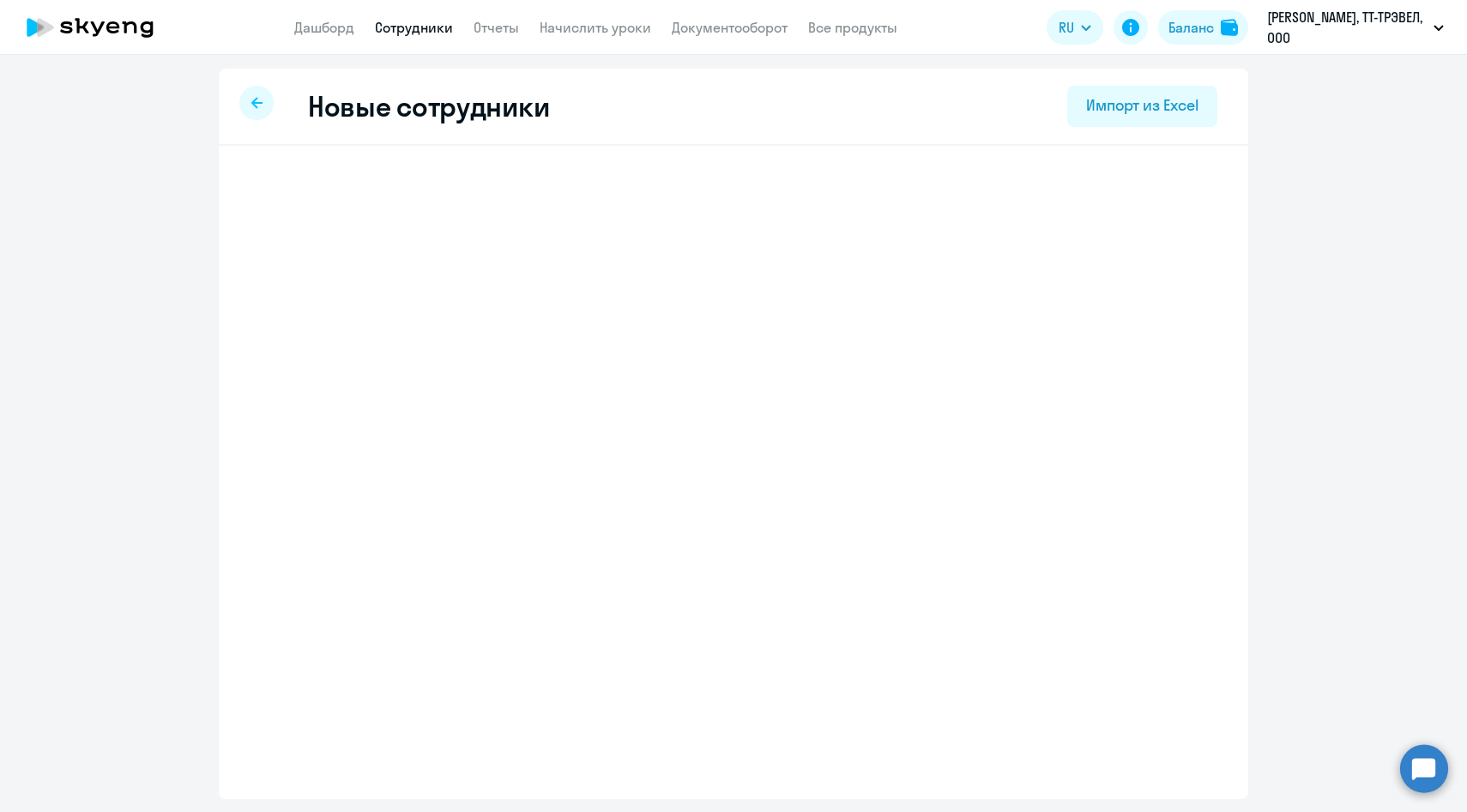
select select "english_adult_f2g_base"
select select "3"
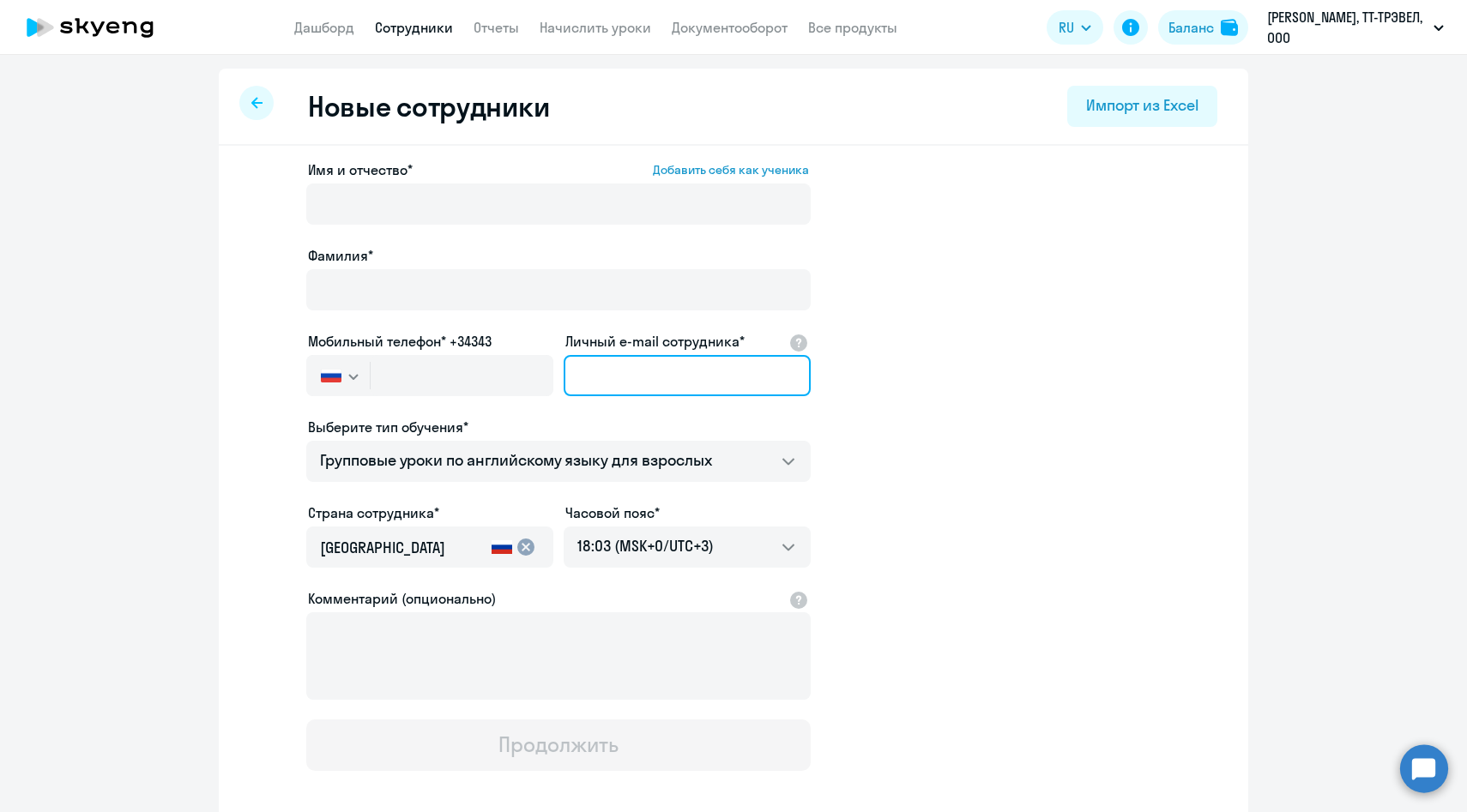
click at [680, 366] on input "Личный e-mail сотрудника*" at bounding box center [687, 375] width 247 height 41
paste input "[PERSON_NAME][EMAIL_ADDRESS][DOMAIN_NAME]"
type input "[PERSON_NAME][EMAIL_ADDRESS][DOMAIN_NAME]"
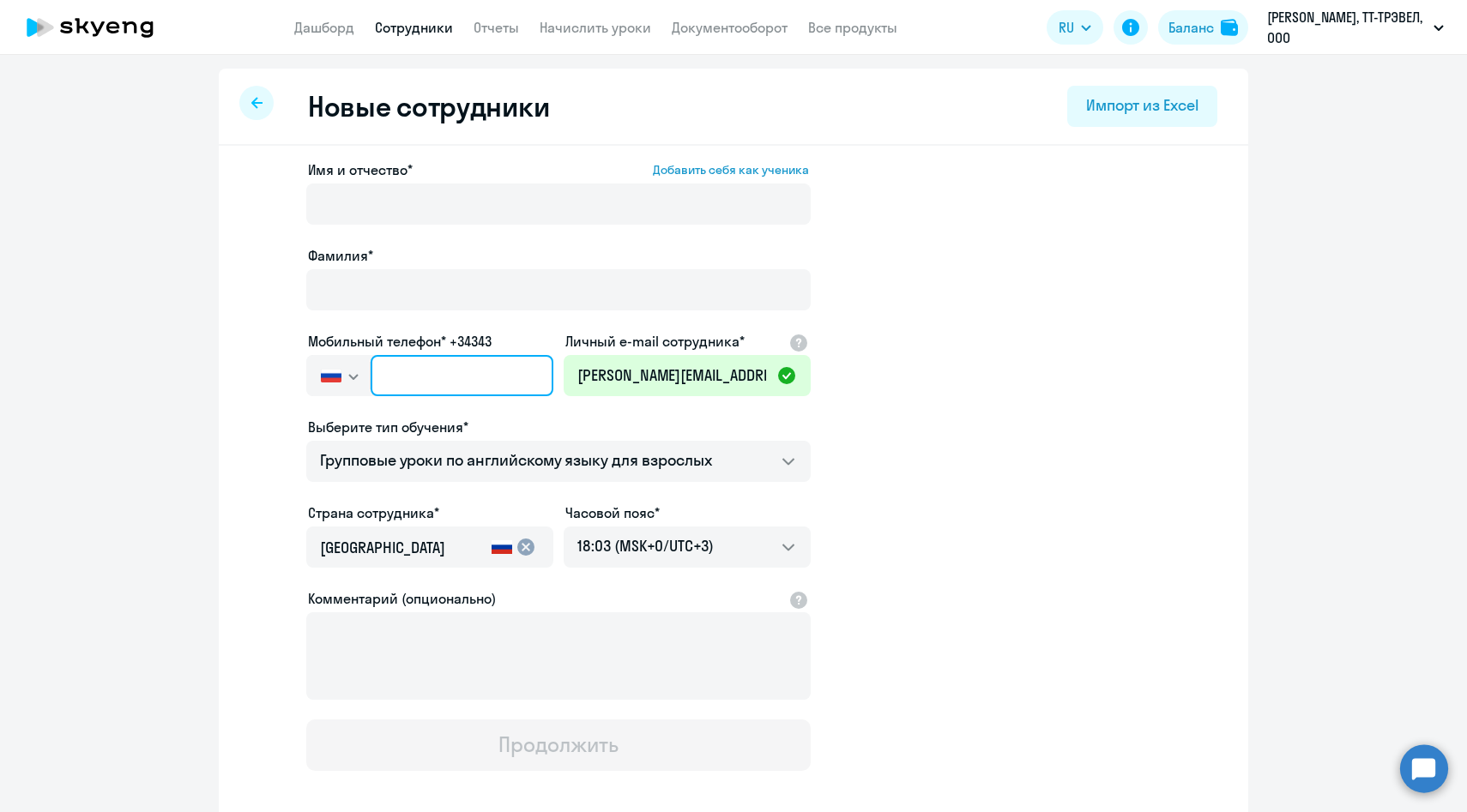
click at [474, 370] on input "text" at bounding box center [461, 375] width 183 height 41
paste input "[PHONE_NUMBER]"
type input "[PHONE_NUMBER]"
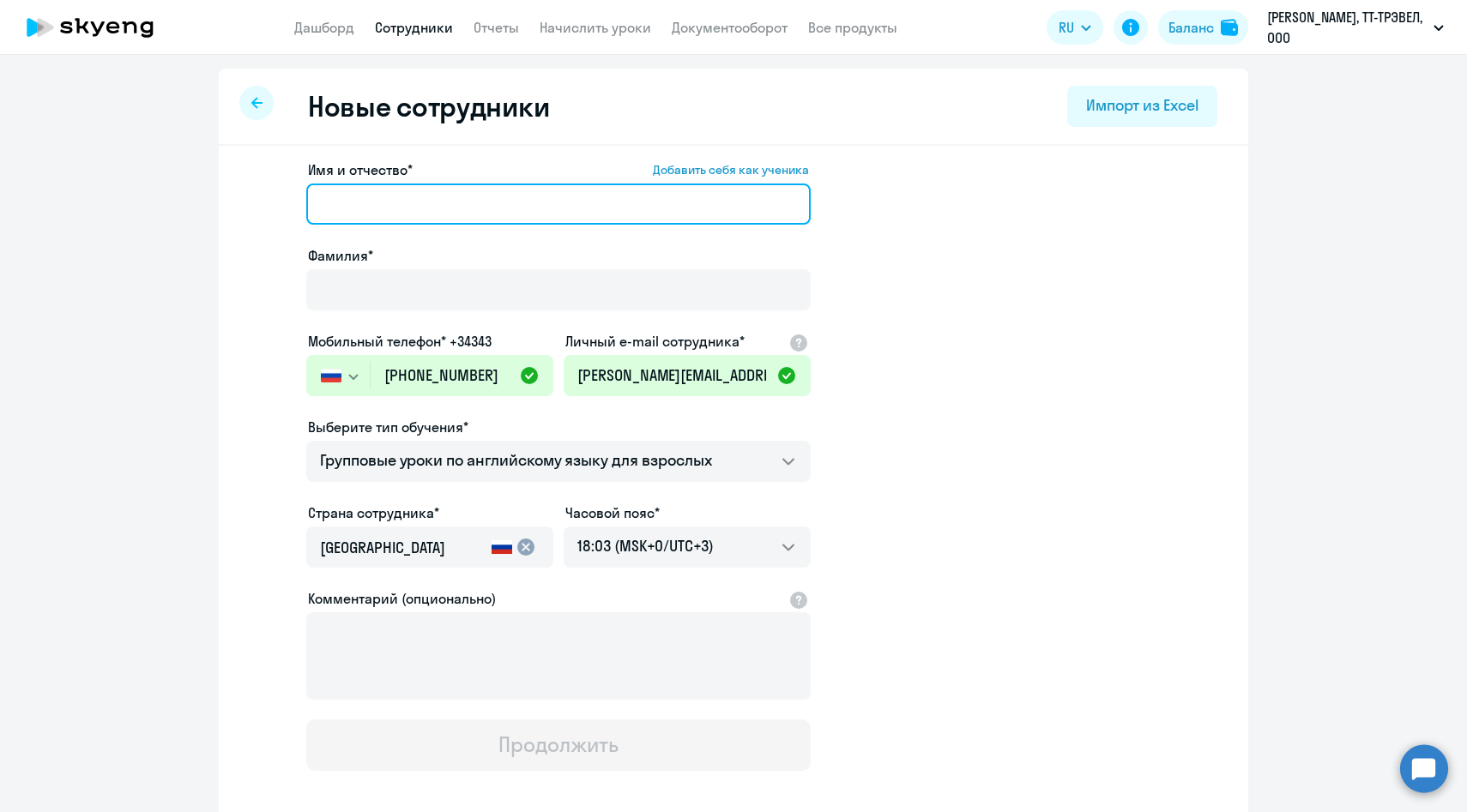
click at [502, 192] on input "Имя и отчество* Добавить себя как ученика" at bounding box center [558, 204] width 504 height 41
paste input "[PERSON_NAME]"
drag, startPoint x: 403, startPoint y: 204, endPoint x: 212, endPoint y: 204, distance: 191.0
click at [212, 204] on ng-component "Новые сотрудники Импорт из Excel Имя и отчество* Добавить себя как ученика [PER…" at bounding box center [734, 484] width 1467 height 831
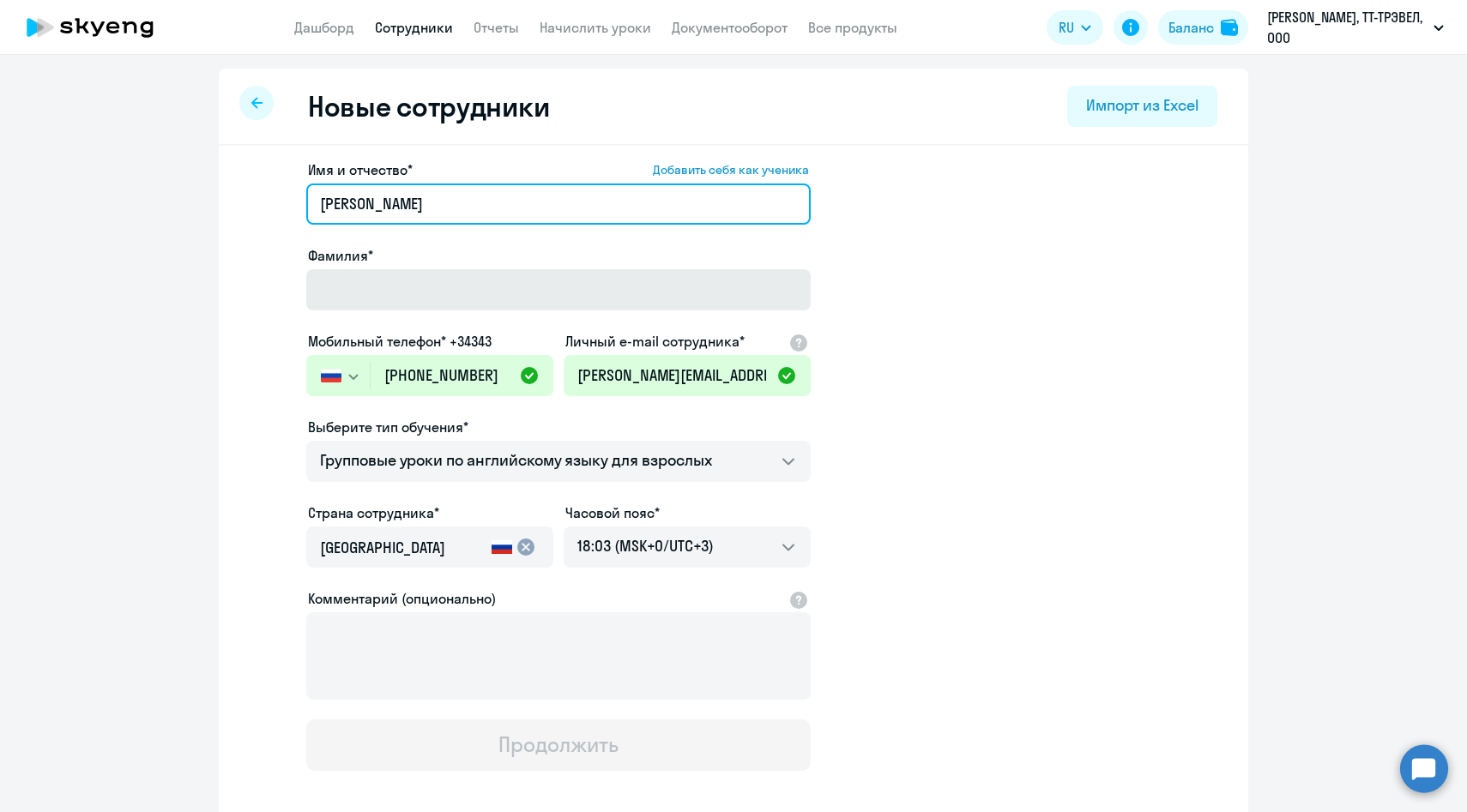
type input "[PERSON_NAME]"
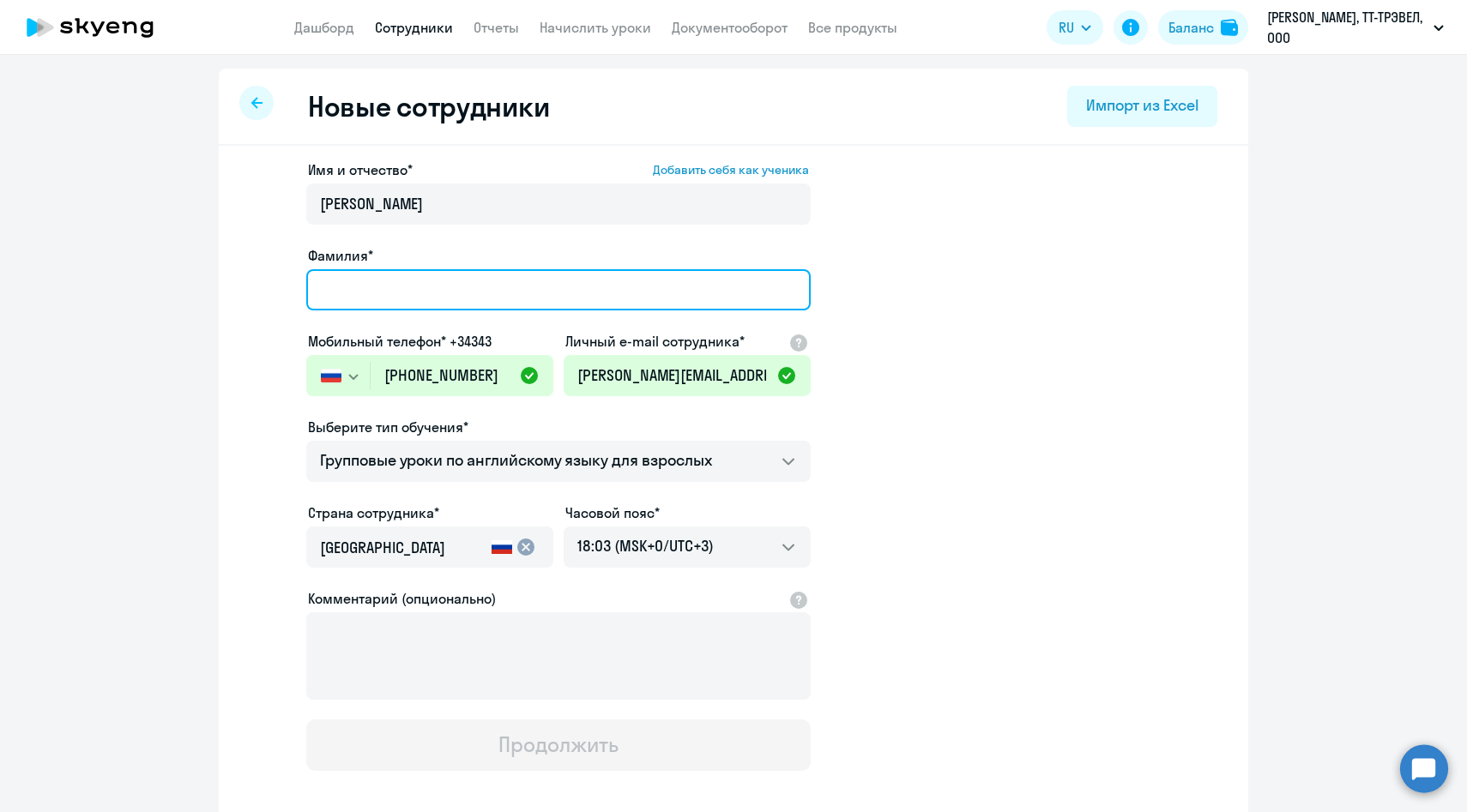
click at [397, 304] on input "Фамилия*" at bounding box center [558, 290] width 504 height 41
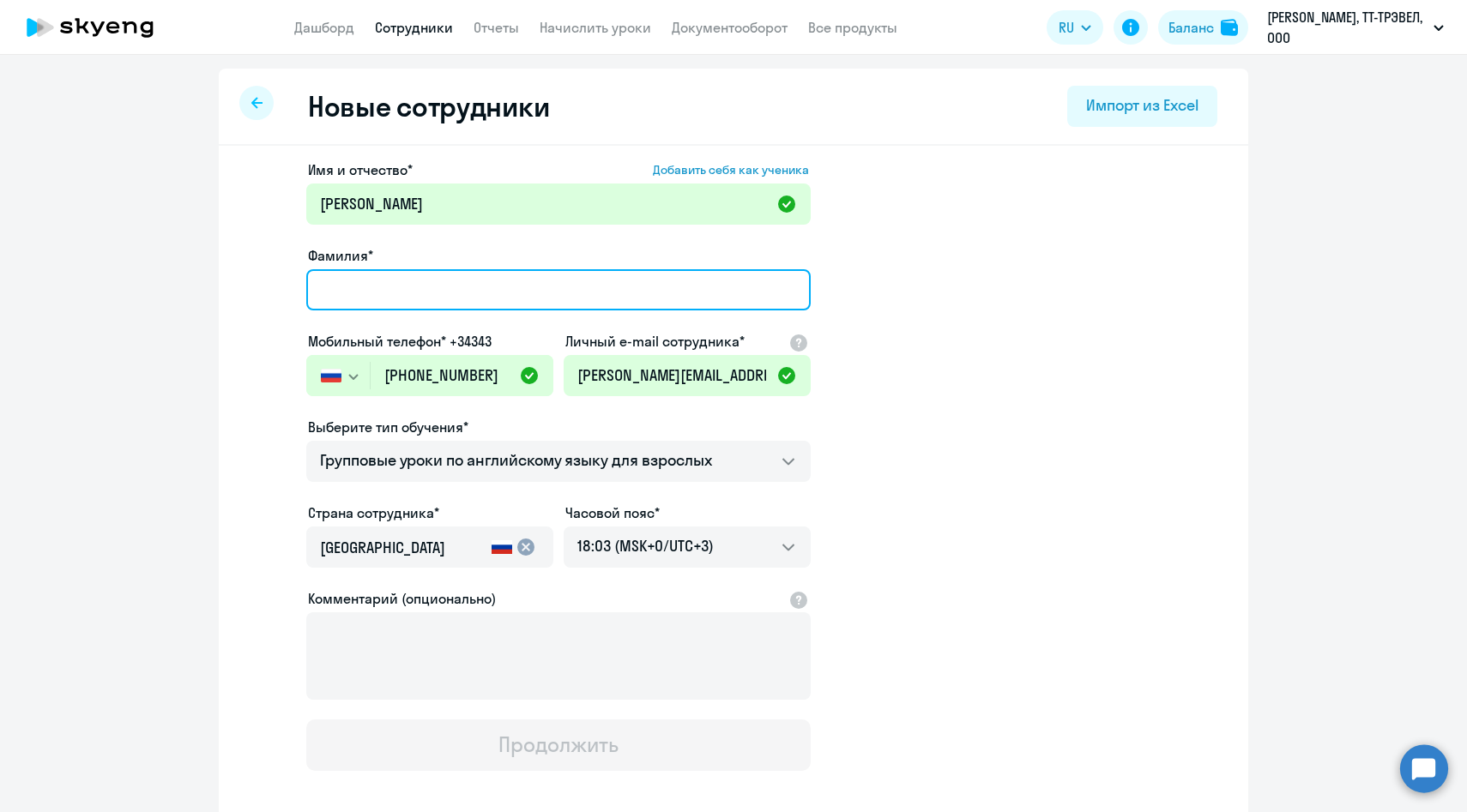
paste input "[PERSON_NAME]"
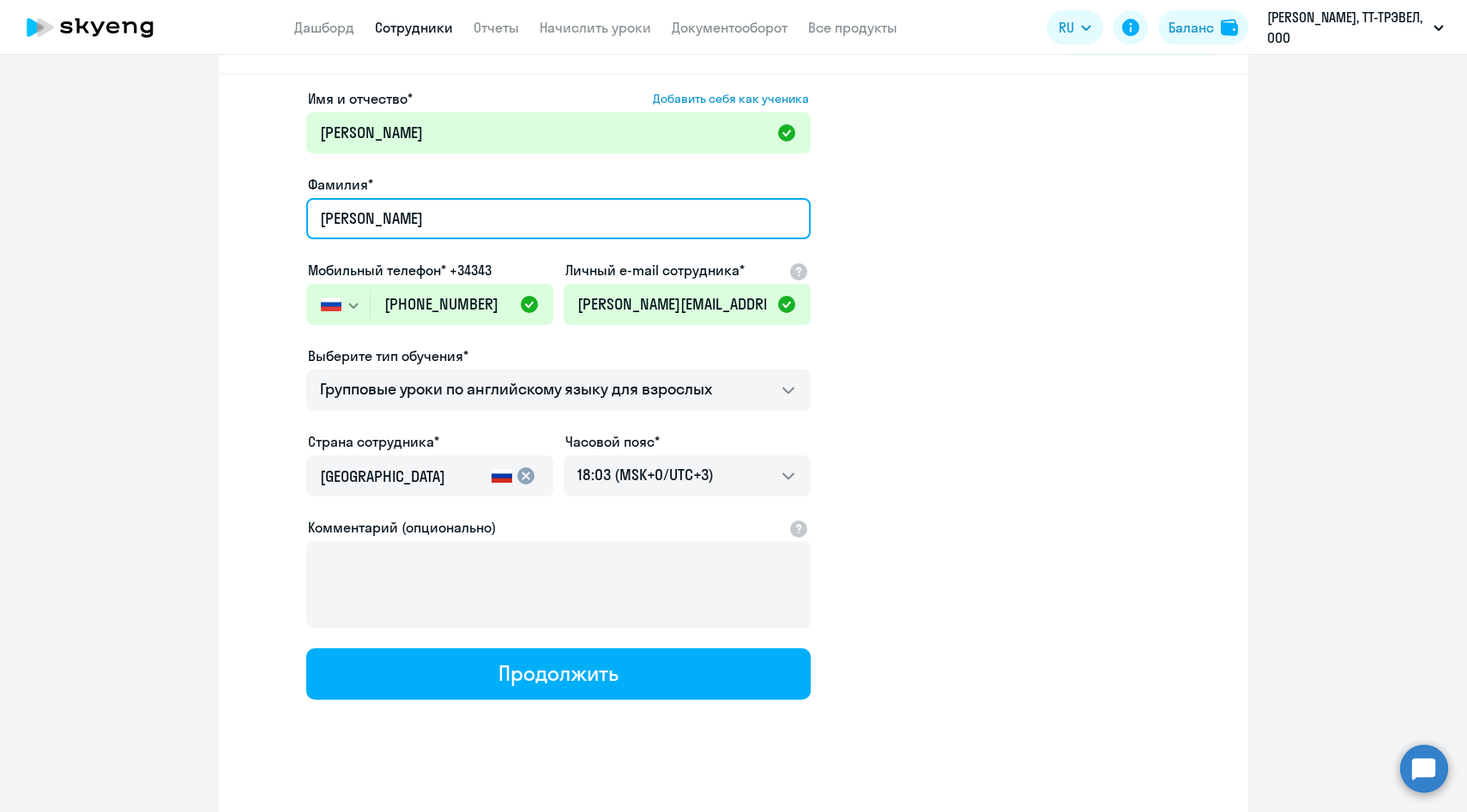
scroll to position [87, 0]
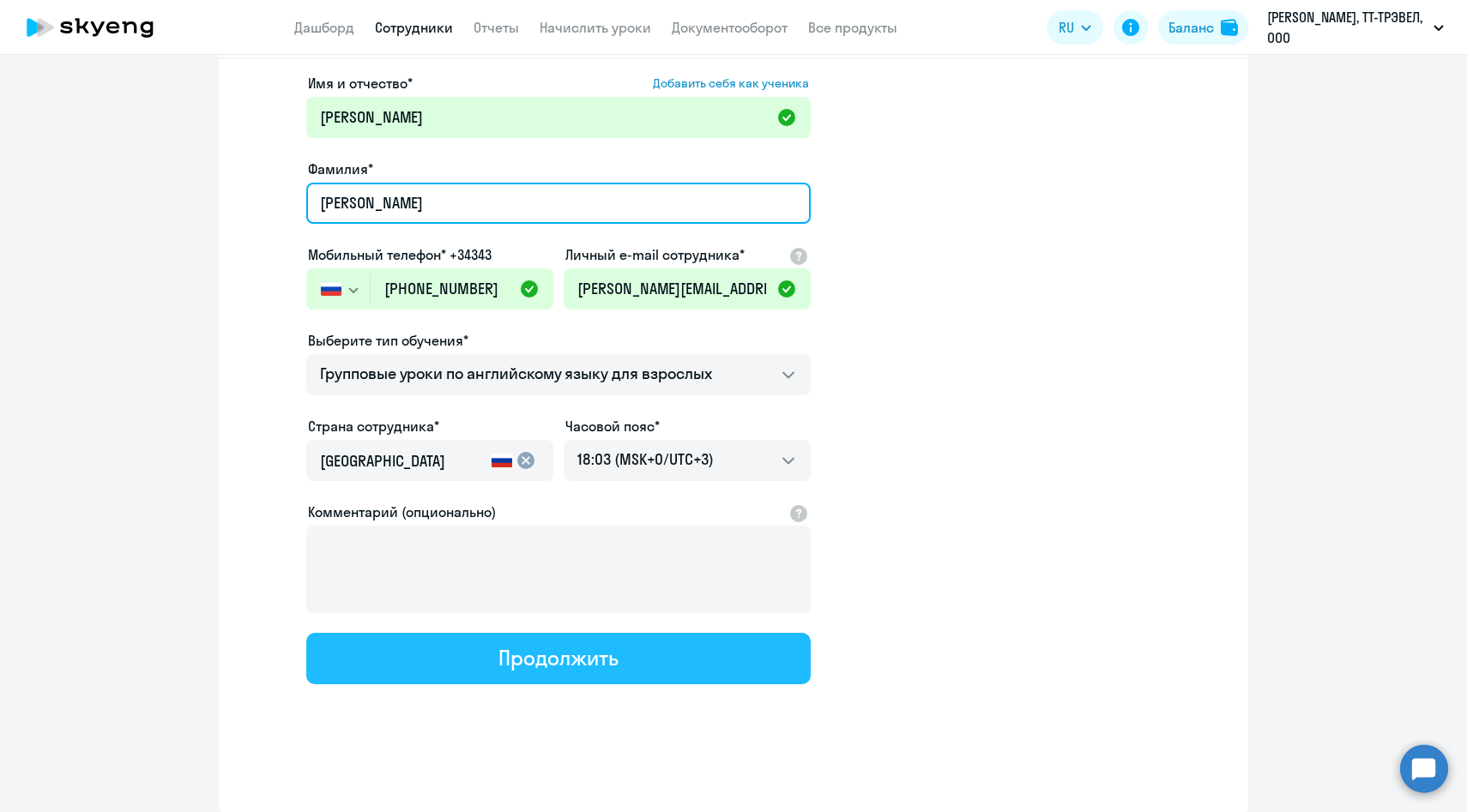
type input "[PERSON_NAME]"
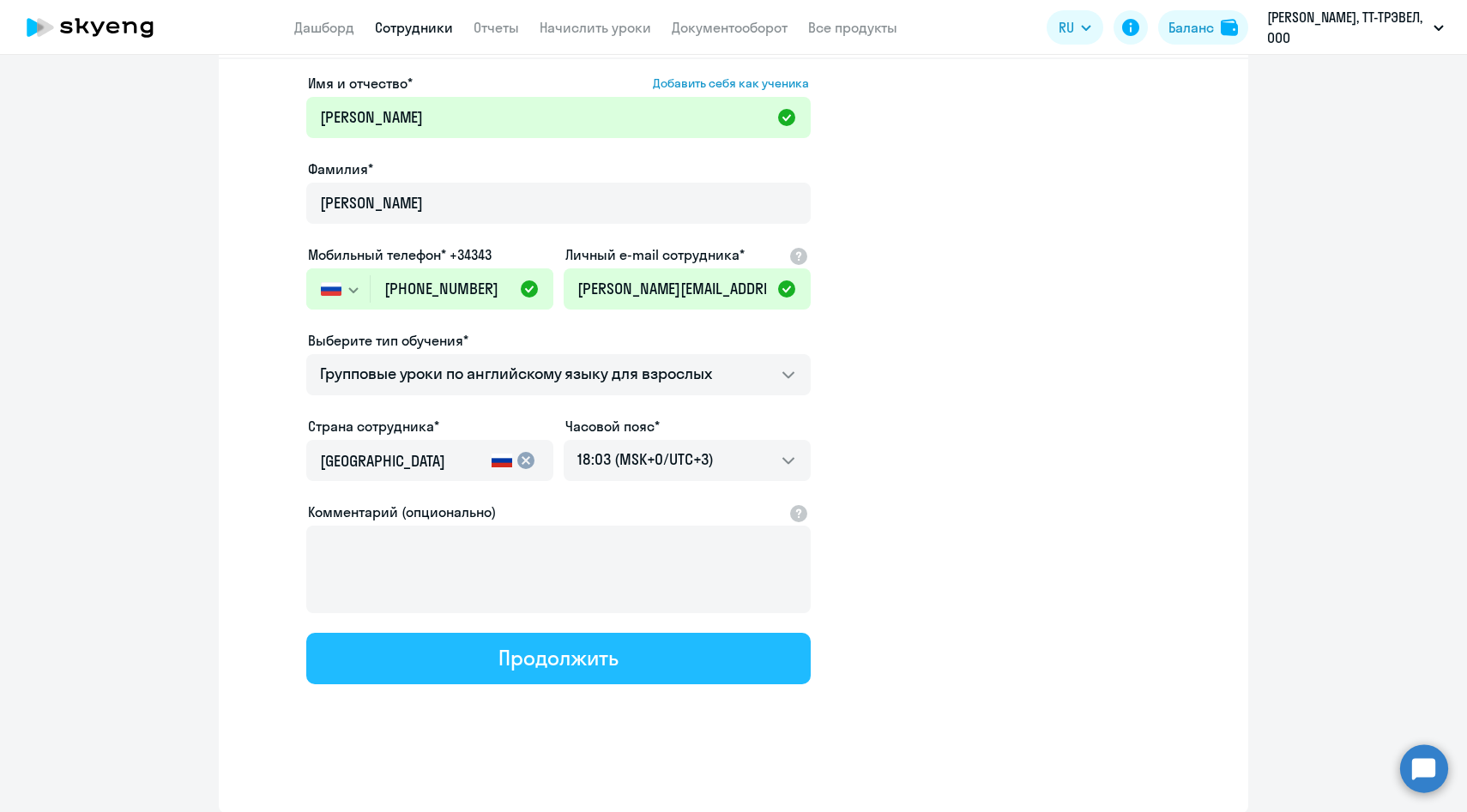
click at [473, 653] on button "Продолжить" at bounding box center [558, 658] width 504 height 52
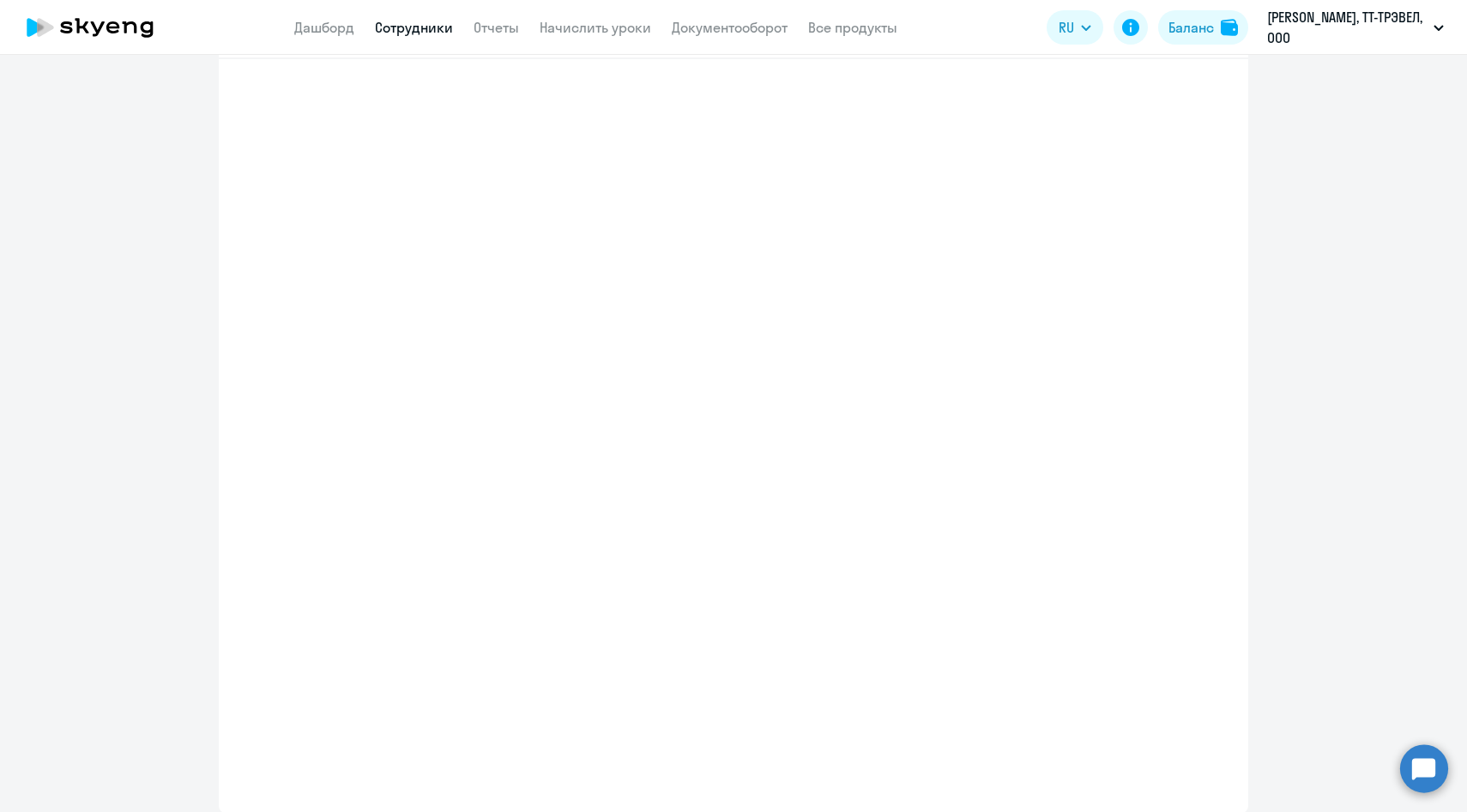
select select "english_adult_f2g_base"
select select "3"
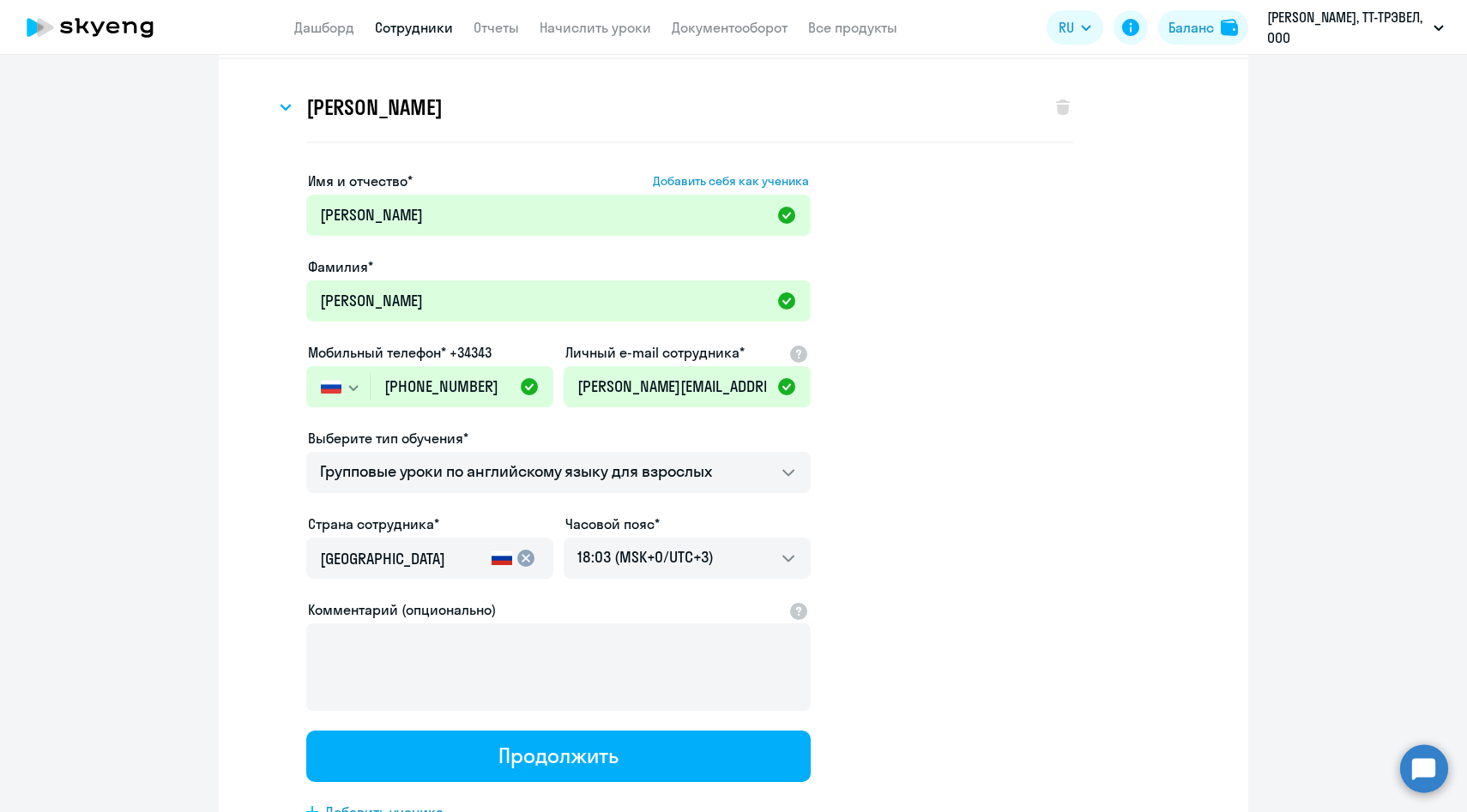
scroll to position [0, 0]
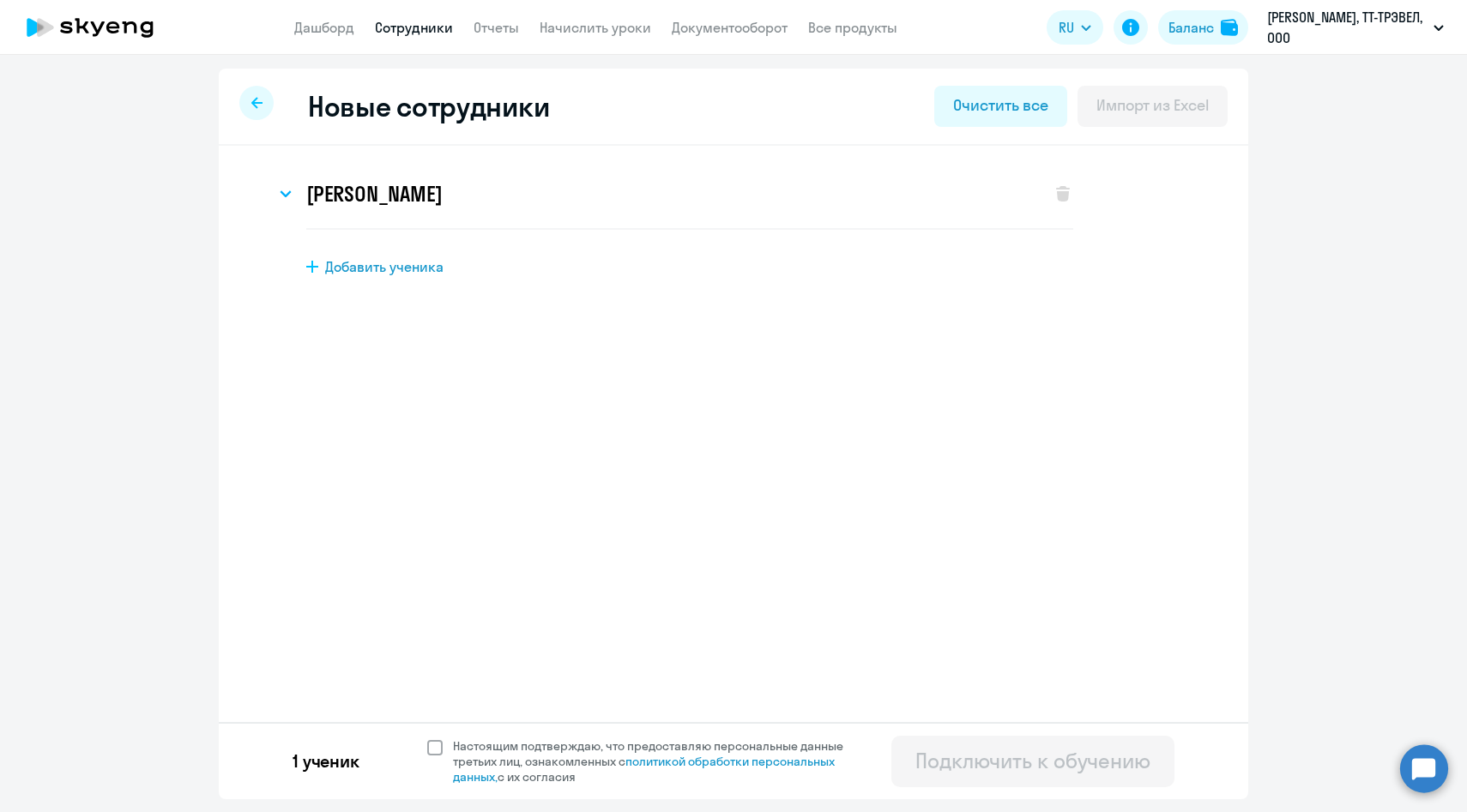
click at [471, 749] on span "Настоящим подтверждаю, что предоставляю персональные данные третьих лиц, ознако…" at bounding box center [657, 761] width 411 height 46
click at [427, 738] on input "Настоящим подтверждаю, что предоставляю персональные данные третьих лиц, ознако…" at bounding box center [426, 738] width 1 height 1
checkbox input "true"
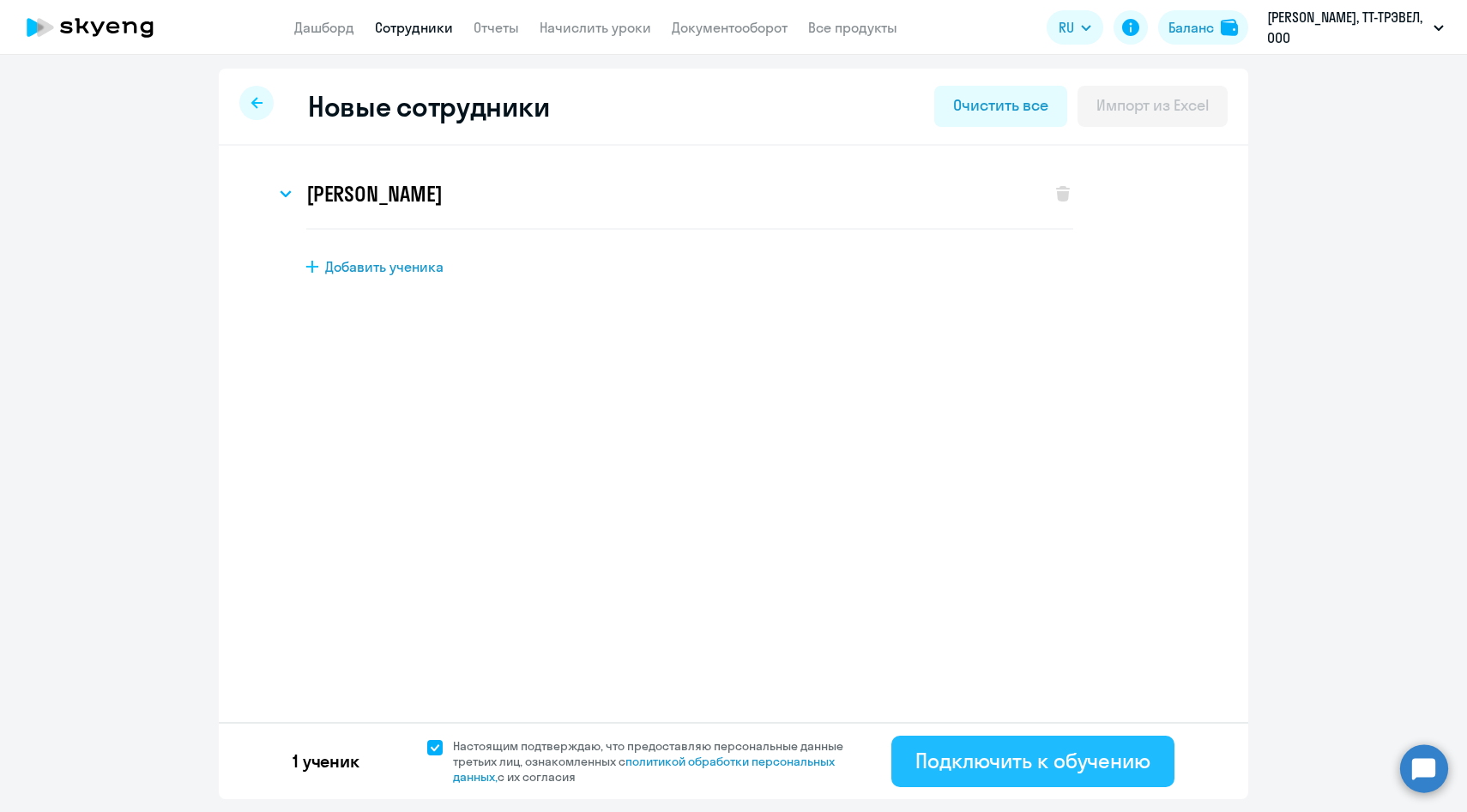
click at [956, 751] on div "Подключить к обучению" at bounding box center [1033, 760] width 235 height 27
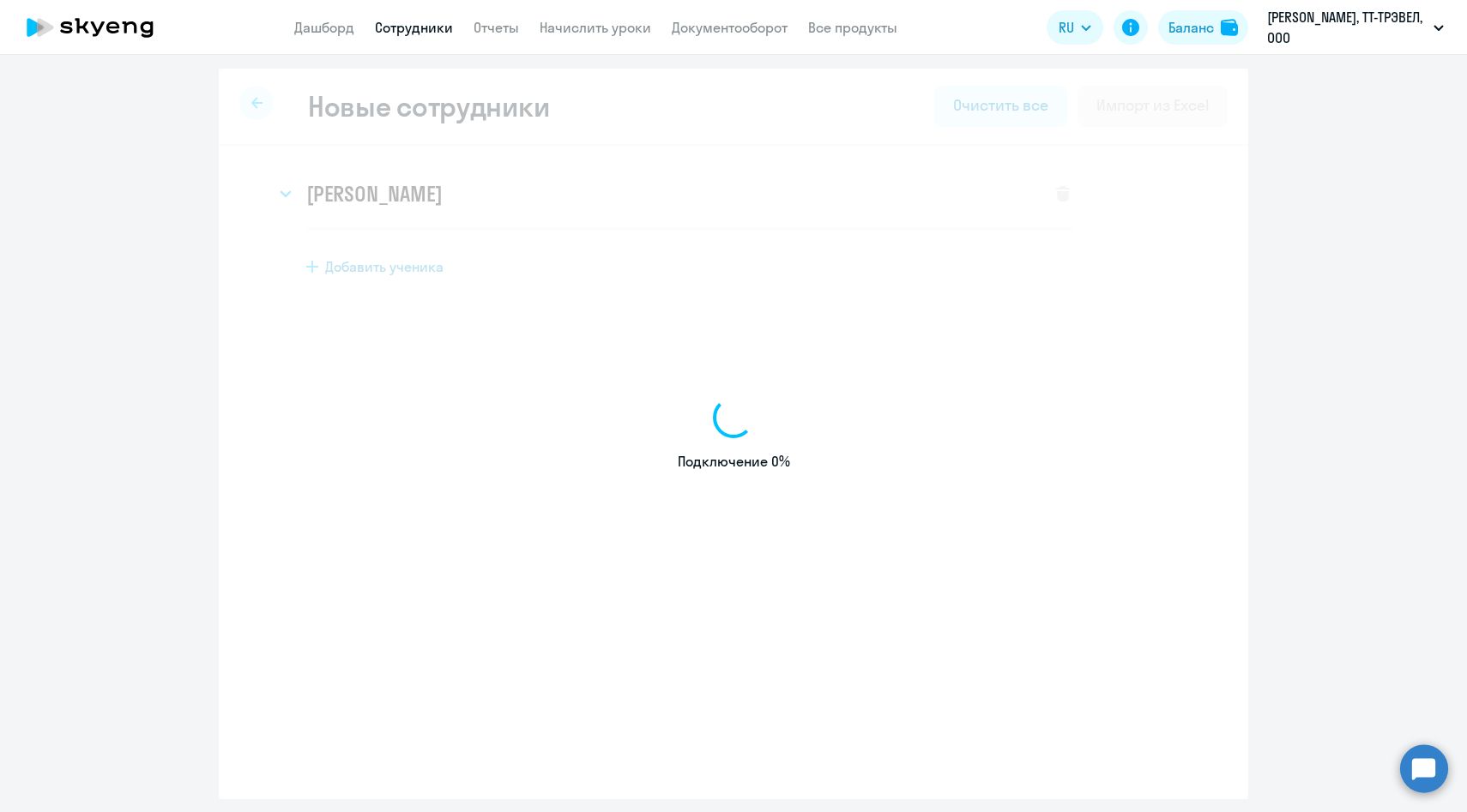
select select "english_adult_f2g_base"
select select "3"
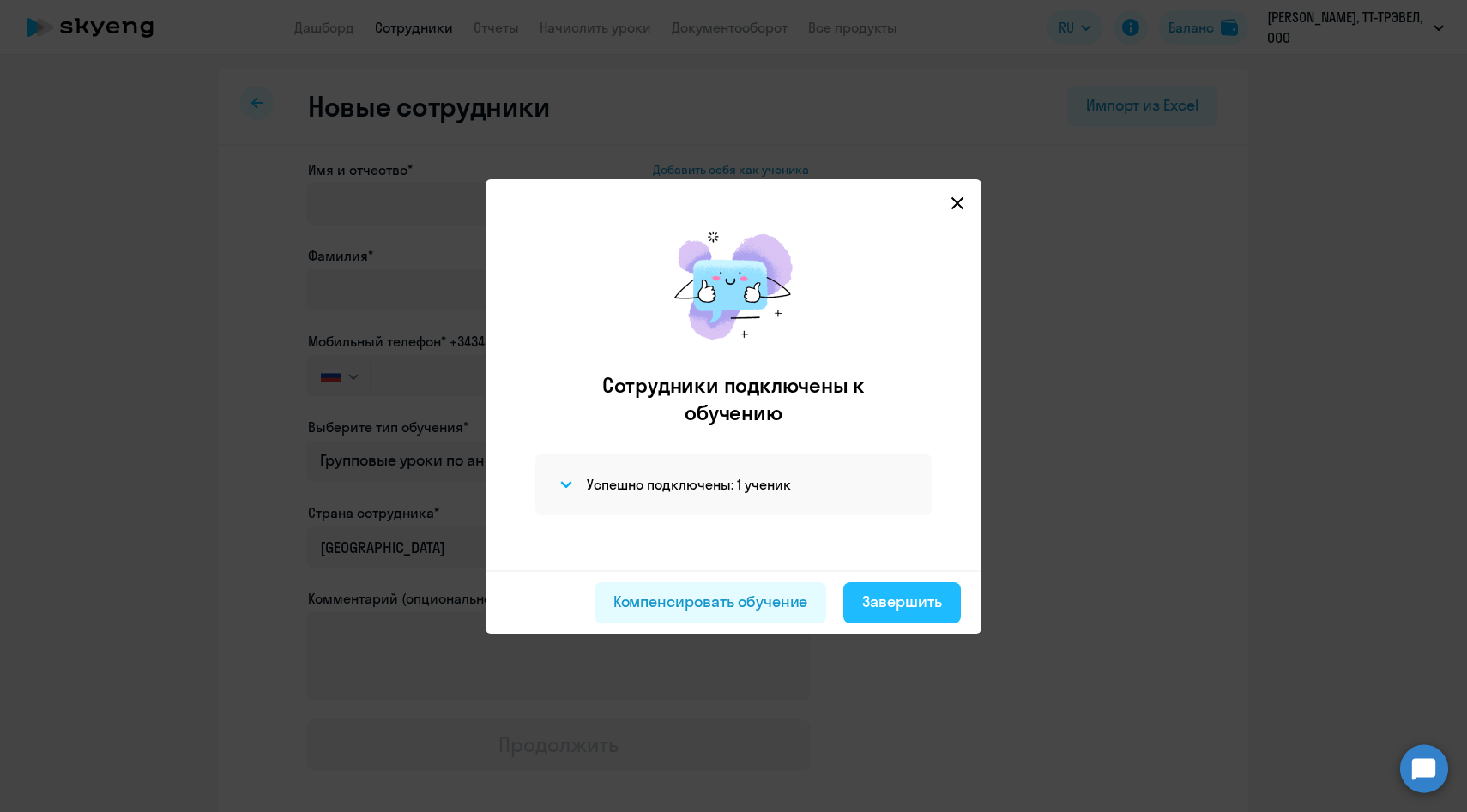
click at [912, 604] on div "Завершить" at bounding box center [902, 601] width 80 height 22
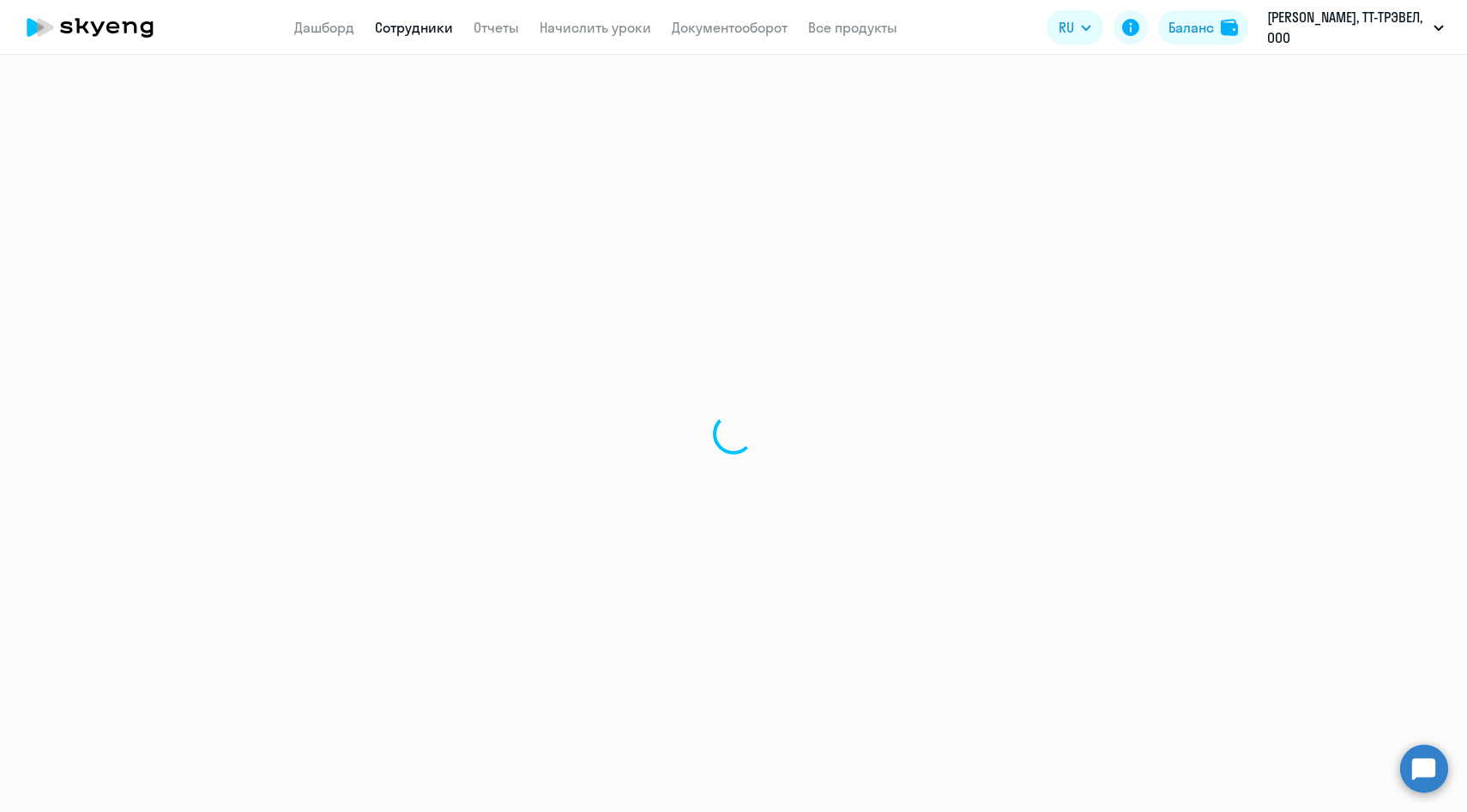
select select "30"
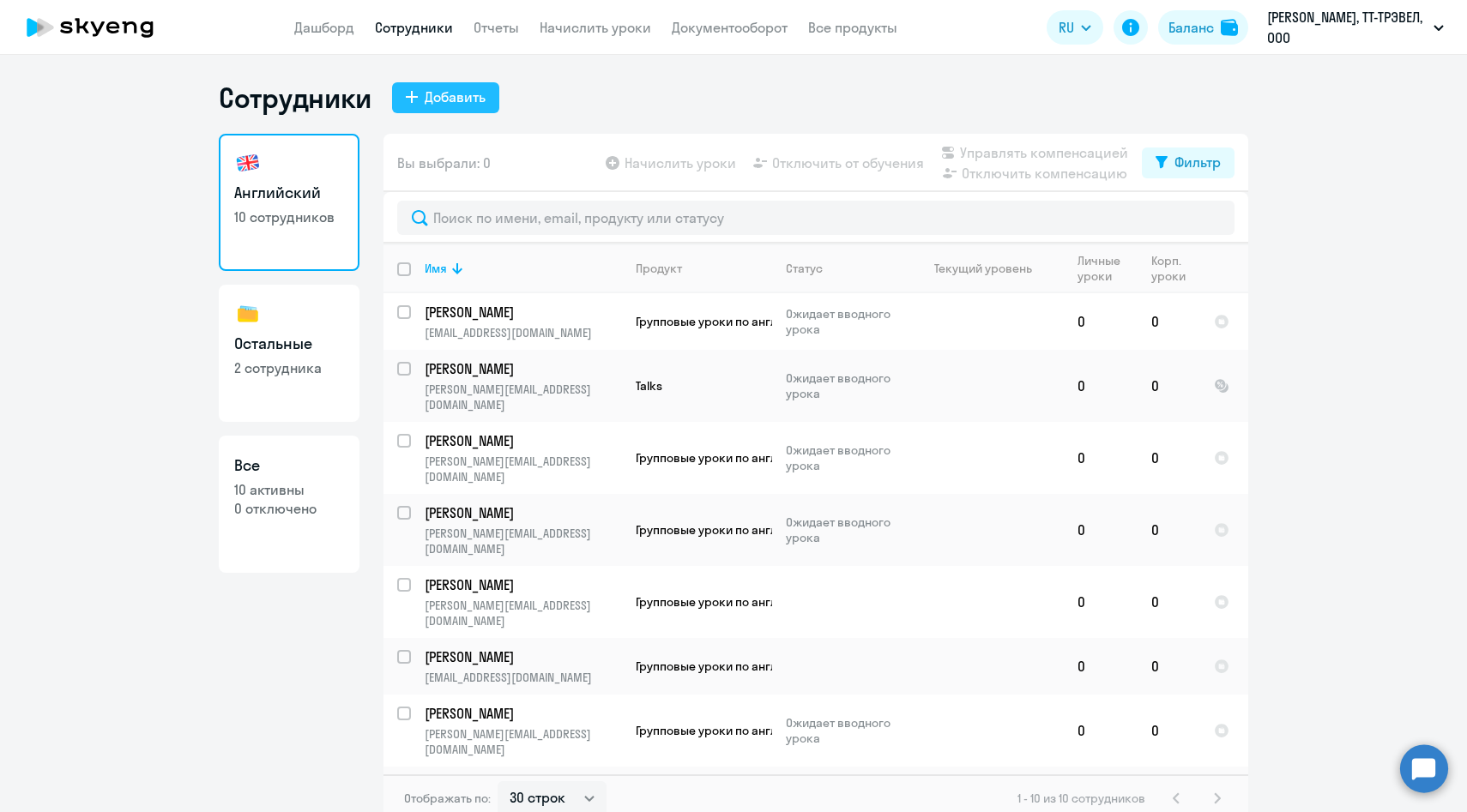
click at [427, 108] on button "Добавить" at bounding box center [446, 97] width 108 height 31
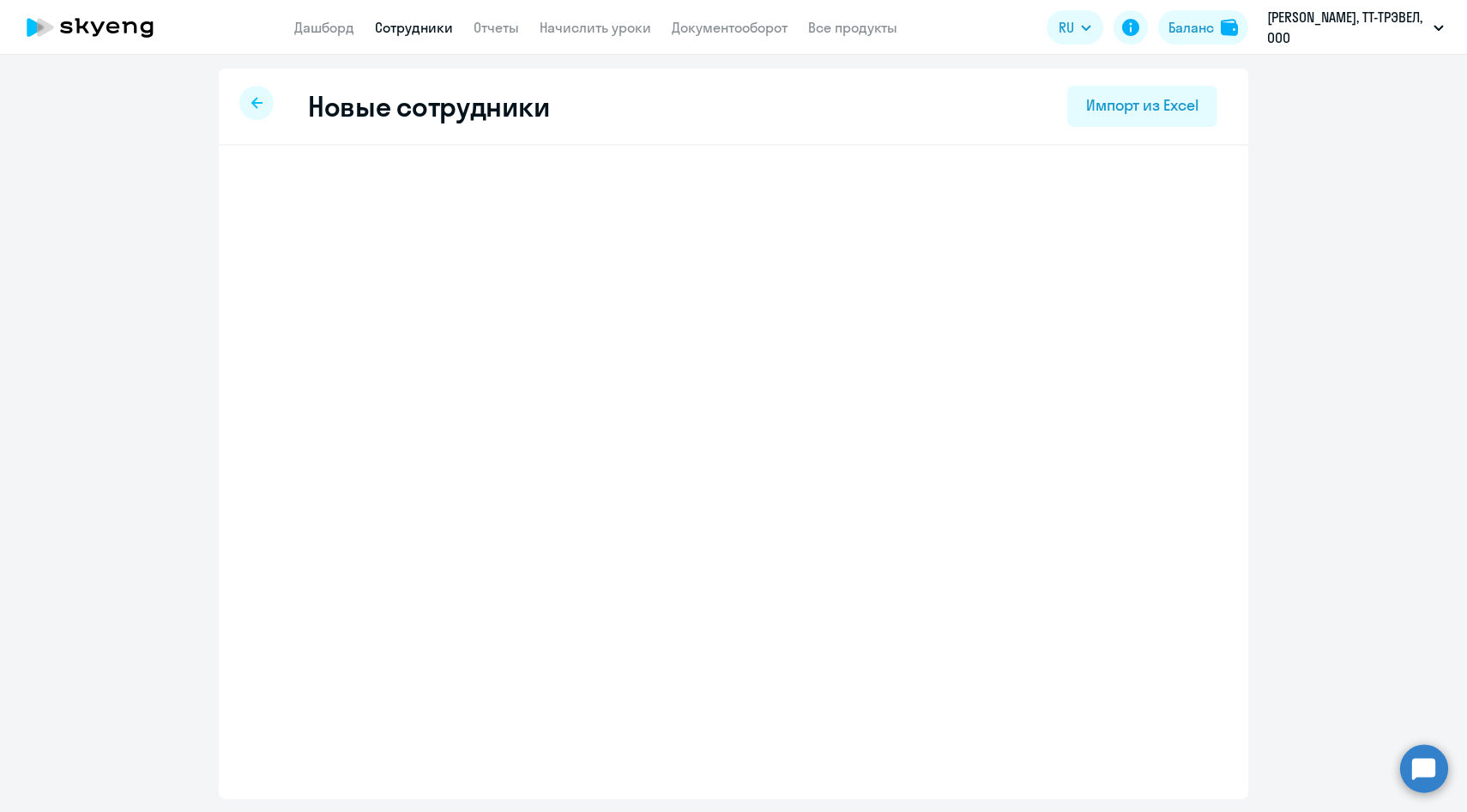
select select "english_adult_f2g_base"
select select "3"
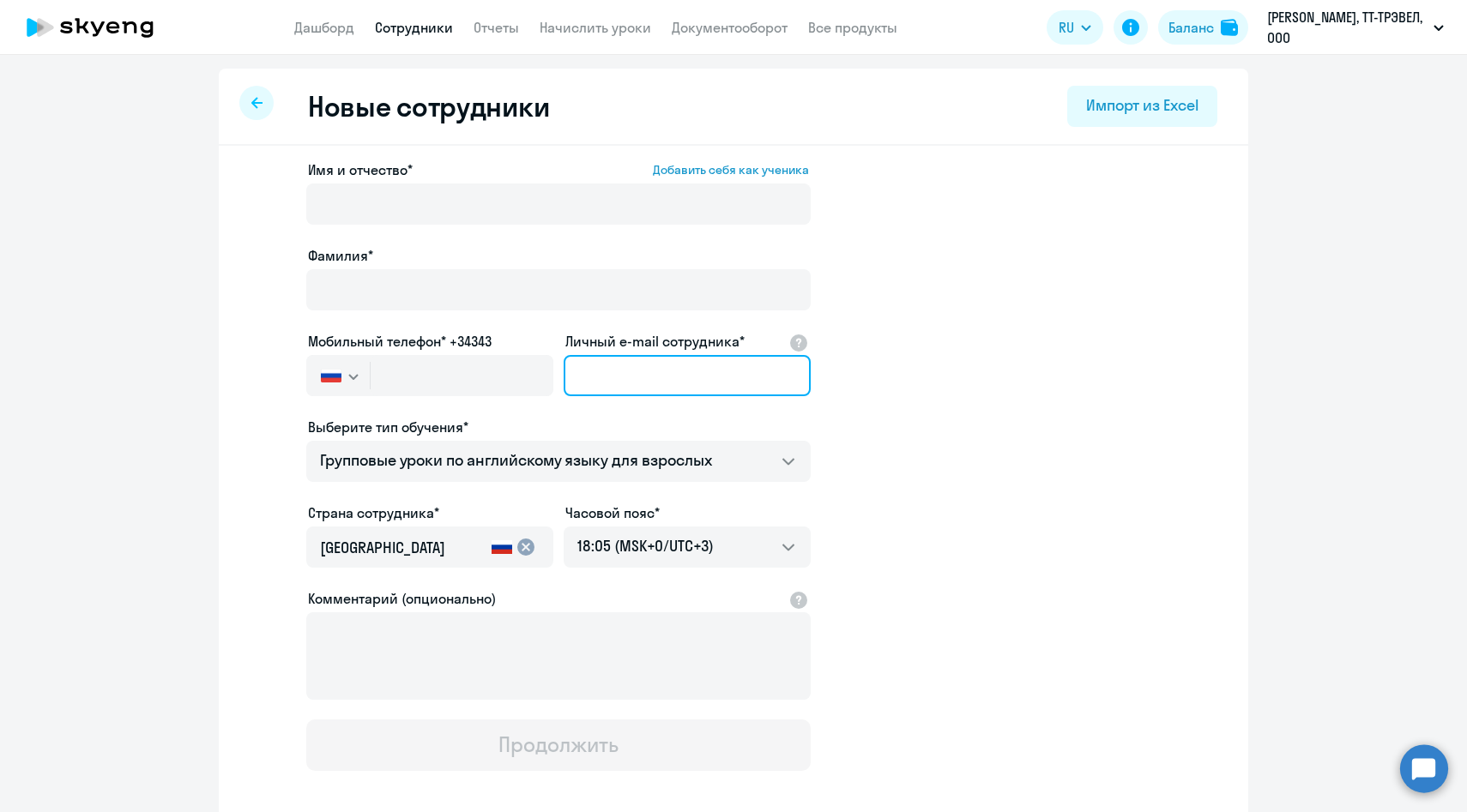
click at [635, 373] on input "Личный e-mail сотрудника*" at bounding box center [687, 375] width 247 height 41
paste input "[PERSON_NAME]"
type input "[PERSON_NAME]"
click at [621, 383] on input "[PERSON_NAME]" at bounding box center [687, 375] width 247 height 41
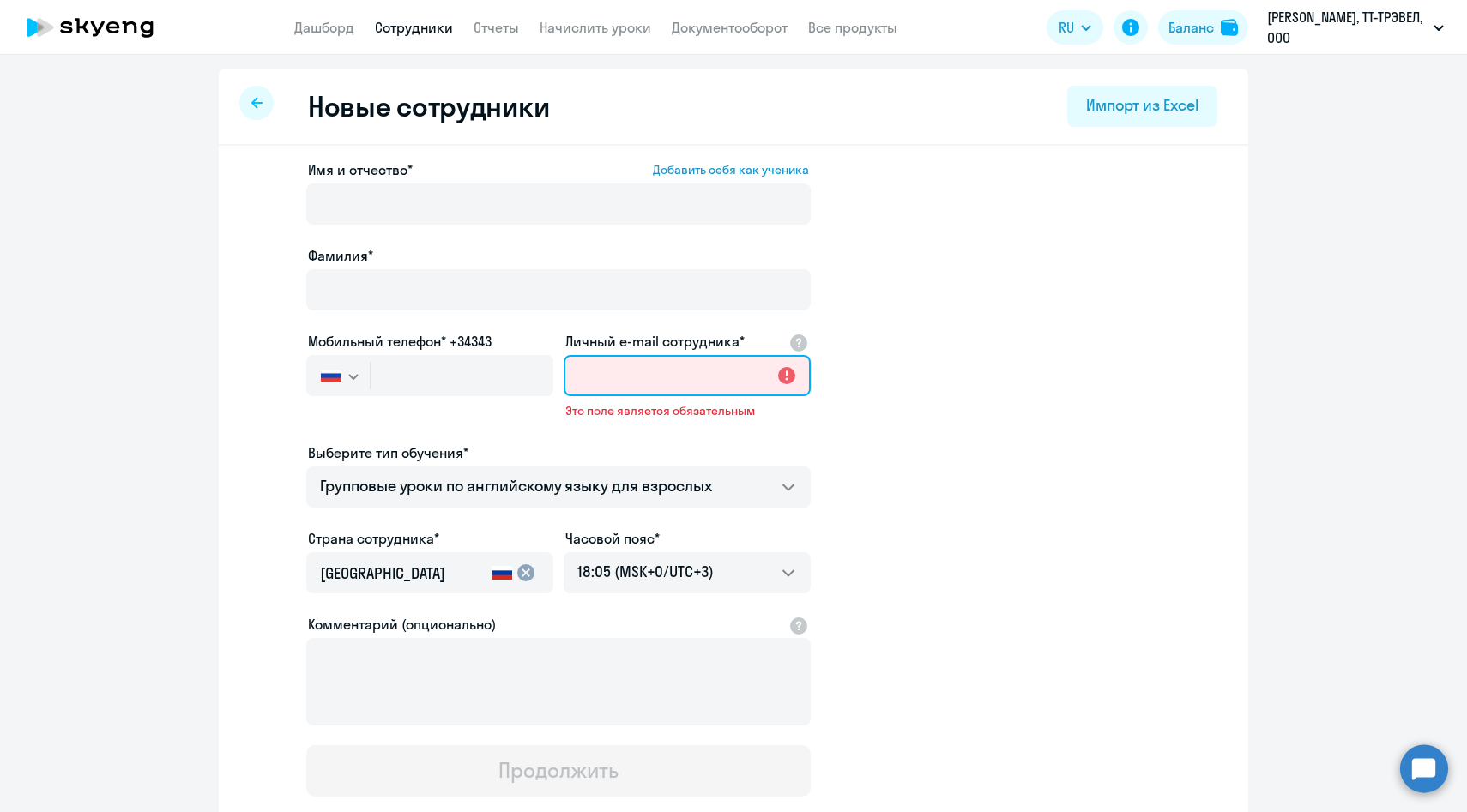
paste input "[PERSON_NAME][EMAIL_ADDRESS][DOMAIN_NAME]"
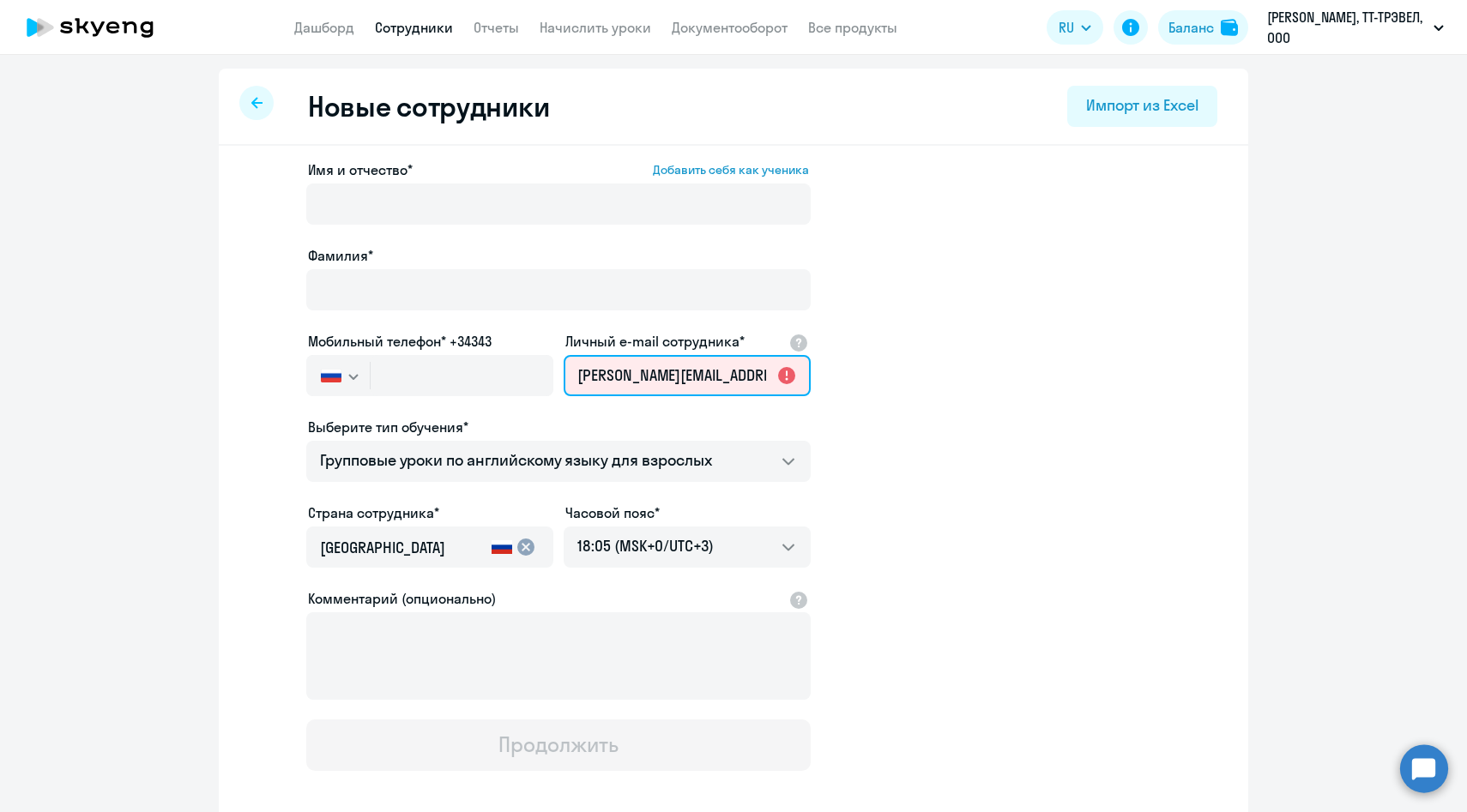
scroll to position [0, 74]
type input "[PERSON_NAME][EMAIL_ADDRESS][DOMAIN_NAME]"
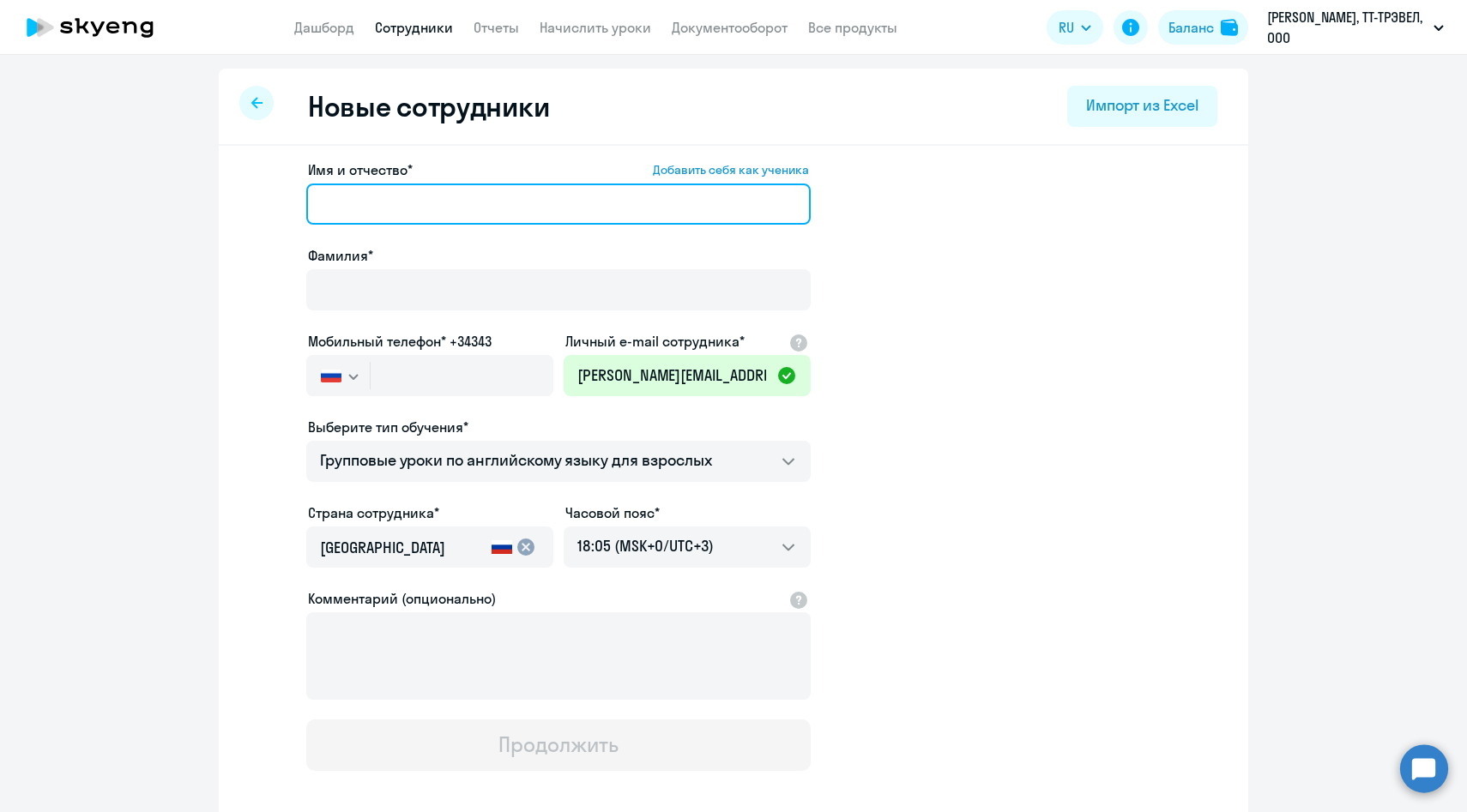
click at [452, 202] on input "Имя и отчество* Добавить себя как ученика" at bounding box center [558, 204] width 504 height 41
paste input "[PERSON_NAME]"
drag, startPoint x: 396, startPoint y: 202, endPoint x: 241, endPoint y: 195, distance: 155.2
click at [242, 197] on div "Имя и отчество* Добавить себя как ученика [PERSON_NAME]* Мобильный телефон* +34…" at bounding box center [734, 522] width 1029 height 753
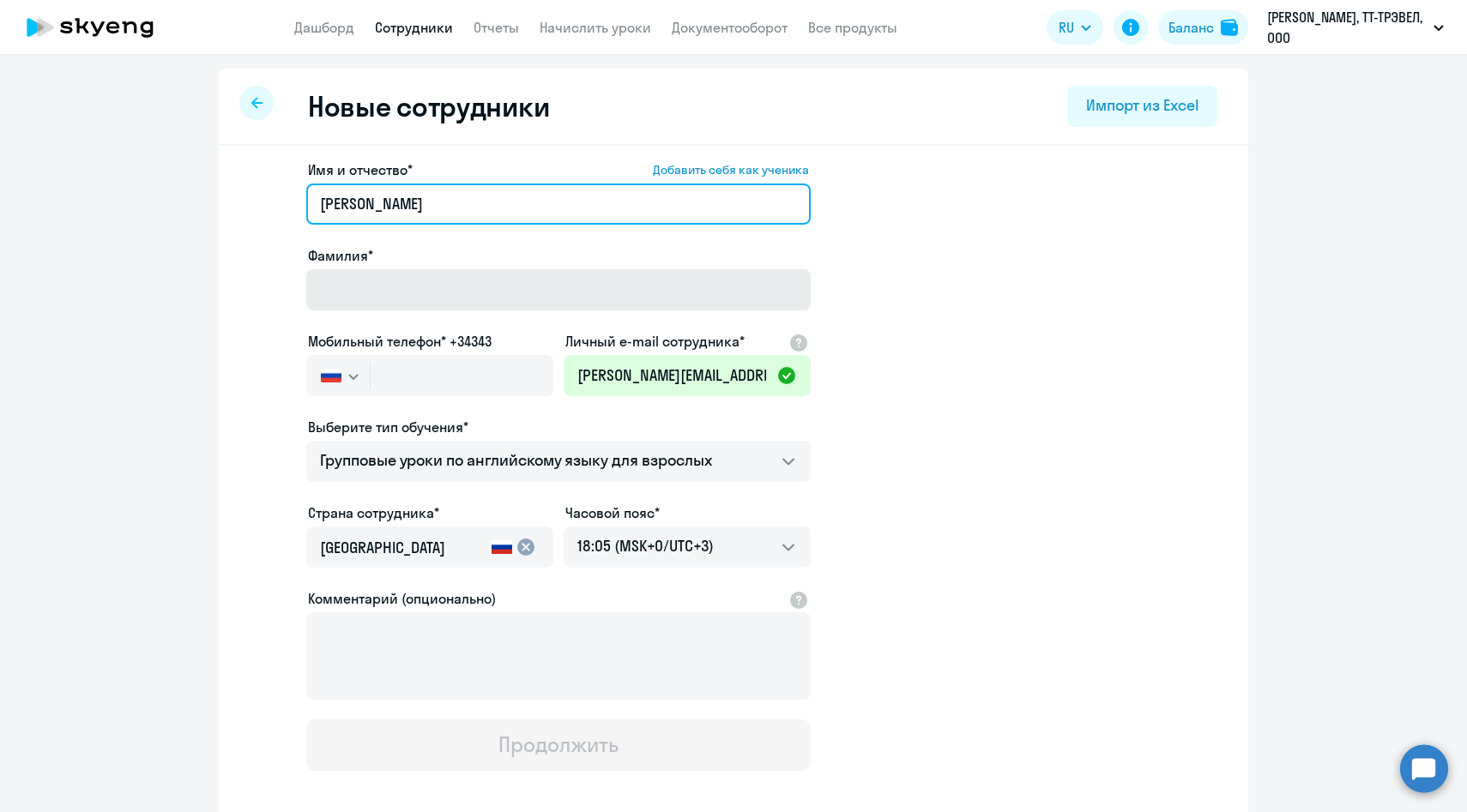
type input "[PERSON_NAME]"
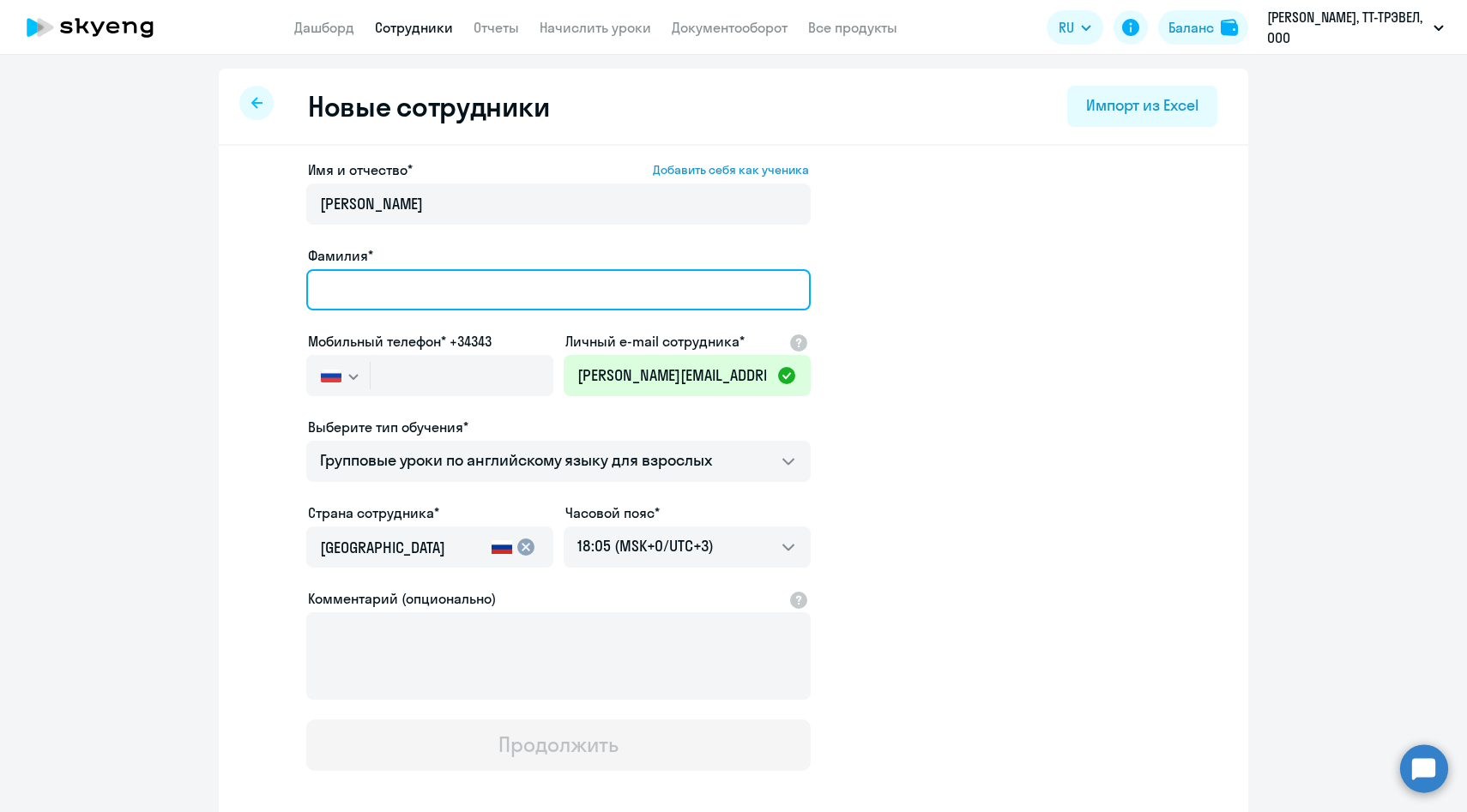
click at [383, 304] on input "Фамилия*" at bounding box center [558, 290] width 504 height 41
paste input "[PERSON_NAME]"
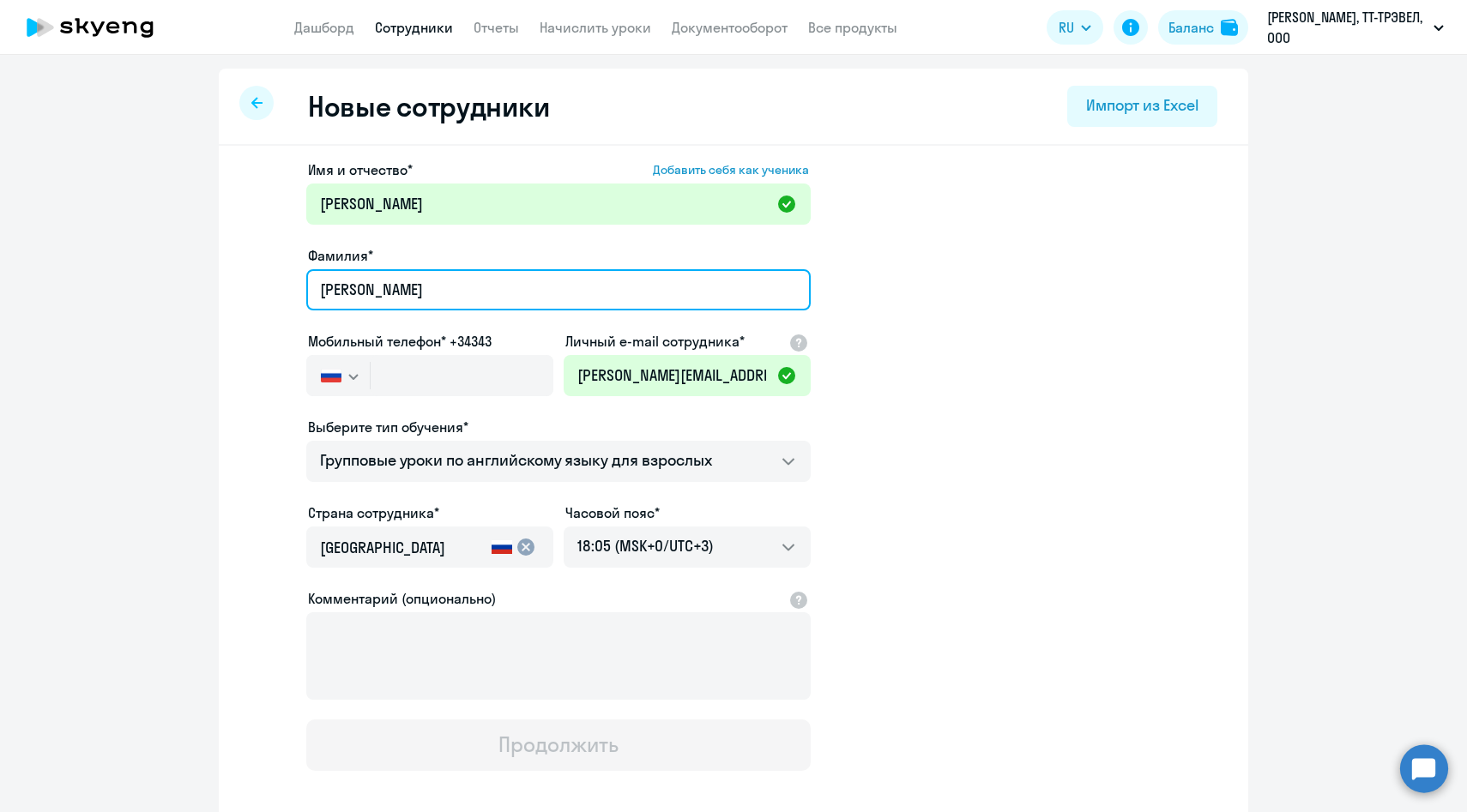
type input "[PERSON_NAME]"
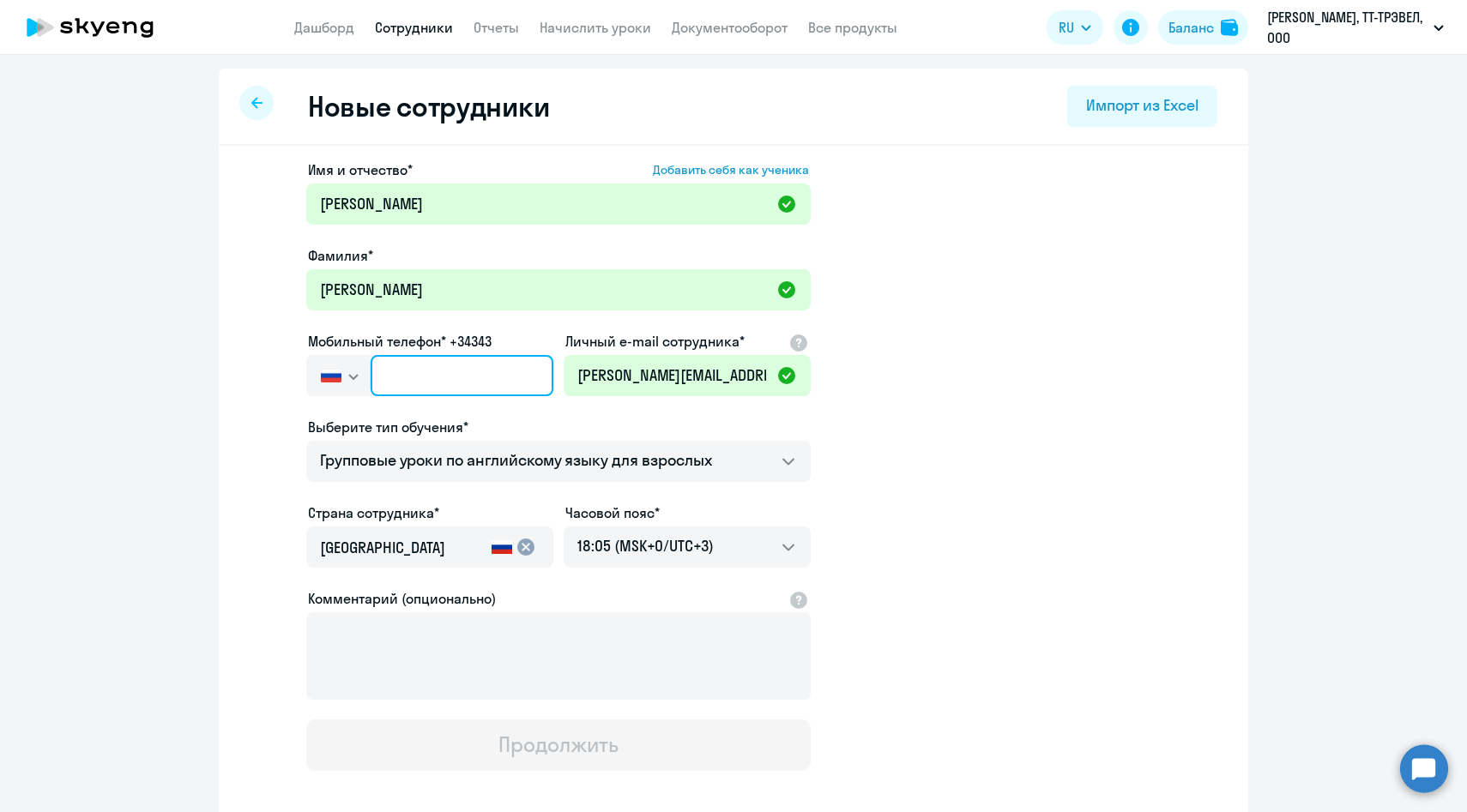
click at [472, 377] on input "text" at bounding box center [461, 375] width 183 height 41
paste input "[PHONE_NUMBER]"
type input "[PHONE_NUMBER]"
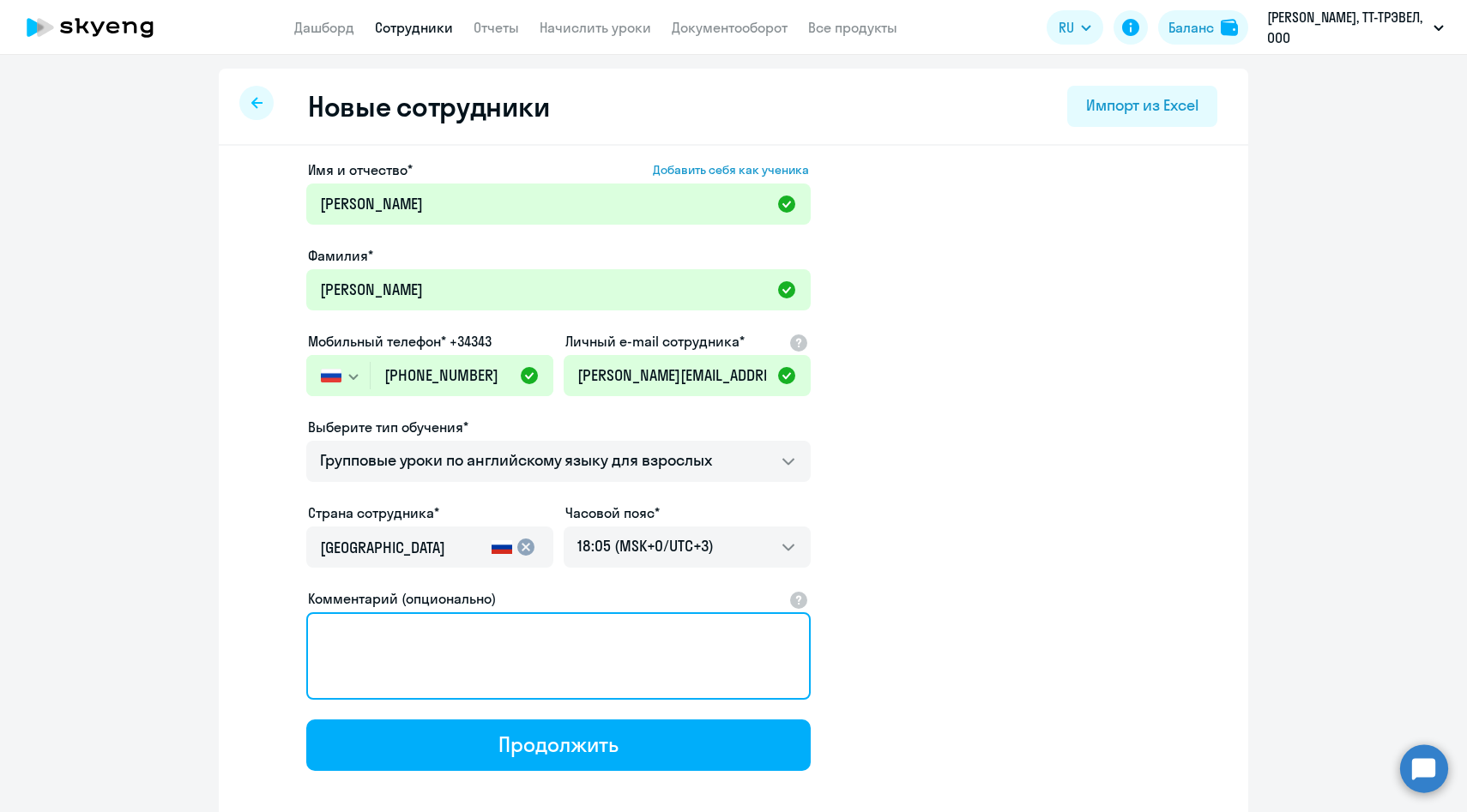
click at [452, 654] on textarea "Комментарий (опционально)" at bounding box center [558, 656] width 504 height 88
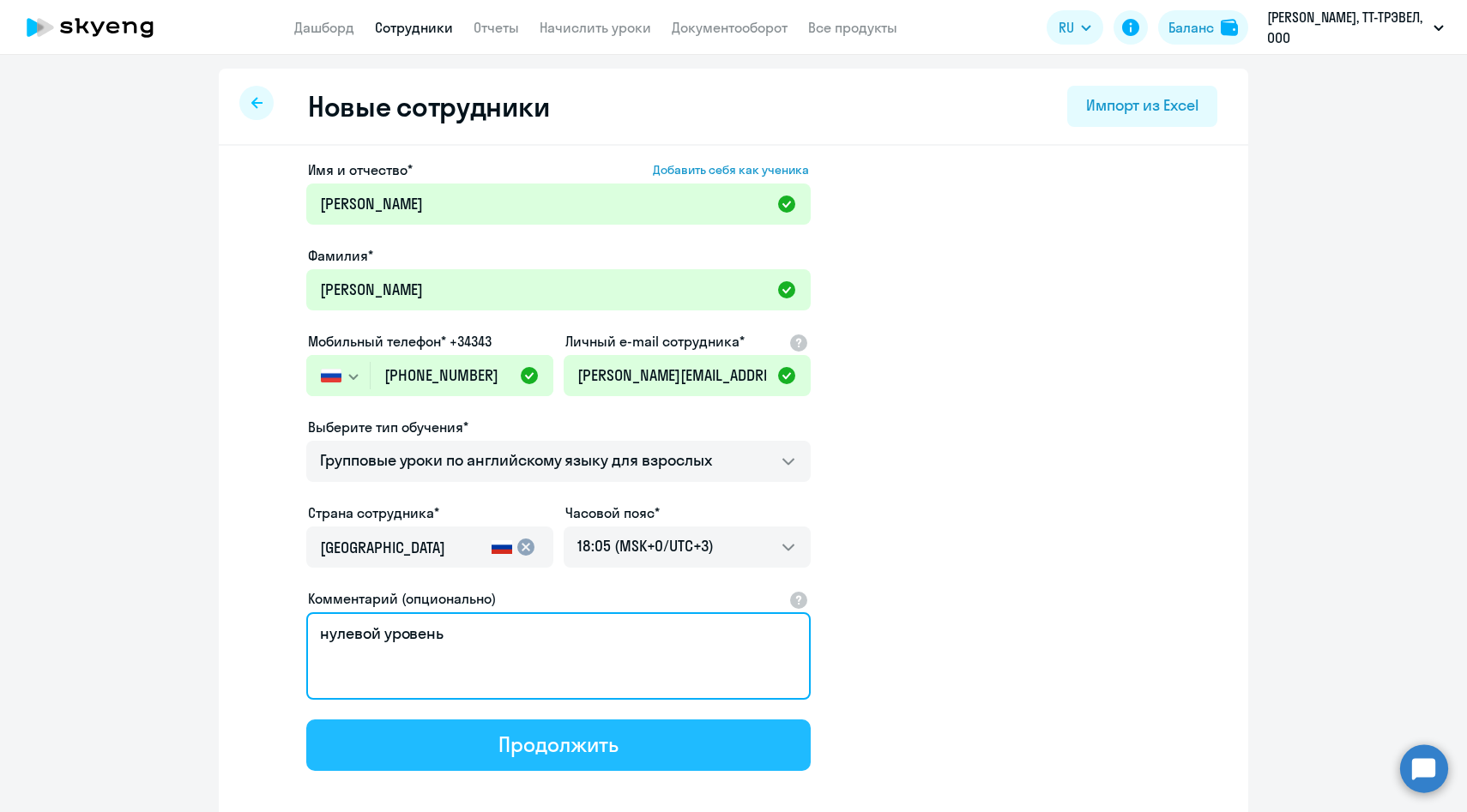
type textarea "нулевой уровень"
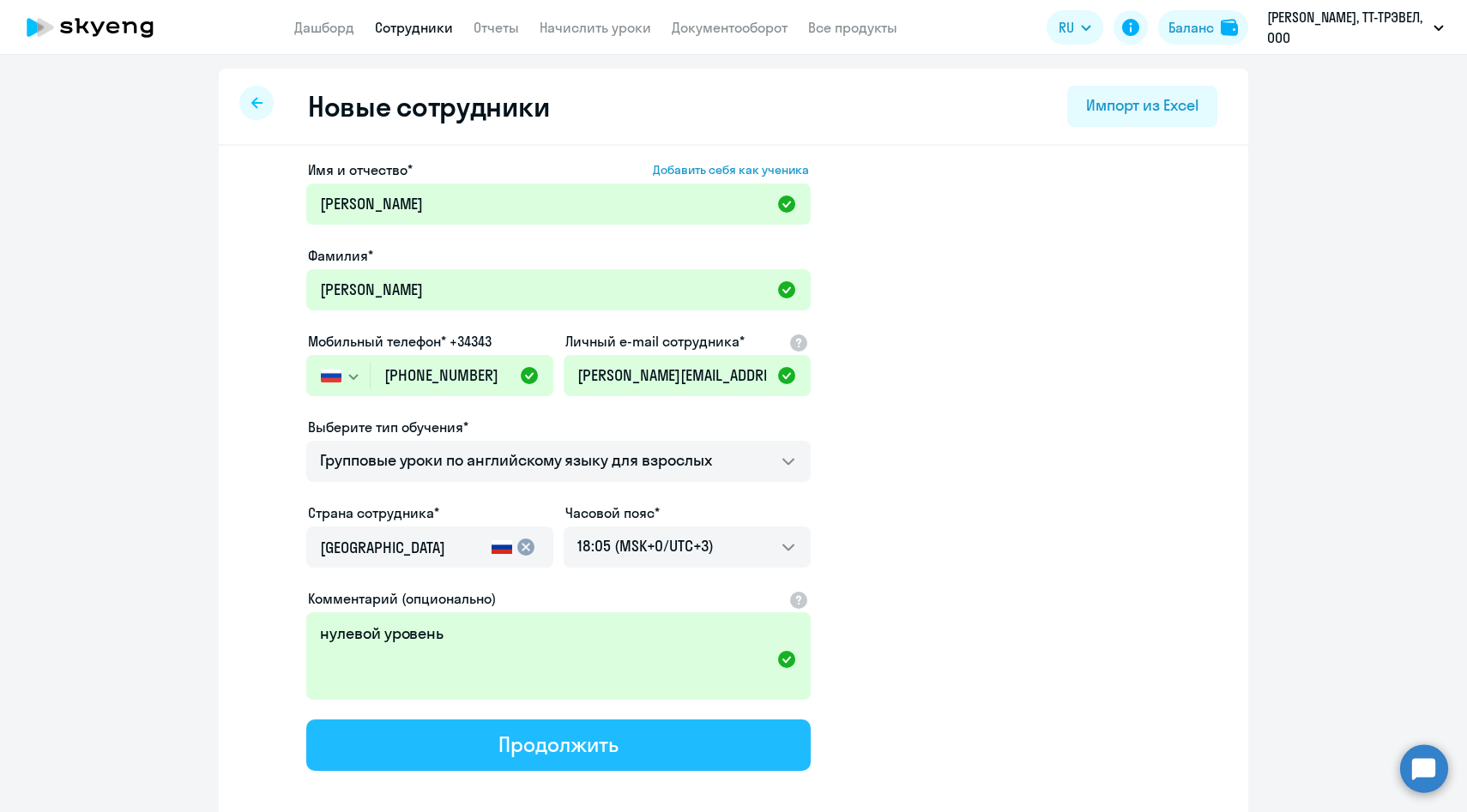
click at [409, 752] on button "Продолжить" at bounding box center [558, 745] width 504 height 52
select select "english_adult_f2g_base"
select select "3"
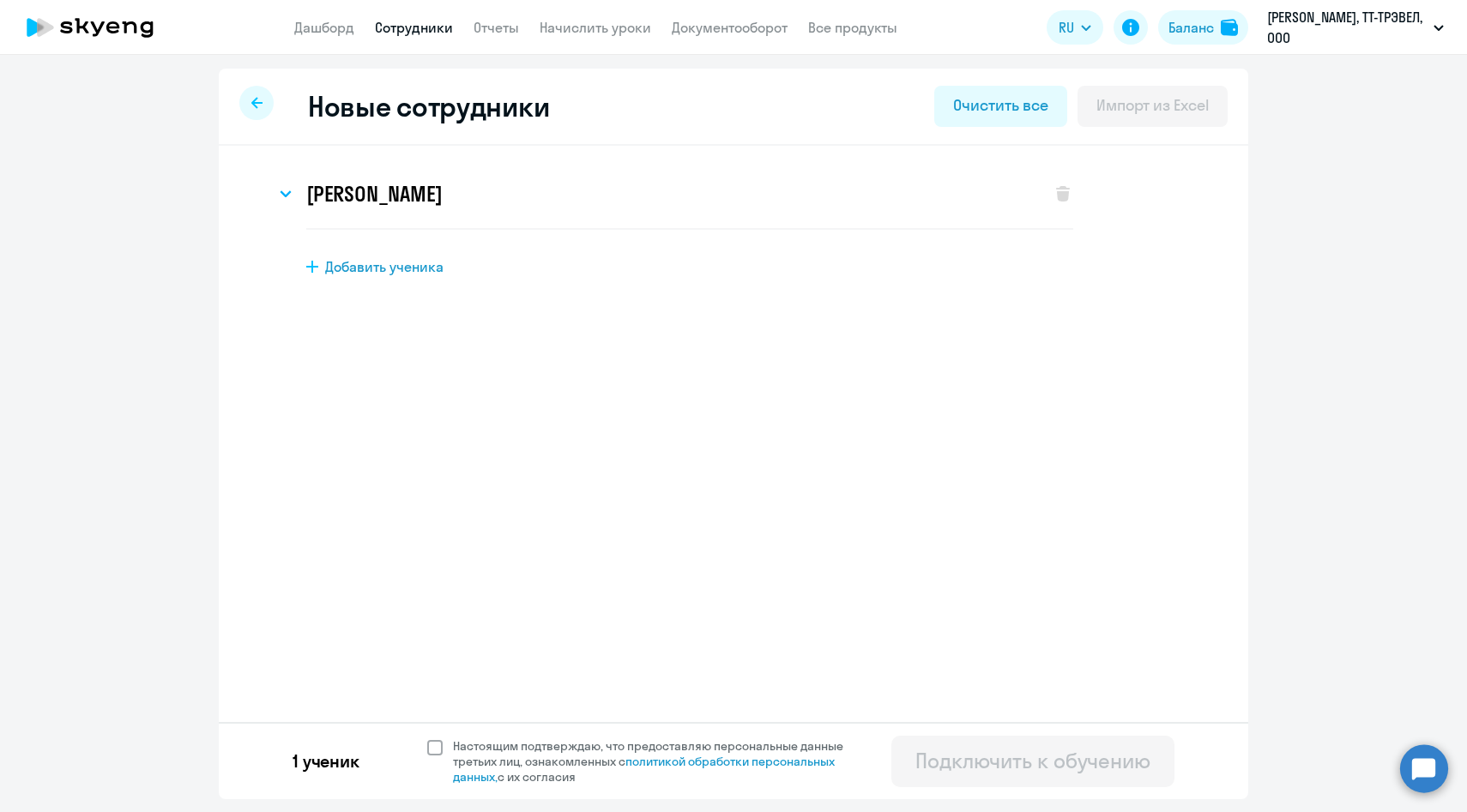
click at [528, 753] on span "Настоящим подтверждаю, что предоставляю персональные данные третьих лиц, ознако…" at bounding box center [657, 761] width 411 height 46
click at [427, 738] on input "Настоящим подтверждаю, что предоставляю персональные данные третьих лиц, ознако…" at bounding box center [426, 738] width 1 height 1
checkbox input "true"
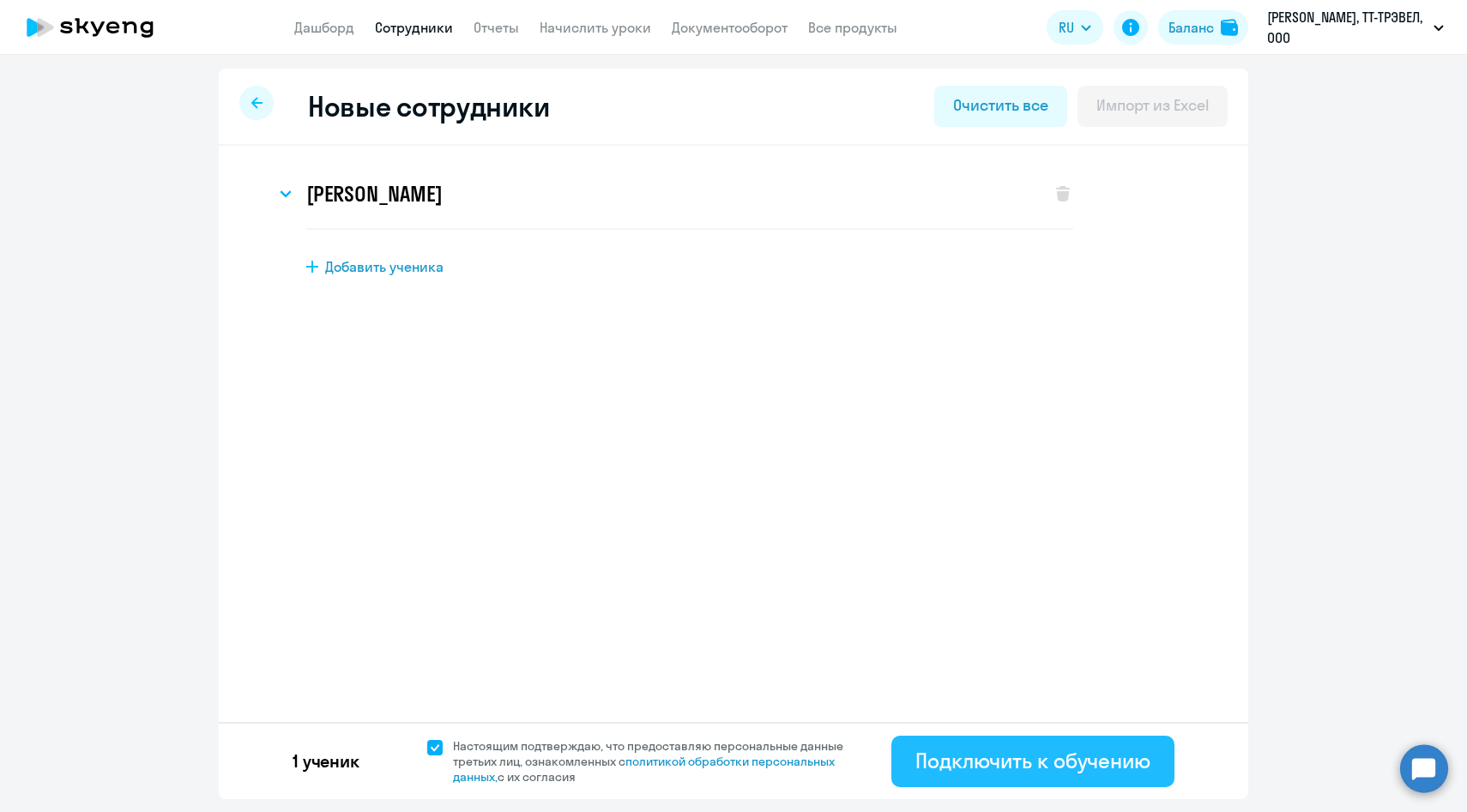
click at [1004, 767] on div "Подключить к обучению" at bounding box center [1033, 760] width 235 height 27
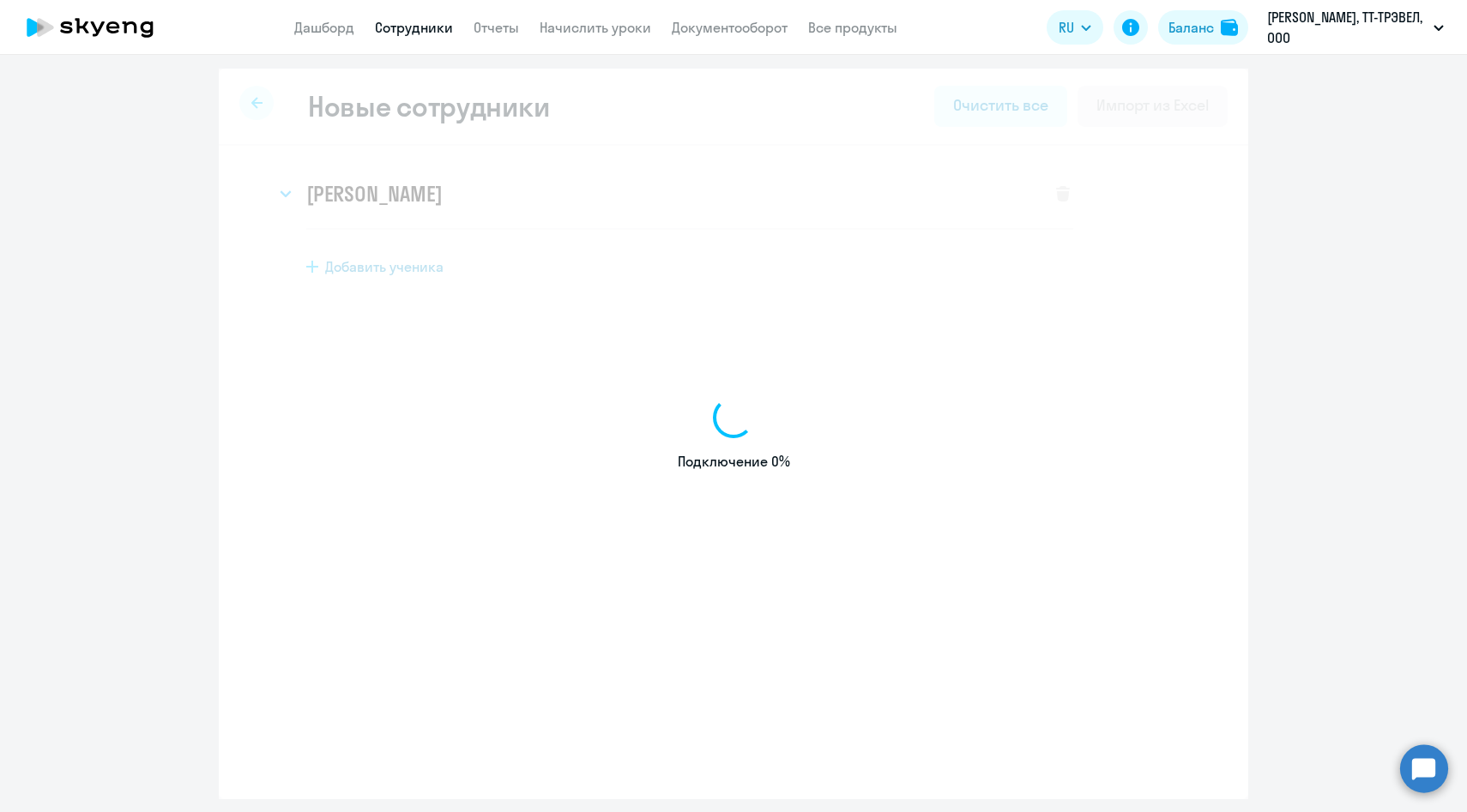
select select "english_adult_f2g_base"
select select "3"
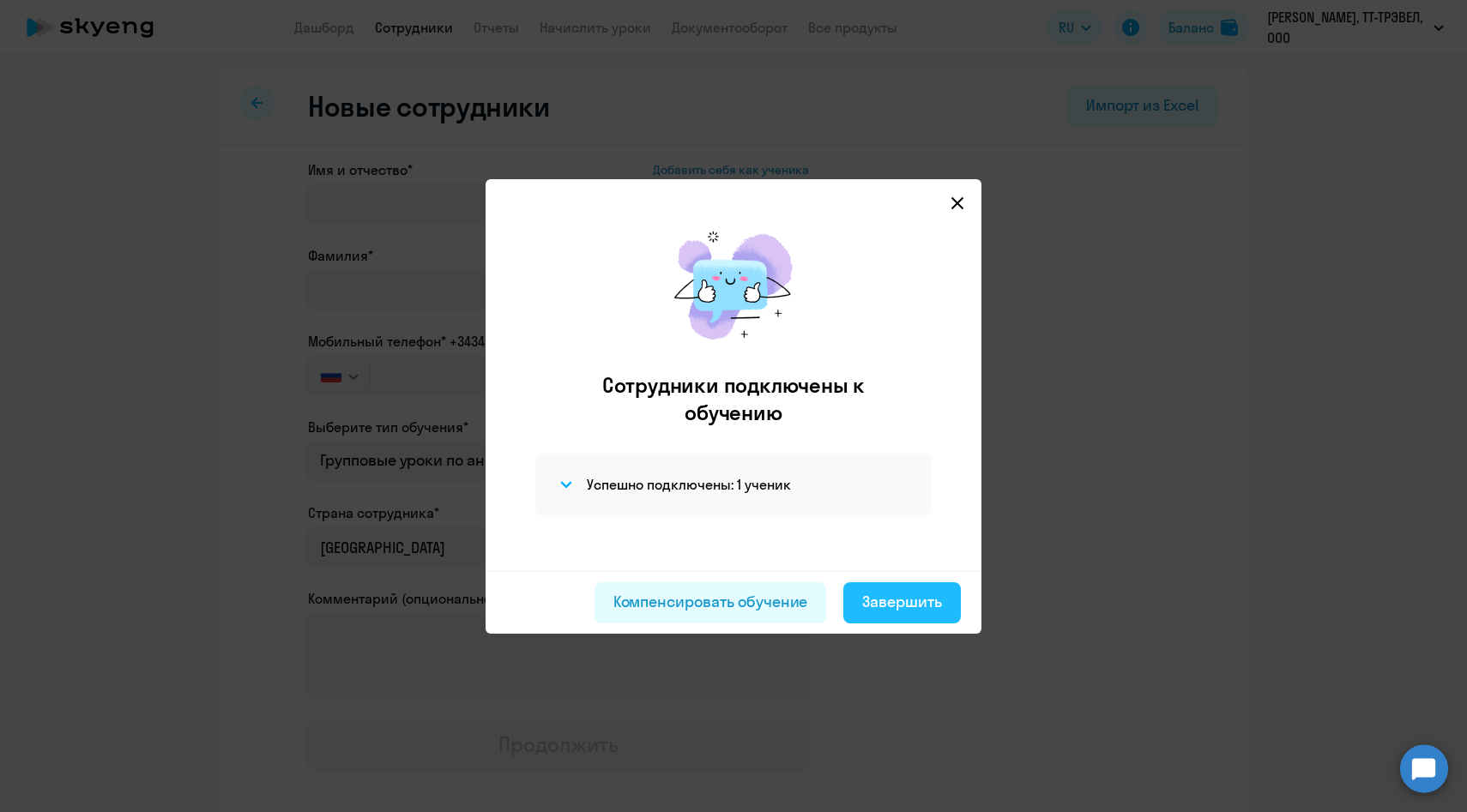
click at [914, 593] on div "Завершить" at bounding box center [902, 601] width 80 height 22
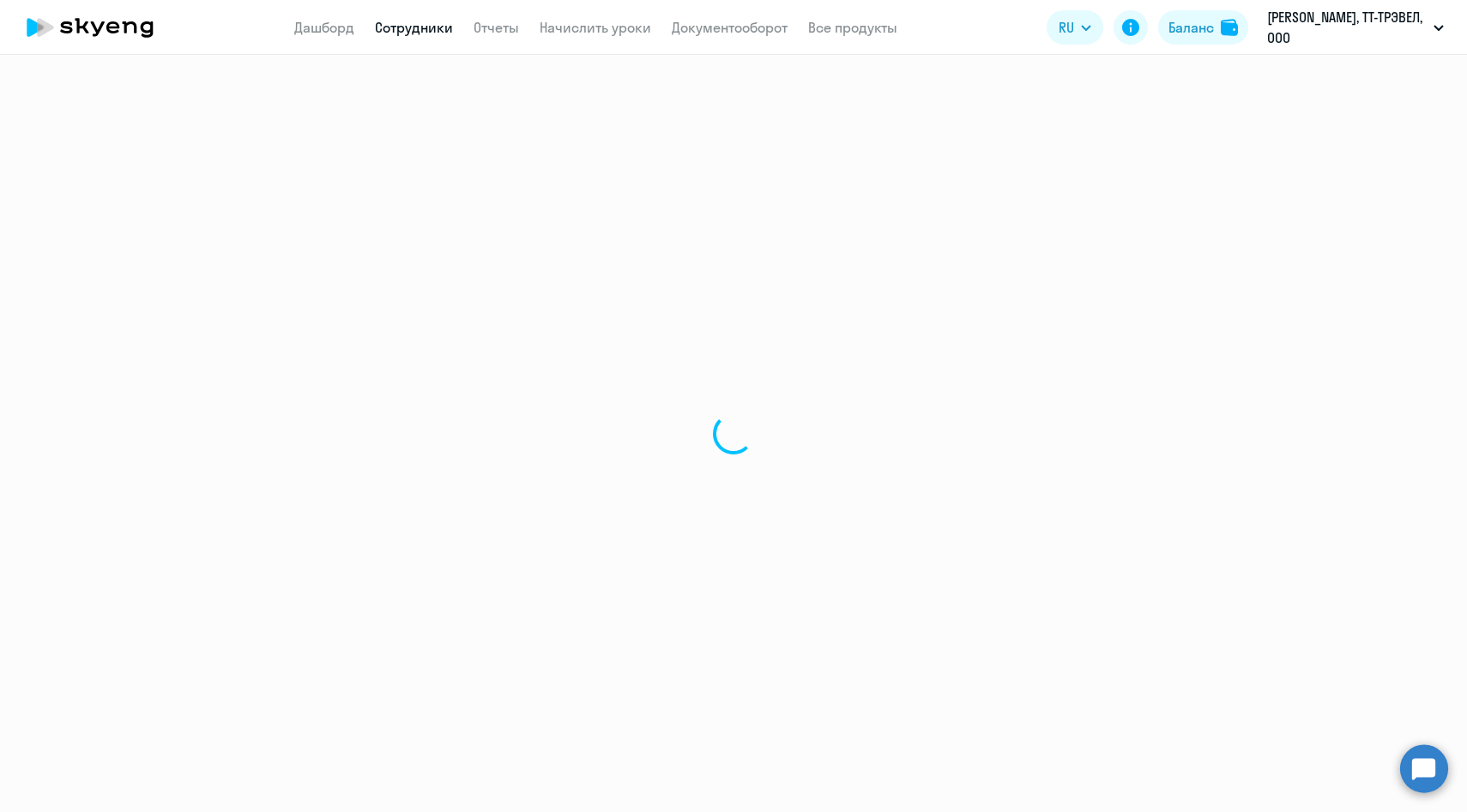
select select "30"
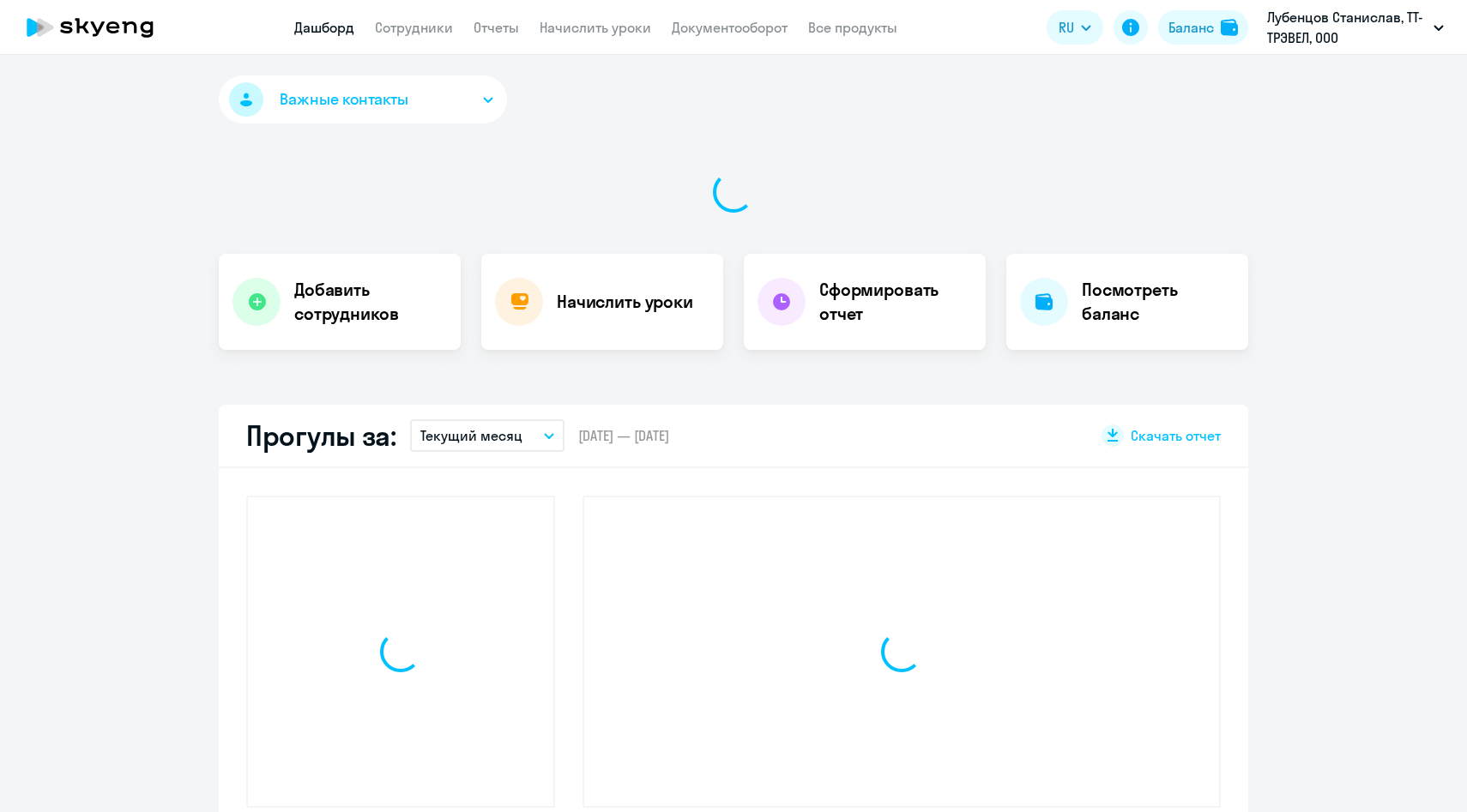
select select "30"
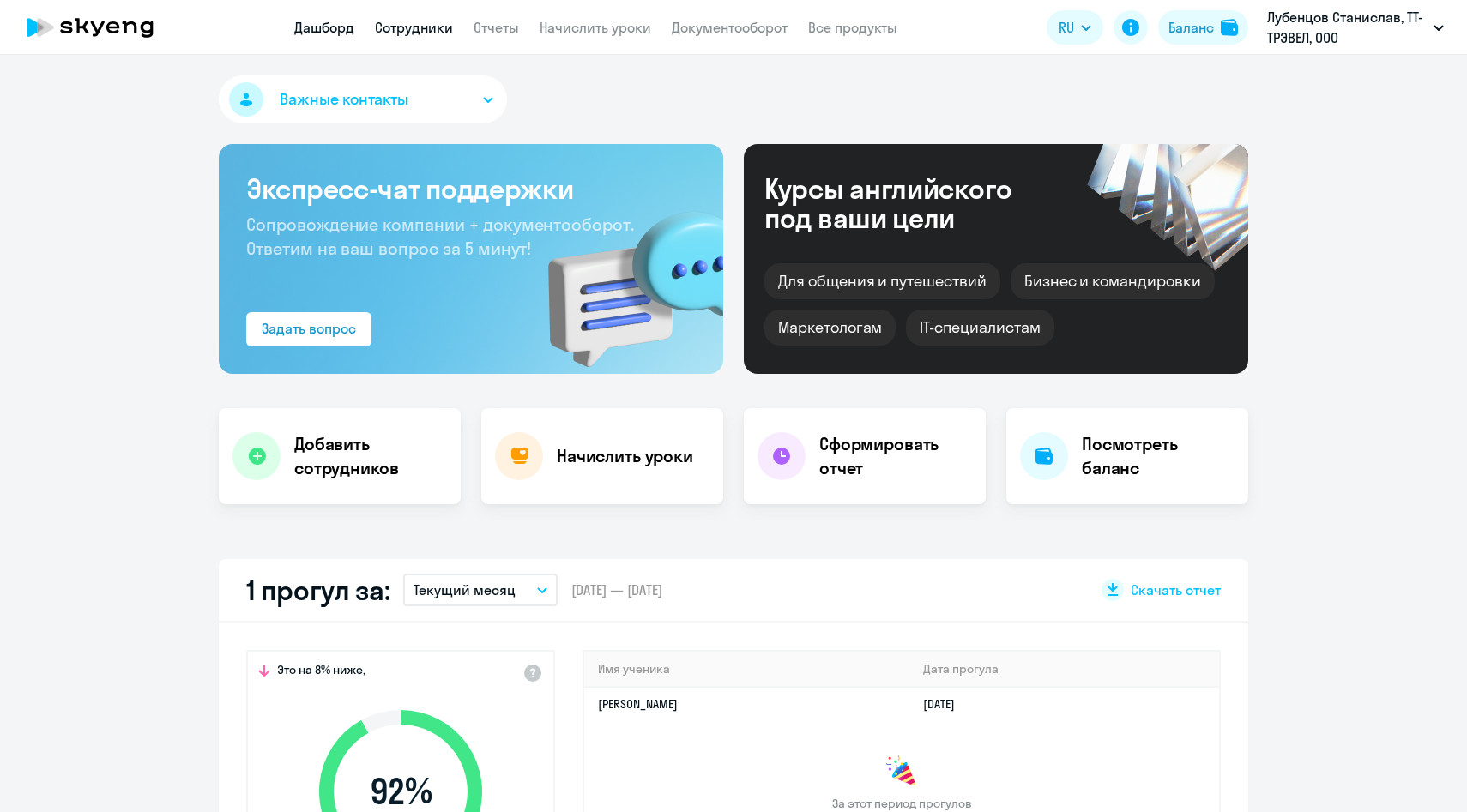
click at [424, 30] on link "Сотрудники" at bounding box center [413, 28] width 78 height 18
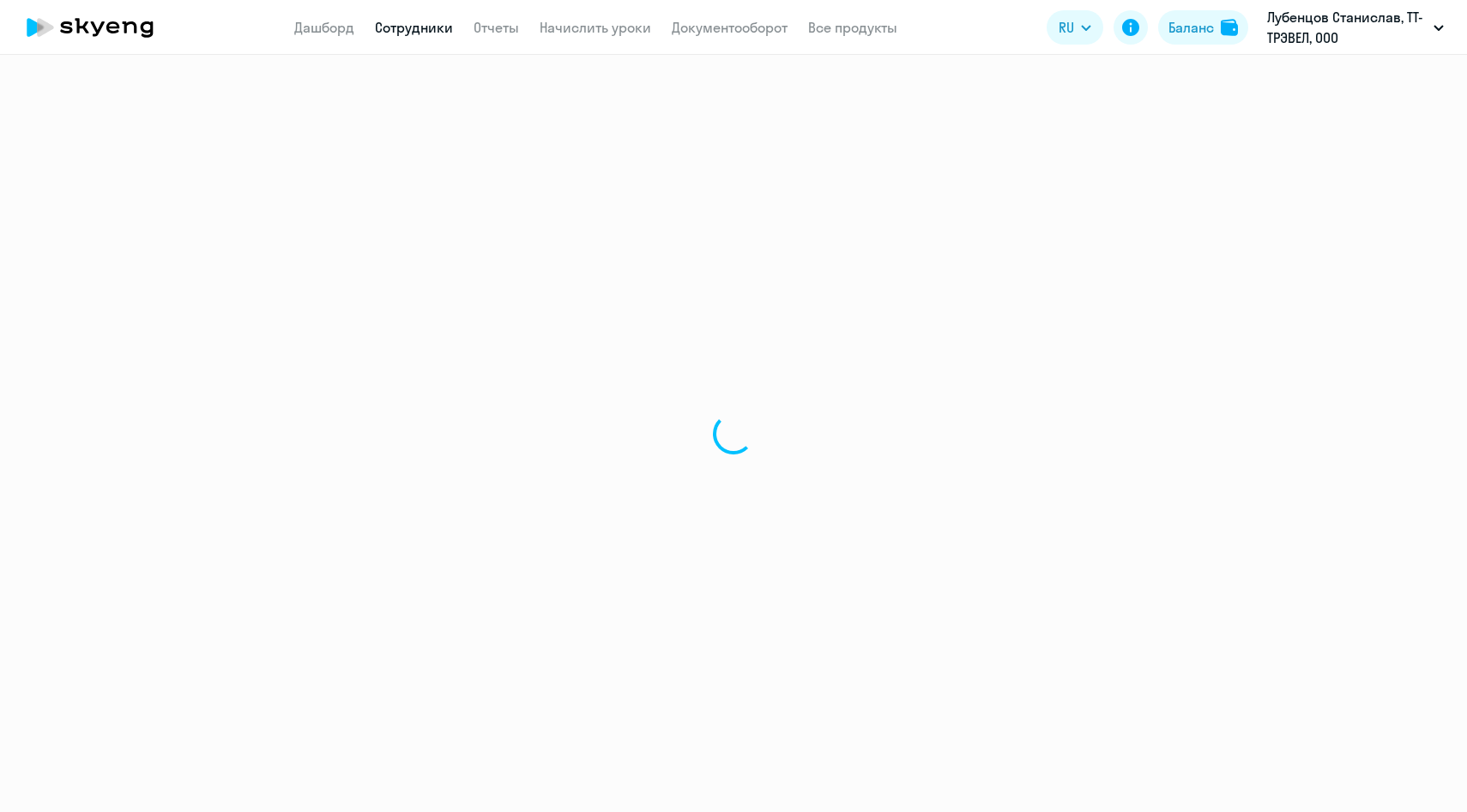
select select "30"
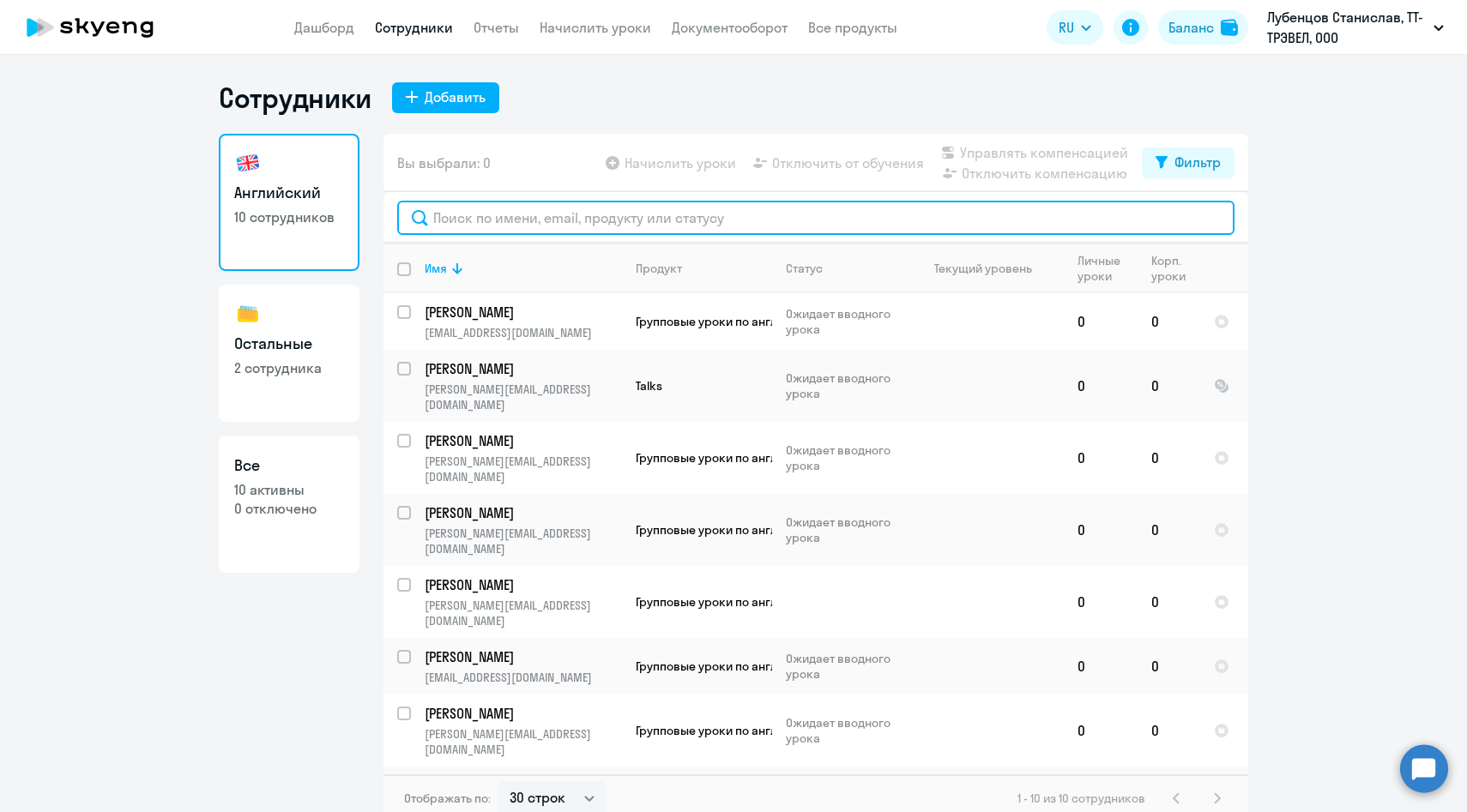
click at [475, 222] on input "text" at bounding box center [816, 217] width 838 height 34
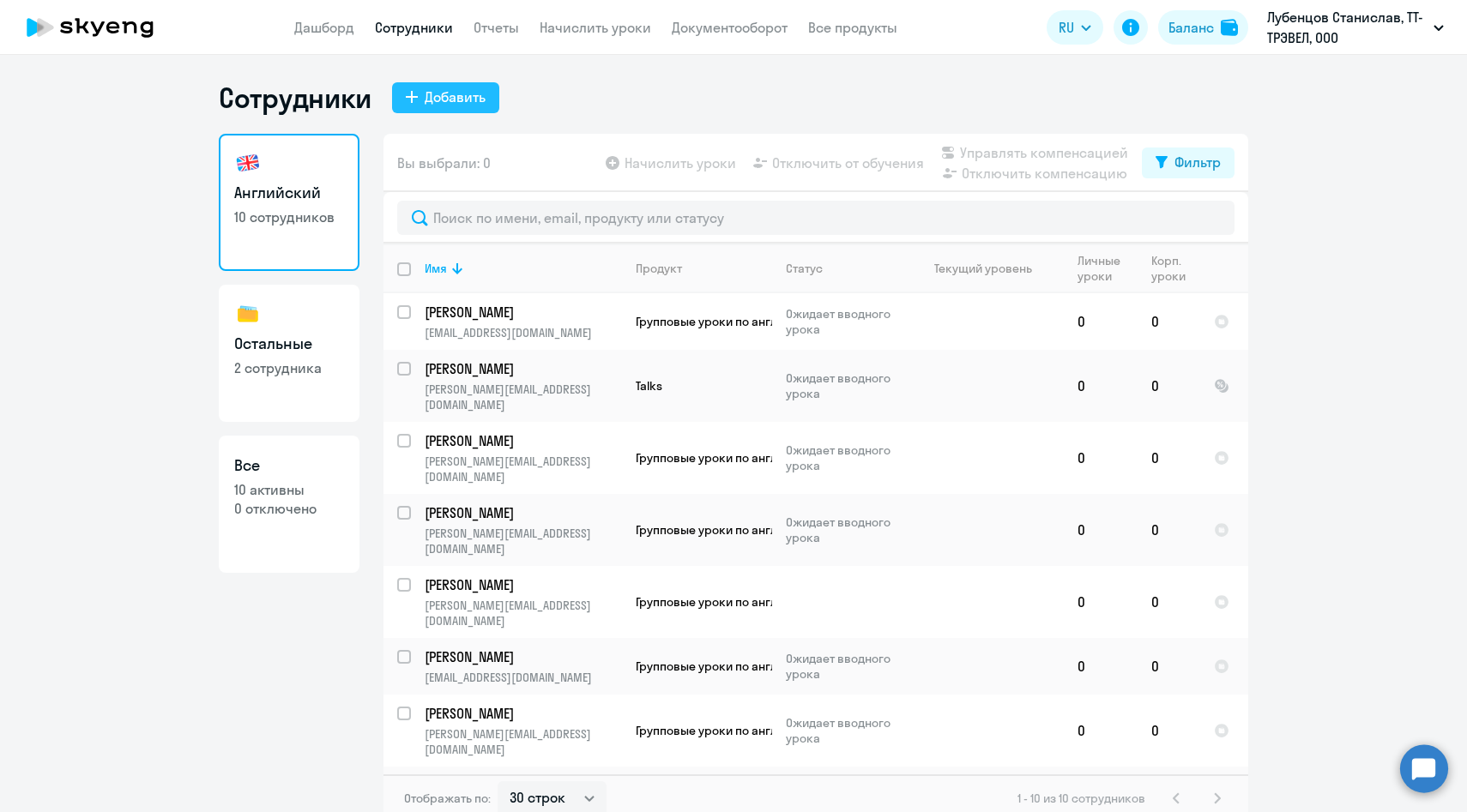
click at [467, 98] on div "Добавить" at bounding box center [455, 97] width 61 height 21
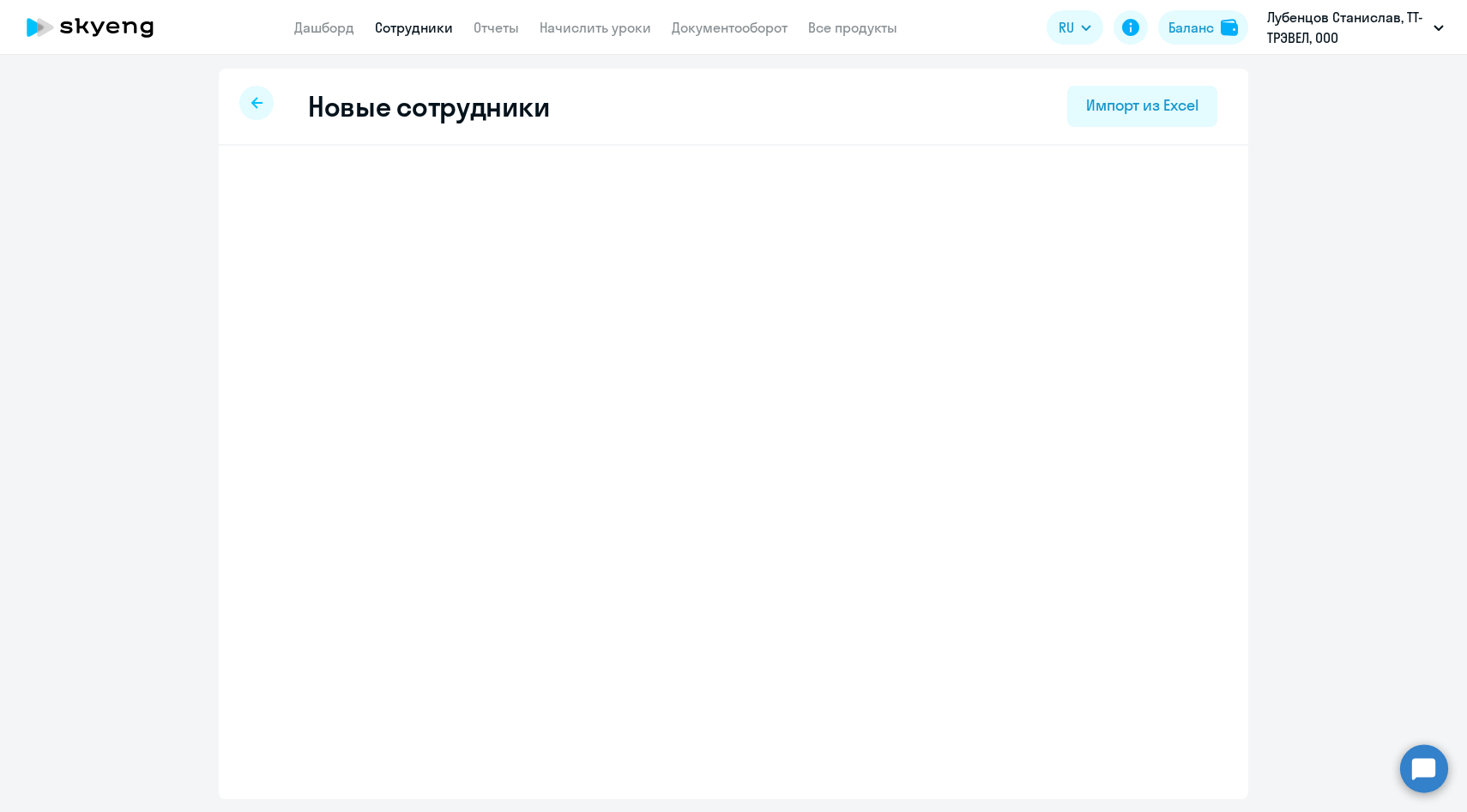
select select "english_adult_f2g_base"
select select "3"
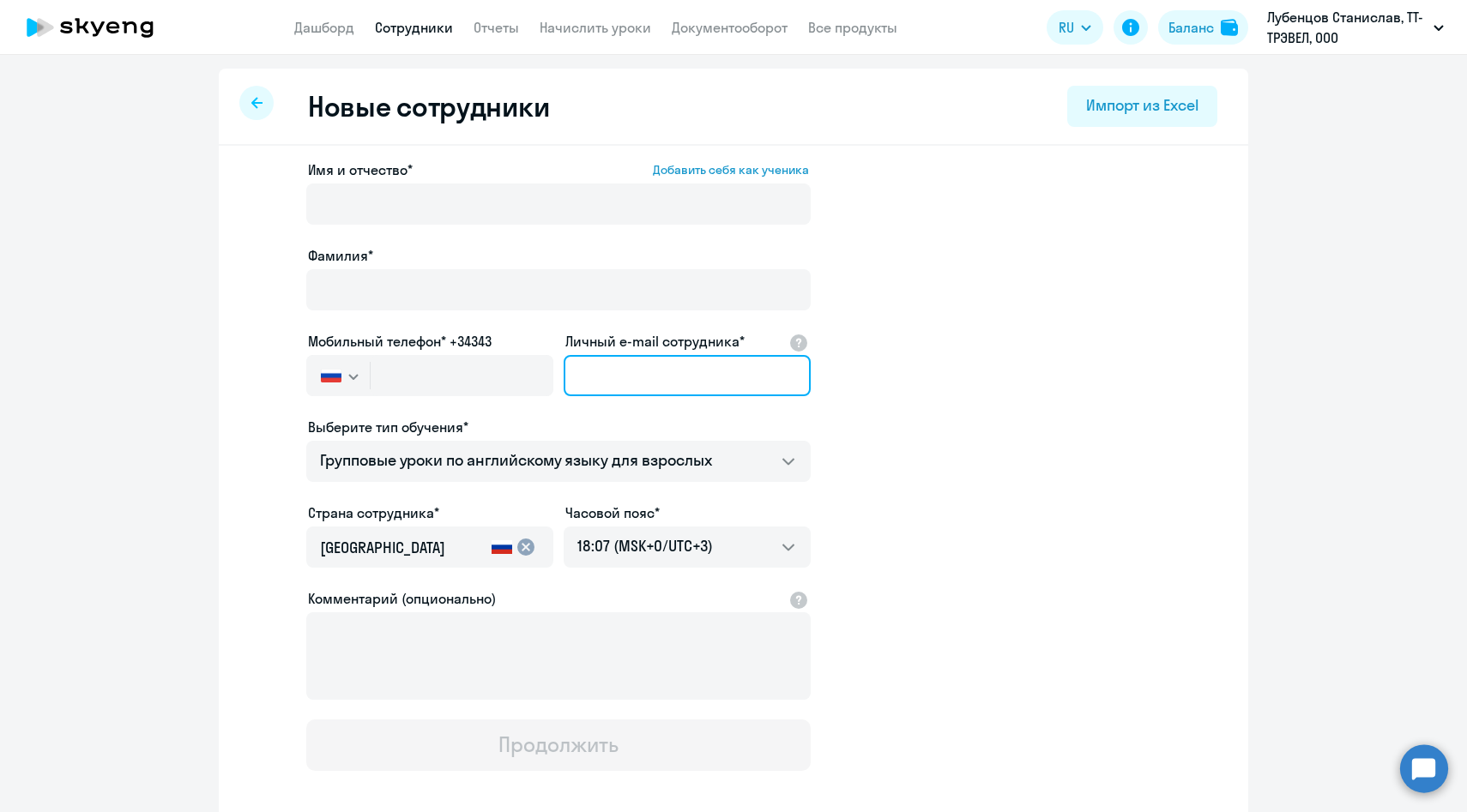
click at [680, 368] on input "Личный e-mail сотрудника*" at bounding box center [687, 375] width 247 height 41
paste input "89889939698"
type input "89889939698"
click at [605, 374] on input "89889939698" at bounding box center [687, 375] width 247 height 41
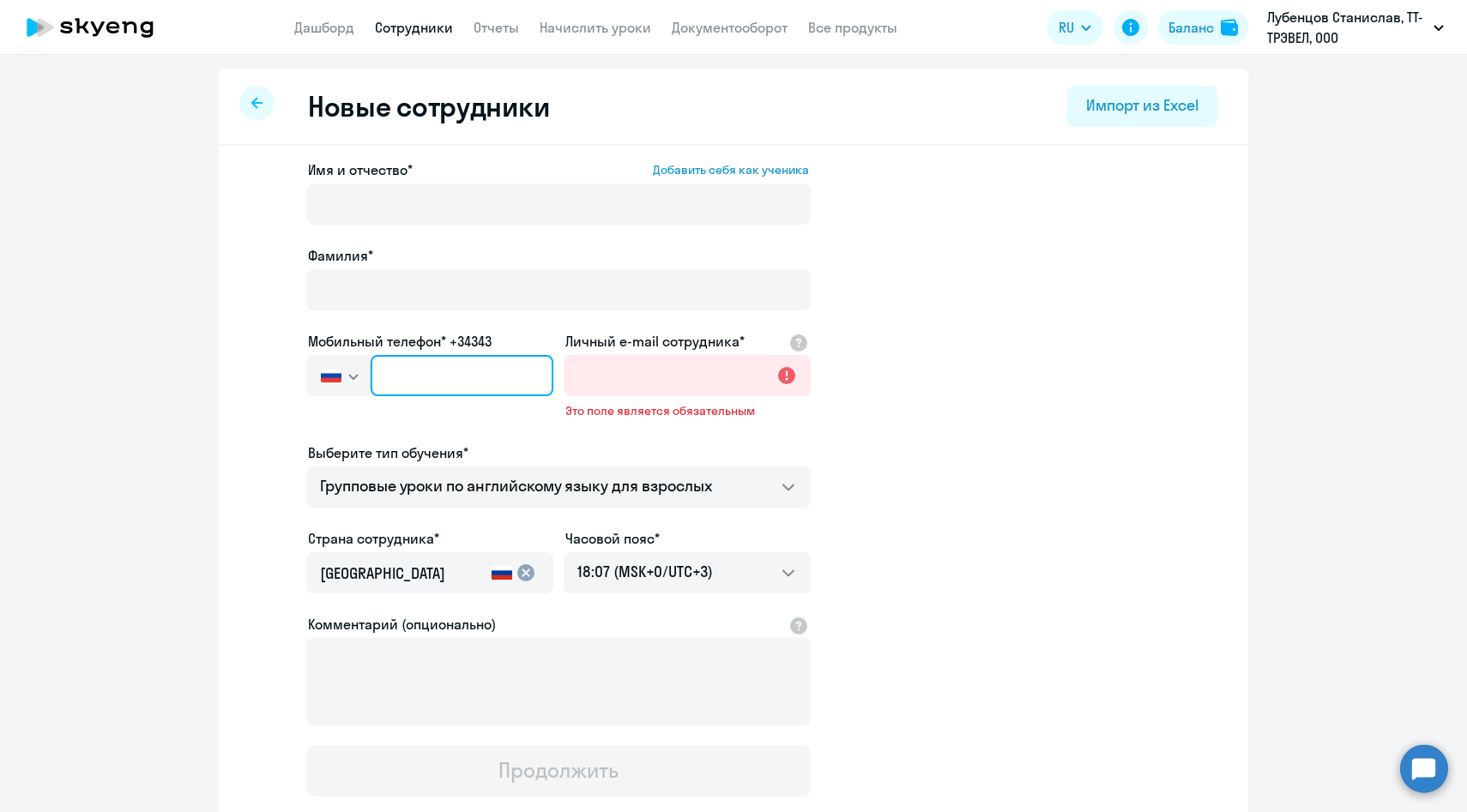
click at [453, 387] on input "text" at bounding box center [461, 375] width 183 height 41
paste input "+7 988 993-96-98"
type input "+7 988 993-96-98"
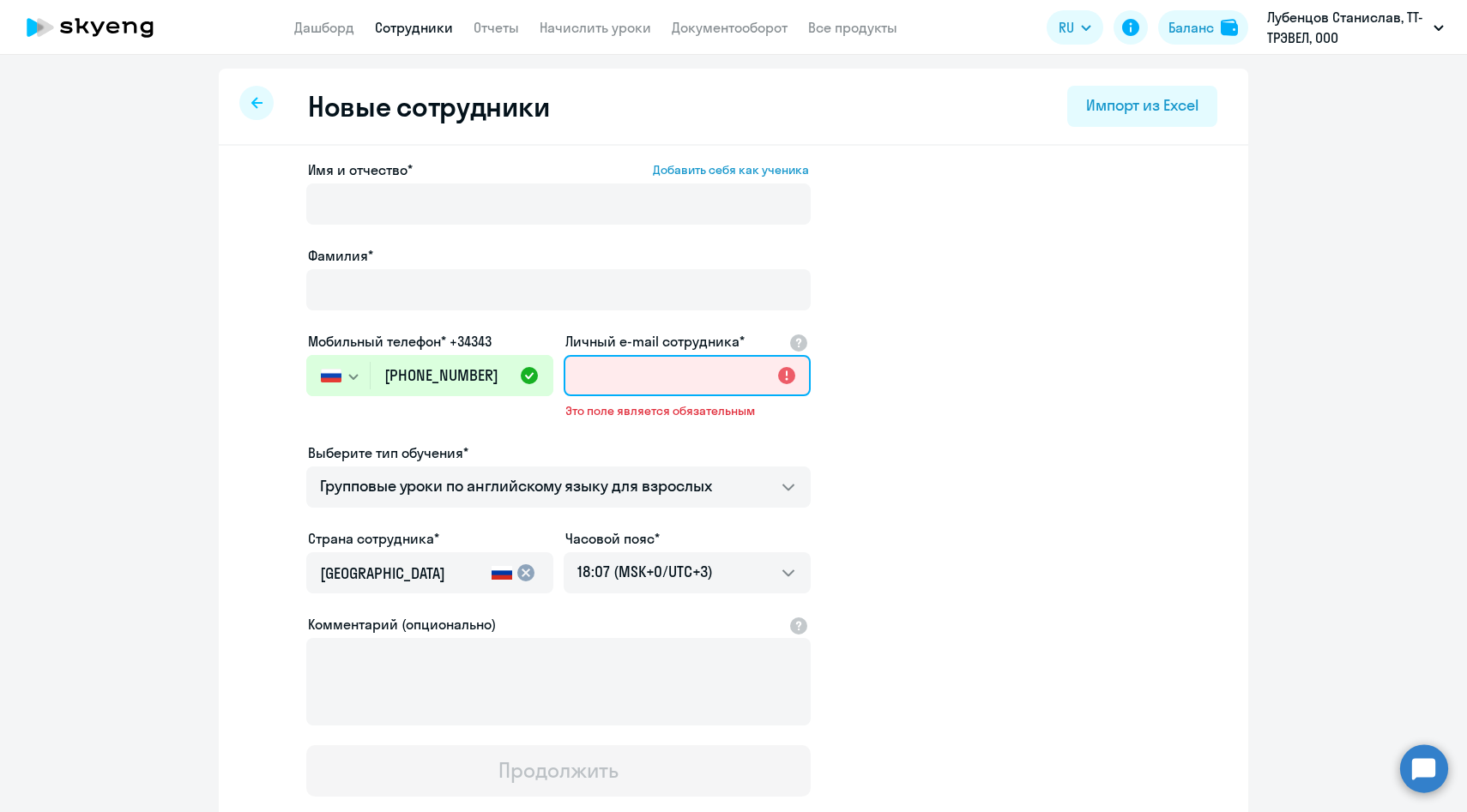
click at [648, 367] on input "Личный e-mail сотрудника*" at bounding box center [687, 375] width 247 height 41
paste input "[PERSON_NAME][EMAIL_ADDRESS][DOMAIN_NAME]"
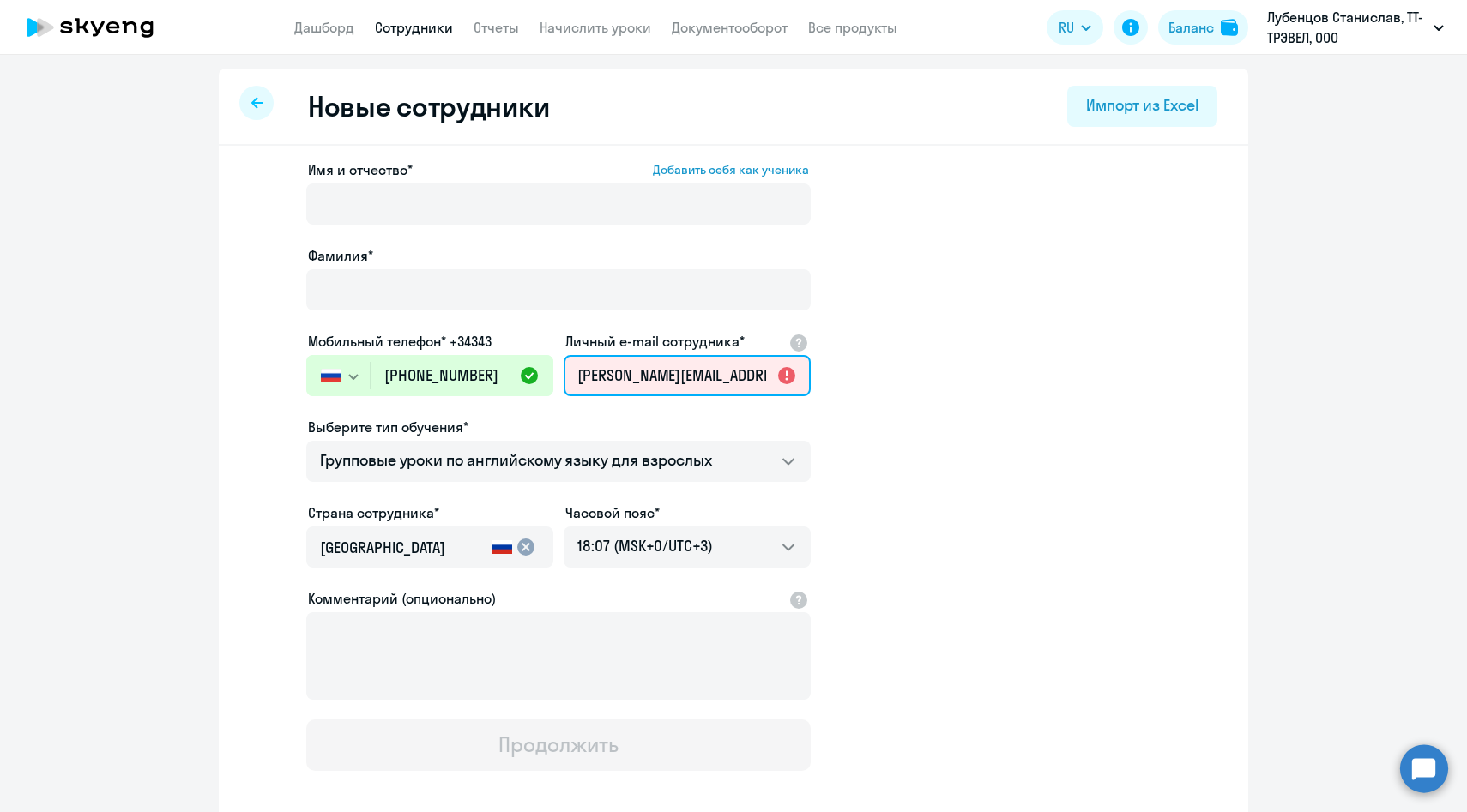
scroll to position [0, 74]
type input "[PERSON_NAME][EMAIL_ADDRESS][DOMAIN_NAME]"
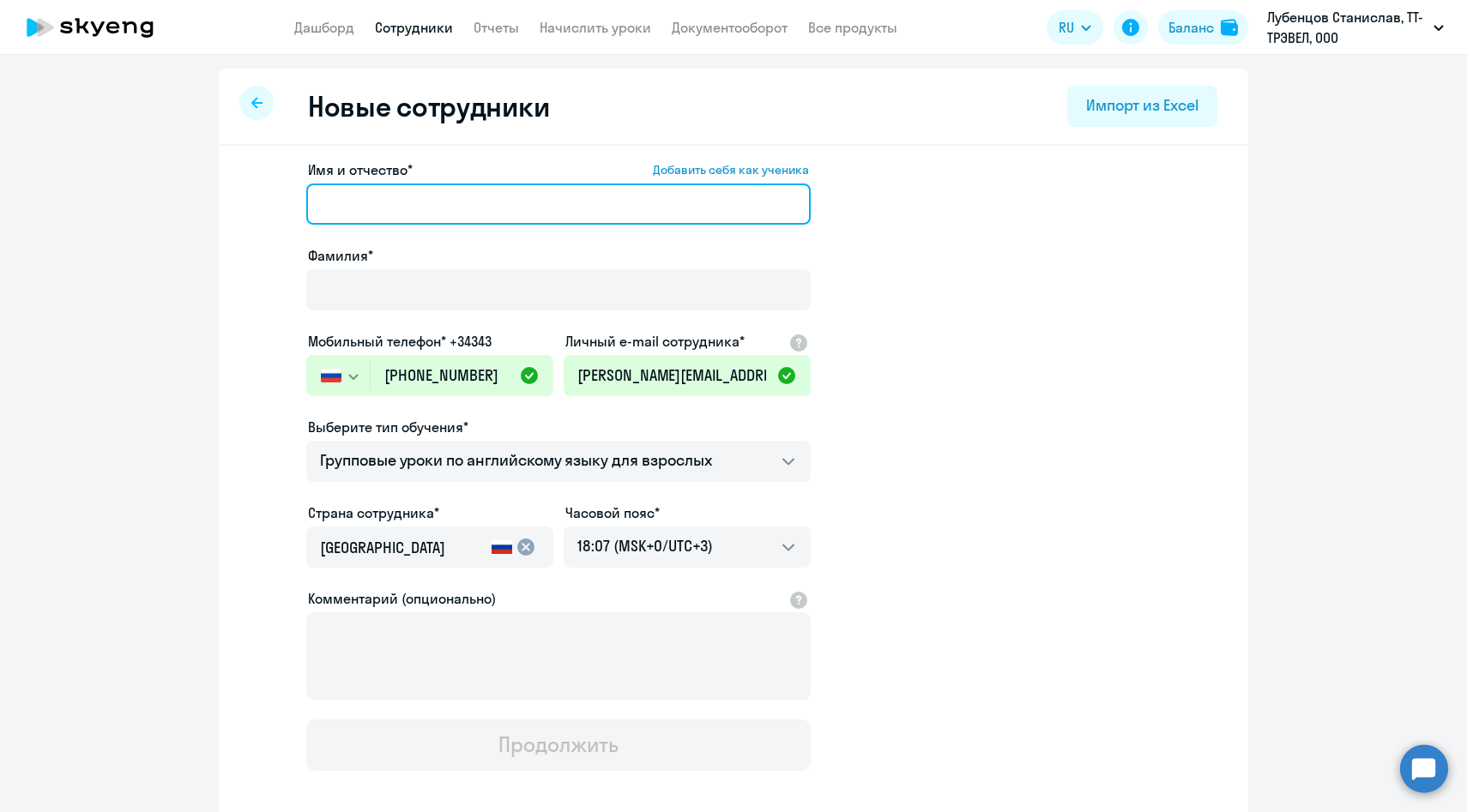
click at [507, 197] on input "Имя и отчество* Добавить себя как ученика" at bounding box center [558, 204] width 504 height 41
paste input "Светлана Рудько"
drag, startPoint x: 391, startPoint y: 203, endPoint x: 511, endPoint y: 200, distance: 120.0
click at [511, 200] on input "Светлана Рудько" at bounding box center [558, 204] width 504 height 41
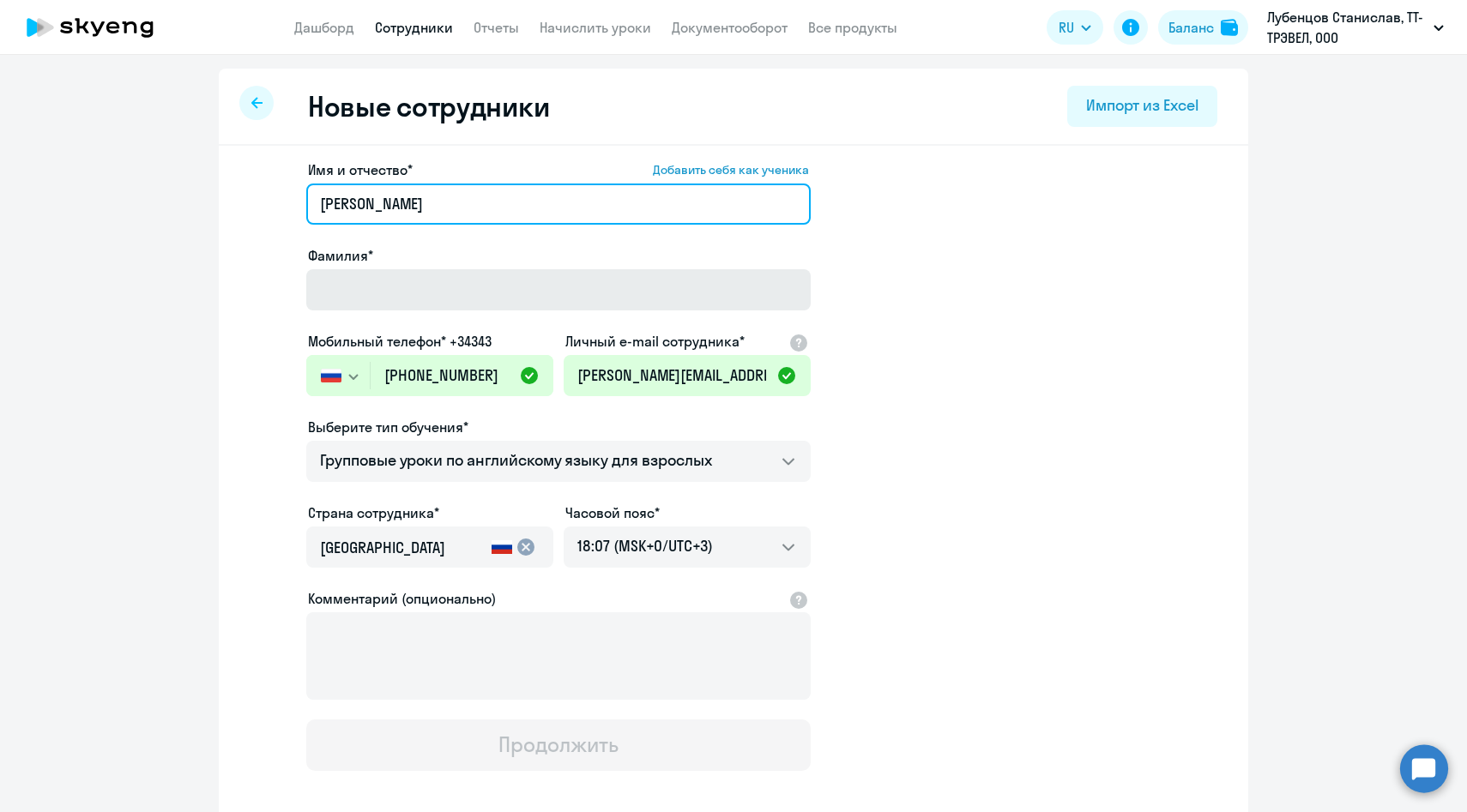
type input "Светлана"
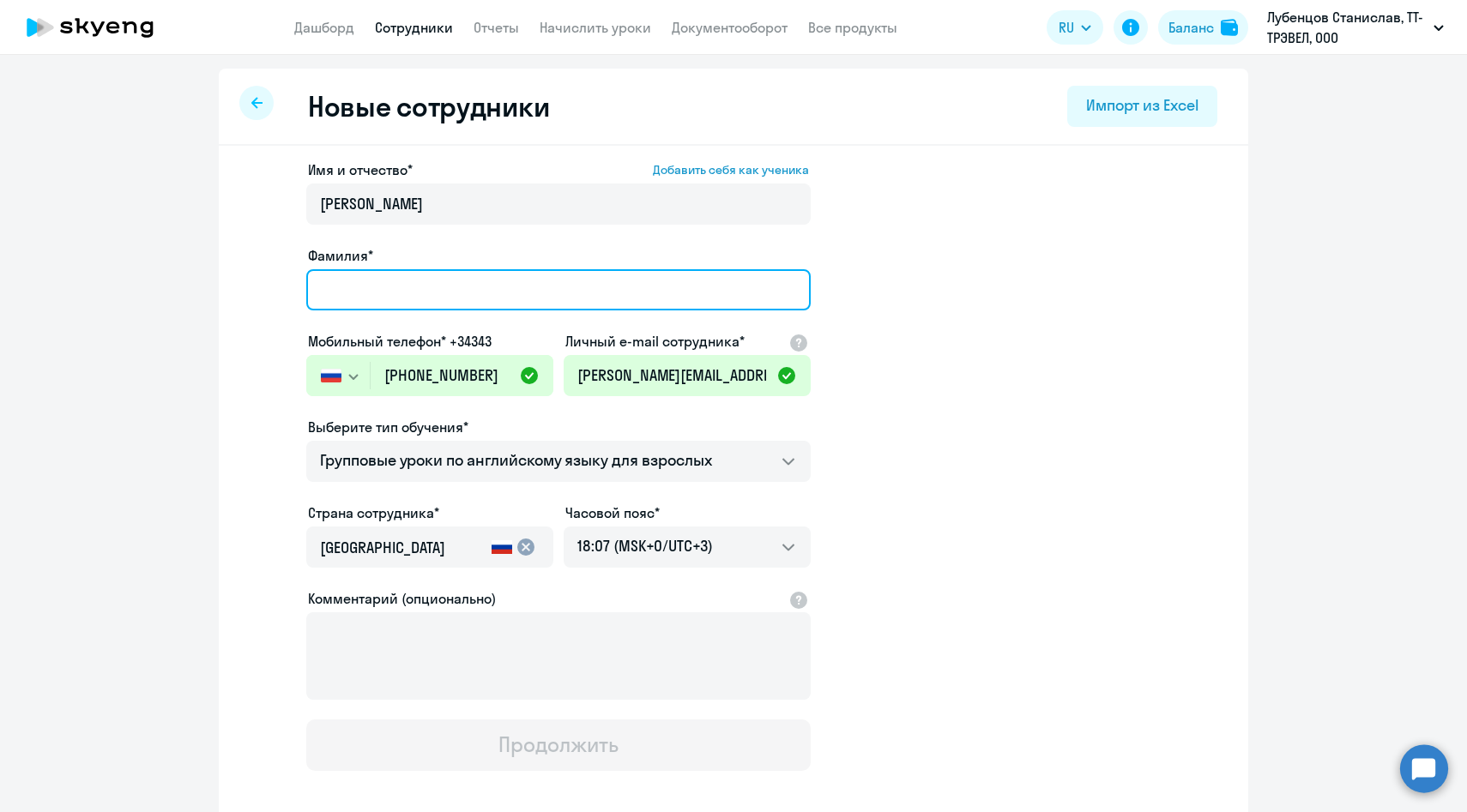
click at [347, 288] on input "Фамилия*" at bounding box center [558, 290] width 504 height 41
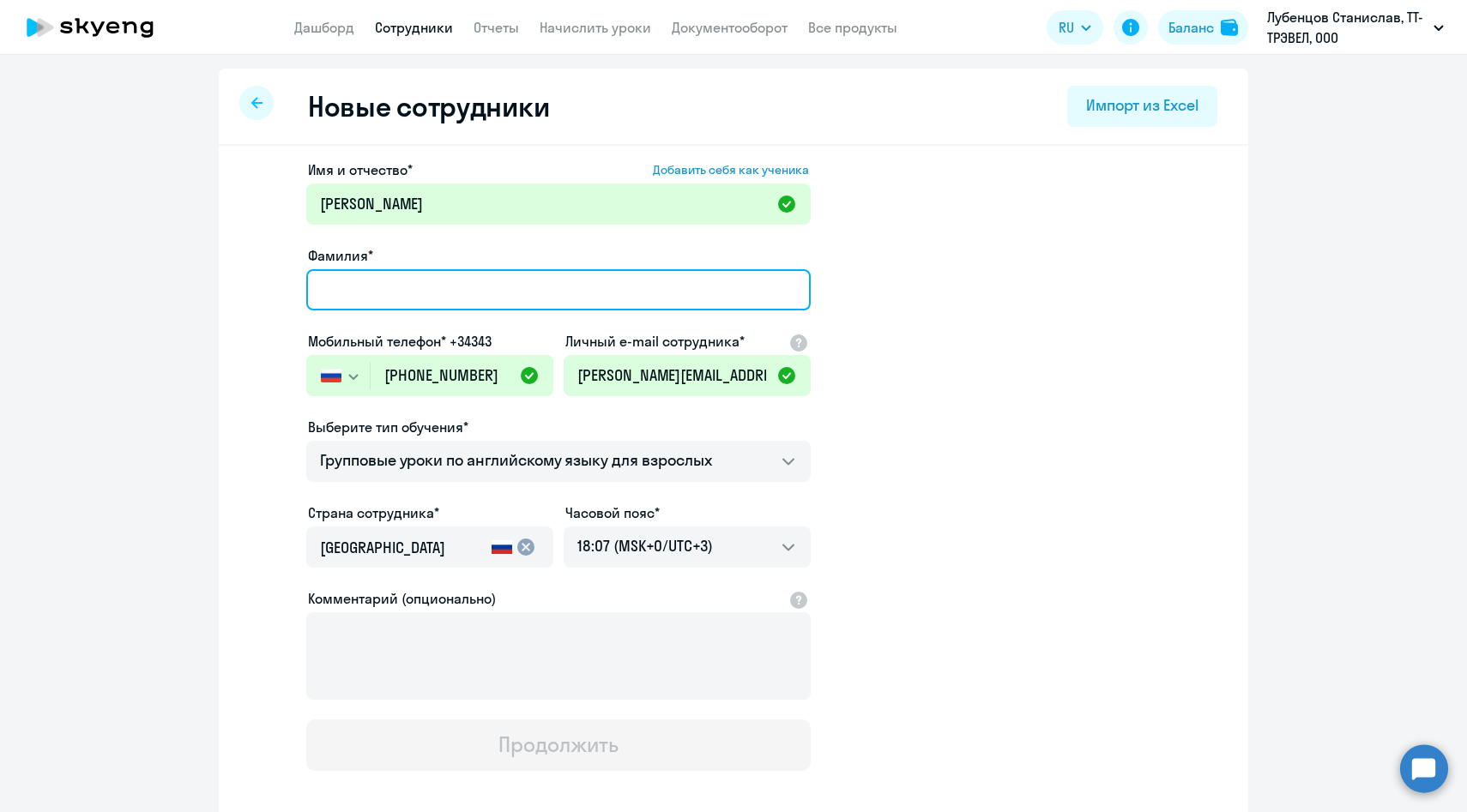
paste input "Рудько"
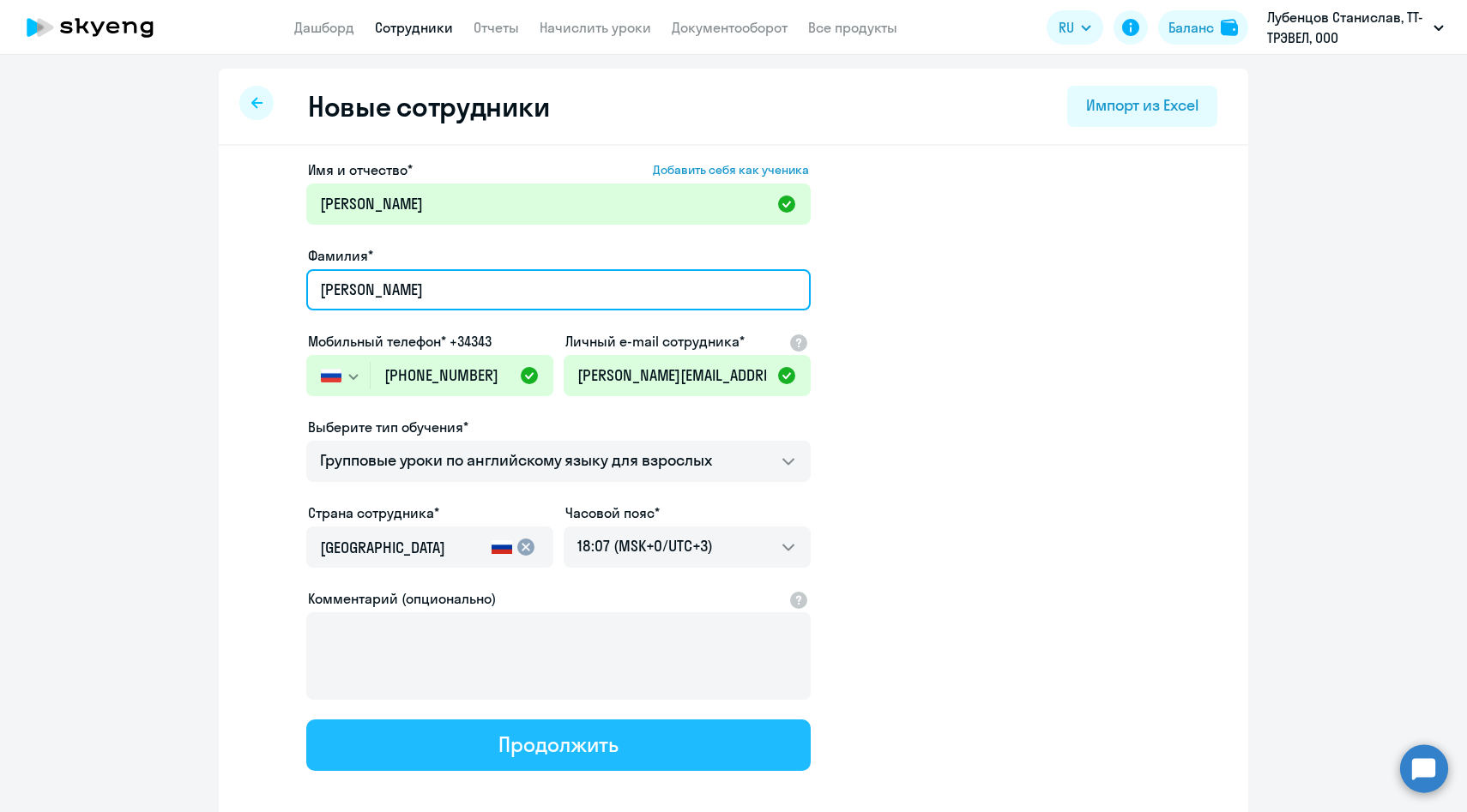
type input "Рудько"
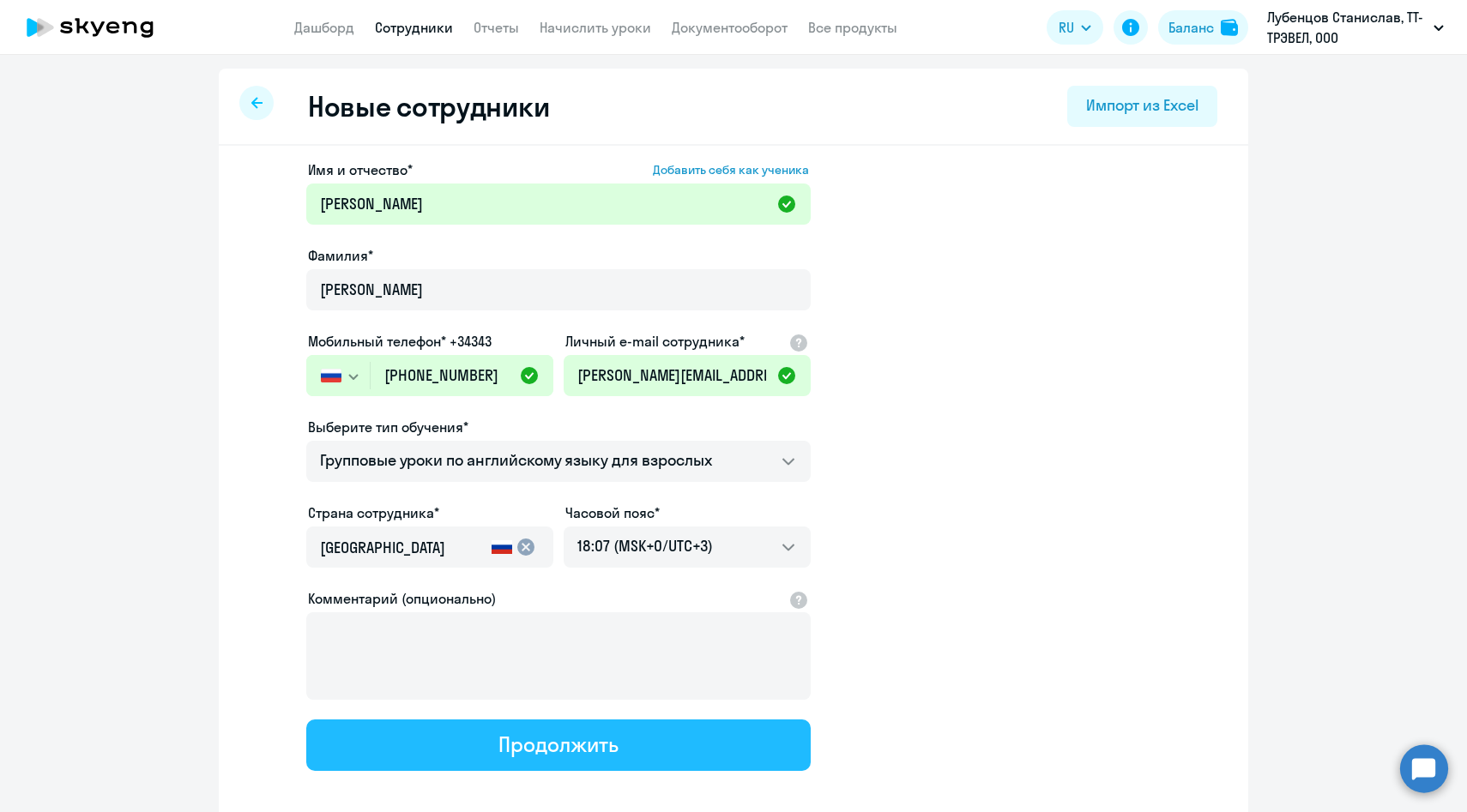
click at [492, 750] on button "Продолжить" at bounding box center [558, 745] width 504 height 52
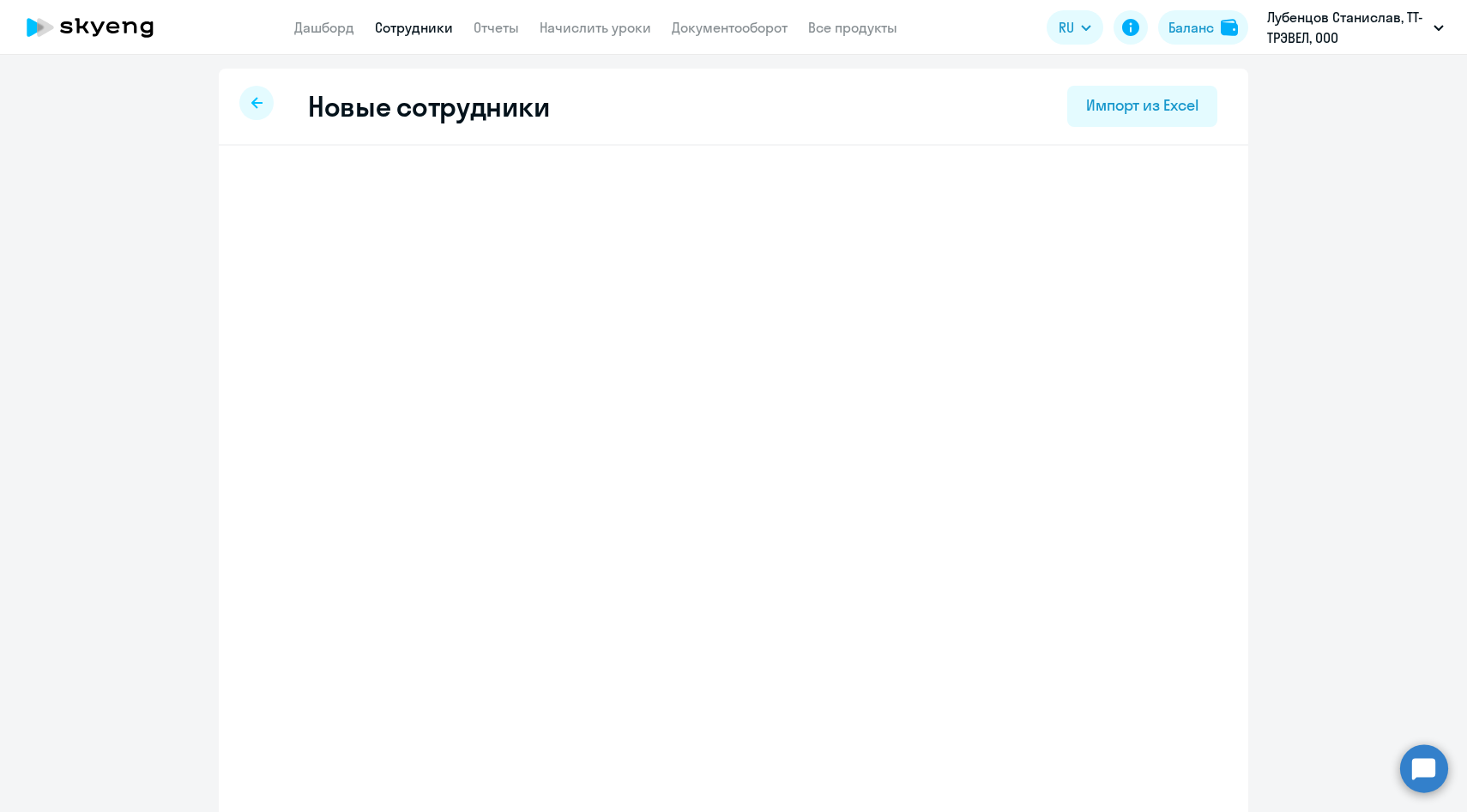
select select "english_adult_f2g_base"
select select "3"
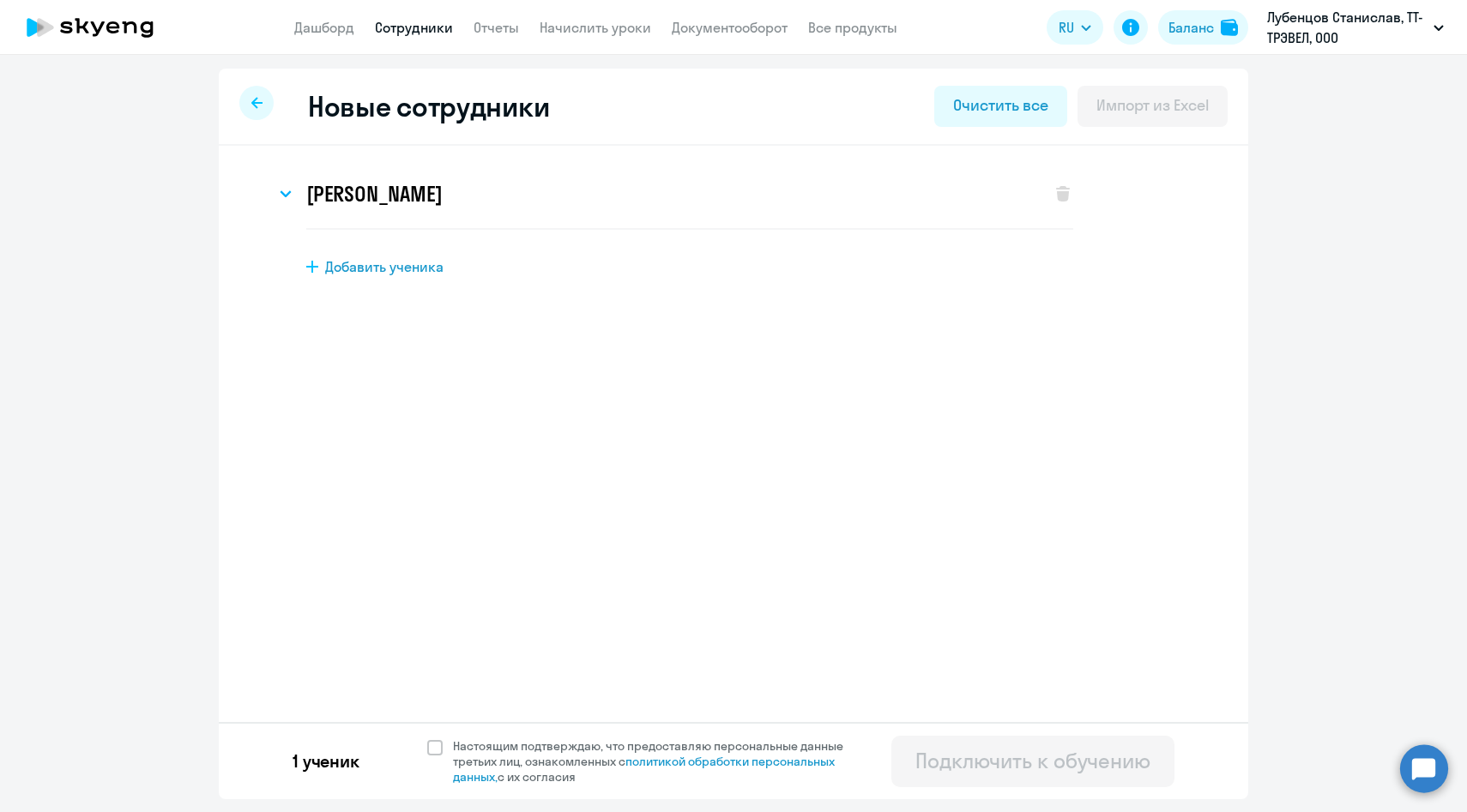
click at [492, 750] on span "Настоящим подтверждаю, что предоставляю персональные данные третьих лиц, ознако…" at bounding box center [657, 761] width 411 height 46
click at [427, 738] on input "Настоящим подтверждаю, что предоставляю персональные данные третьих лиц, ознако…" at bounding box center [426, 738] width 1 height 1
checkbox input "true"
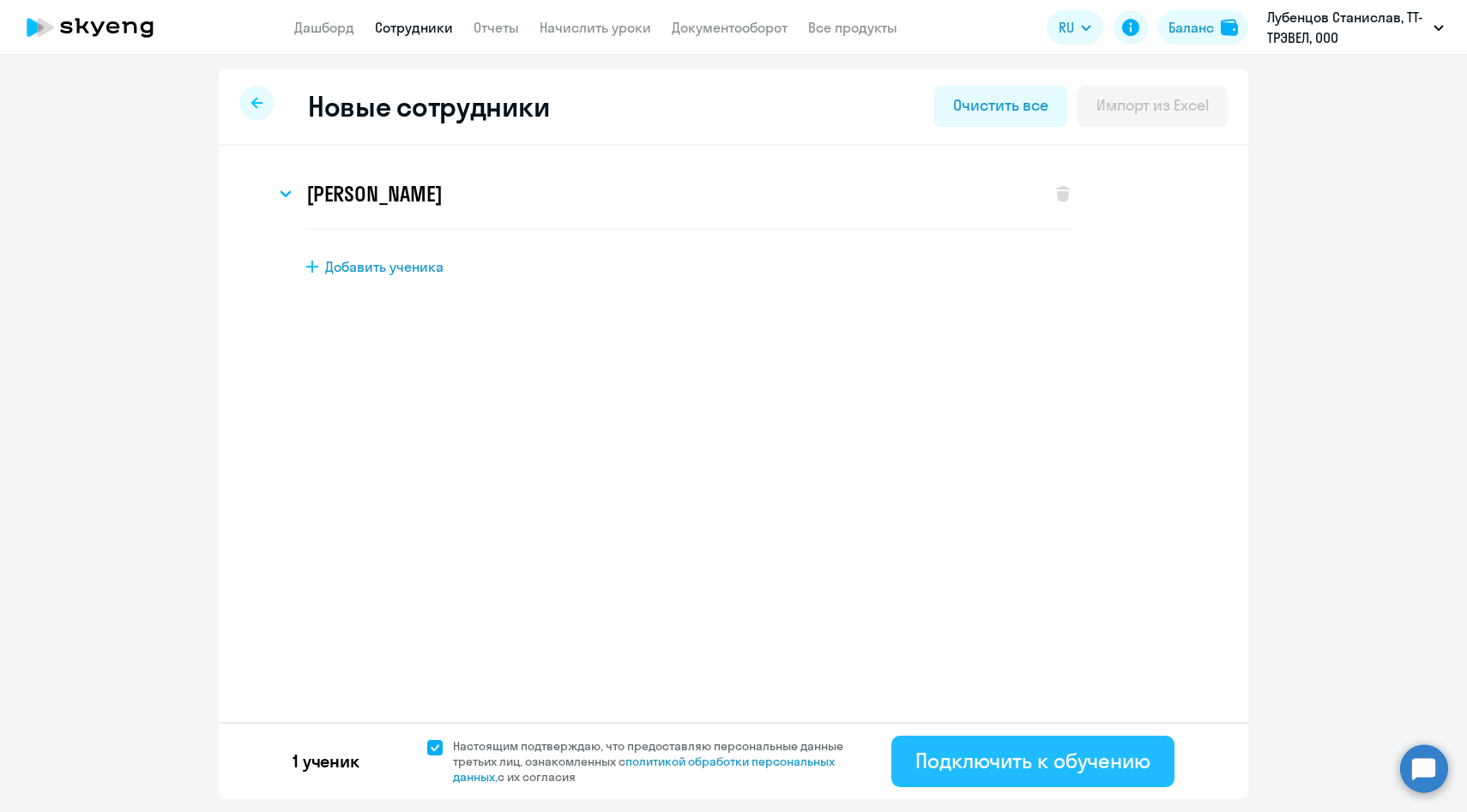
click at [961, 751] on div "Подключить к обучению" at bounding box center [1033, 760] width 235 height 27
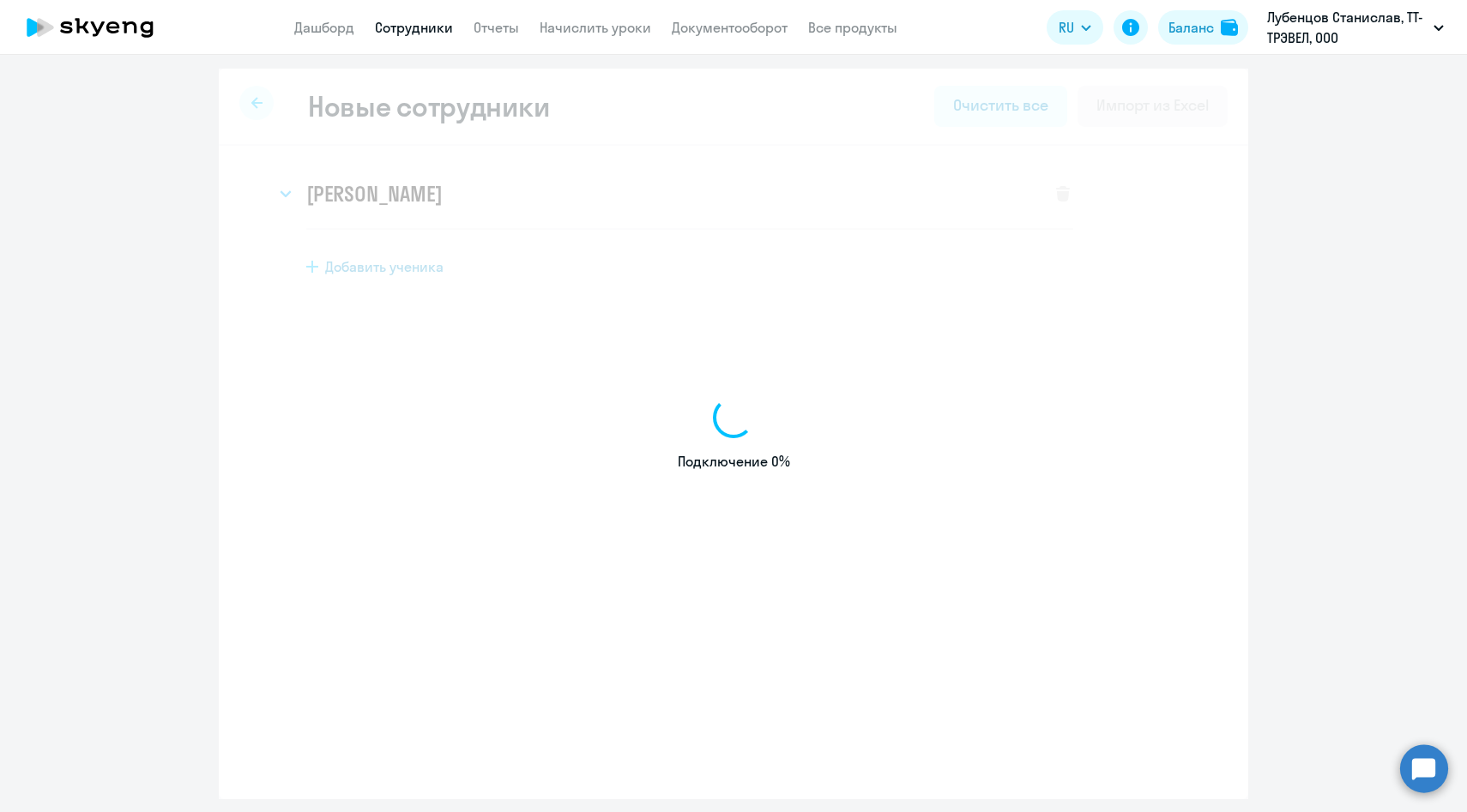
select select "english_adult_f2g_base"
select select "3"
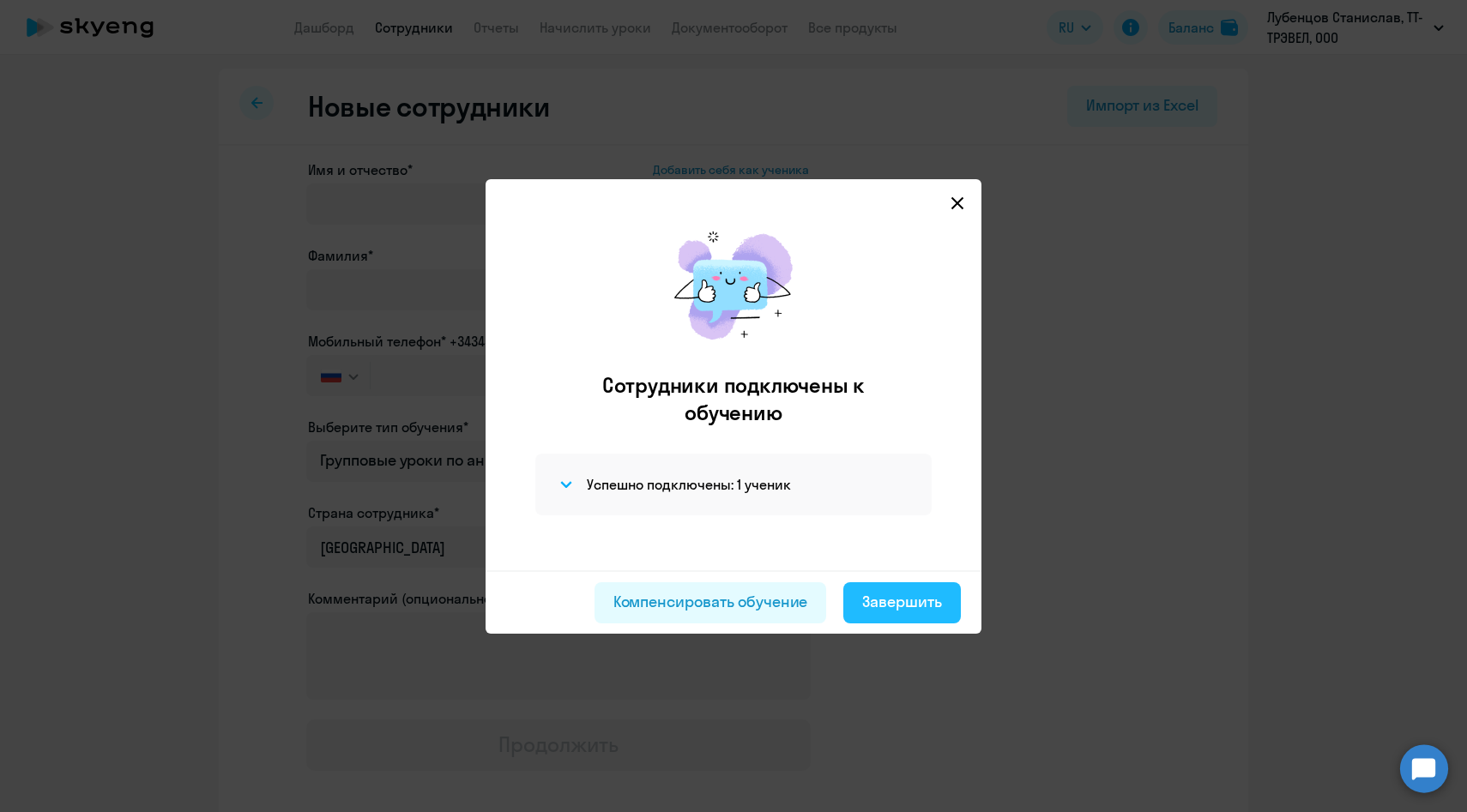
click at [903, 607] on div "Завершить" at bounding box center [902, 601] width 80 height 22
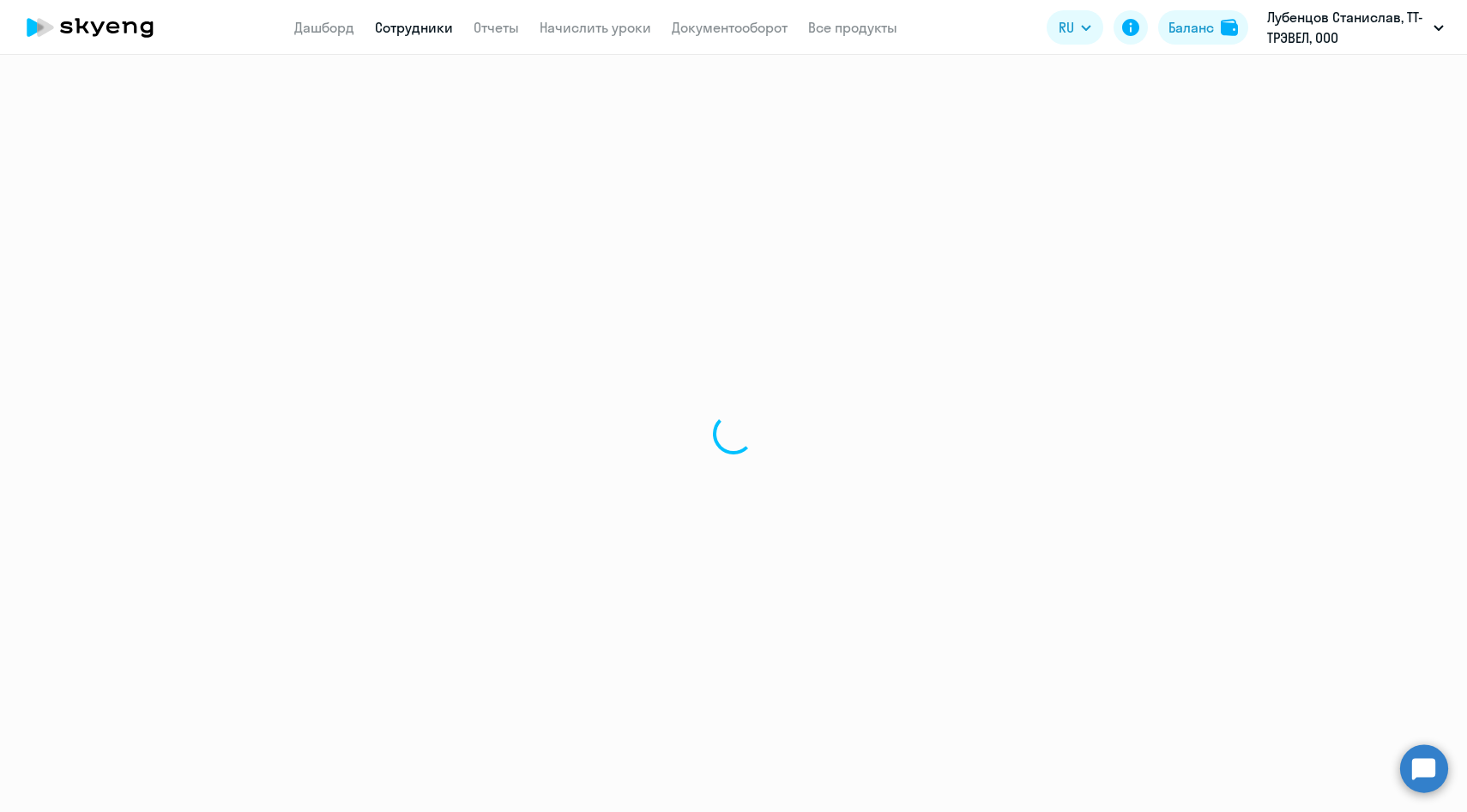
select select "30"
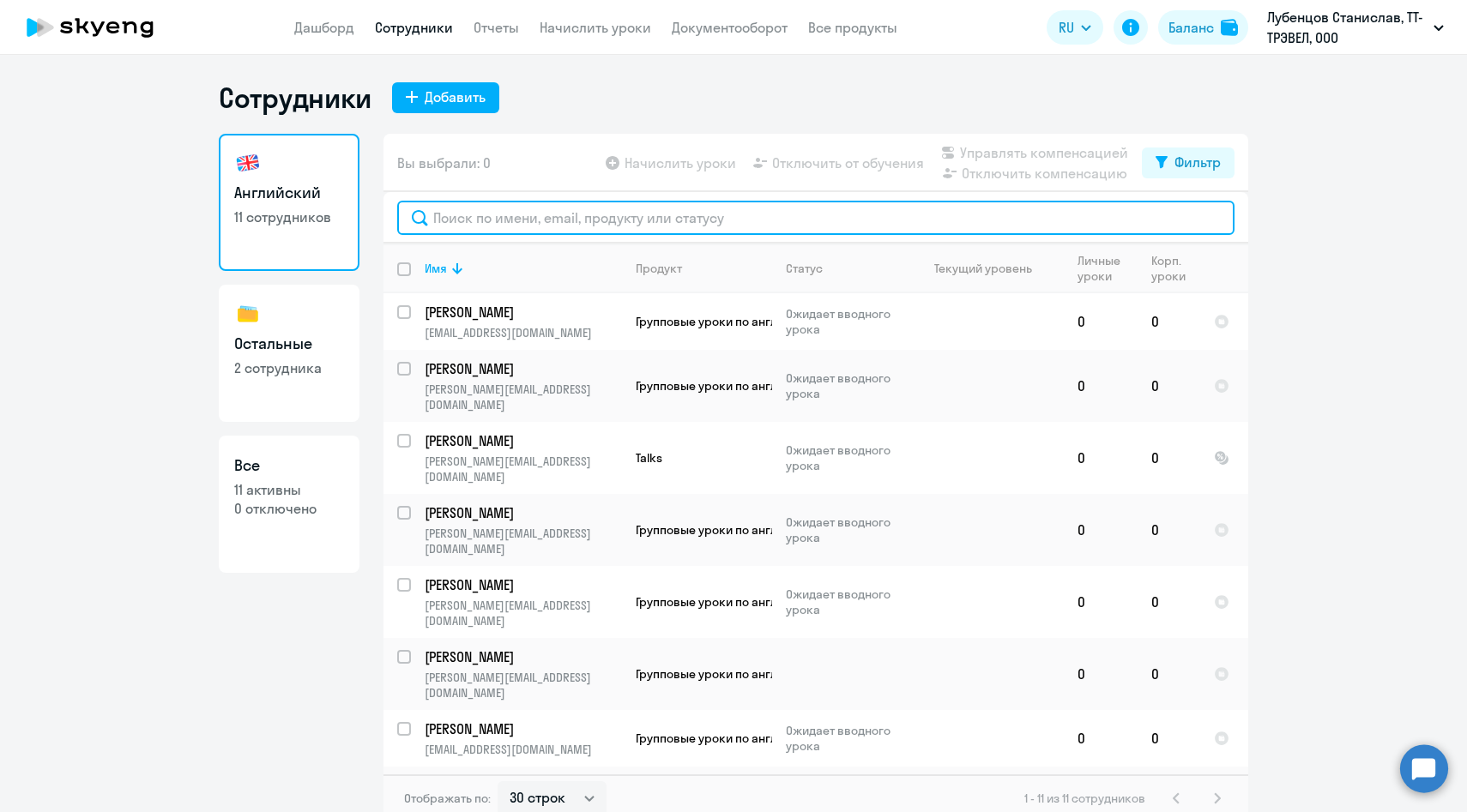
click at [587, 224] on input "text" at bounding box center [816, 217] width 838 height 34
paste input "Рудько"
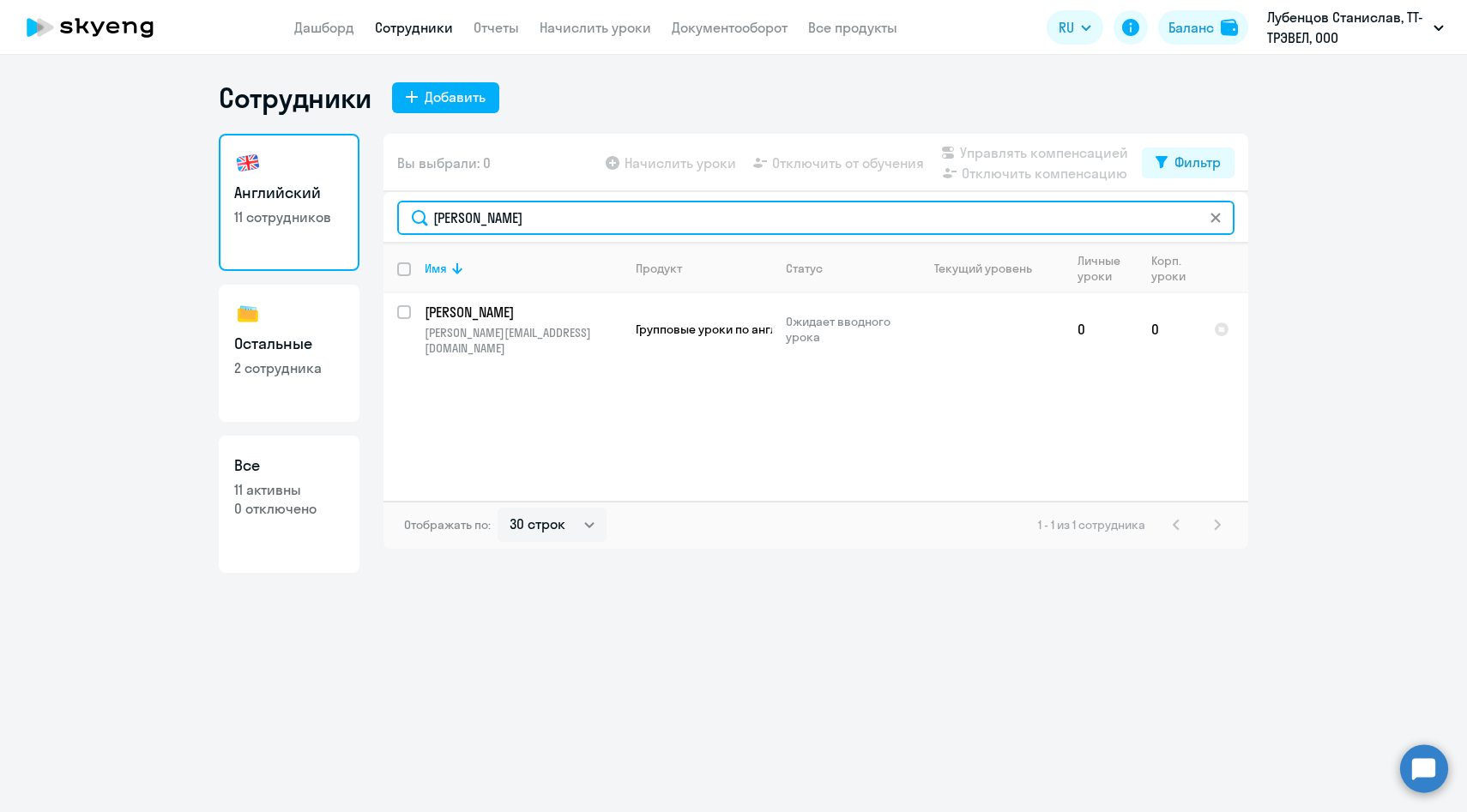
type input "Рудько"
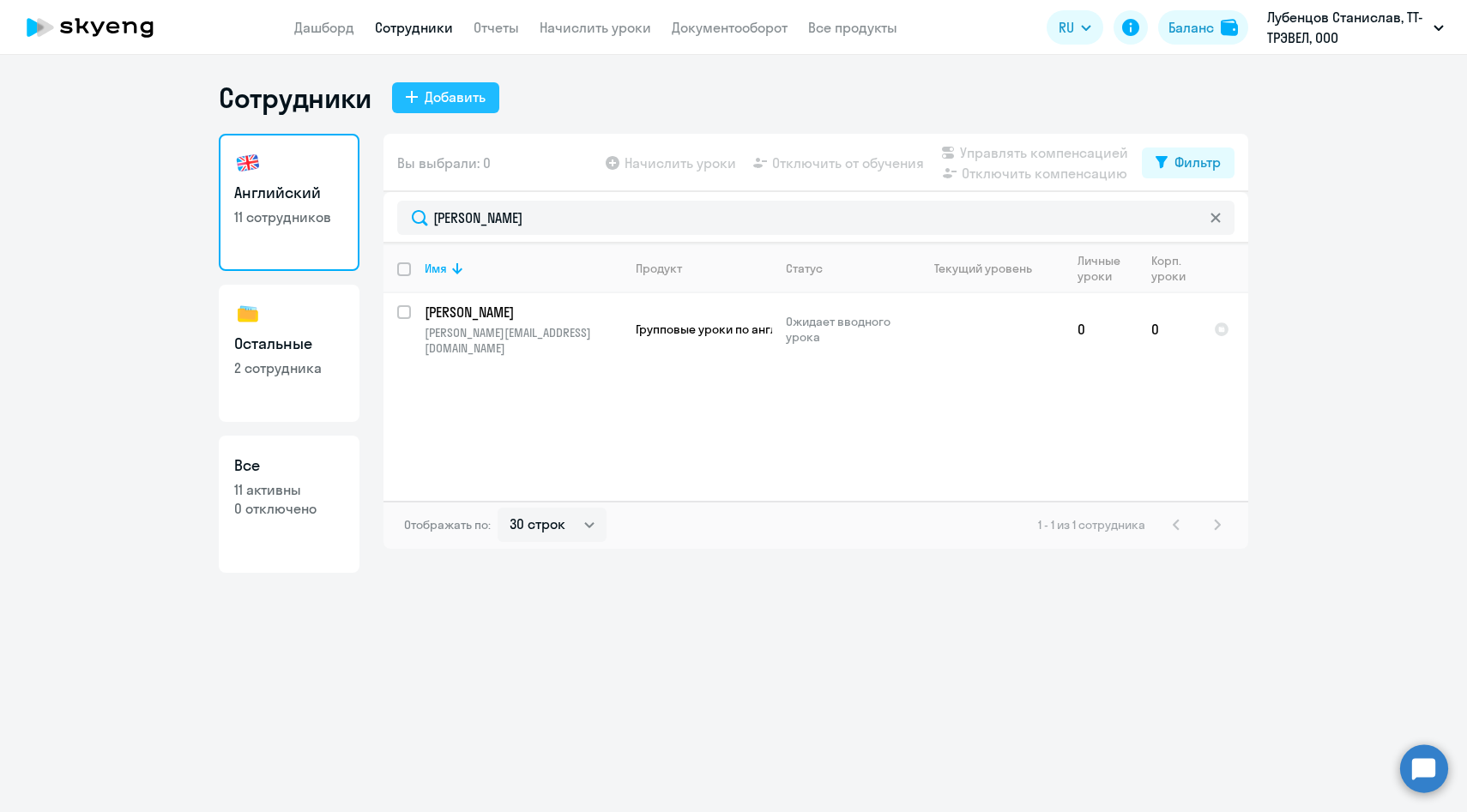
click at [465, 84] on button "Добавить" at bounding box center [446, 97] width 108 height 31
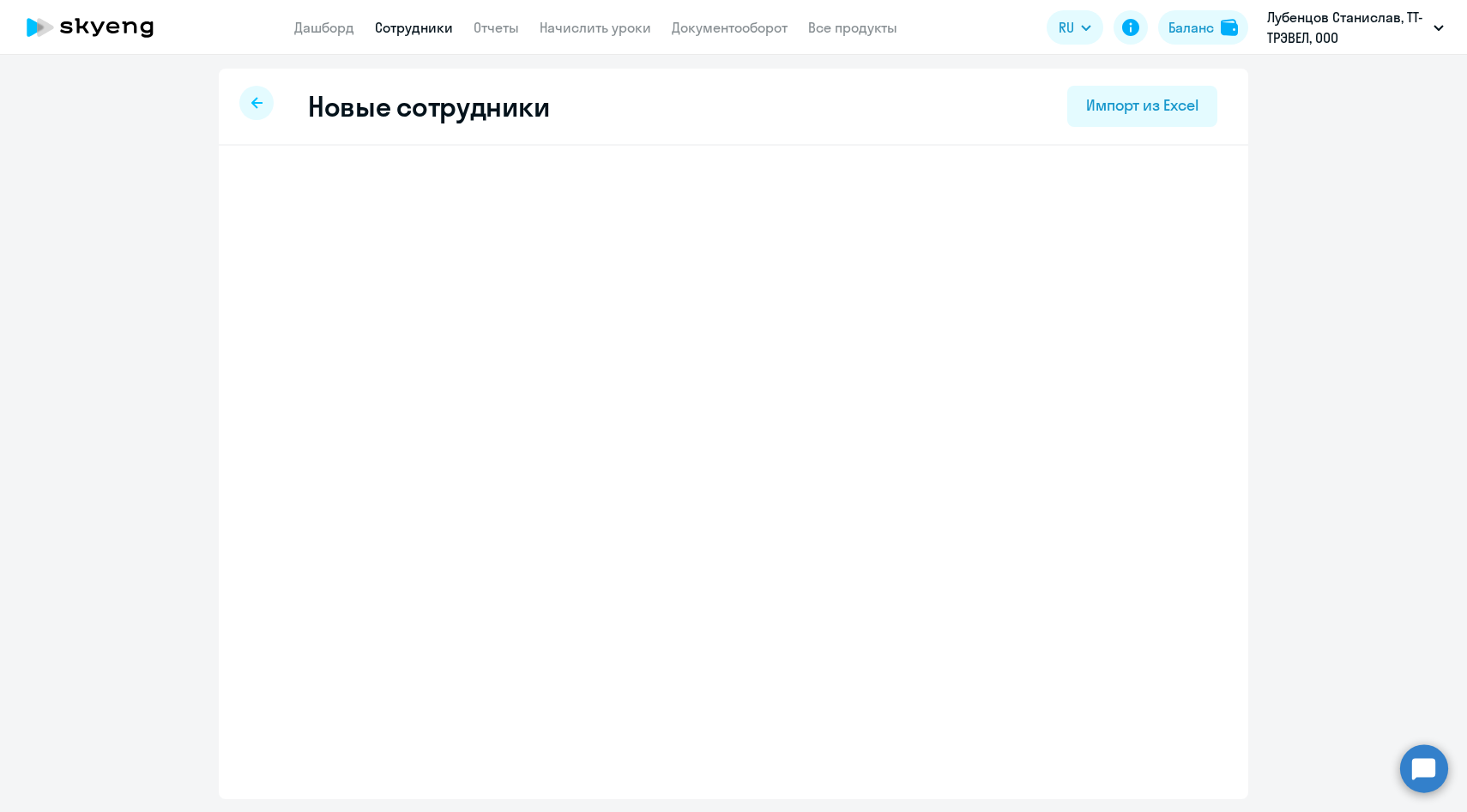
select select "english_adult_f2g_base"
select select "3"
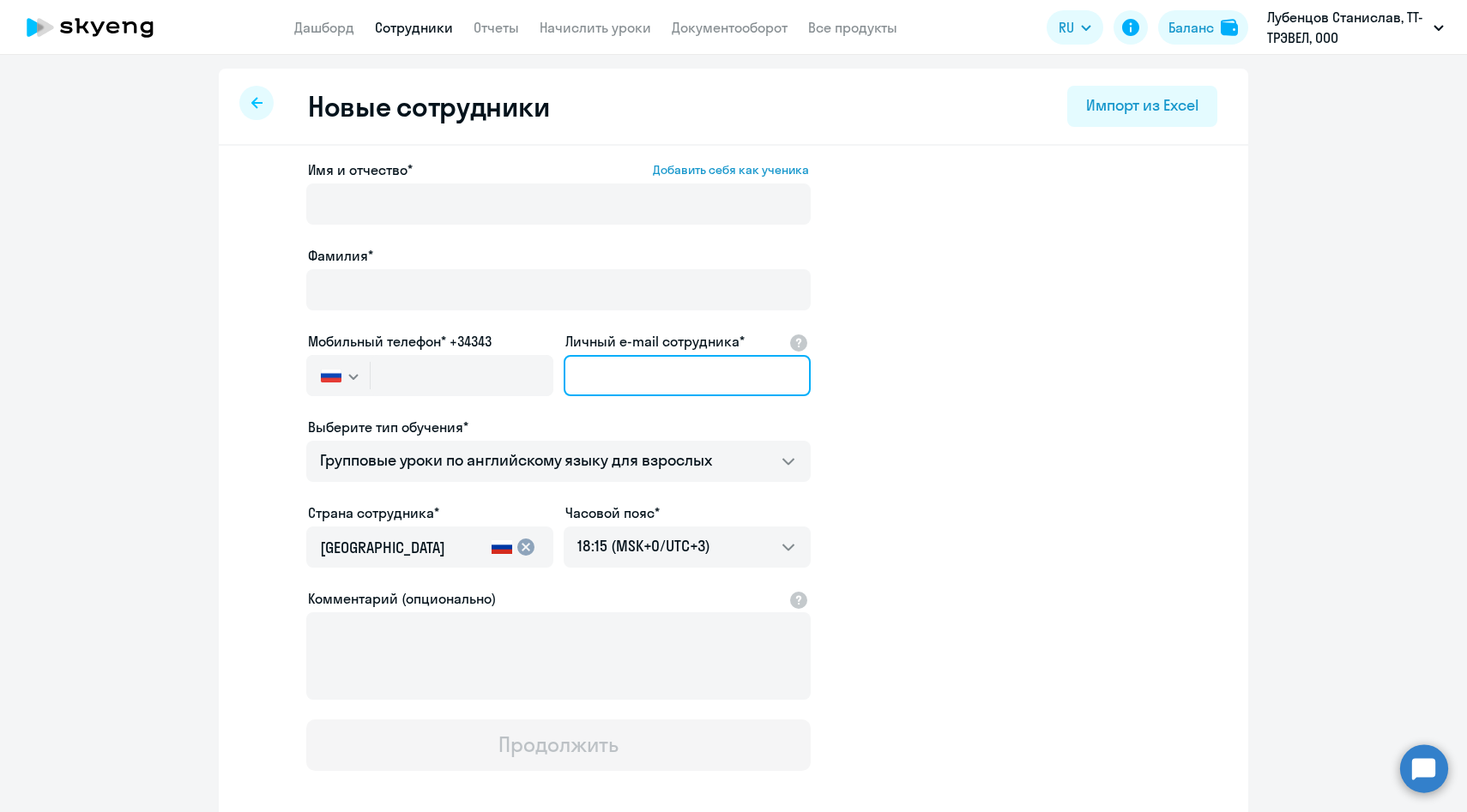
click at [646, 376] on input "Личный e-mail сотрудника*" at bounding box center [687, 375] width 247 height 41
paste input "[PERSON_NAME][EMAIL_ADDRESS][DOMAIN_NAME]"
type input "[PERSON_NAME][EMAIL_ADDRESS][DOMAIN_NAME]"
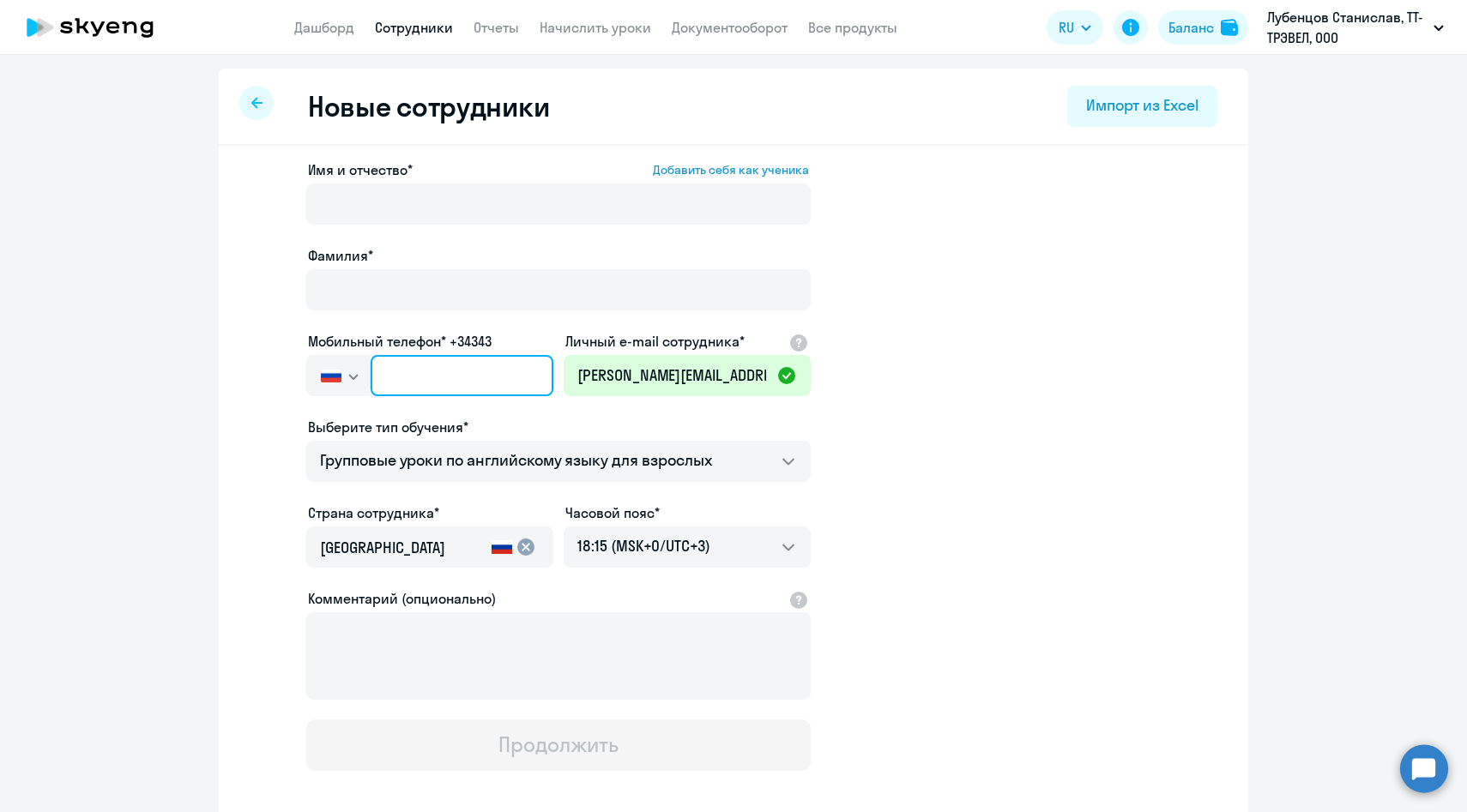
click at [465, 391] on input "text" at bounding box center [461, 375] width 183 height 41
paste input "+7 928 132-27-27"
type input "+7 928 132-27-27"
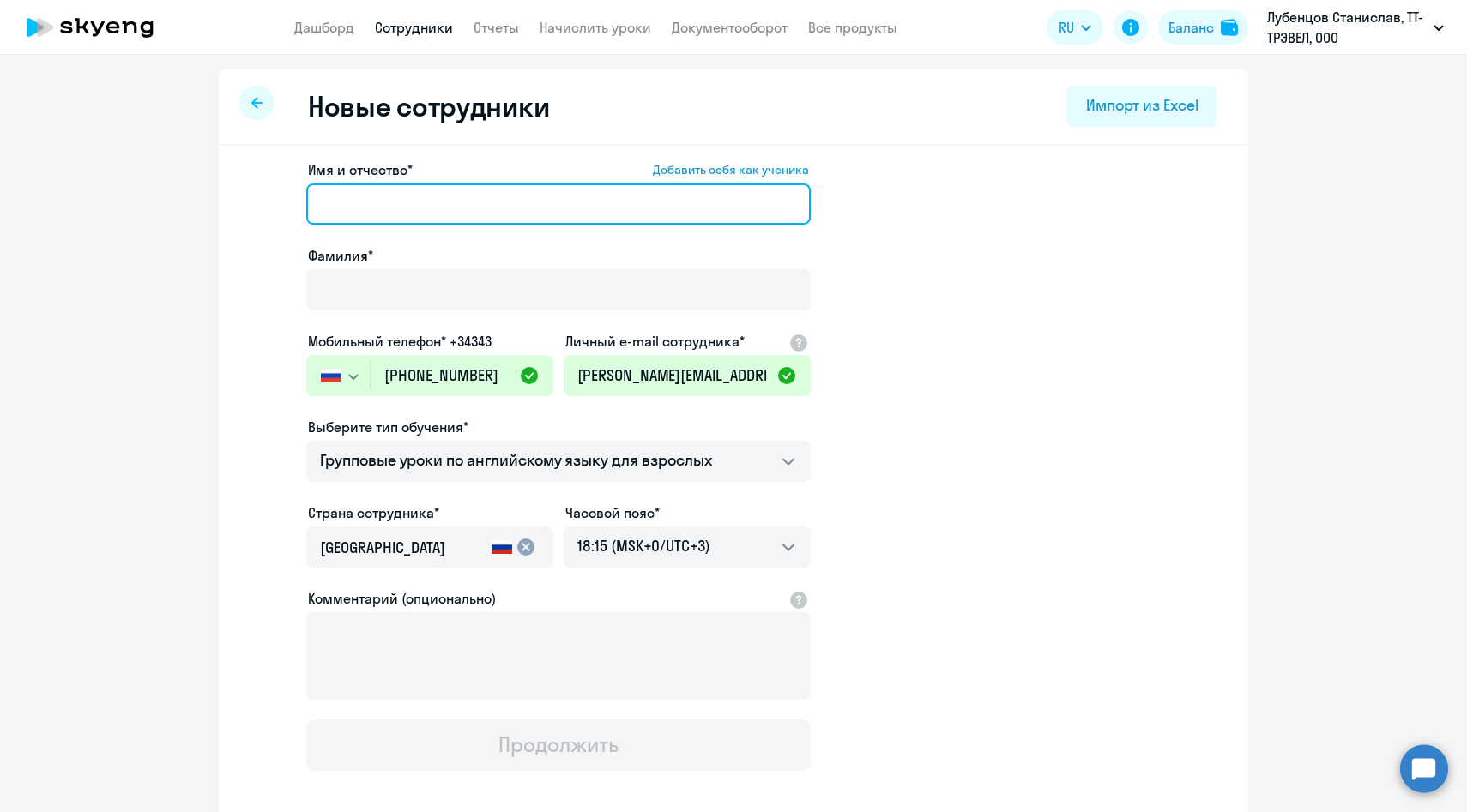
click at [495, 199] on input "Имя и отчество* Добавить себя как ученика" at bounding box center [558, 204] width 504 height 41
paste input "Эля Калабина"
click at [400, 205] on input "Эля Калабина" at bounding box center [558, 204] width 504 height 41
type input "Эля"
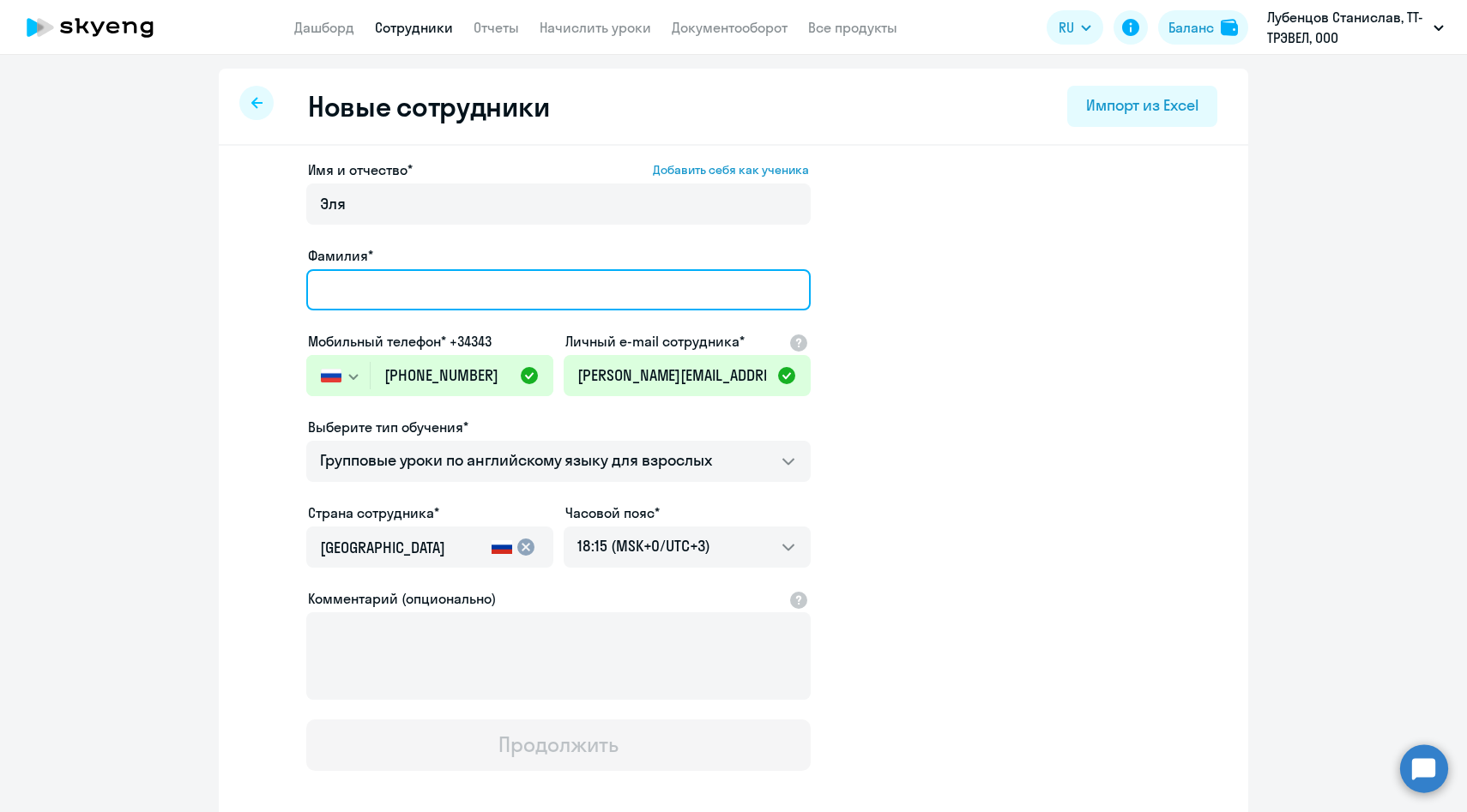
click at [376, 291] on input "Фамилия*" at bounding box center [558, 290] width 504 height 41
paste input "Калабина"
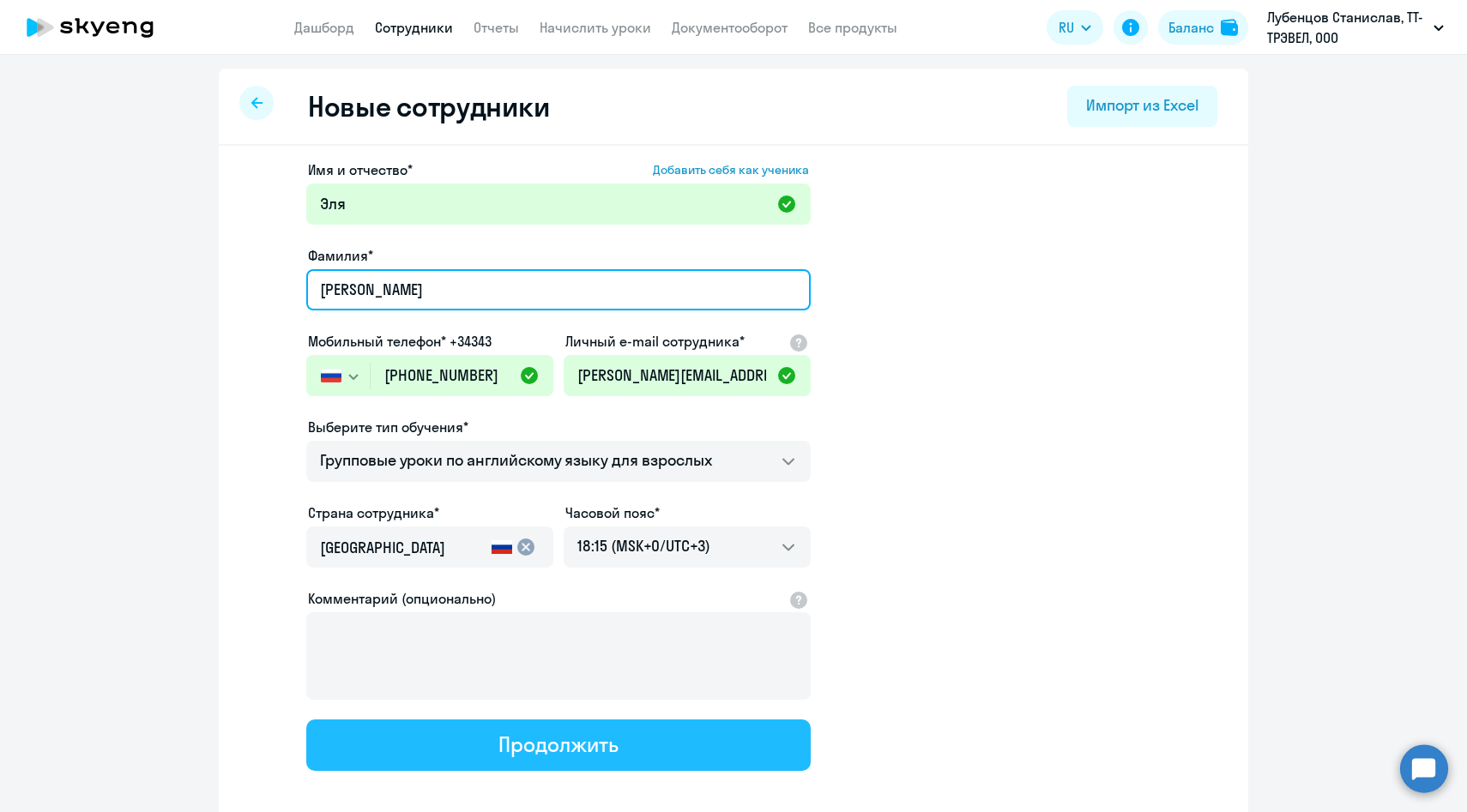
type input "Калабина"
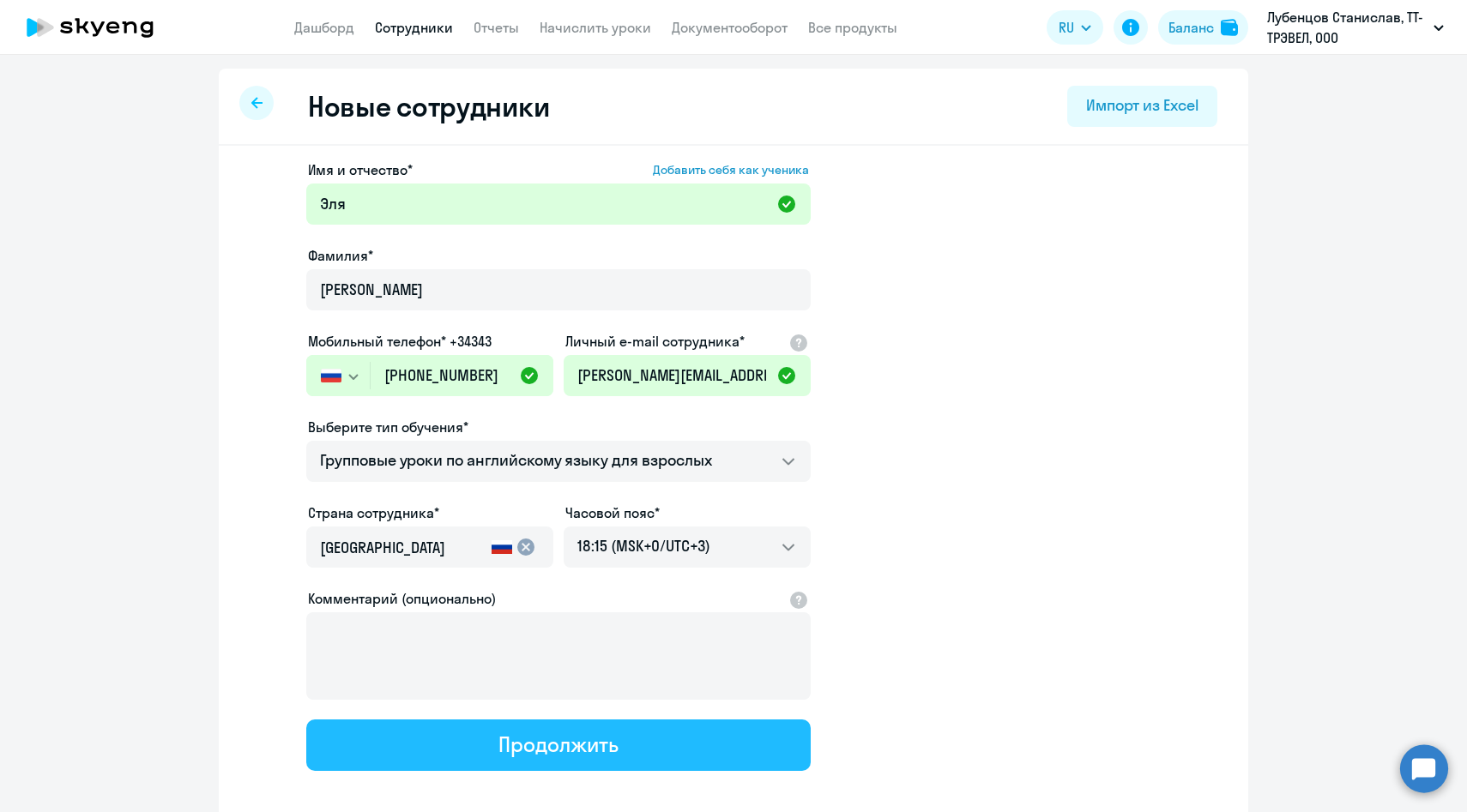
click at [473, 744] on button "Продолжить" at bounding box center [558, 745] width 504 height 52
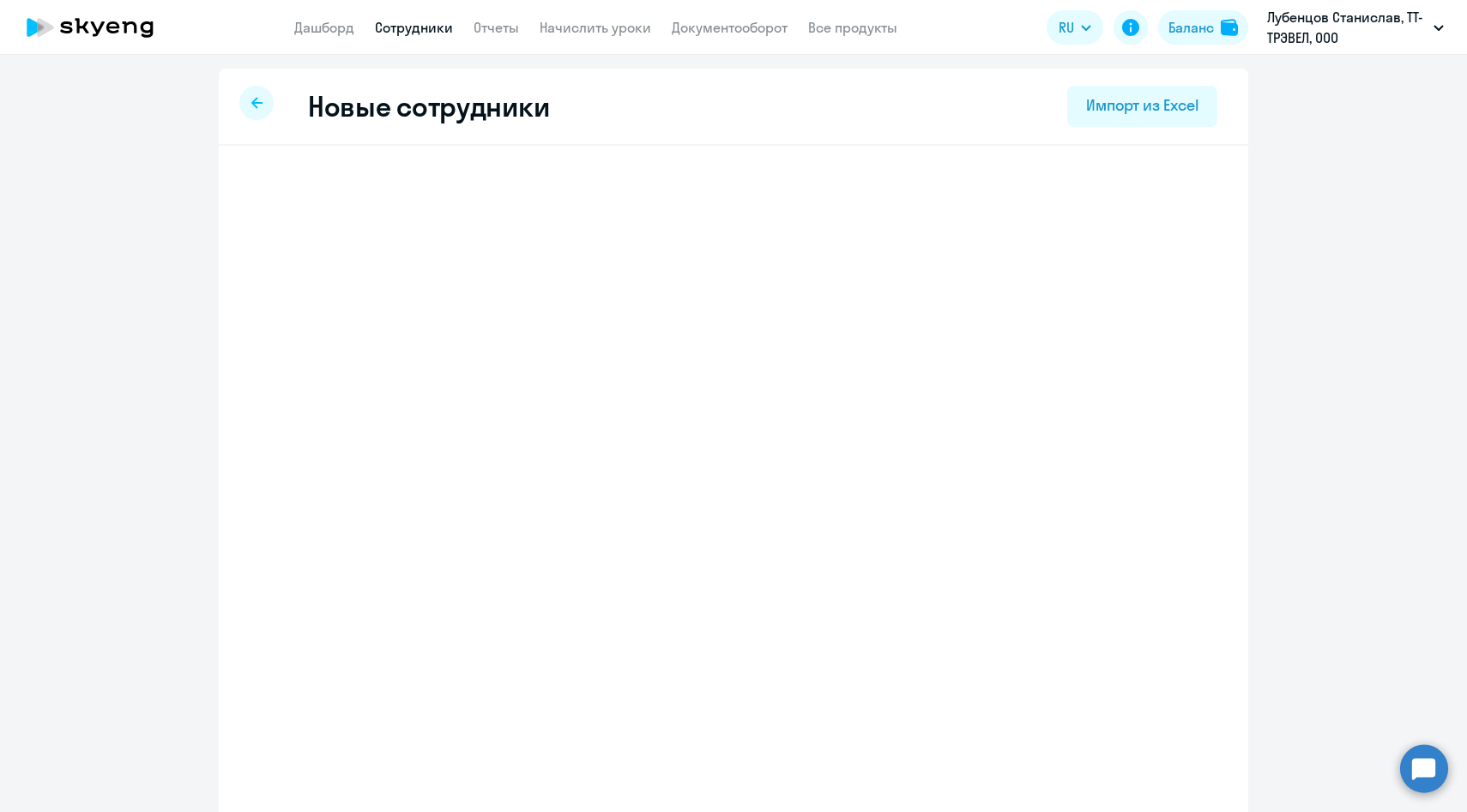
select select "english_adult_f2g_base"
select select "3"
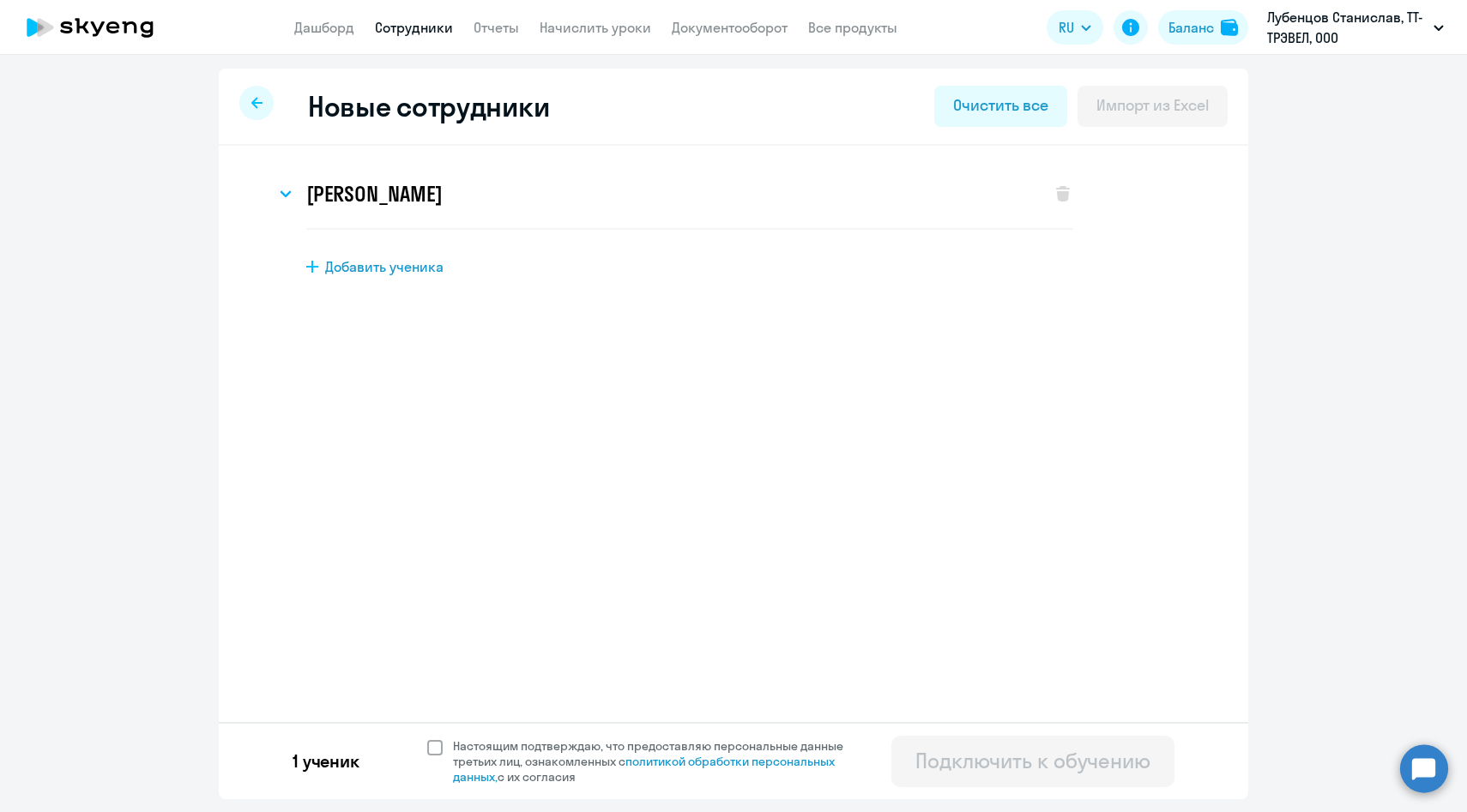
click at [499, 748] on span "Настоящим подтверждаю, что предоставляю персональные данные третьих лиц, ознако…" at bounding box center [657, 761] width 411 height 46
click at [427, 738] on input "Настоящим подтверждаю, что предоставляю персональные данные третьих лиц, ознако…" at bounding box center [426, 738] width 1 height 1
checkbox input "true"
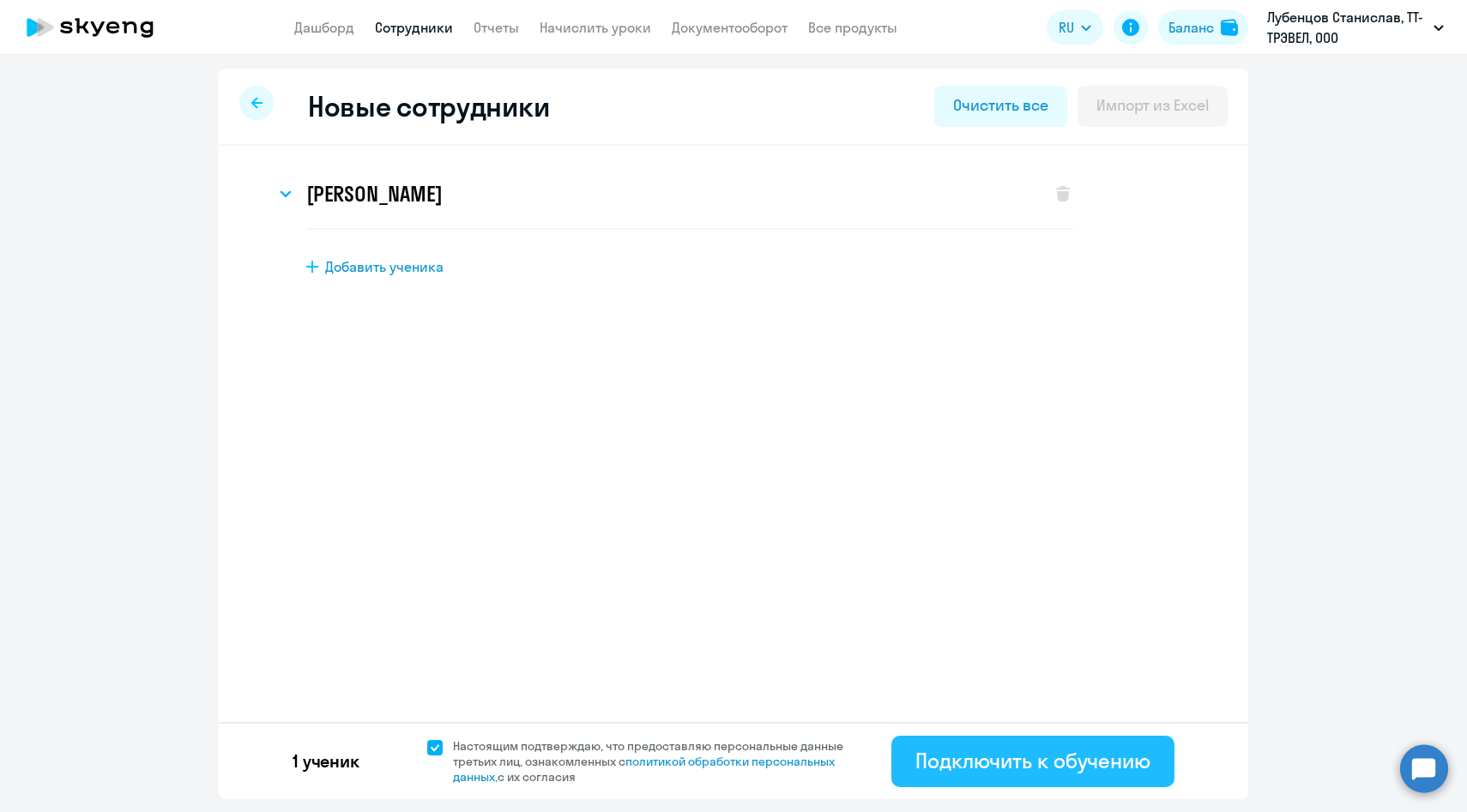
click at [975, 756] on div "Подключить к обучению" at bounding box center [1033, 760] width 235 height 27
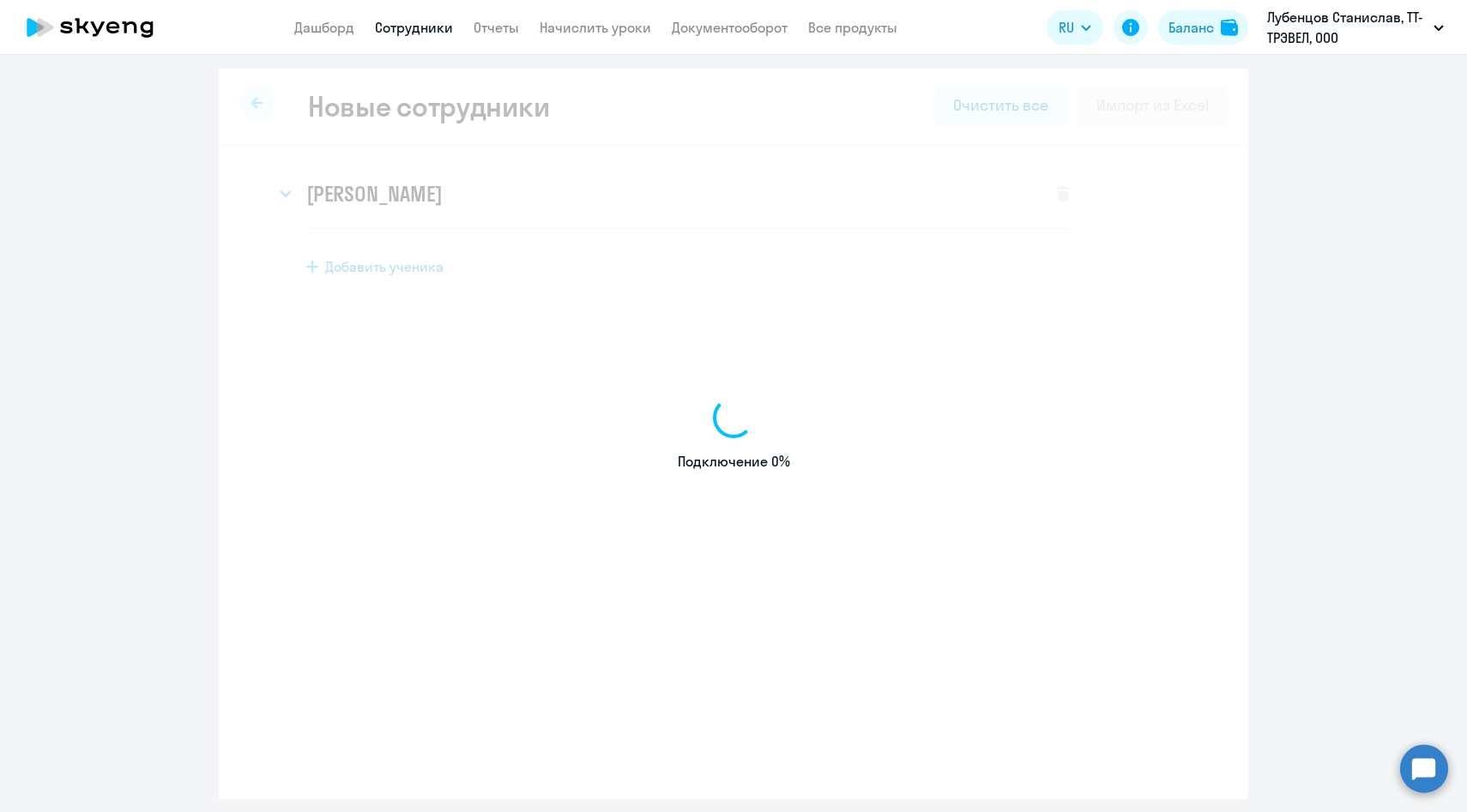
select select "english_adult_f2g_base"
select select "3"
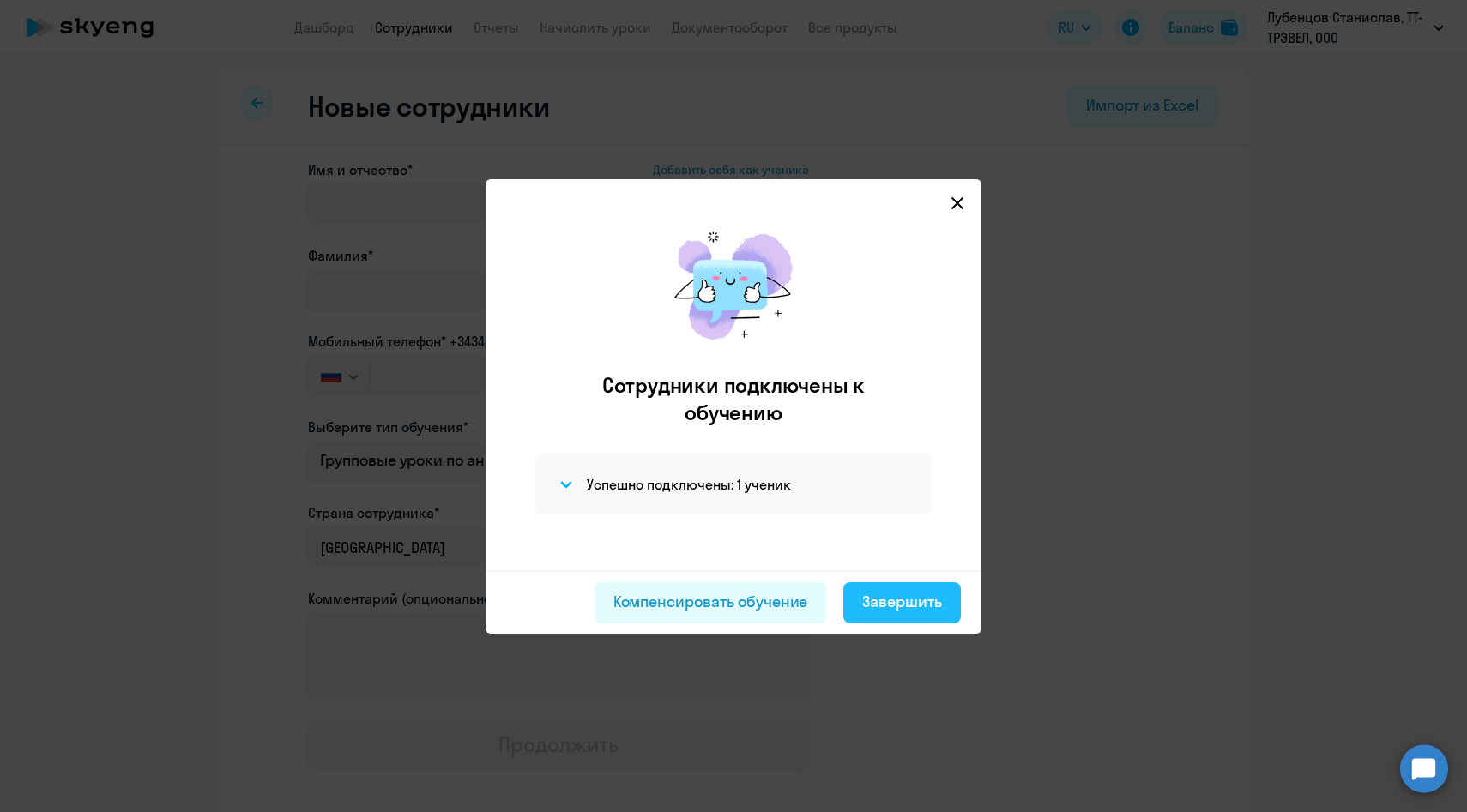
click at [901, 604] on div "Завершить" at bounding box center [902, 601] width 80 height 22
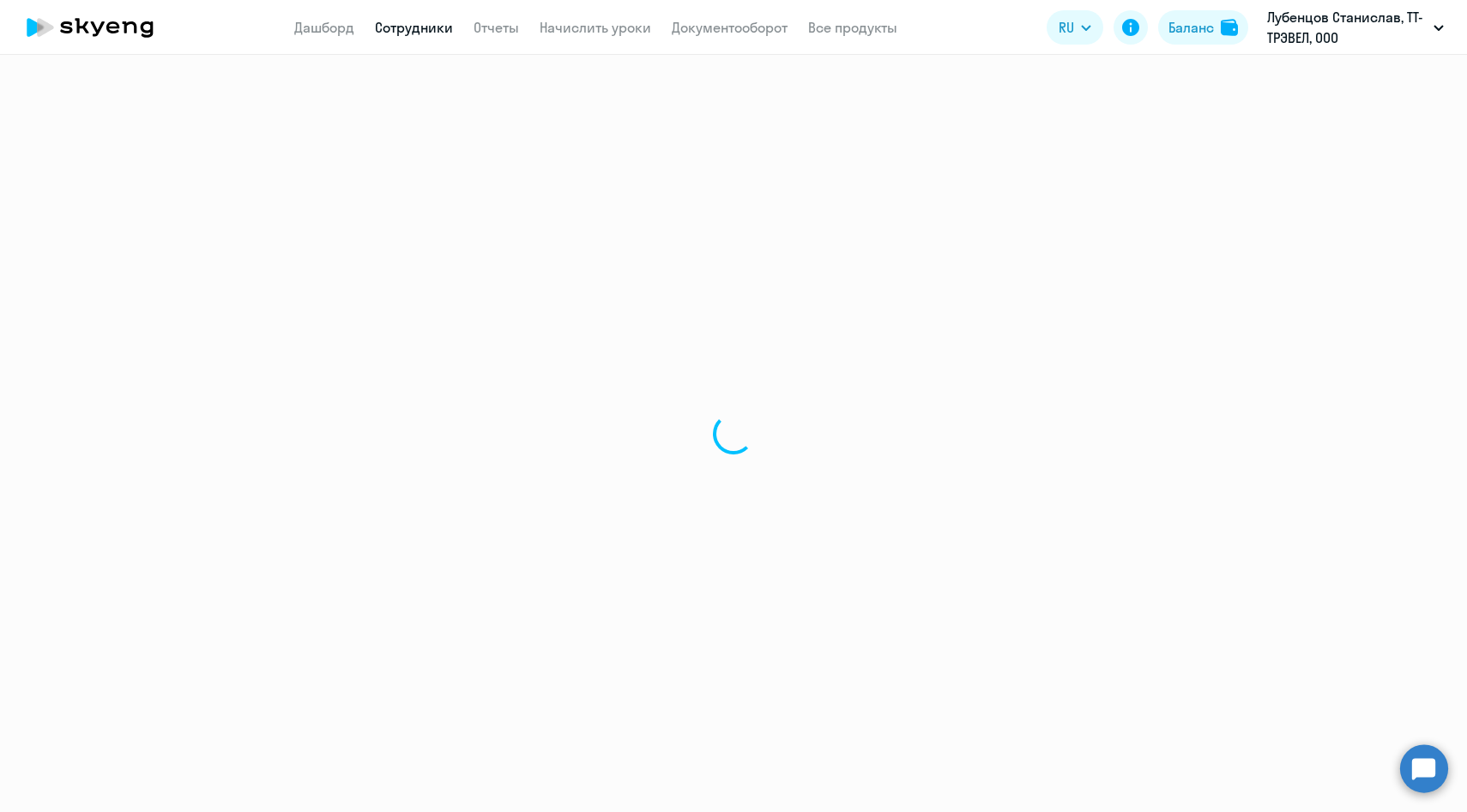
select select "30"
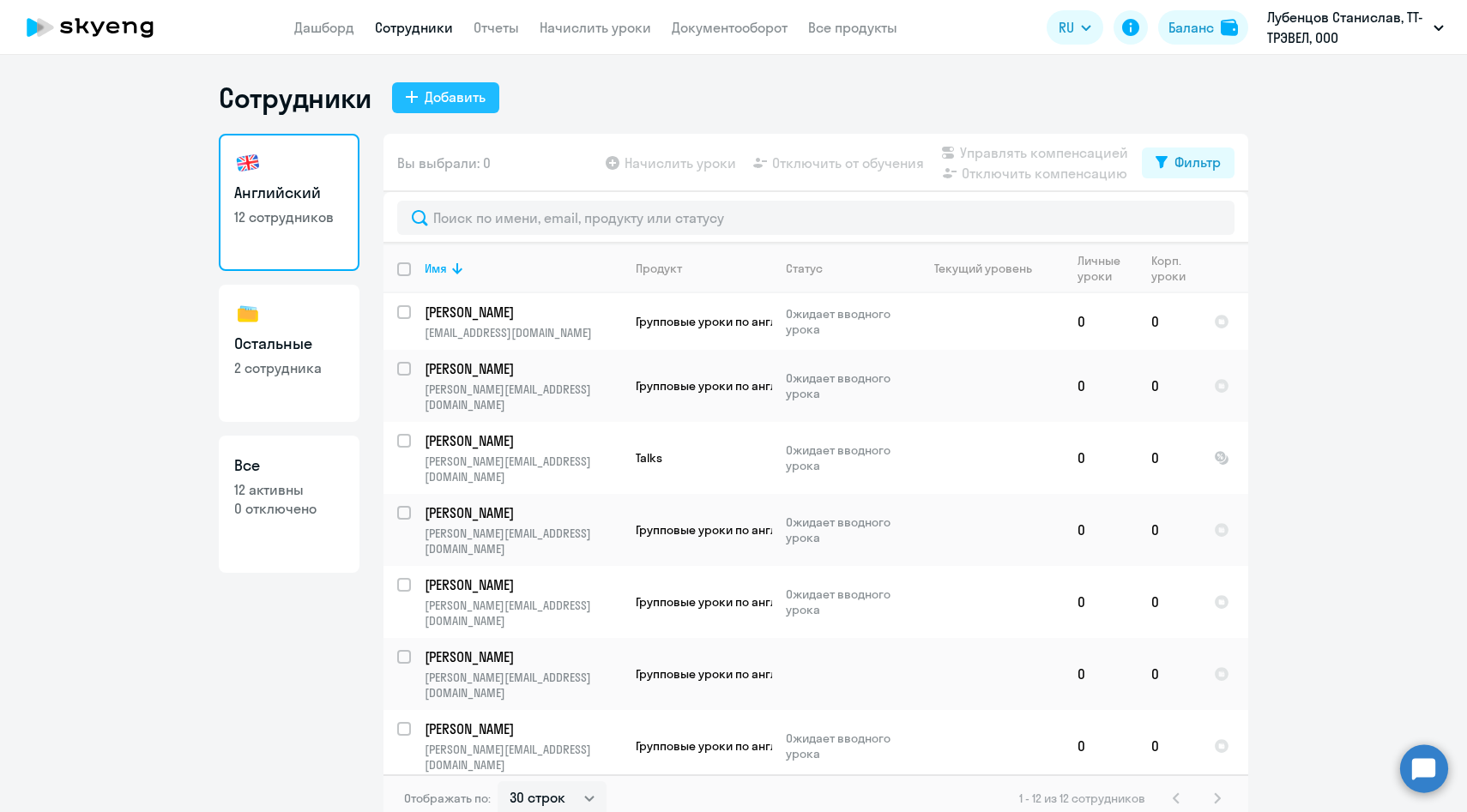
click at [465, 96] on div "Добавить" at bounding box center [455, 97] width 61 height 21
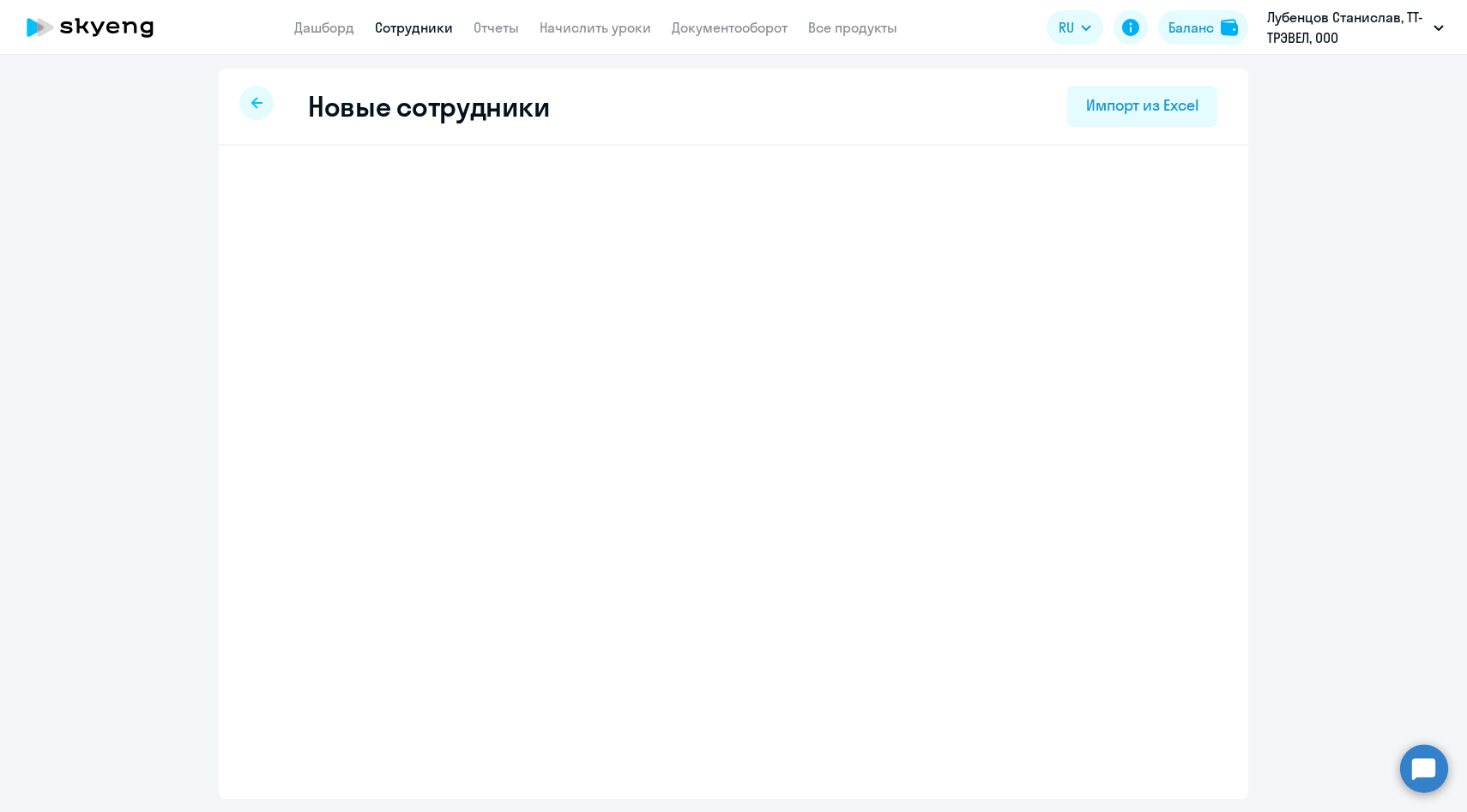
select select "english_adult_f2g_base"
select select "3"
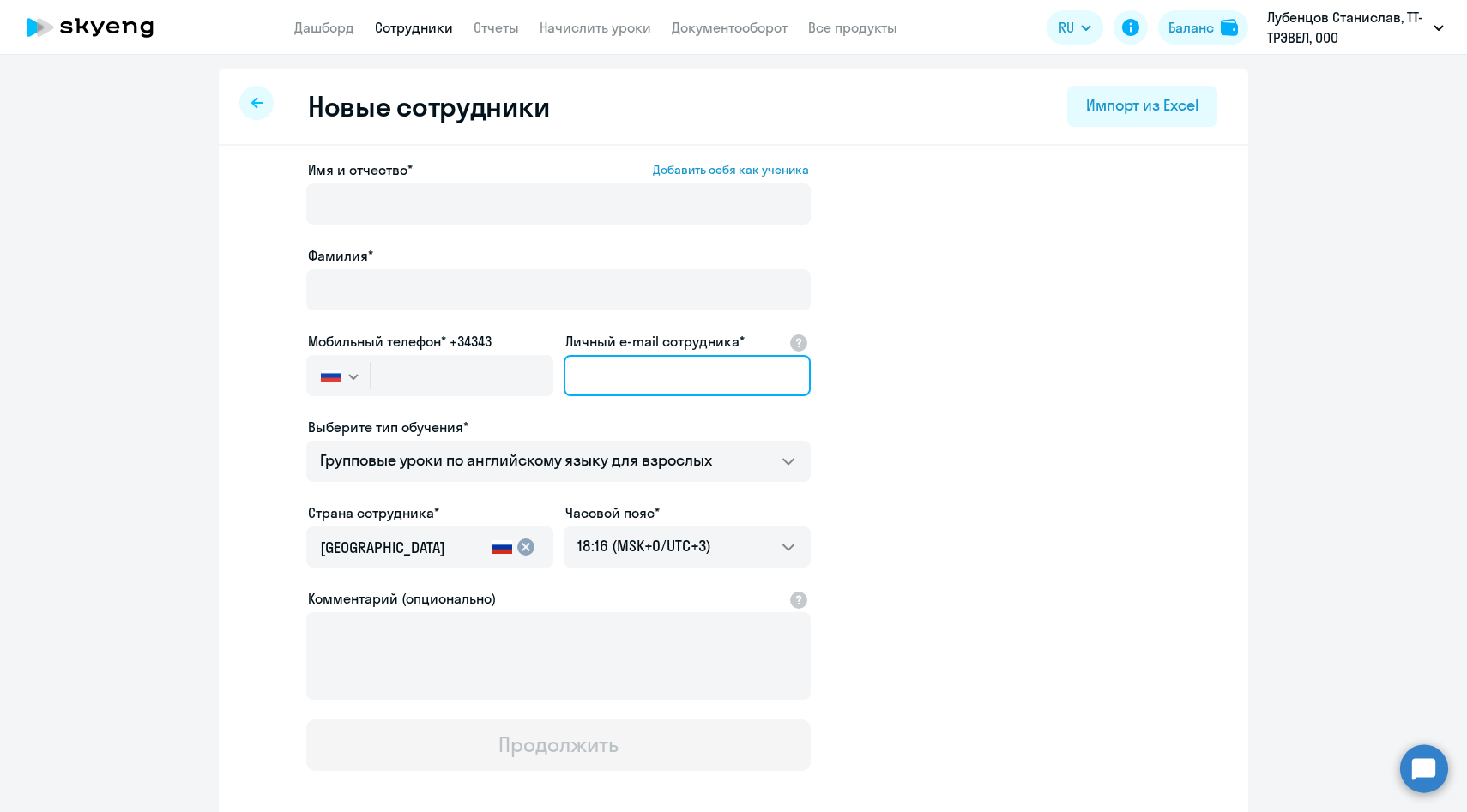
click at [606, 373] on input "Личный e-mail сотрудника*" at bounding box center [687, 375] width 247 height 41
paste input "[PERSON_NAME][EMAIL_ADDRESS][PERSON_NAME][DOMAIN_NAME]"
type input "[PERSON_NAME][EMAIL_ADDRESS][PERSON_NAME][DOMAIN_NAME]"
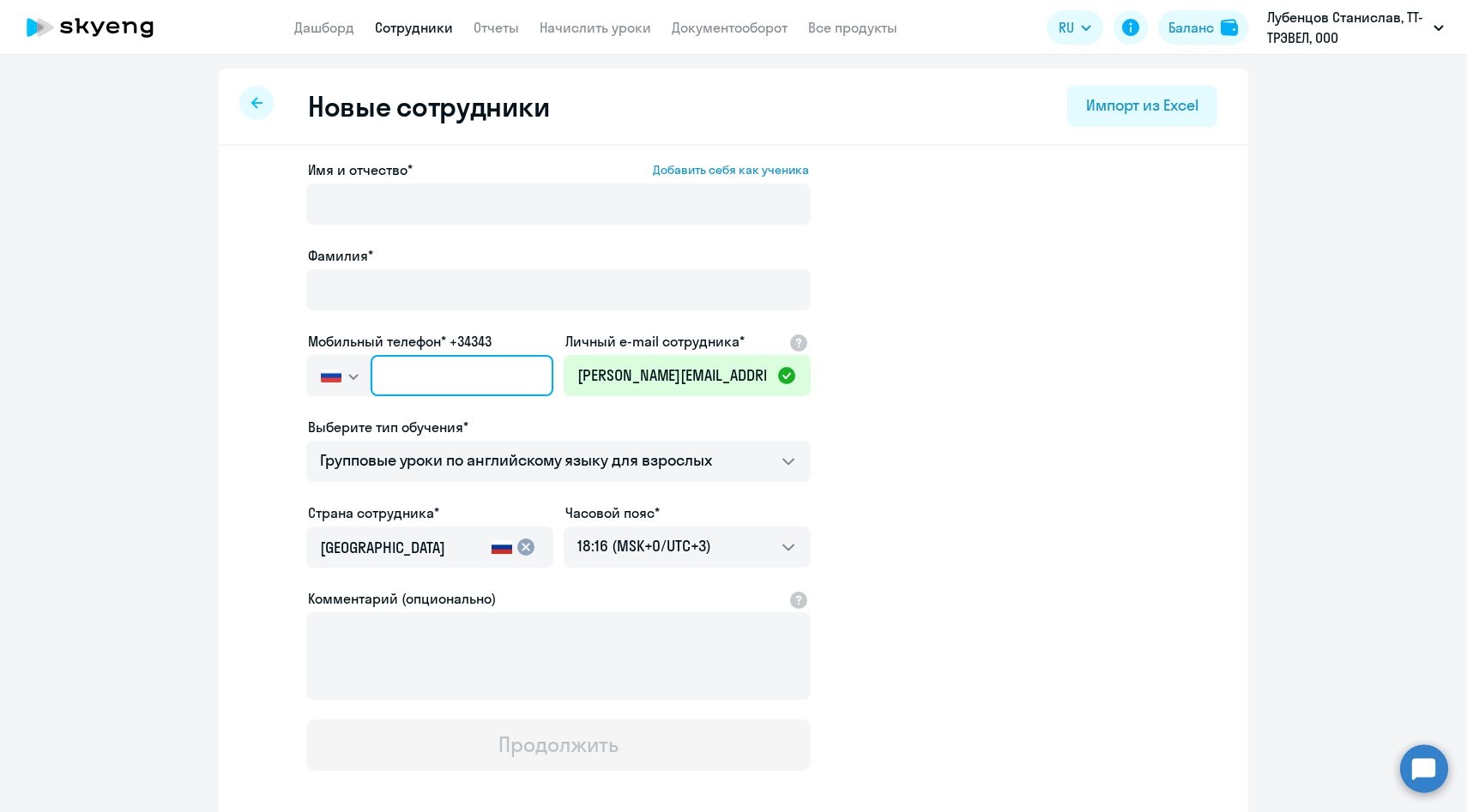
click at [495, 368] on input "text" at bounding box center [461, 375] width 183 height 41
paste input "+7 916 709-19-47"
type input "+7 916 709-19-47"
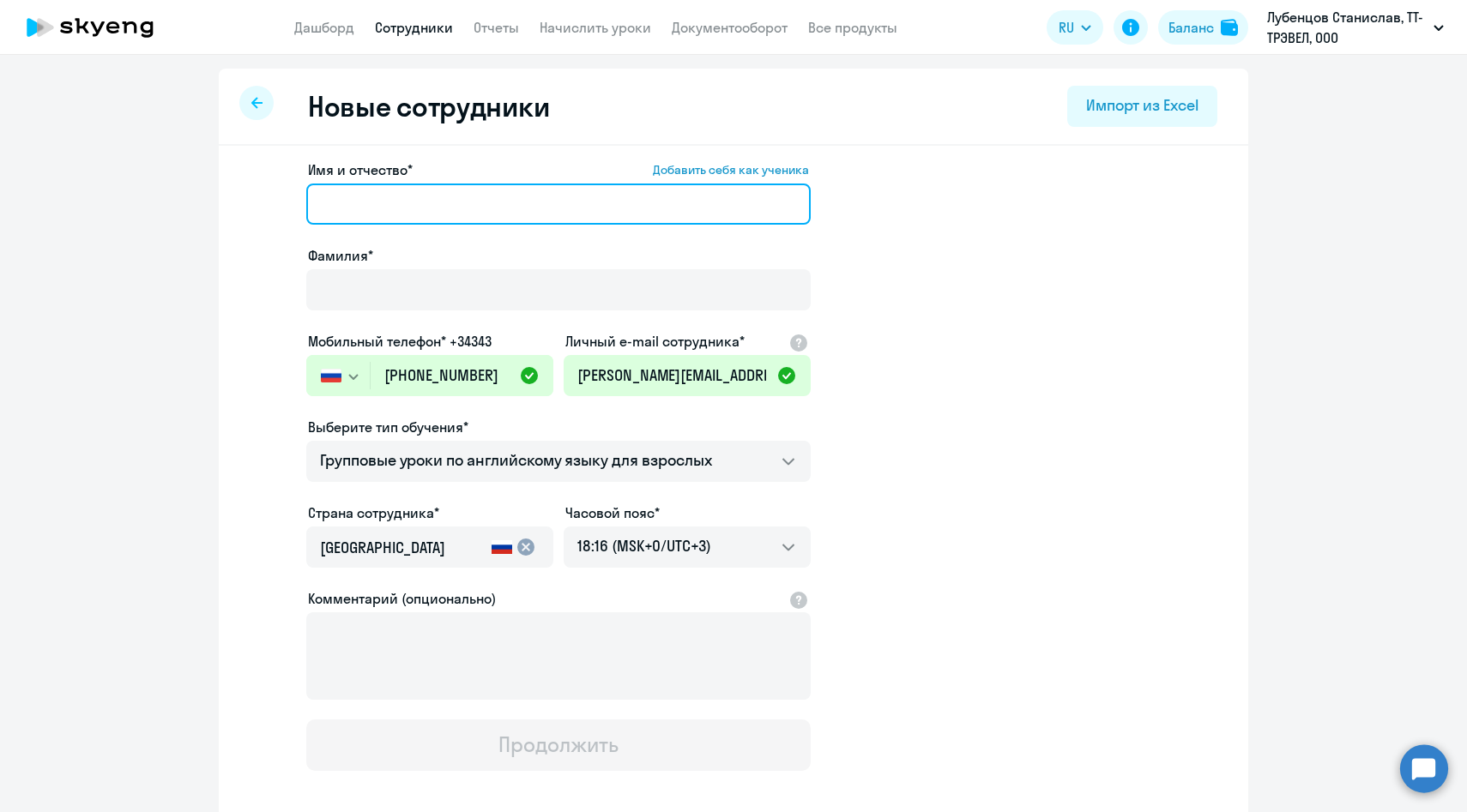
click at [513, 203] on input "Имя и отчество* Добавить себя как ученика" at bounding box center [558, 204] width 504 height 41
paste input "Валерия Васильева"
click at [434, 209] on input "Валерия Васильева" at bounding box center [558, 204] width 504 height 41
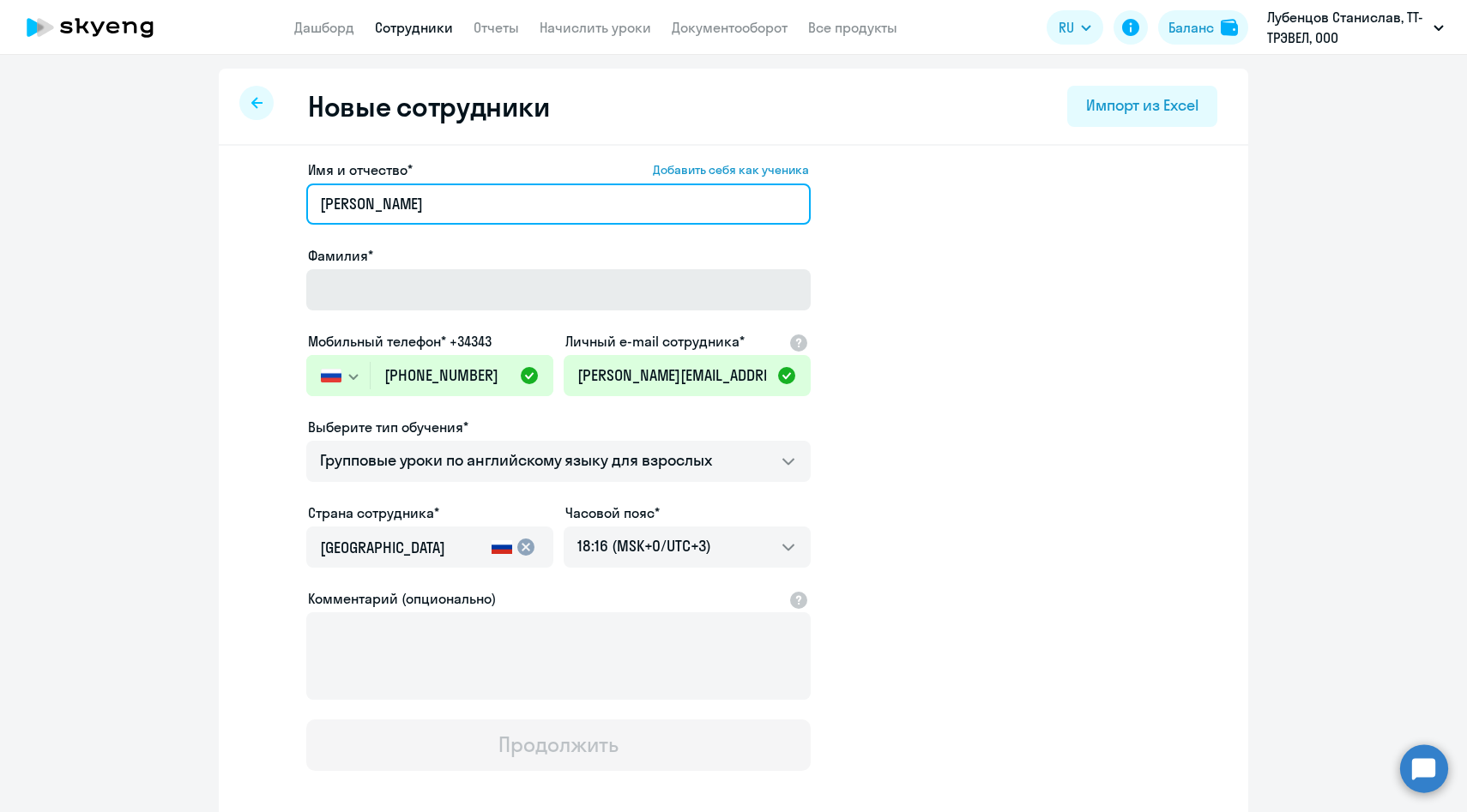
type input "[PERSON_NAME]"
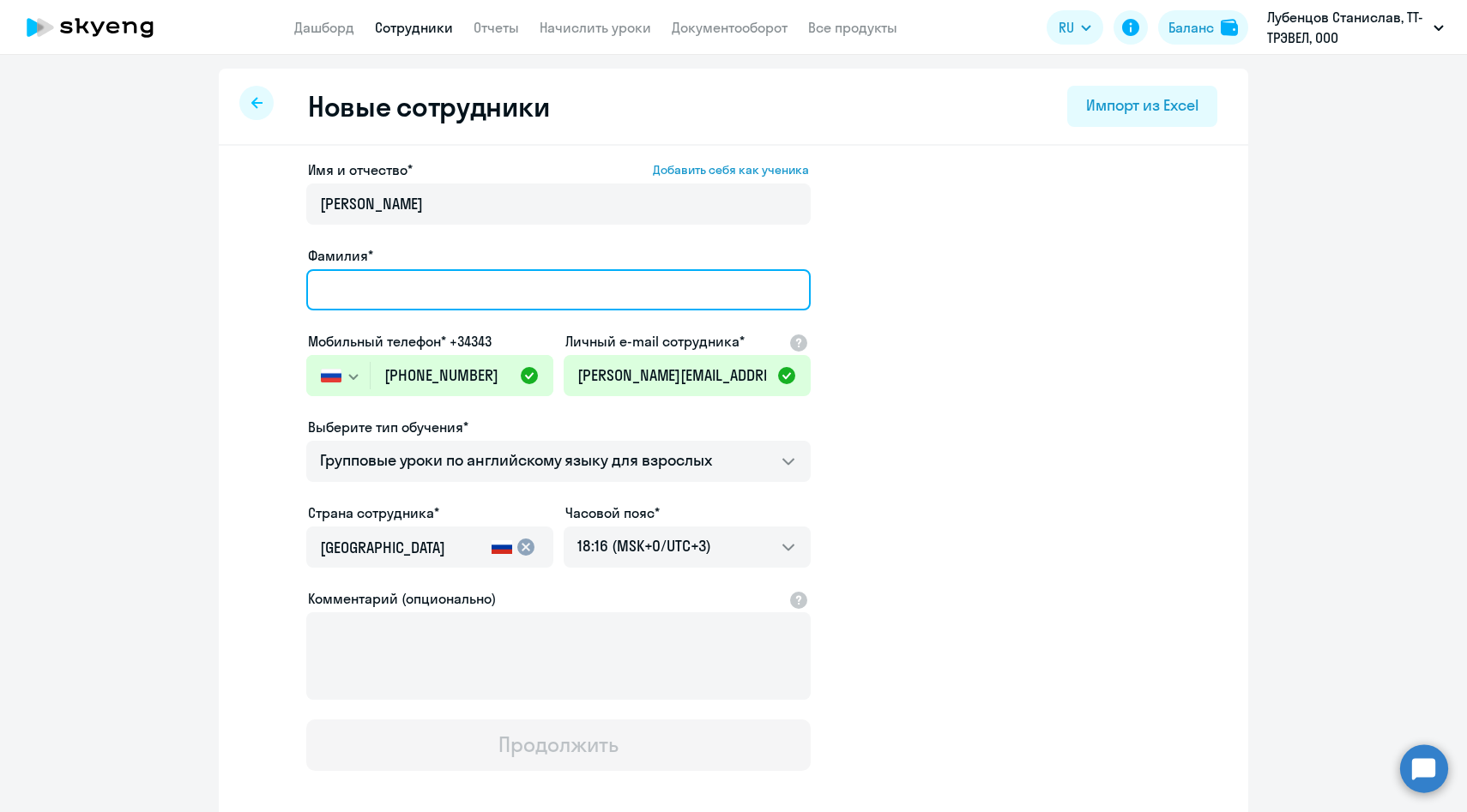
click at [387, 286] on input "Фамилия*" at bounding box center [558, 290] width 504 height 41
paste input "Васильева"
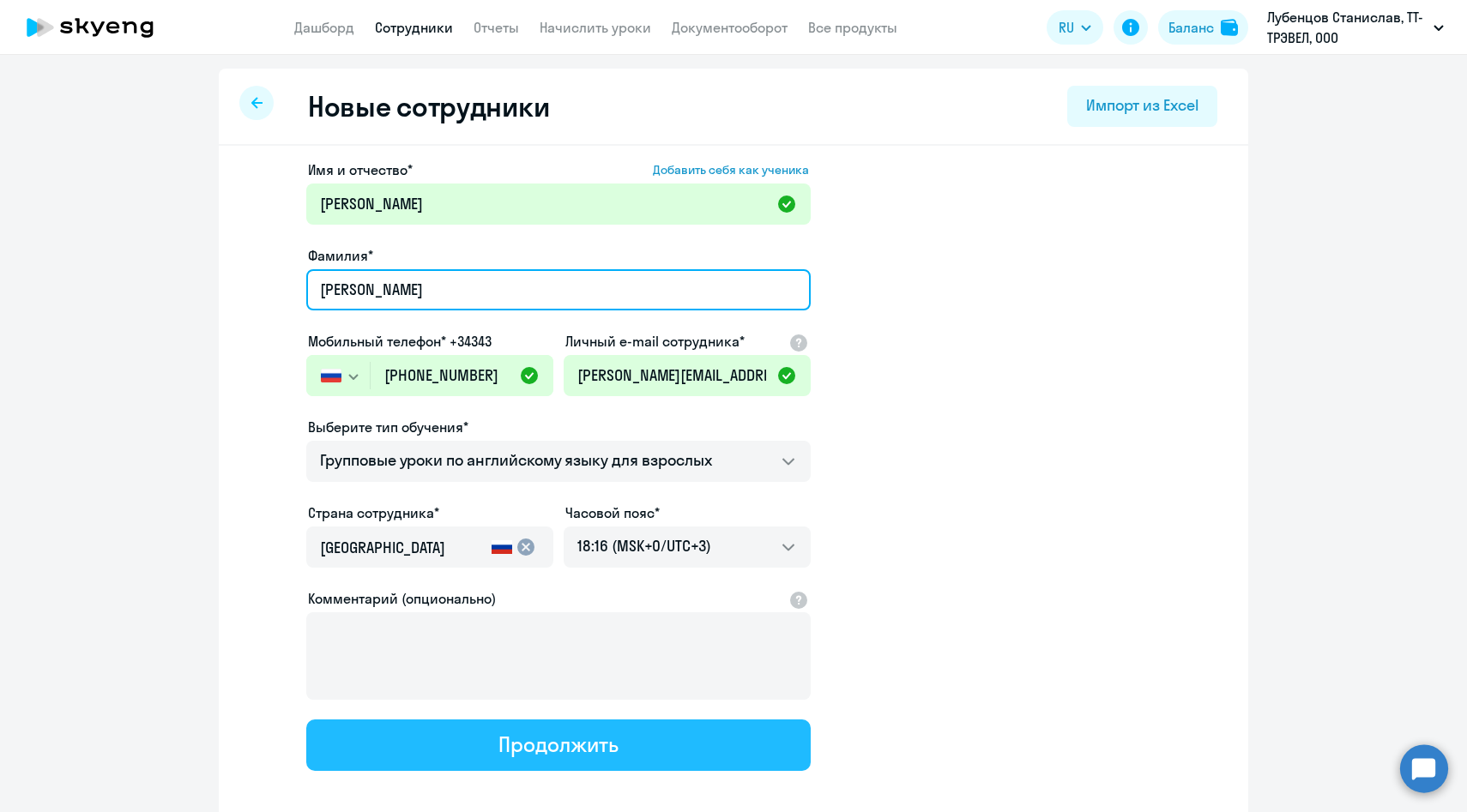
type input "Васильева"
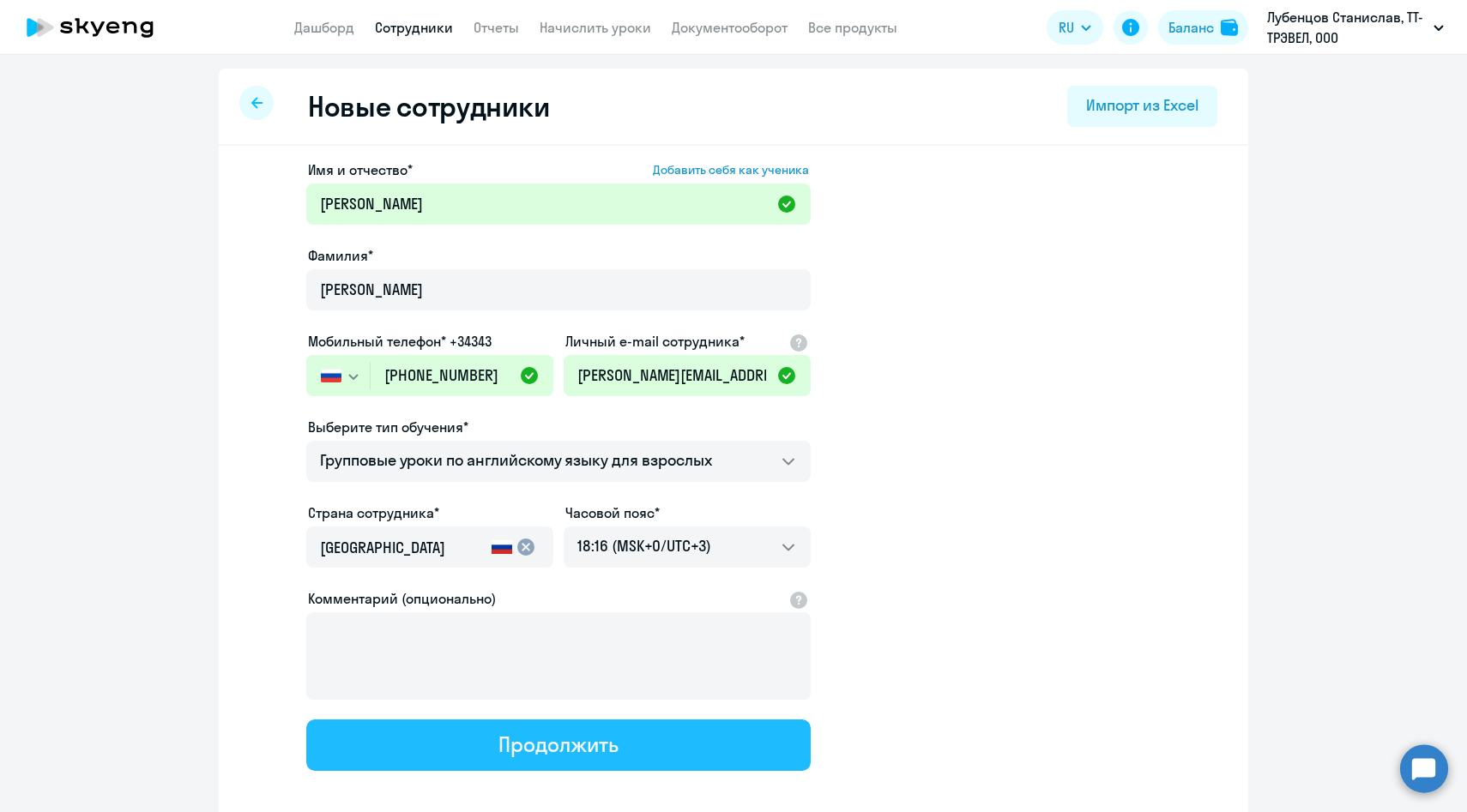
click at [460, 750] on button "Продолжить" at bounding box center [558, 745] width 504 height 52
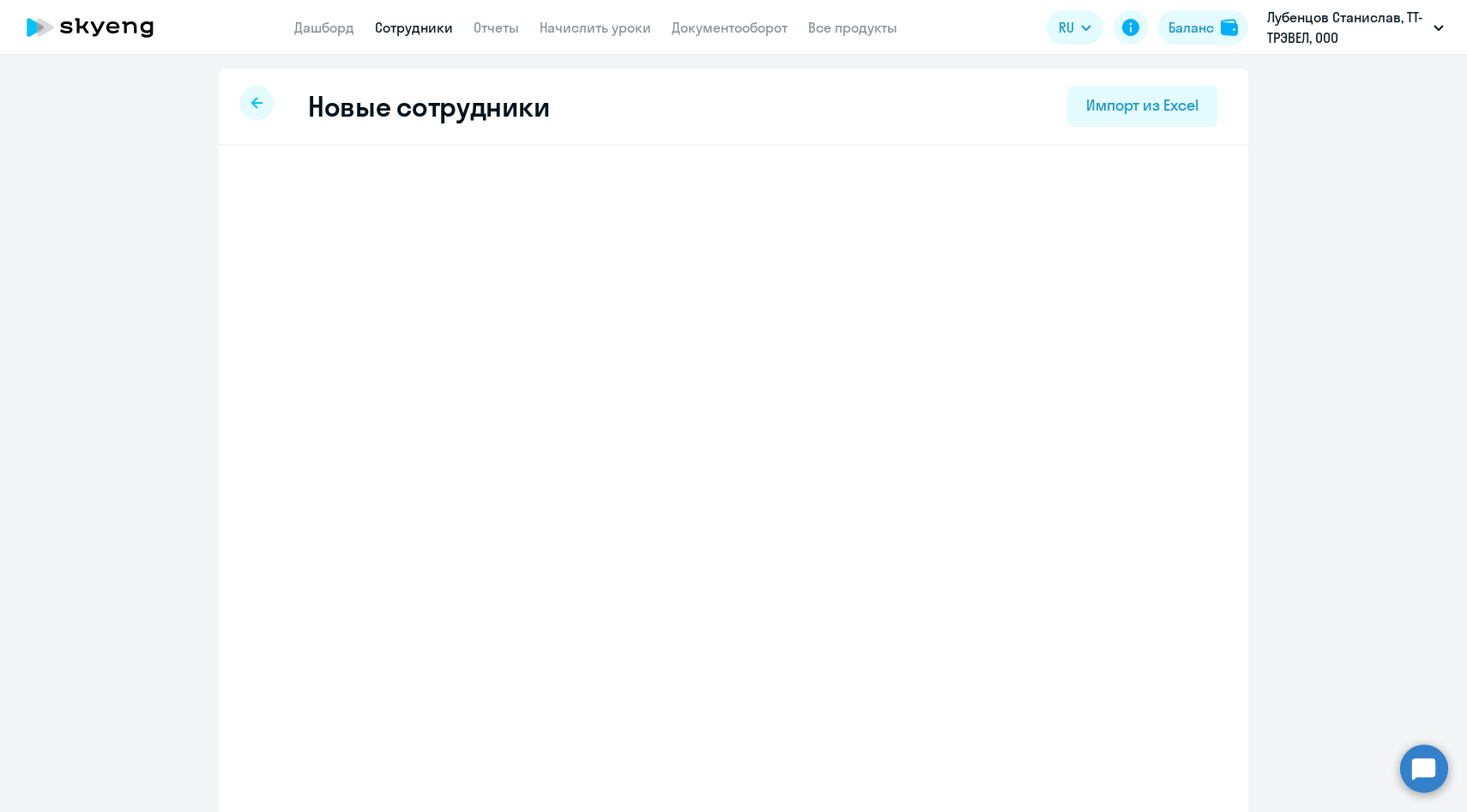
select select "english_adult_f2g_base"
select select "3"
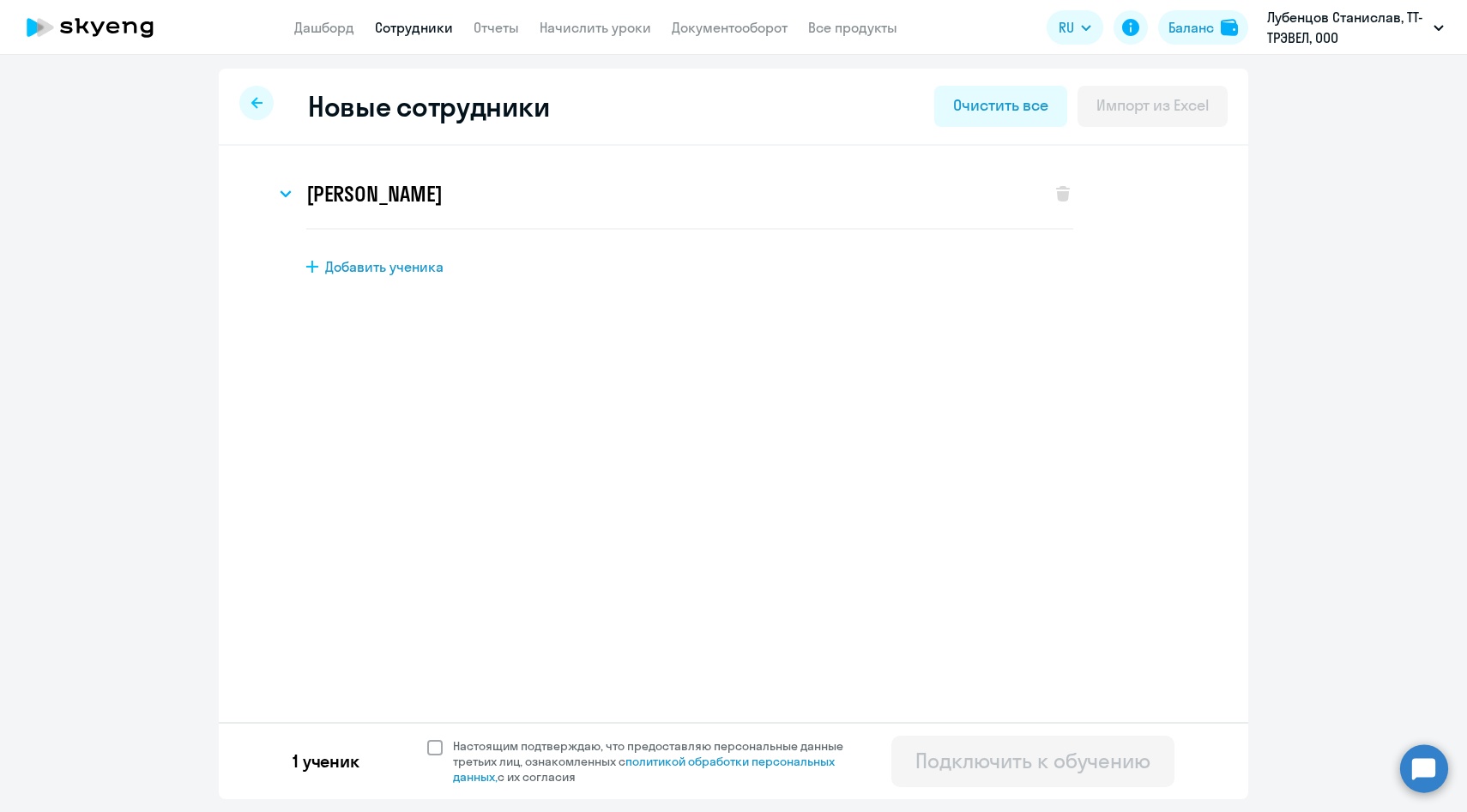
click at [463, 756] on span "Настоящим подтверждаю, что предоставляю персональные данные третьих лиц, ознако…" at bounding box center [657, 761] width 411 height 46
click at [427, 738] on input "Настоящим подтверждаю, что предоставляю персональные данные третьих лиц, ознако…" at bounding box center [426, 738] width 1 height 1
checkbox input "true"
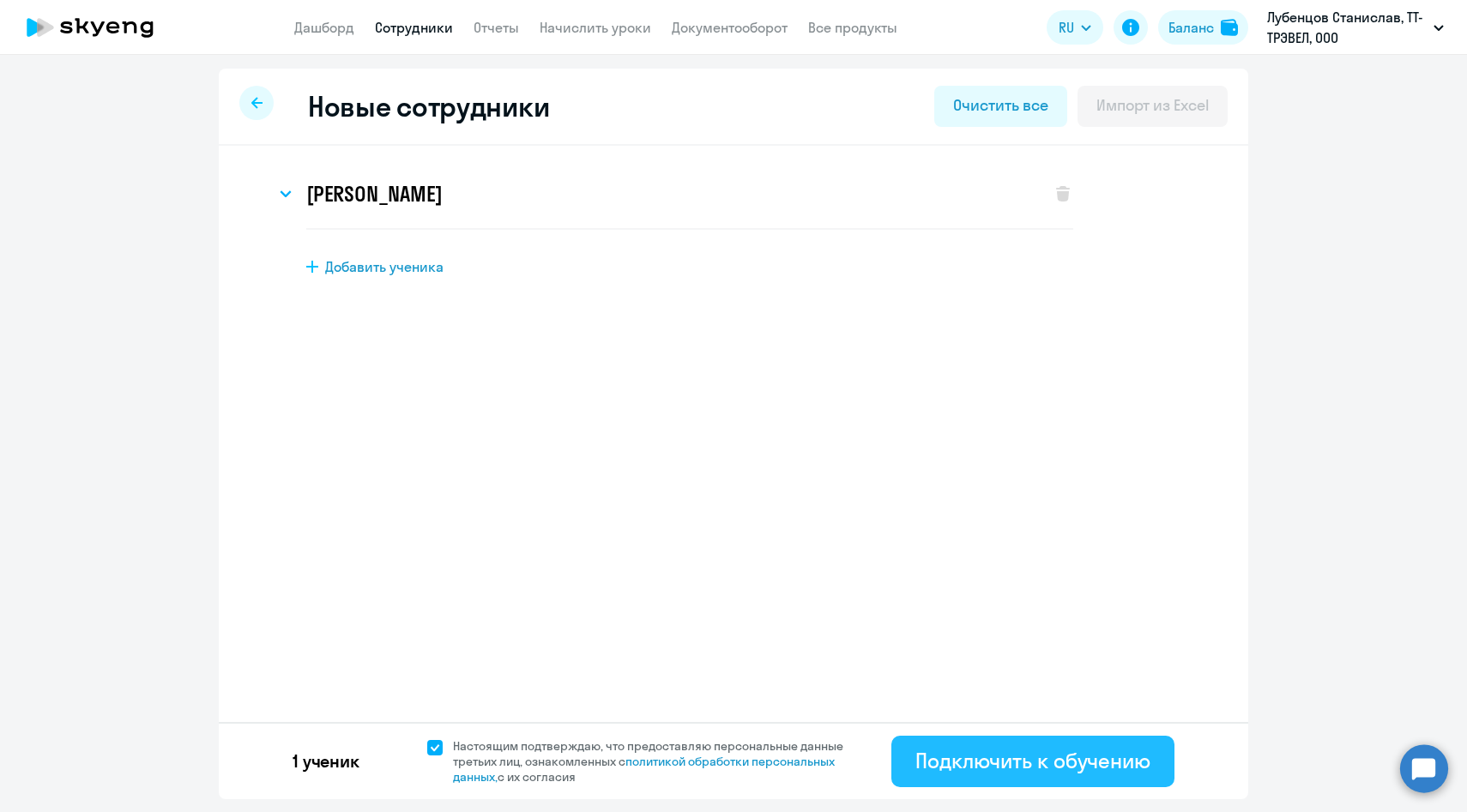
click at [982, 756] on div "Подключить к обучению" at bounding box center [1033, 760] width 235 height 27
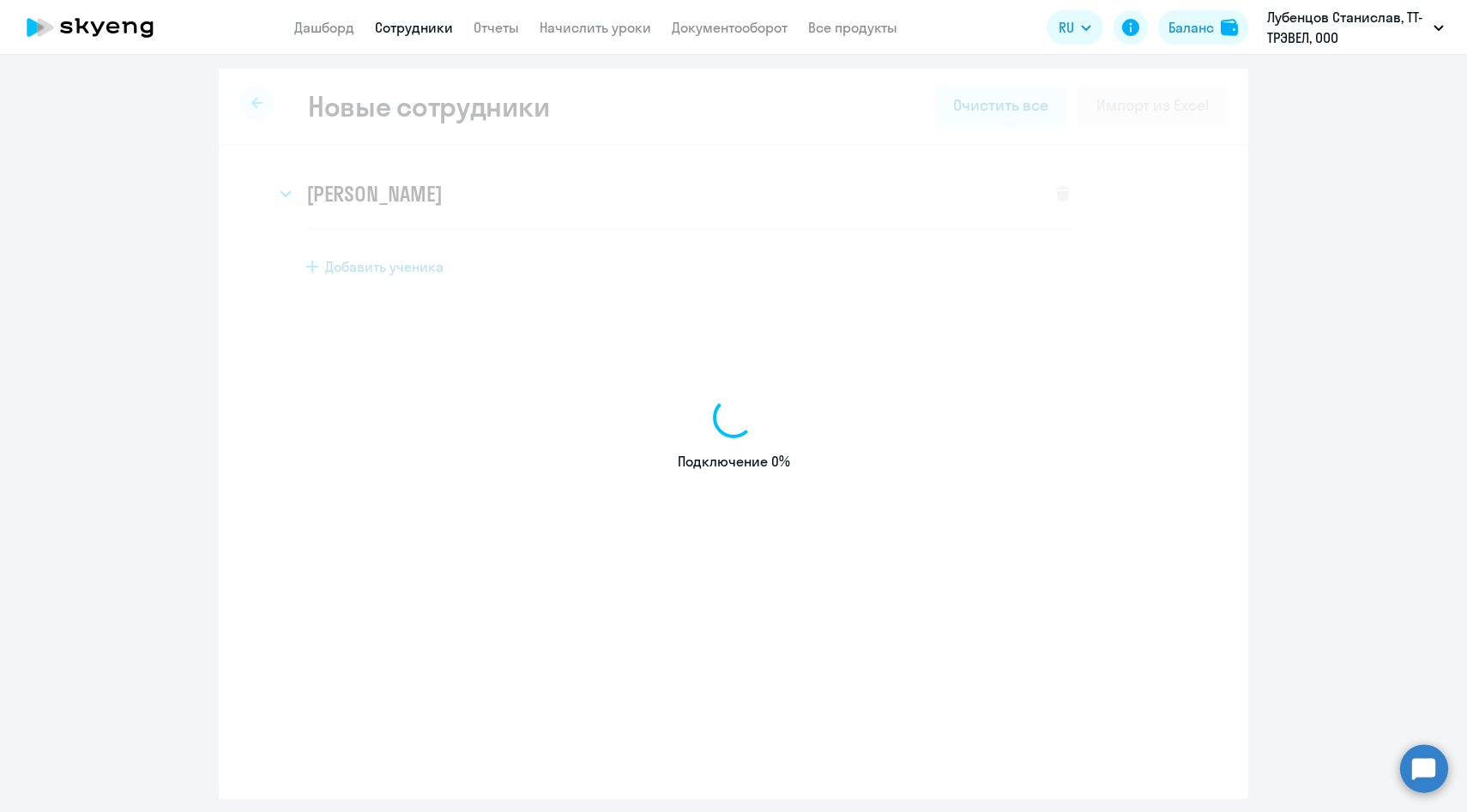
select select "english_adult_f2g_base"
select select "3"
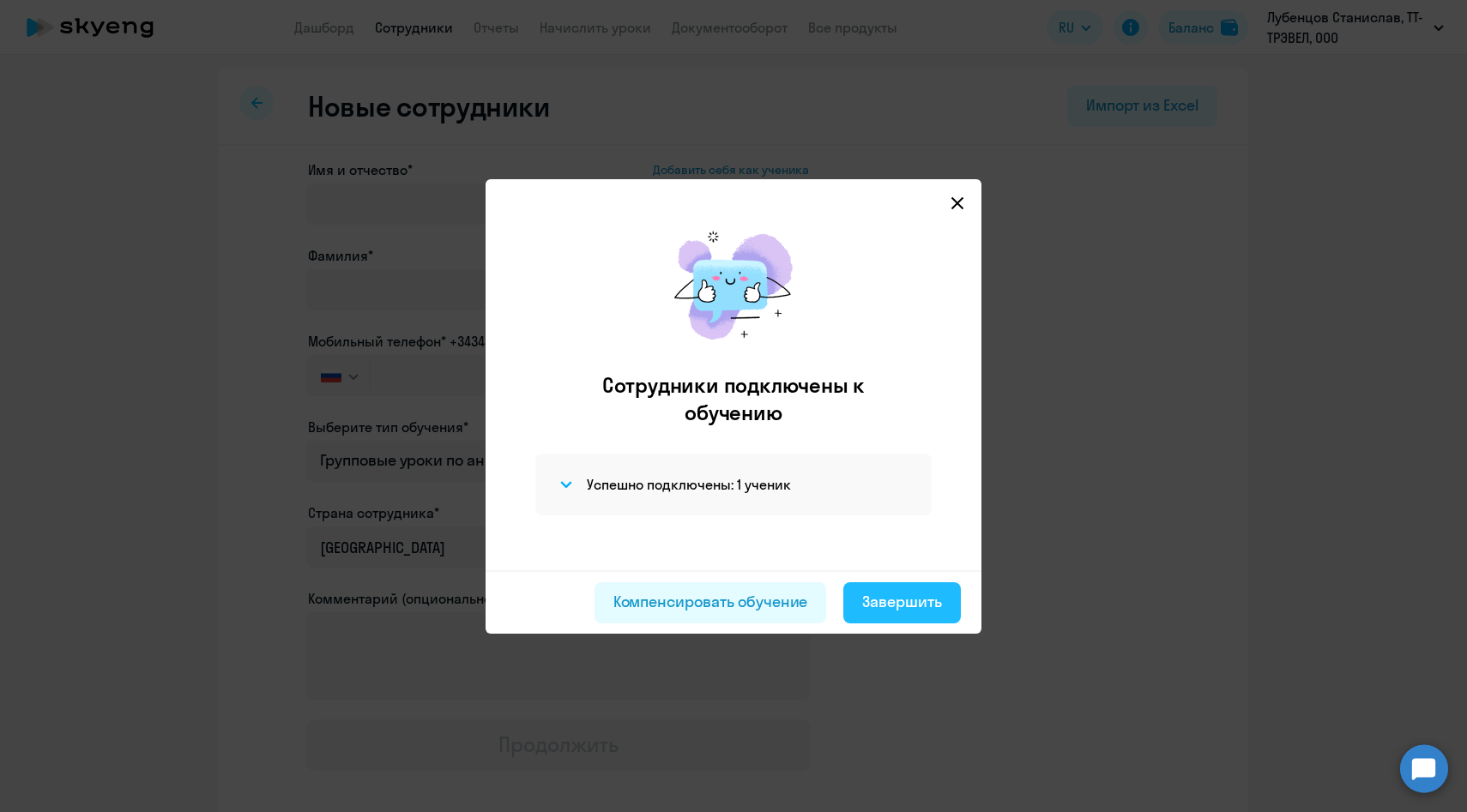
click at [909, 594] on div "Завершить" at bounding box center [902, 601] width 80 height 22
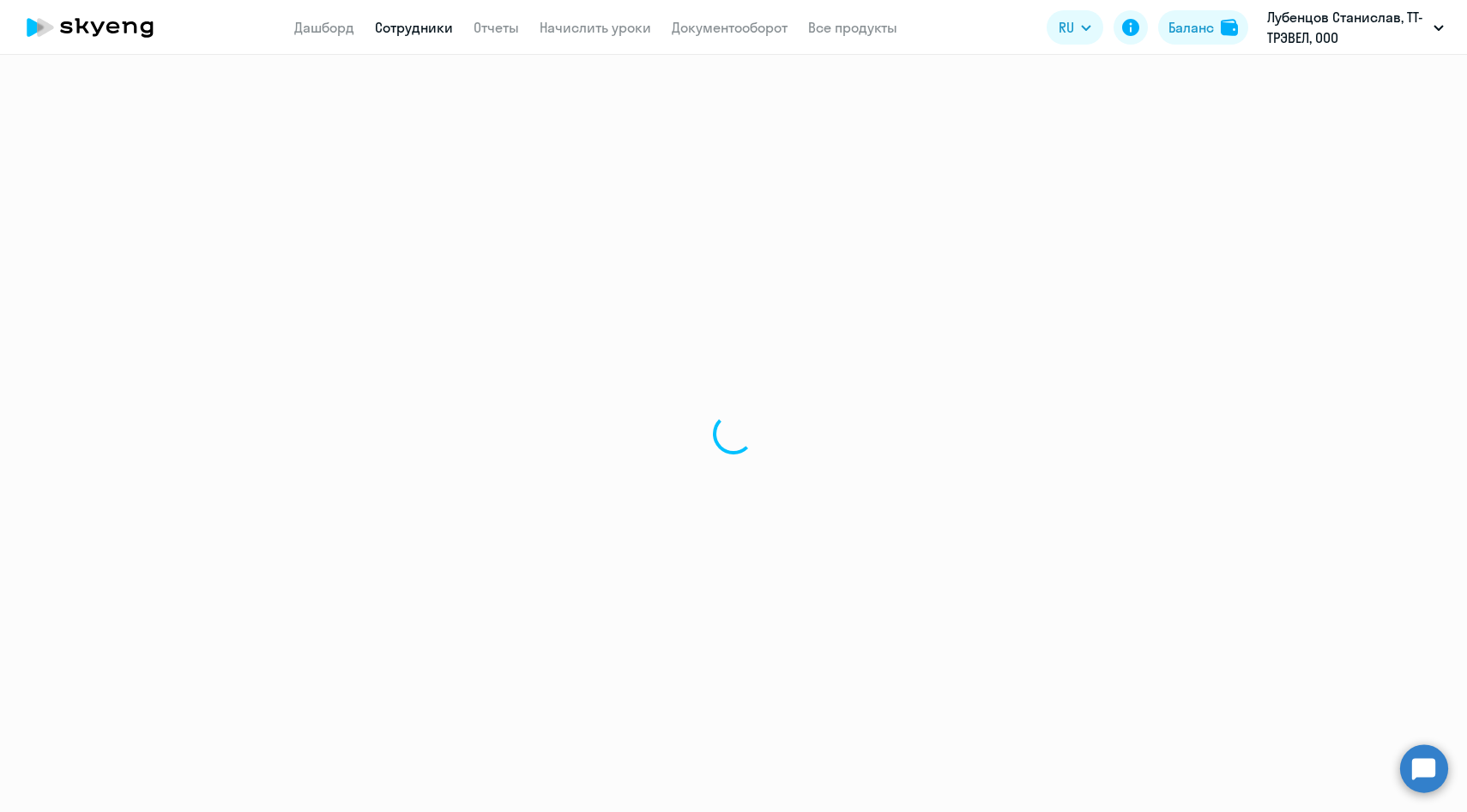
select select "30"
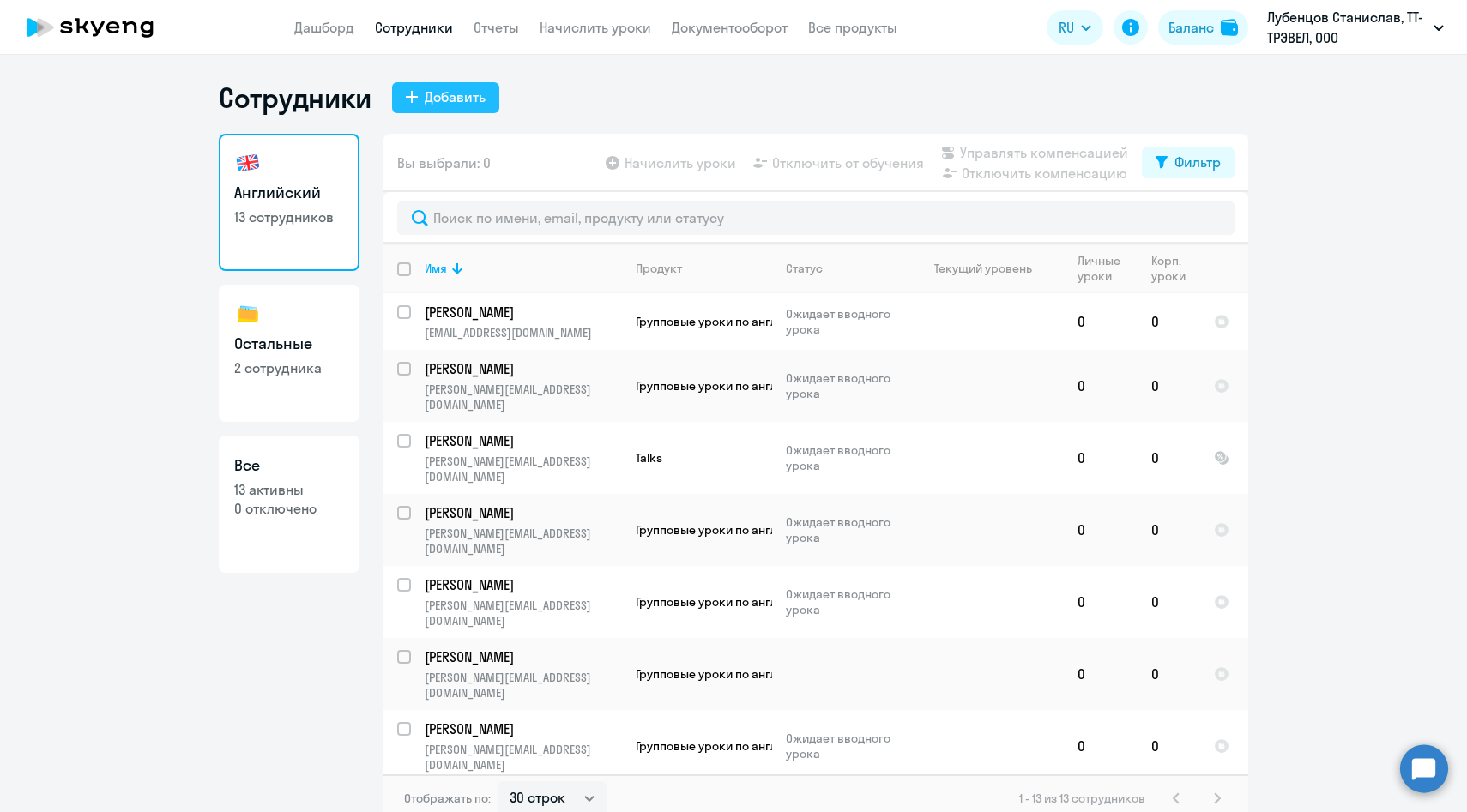
click at [415, 101] on icon at bounding box center [412, 97] width 12 height 12
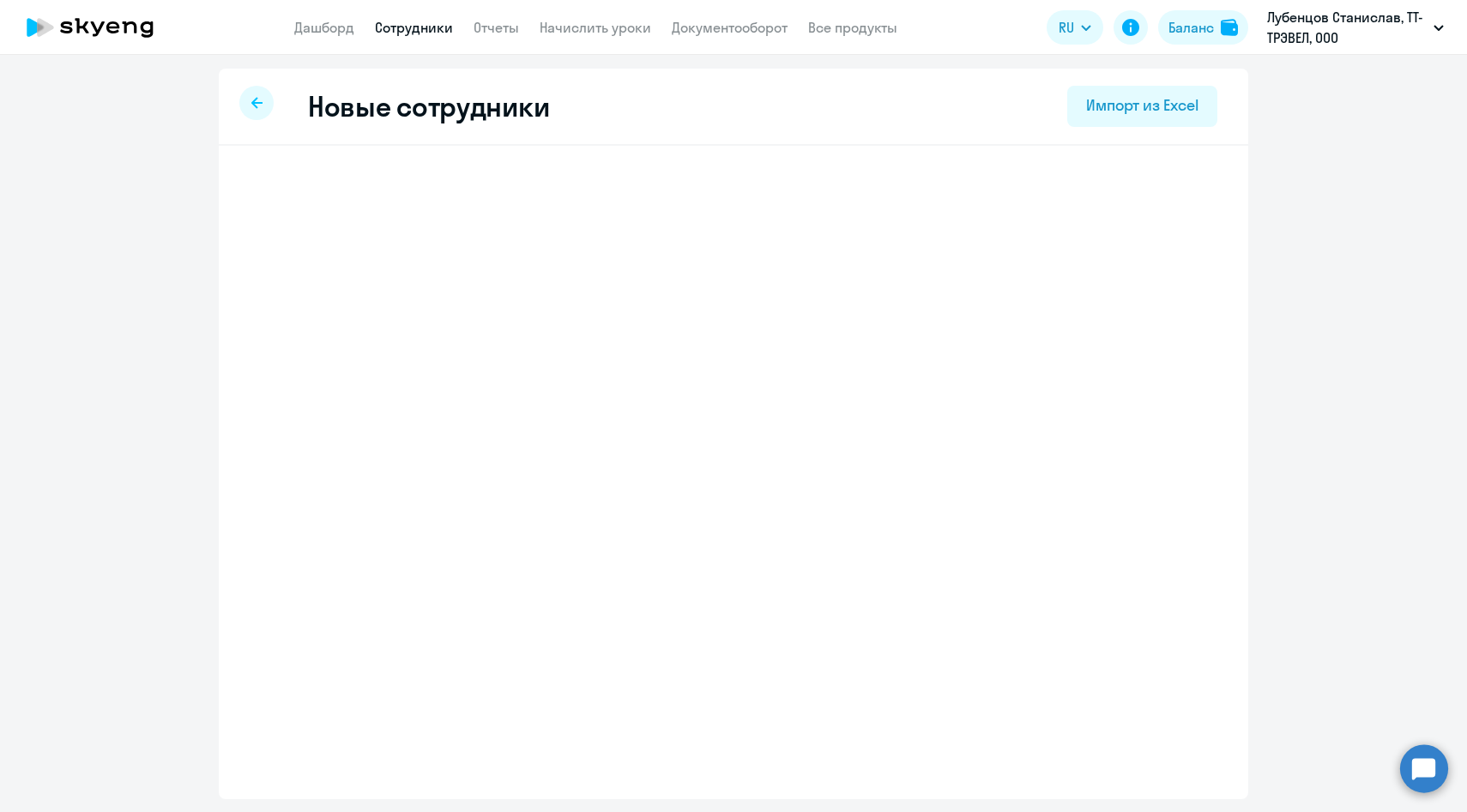
select select "english_adult_f2g_base"
select select "3"
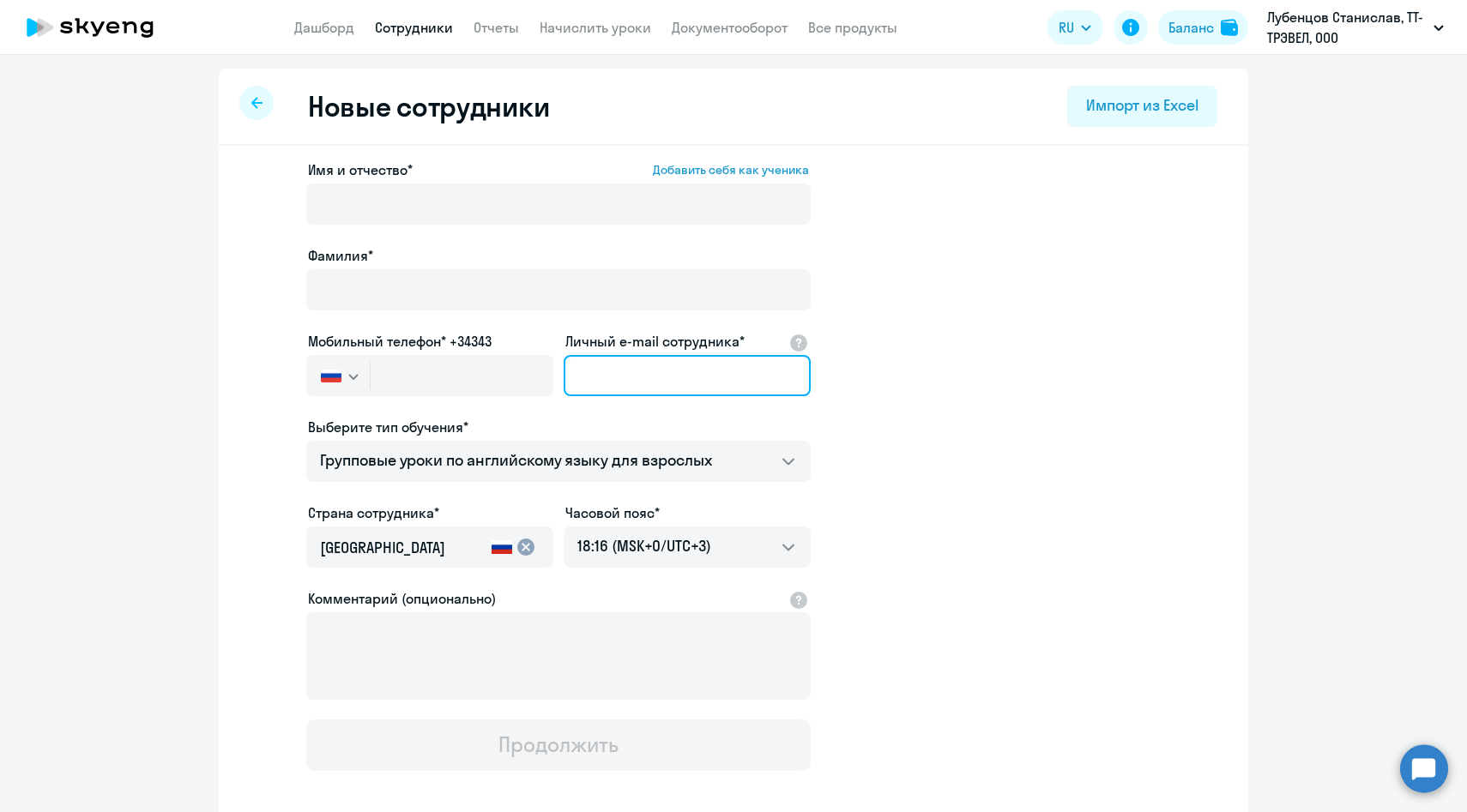
click at [605, 373] on input "Личный e-mail сотрудника*" at bounding box center [687, 375] width 247 height 41
paste input "[EMAIL_ADDRESS][DOMAIN_NAME]"
type input "[EMAIL_ADDRESS][DOMAIN_NAME]"
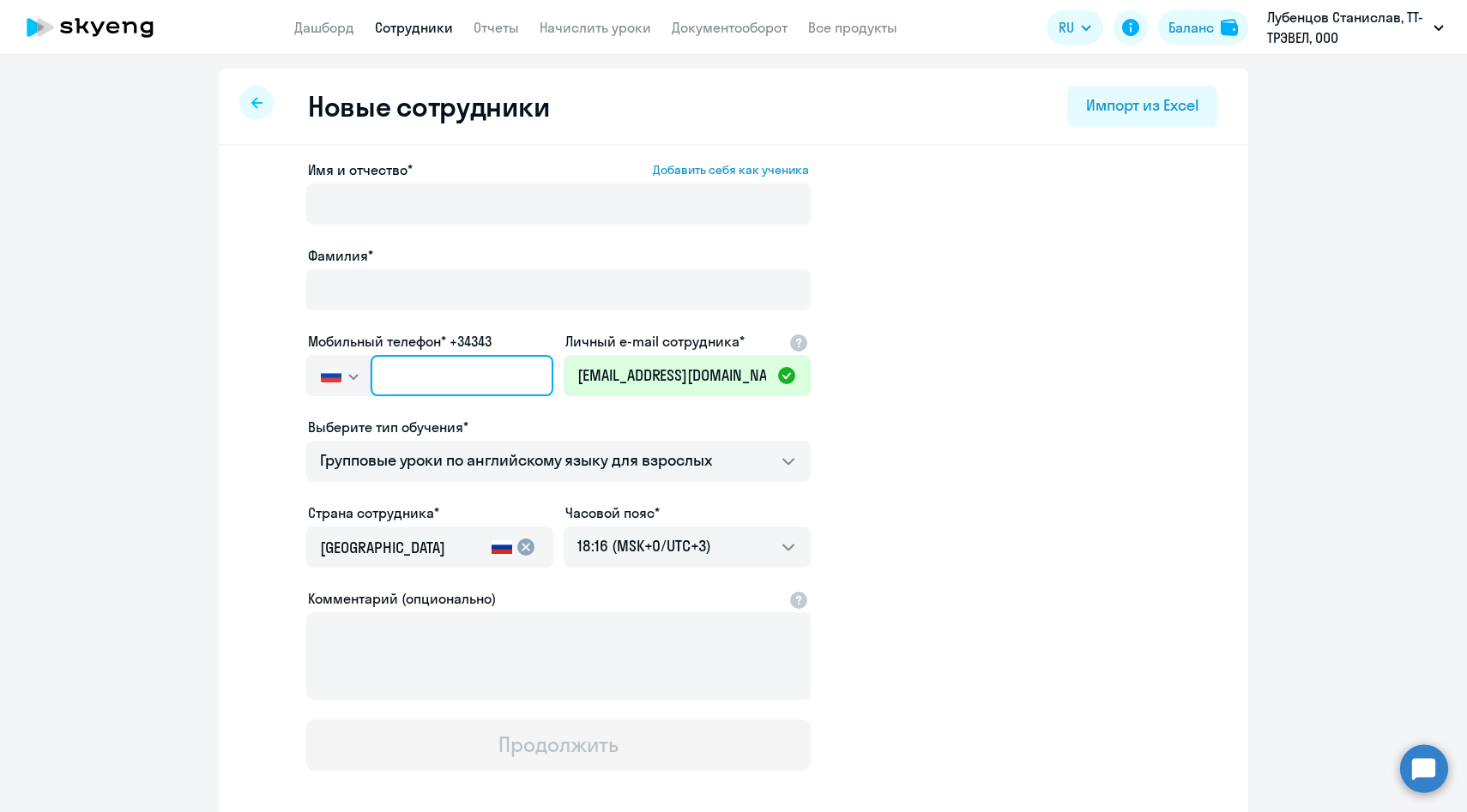
click at [472, 382] on input "text" at bounding box center [461, 375] width 183 height 41
paste input "+7 961 278-59-25"
type input "+7 961 278-59-25"
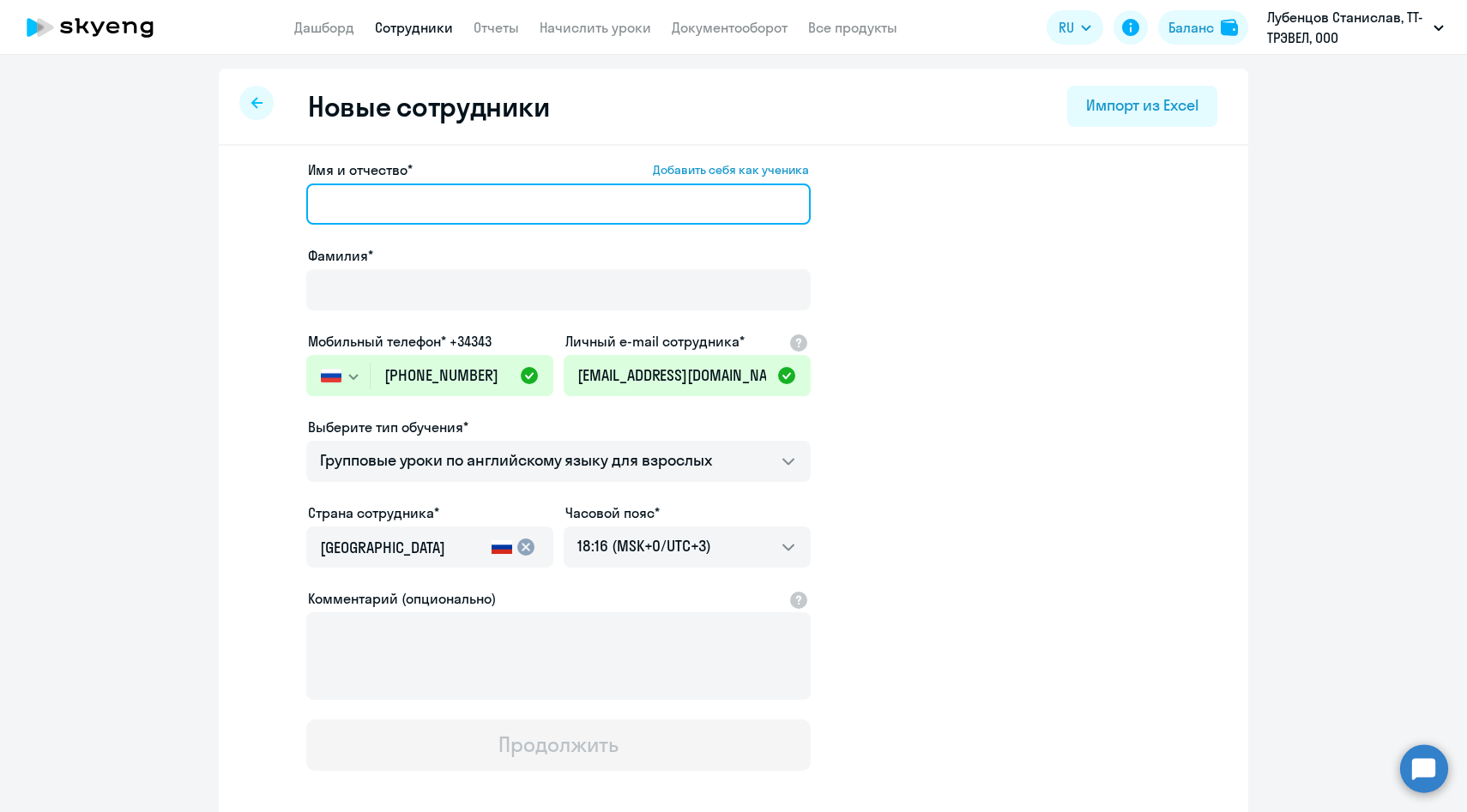
click at [495, 195] on input "Имя и отчество* Добавить себя как ученика" at bounding box center [558, 204] width 504 height 41
paste input "Евгения Журова"
click at [408, 208] on input "Евгения Журова" at bounding box center [558, 204] width 504 height 41
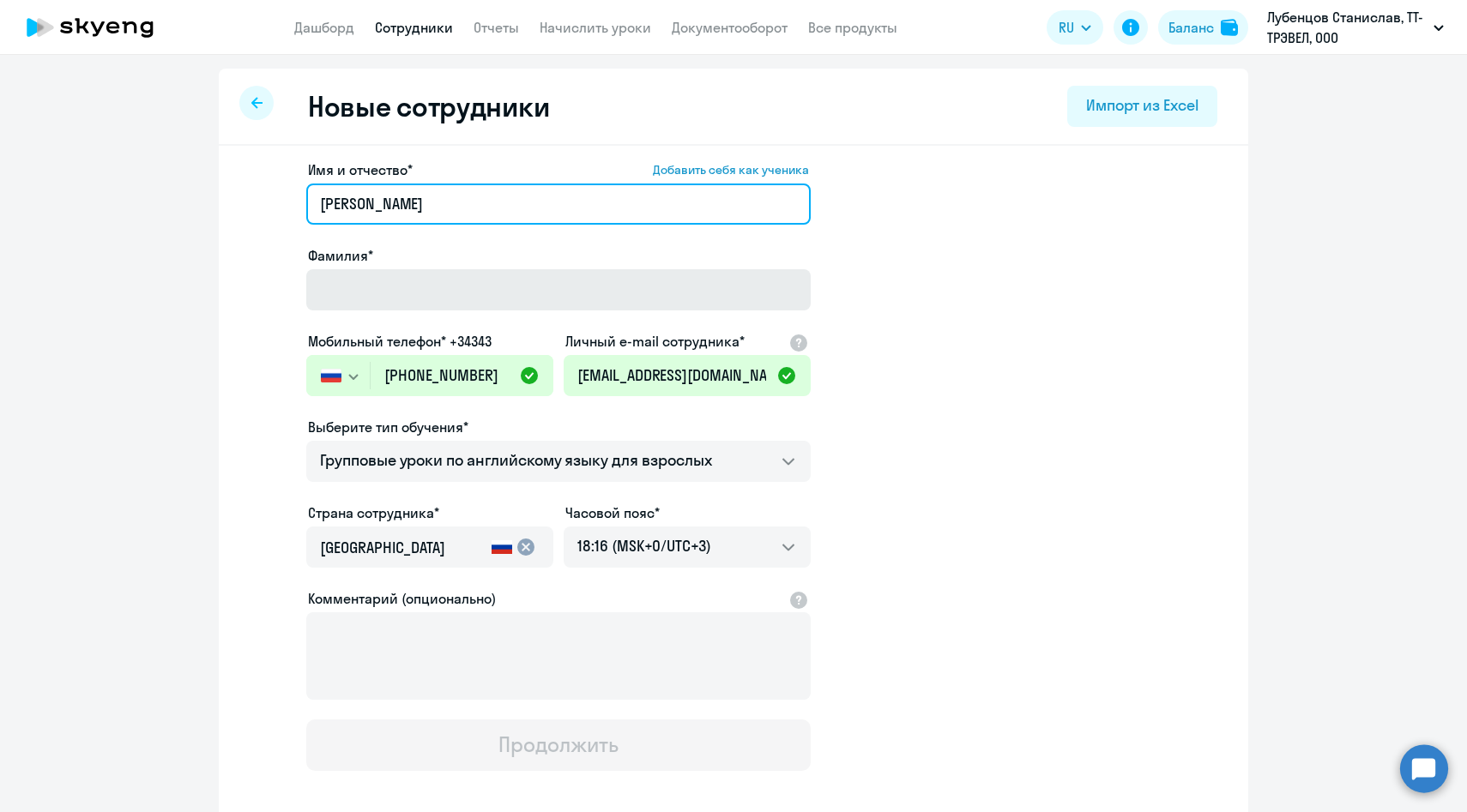
type input "Евгения"
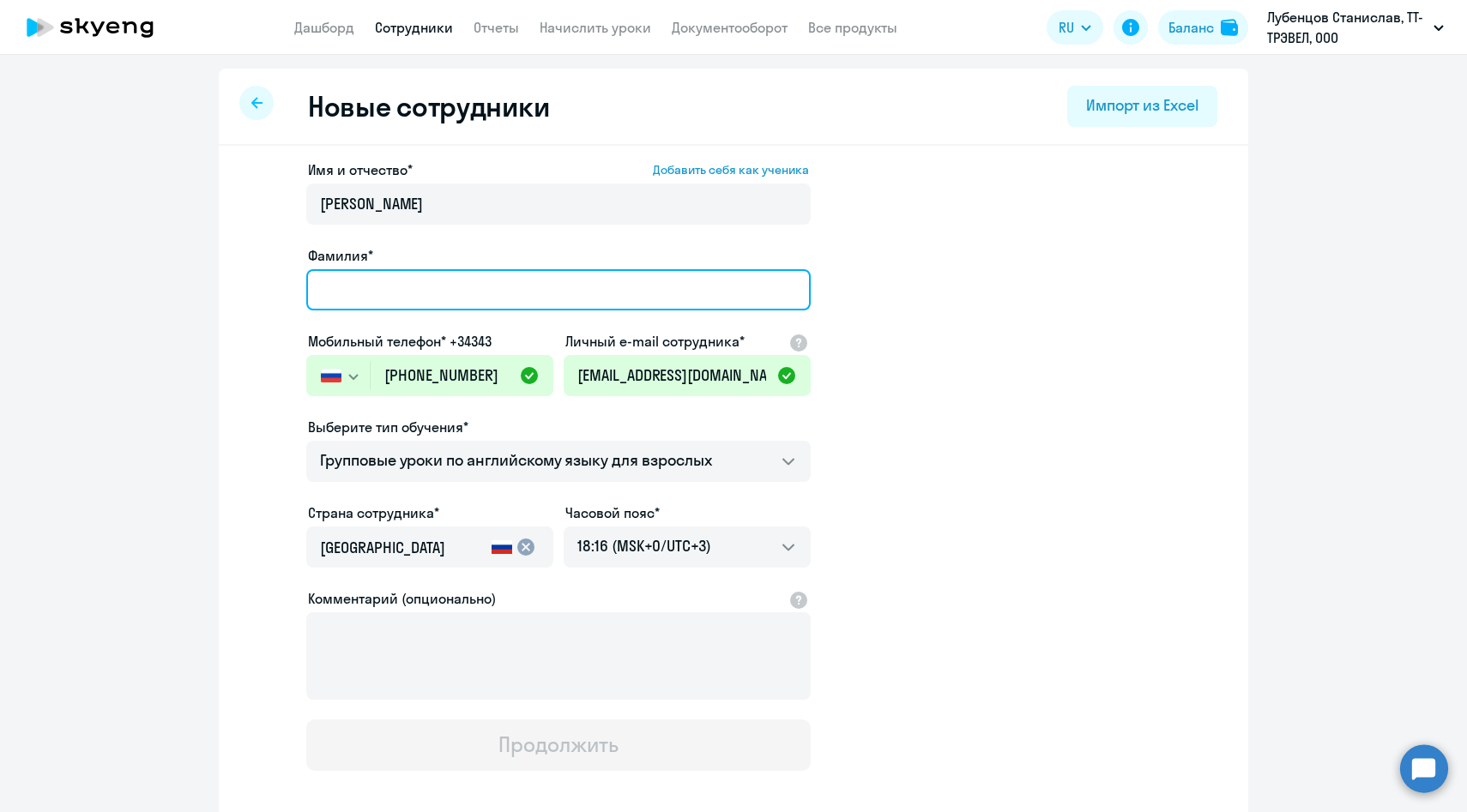
click at [357, 290] on input "Фамилия*" at bounding box center [558, 290] width 504 height 41
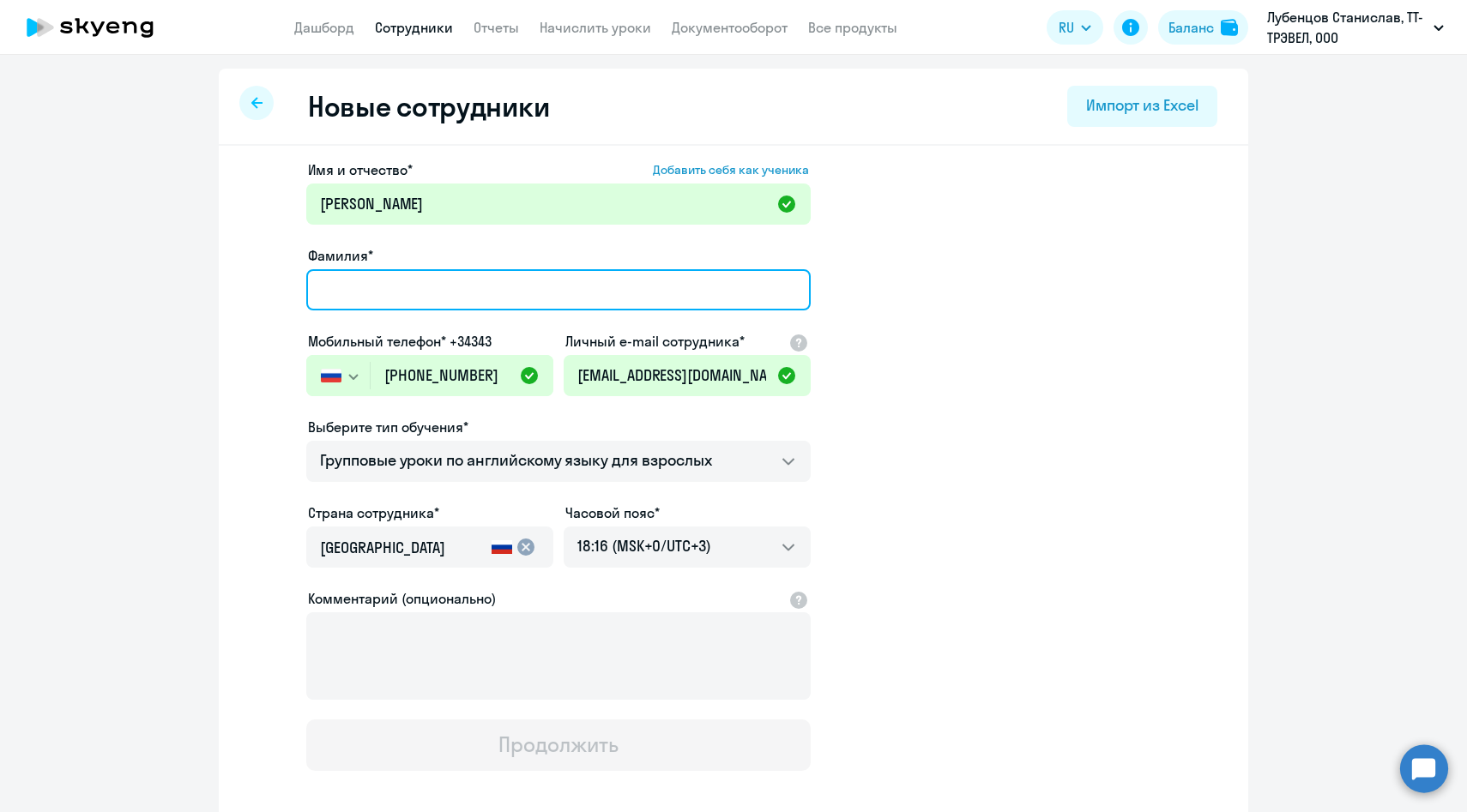
paste input "Журова"
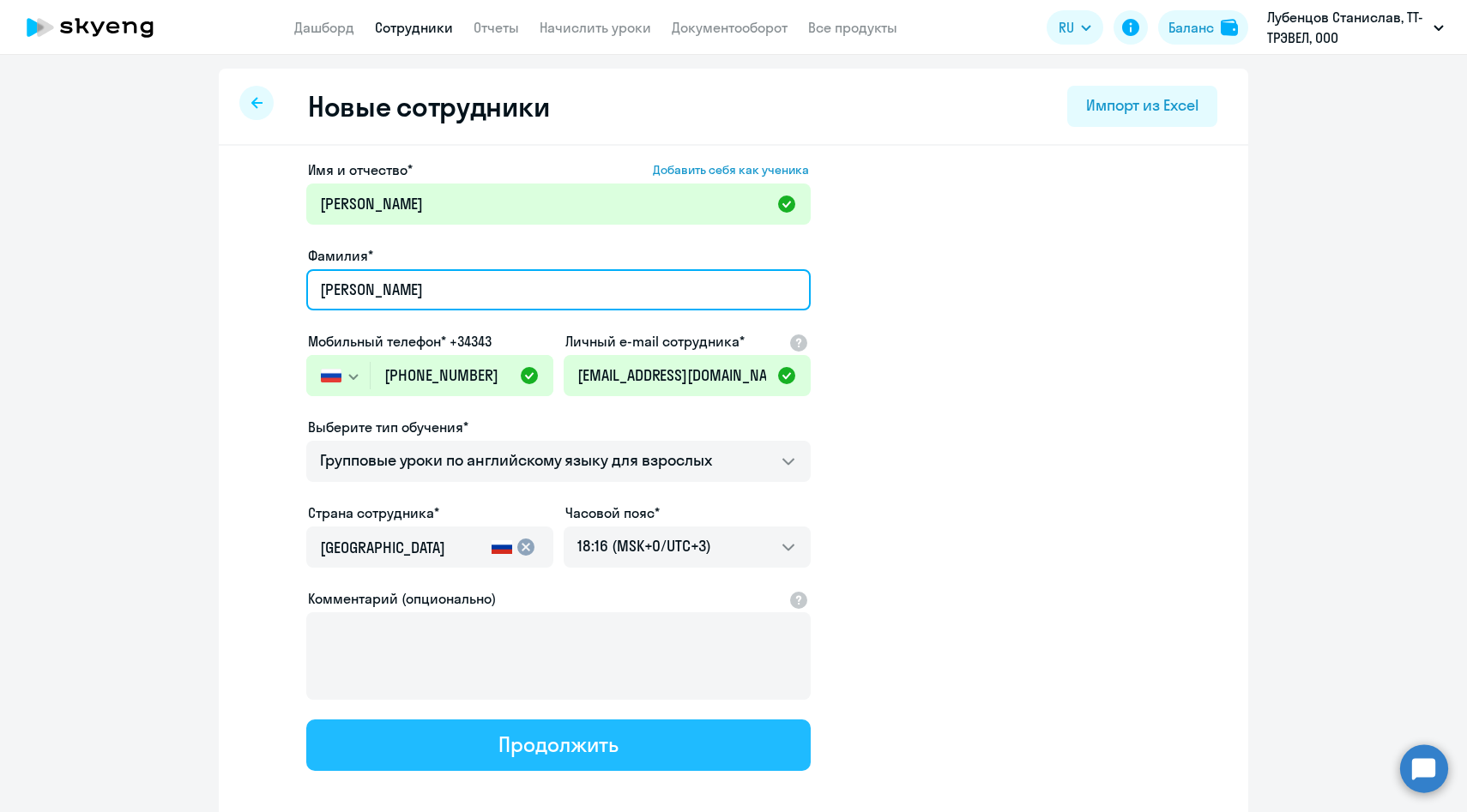
type input "Журова"
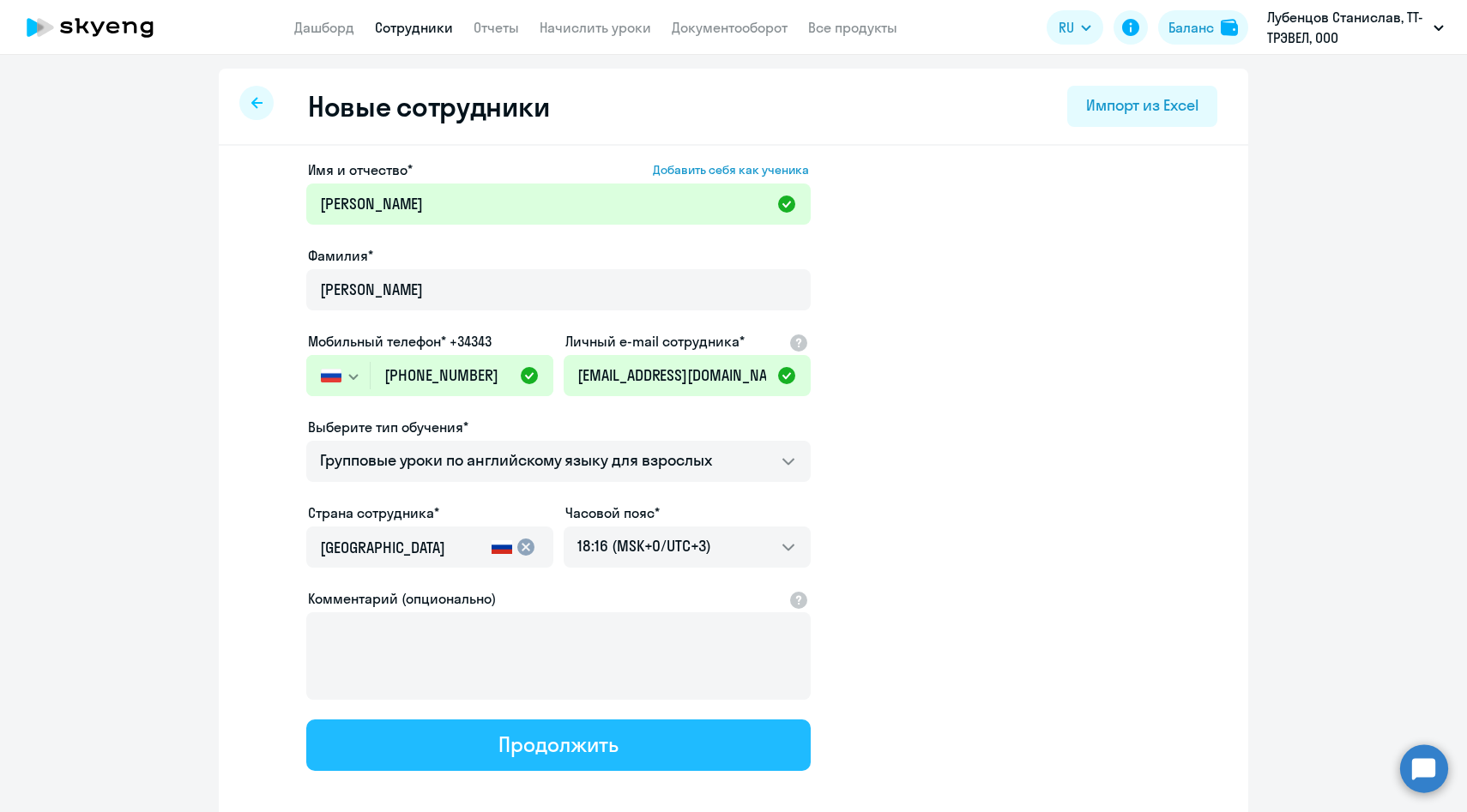
click at [458, 740] on button "Продолжить" at bounding box center [558, 745] width 504 height 52
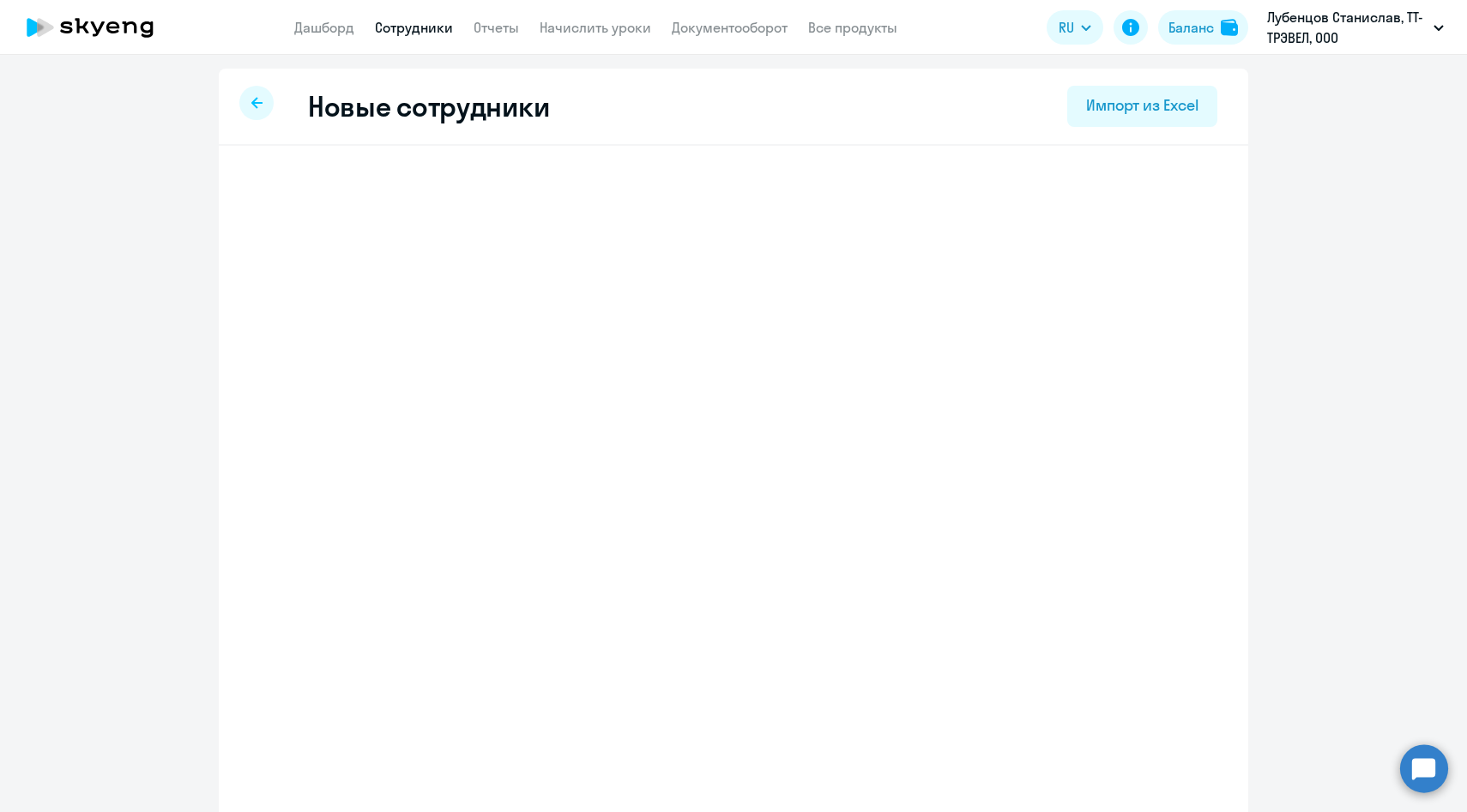
select select "english_adult_f2g_base"
select select "3"
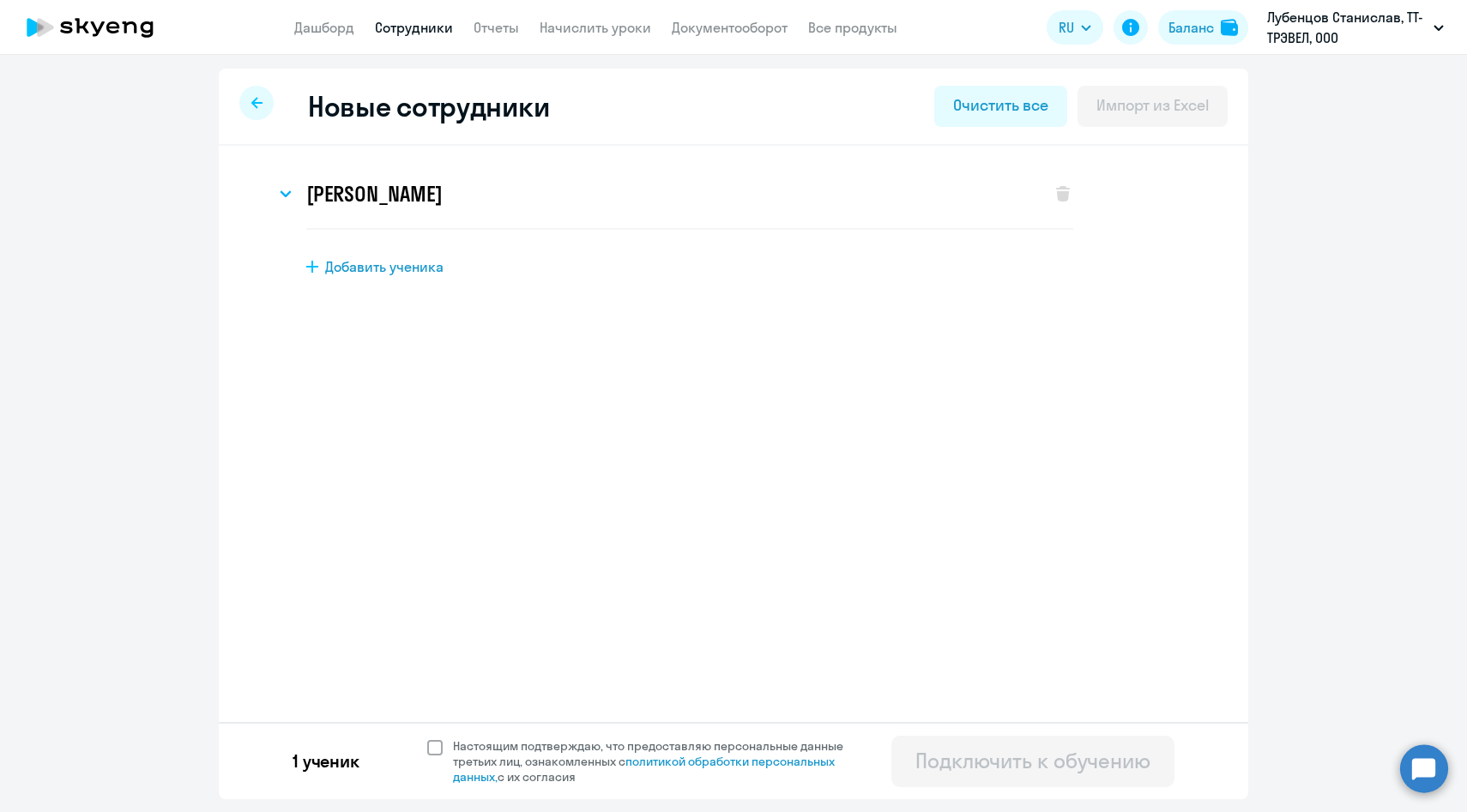
click at [471, 757] on span "Настоящим подтверждаю, что предоставляю персональные данные третьих лиц, ознако…" at bounding box center [657, 761] width 411 height 46
click at [427, 738] on input "Настоящим подтверждаю, что предоставляю персональные данные третьих лиц, ознако…" at bounding box center [426, 738] width 1 height 1
checkbox input "true"
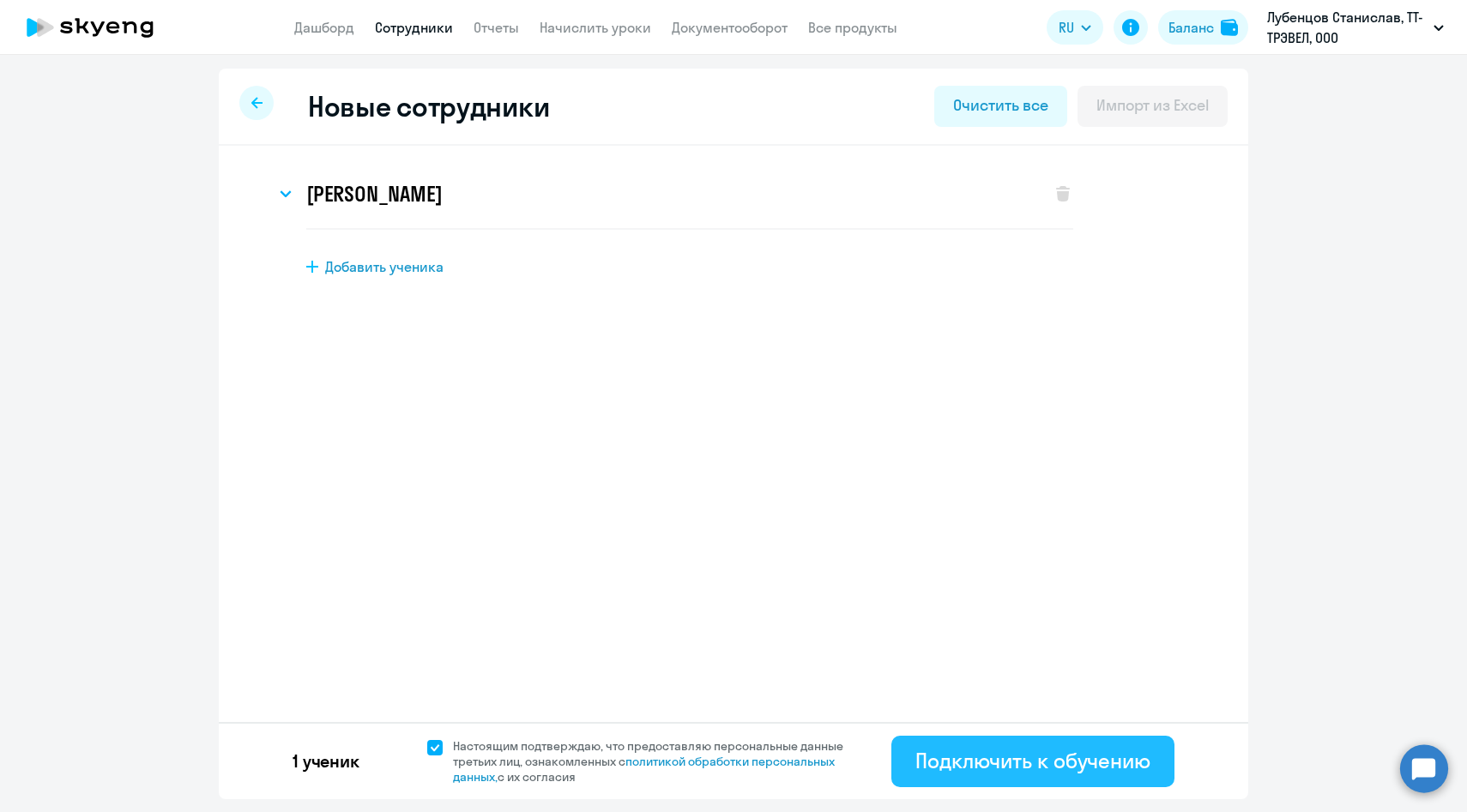
click at [934, 754] on div "Подключить к обучению" at bounding box center [1033, 760] width 235 height 27
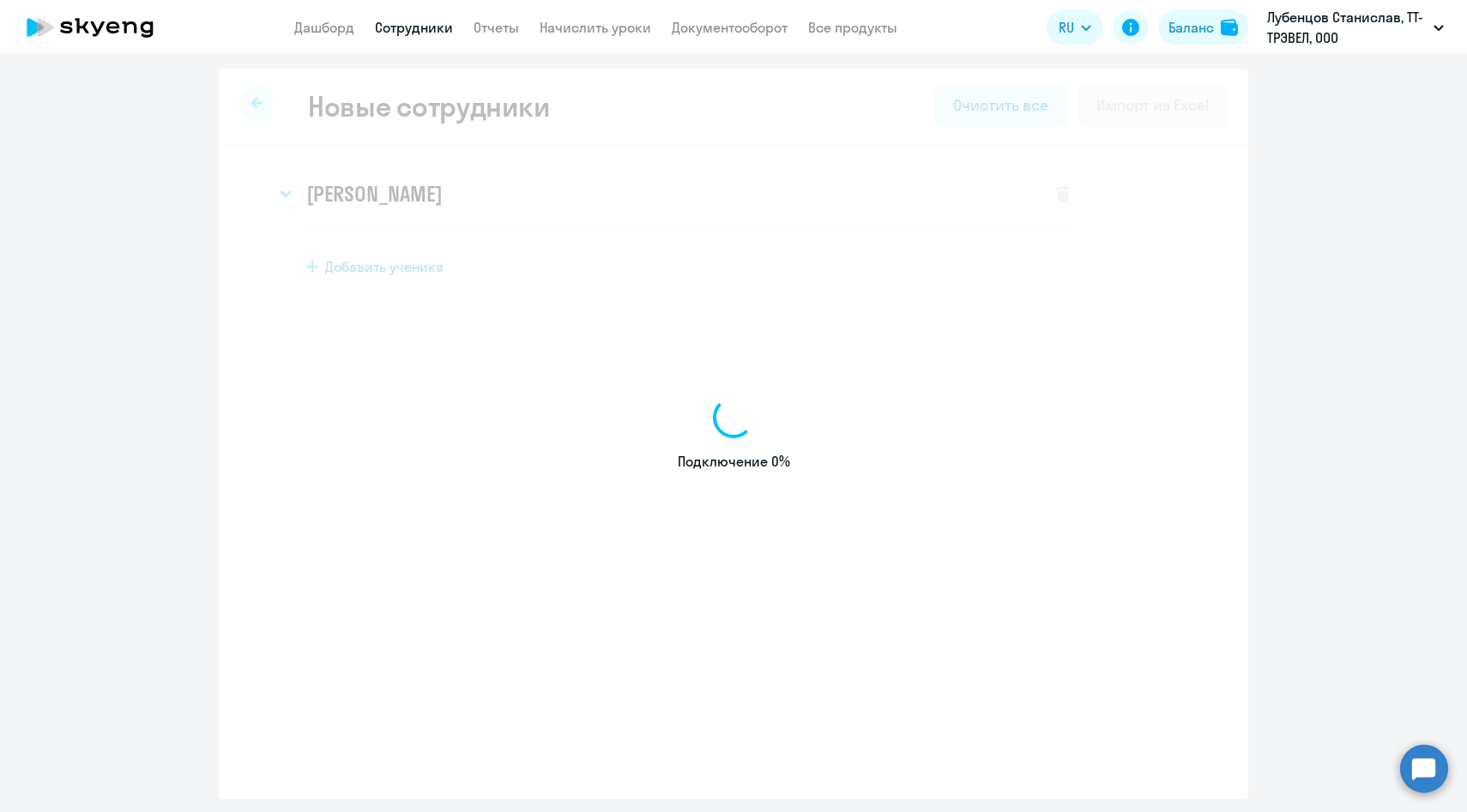
select select "english_adult_f2g_base"
select select "3"
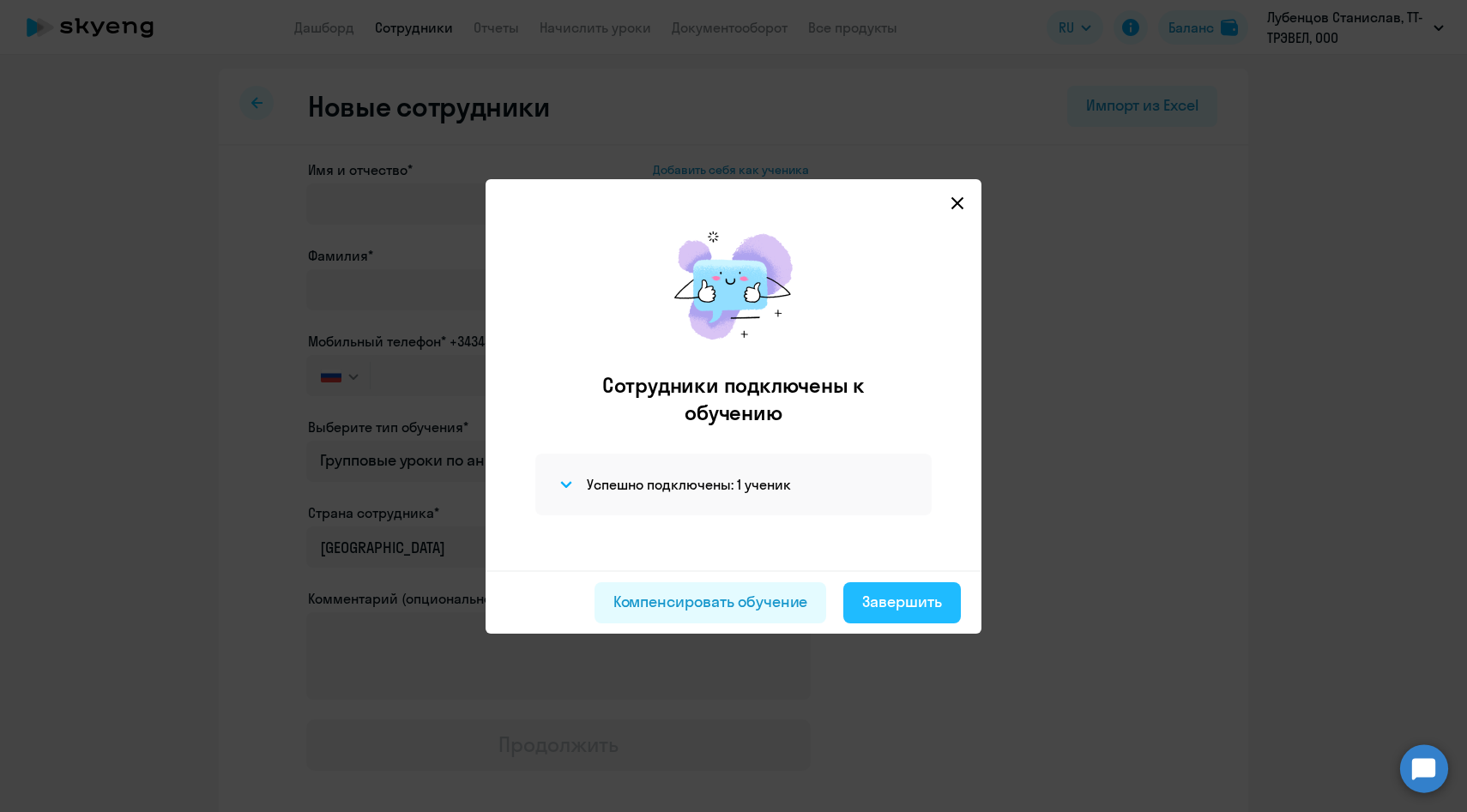
click at [878, 599] on div "Завершить" at bounding box center [902, 601] width 80 height 22
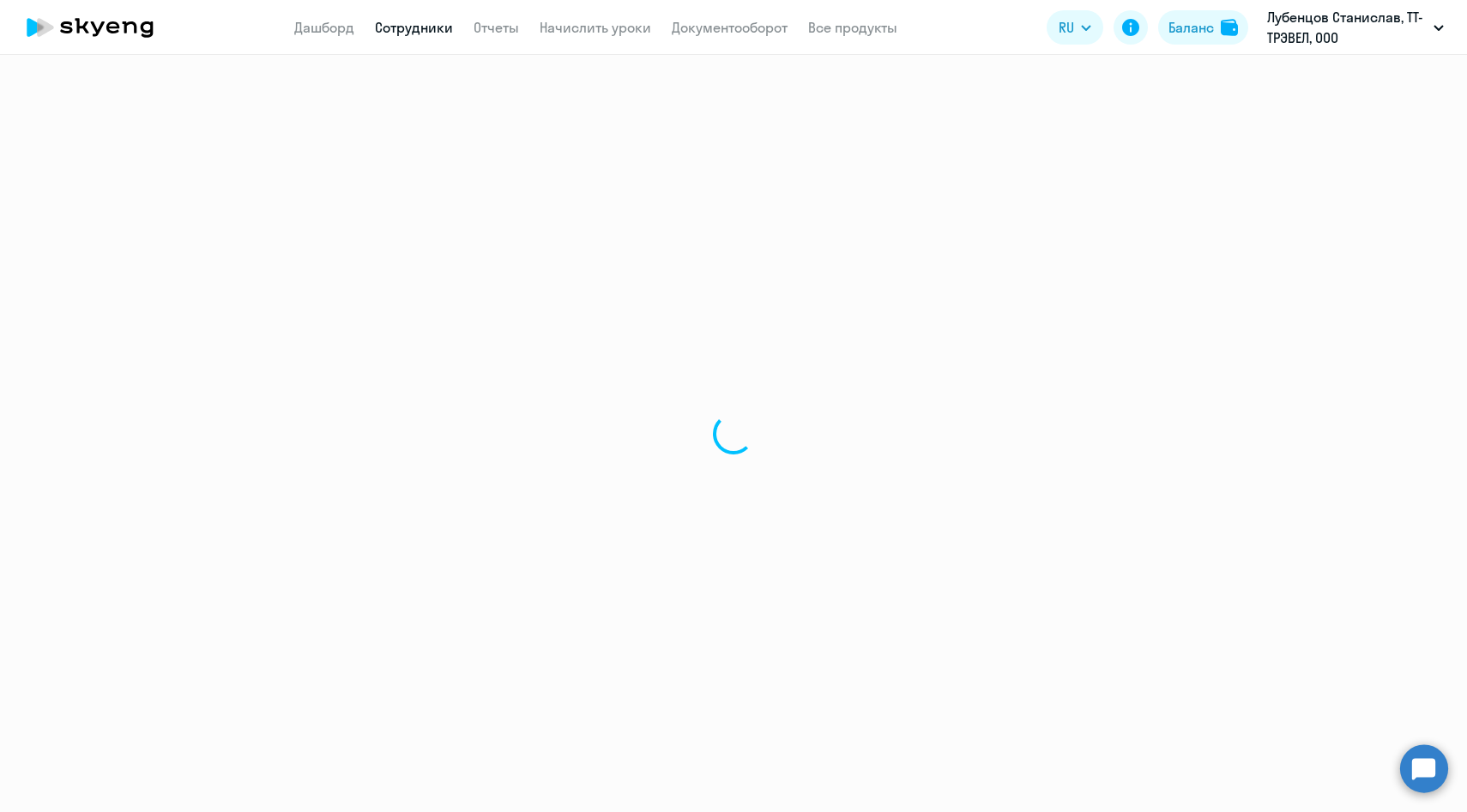
select select "30"
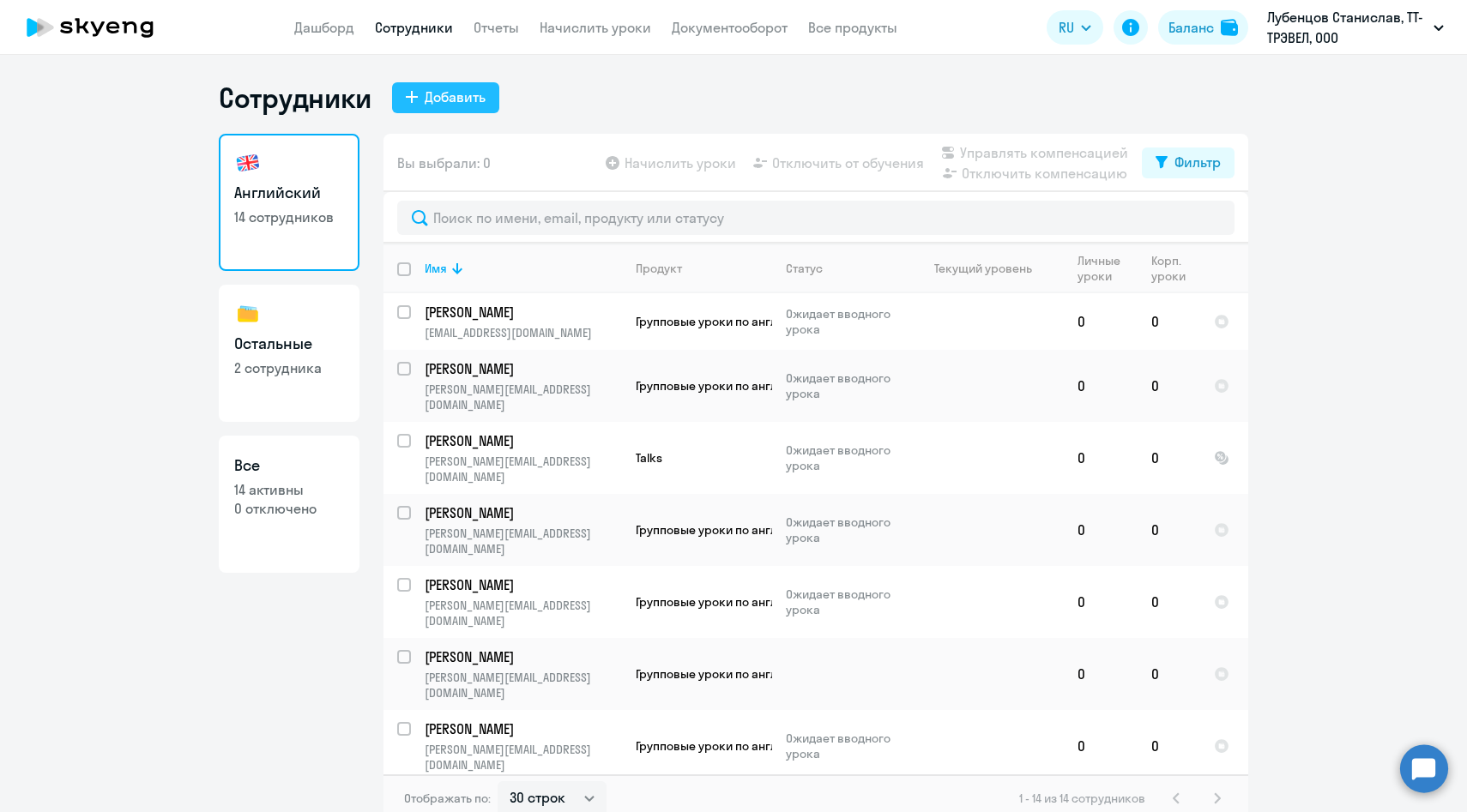
click at [471, 104] on div "Добавить" at bounding box center [455, 97] width 61 height 21
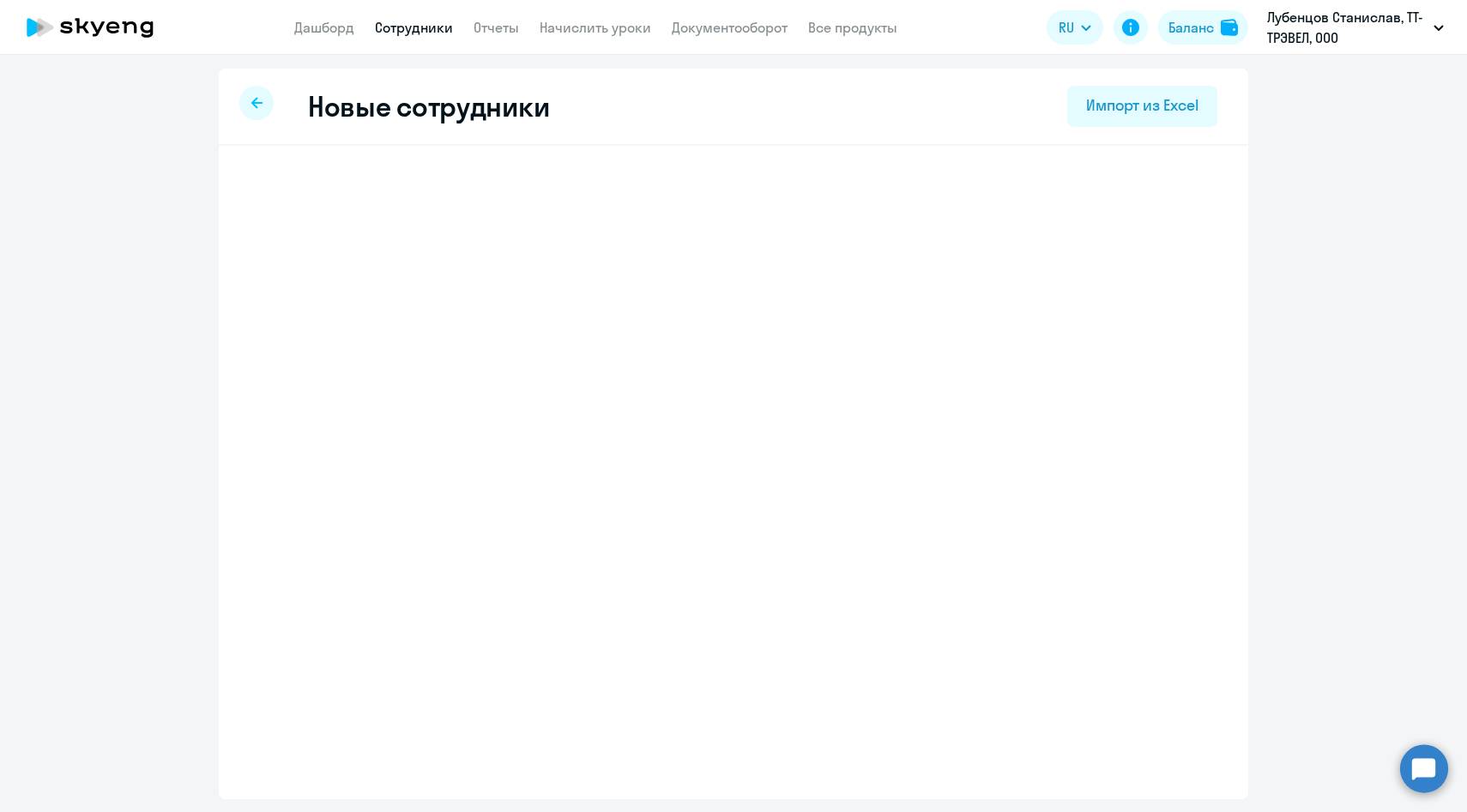
select select "english_adult_f2g_base"
select select "3"
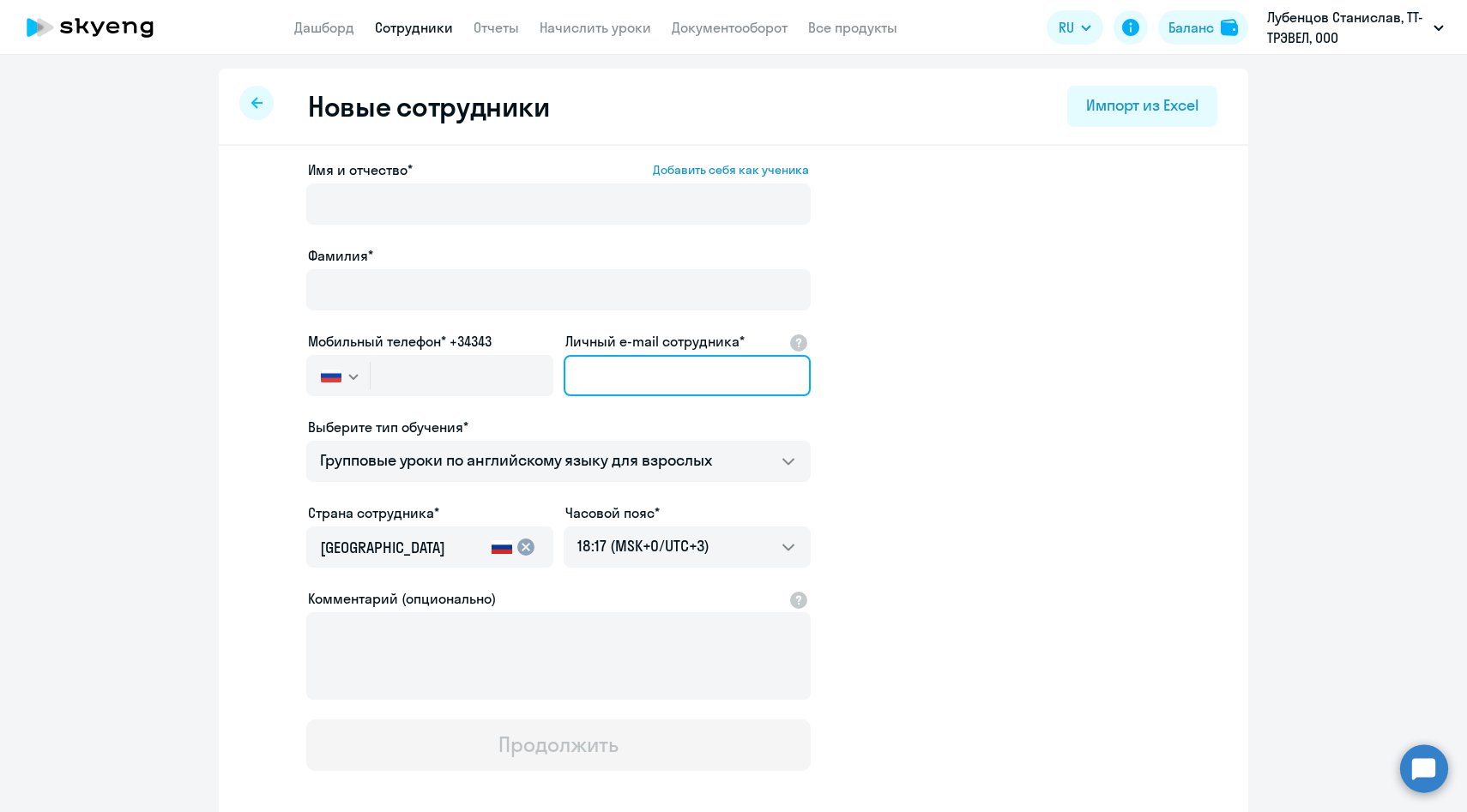
click at [657, 366] on input "Личный e-mail сотрудника*" at bounding box center [687, 375] width 247 height 41
paste input "[PERSON_NAME][EMAIL_ADDRESS][DOMAIN_NAME]"
type input "[PERSON_NAME][EMAIL_ADDRESS][DOMAIN_NAME]"
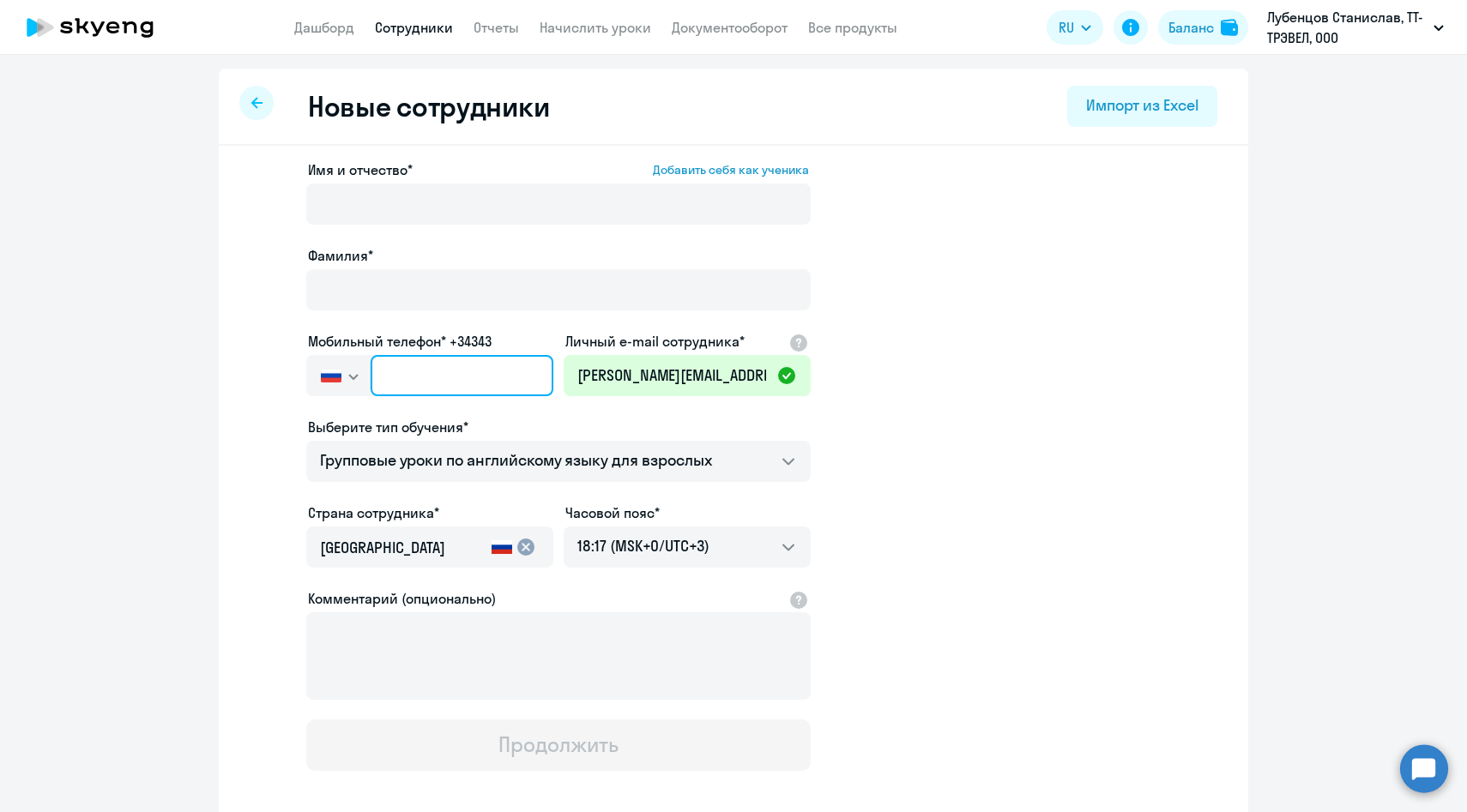
click at [490, 386] on input "text" at bounding box center [461, 375] width 183 height 41
paste input "+7 908 173-90-01"
type input "+7 908 173-90-01"
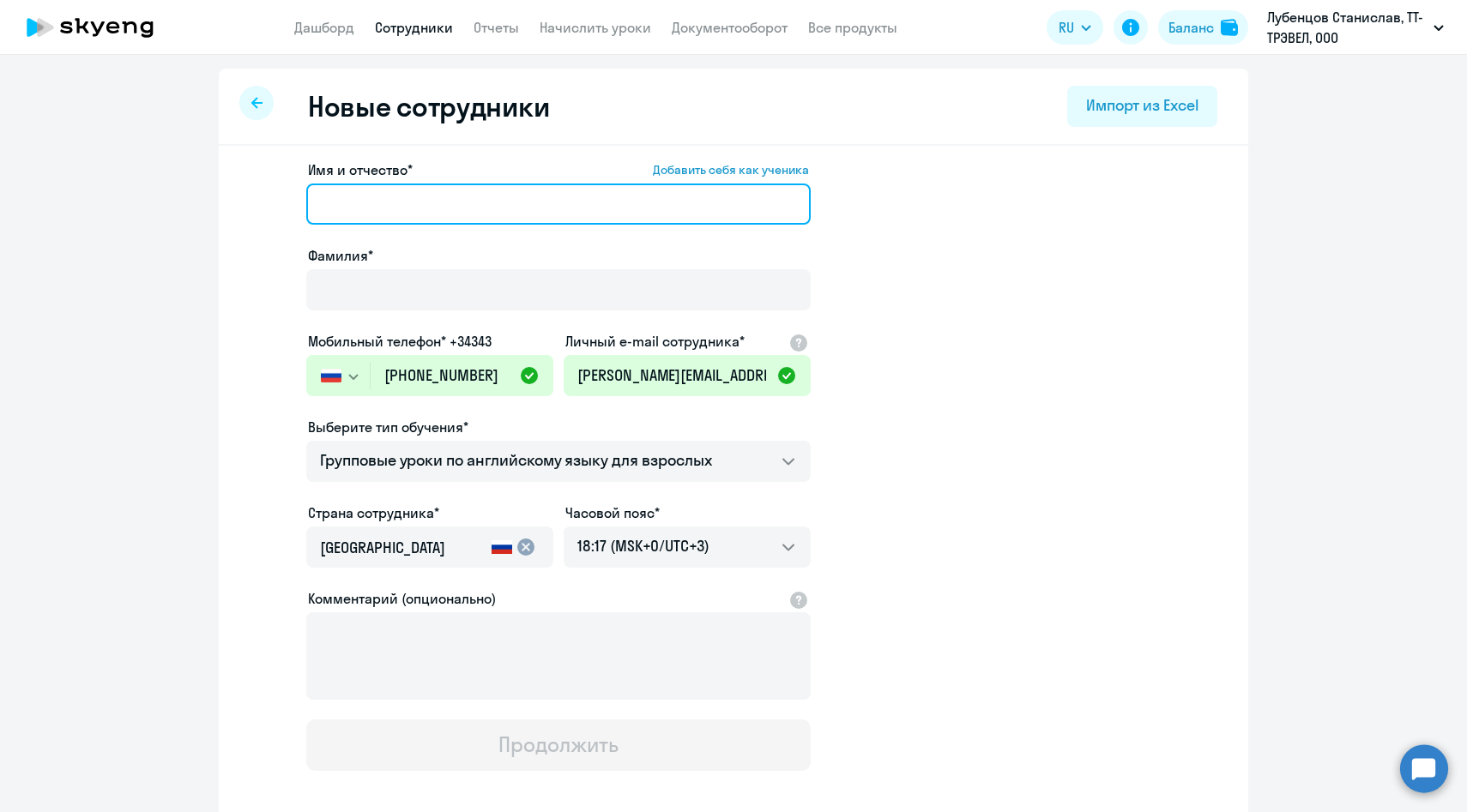
click at [444, 212] on input "Имя и отчество* Добавить себя как ученика" at bounding box center [558, 204] width 504 height 41
paste input "Ольга Волоховская"
click at [414, 207] on input "Ольга Волоховская" at bounding box center [558, 204] width 504 height 41
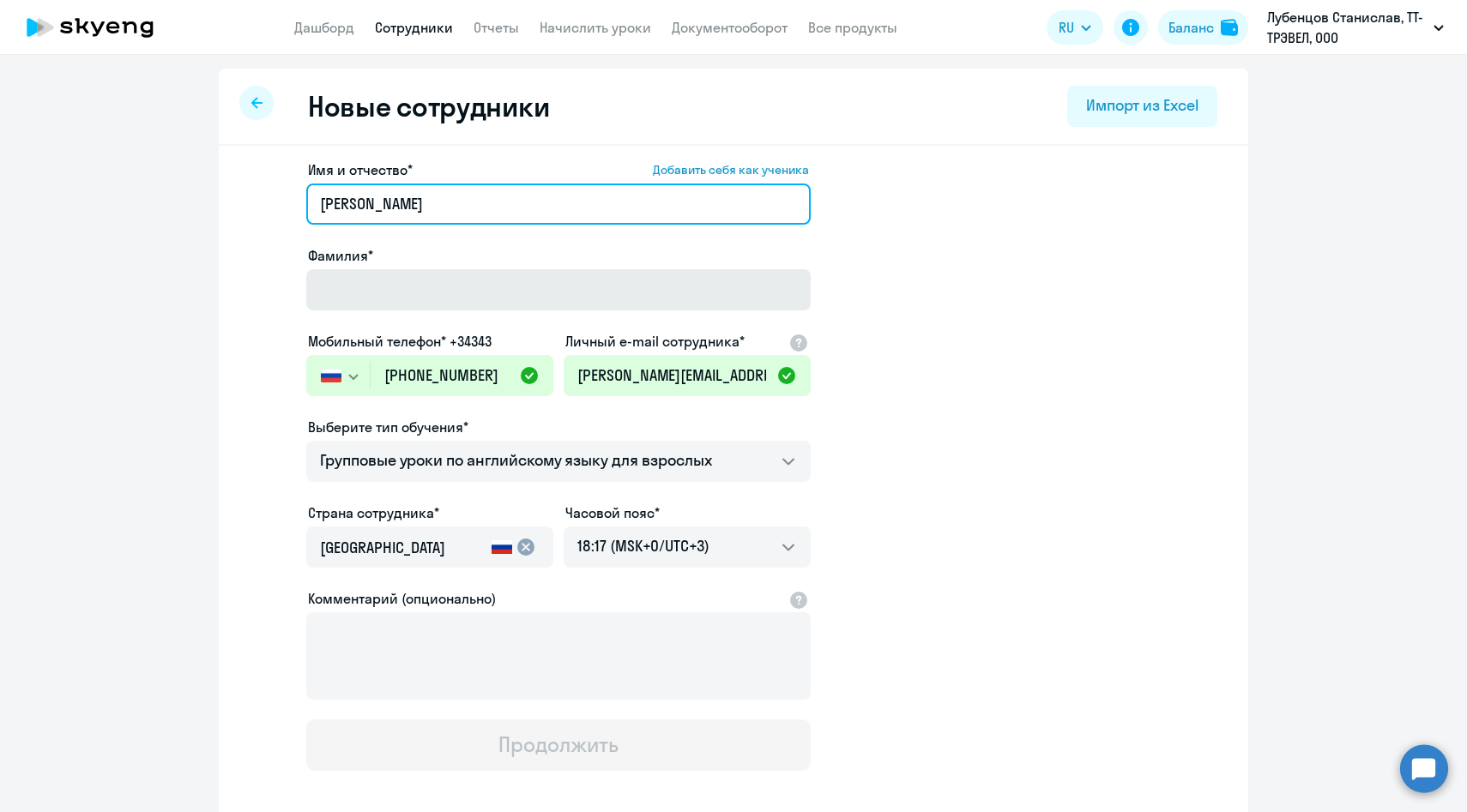
type input "Ольга"
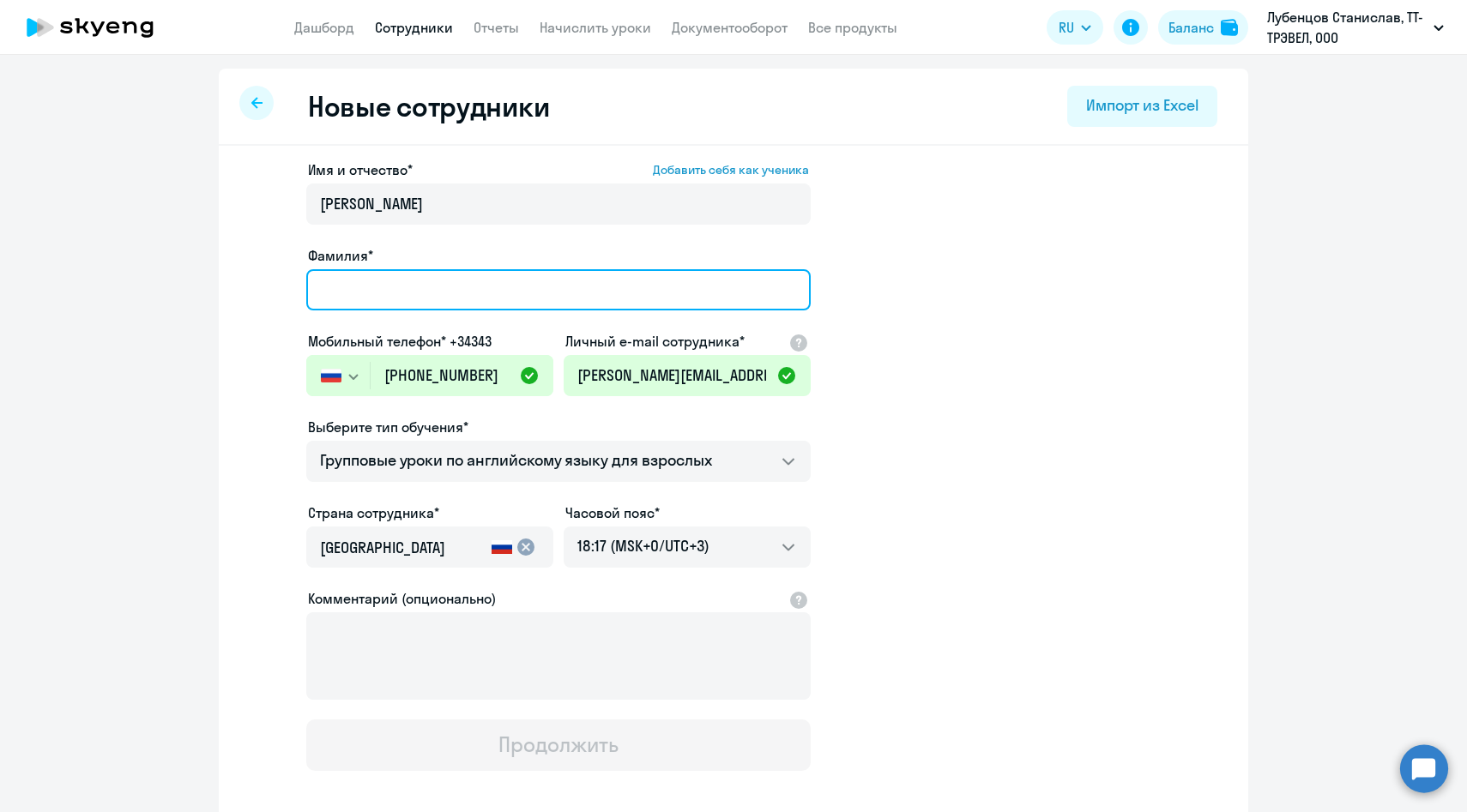
click at [370, 279] on input "Фамилия*" at bounding box center [558, 290] width 504 height 41
paste input "Волоховская"
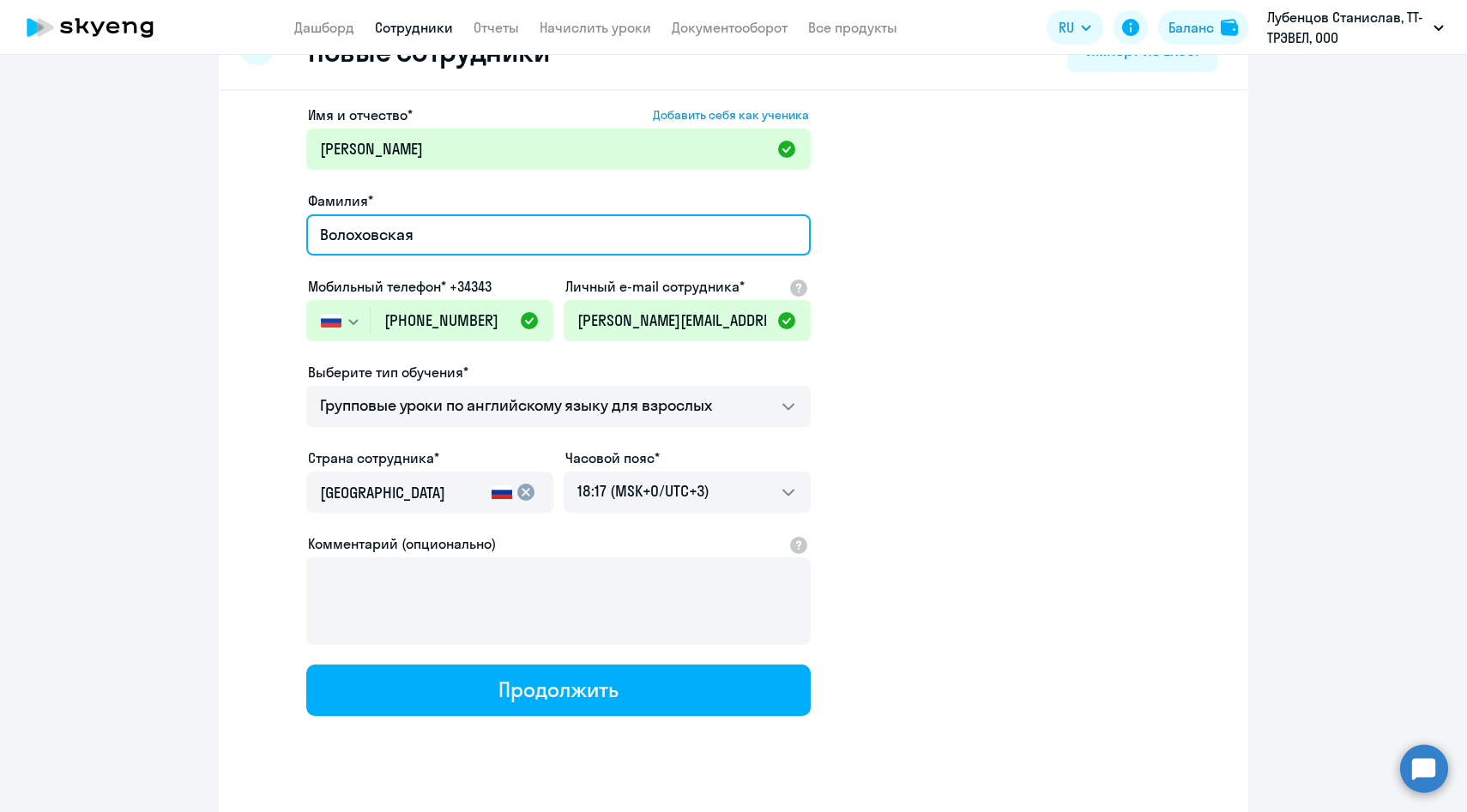
scroll to position [87, 0]
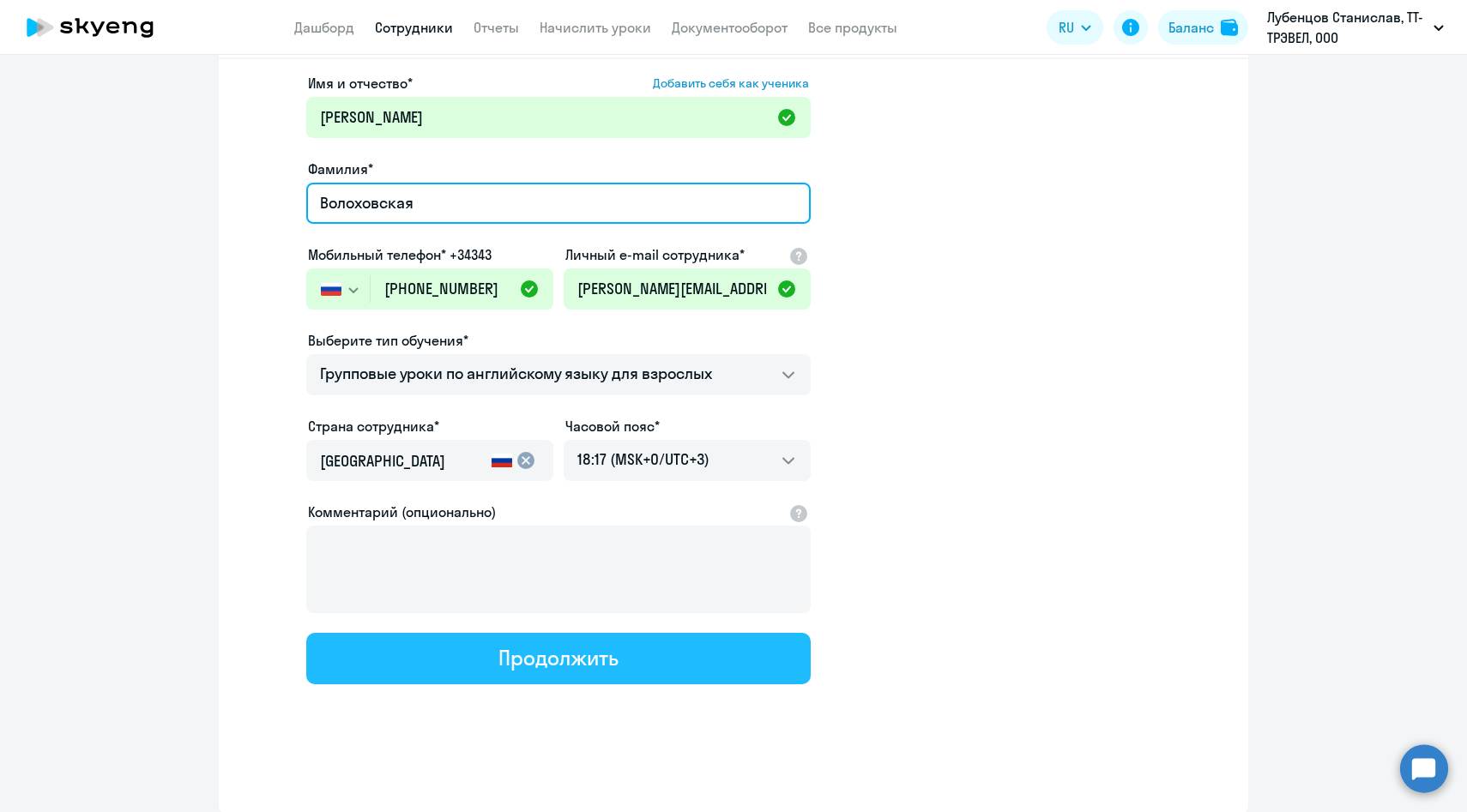
type input "Волоховская"
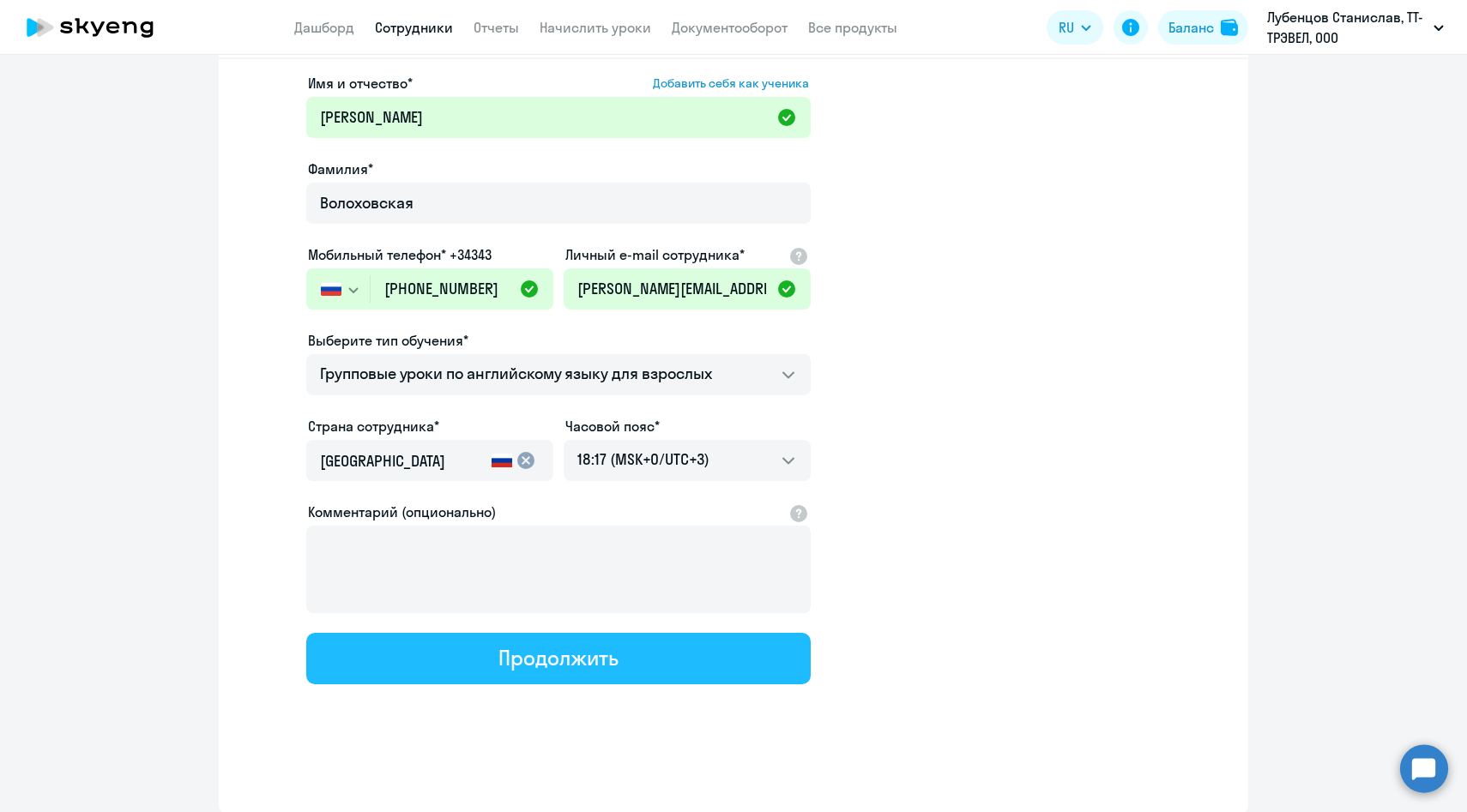
click at [481, 660] on button "Продолжить" at bounding box center [558, 658] width 504 height 52
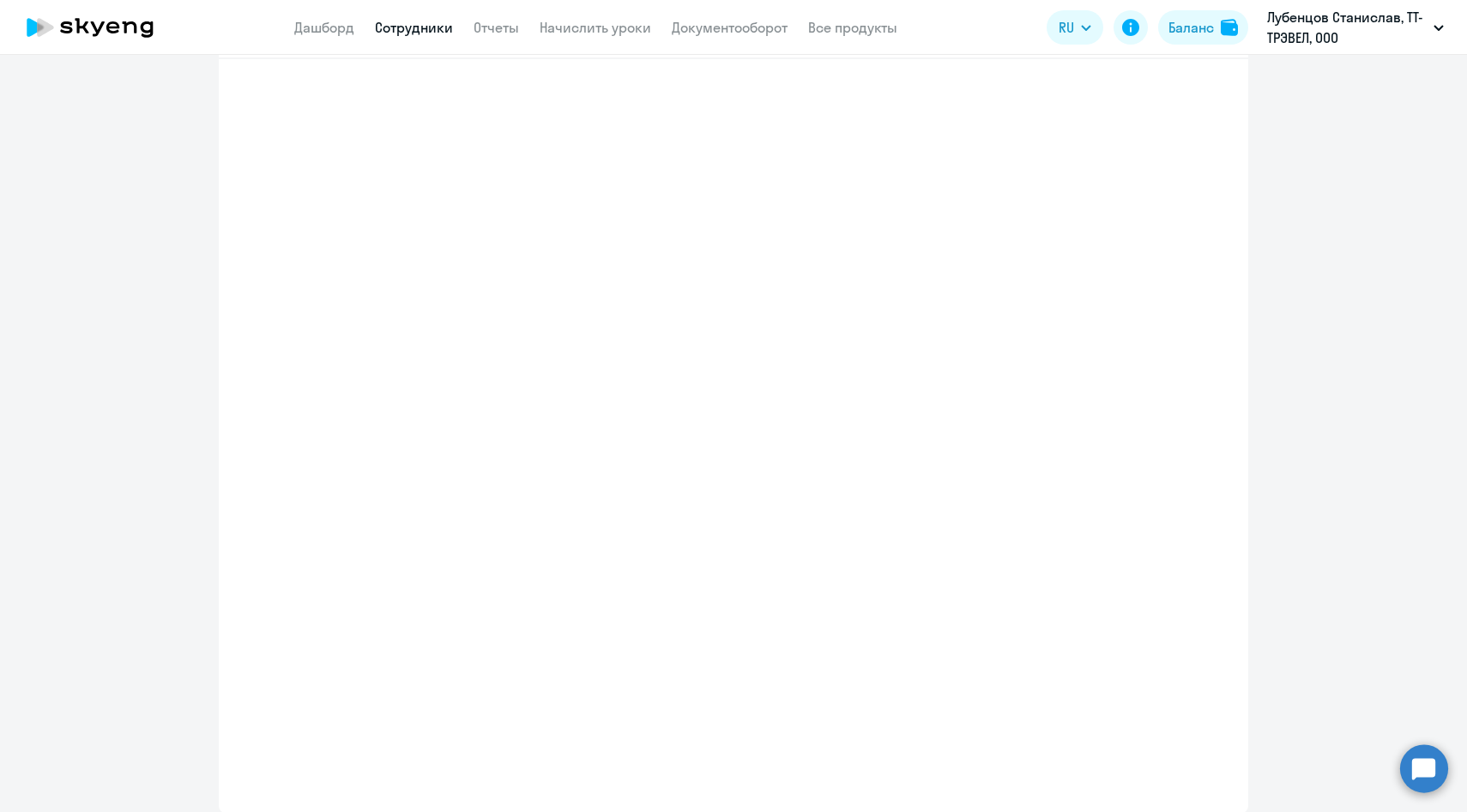
select select "english_adult_f2g_base"
select select "3"
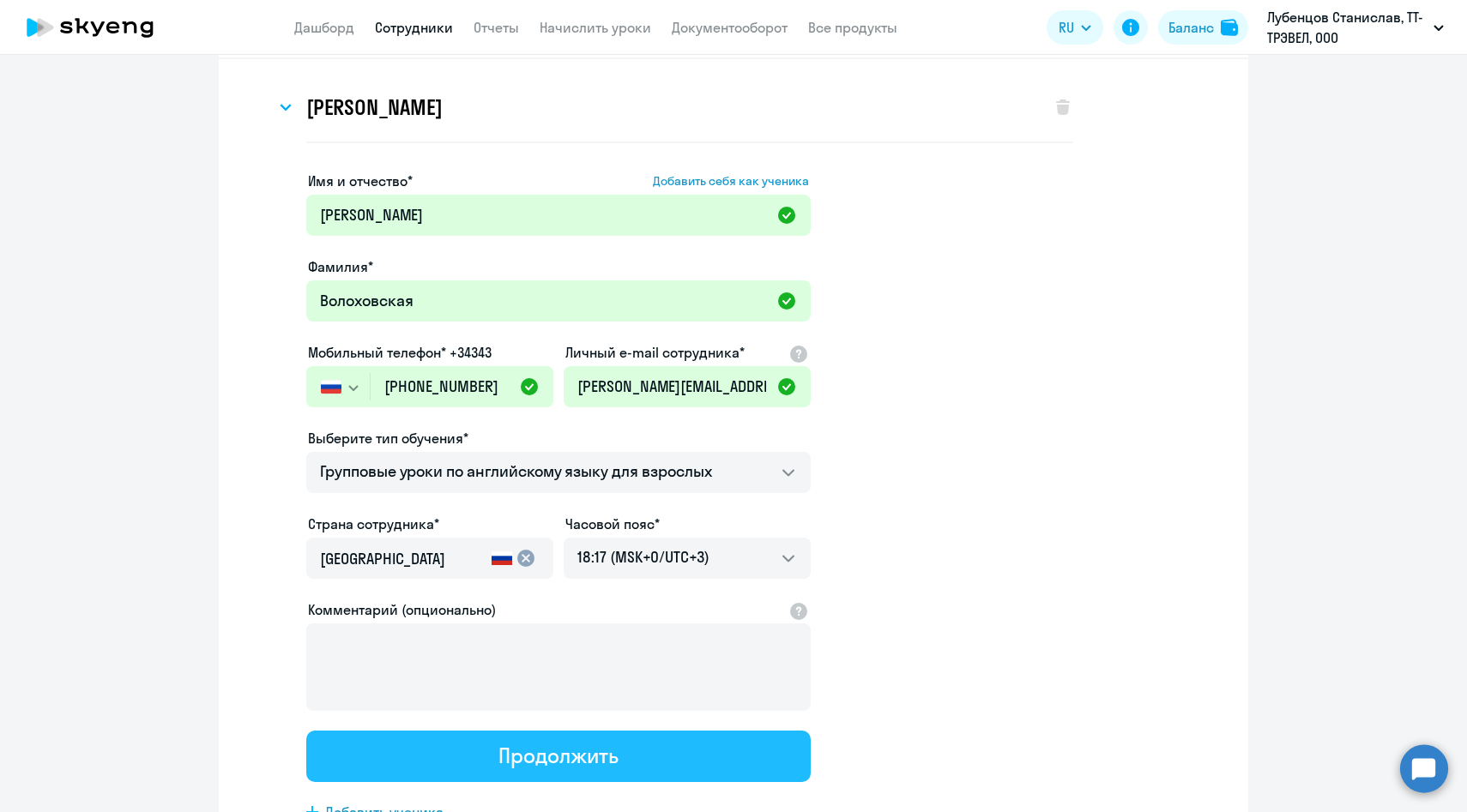
scroll to position [0, 0]
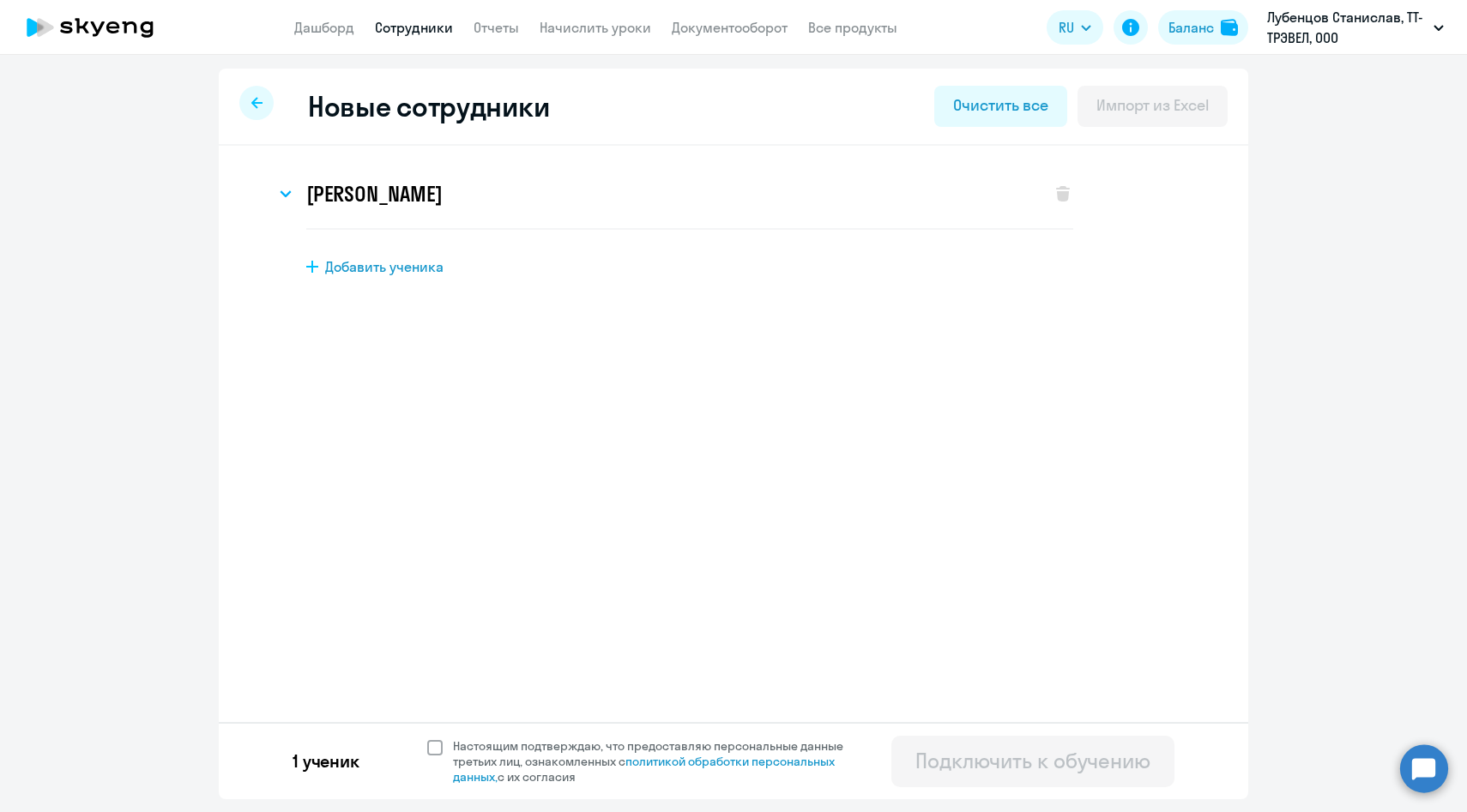
click at [510, 756] on span "Настоящим подтверждаю, что предоставляю персональные данные третьих лиц, ознако…" at bounding box center [657, 761] width 411 height 46
click at [427, 738] on input "Настоящим подтверждаю, что предоставляю персональные данные третьих лиц, ознако…" at bounding box center [426, 738] width 1 height 1
checkbox input "true"
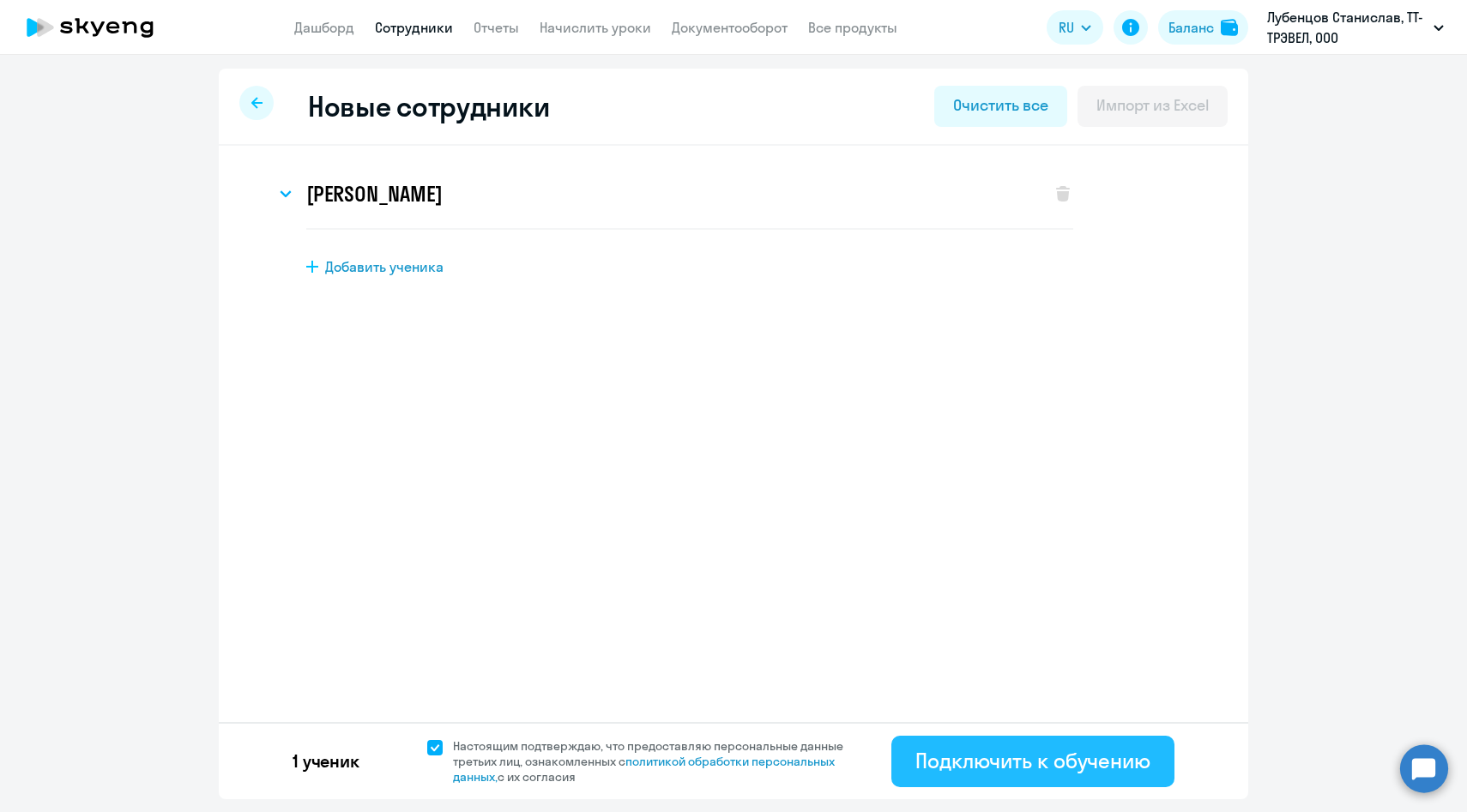
click at [981, 765] on div "Подключить к обучению" at bounding box center [1033, 760] width 235 height 27
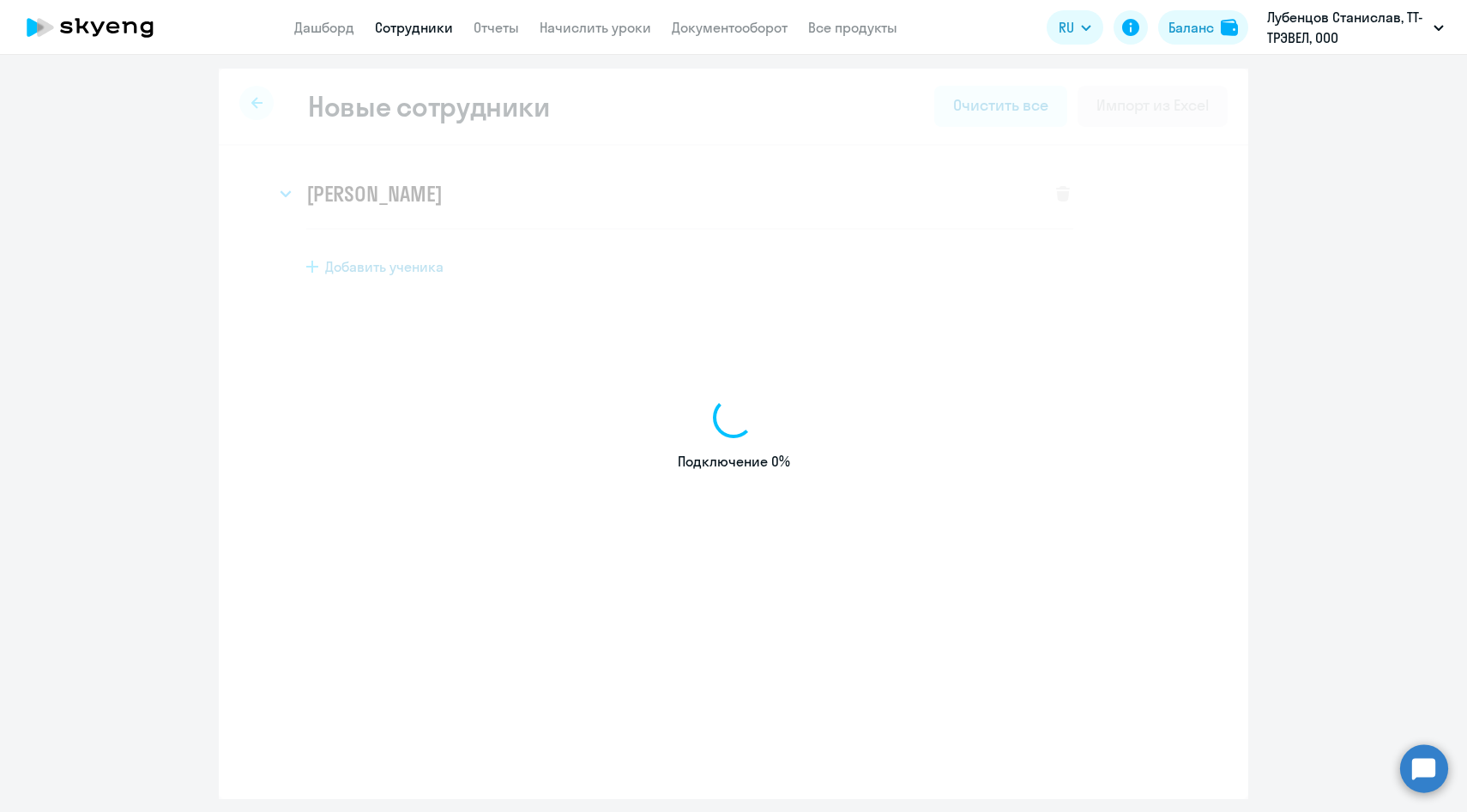
select select "english_adult_f2g_base"
select select "3"
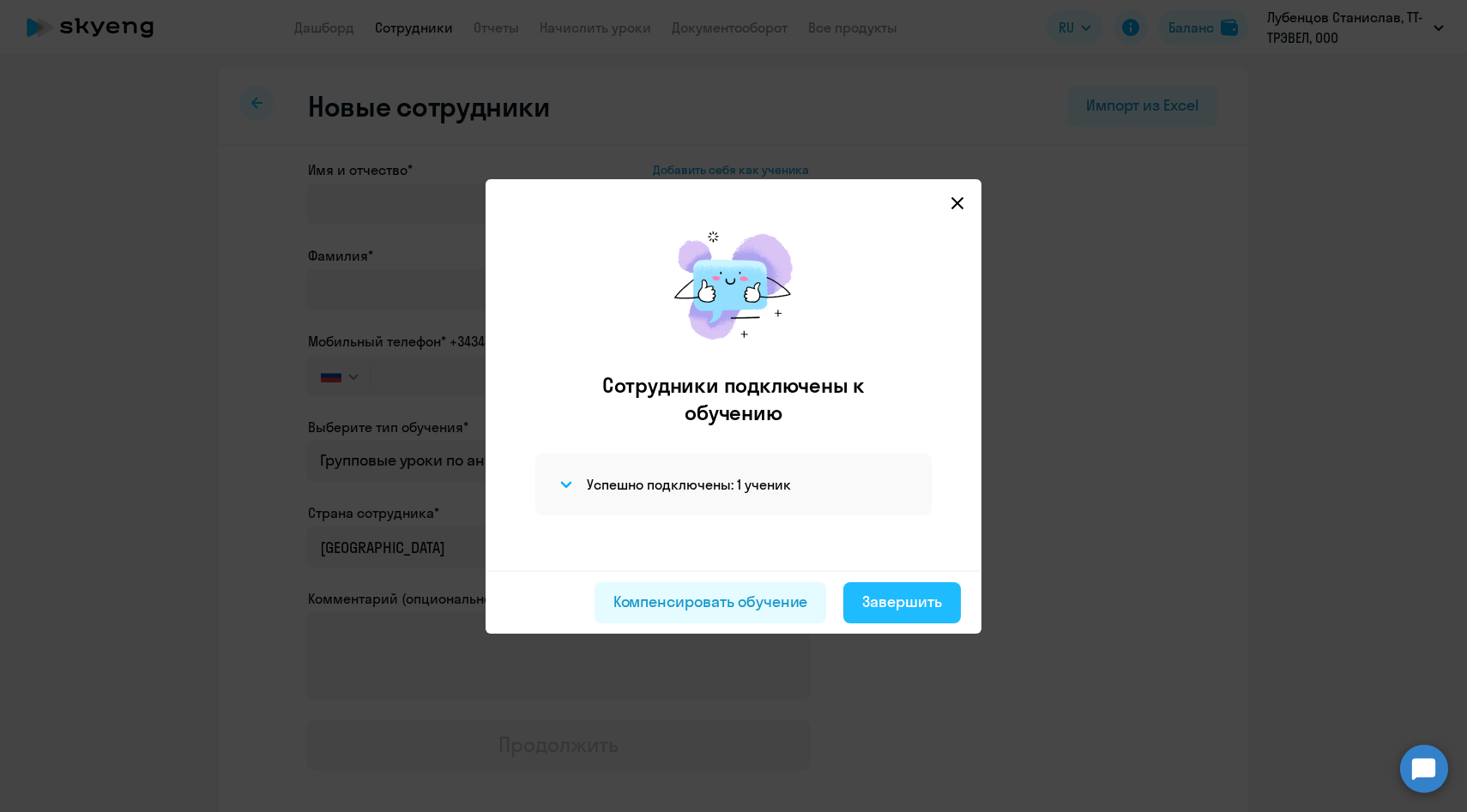
click at [864, 604] on div "Завершить" at bounding box center [902, 601] width 80 height 22
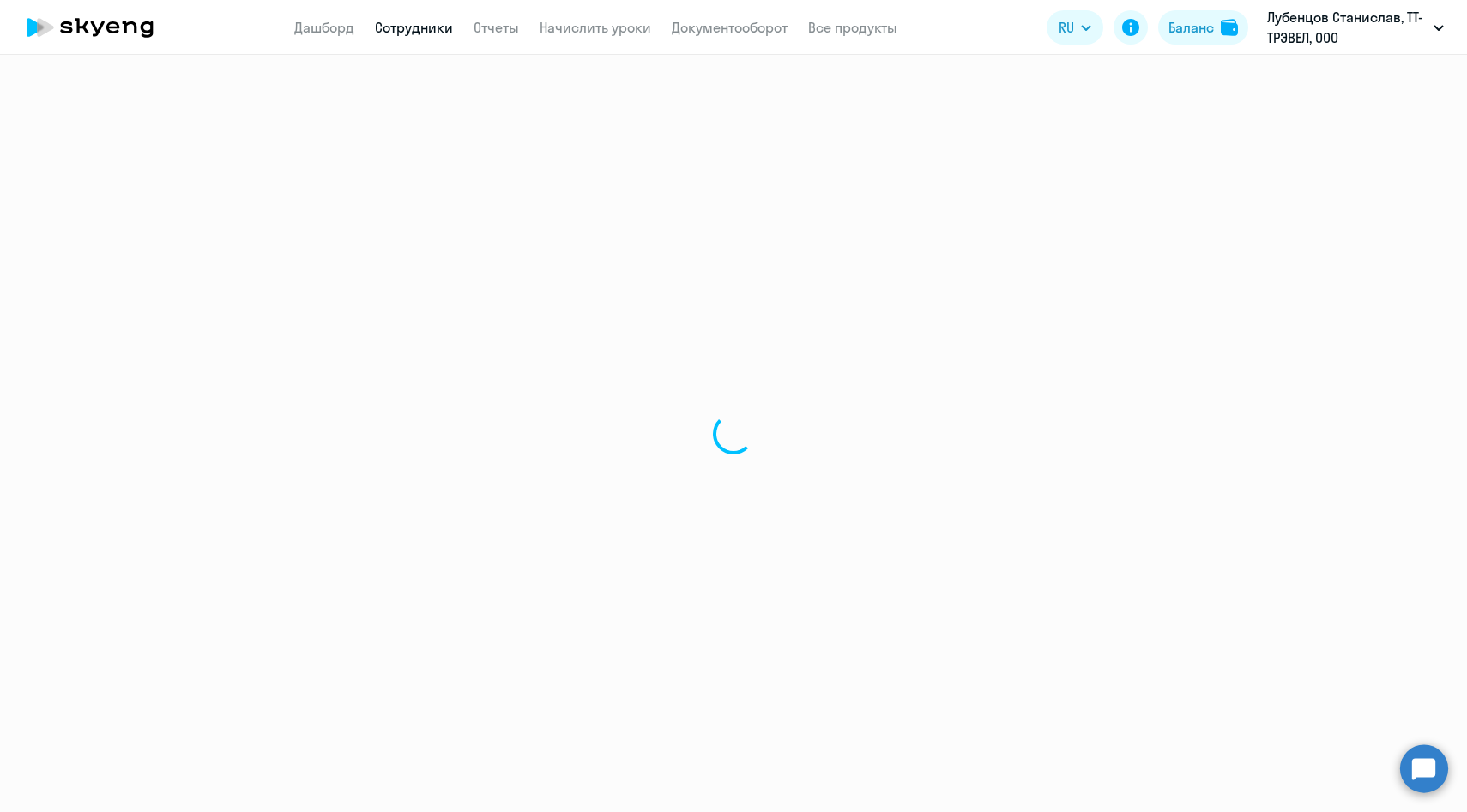
select select "30"
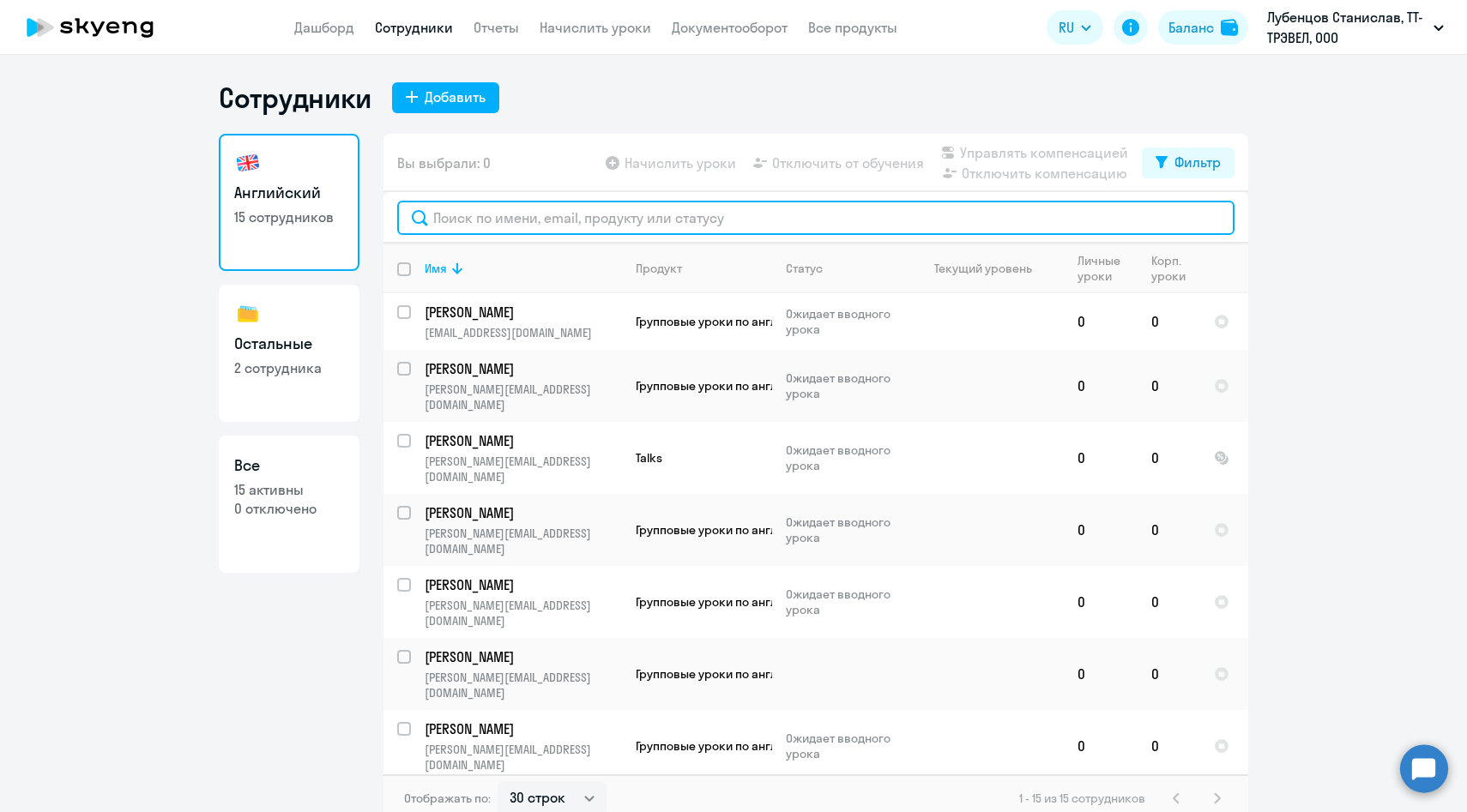
click at [544, 211] on input "text" at bounding box center [816, 217] width 838 height 34
paste input "[PERSON_NAME][EMAIL_ADDRESS][DOMAIN_NAME]"
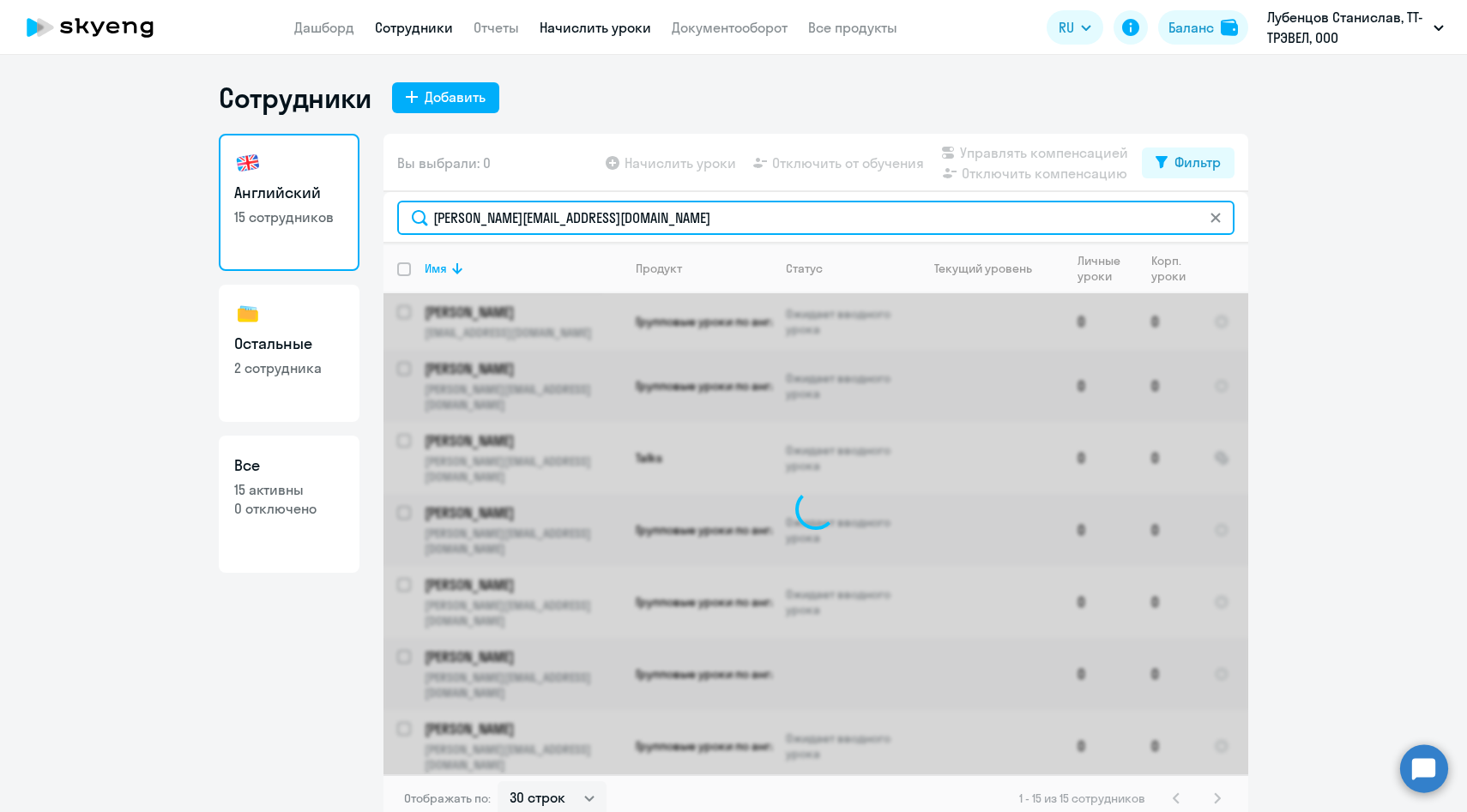
type input "[PERSON_NAME][EMAIL_ADDRESS][DOMAIN_NAME]"
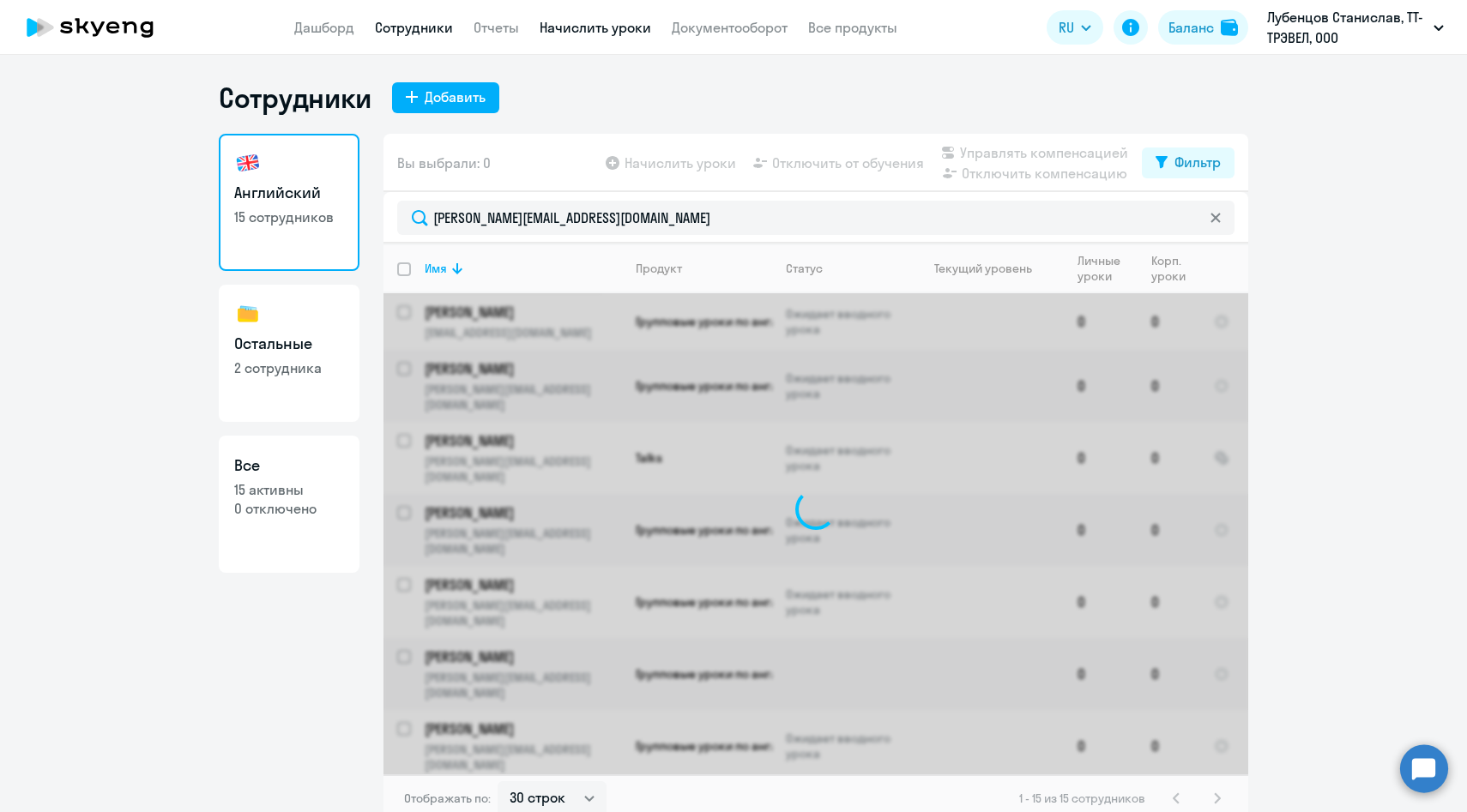
click at [605, 23] on link "Начислить уроки" at bounding box center [594, 28] width 111 height 18
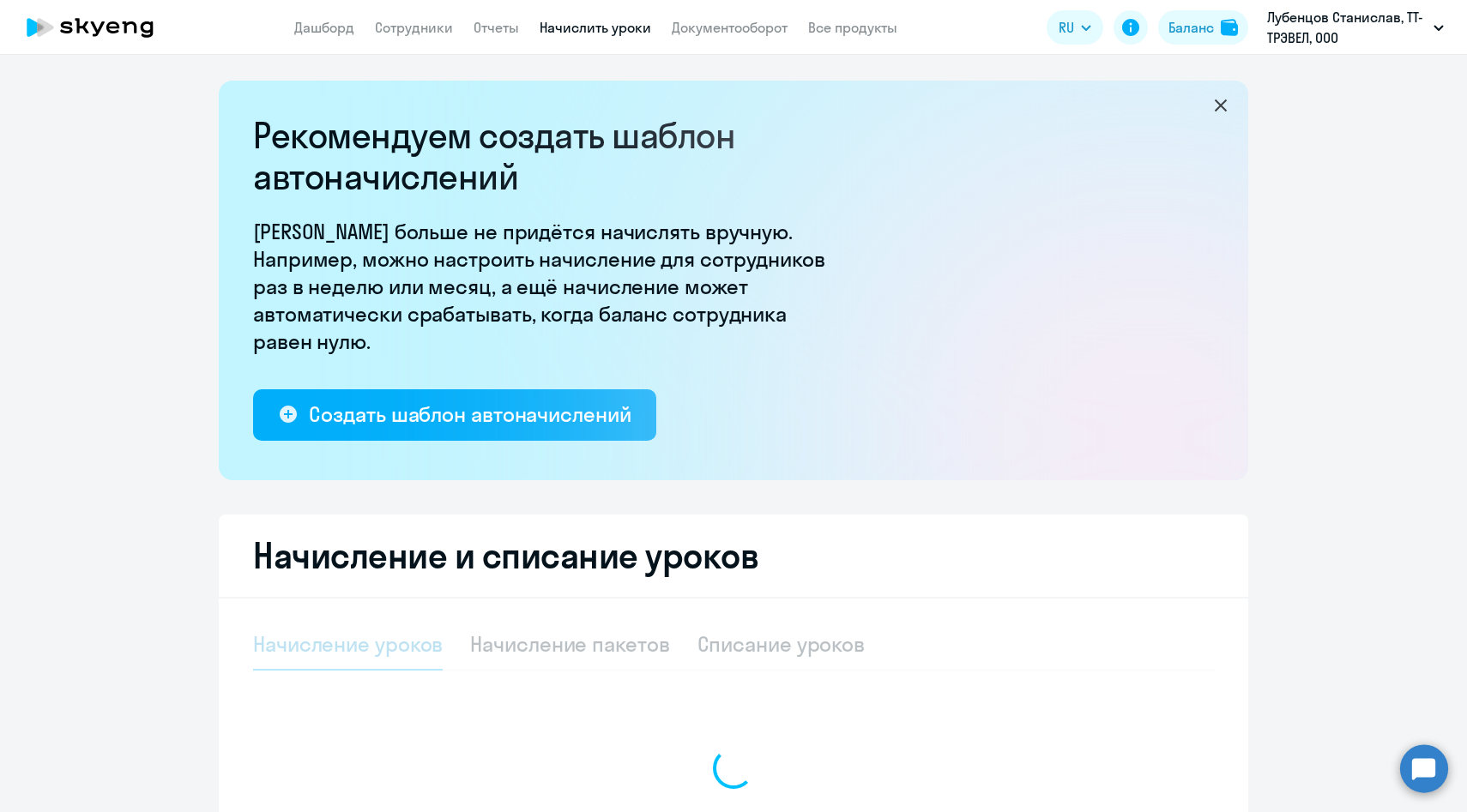
select select "10"
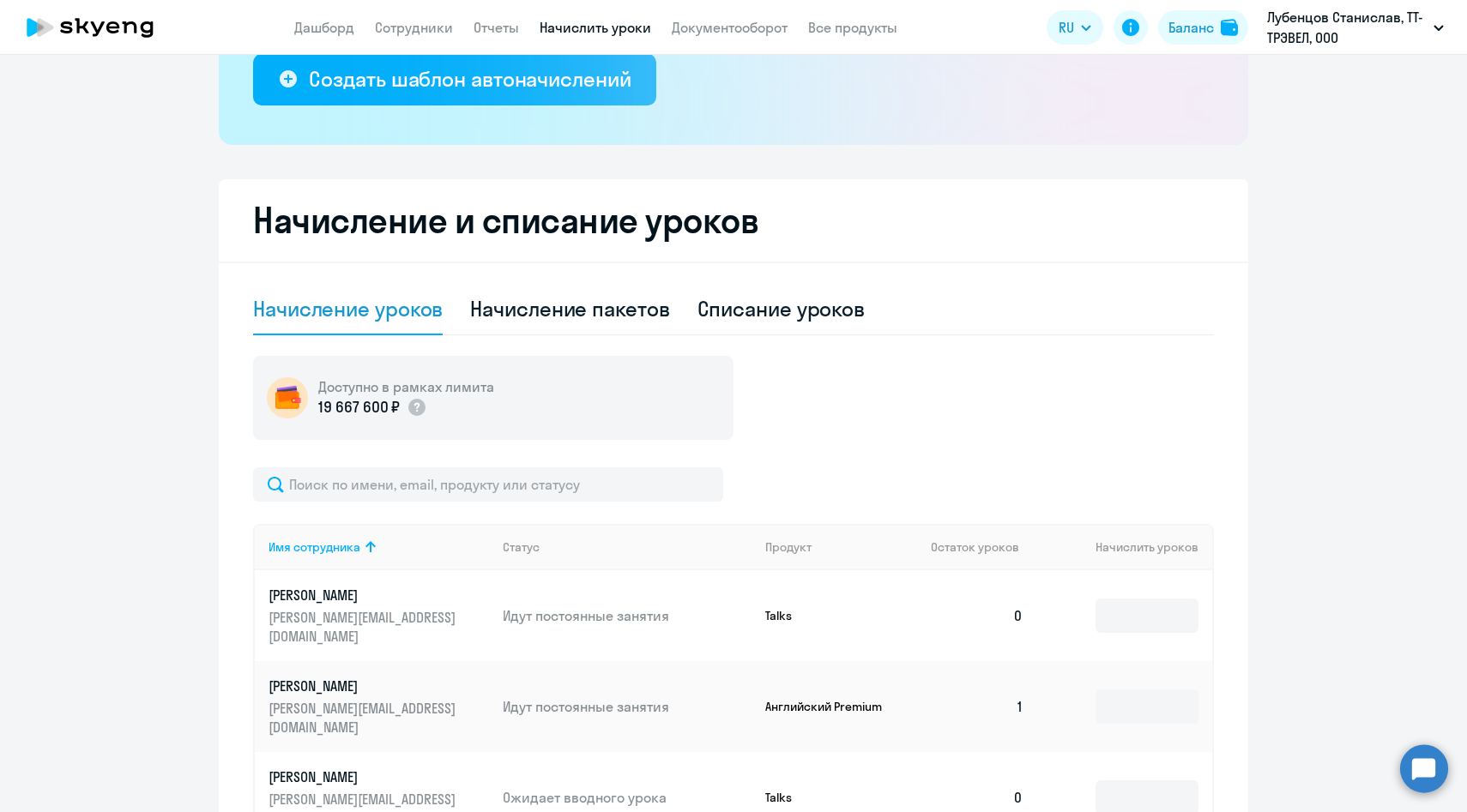
scroll to position [453, 0]
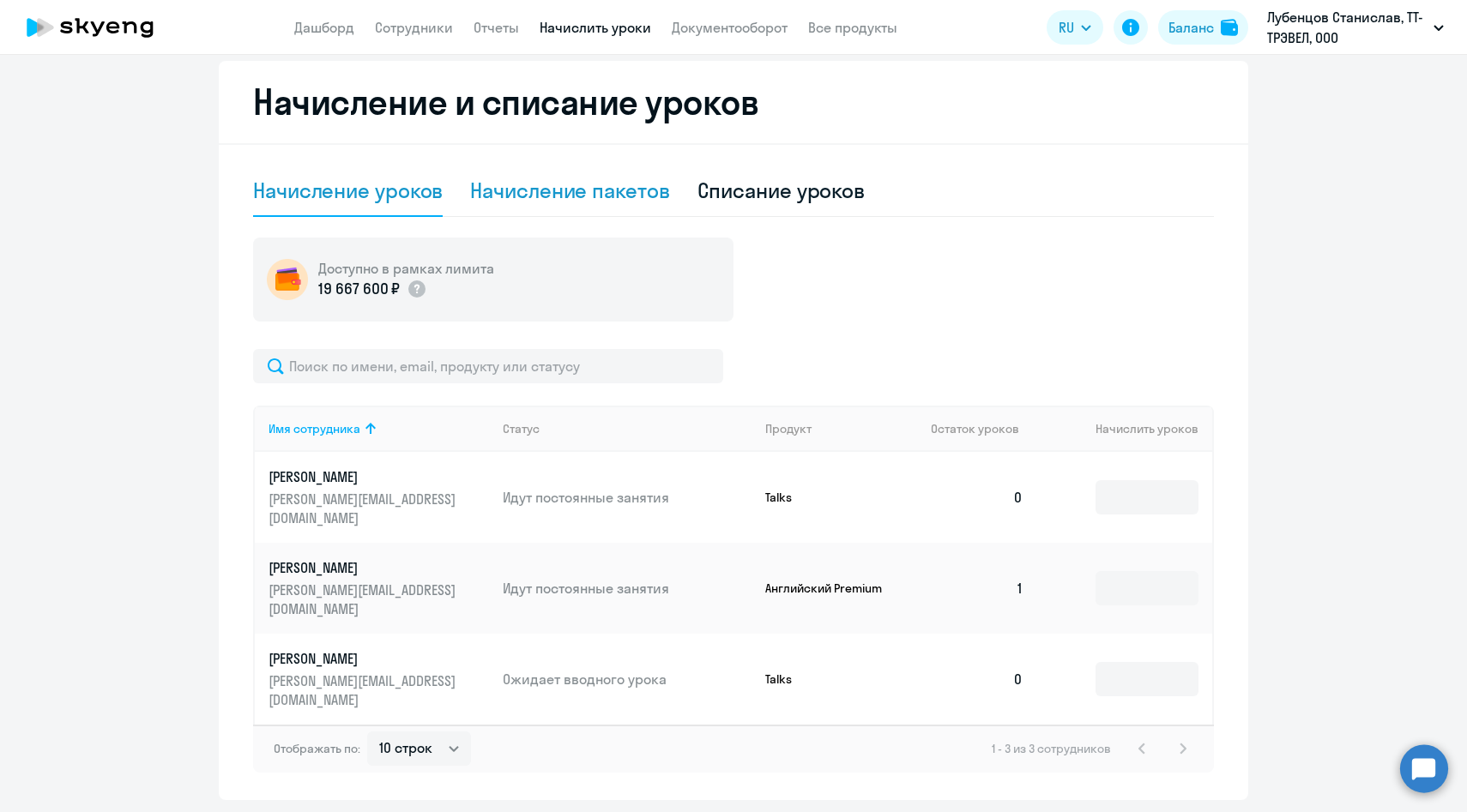
click at [540, 186] on div "Начисление пакетов" at bounding box center [569, 190] width 199 height 27
select select "10"
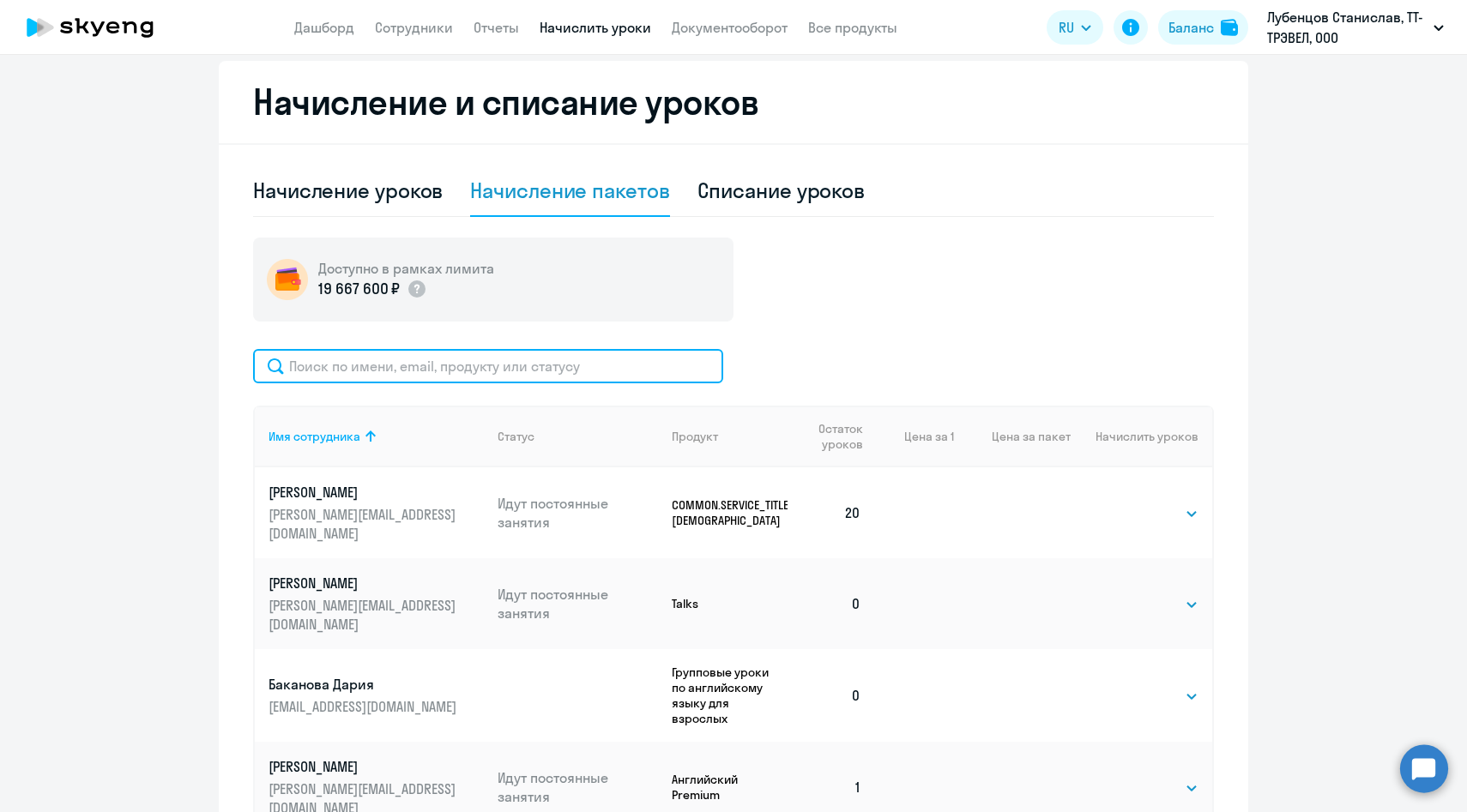
click at [501, 368] on input "text" at bounding box center [488, 366] width 470 height 34
paste input "[PERSON_NAME][EMAIL_ADDRESS][DOMAIN_NAME]"
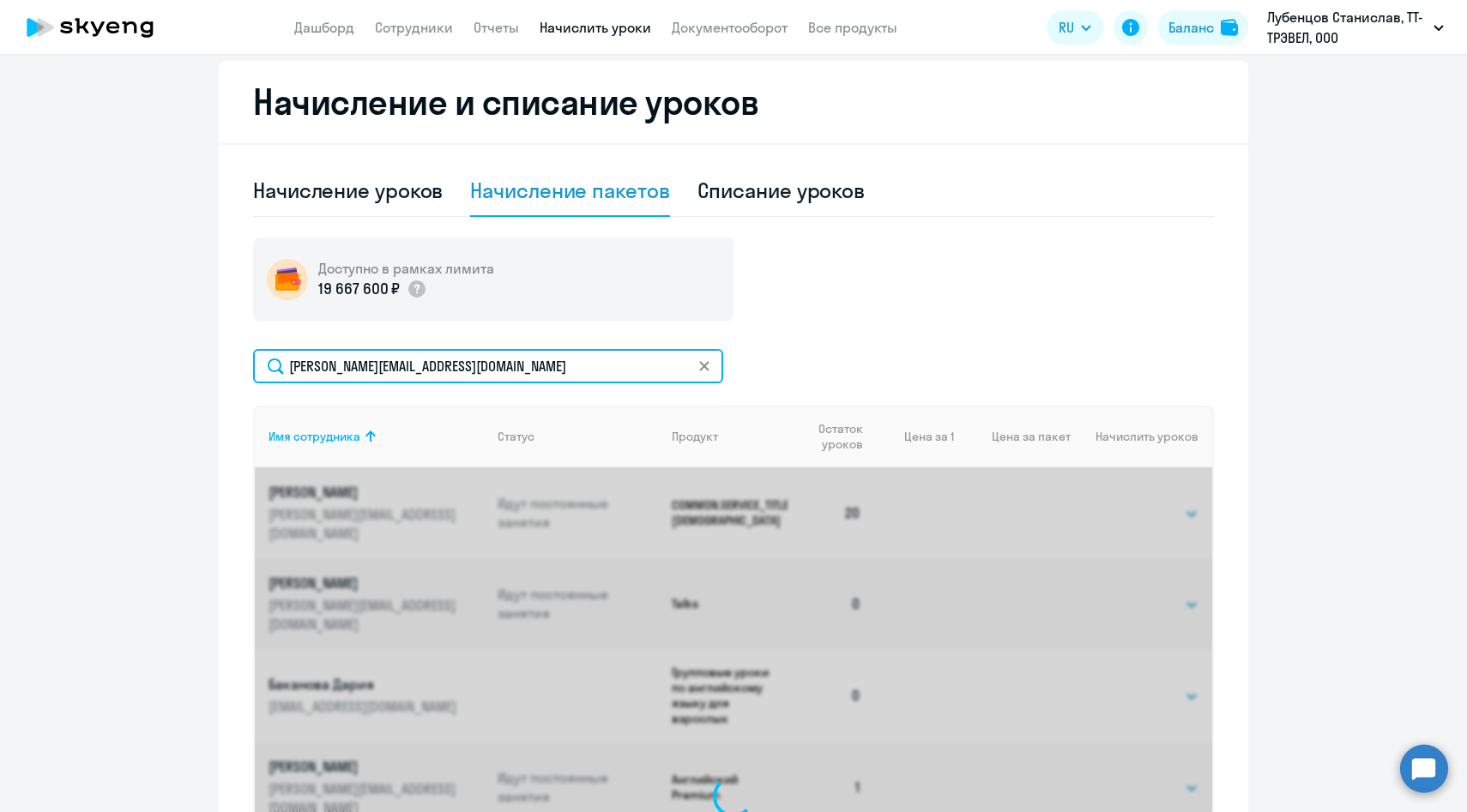
scroll to position [449, 0]
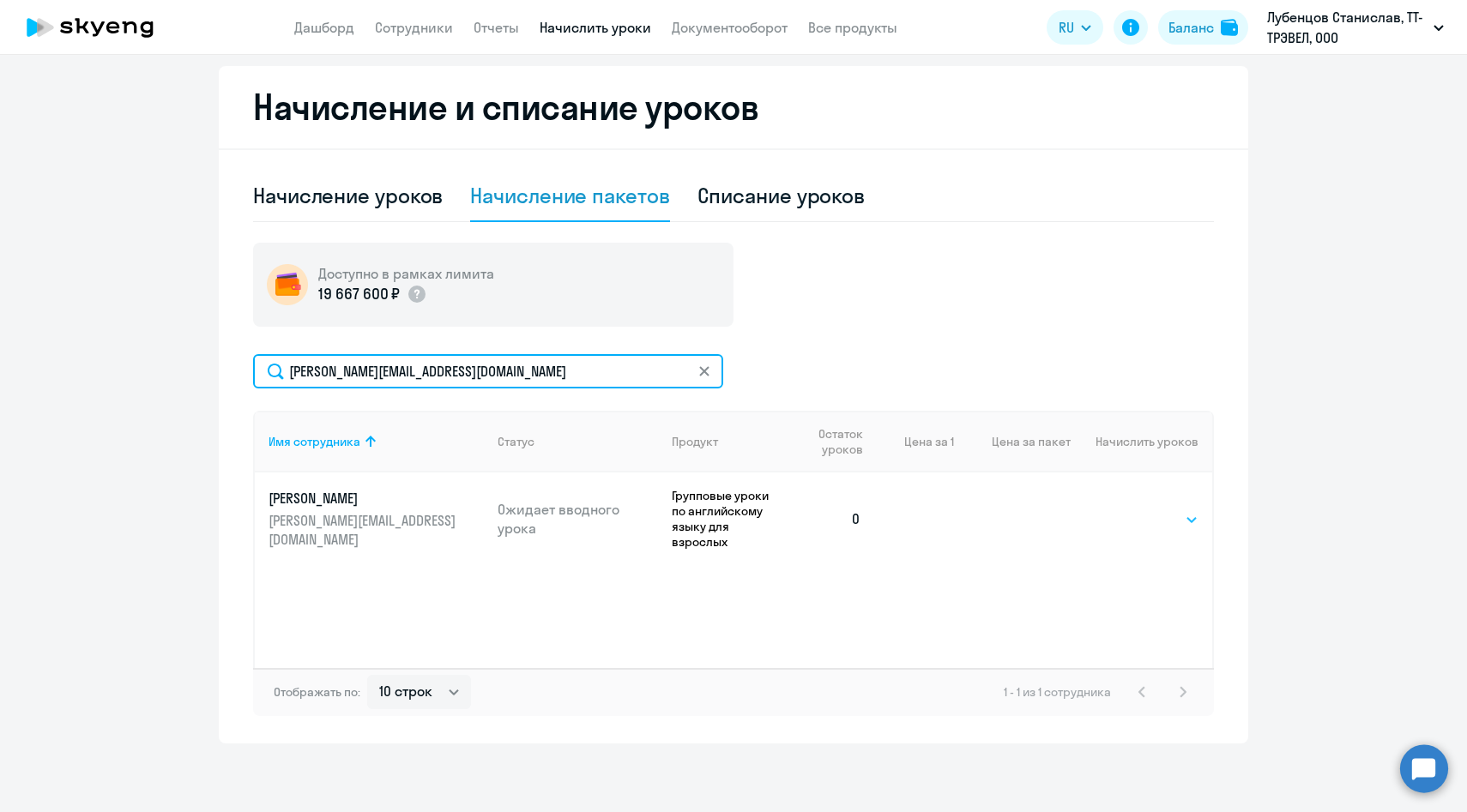
type input "[PERSON_NAME][EMAIL_ADDRESS][DOMAIN_NAME]"
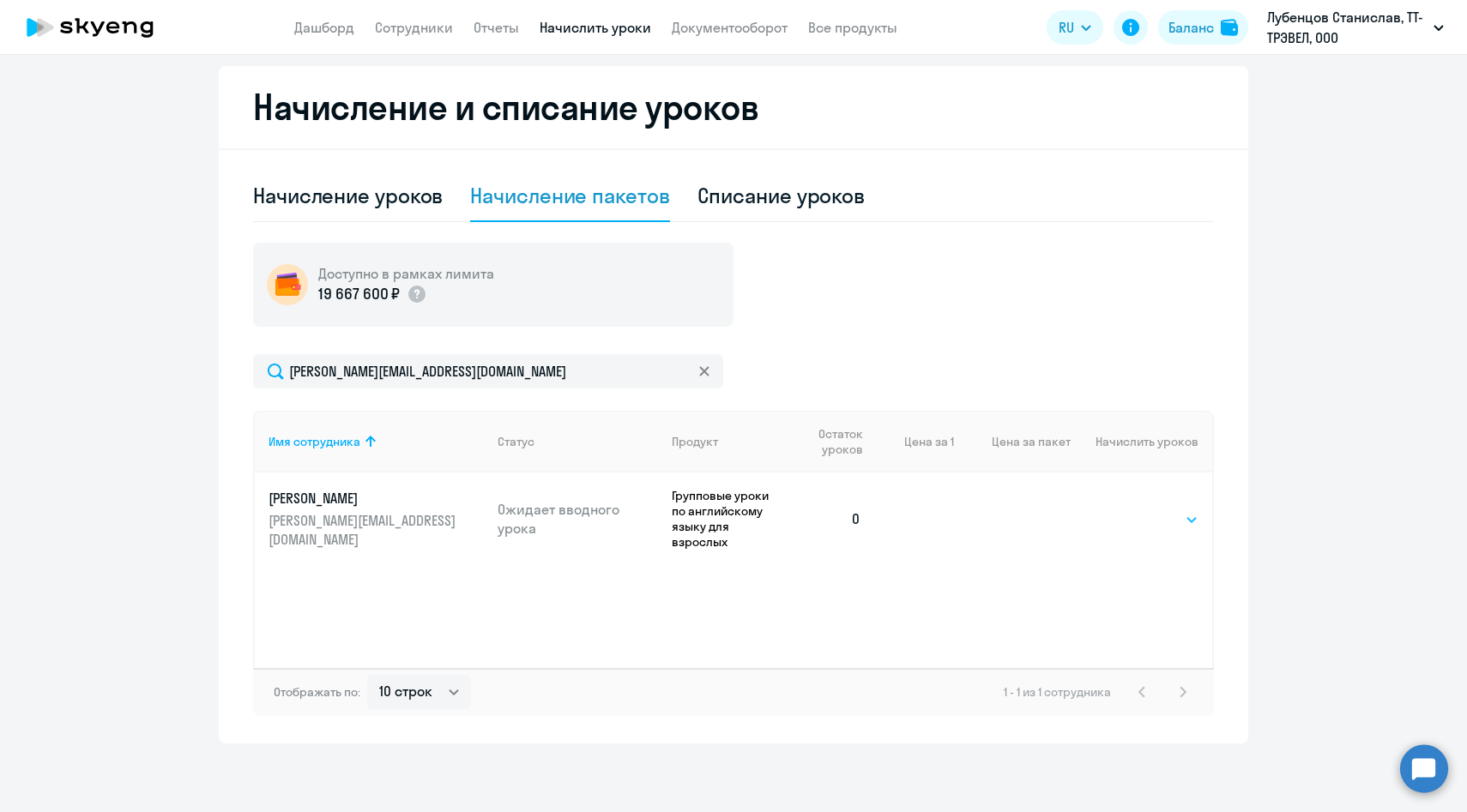
click at [1135, 514] on select "Выбрать 48 64 96" at bounding box center [1163, 520] width 70 height 21
select select "48"
click at [1128, 509] on select "Выбрать 48 64 96" at bounding box center [1163, 520] width 70 height 21
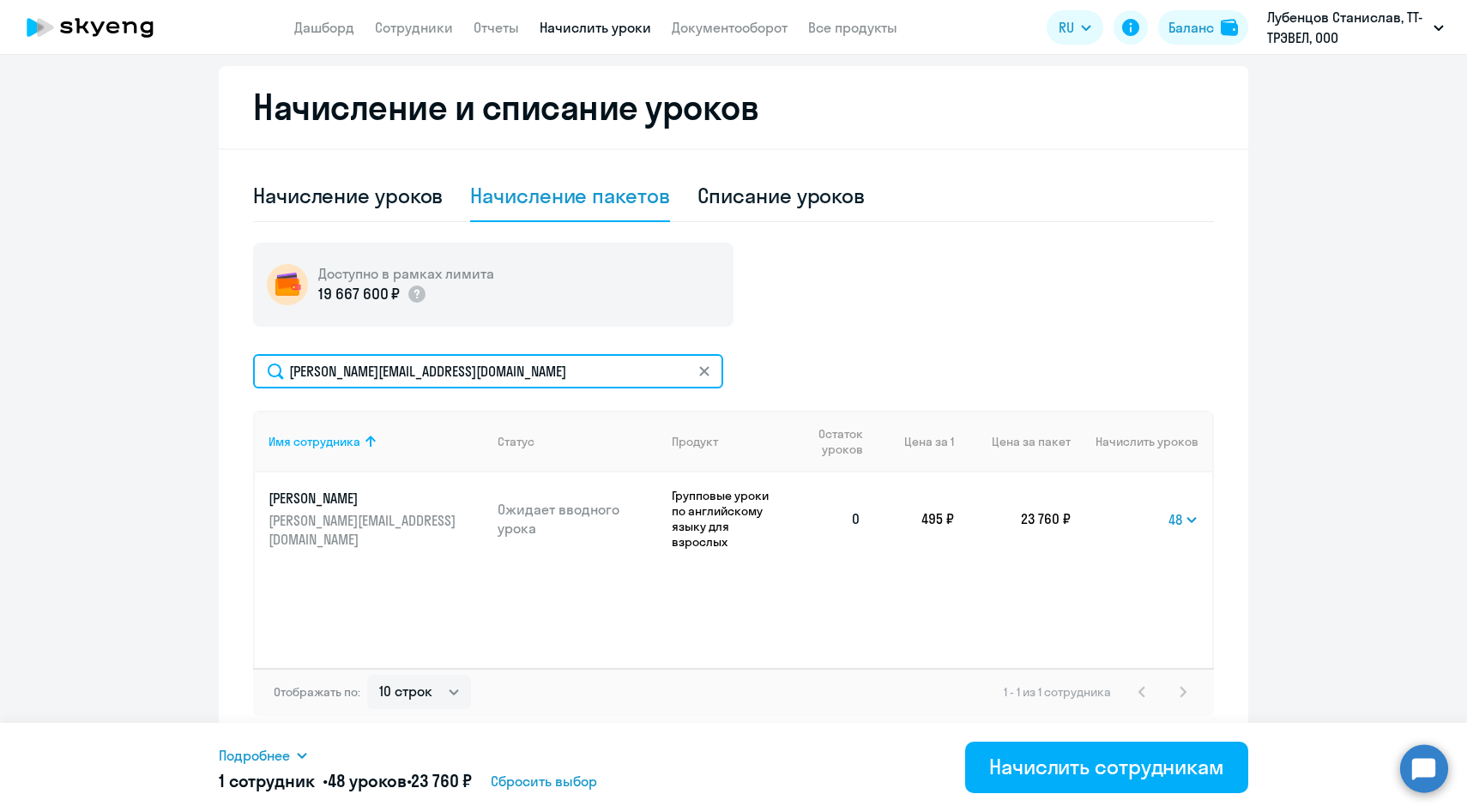
drag, startPoint x: 565, startPoint y: 368, endPoint x: 267, endPoint y: 366, distance: 298.0
click at [268, 367] on input "[PERSON_NAME][EMAIL_ADDRESS][DOMAIN_NAME]" at bounding box center [488, 371] width 470 height 34
paste input "darya.bakanova"
type input "darya.bakanova@multonpartners.com"
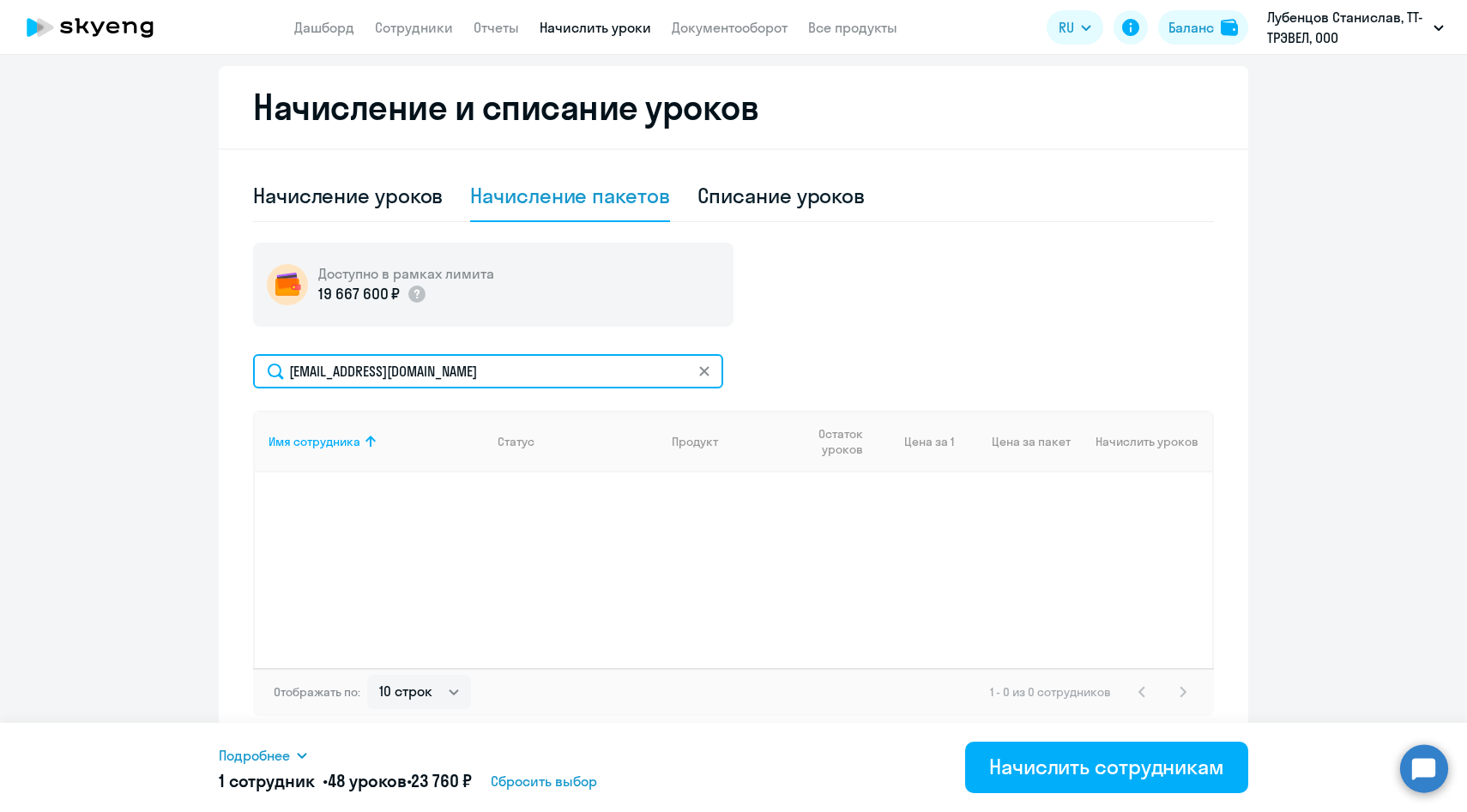
drag, startPoint x: 552, startPoint y: 377, endPoint x: 411, endPoint y: 375, distance: 141.0
click at [411, 375] on input "darya.bakanova@multonpartners.com" at bounding box center [488, 371] width 470 height 34
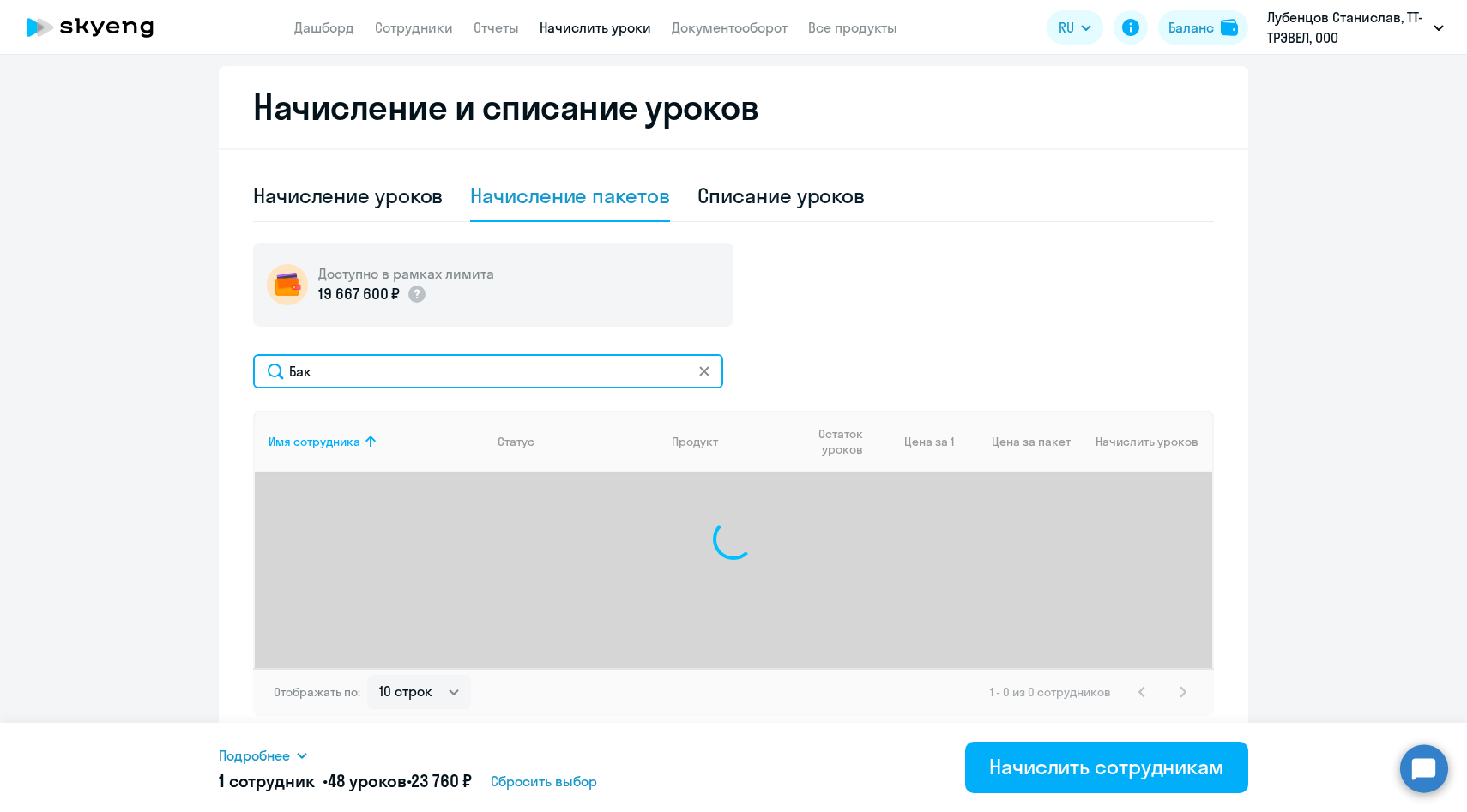
type input "Бака"
select select "48"
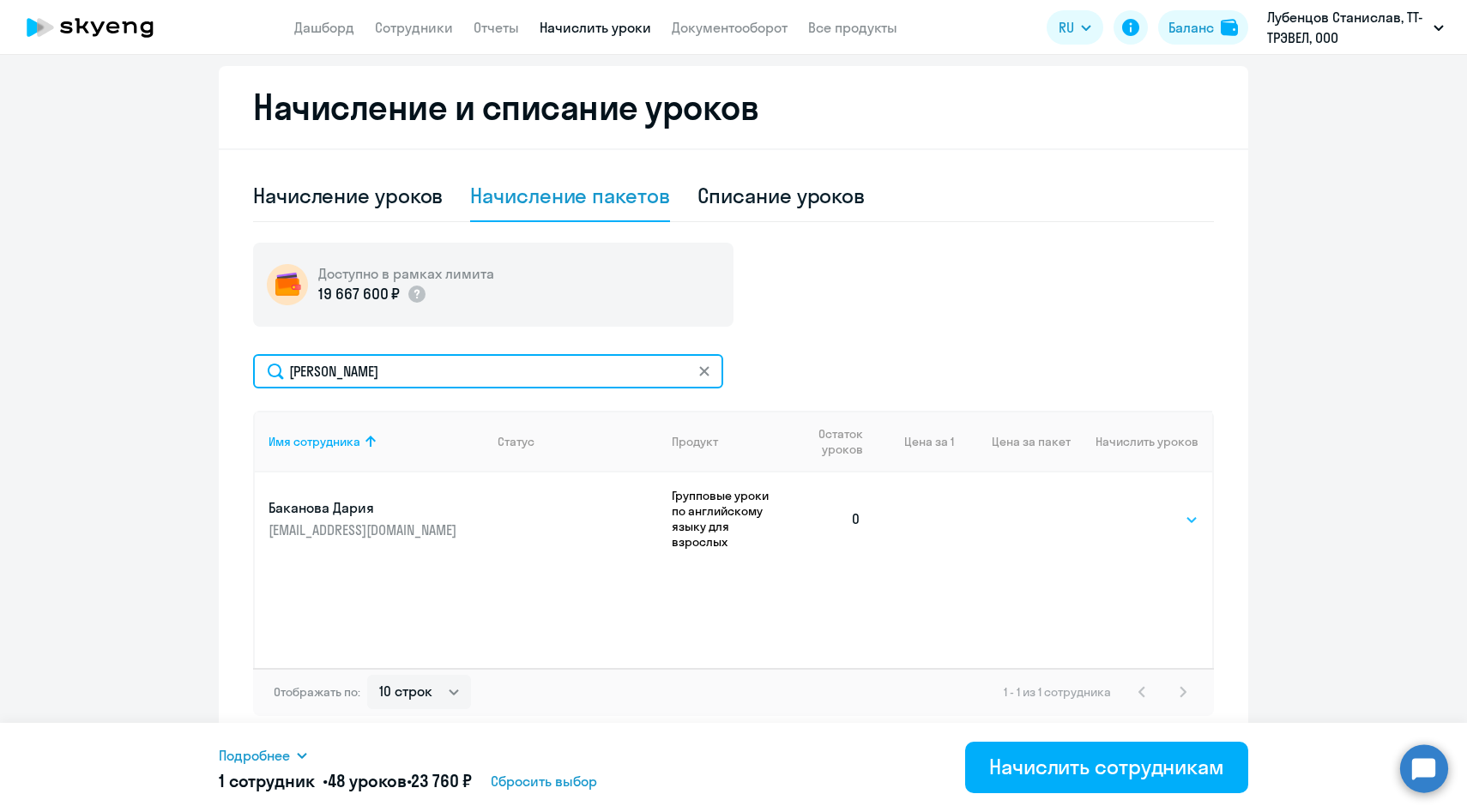
type input "Баканова"
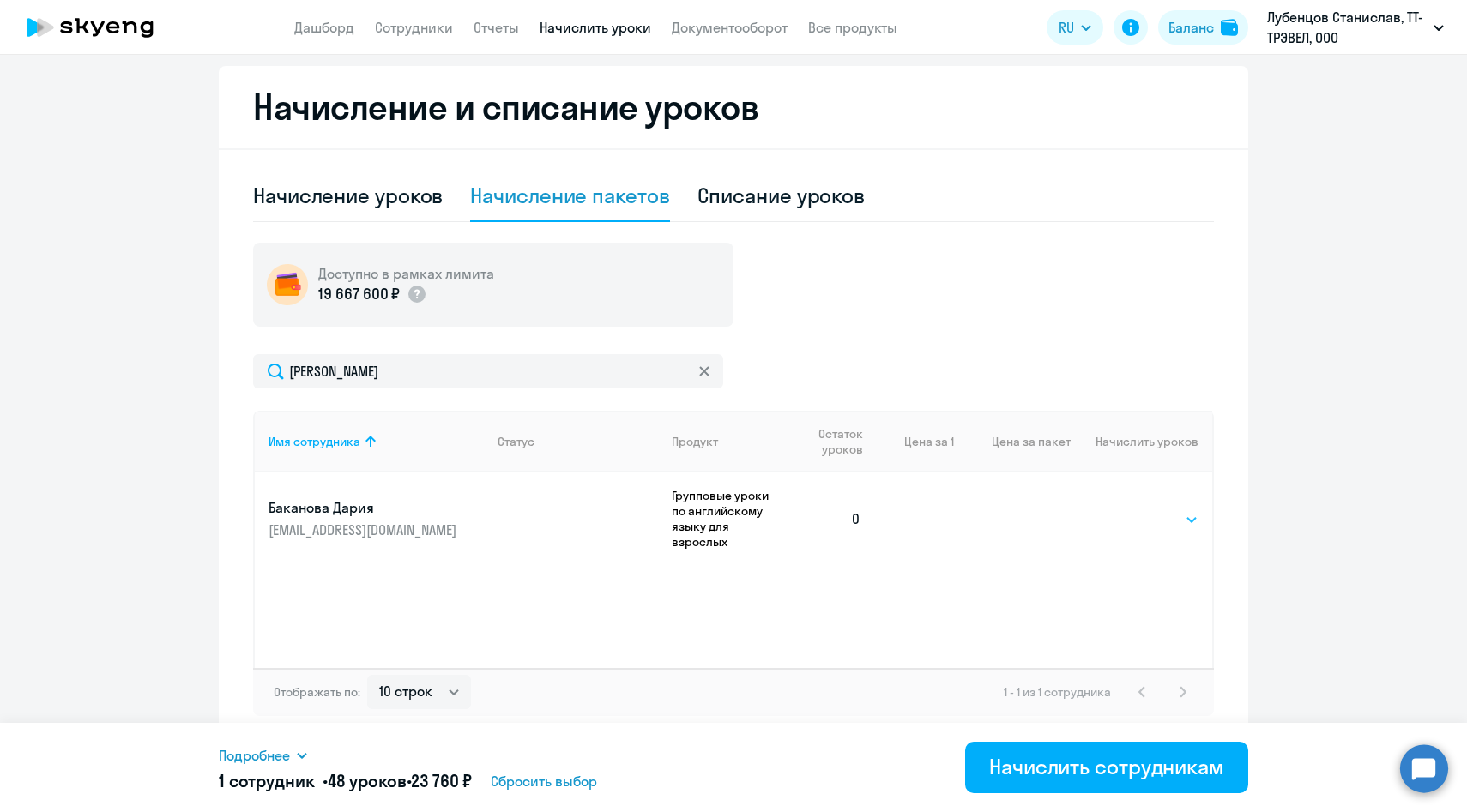
click at [1140, 510] on select "Выбрать 48 64 96" at bounding box center [1163, 520] width 70 height 21
select select "48"
click at [1128, 509] on select "Выбрать 48 64 96" at bounding box center [1163, 520] width 70 height 21
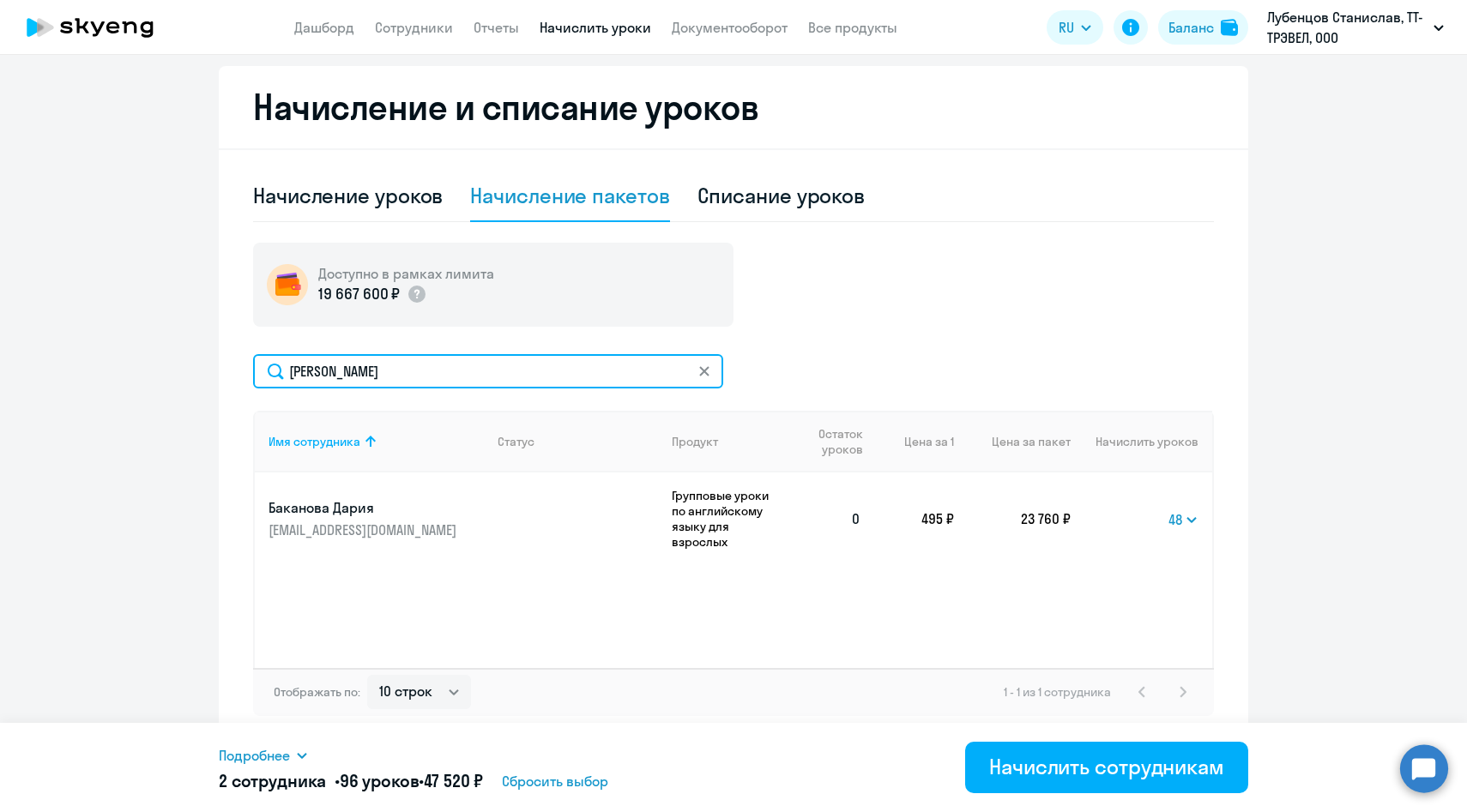
drag, startPoint x: 410, startPoint y: 379, endPoint x: 270, endPoint y: 377, distance: 140.0
click at [270, 378] on input "Баканова" at bounding box center [488, 371] width 470 height 34
paste input "[PERSON_NAME][EMAIL_ADDRESS][DOMAIN_NAME]"
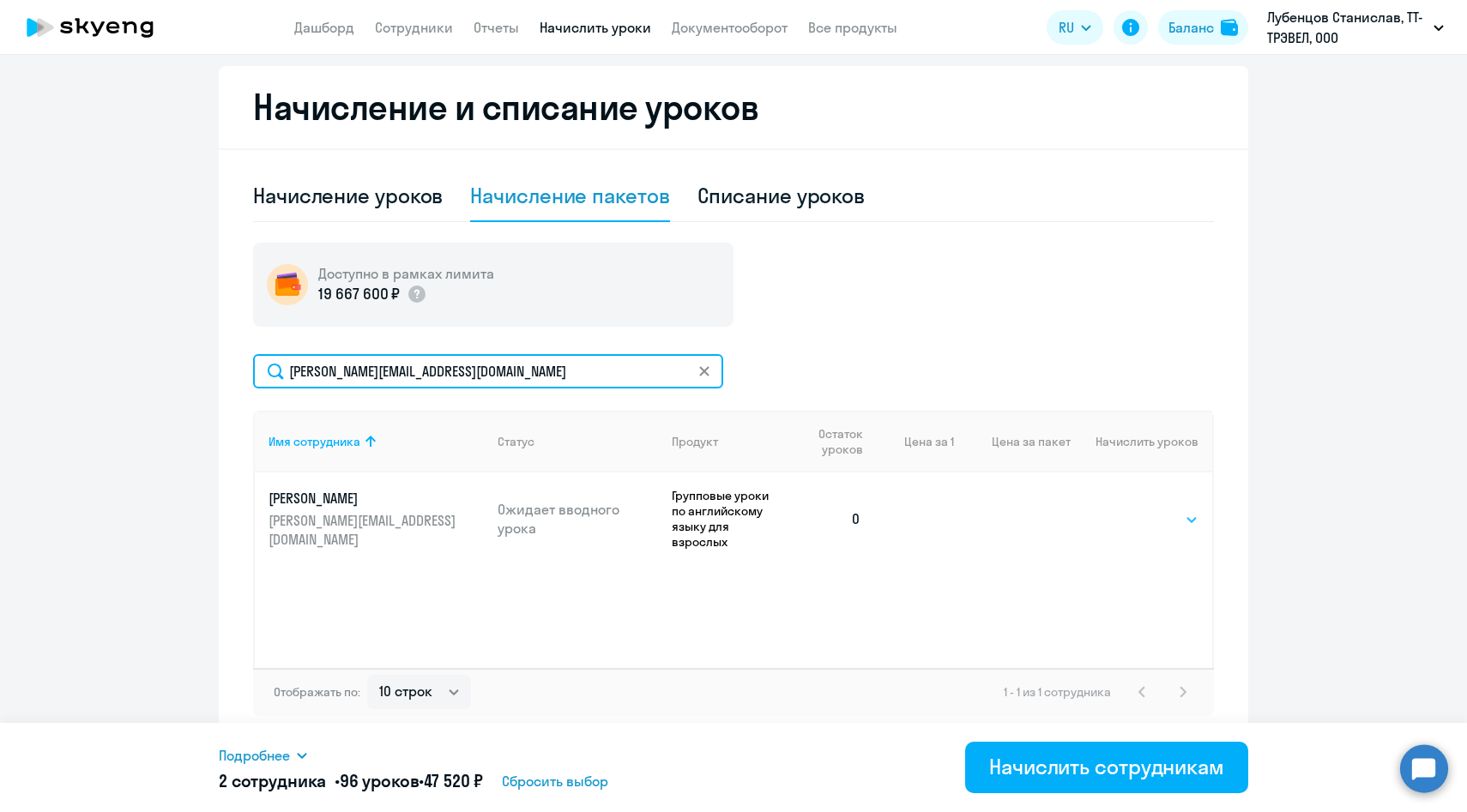
type input "[PERSON_NAME][EMAIL_ADDRESS][DOMAIN_NAME]"
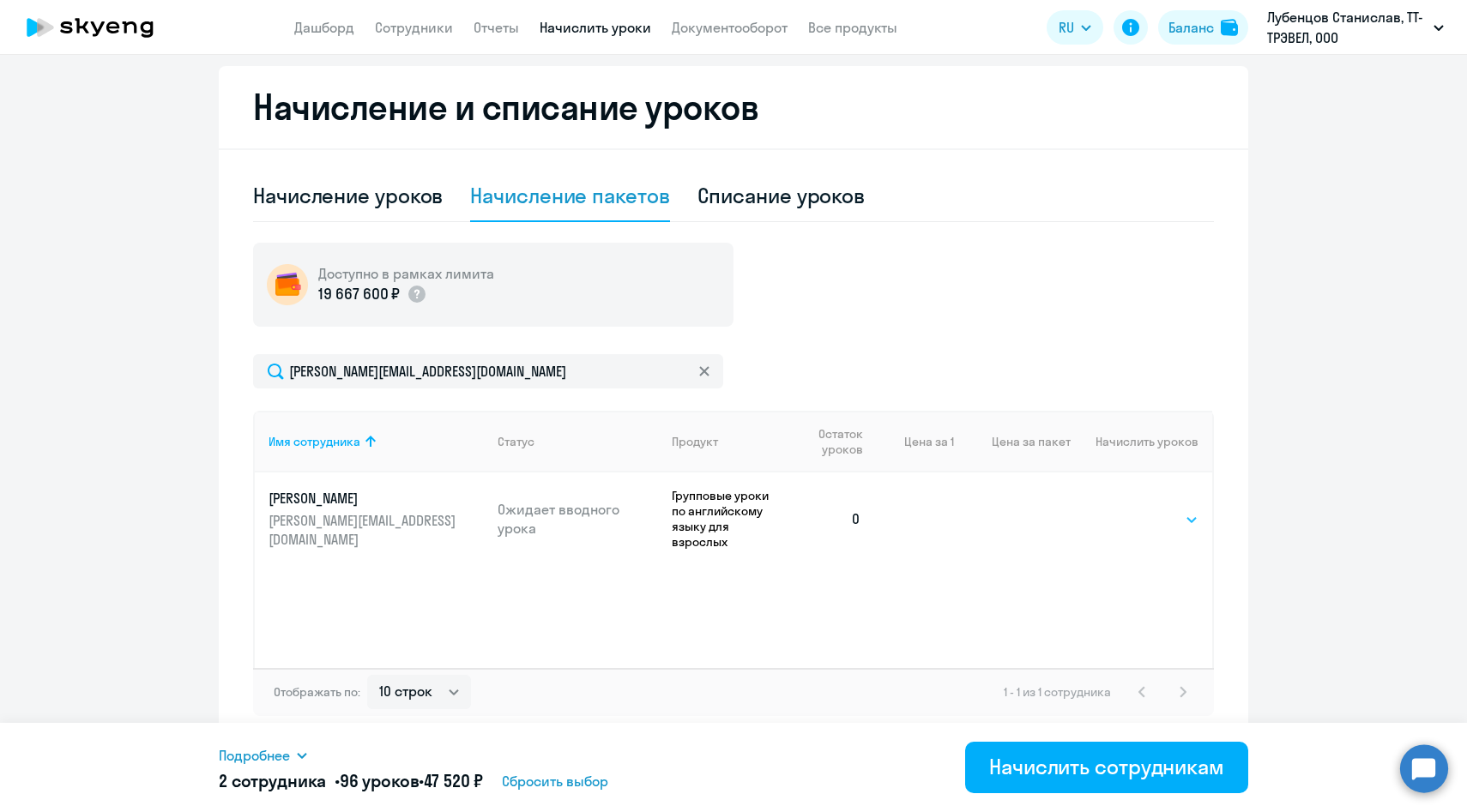
click at [1164, 515] on select "Выбрать 48 64 96" at bounding box center [1163, 520] width 70 height 21
select select "48"
click at [1128, 509] on select "Выбрать 48 64 96" at bounding box center [1163, 520] width 70 height 21
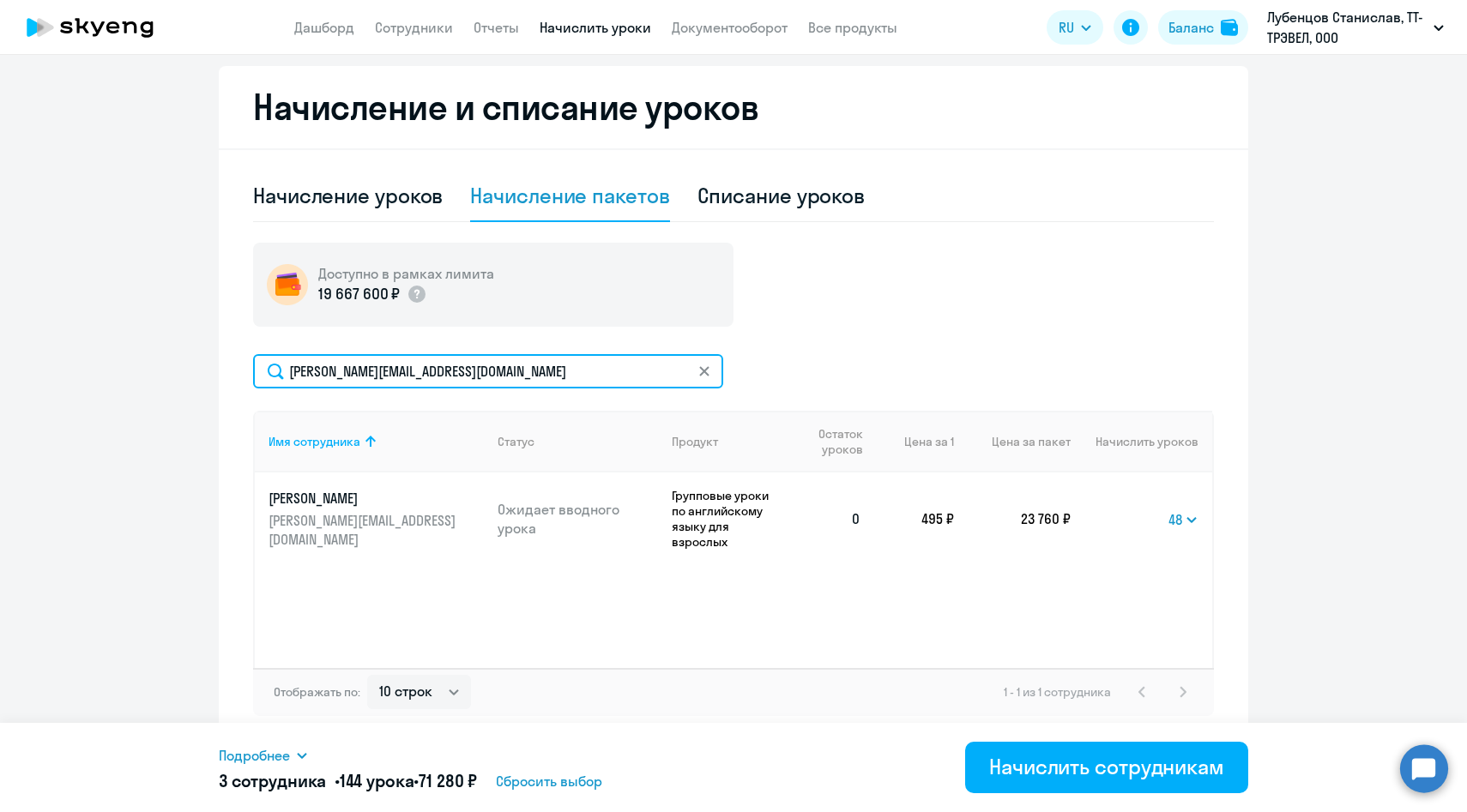
drag, startPoint x: 537, startPoint y: 378, endPoint x: 232, endPoint y: 371, distance: 305.1
click at [232, 372] on div "Начисление и списание уроков Начисление уроков Начисление пакетов Списание урок…" at bounding box center [734, 404] width 1029 height 677
paste input "elina.muhametshin"
type input "[PERSON_NAME][EMAIL_ADDRESS][DOMAIN_NAME]"
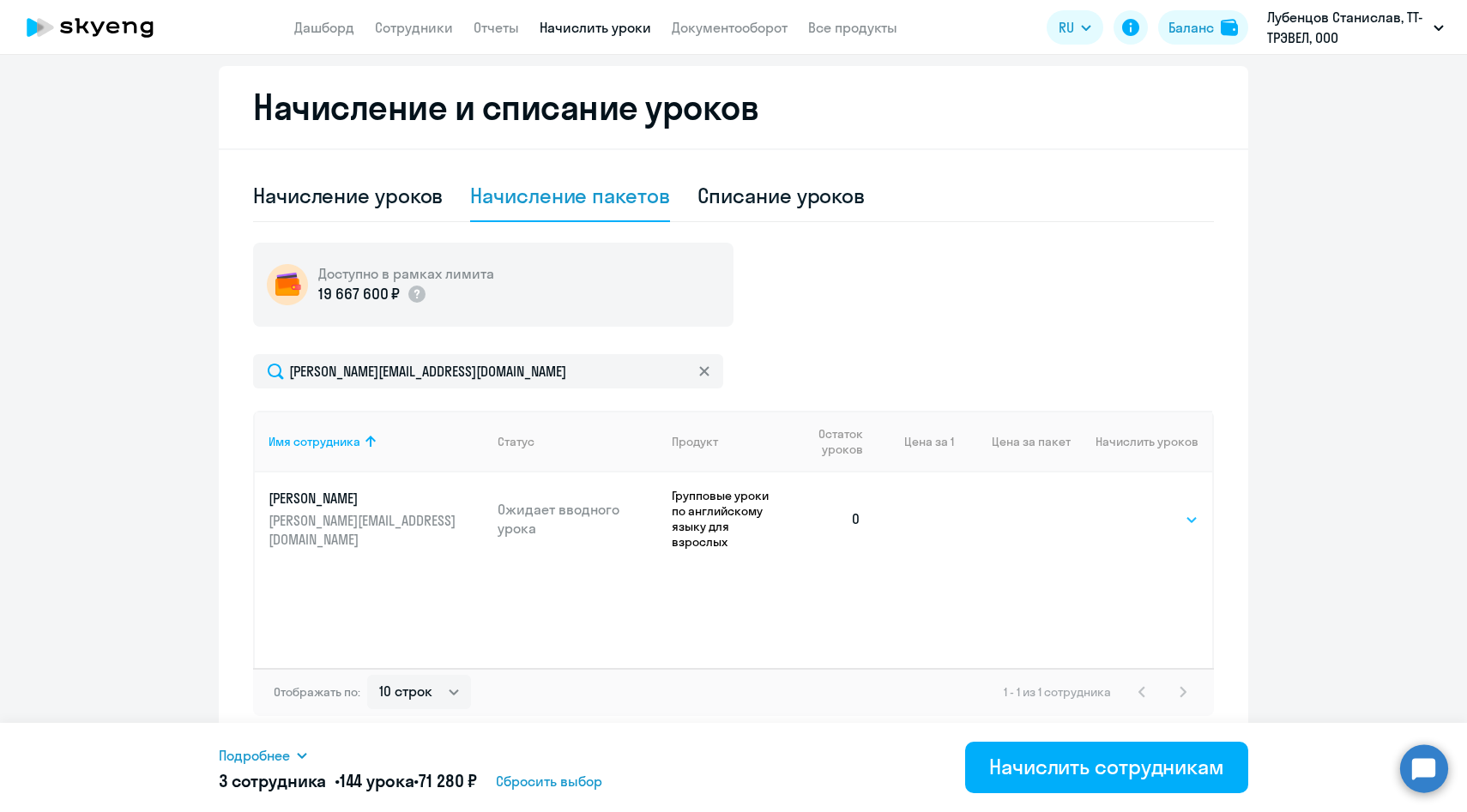
click at [1128, 509] on select "Выбрать 48 64 96" at bounding box center [1163, 520] width 70 height 21
select select "48"
click at [1128, 509] on select "Выбрать 48 64 96" at bounding box center [1163, 520] width 70 height 21
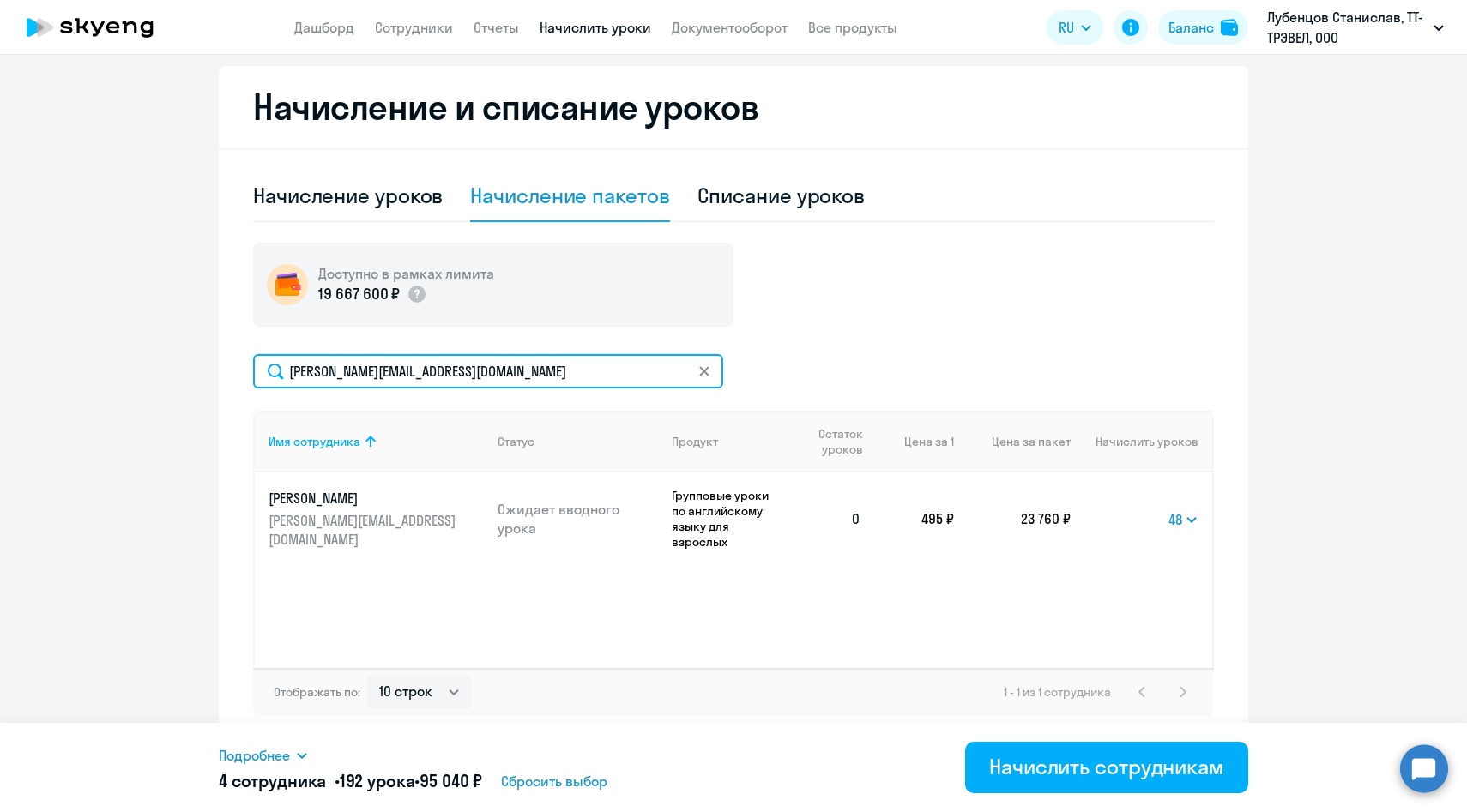
drag, startPoint x: 563, startPoint y: 374, endPoint x: 164, endPoint y: 363, distance: 399.2
click at [164, 363] on ng-component "Рекомендуем создать шаблон автоначислений Уроки больше не придётся начислять вр…" at bounding box center [734, 188] width 1467 height 1111
paste input "polina.pch.churikov"
type input "[EMAIL_ADDRESS][DOMAIN_NAME]"
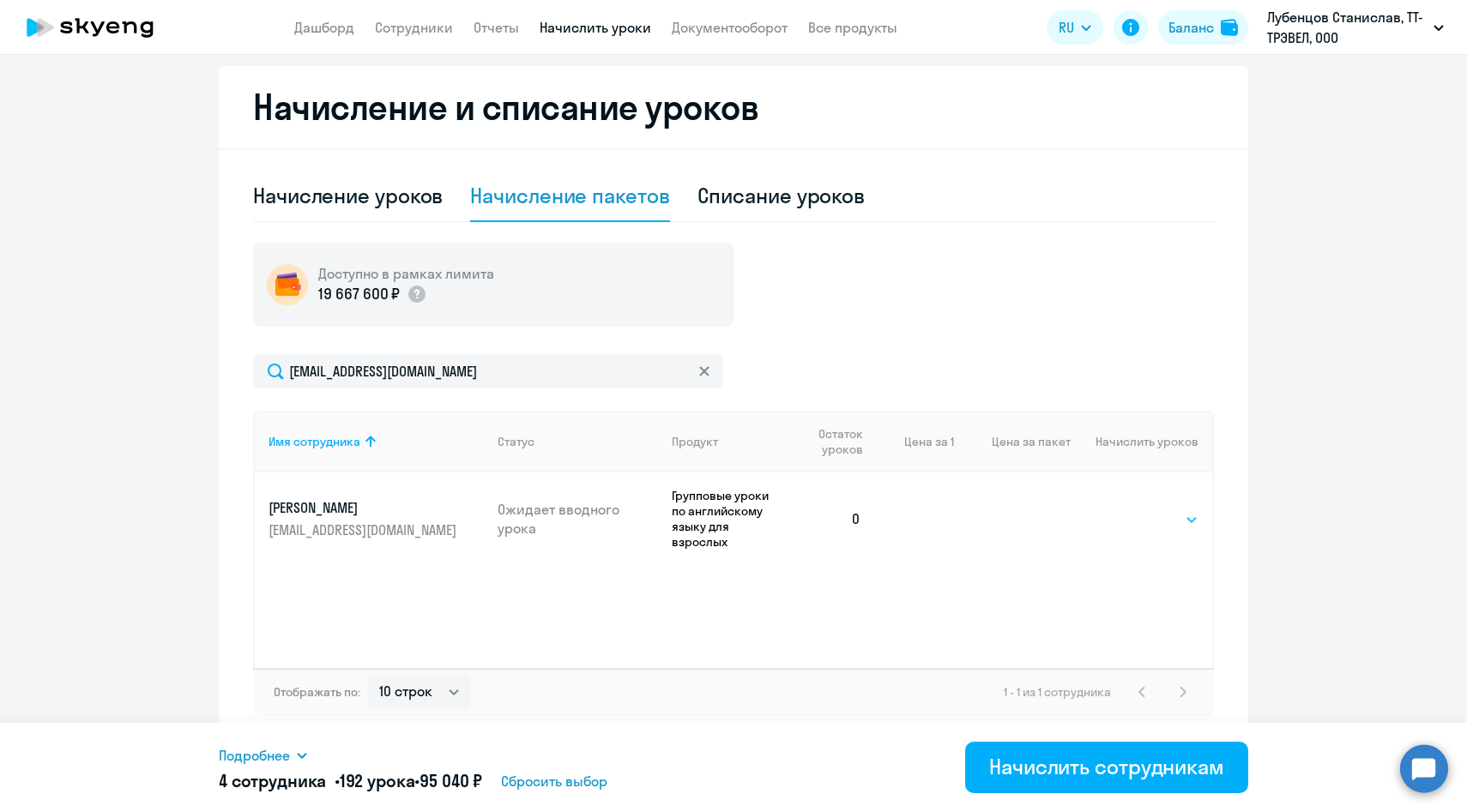
click at [1164, 509] on select "Выбрать 48 64 96" at bounding box center [1163, 520] width 70 height 21
select select "48"
click at [1128, 509] on select "Выбрать 48 64 96" at bounding box center [1163, 520] width 70 height 21
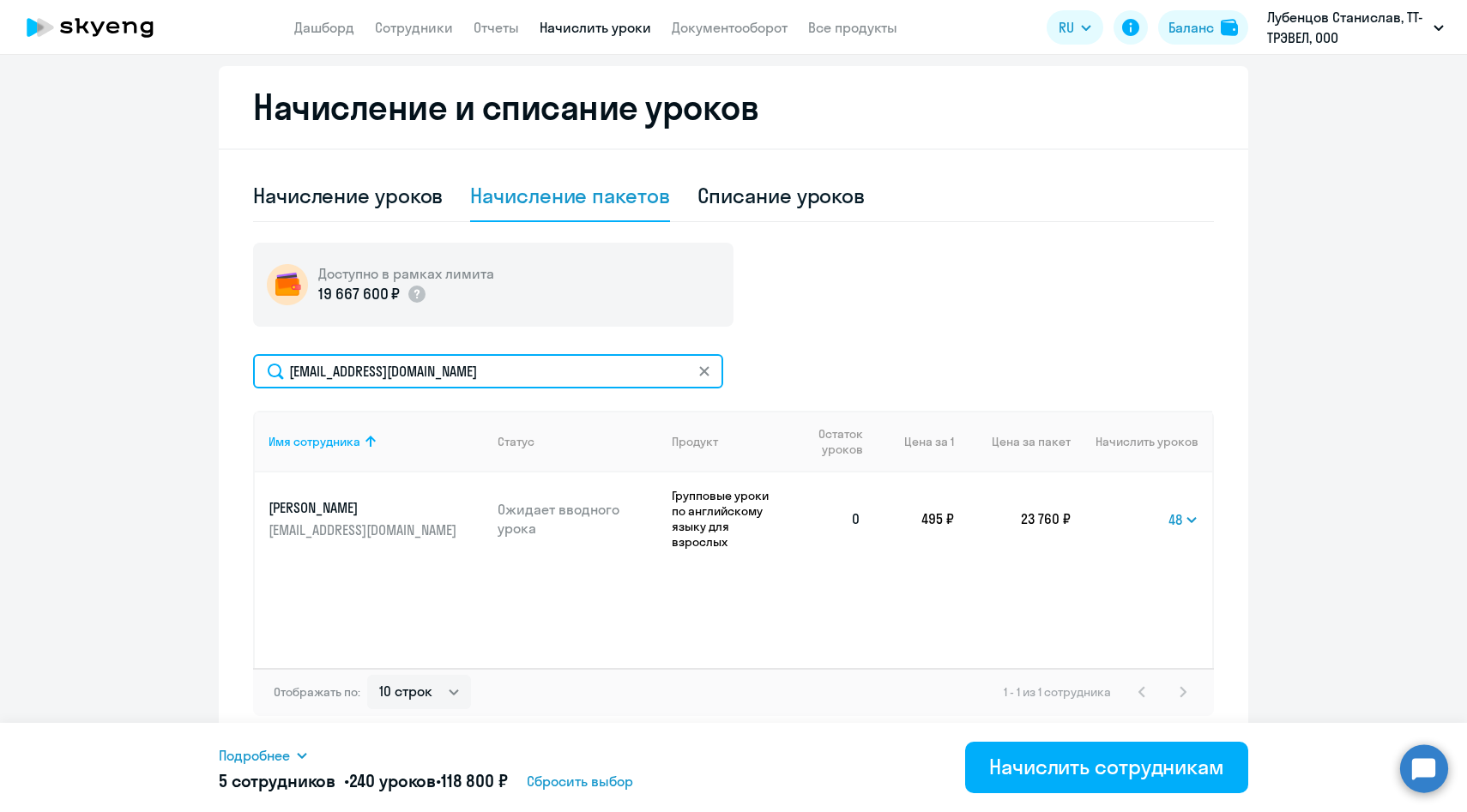
drag, startPoint x: 569, startPoint y: 368, endPoint x: 214, endPoint y: 364, distance: 355.0
click at [214, 365] on ng-component "Рекомендуем создать шаблон автоначислений Уроки больше не придётся начислять вр…" at bounding box center [734, 188] width 1467 height 1111
paste input "anastasiya.mukasee"
type input "[PERSON_NAME][EMAIL_ADDRESS][DOMAIN_NAME]"
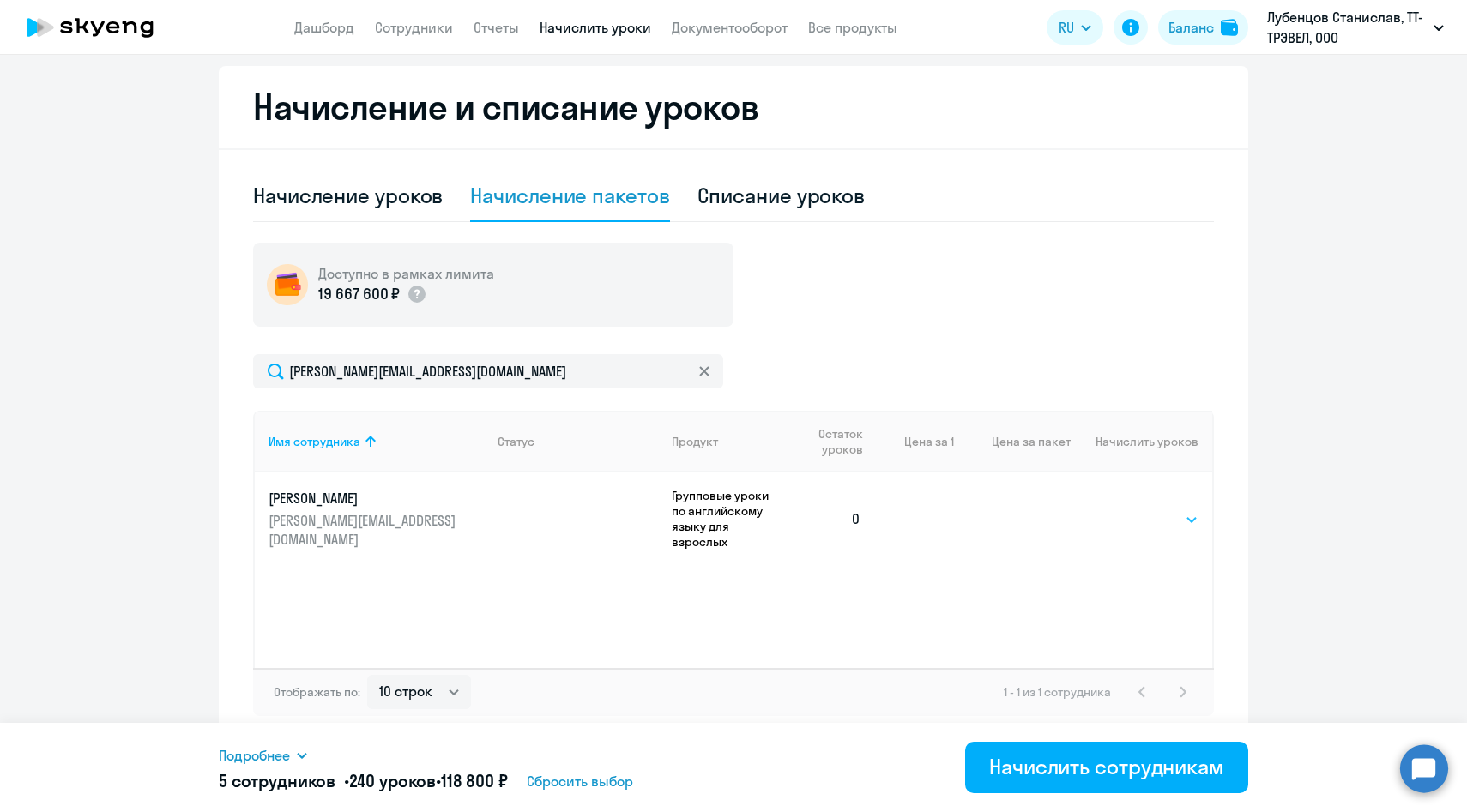
click at [1172, 514] on select "Выбрать 48 64 96" at bounding box center [1163, 520] width 70 height 21
select select "48"
click at [1128, 509] on select "Выбрать 48 64 96" at bounding box center [1163, 520] width 70 height 21
click at [277, 752] on span "Подробнее" at bounding box center [254, 756] width 71 height 21
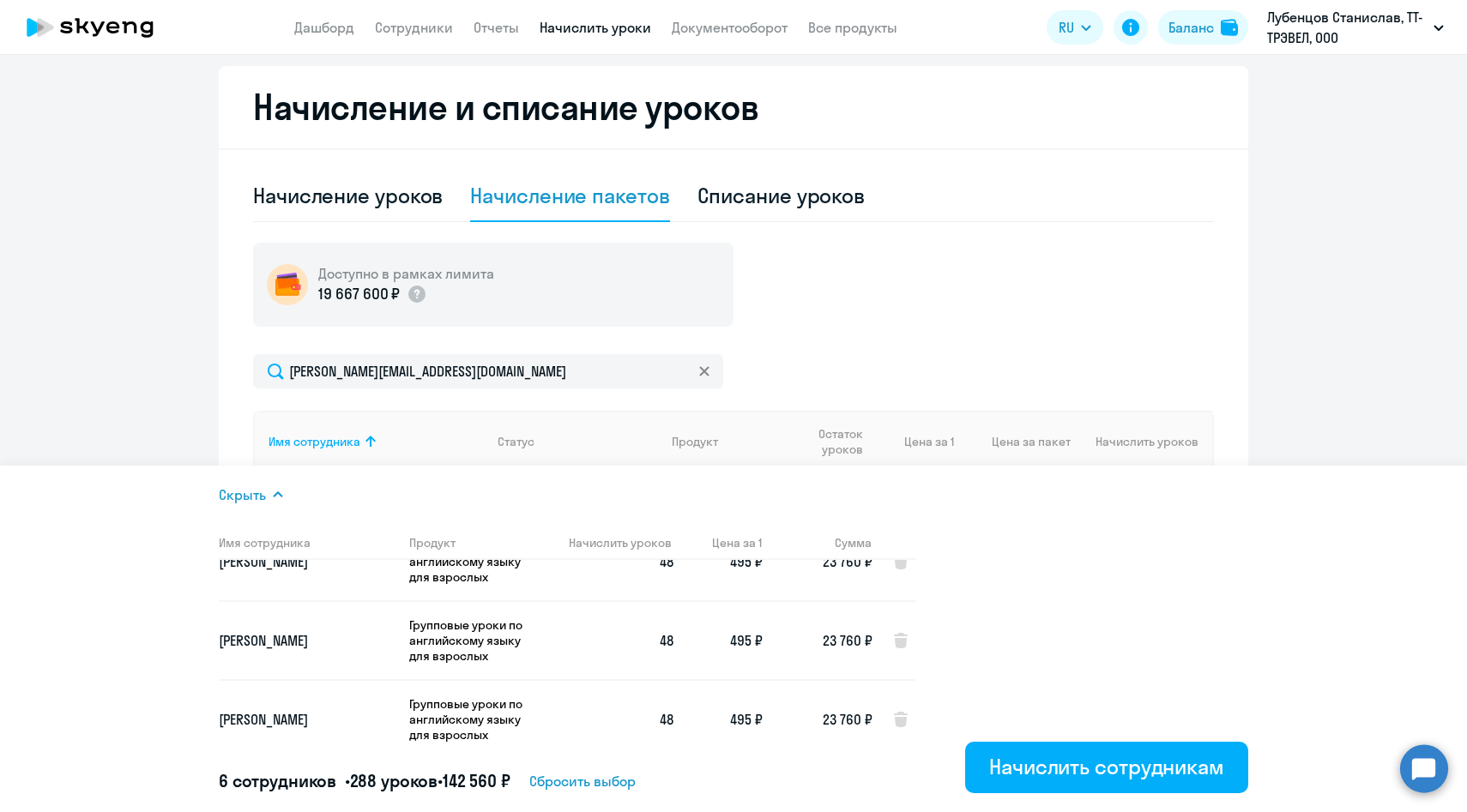
scroll to position [283, 0]
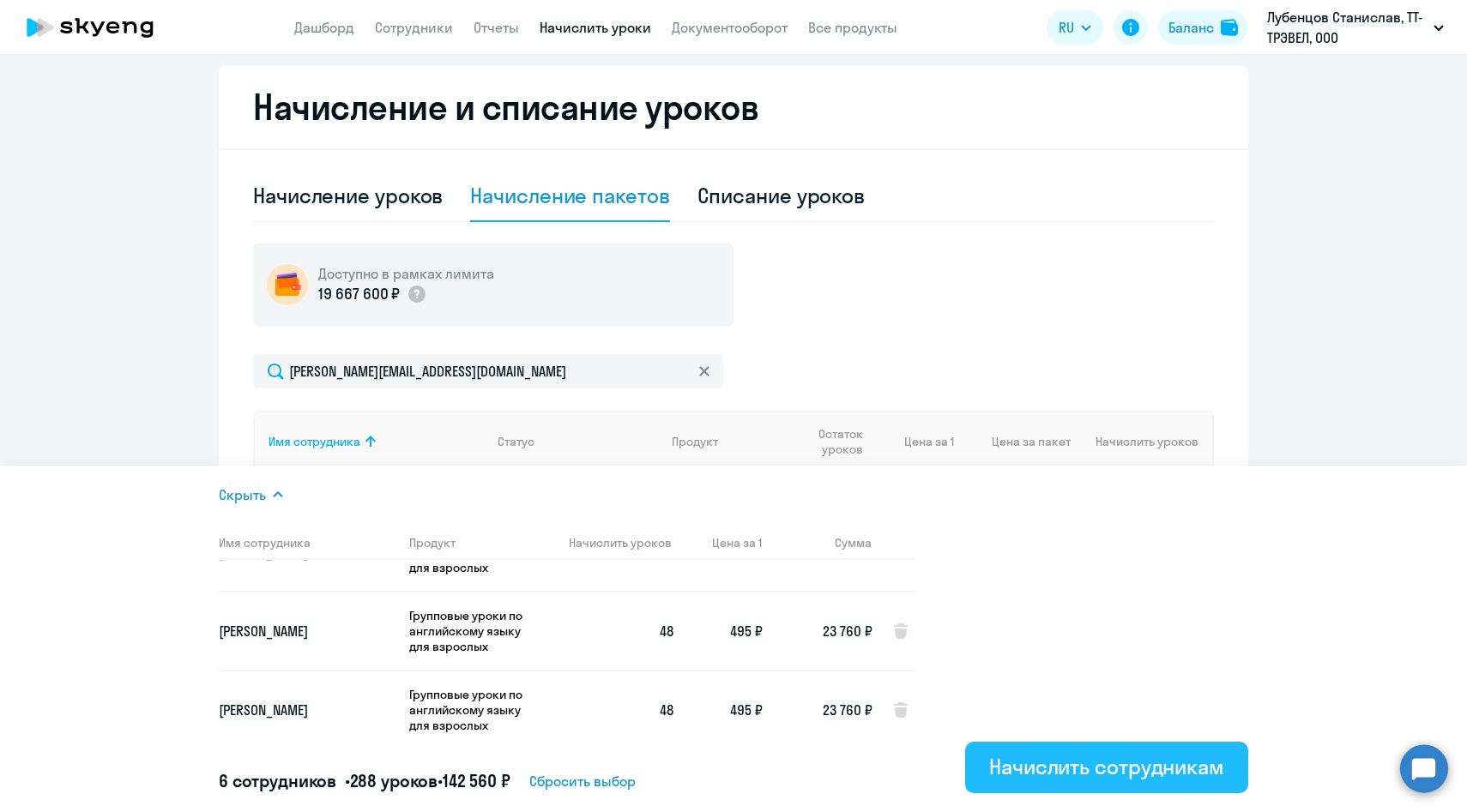
click at [1071, 783] on button "Начислить сотрудникам" at bounding box center [1106, 767] width 283 height 52
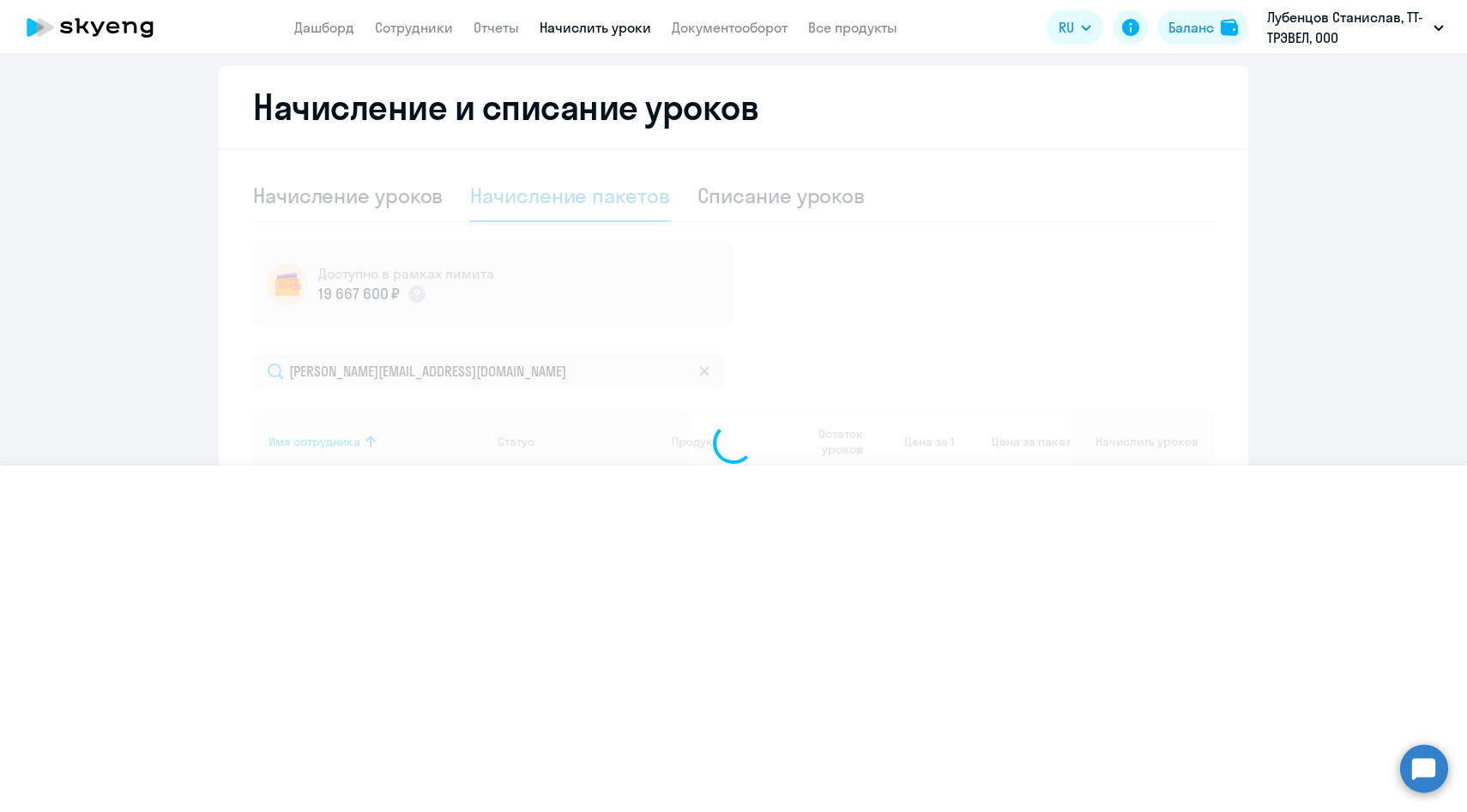
select select
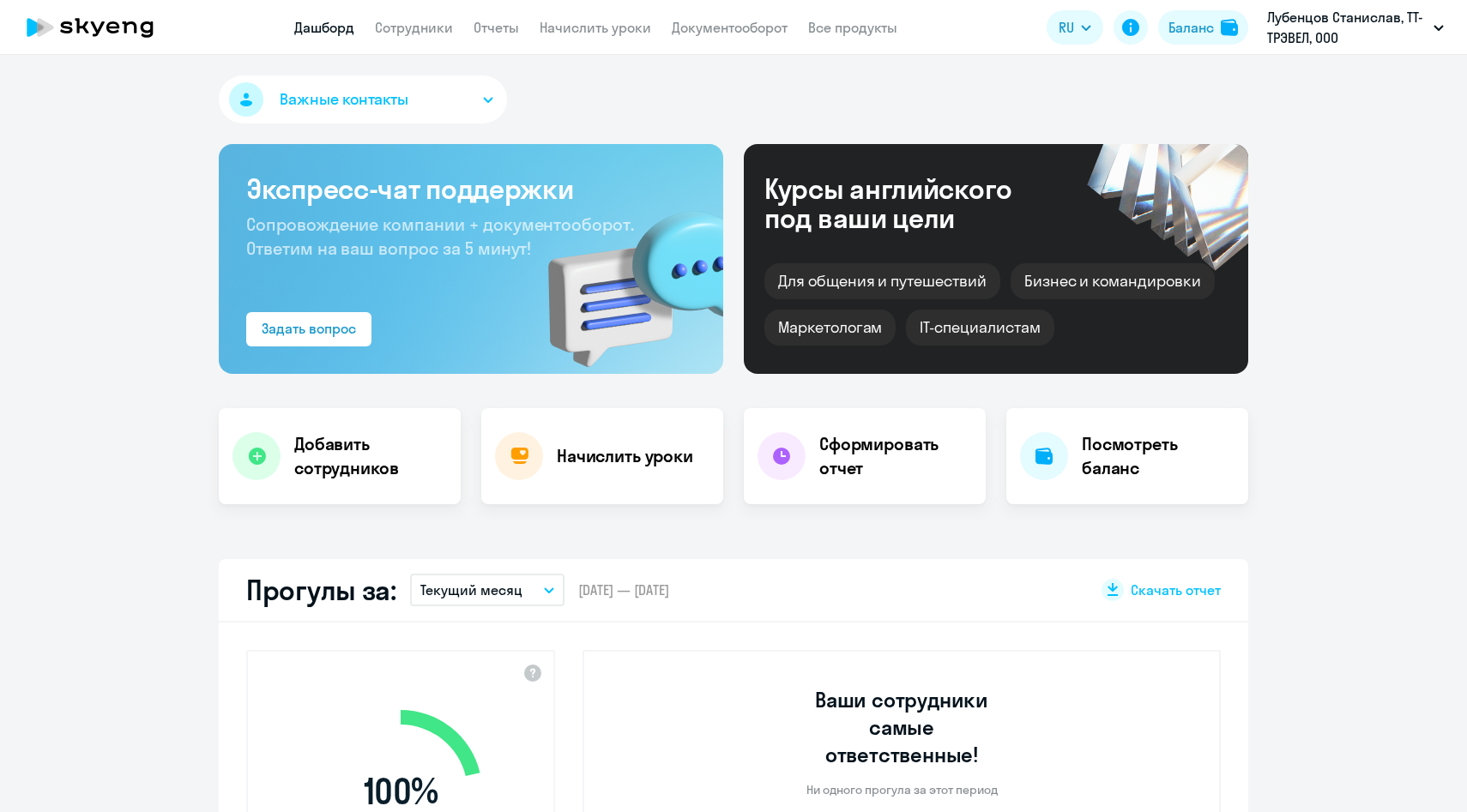
select select "30"
click at [604, 32] on link "Начислить уроки" at bounding box center [594, 28] width 111 height 18
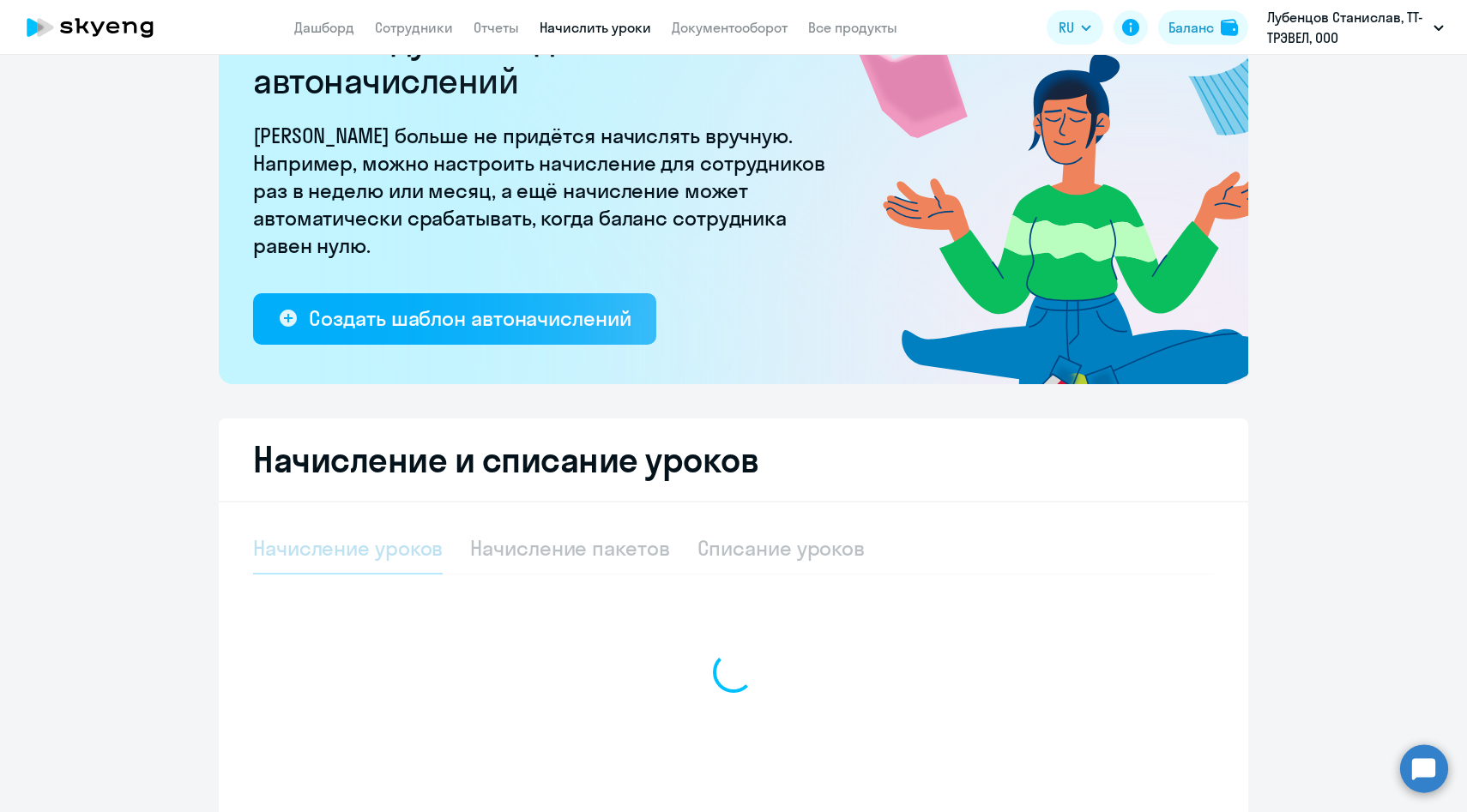
select select "10"
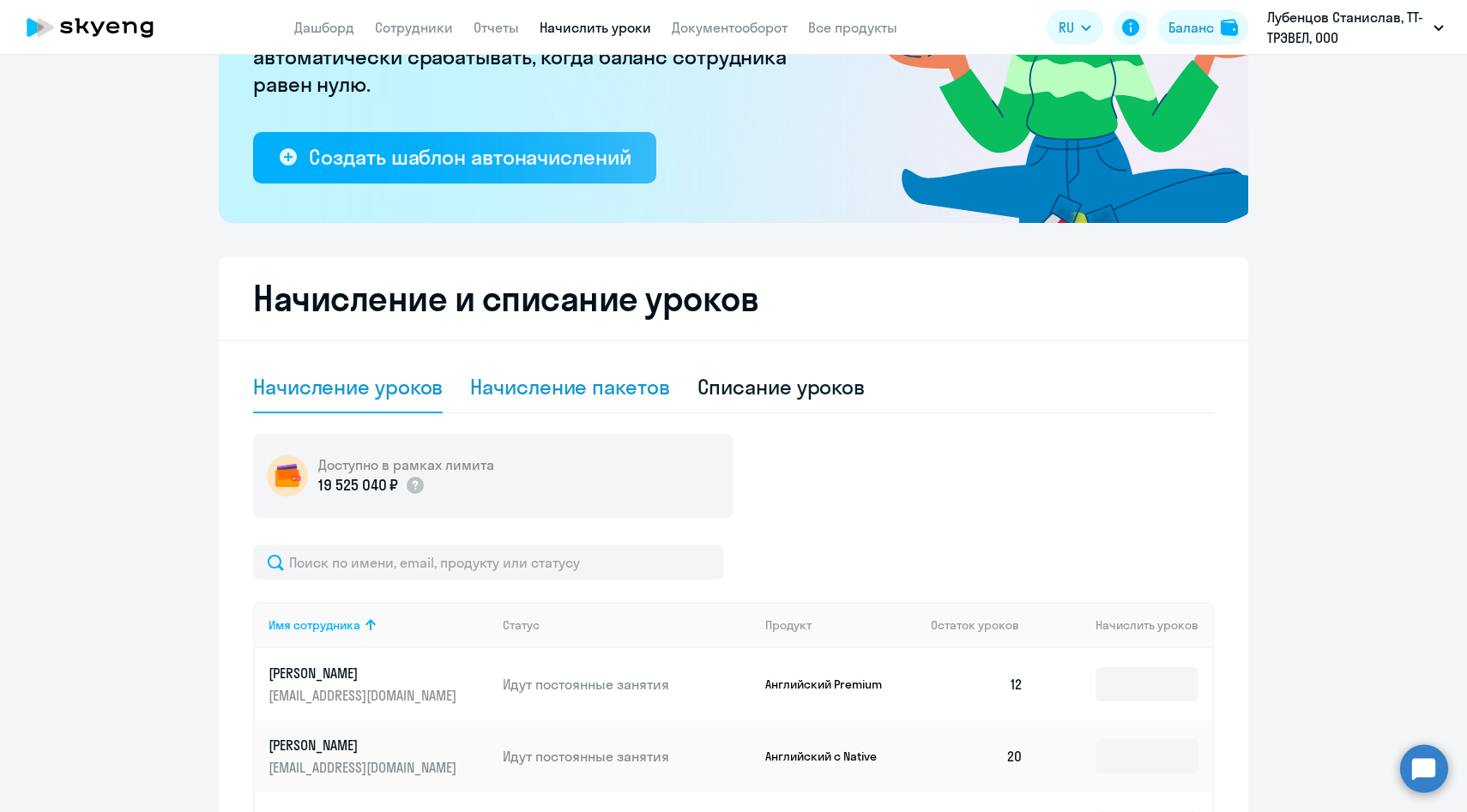
click at [564, 374] on div "Начисление пакетов" at bounding box center [569, 386] width 199 height 27
select select "10"
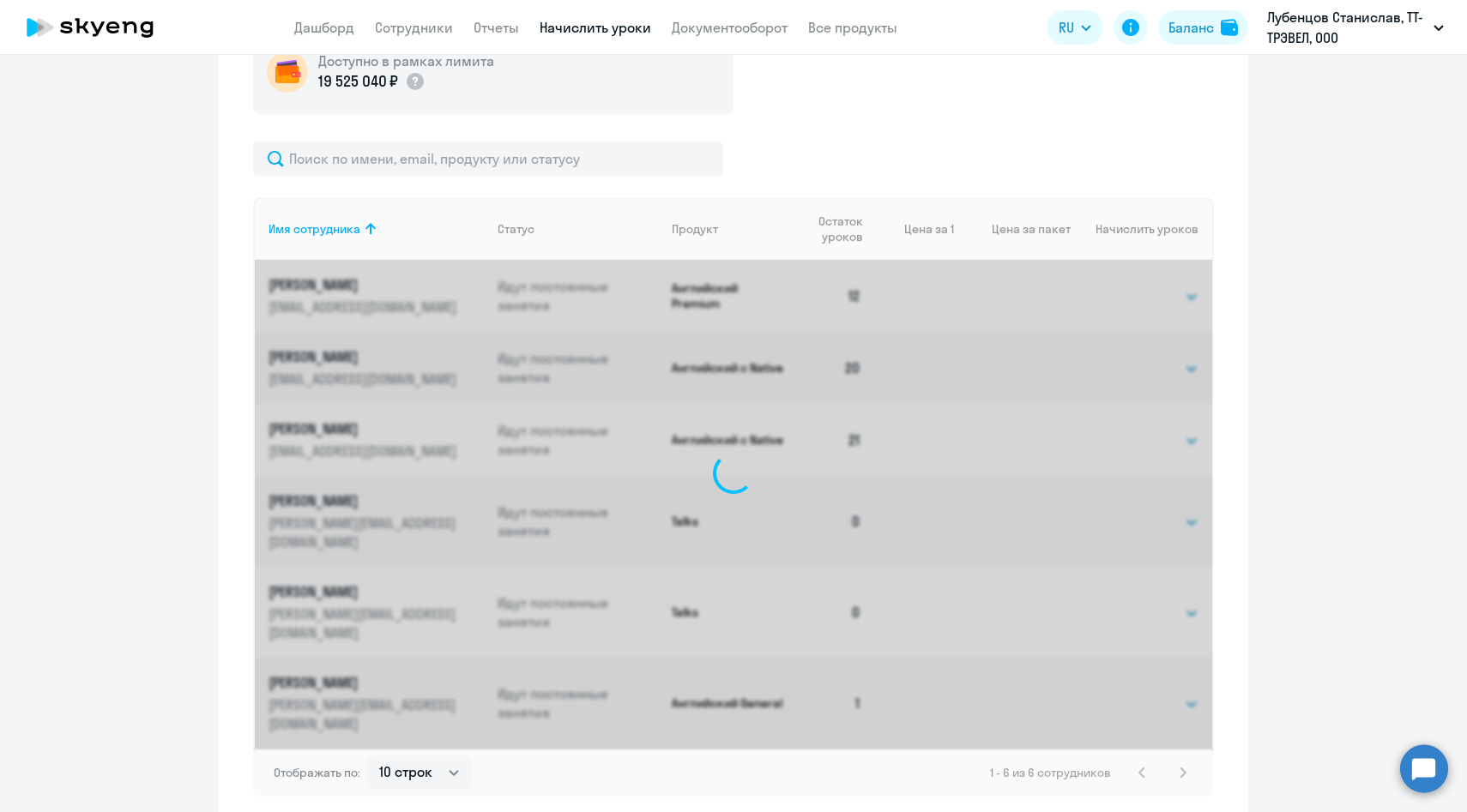
scroll to position [685, 0]
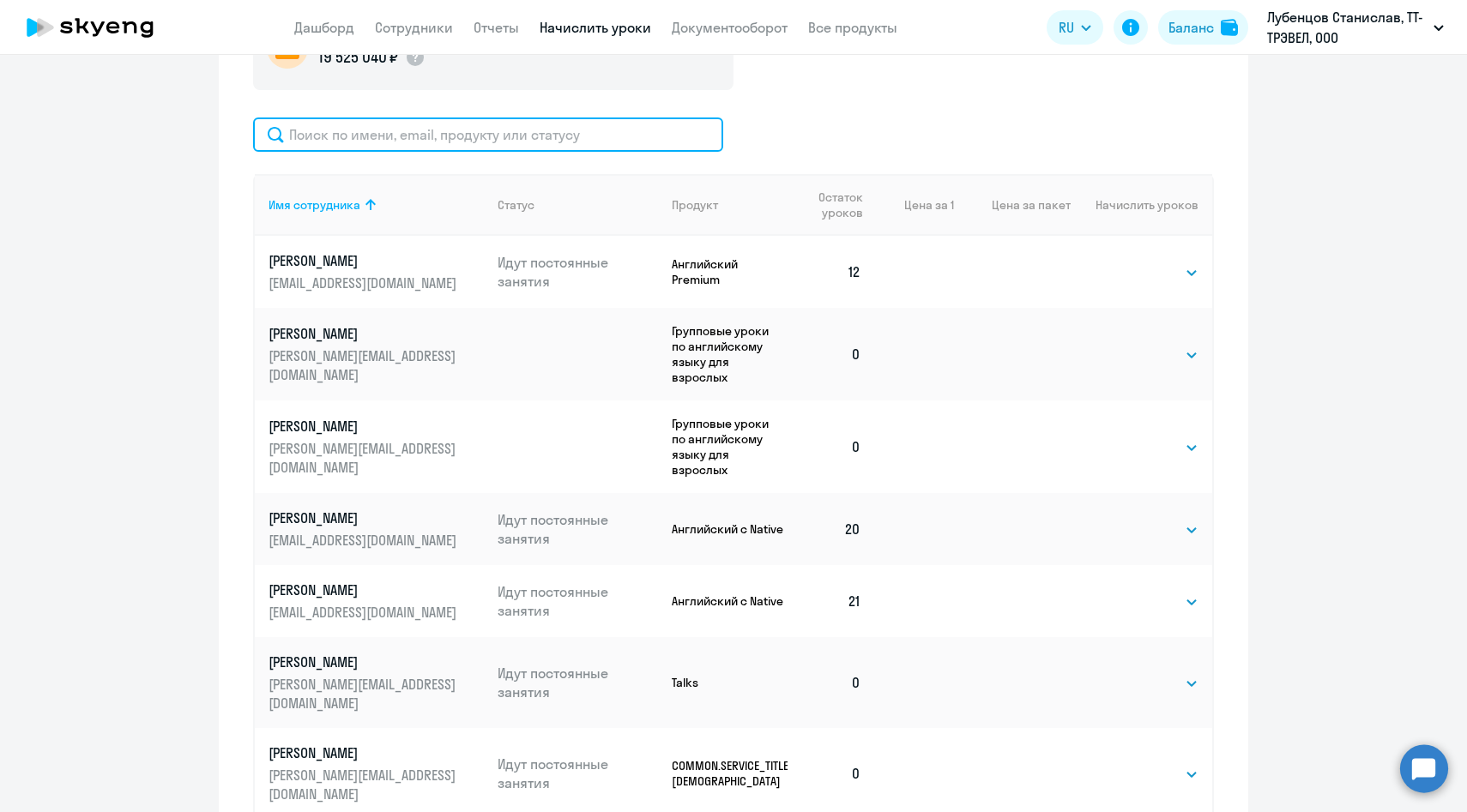
click at [519, 141] on input "text" at bounding box center [488, 134] width 470 height 34
paste input "sofya.nesudimova@multonpartners.com"
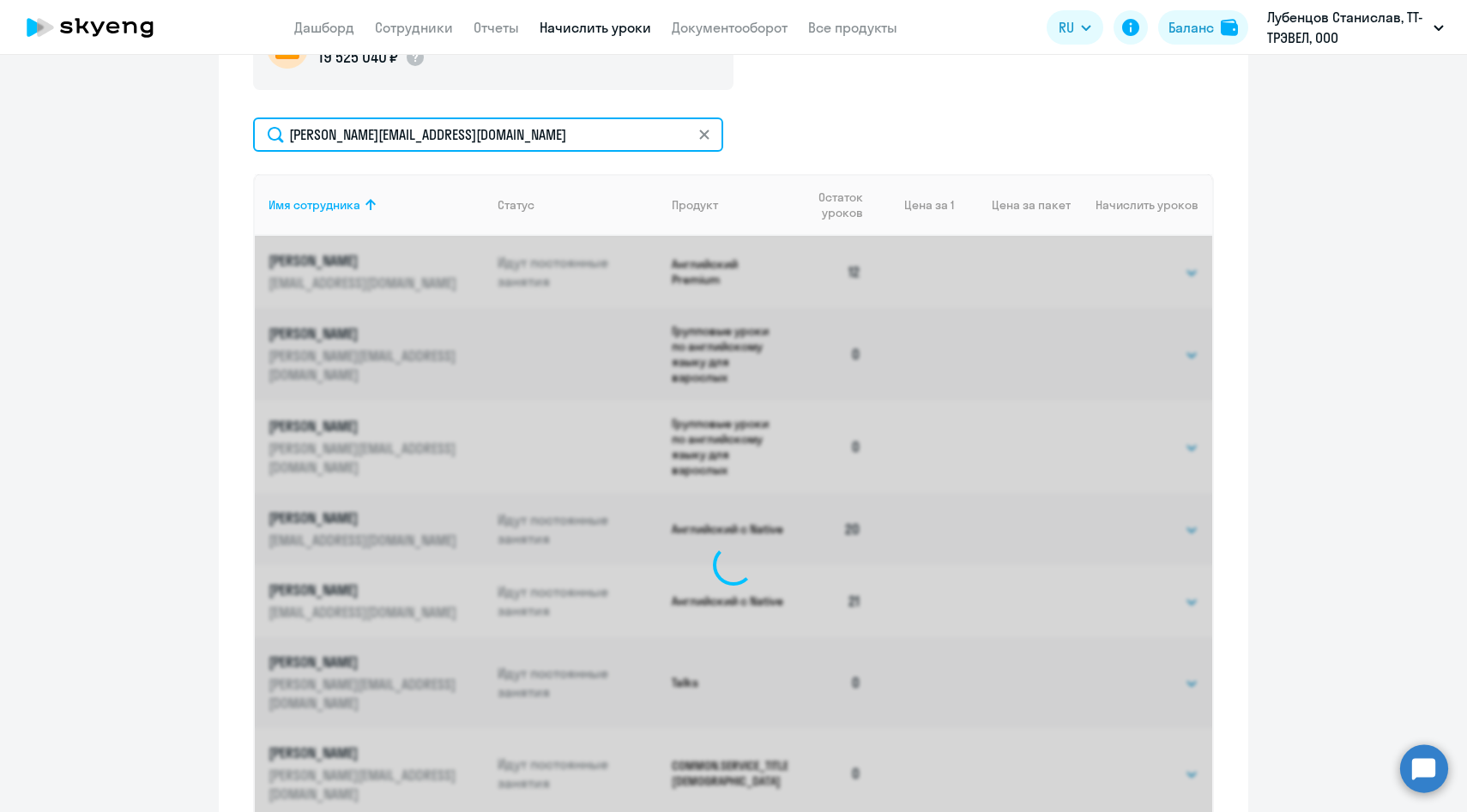
scroll to position [449, 0]
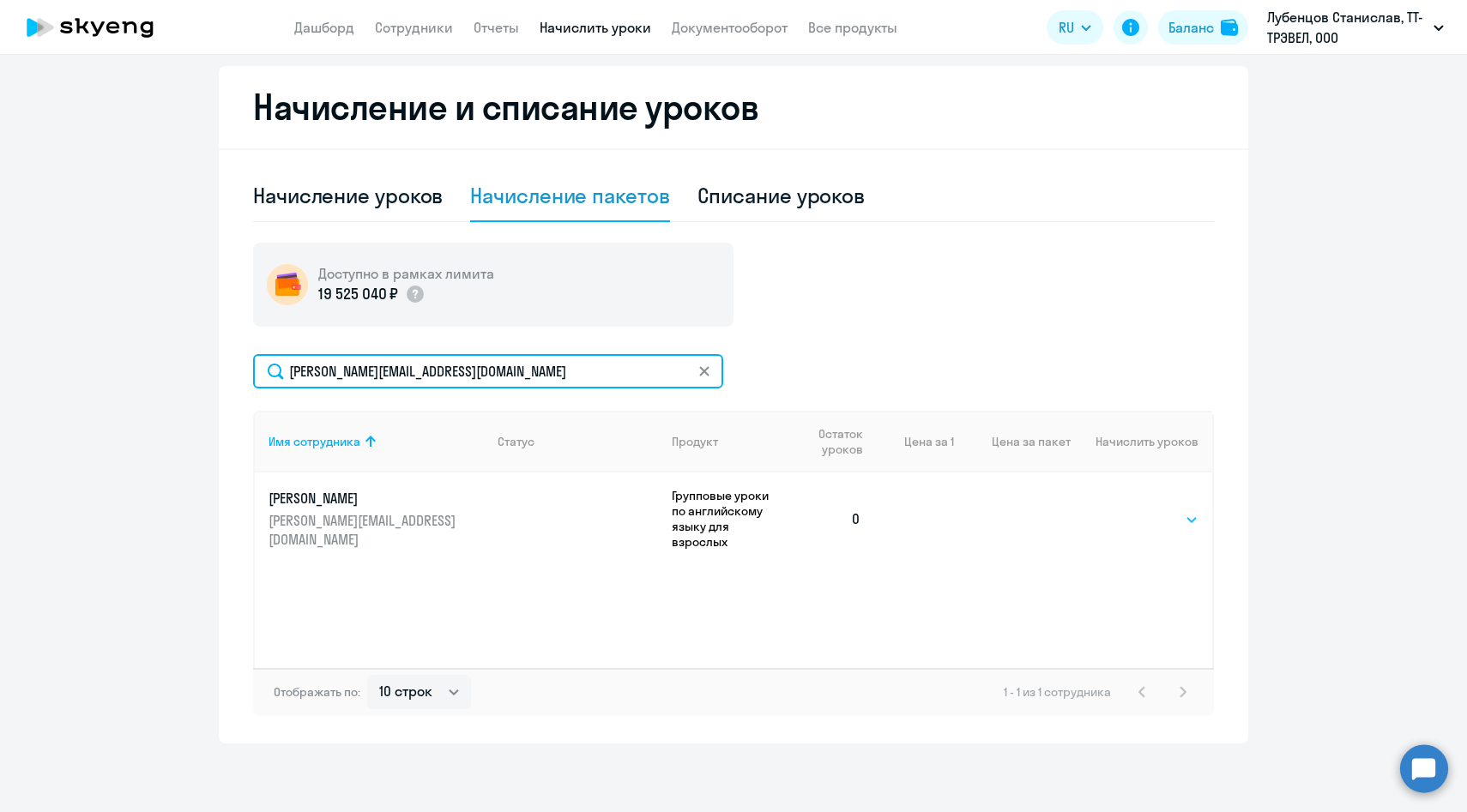
type input "sofya.nesudimova@multonpartners.com"
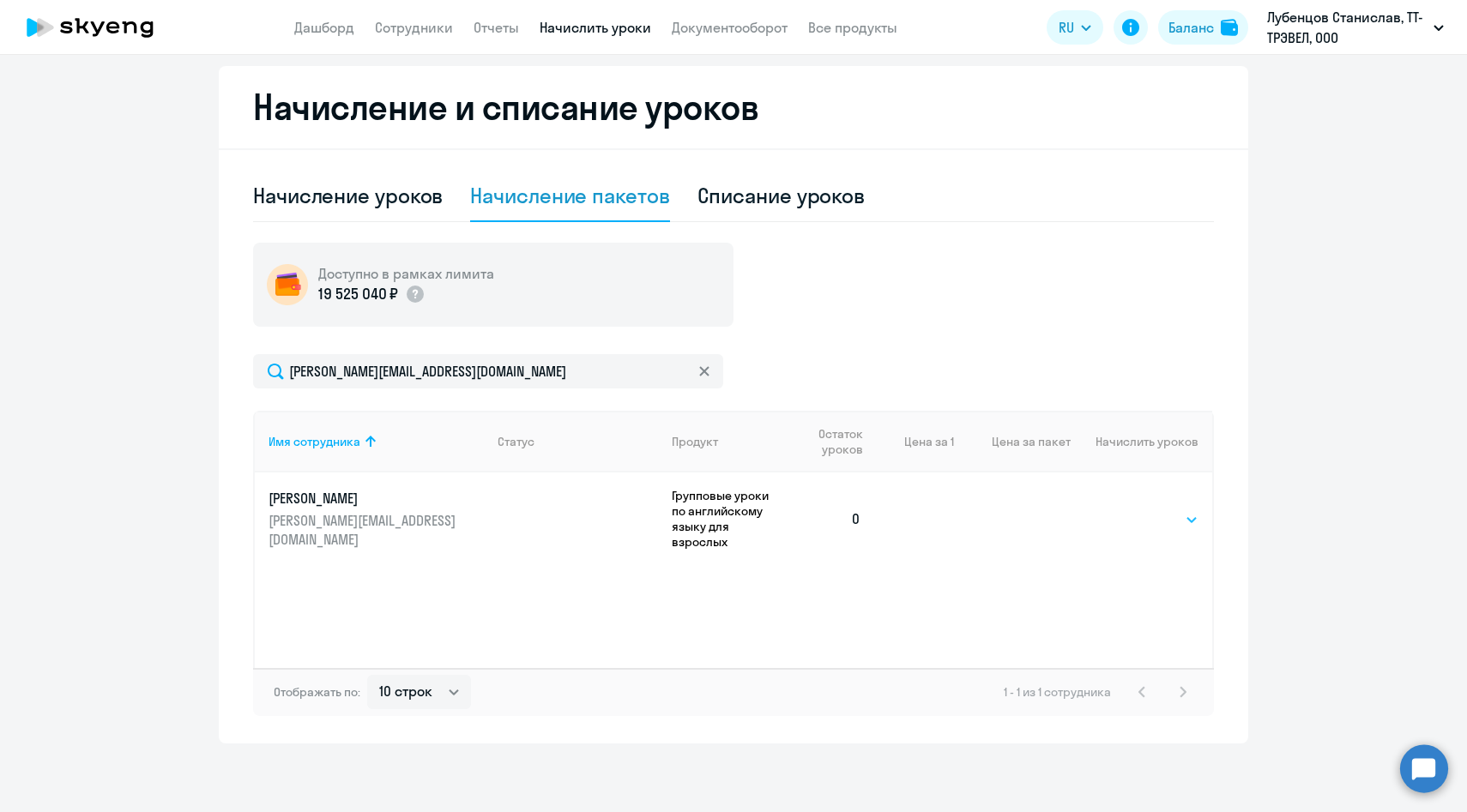
click at [1140, 511] on select "Выбрать 8 24 48 64 96" at bounding box center [1163, 520] width 70 height 21
select select "48"
click at [1128, 509] on select "Выбрать 8 24 48 64 96" at bounding box center [1163, 520] width 70 height 21
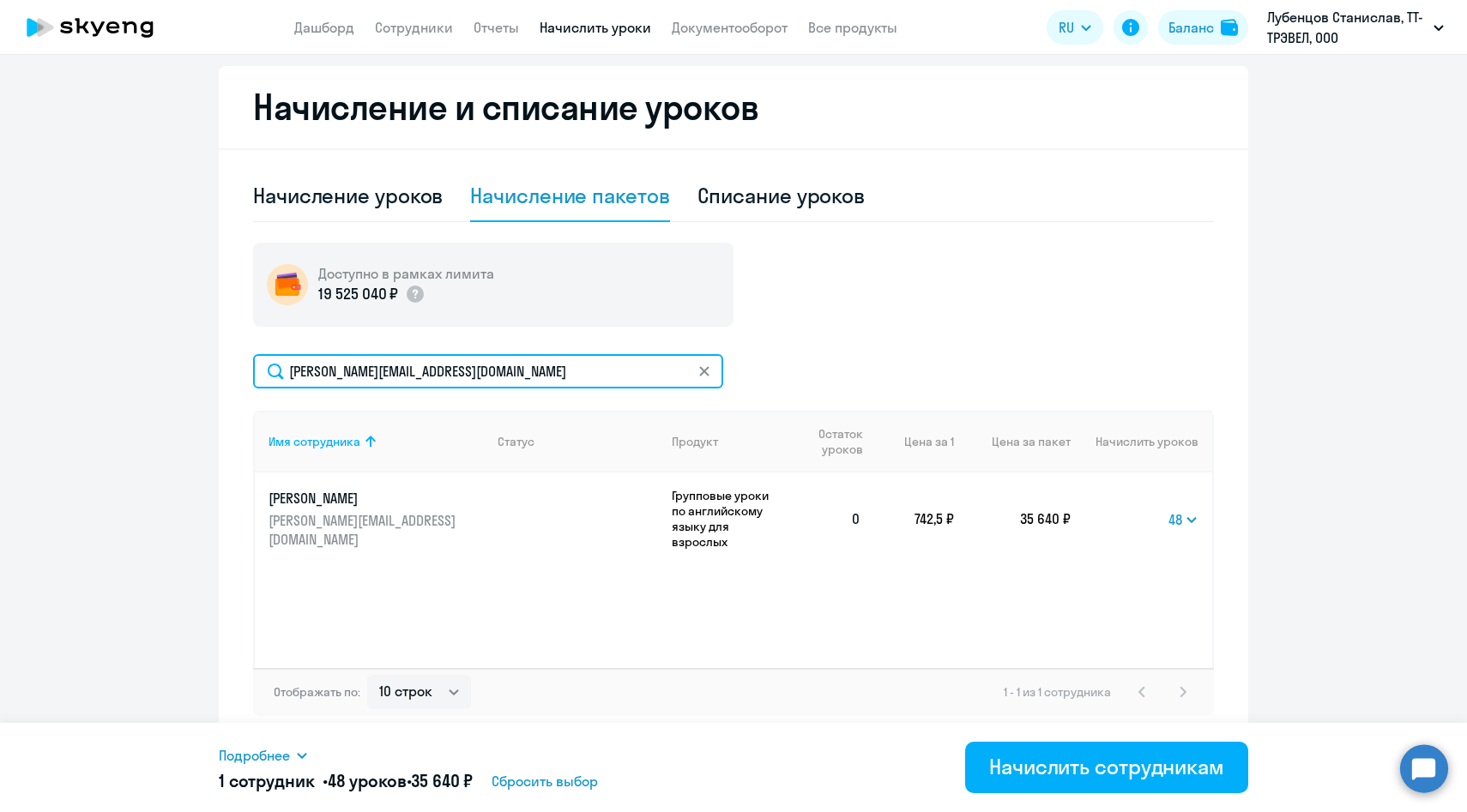
drag, startPoint x: 558, startPoint y: 374, endPoint x: 245, endPoint y: 372, distance: 313.0
click at [245, 372] on div "Начисление и списание уроков Начисление уроков Начисление пакетов Списание урок…" at bounding box center [734, 404] width 1029 height 677
paste input "irina.potapenko"
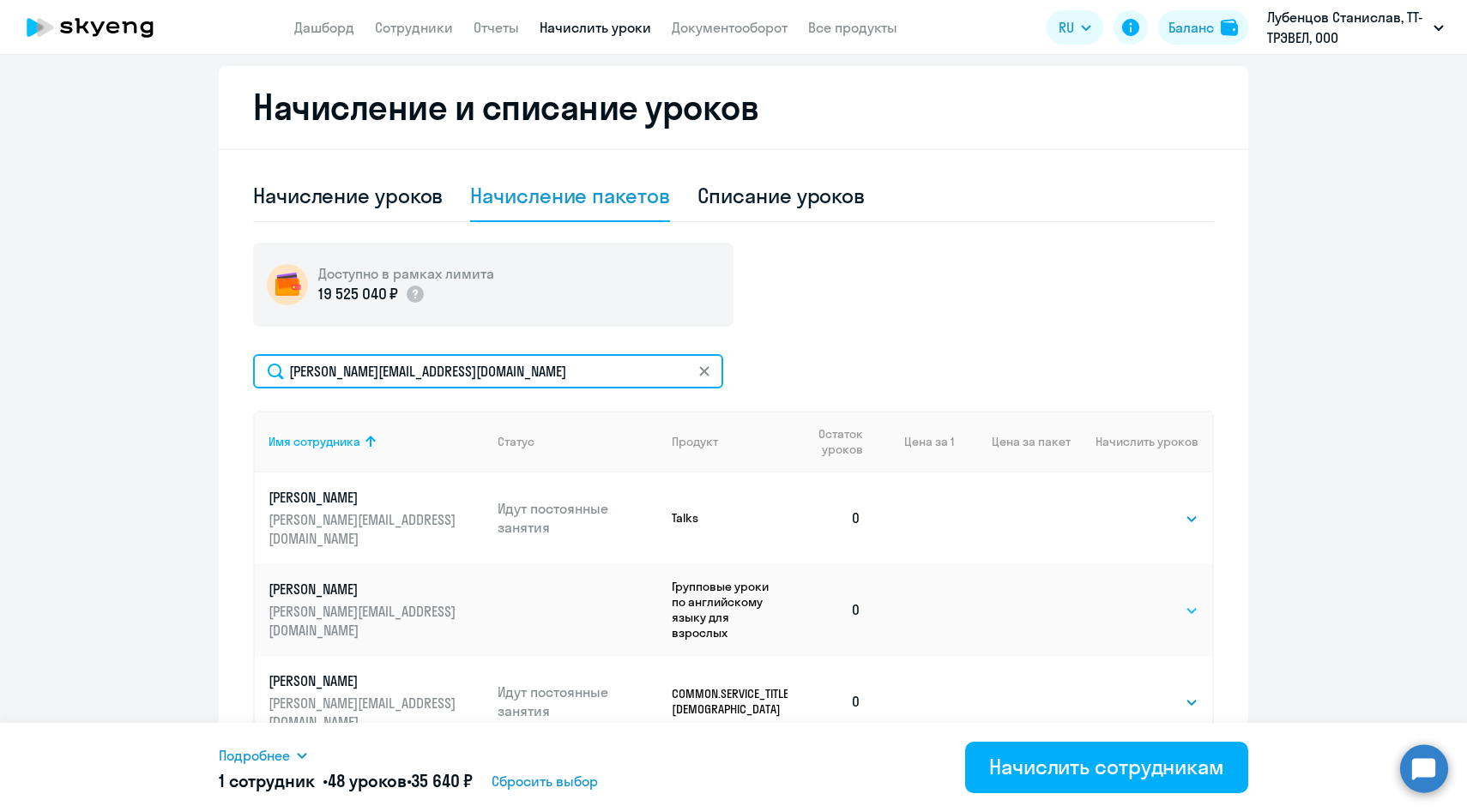
type input "irina.potapenko@multonpartners.com"
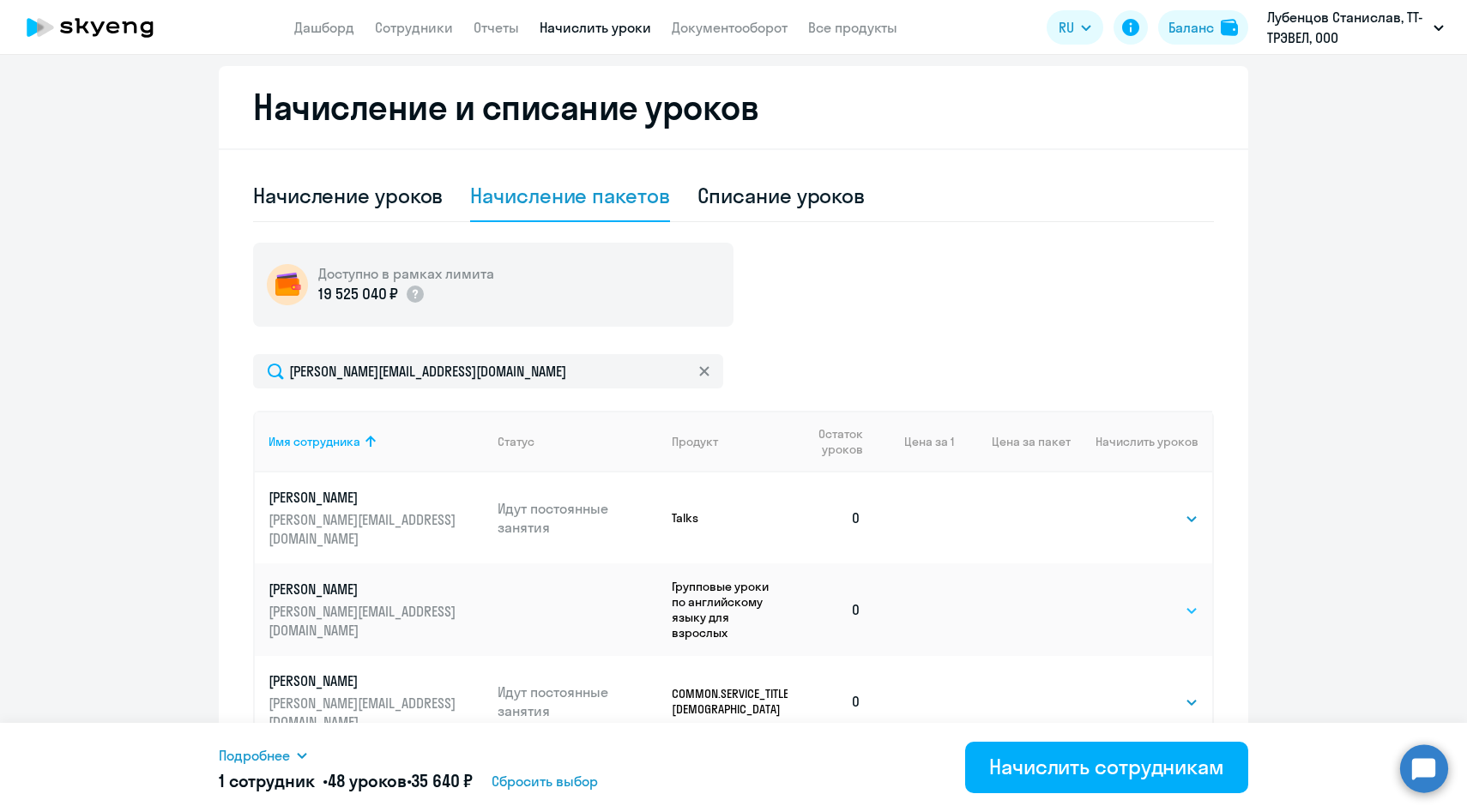
click at [1156, 600] on select "Выбрать 8 24 48 64 96" at bounding box center [1163, 611] width 70 height 21
select select "48"
click at [1128, 600] on select "Выбрать 8 24 48 64 96" at bounding box center [1163, 611] width 70 height 21
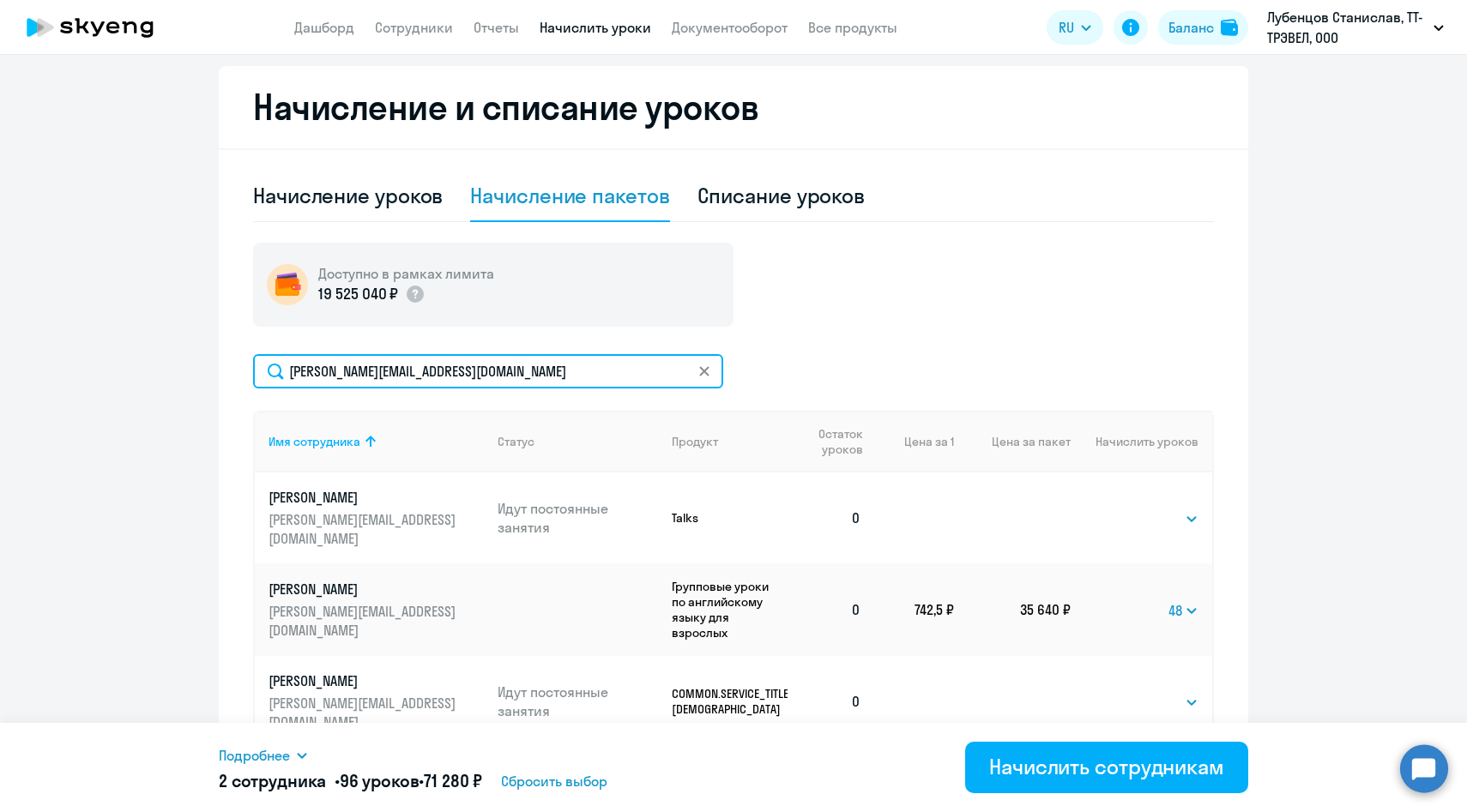
drag, startPoint x: 565, startPoint y: 381, endPoint x: 276, endPoint y: 365, distance: 289.4
click at [276, 365] on input "irina.potapenko@multonpartners.com" at bounding box center [488, 371] width 470 height 34
paste input "yuliya.ivanova"
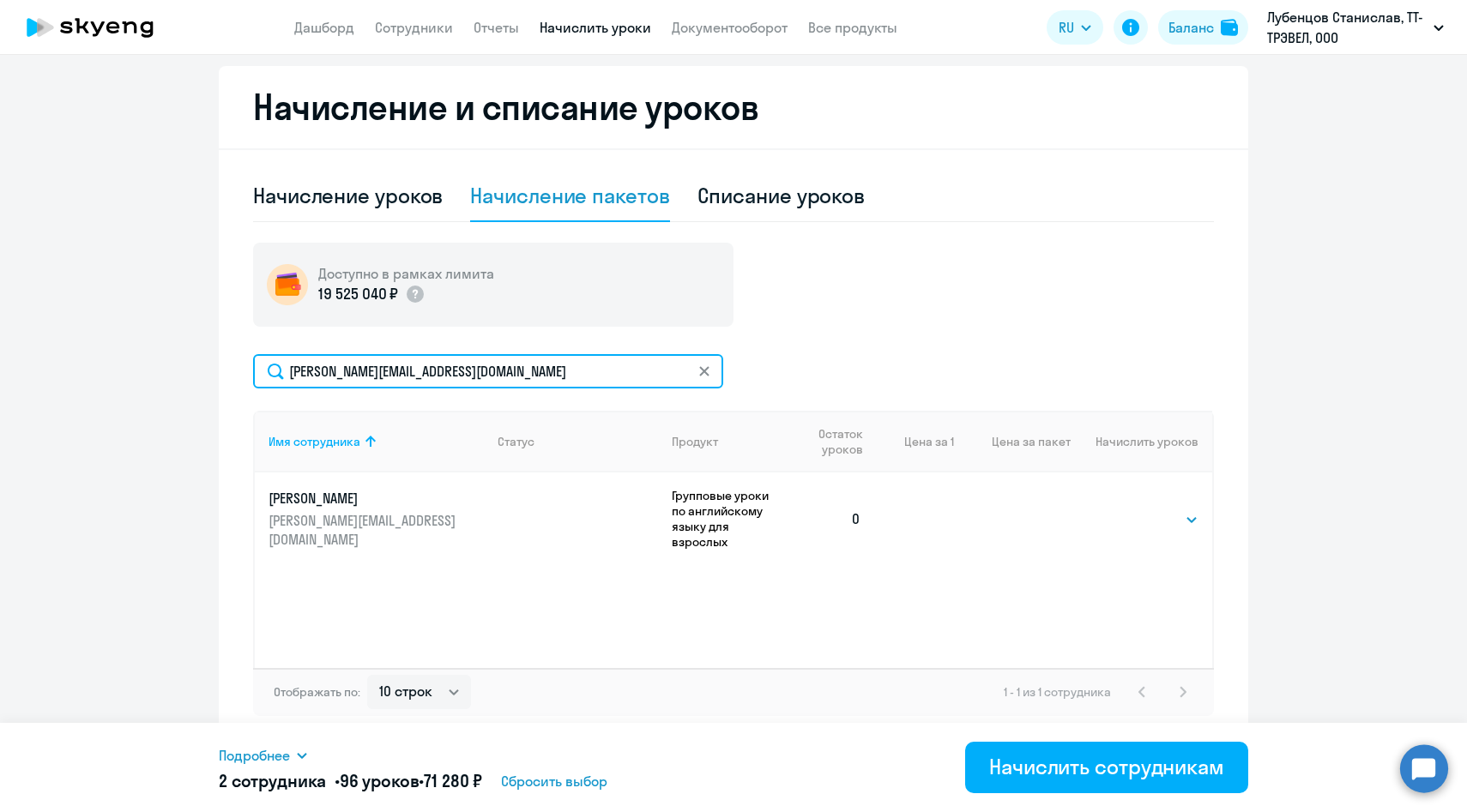
type input "yuliya.ivanova@multonpartners.com"
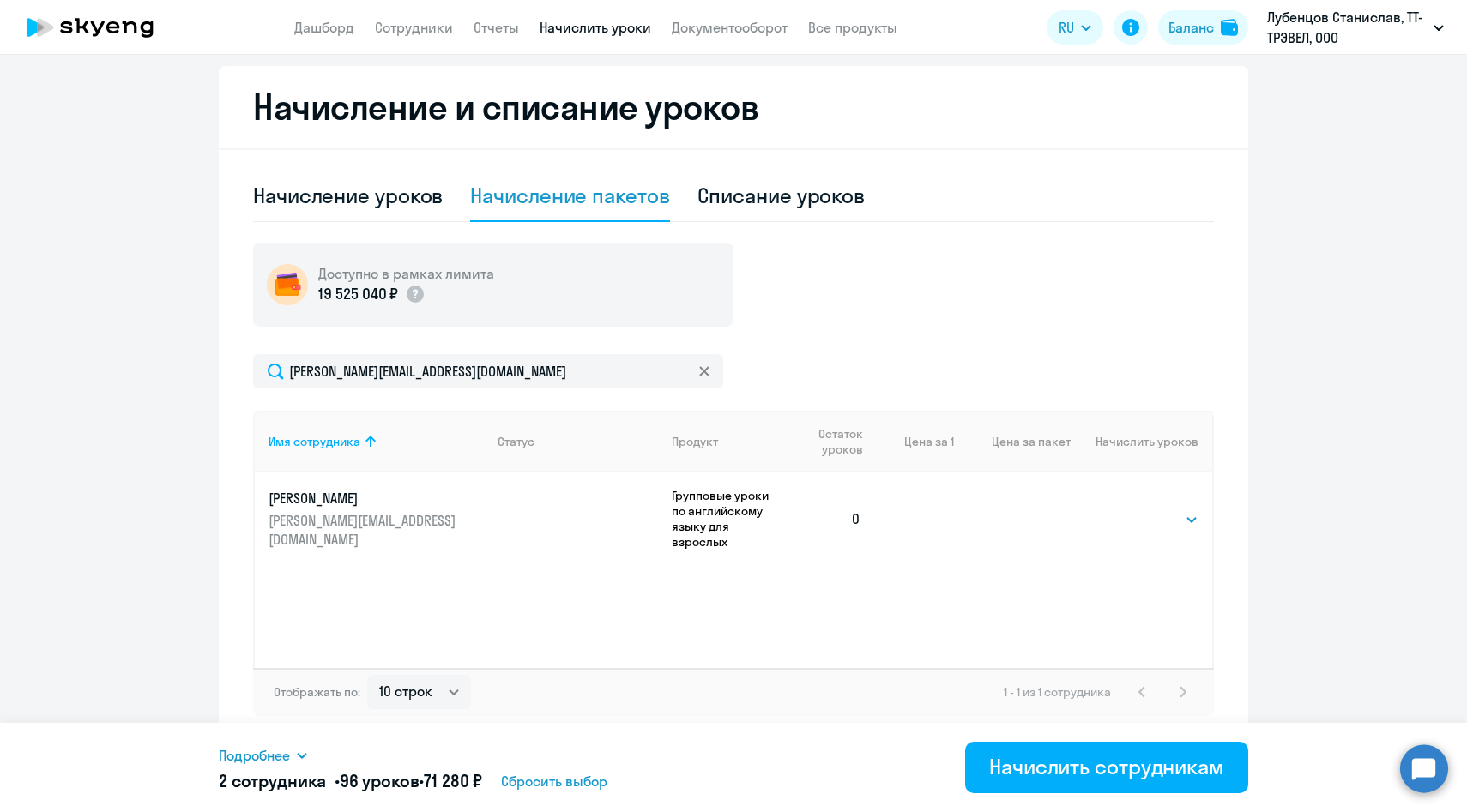
click at [1150, 528] on td "Выбрать 8 24 48 64 96 Выбрать" at bounding box center [1141, 519] width 142 height 93
click at [1150, 517] on select "Выбрать 8 24 48 64 96" at bounding box center [1163, 520] width 70 height 21
select select "48"
click at [1128, 509] on select "Выбрать 8 24 48 64 96" at bounding box center [1163, 520] width 70 height 21
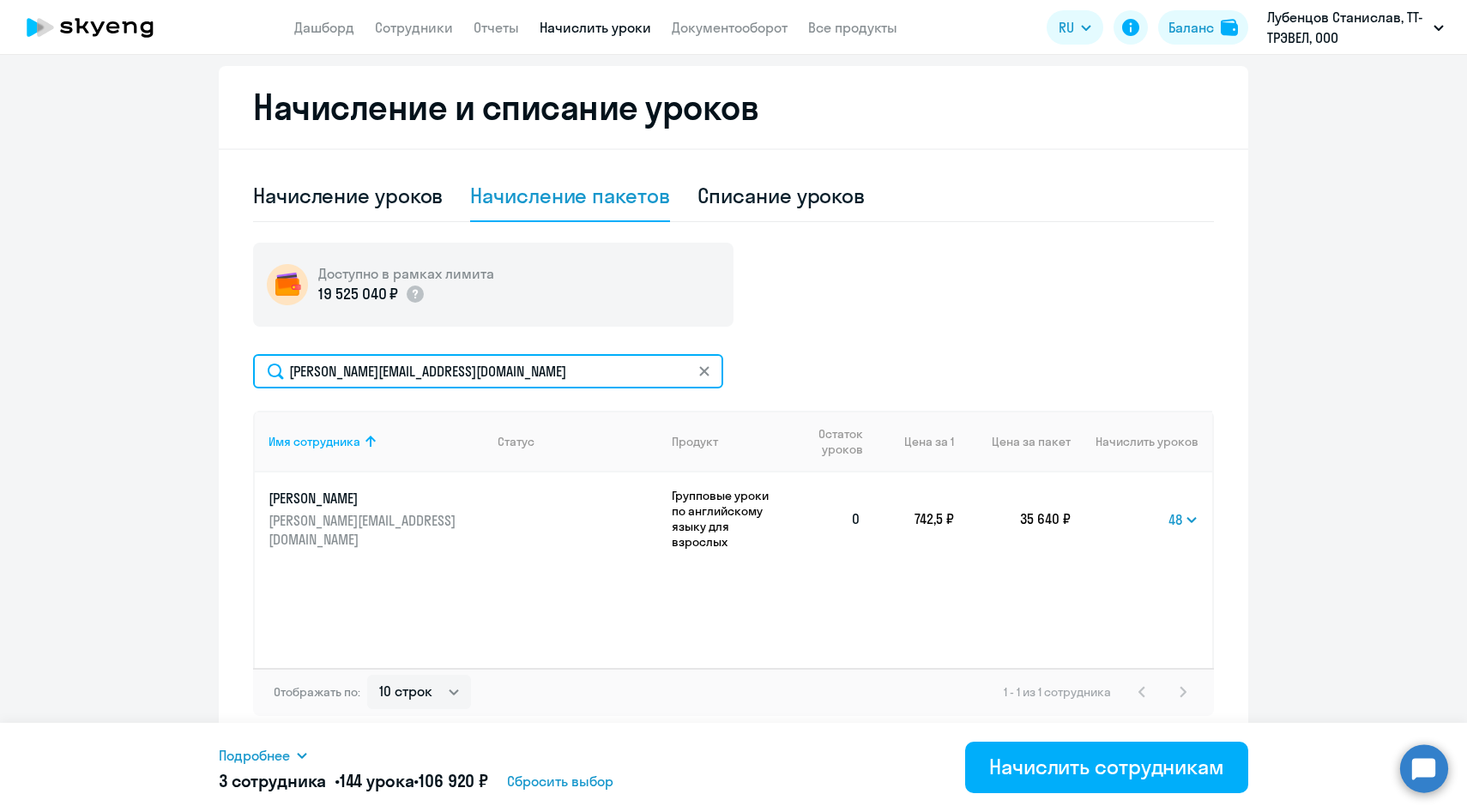
drag, startPoint x: 542, startPoint y: 373, endPoint x: 200, endPoint y: 368, distance: 342.0
click at [200, 368] on ng-component "Рекомендуем создать шаблон автоначислений Уроки больше не придётся начислять вр…" at bounding box center [734, 188] width 1467 height 1111
paste input "anastasiya.fomenk"
type input "anastasiya.fomenkova@multonpartners.com"
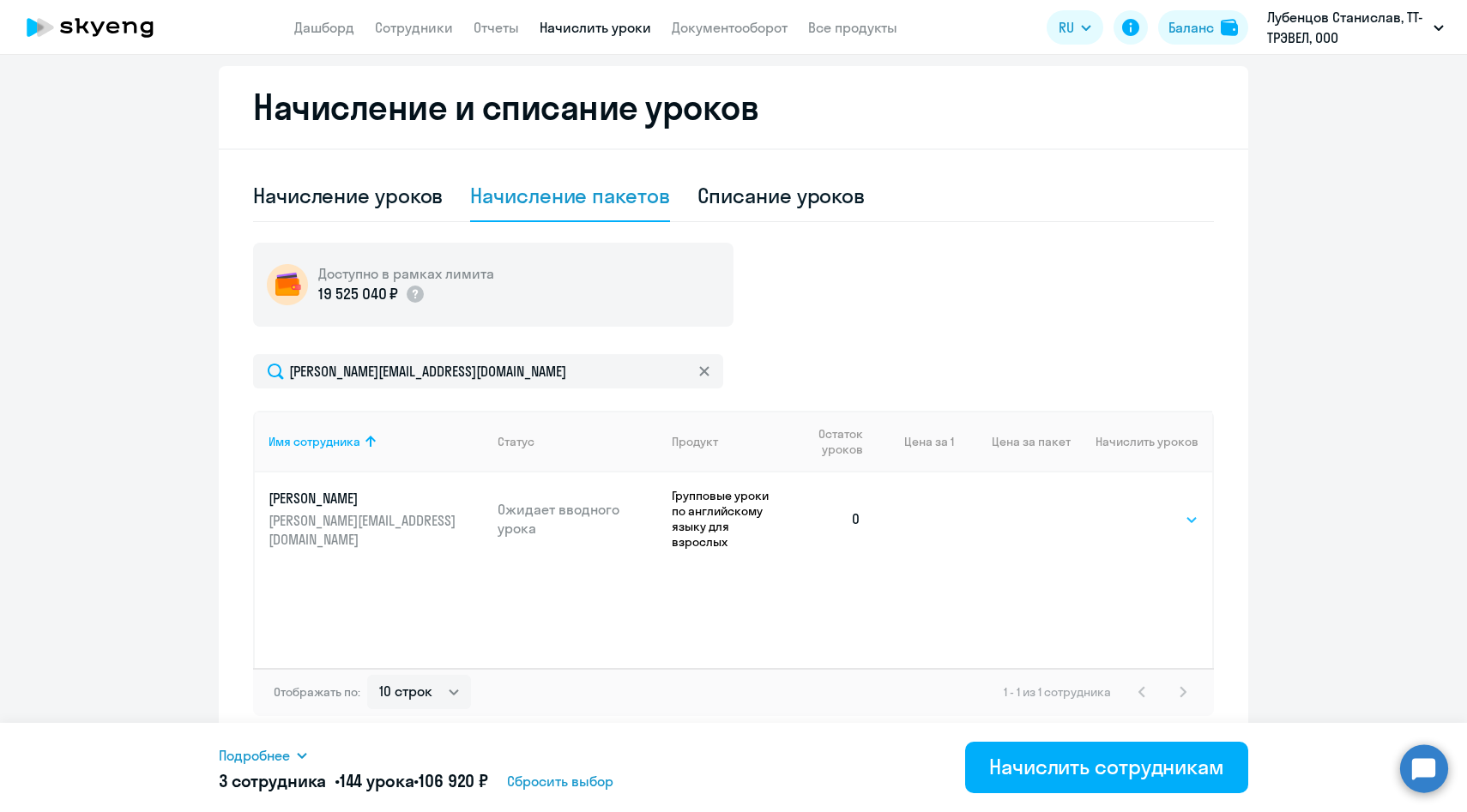
click at [1152, 509] on select "Выбрать 8 24 48 64 96" at bounding box center [1163, 520] width 70 height 21
select select "48"
click at [1128, 509] on select "Выбрать 8 24 48 64 96" at bounding box center [1163, 520] width 70 height 21
click at [246, 760] on span "Подробнее" at bounding box center [254, 756] width 71 height 21
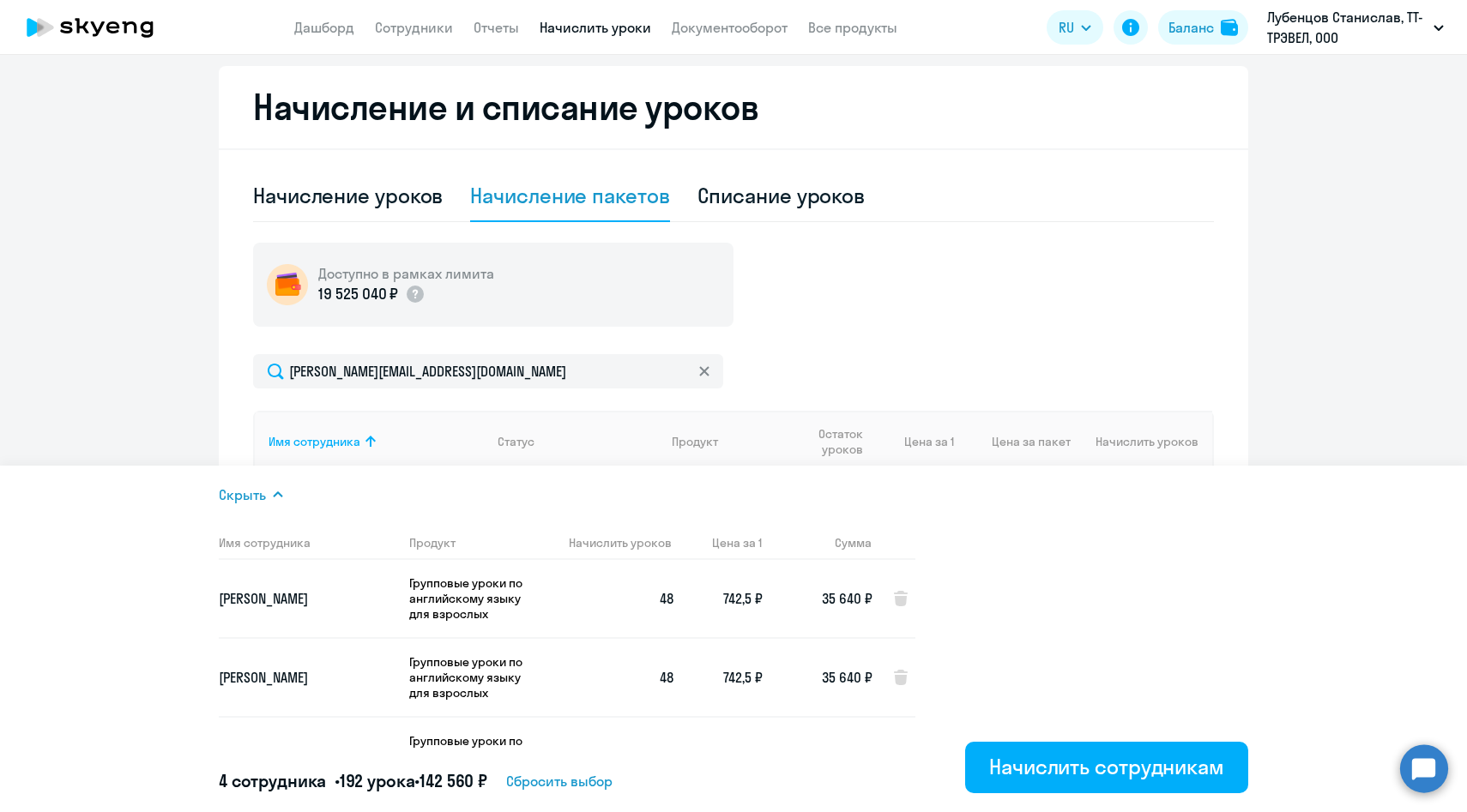
scroll to position [125, 0]
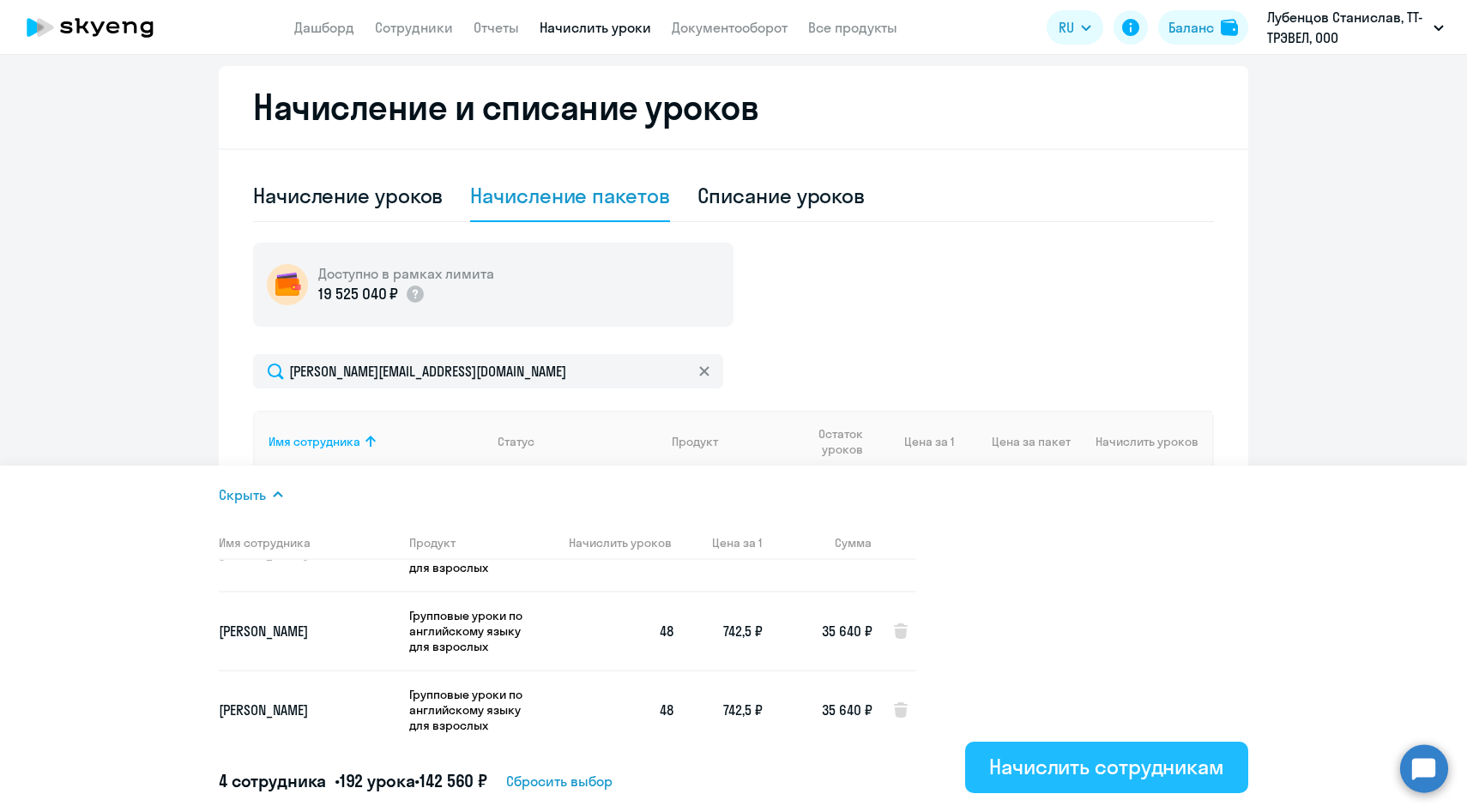
click at [1044, 760] on div "Начислить сотрудникам" at bounding box center [1106, 766] width 235 height 27
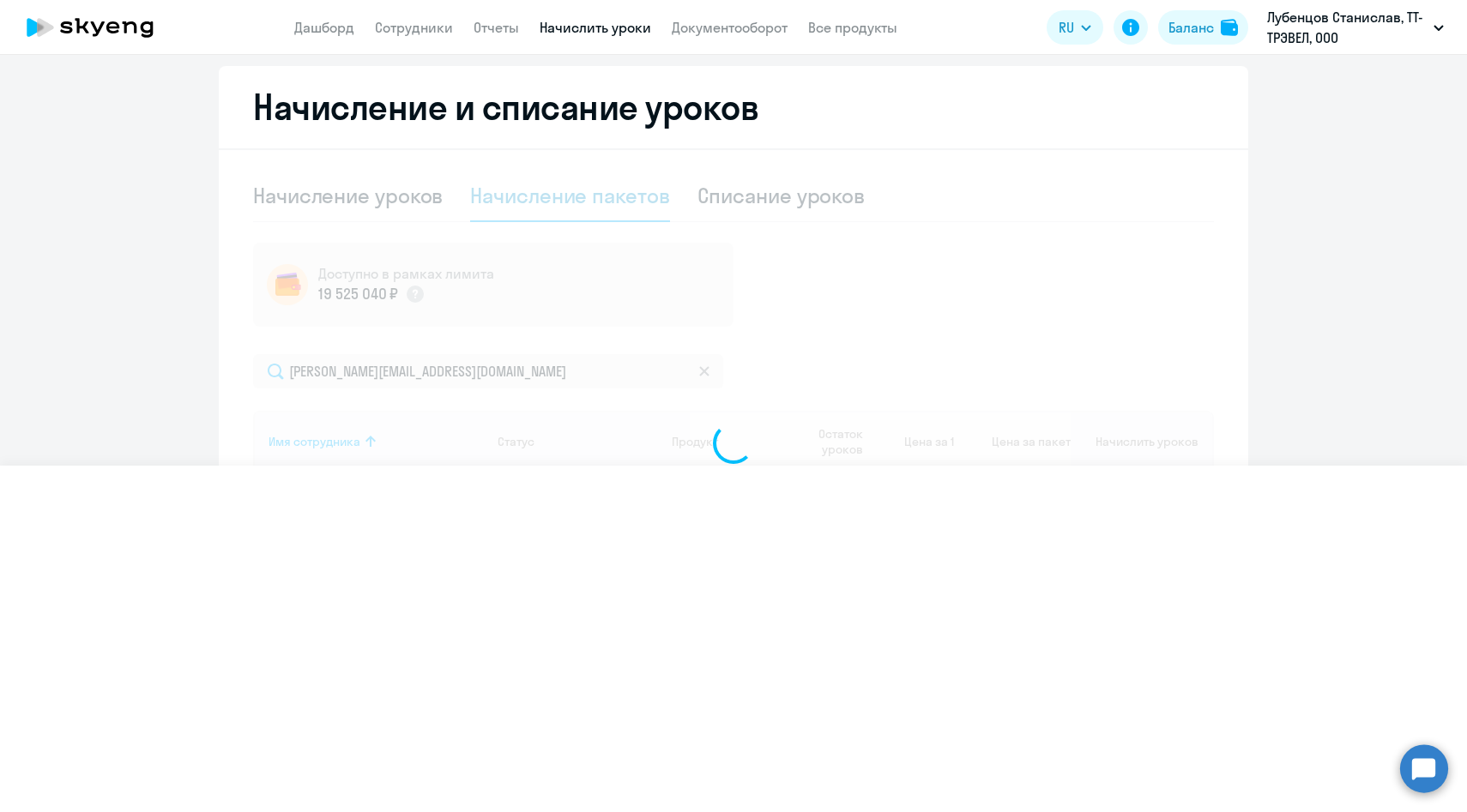
select select
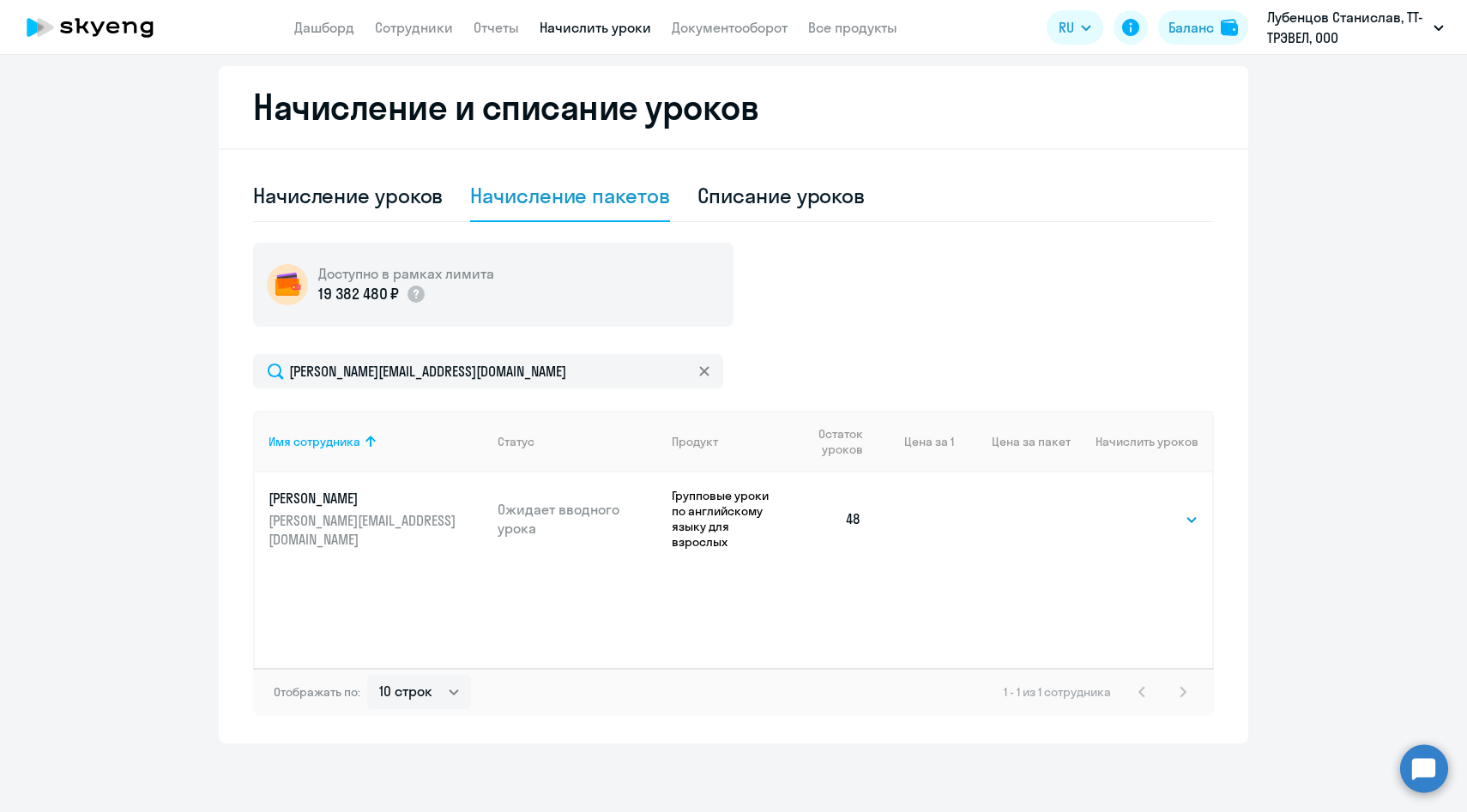
click at [702, 375] on icon at bounding box center [705, 371] width 11 height 10
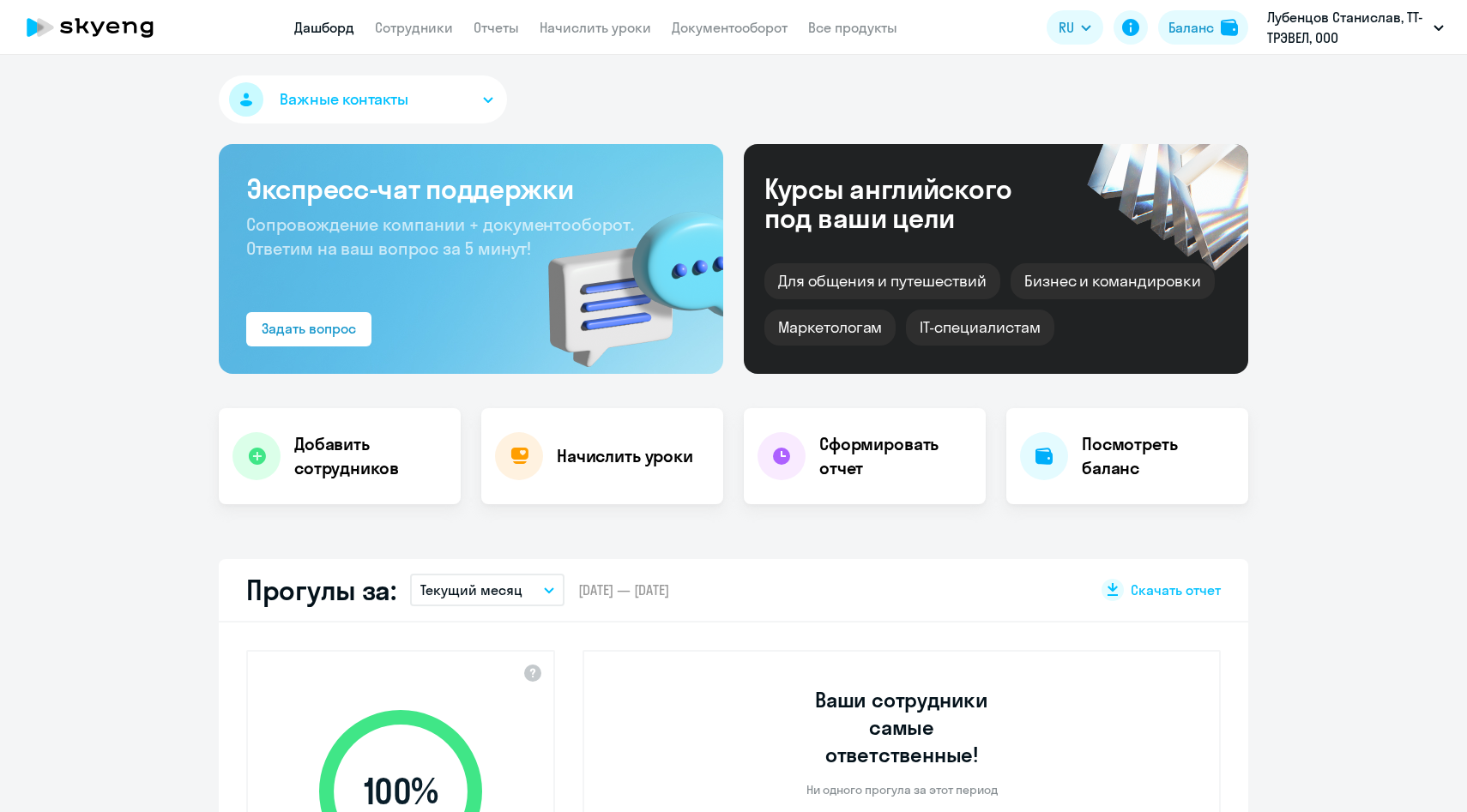
select select "30"
click at [594, 33] on link "Начислить уроки" at bounding box center [594, 28] width 111 height 18
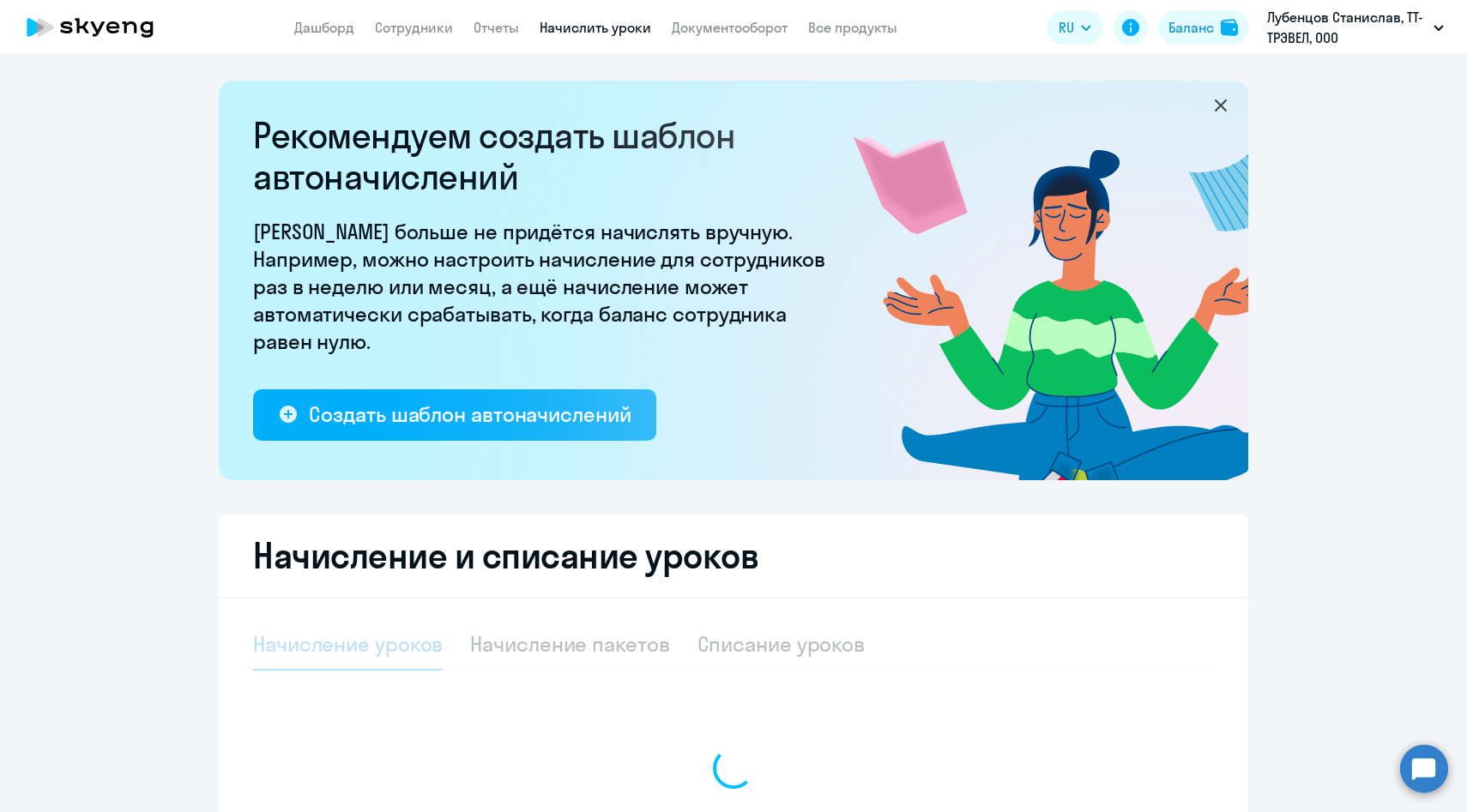
select select "10"
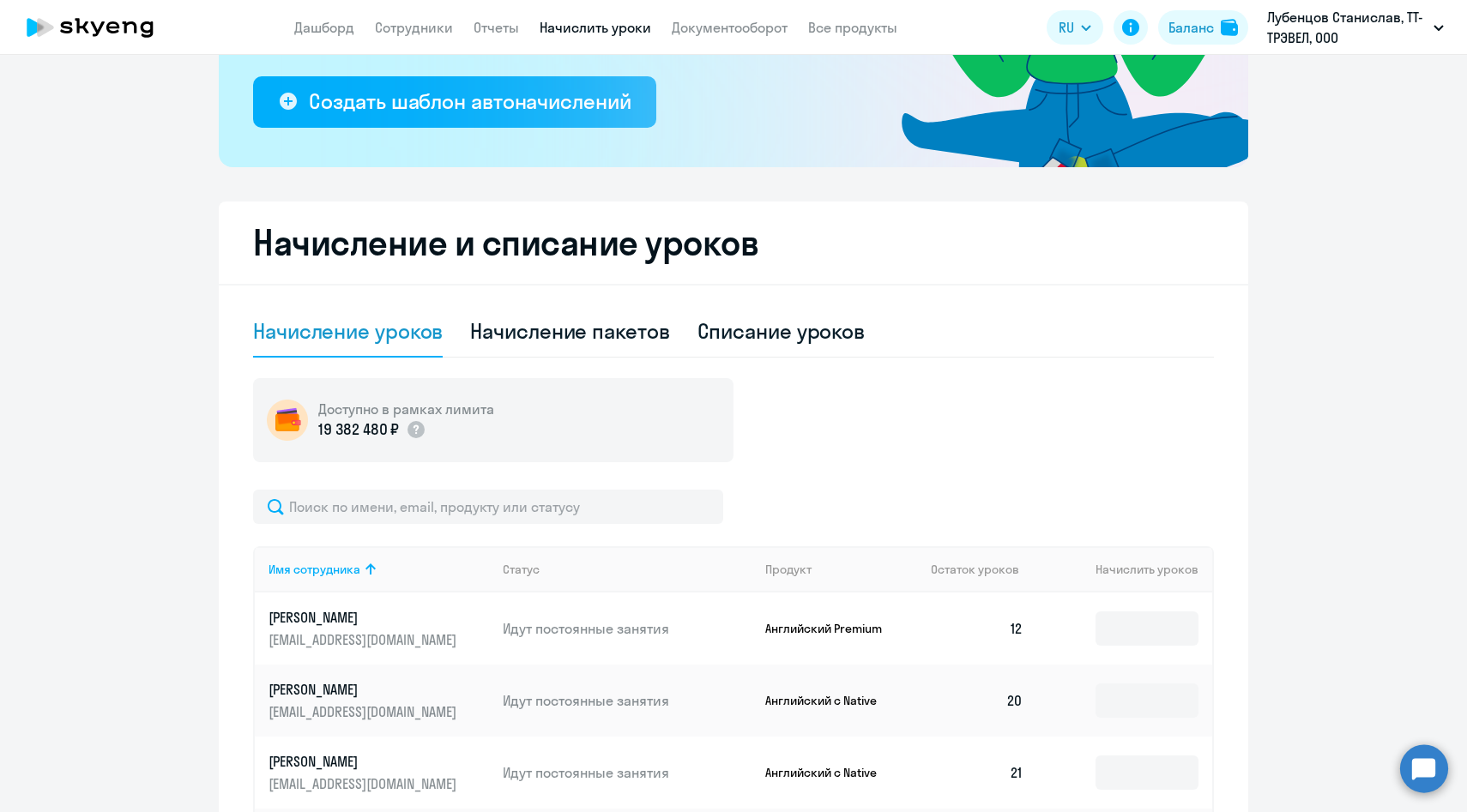
scroll to position [327, 0]
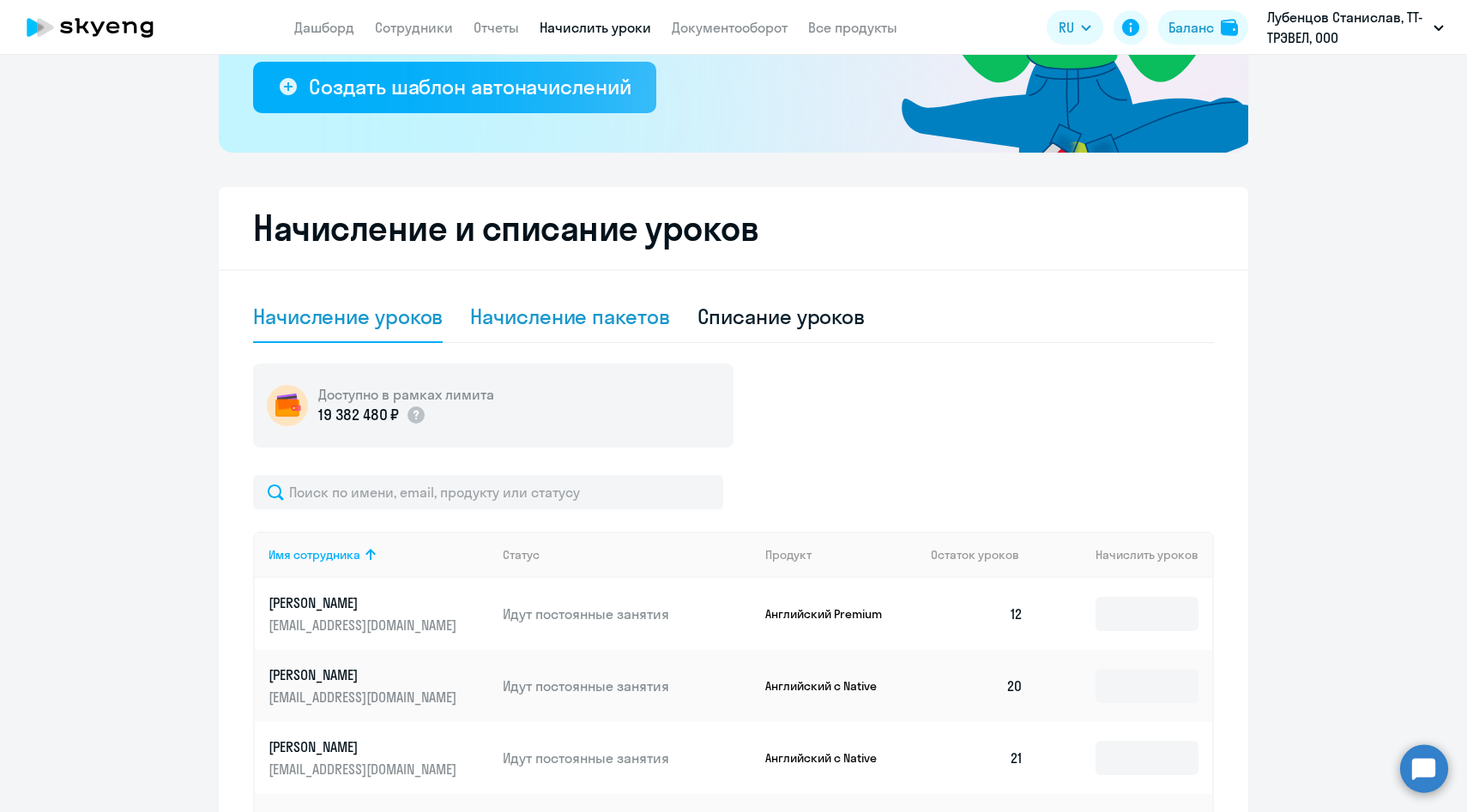
click at [575, 305] on div "Начисление пакетов" at bounding box center [569, 316] width 199 height 27
select select "10"
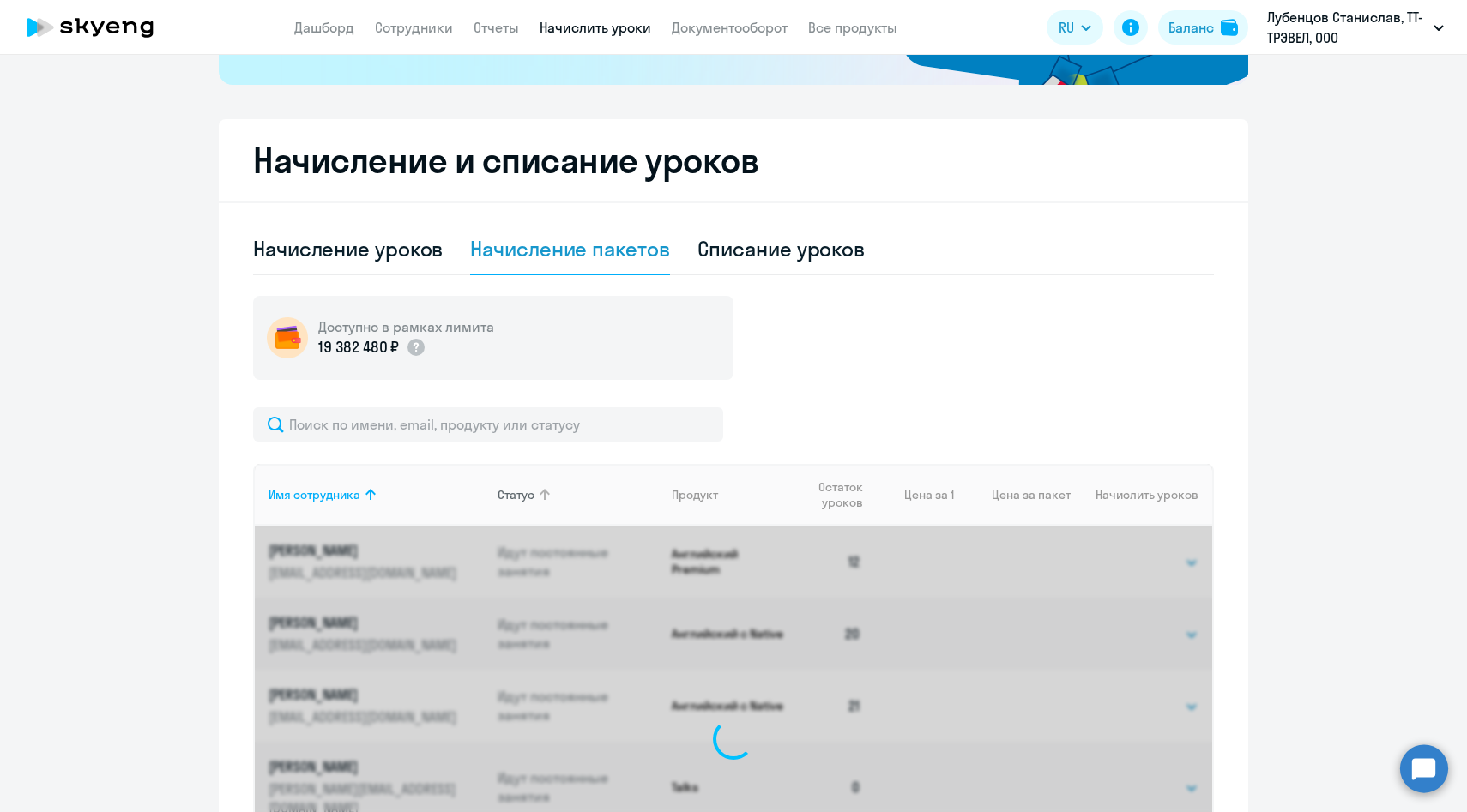
scroll to position [396, 0]
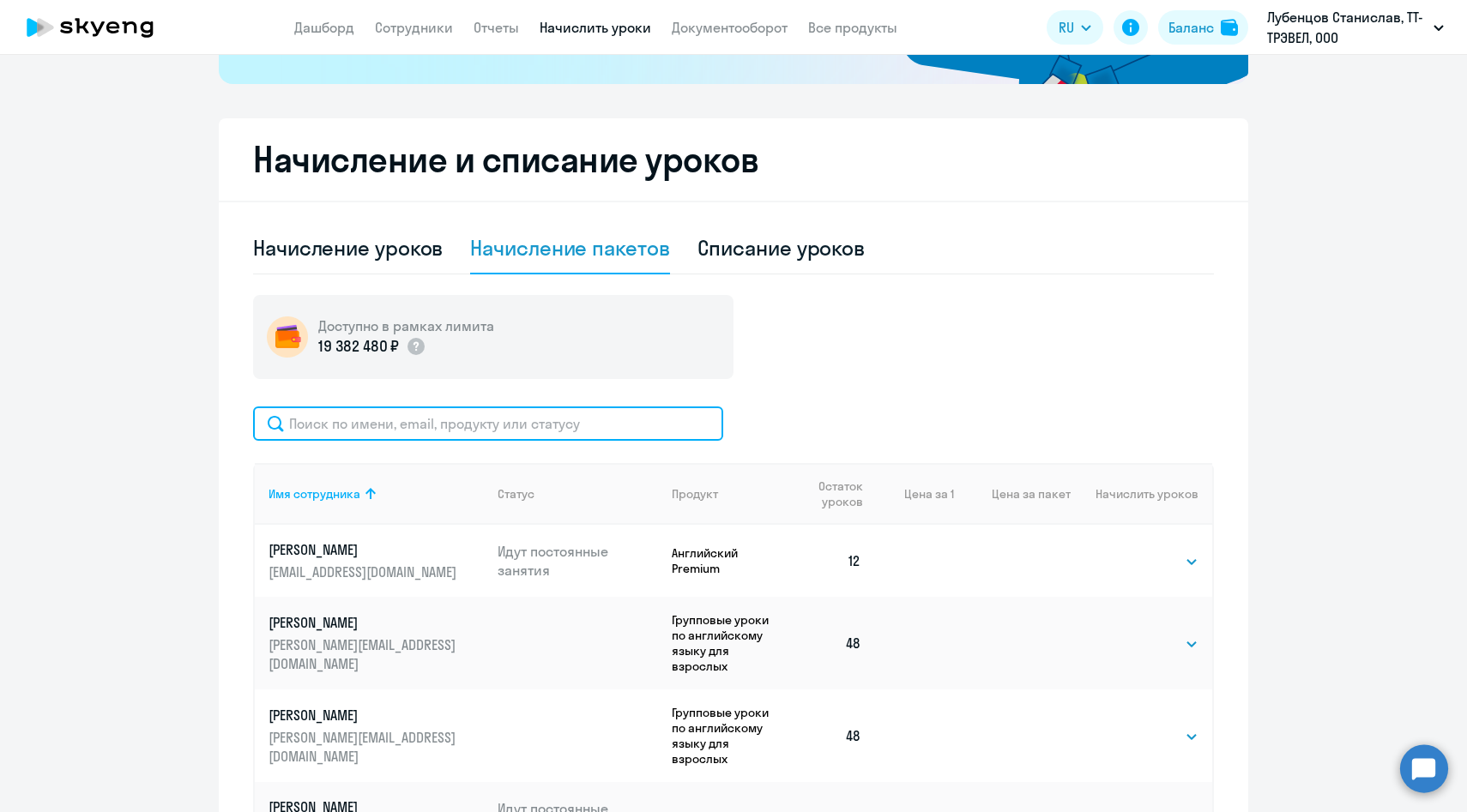
click at [534, 434] on input "text" at bounding box center [488, 424] width 470 height 34
paste input "[PERSON_NAME][EMAIL_ADDRESS][DOMAIN_NAME]"
type input "[PERSON_NAME][EMAIL_ADDRESS][DOMAIN_NAME]"
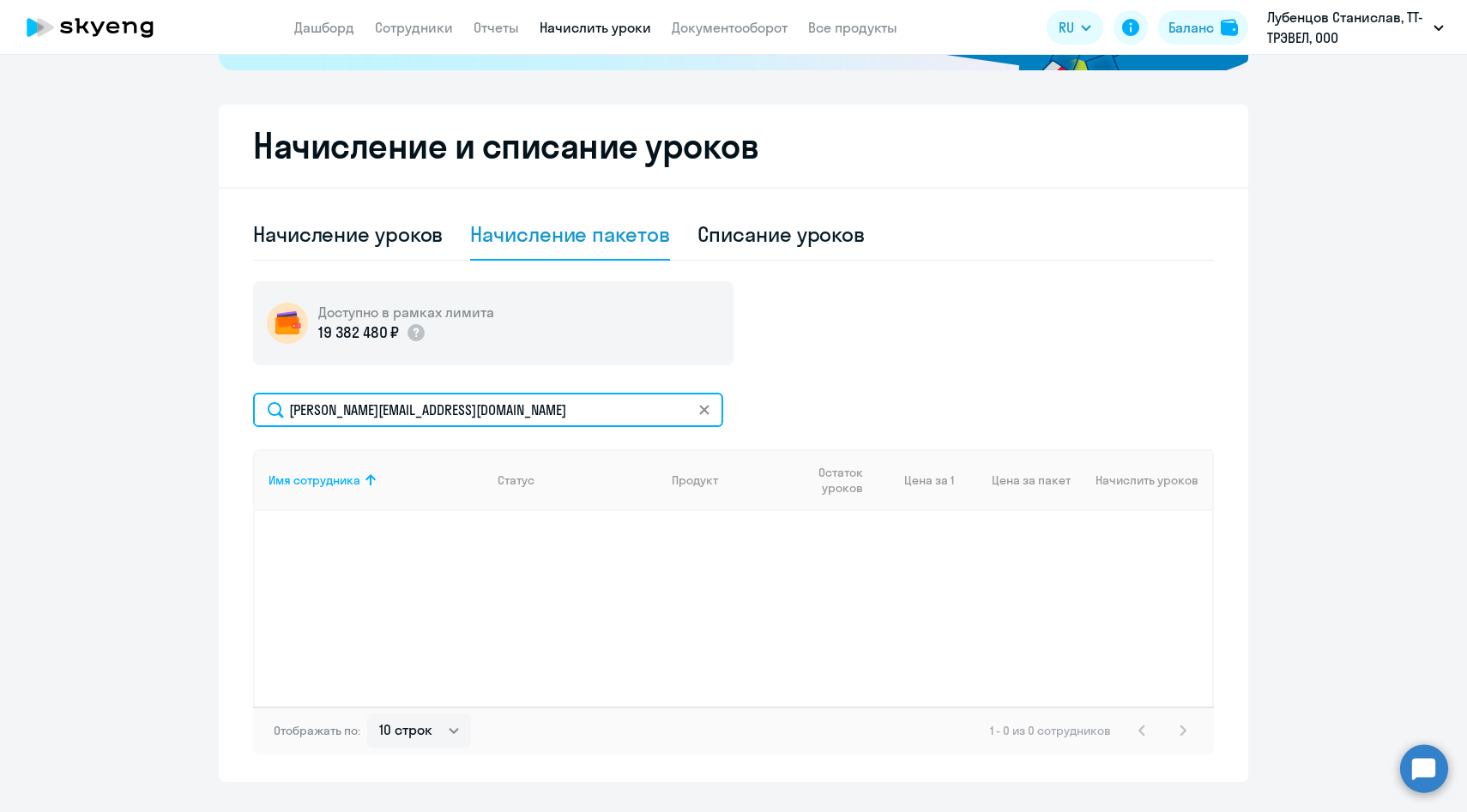
scroll to position [418, 0]
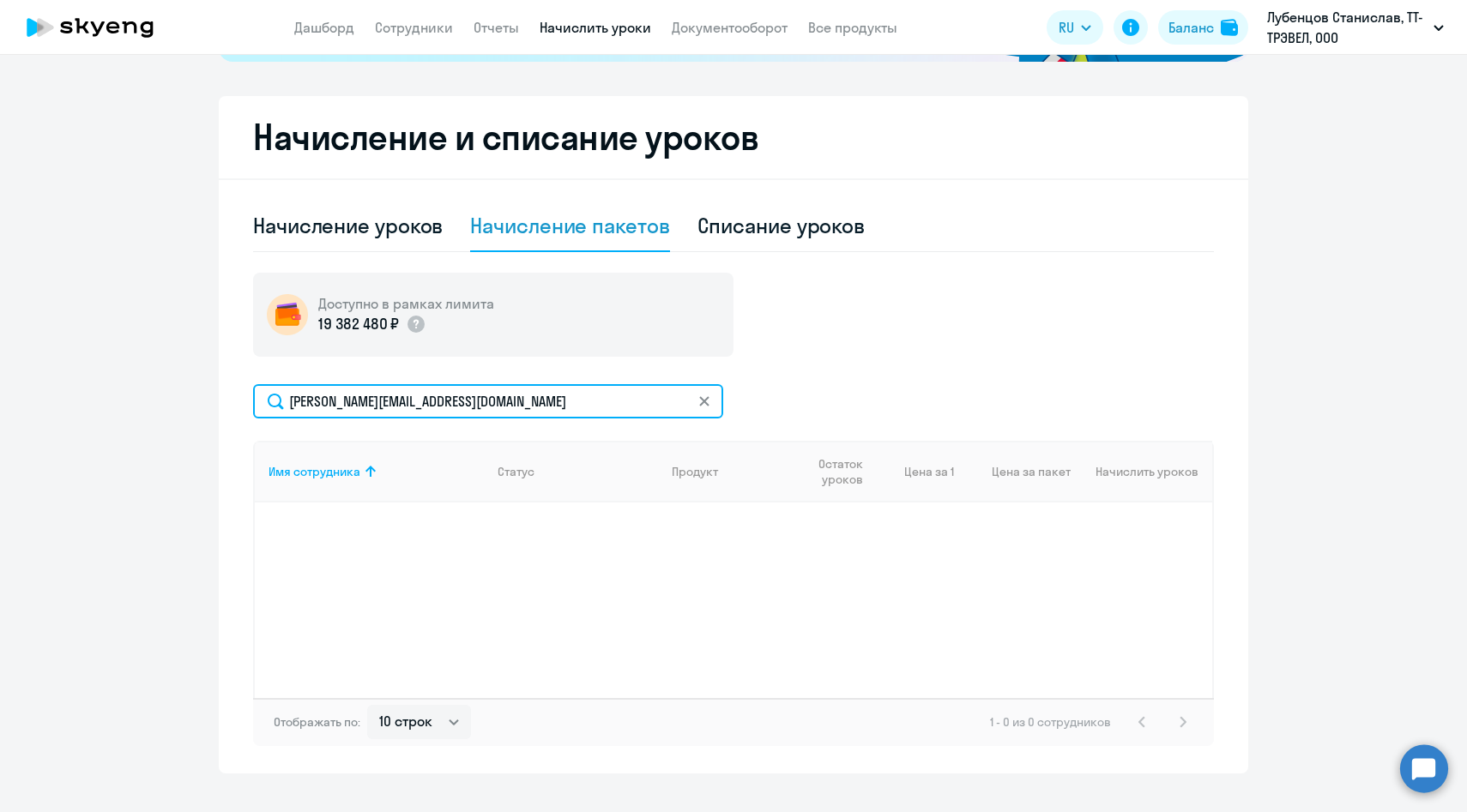
click at [544, 391] on input "[PERSON_NAME][EMAIL_ADDRESS][DOMAIN_NAME]" at bounding box center [488, 401] width 470 height 34
drag, startPoint x: 347, startPoint y: 409, endPoint x: 233, endPoint y: 406, distance: 114.0
click at [233, 406] on div "Начисление и списание уроков Начисление уроков Начисление пакетов Списание урок…" at bounding box center [734, 435] width 1029 height 677
paste input "irina.solovyeva@multonpartners.com"
type input "irina.solovyeva@multonpartners.com"
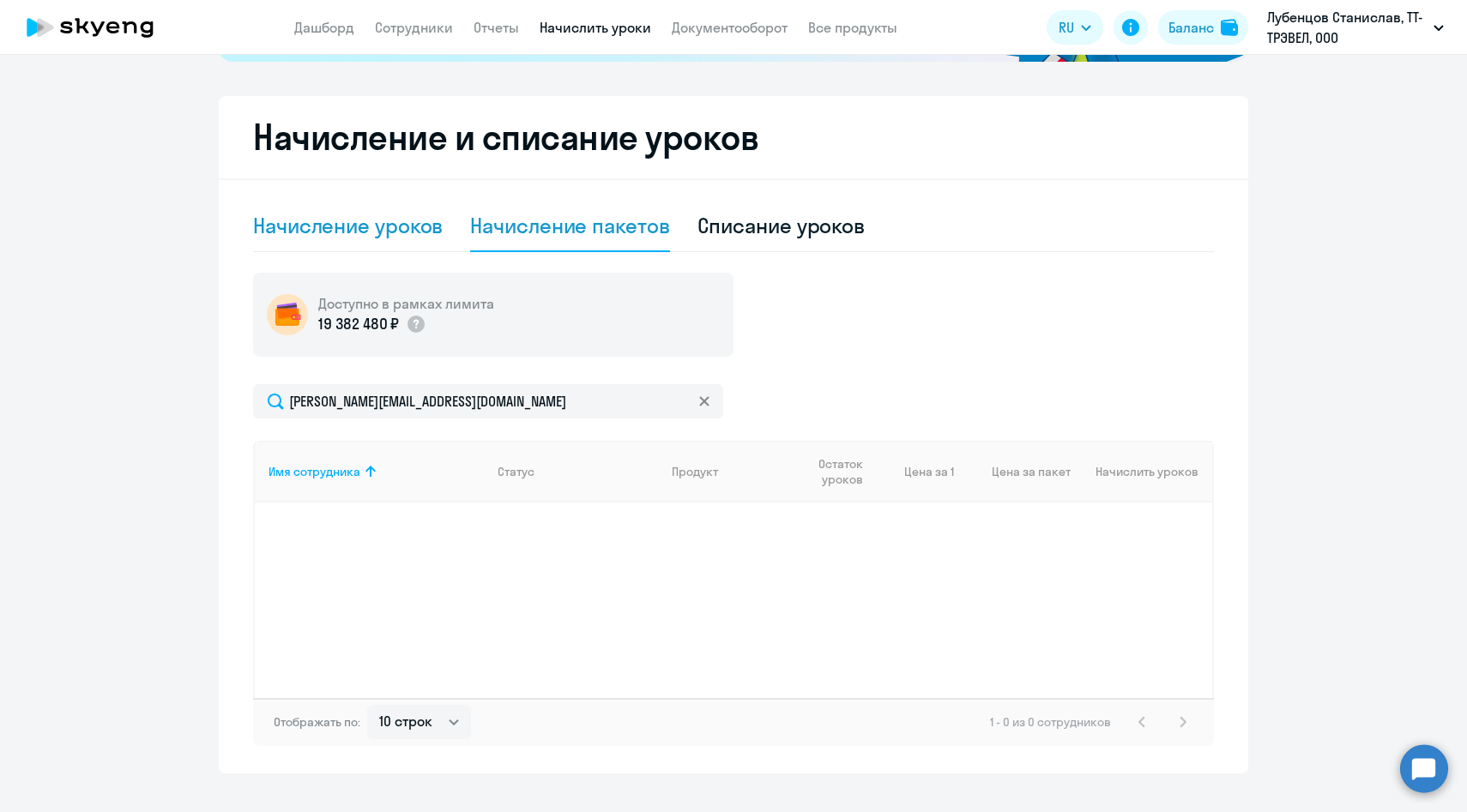
click at [412, 237] on div "Начисление уроков" at bounding box center [347, 225] width 190 height 27
select select "10"
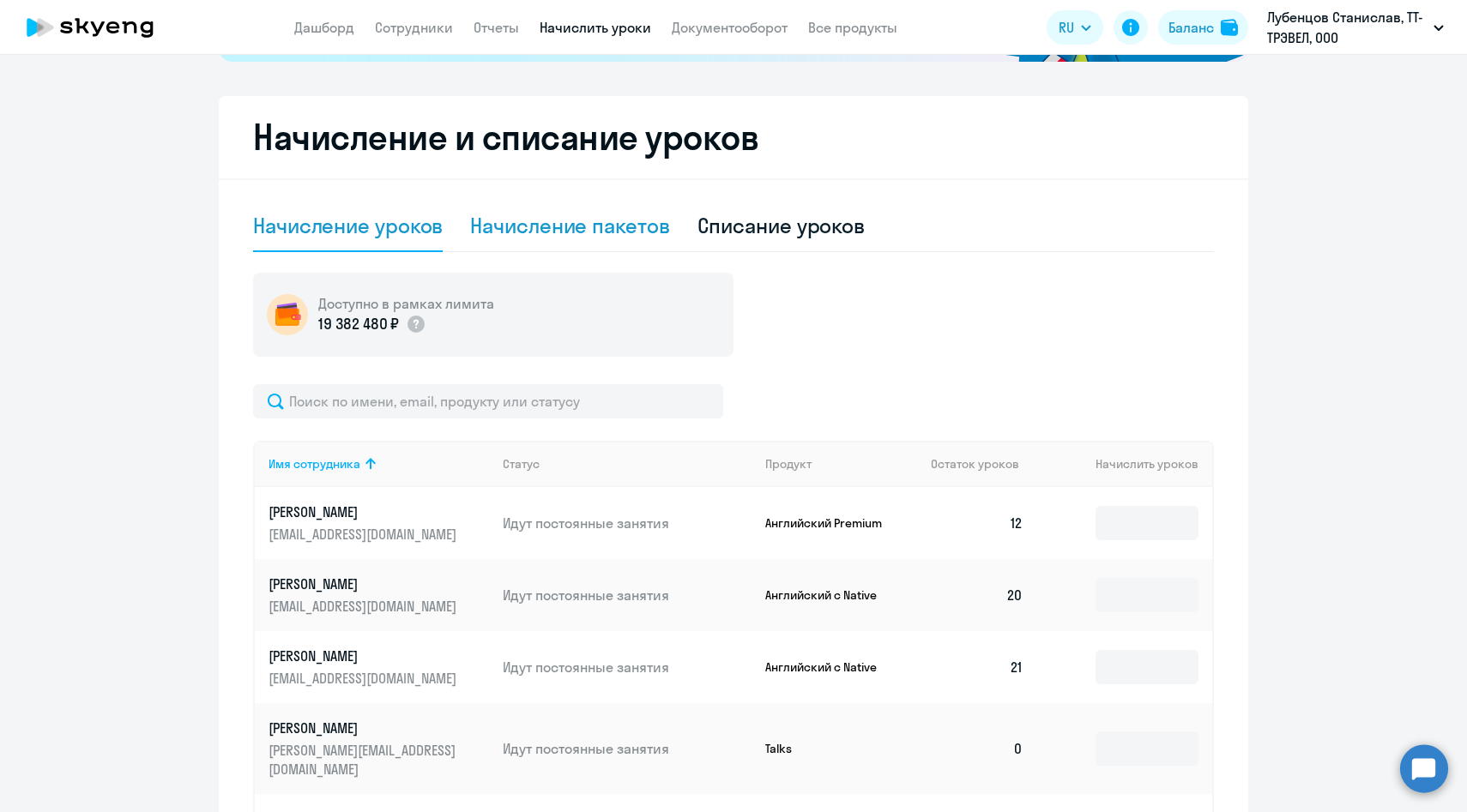
click at [549, 236] on div "Начисление пакетов" at bounding box center [569, 225] width 199 height 27
select select "10"
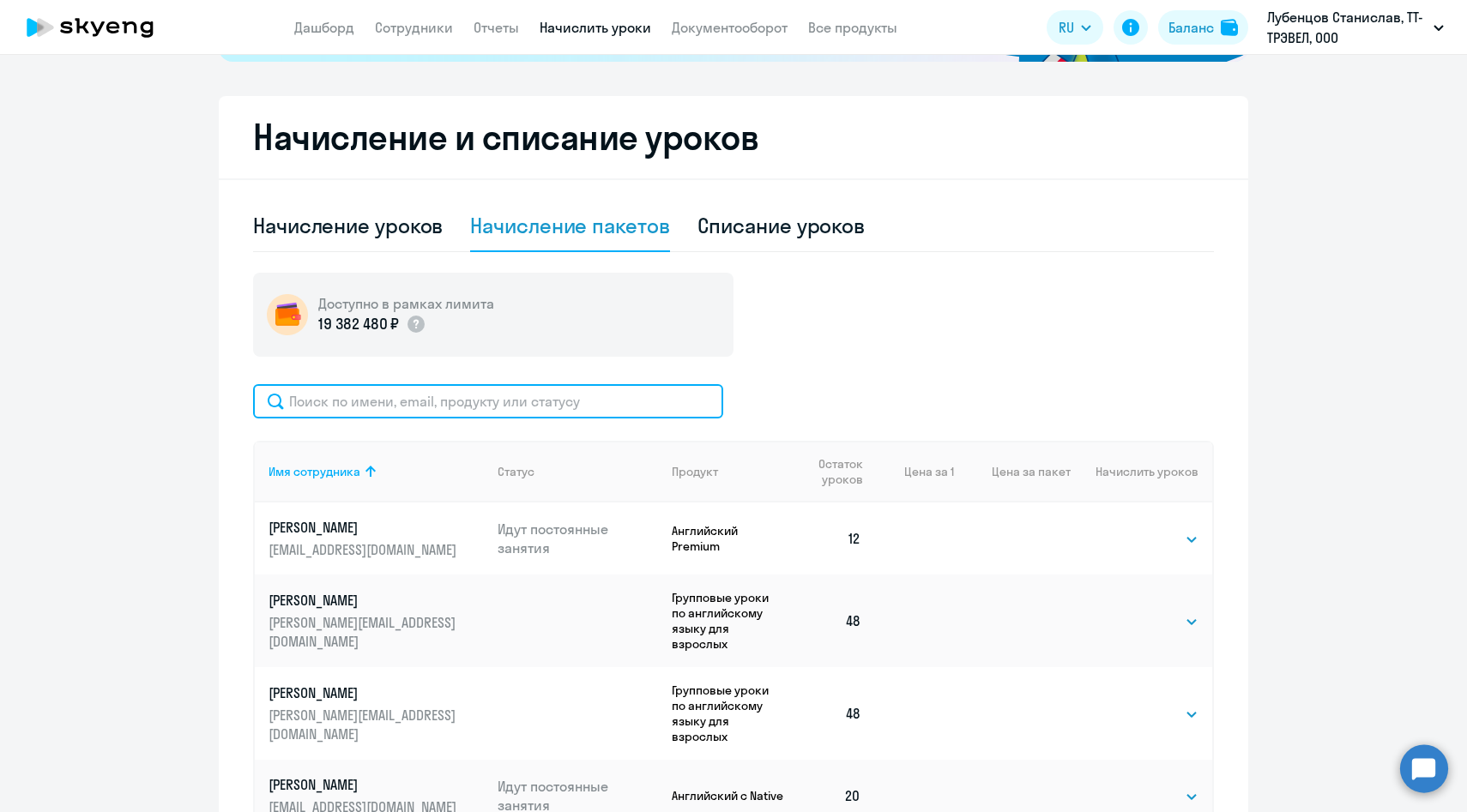
click at [466, 410] on input "text" at bounding box center [488, 401] width 470 height 34
paste input "irina.solovyeva@multonpartners.com"
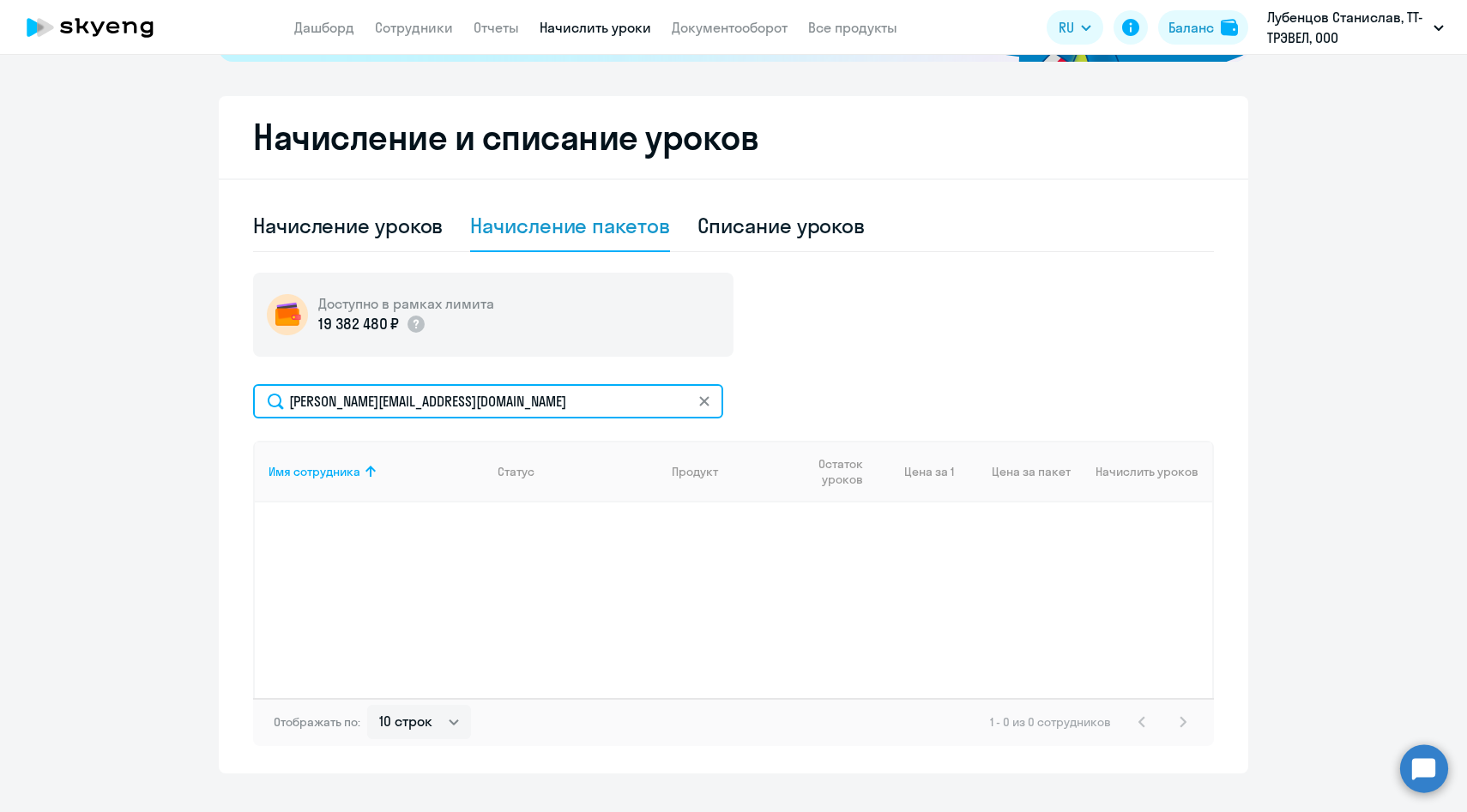
type input "irina.solovyeva@multonpartners.com"
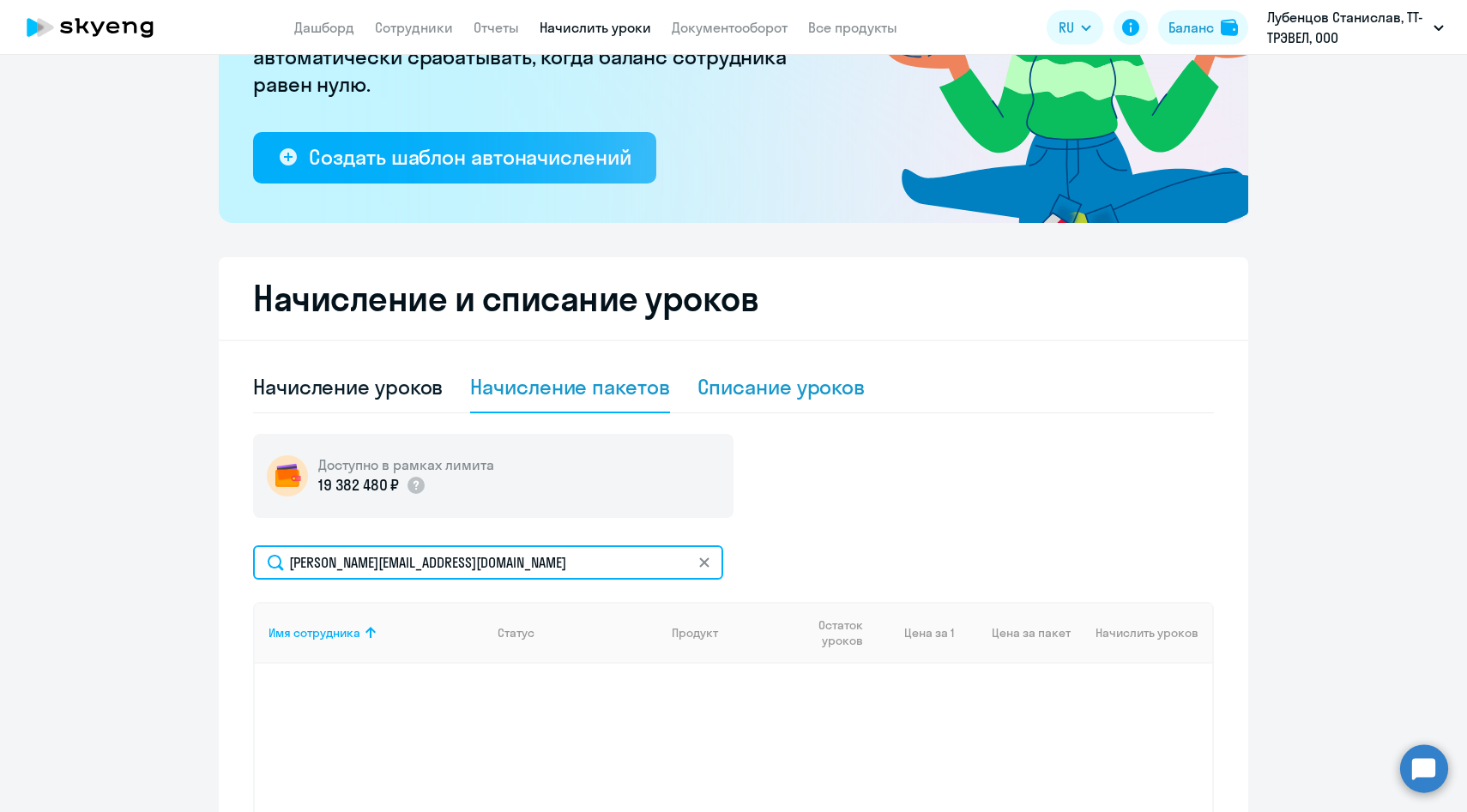
scroll to position [0, 0]
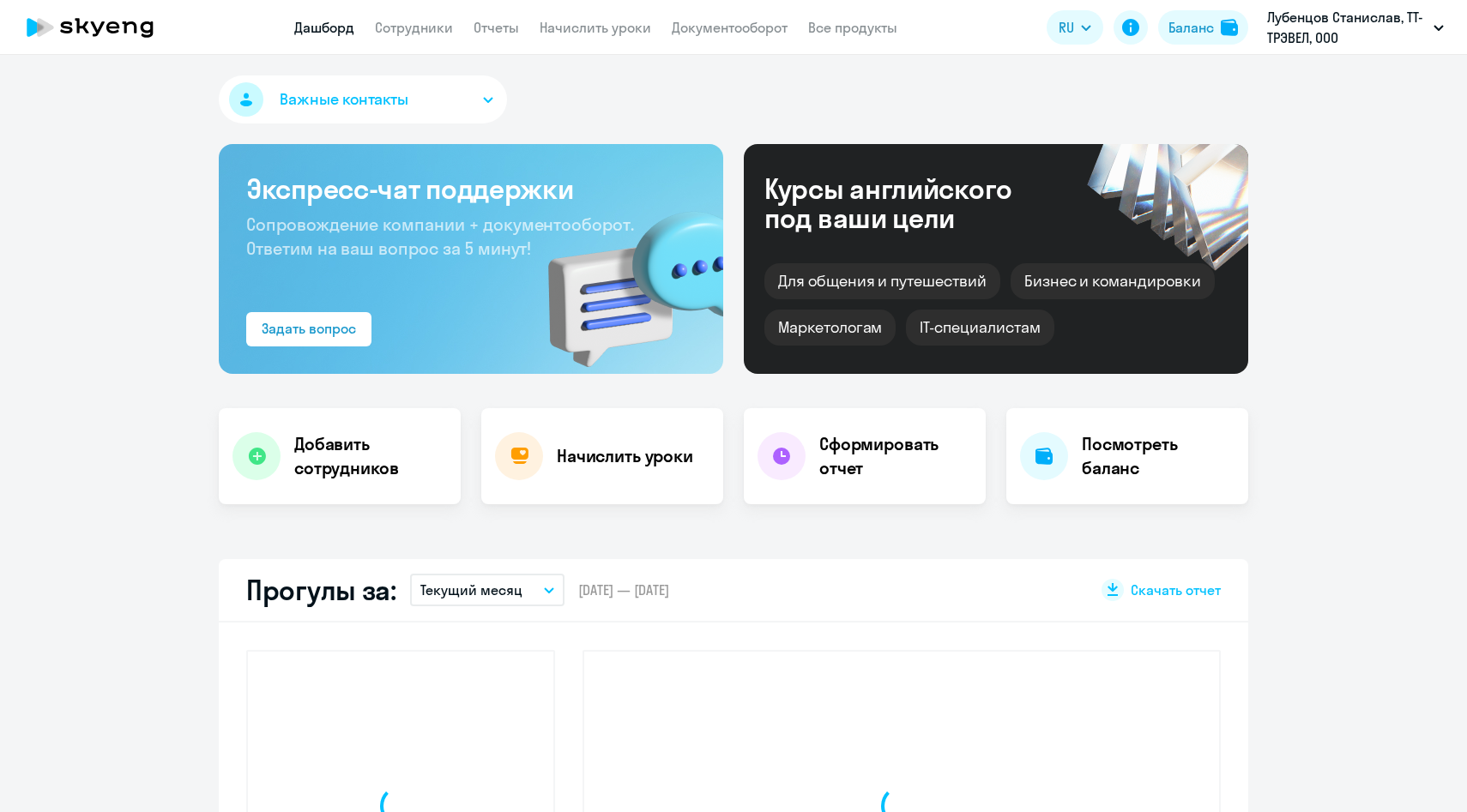
select select "30"
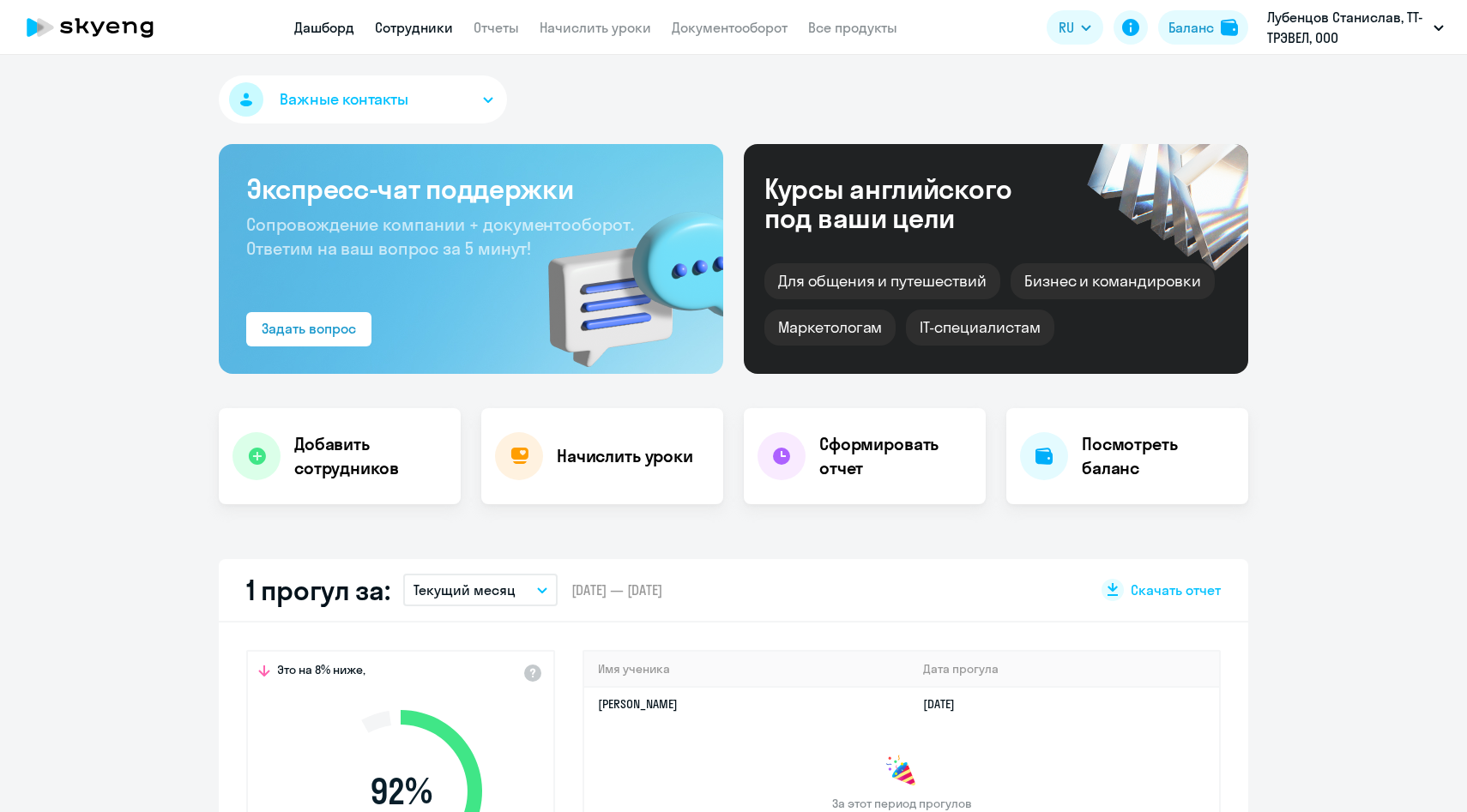
click at [431, 32] on link "Сотрудники" at bounding box center [413, 28] width 78 height 18
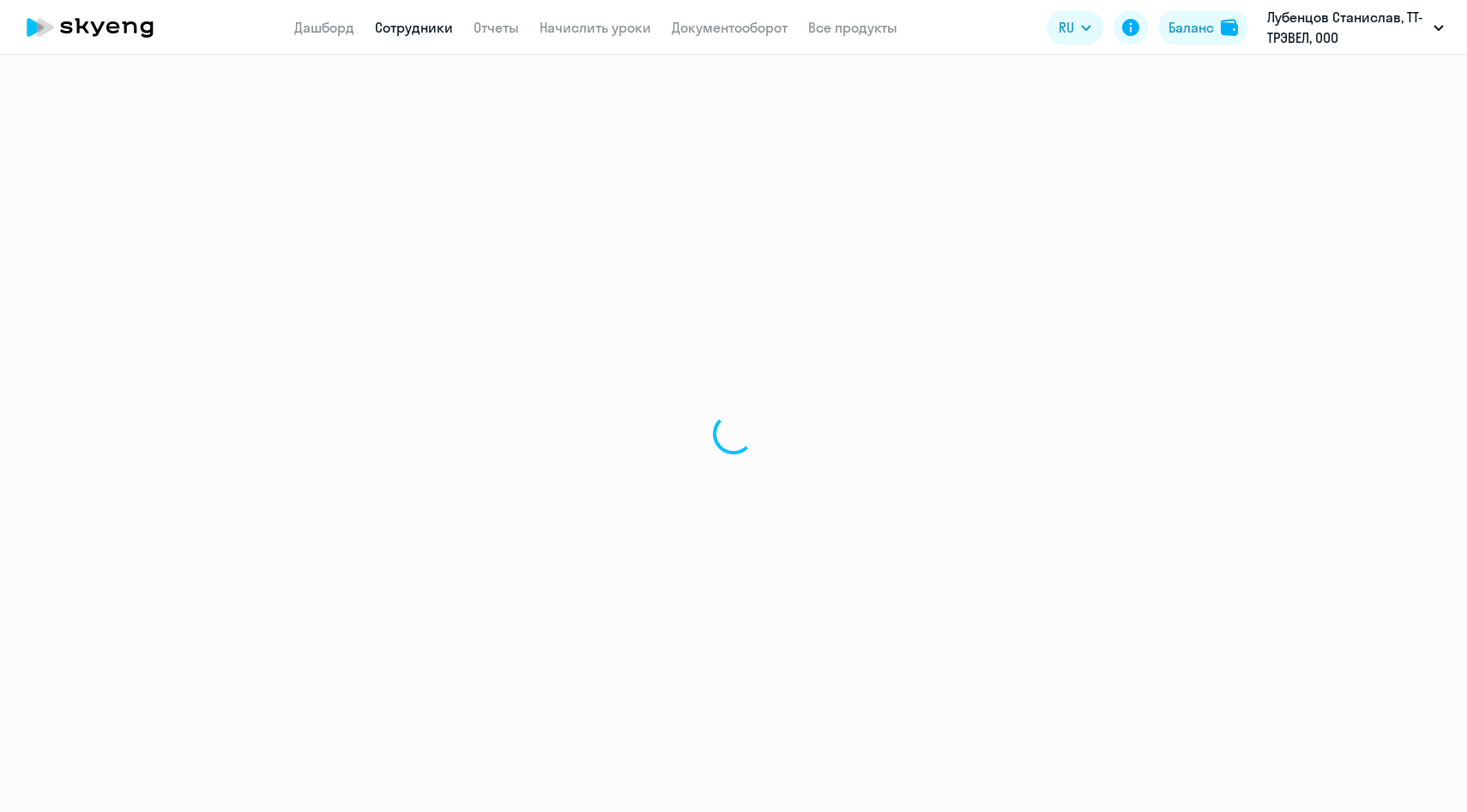
select select "30"
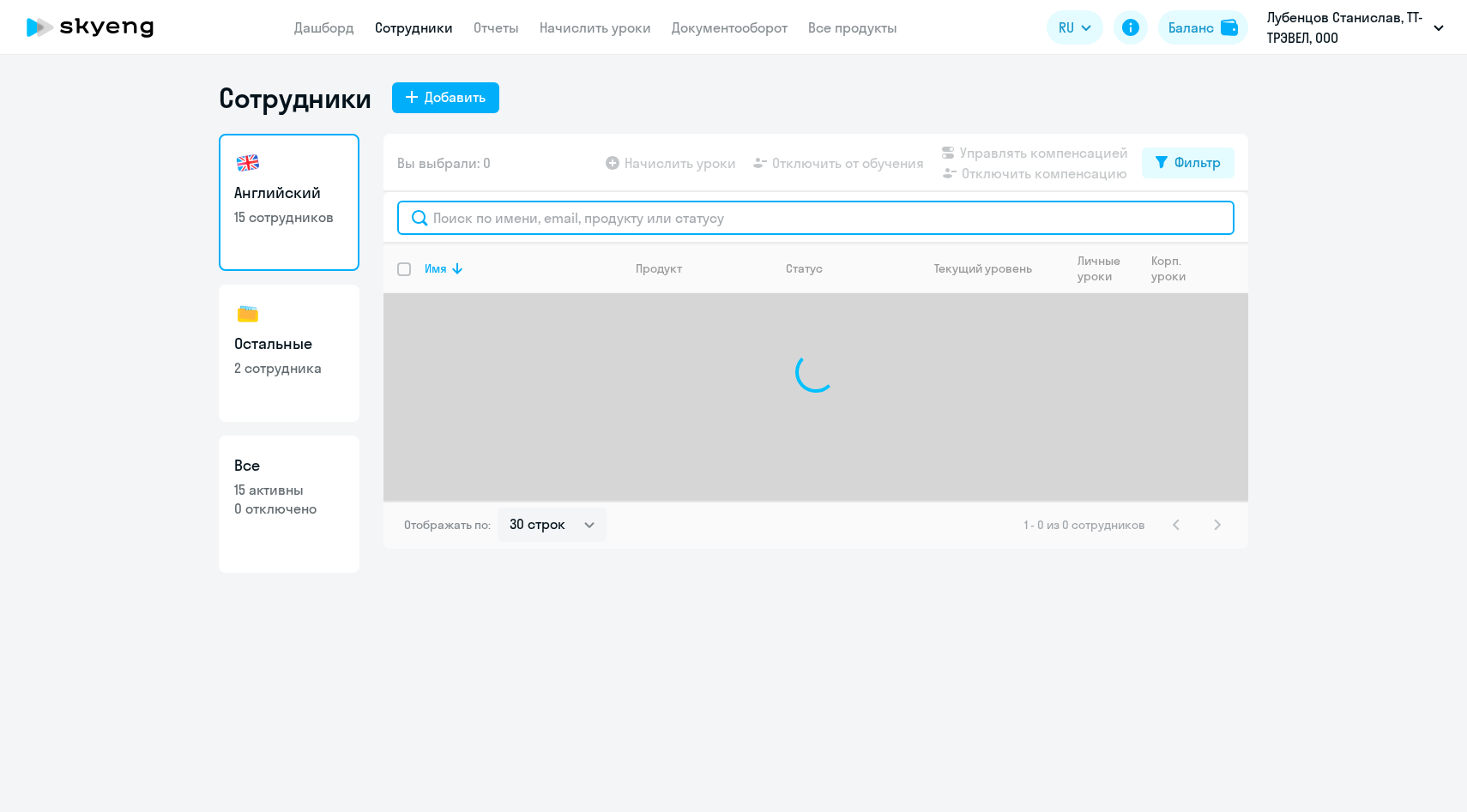
click at [621, 214] on input "text" at bounding box center [816, 217] width 838 height 34
paste input "[PERSON_NAME][EMAIL_ADDRESS][DOMAIN_NAME]"
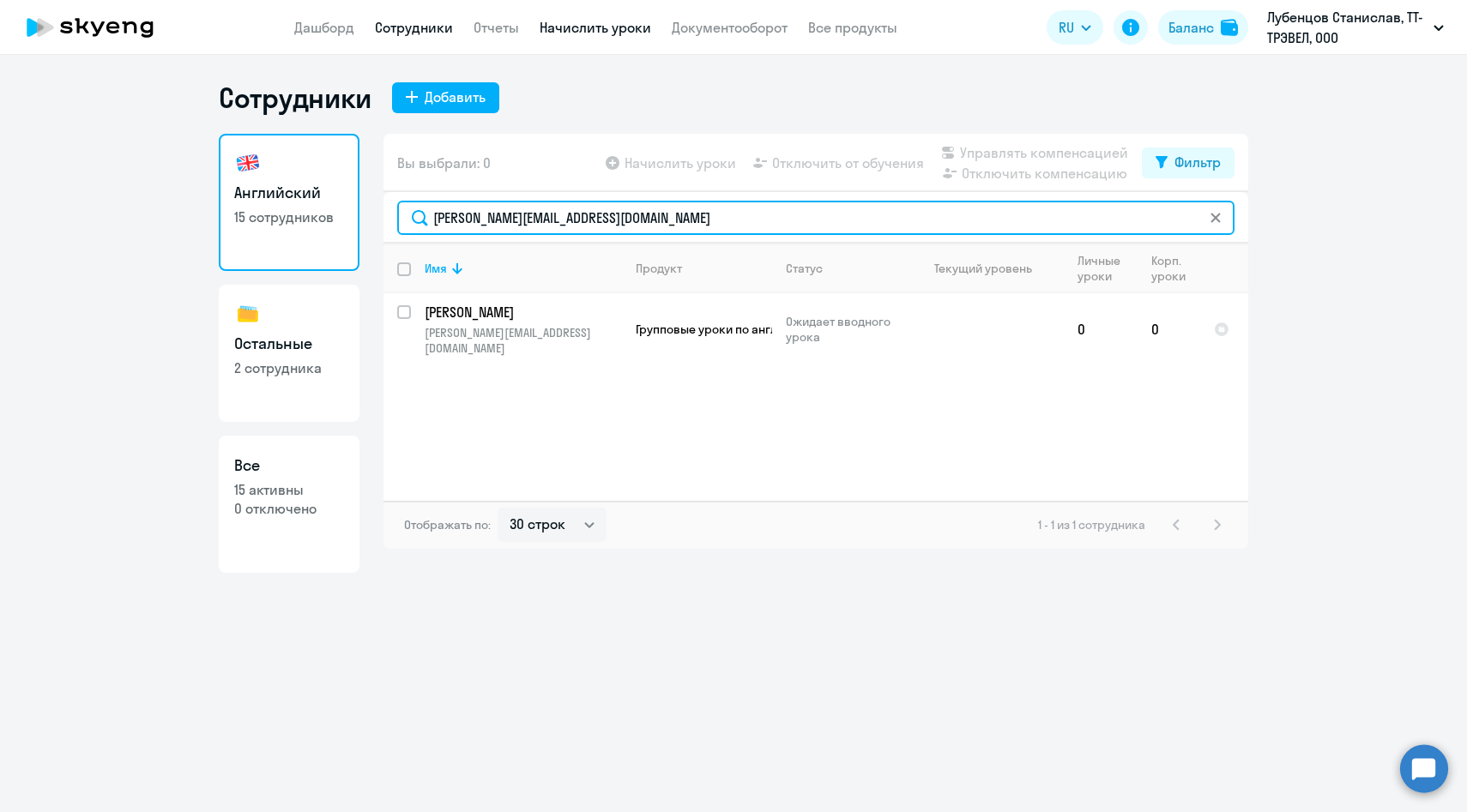
type input "[PERSON_NAME][EMAIL_ADDRESS][DOMAIN_NAME]"
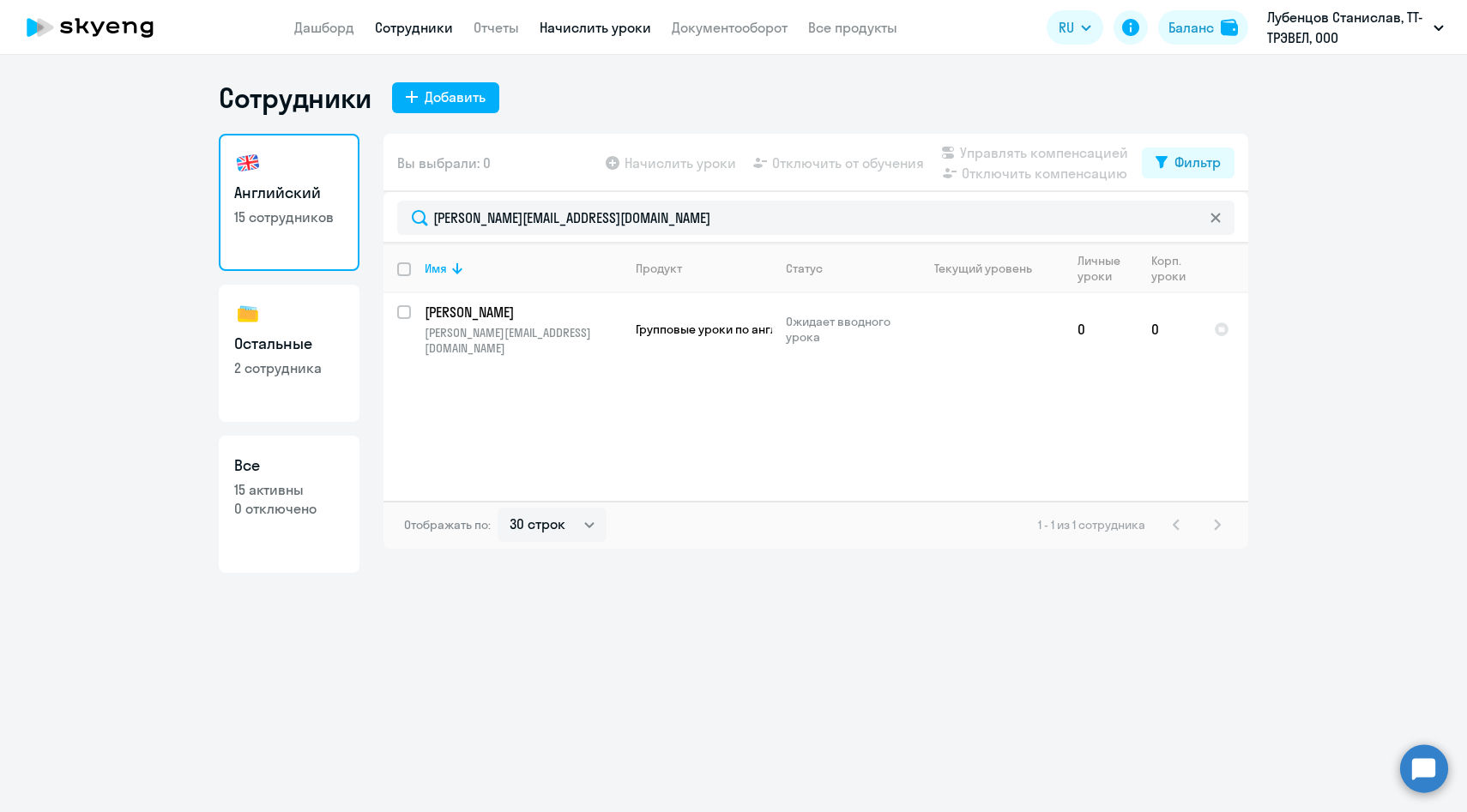
click at [620, 24] on link "Начислить уроки" at bounding box center [594, 28] width 111 height 18
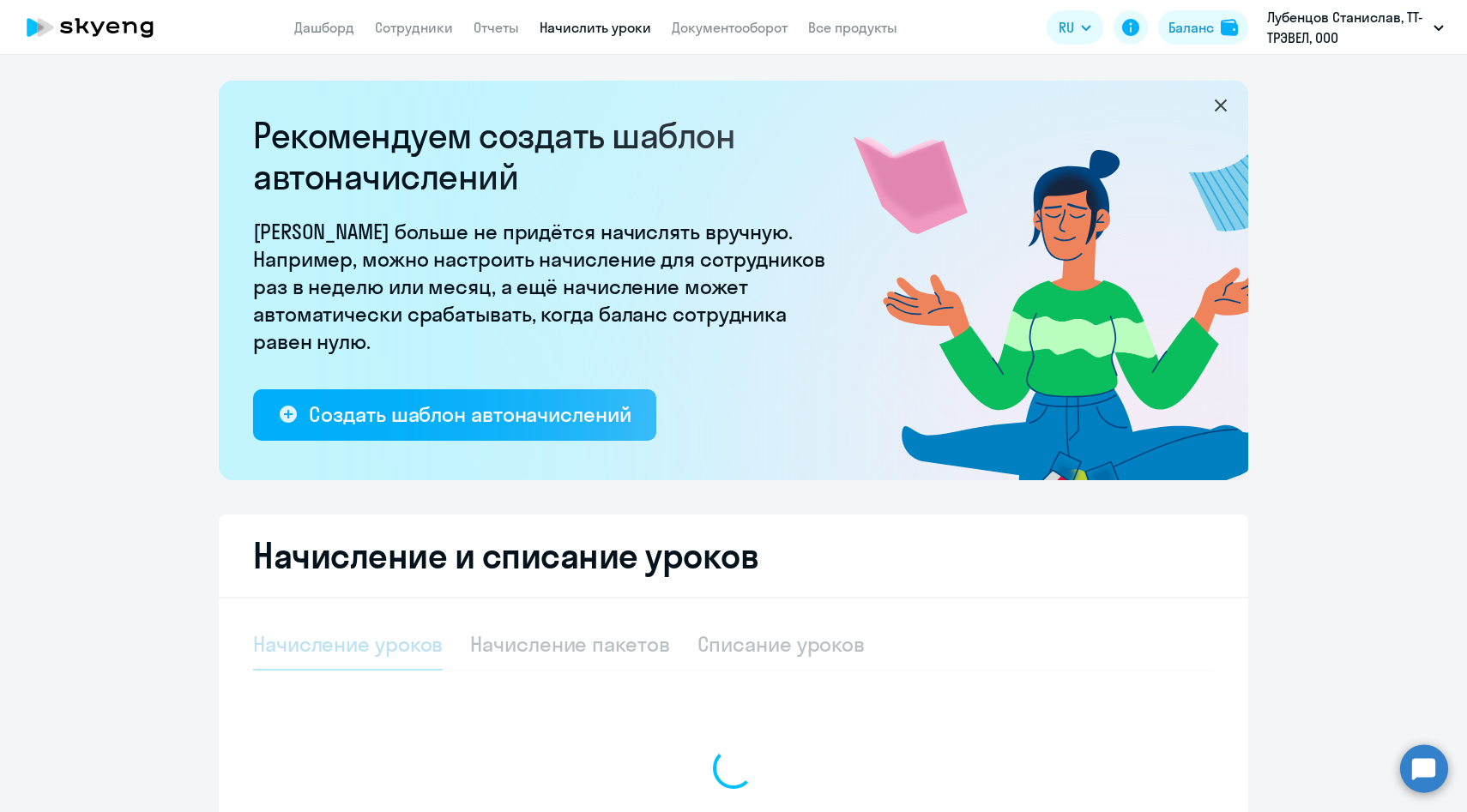
select select "10"
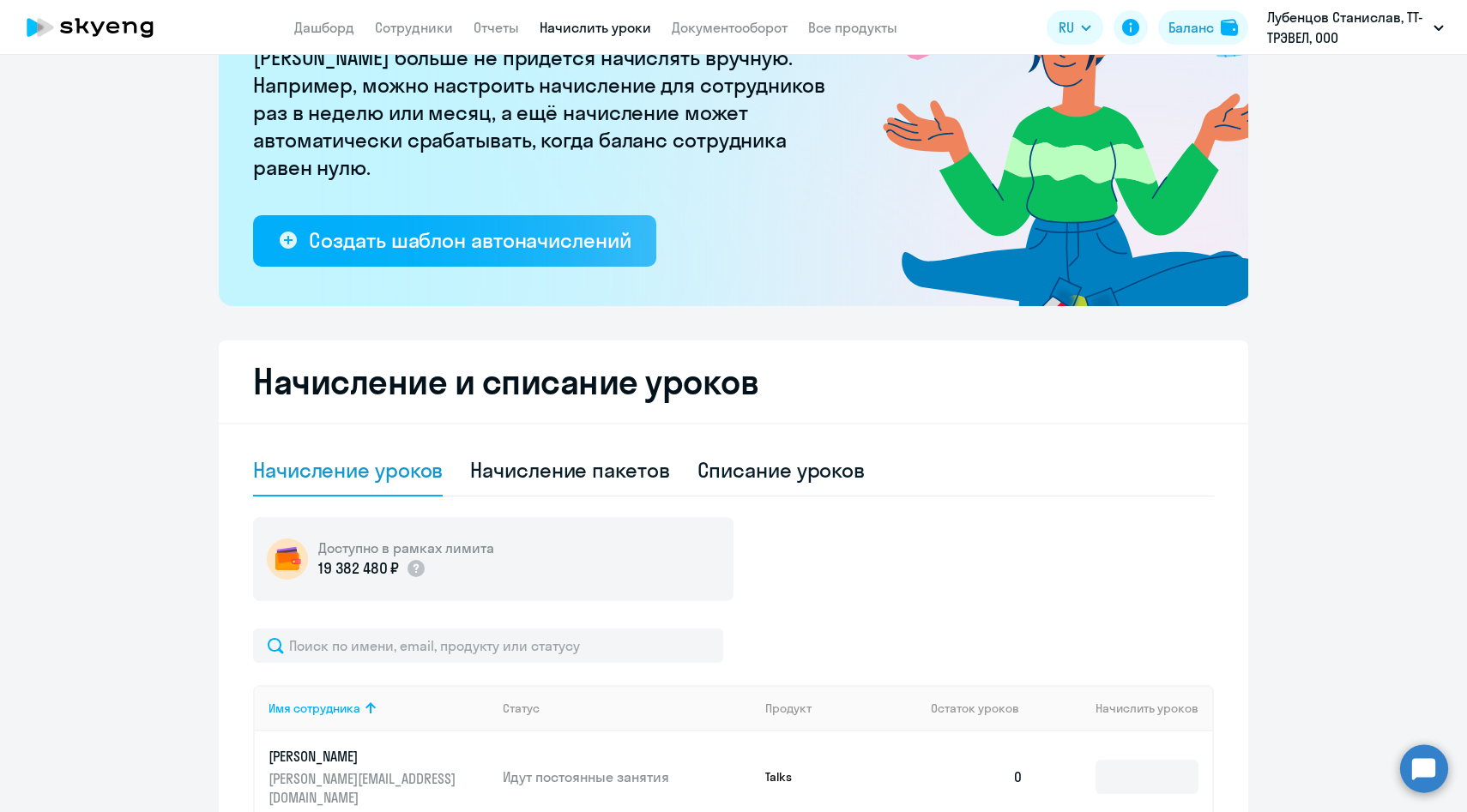
scroll to position [433, 0]
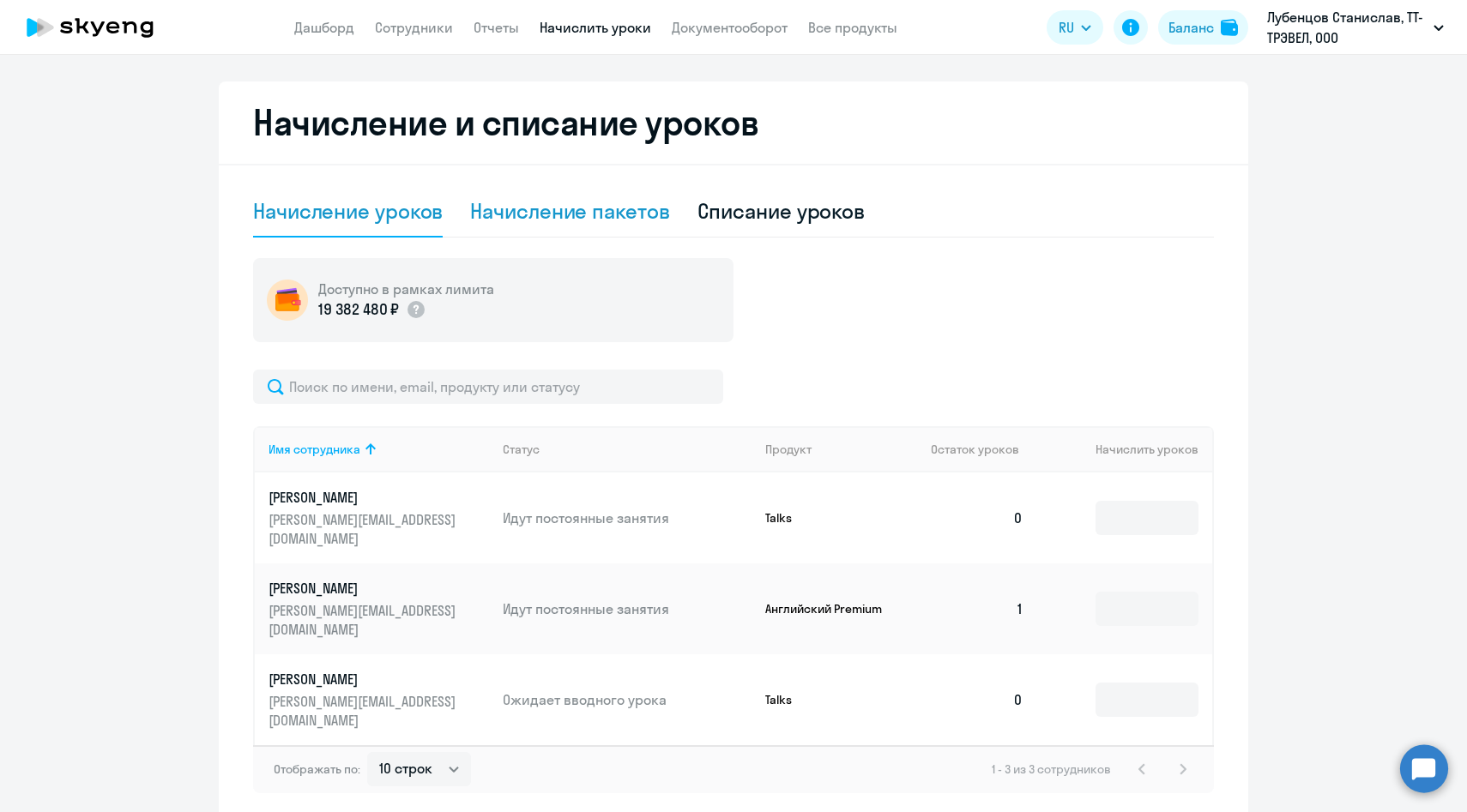
click at [534, 223] on div "Начисление пакетов" at bounding box center [569, 210] width 199 height 27
select select "10"
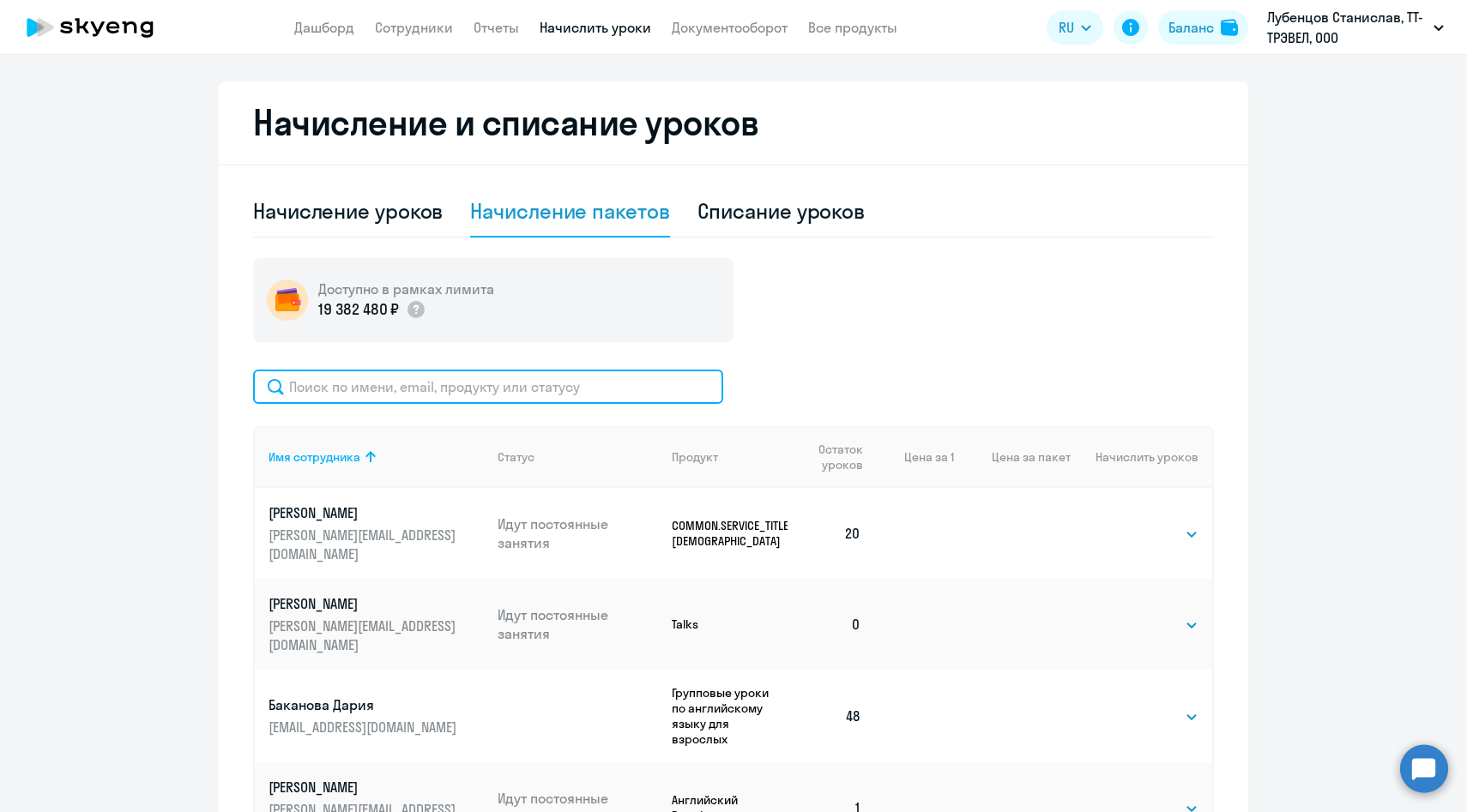
click at [531, 391] on input "text" at bounding box center [488, 386] width 470 height 34
paste input "[PERSON_NAME][EMAIL_ADDRESS][DOMAIN_NAME]"
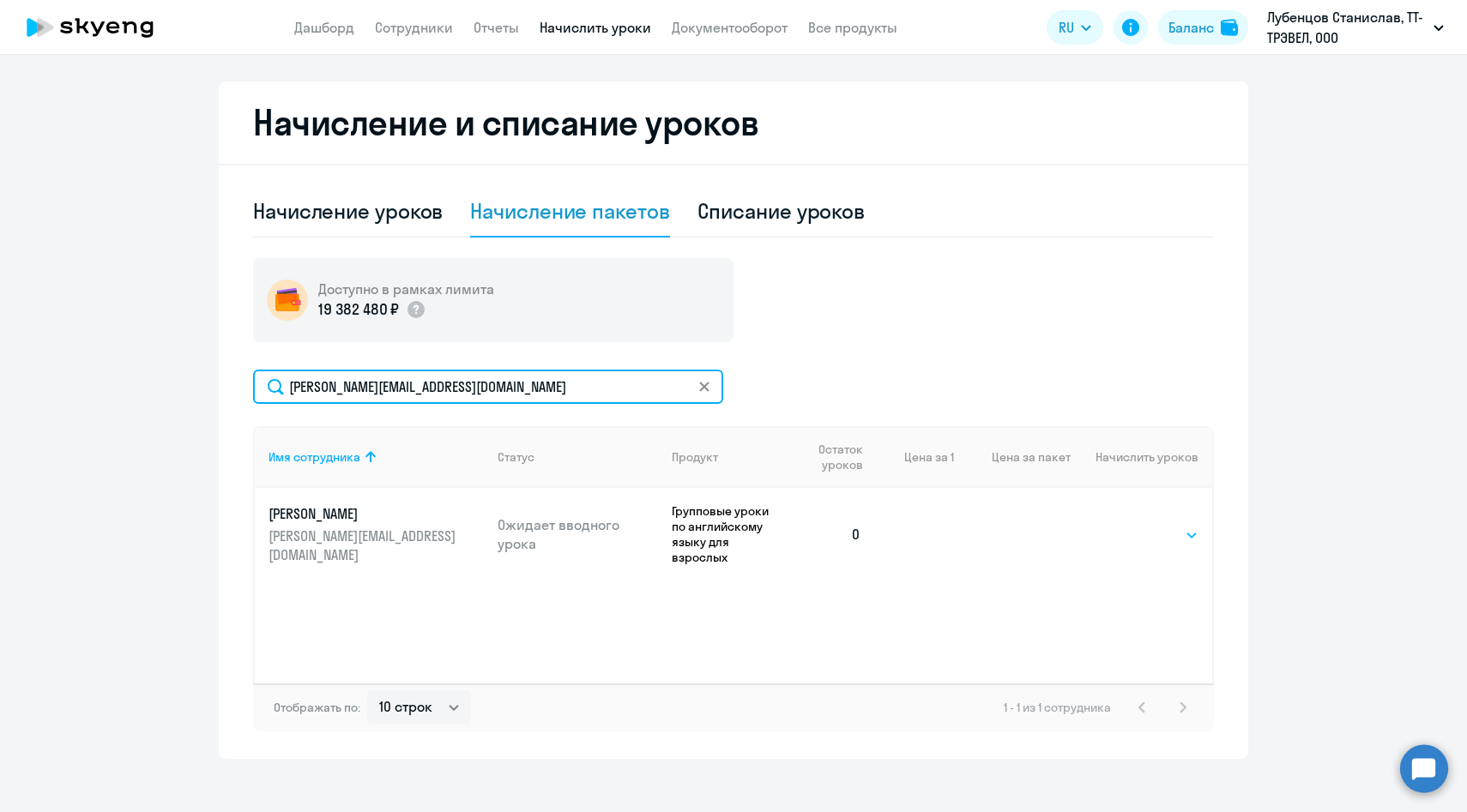
type input "[PERSON_NAME][EMAIL_ADDRESS][DOMAIN_NAME]"
click at [1175, 528] on select "Выбрать 48 64 96" at bounding box center [1163, 536] width 70 height 21
select select "48"
click at [1128, 525] on select "Выбрать 48 64 96" at bounding box center [1163, 536] width 70 height 21
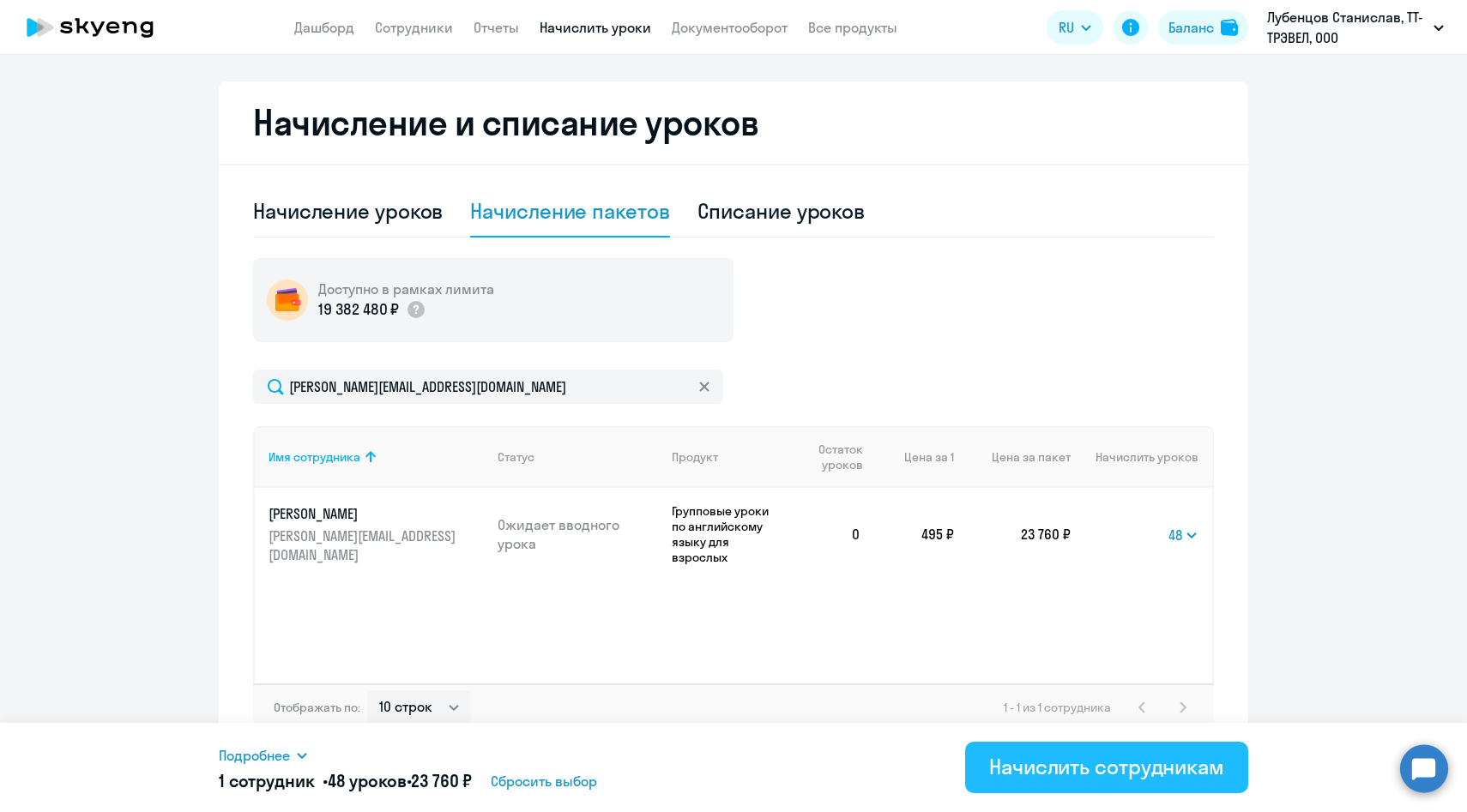
click at [1015, 760] on div "Начислить сотрудникам" at bounding box center [1106, 766] width 235 height 27
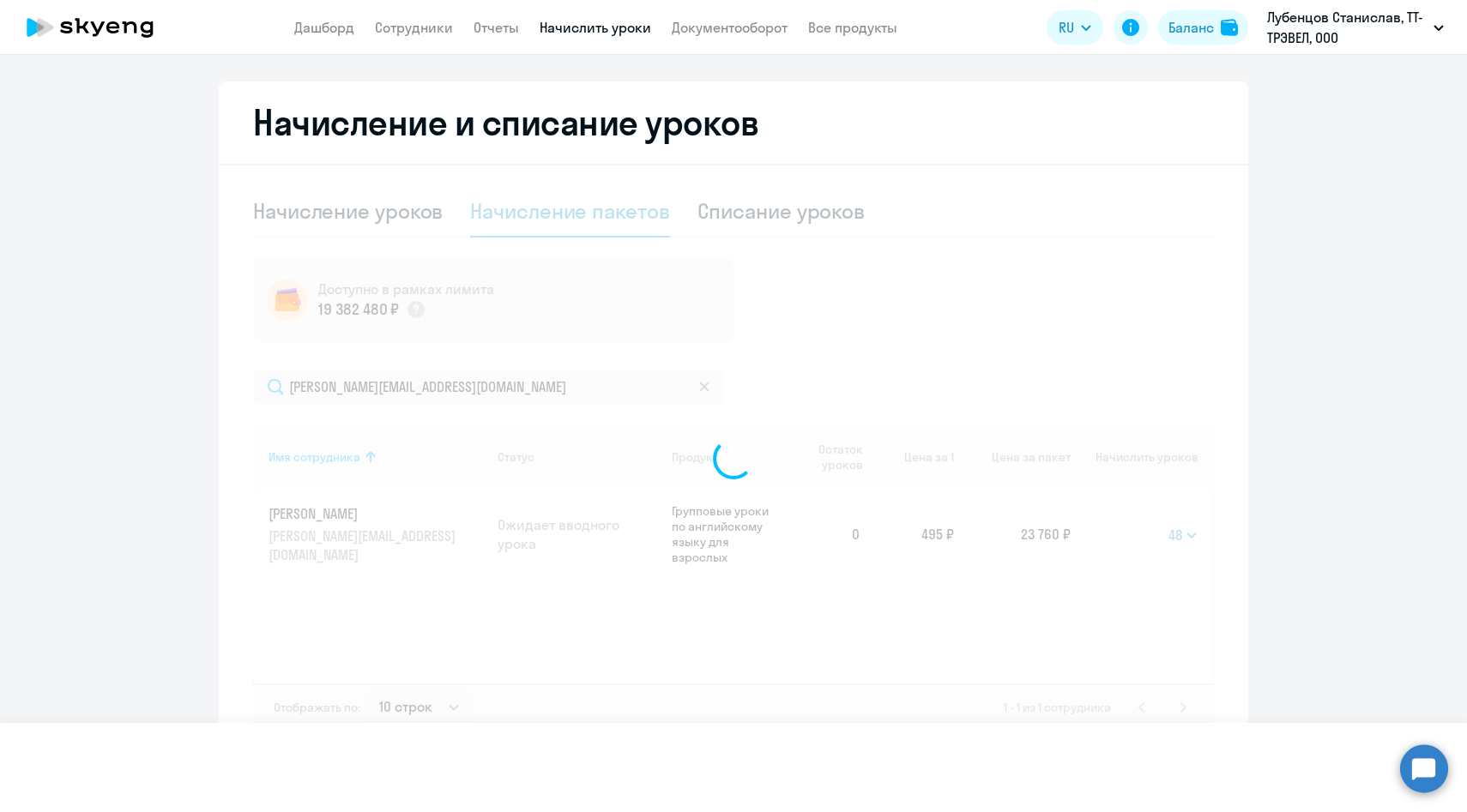
select select
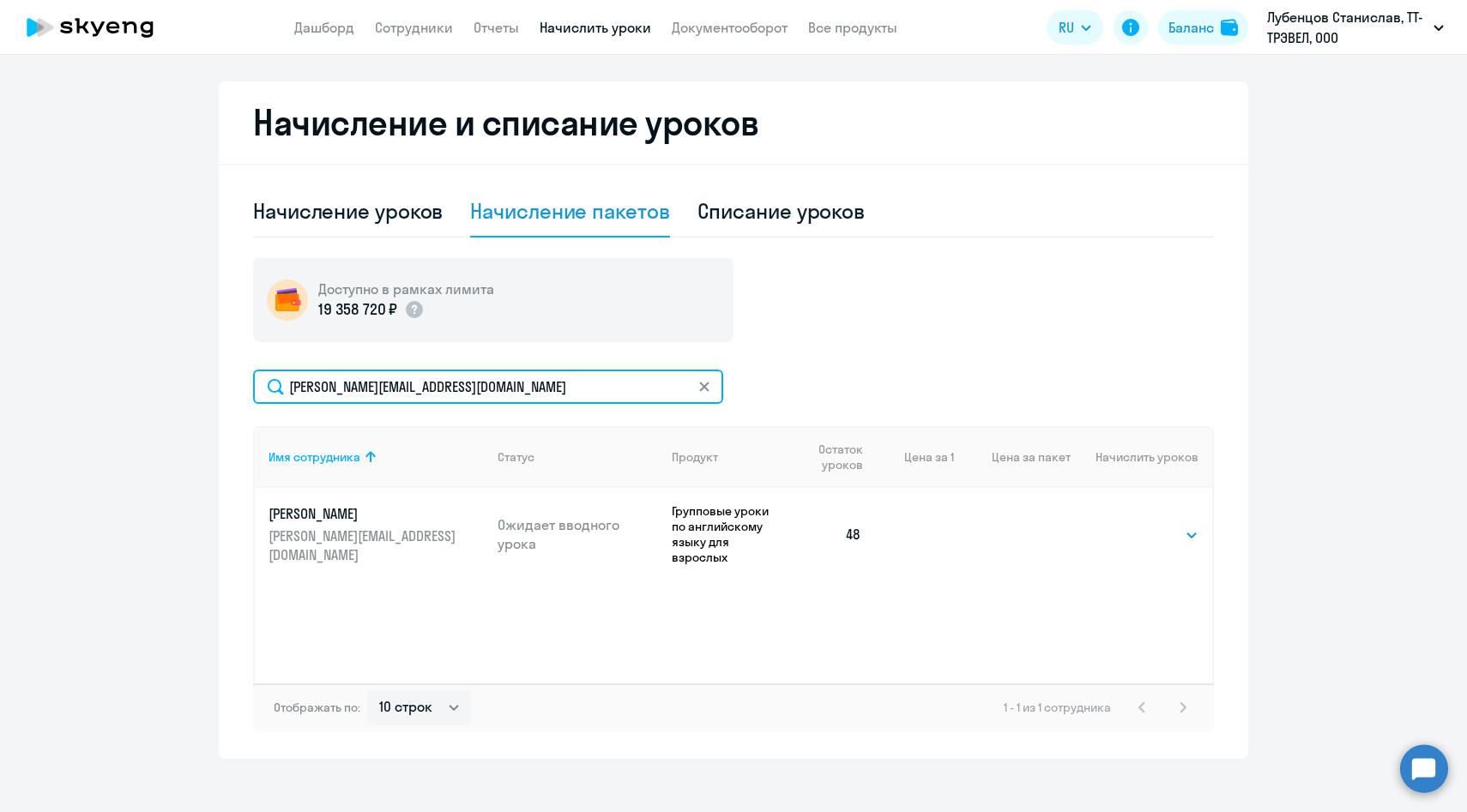
drag, startPoint x: 537, startPoint y: 380, endPoint x: 241, endPoint y: 378, distance: 296.0
click at [241, 378] on div "Начисление и списание уроков Начисление уроков Начисление пакетов Списание урок…" at bounding box center [734, 420] width 1029 height 677
paste input "[PERSON_NAME].[PERSON_NAME]"
type input "[PERSON_NAME][EMAIL_ADDRESS][DOMAIN_NAME]"
click at [1135, 525] on select "Выбрать 48 64 96" at bounding box center [1163, 536] width 70 height 21
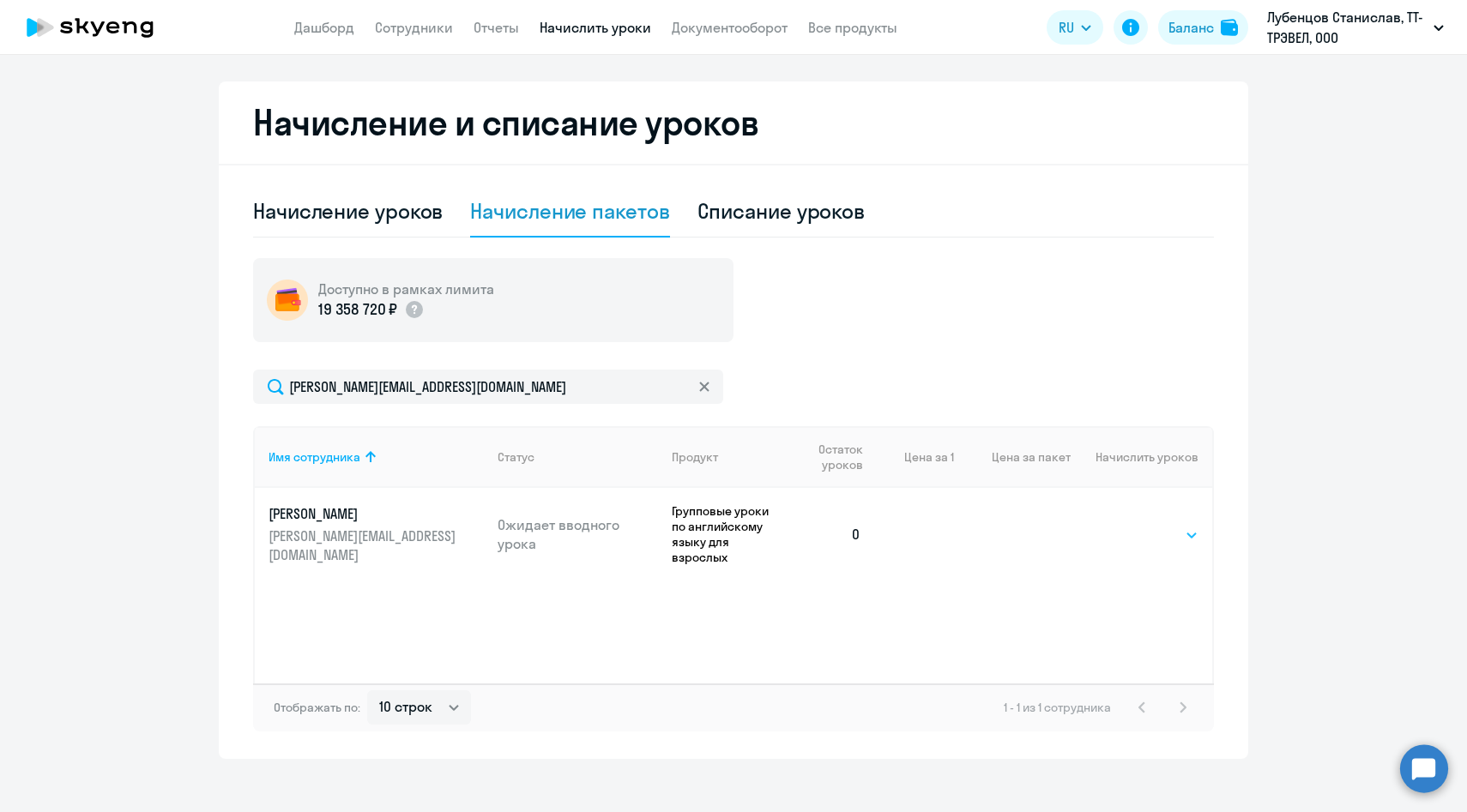
select select "48"
click at [1128, 525] on select "Выбрать 48 64 96" at bounding box center [1163, 536] width 70 height 21
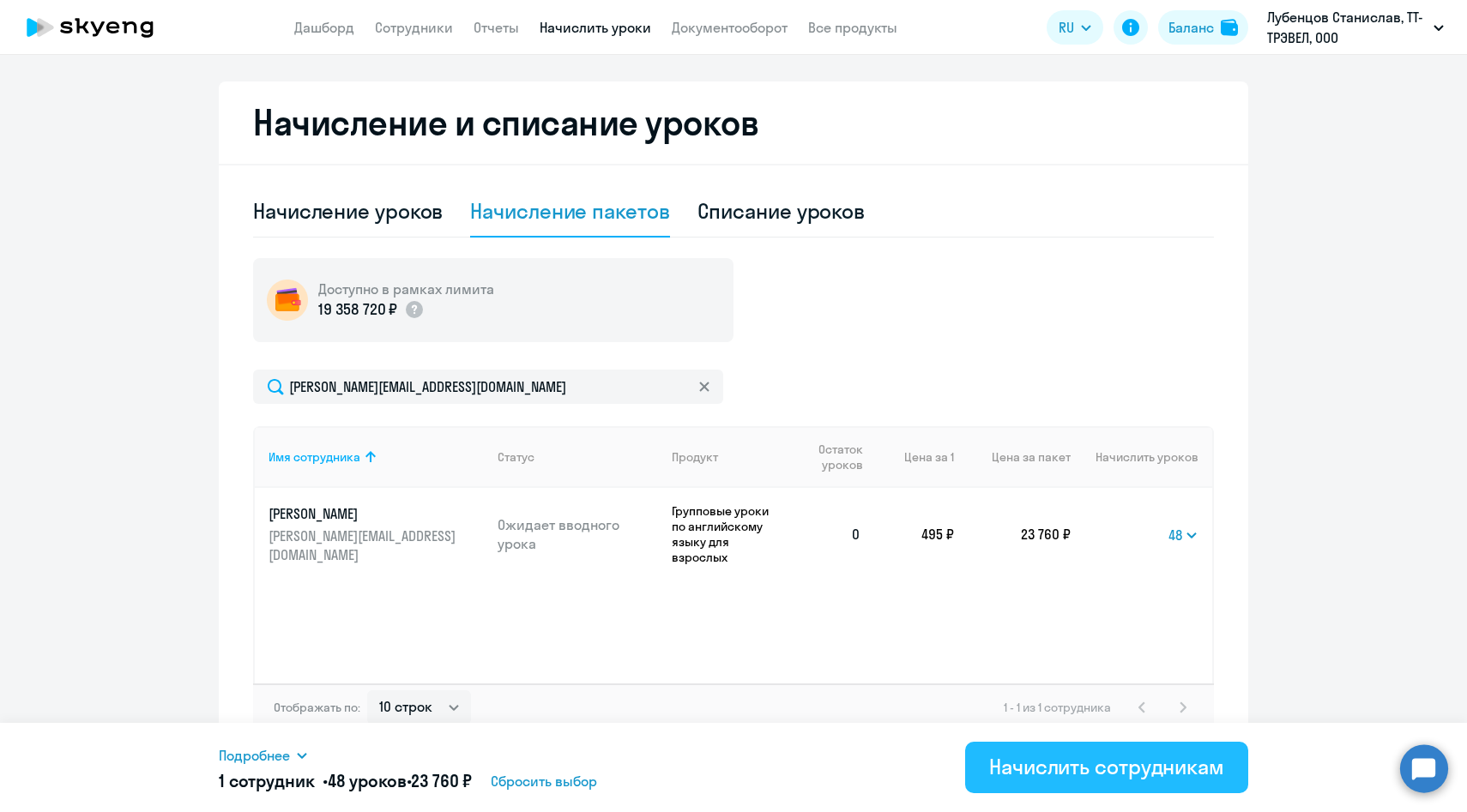
click at [1042, 765] on div "Начислить сотрудникам" at bounding box center [1106, 766] width 235 height 27
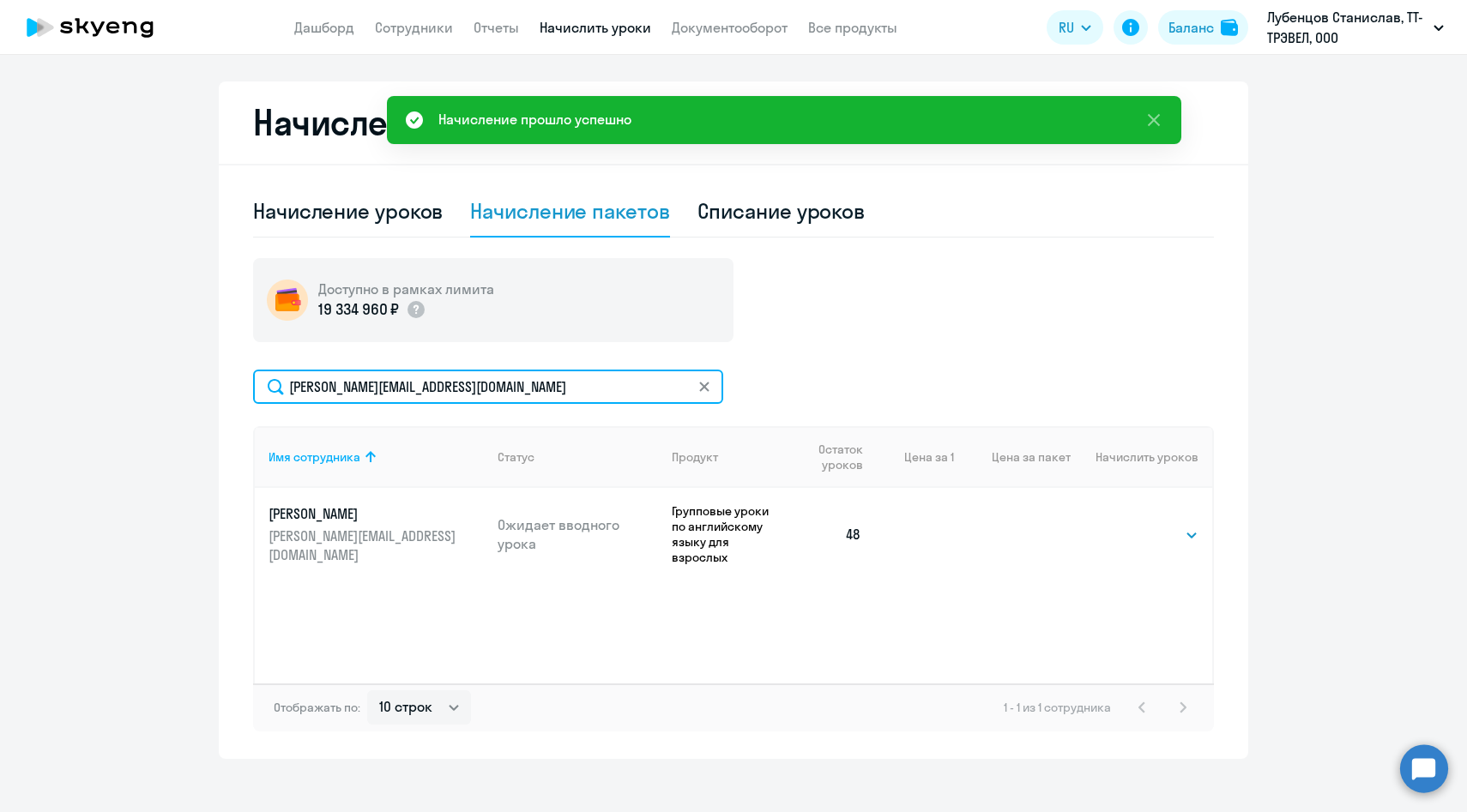
drag, startPoint x: 553, startPoint y: 393, endPoint x: 215, endPoint y: 382, distance: 338.2
click at [215, 382] on ng-component "Рекомендуем создать шаблон автоначислений Уроки больше не придётся начислять вр…" at bounding box center [734, 203] width 1467 height 1111
paste input "[PERSON_NAME].[PERSON_NAME]"
type input "[PERSON_NAME][EMAIL_ADDRESS][DOMAIN_NAME]"
click at [1162, 525] on select "Выбрать 48 64 96" at bounding box center [1163, 536] width 70 height 21
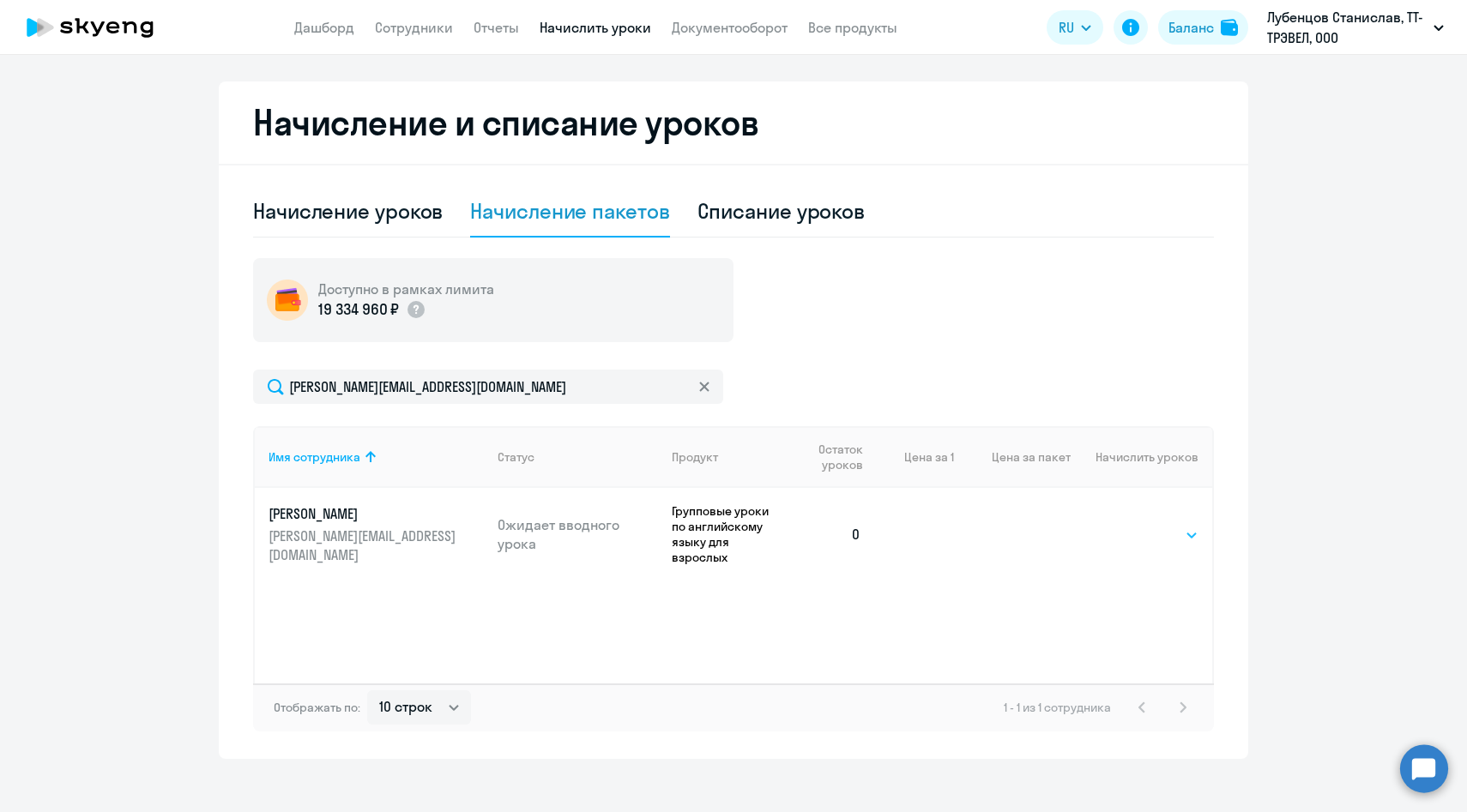
select select "48"
click at [1128, 525] on select "Выбрать 48 64 96" at bounding box center [1163, 536] width 70 height 21
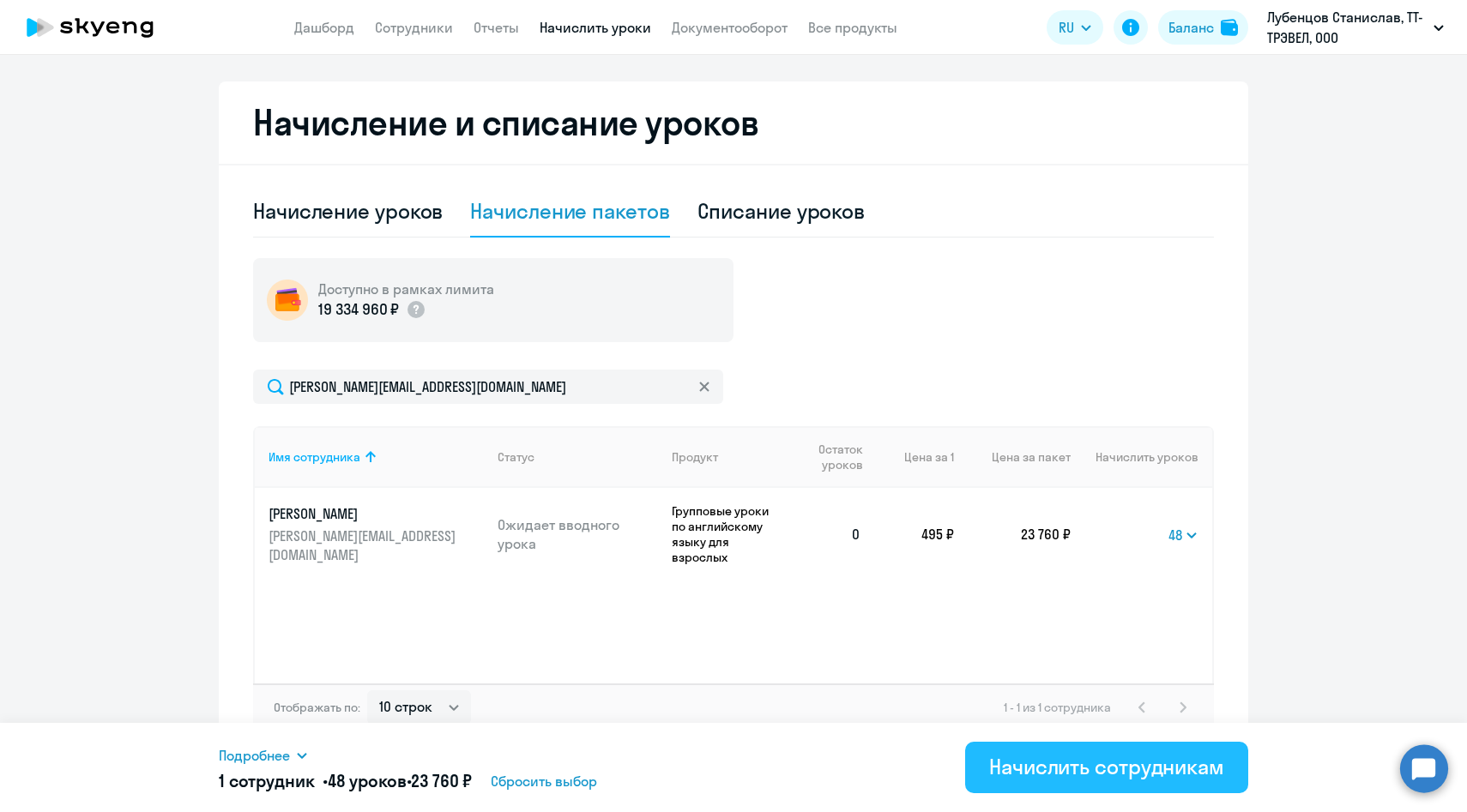
click at [1021, 774] on div "Начислить сотрудникам" at bounding box center [1106, 766] width 235 height 27
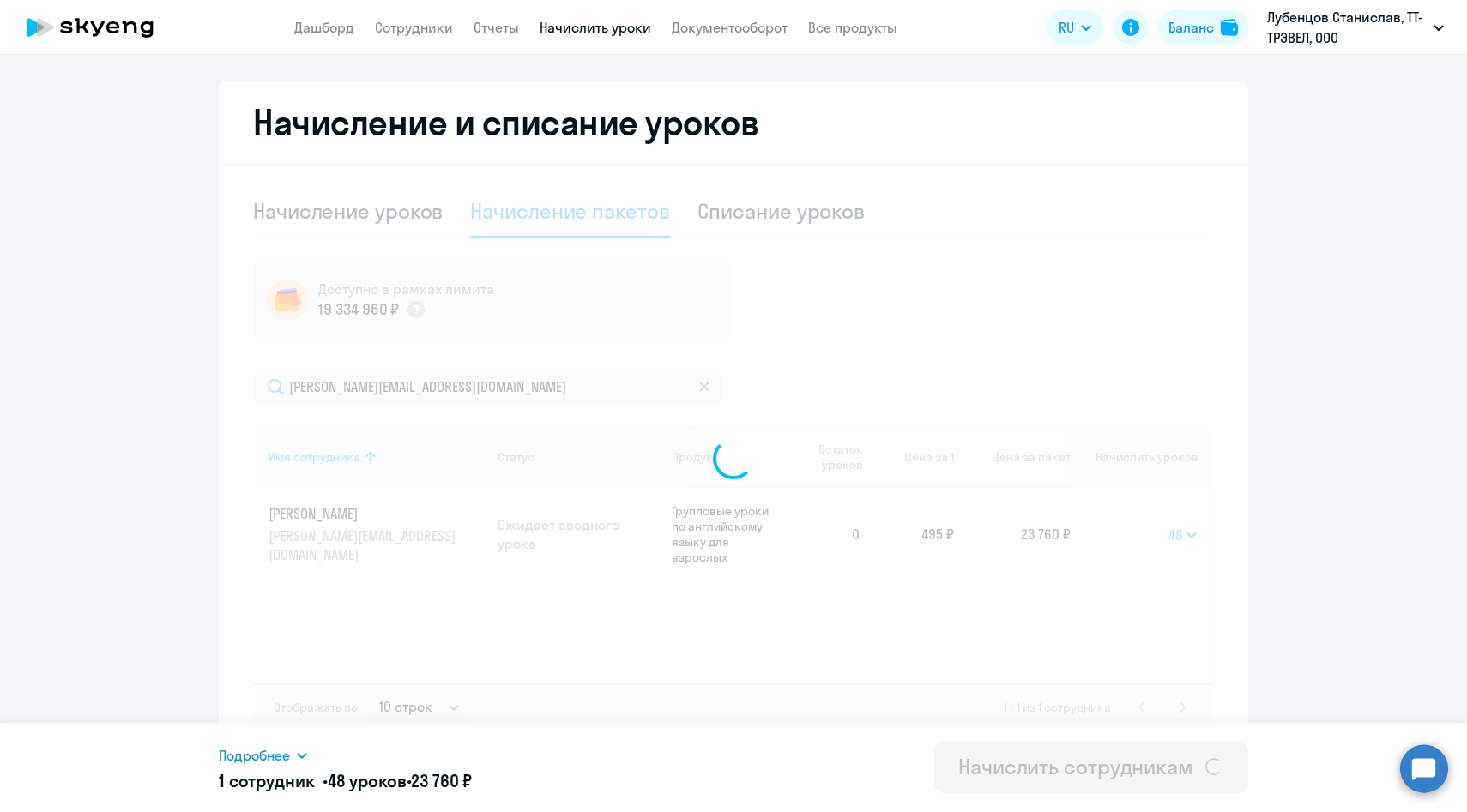
select select
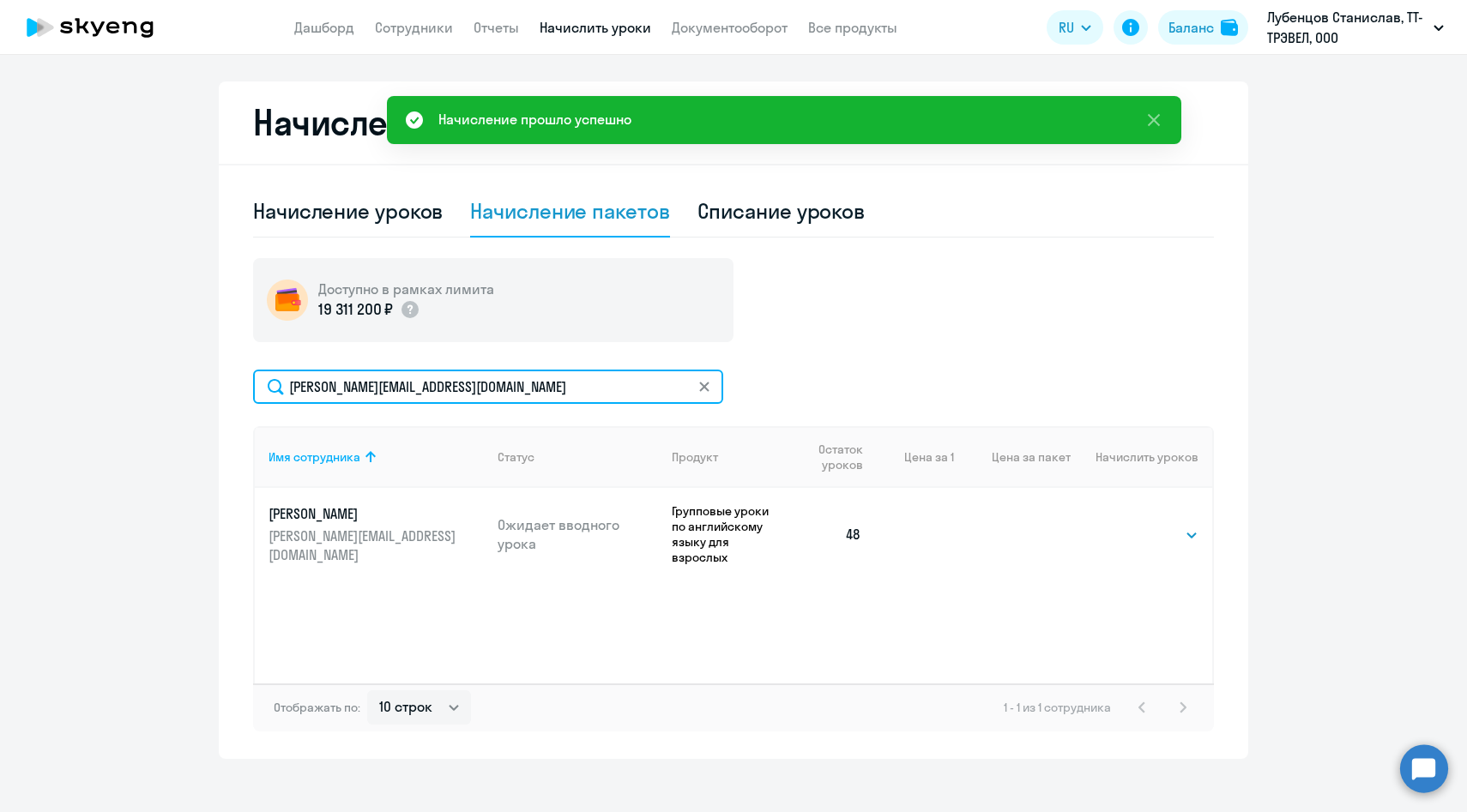
drag, startPoint x: 586, startPoint y: 392, endPoint x: 288, endPoint y: 391, distance: 298.0
click at [289, 392] on input "[PERSON_NAME][EMAIL_ADDRESS][DOMAIN_NAME]" at bounding box center [488, 386] width 470 height 34
paste input "[PERSON_NAME].vasilye"
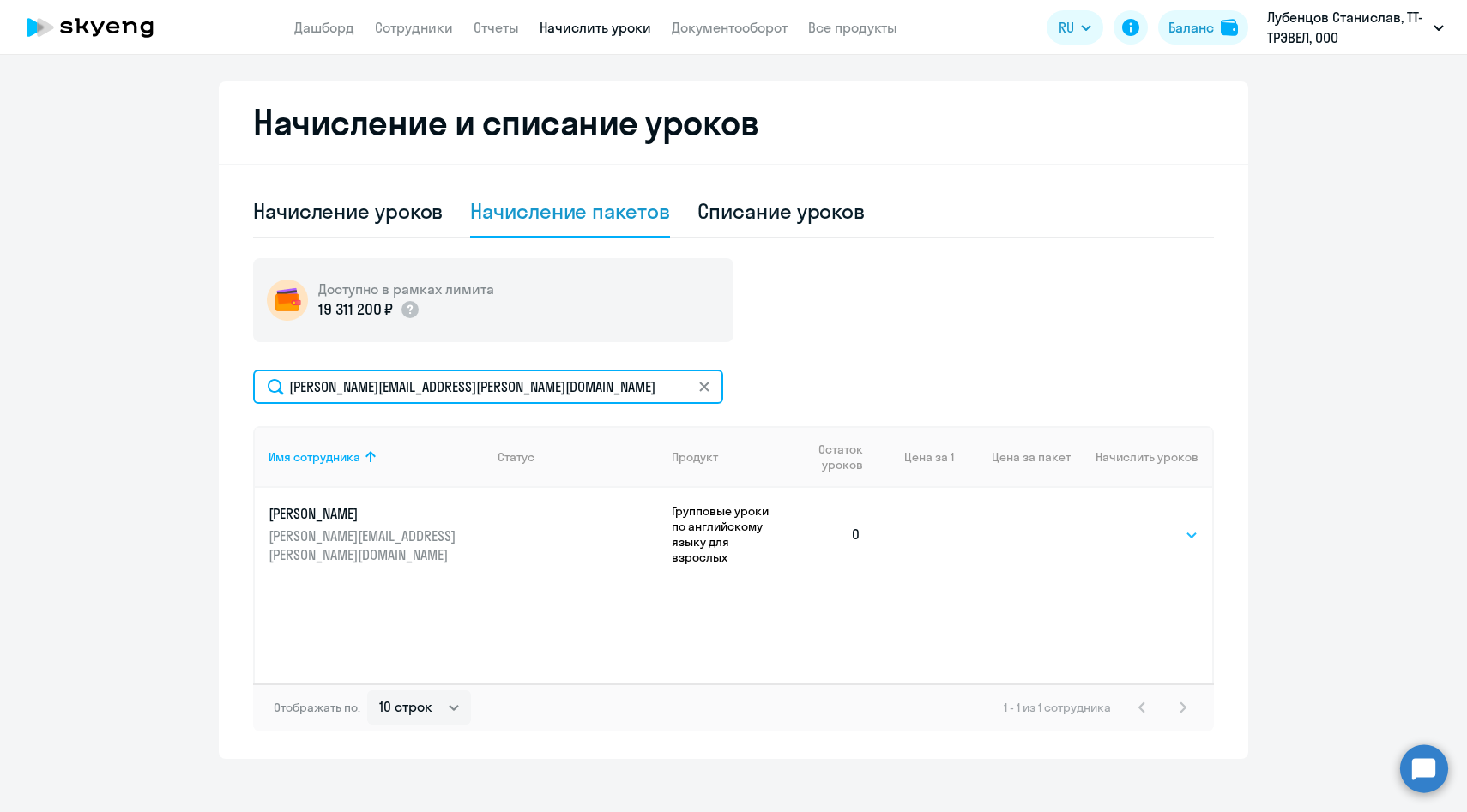
type input "[PERSON_NAME][EMAIL_ADDRESS][PERSON_NAME][DOMAIN_NAME]"
click at [1134, 525] on select "Выбрать 48 64 96" at bounding box center [1163, 536] width 70 height 21
select select "48"
click at [1128, 525] on select "Выбрать 48 64 96" at bounding box center [1163, 536] width 70 height 21
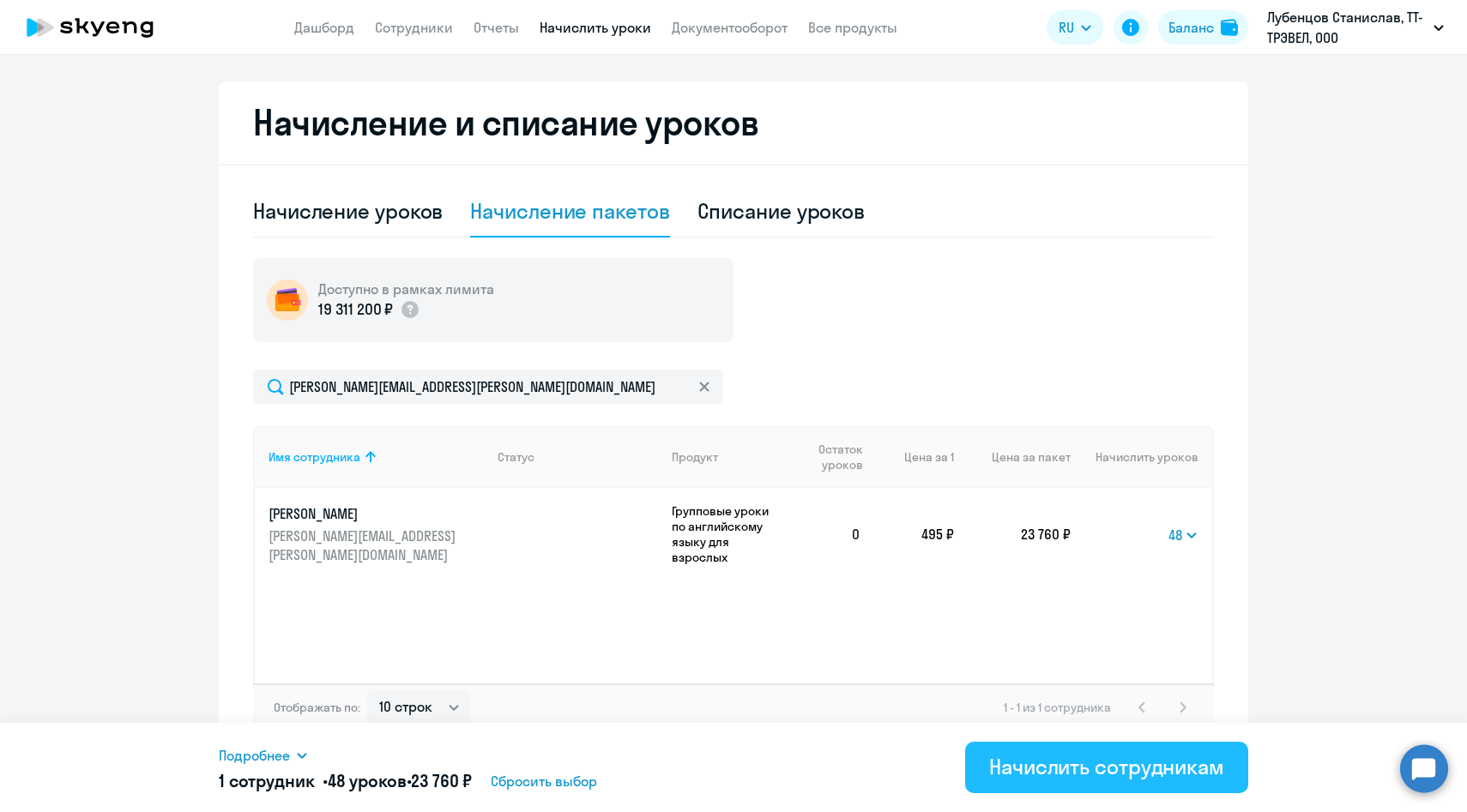
click at [1019, 779] on div "Начислить сотрудникам" at bounding box center [1106, 766] width 235 height 27
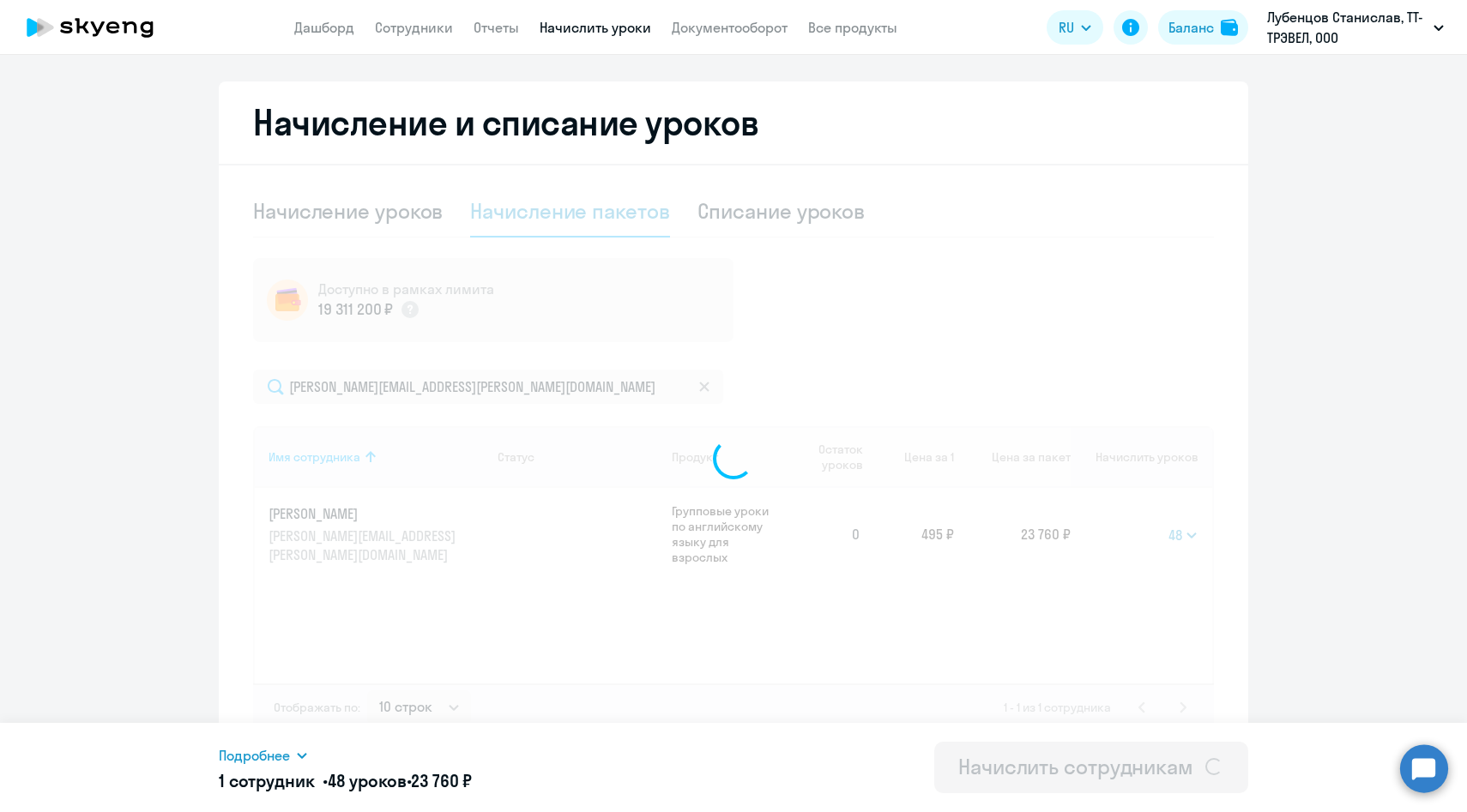
select select
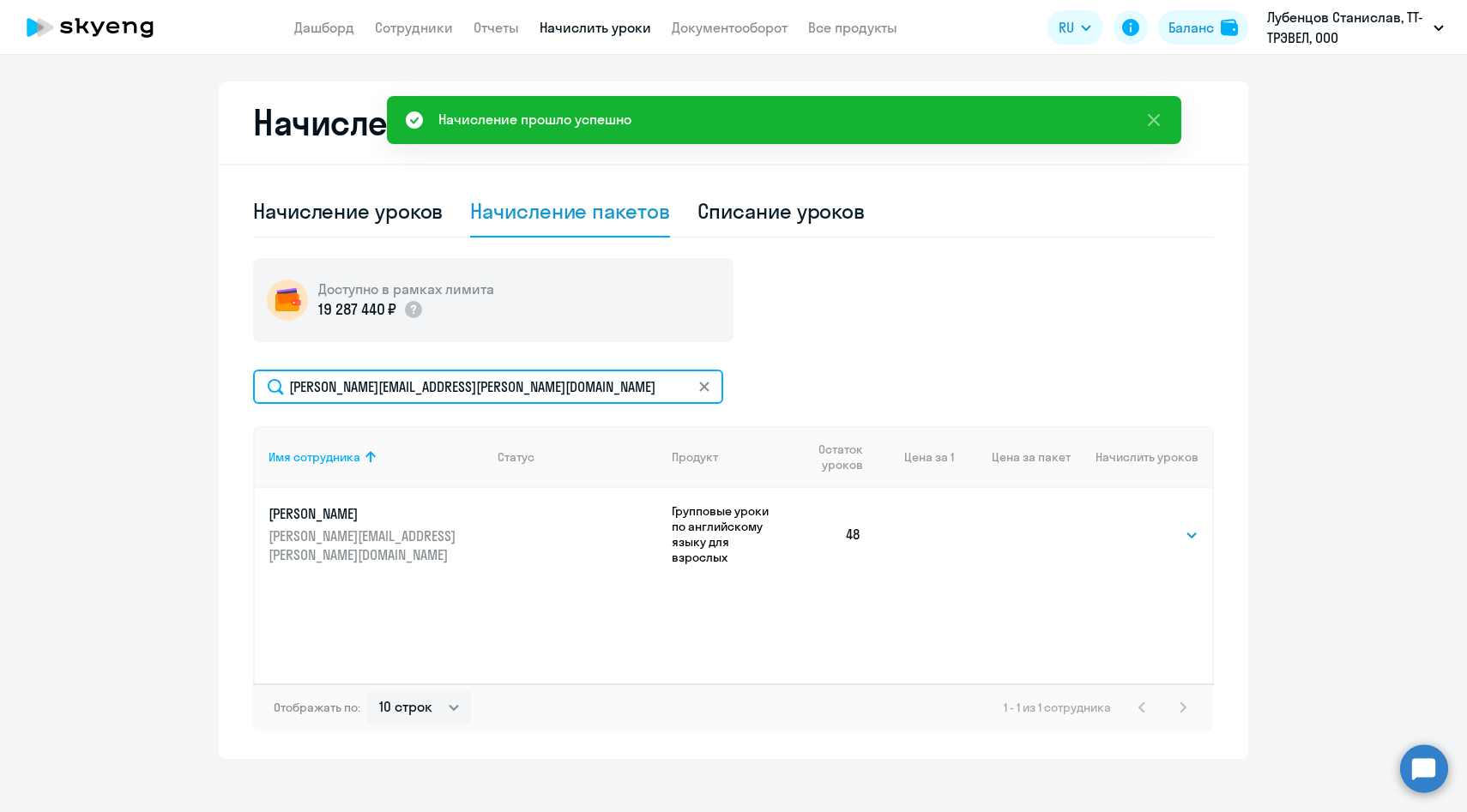
drag, startPoint x: 563, startPoint y: 389, endPoint x: 243, endPoint y: 389, distance: 320.0
click at [243, 389] on div "Начисление и списание уроков Начисление уроков Начисление пакетов Списание урок…" at bounding box center [734, 420] width 1029 height 677
paste input "evgeniya.ezh.zhuro"
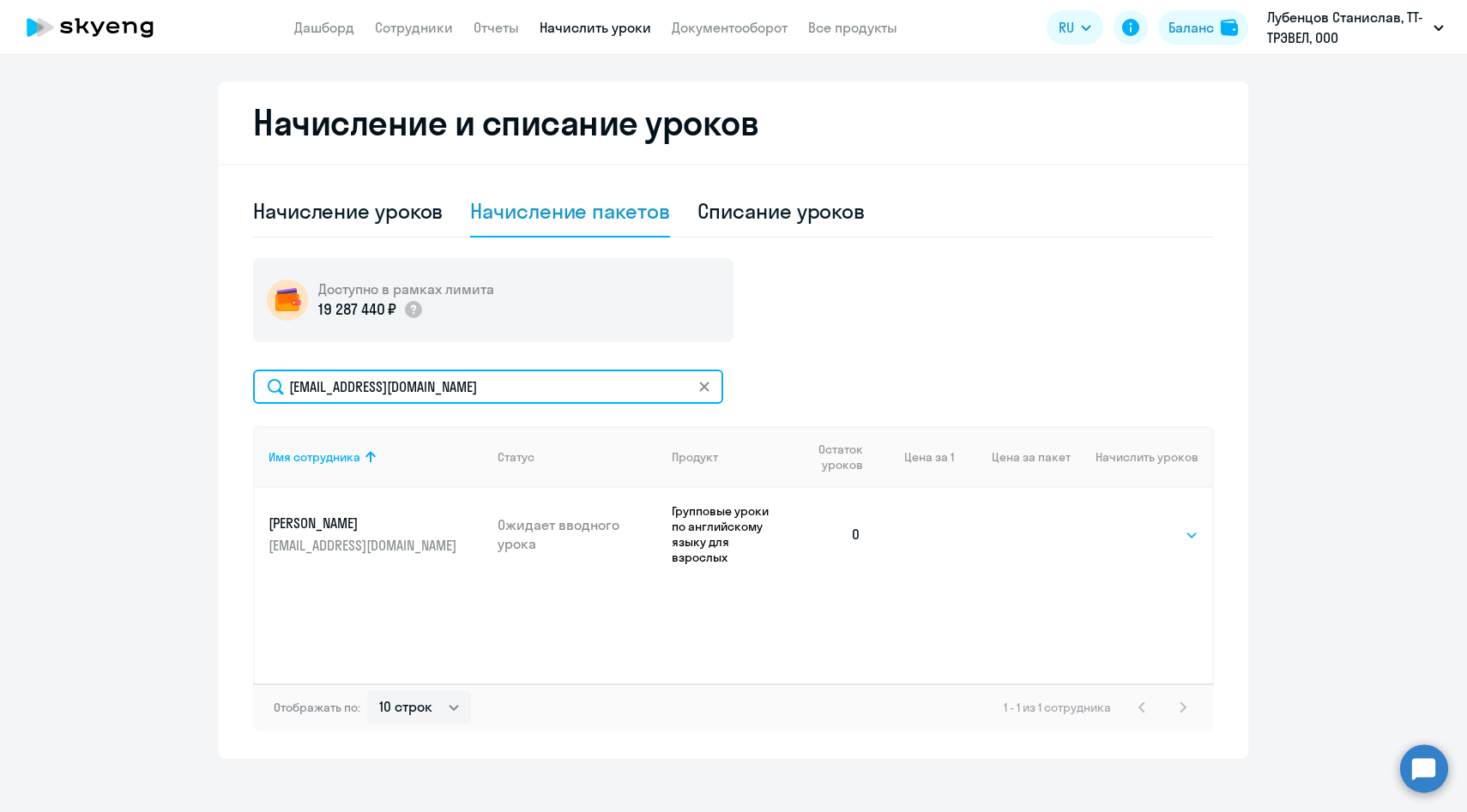
type input "[EMAIL_ADDRESS][DOMAIN_NAME]"
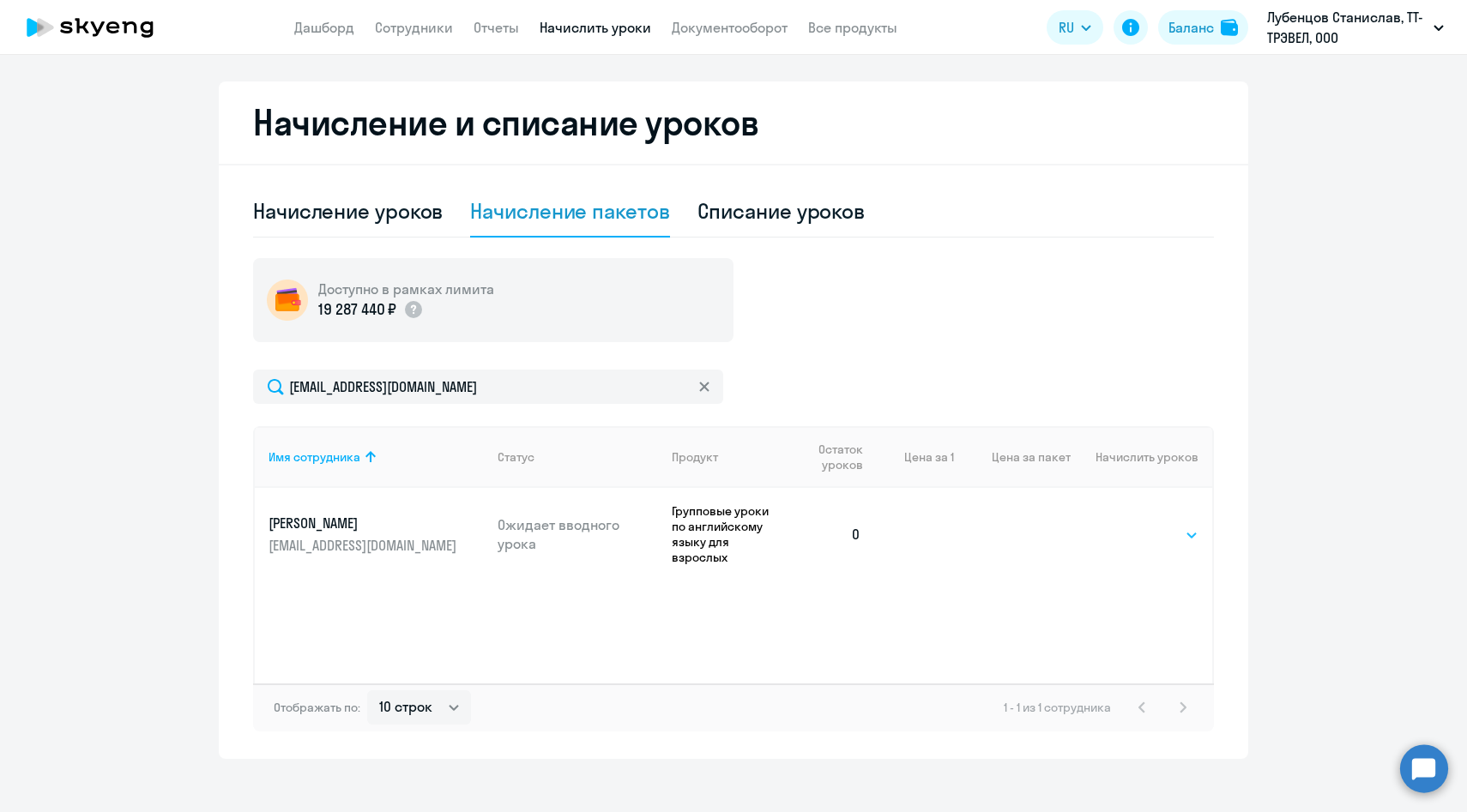
click at [1141, 525] on select "Выбрать 48 64 96" at bounding box center [1163, 536] width 70 height 21
select select "48"
click at [1128, 525] on select "Выбрать 48 64 96" at bounding box center [1163, 536] width 70 height 21
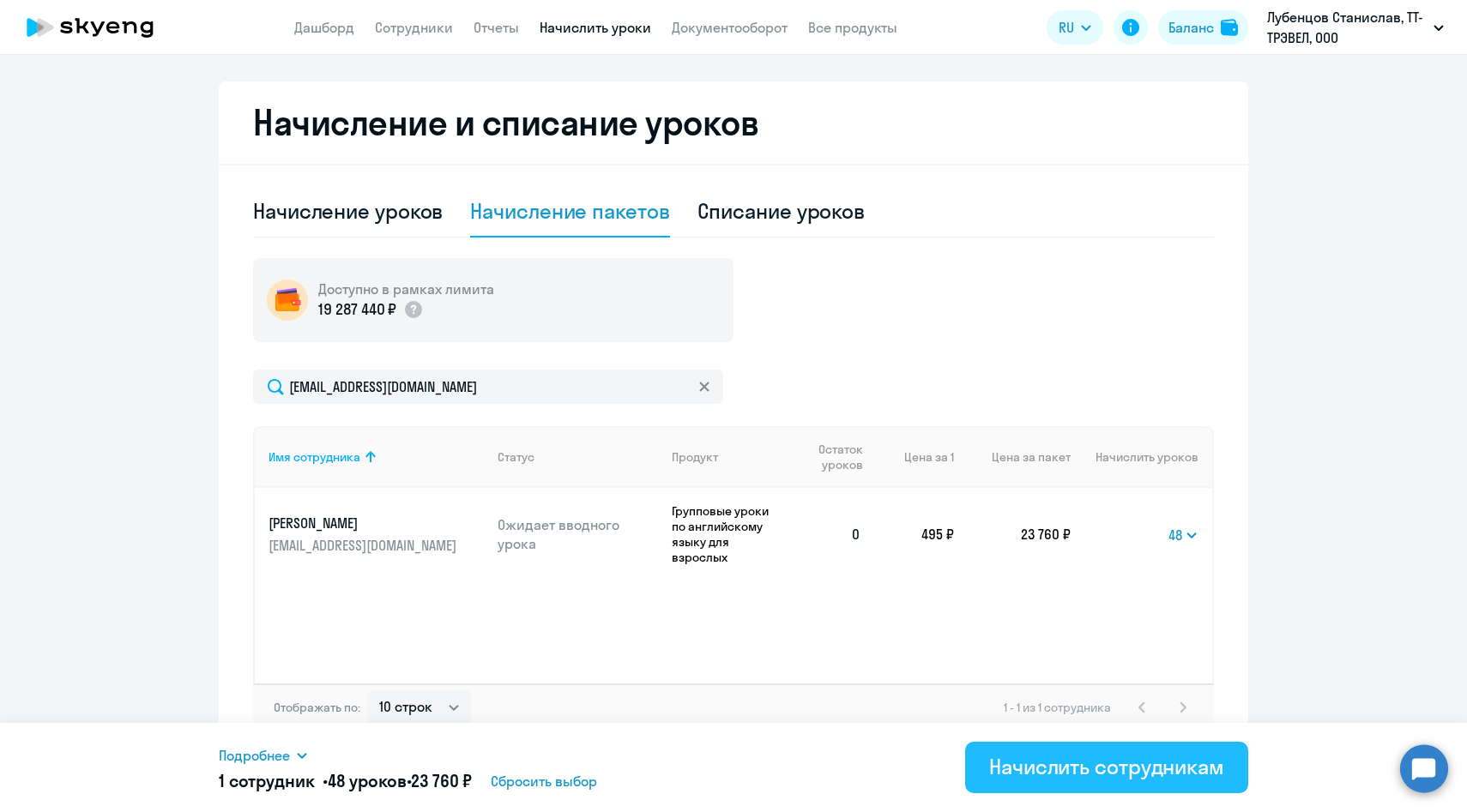
click at [1077, 761] on div "Начислить сотрудникам" at bounding box center [1106, 766] width 235 height 27
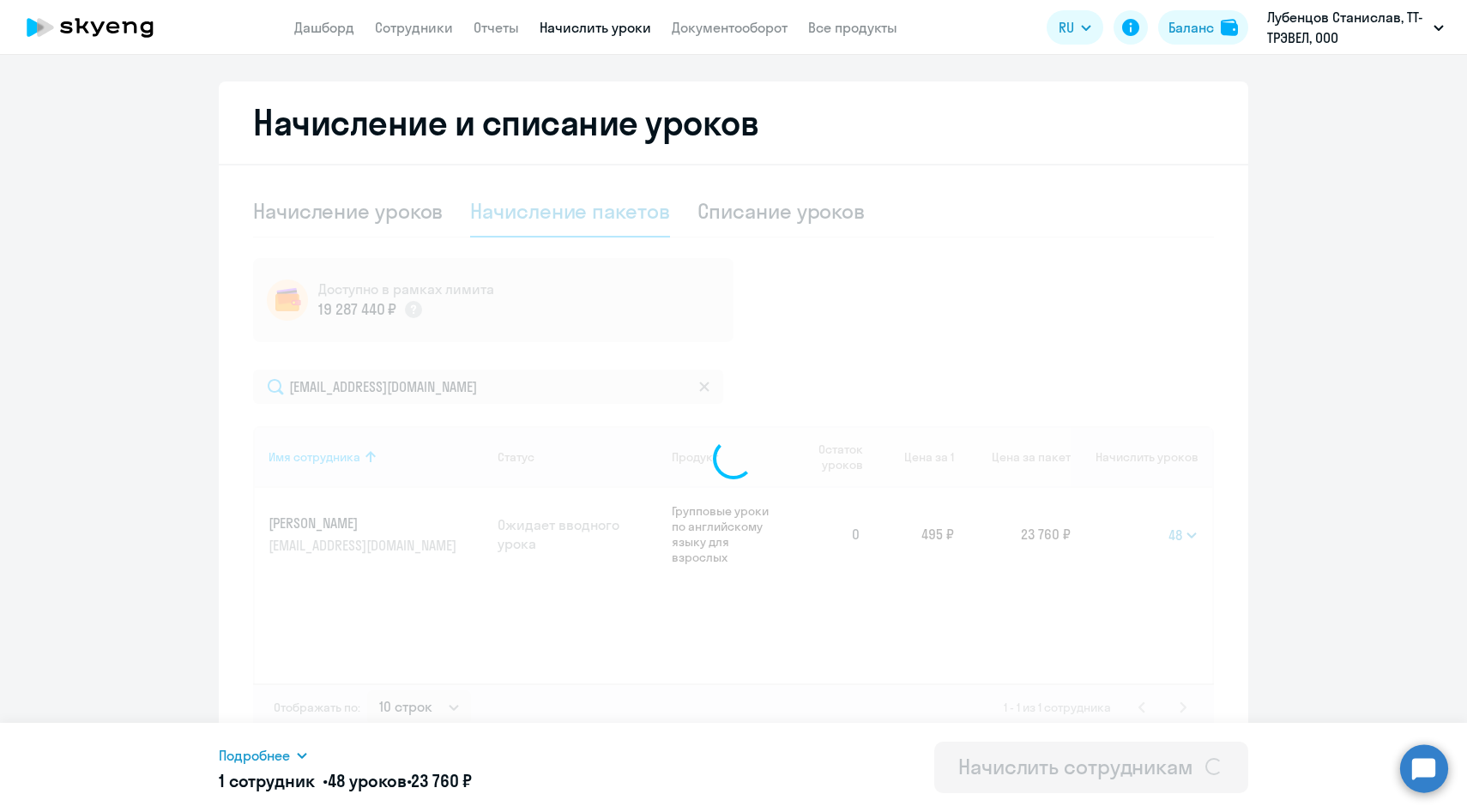
select select
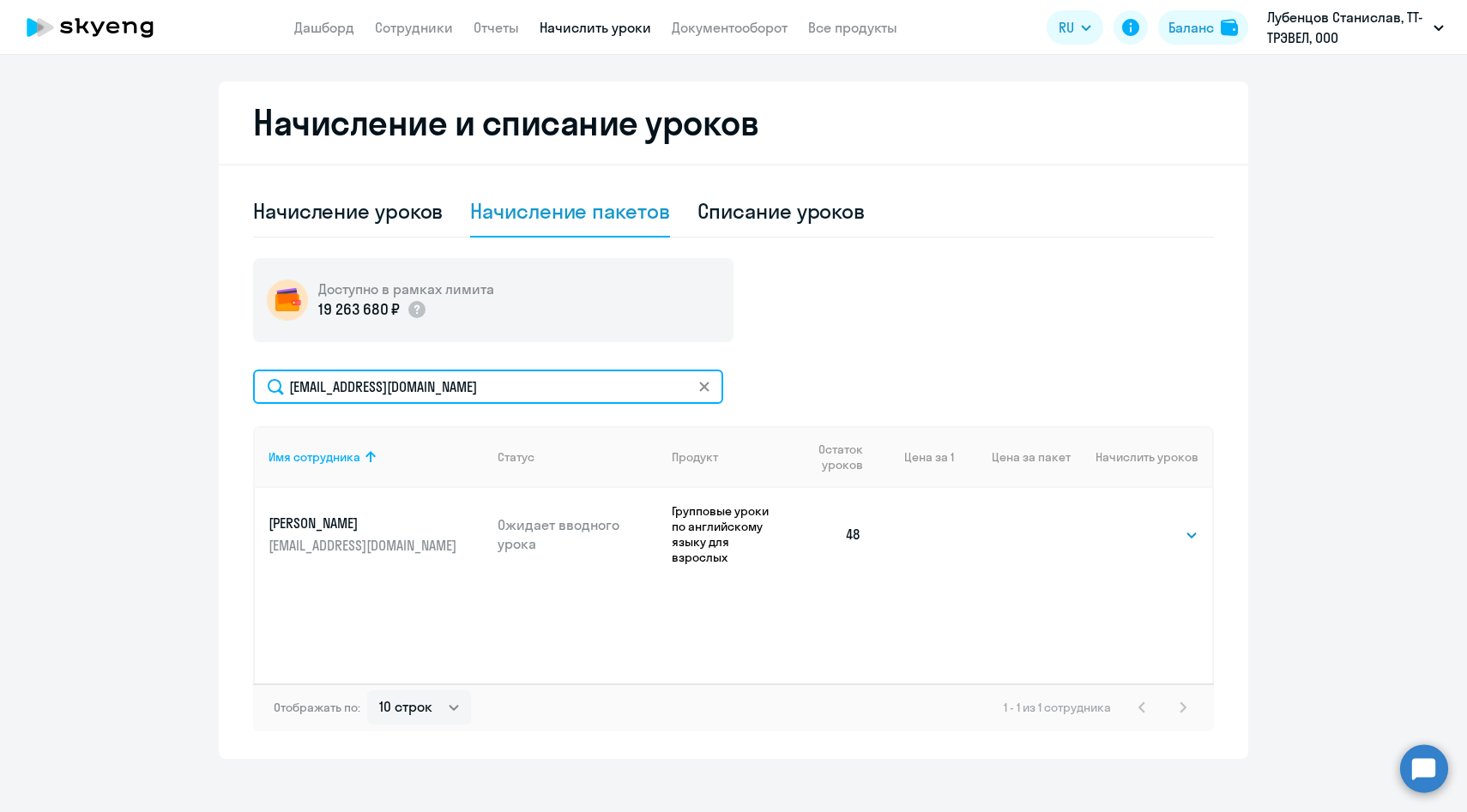
drag, startPoint x: 593, startPoint y: 390, endPoint x: 239, endPoint y: 390, distance: 354.0
click at [239, 390] on div "Начисление и списание уроков Начисление уроков Начисление пакетов Списание урок…" at bounding box center [734, 420] width 1029 height 677
paste input "[PERSON_NAME].ovo.volohovskay"
type input "[PERSON_NAME][EMAIL_ADDRESS][DOMAIN_NAME]"
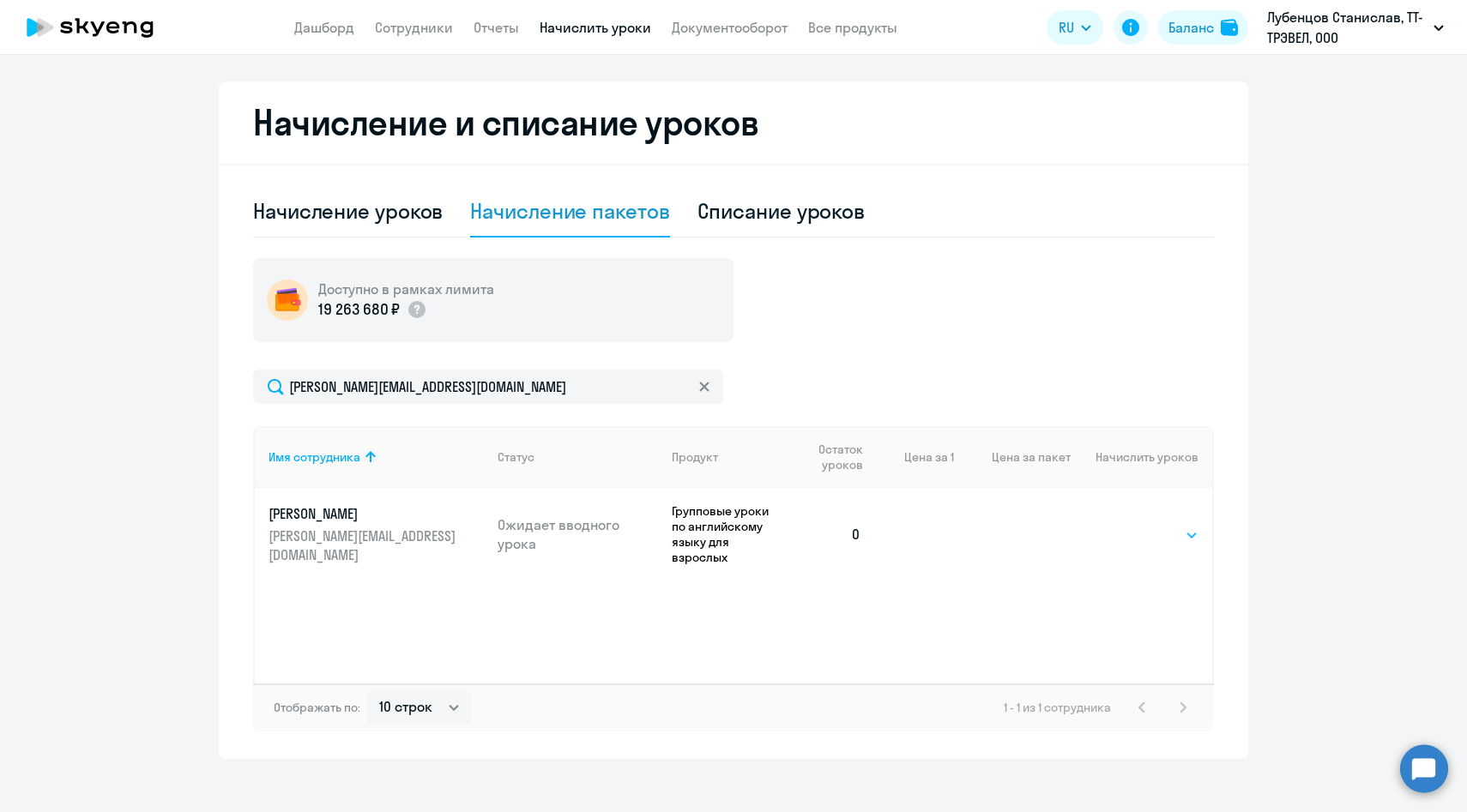
click at [1135, 525] on select "Выбрать 48 64 96" at bounding box center [1163, 536] width 70 height 21
select select "48"
click at [1128, 525] on select "Выбрать 48 64 96" at bounding box center [1163, 536] width 70 height 21
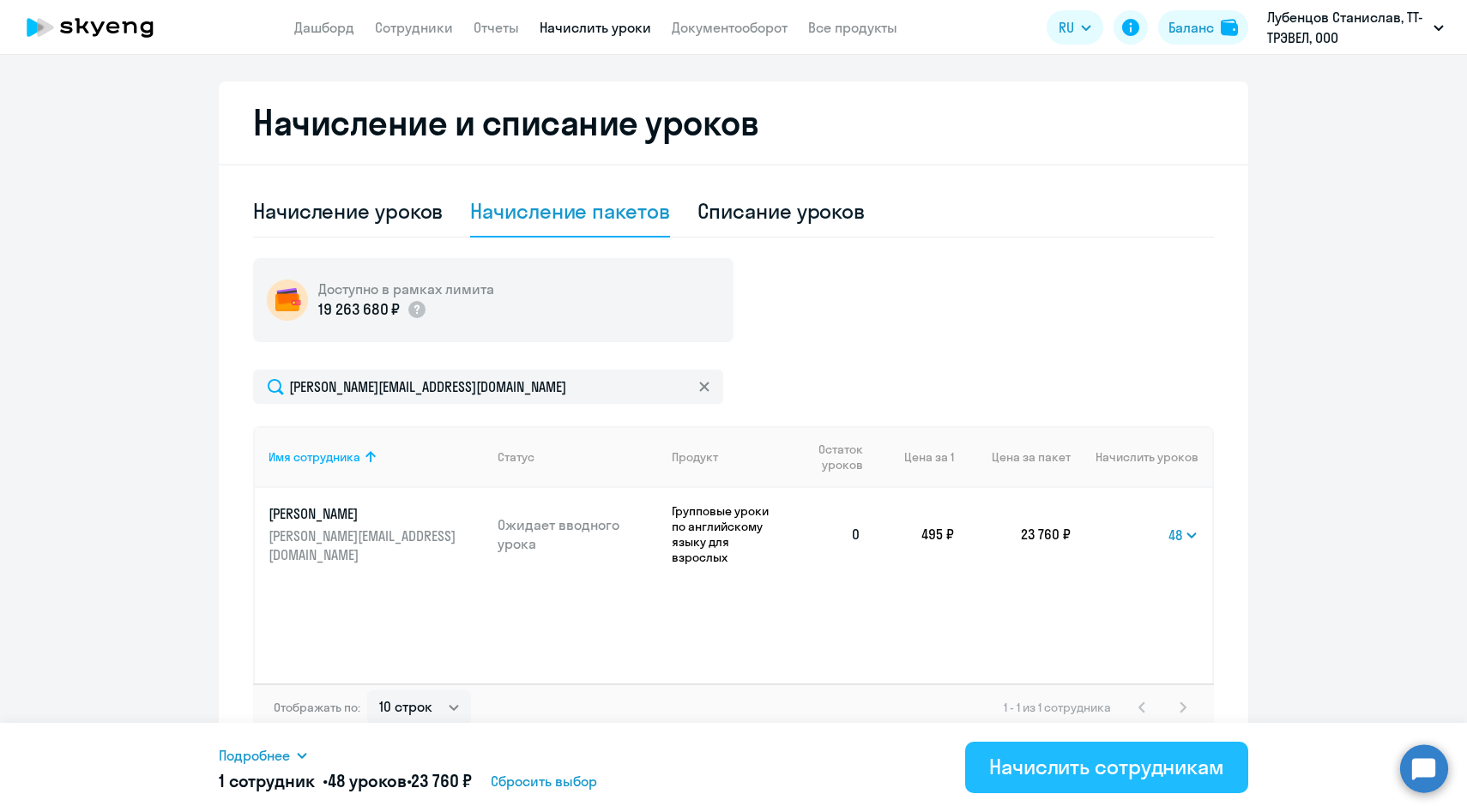
click at [1089, 765] on div "Начислить сотрудникам" at bounding box center [1106, 766] width 235 height 27
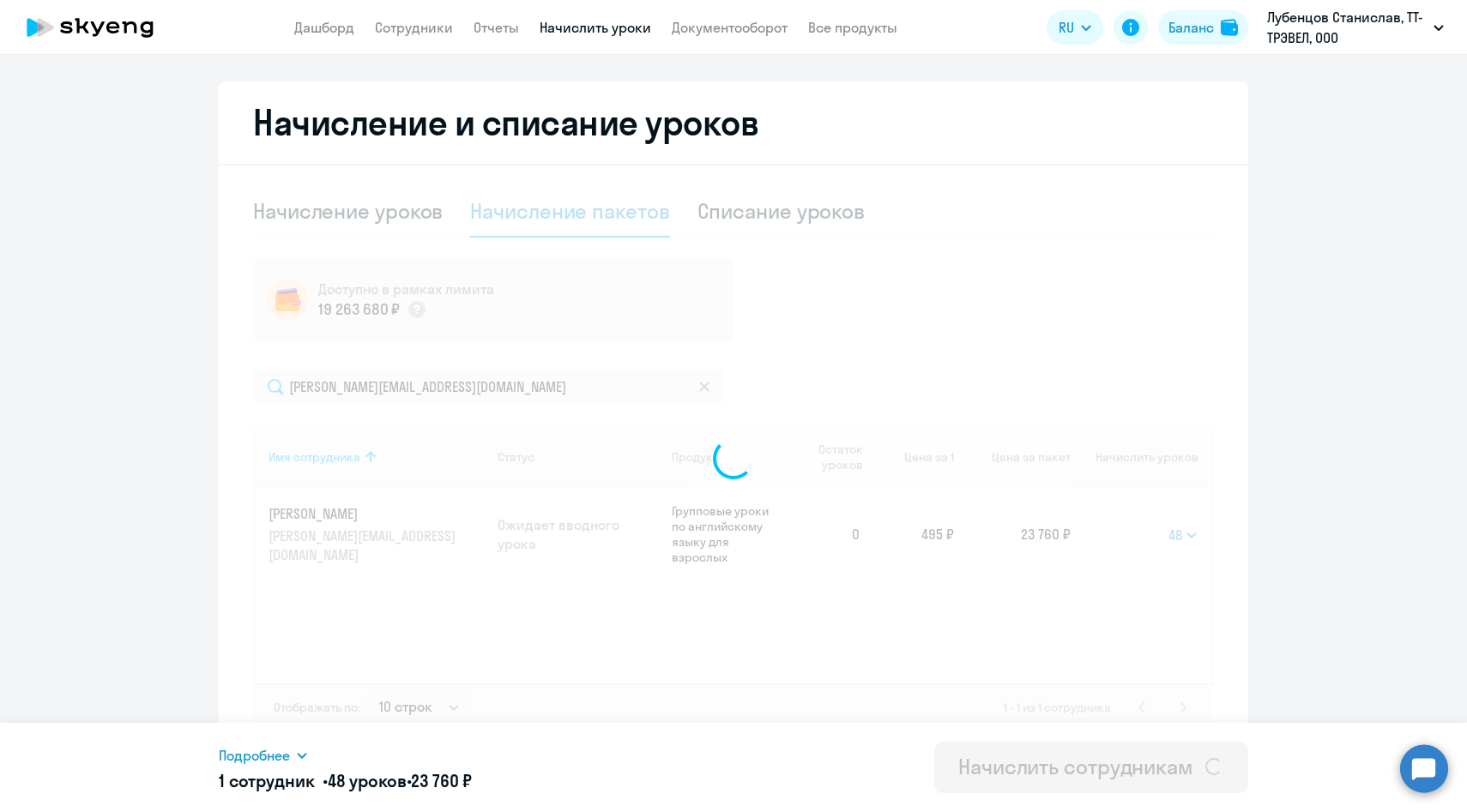
select select
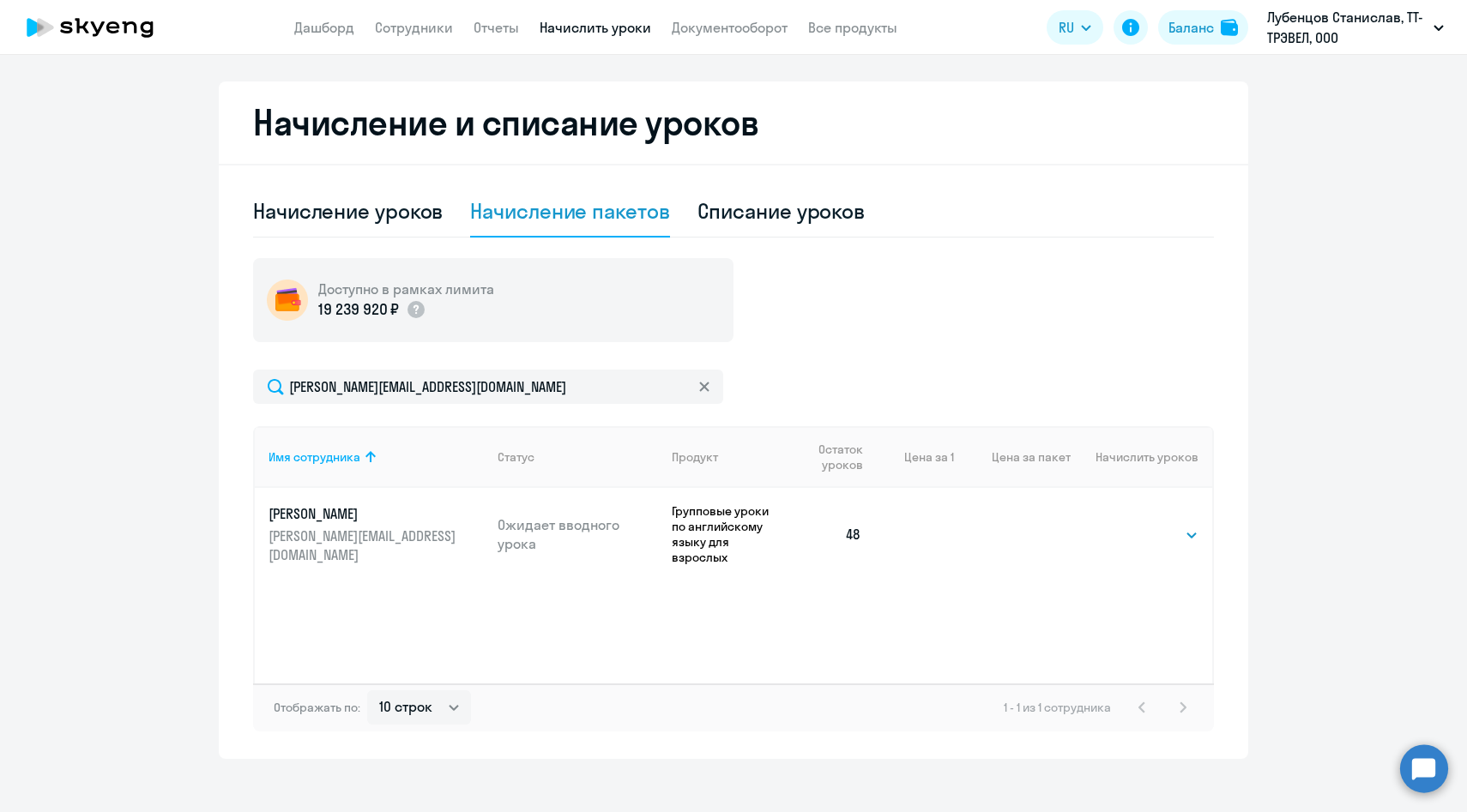
click at [709, 385] on icon at bounding box center [705, 387] width 11 height 10
